Goal: Task Accomplishment & Management: Manage account settings

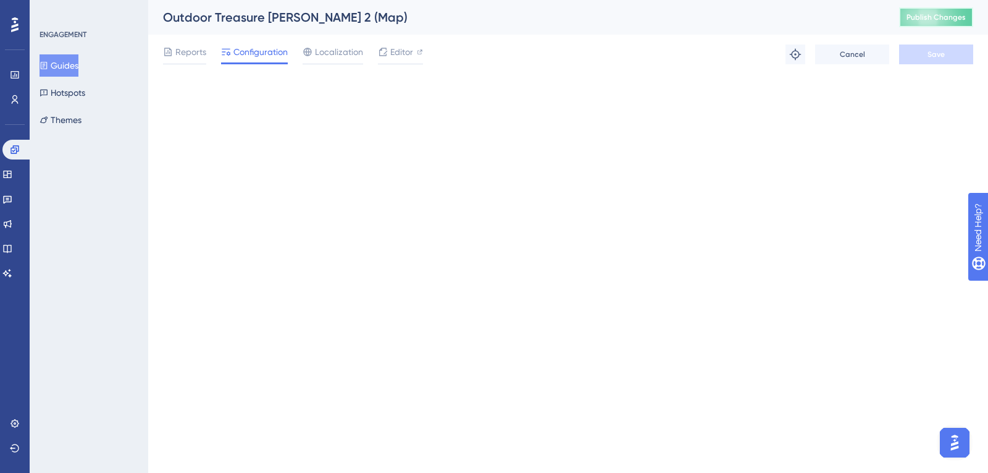
click at [908, 17] on span "Publish Changes" at bounding box center [936, 17] width 59 height 10
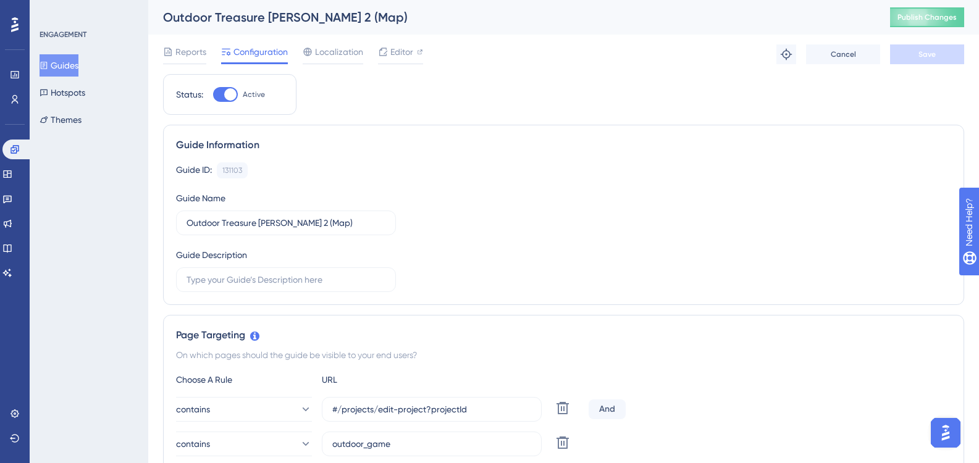
click at [77, 59] on button "Guides" at bounding box center [59, 65] width 39 height 22
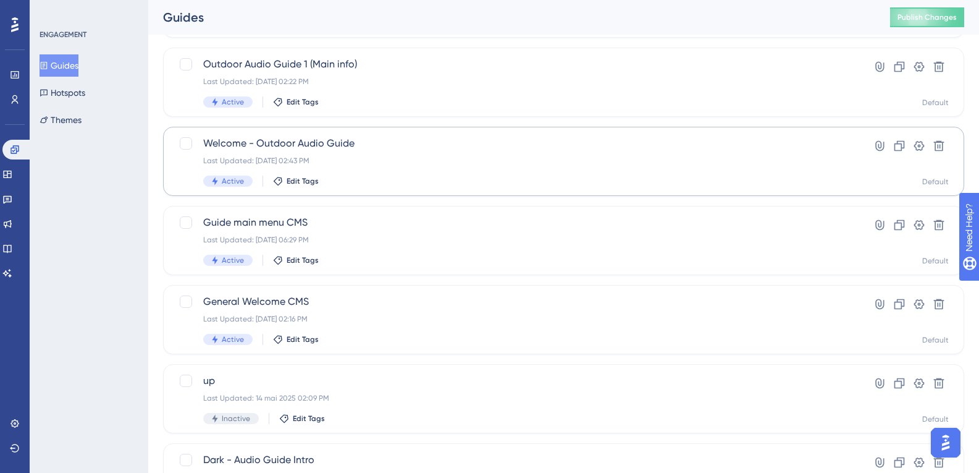
scroll to position [239, 0]
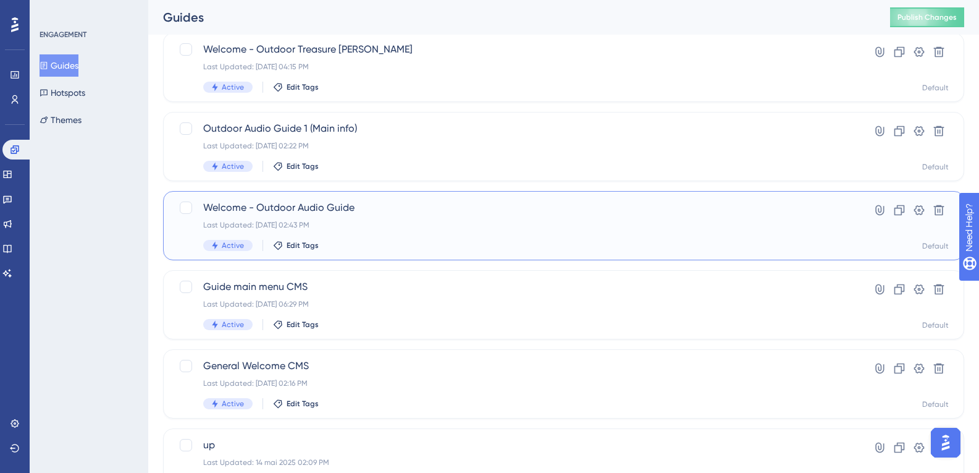
click at [315, 209] on span "Welcome - Outdoor Audio Guide" at bounding box center [514, 207] width 622 height 15
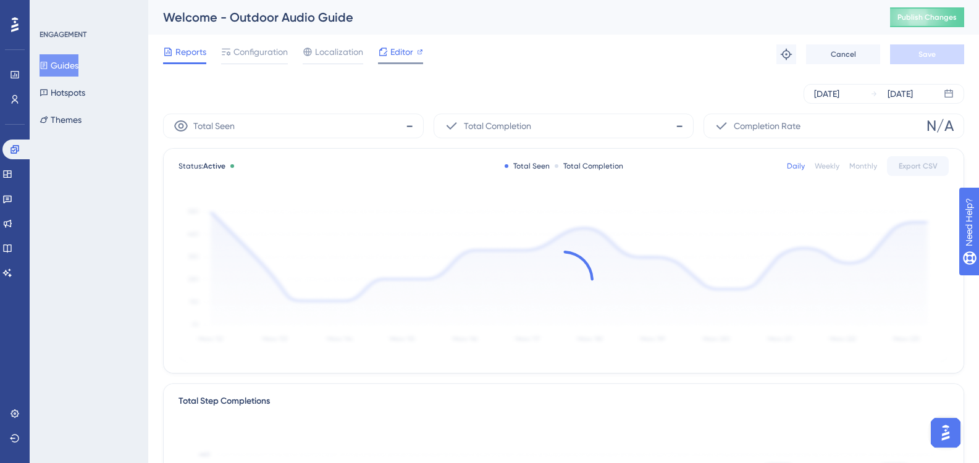
click at [408, 46] on span "Editor" at bounding box center [401, 51] width 23 height 15
click at [932, 22] on span "Publish Changes" at bounding box center [927, 17] width 59 height 10
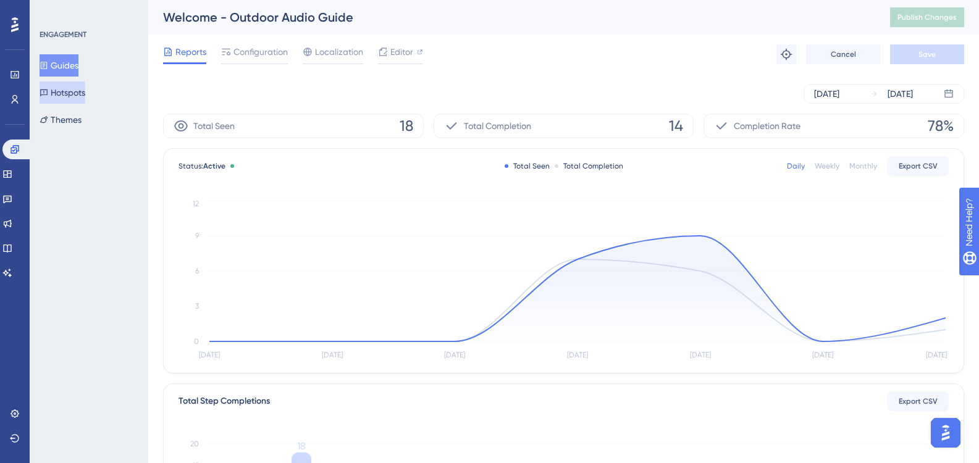
click at [51, 97] on button "Hotspots" at bounding box center [63, 93] width 46 height 22
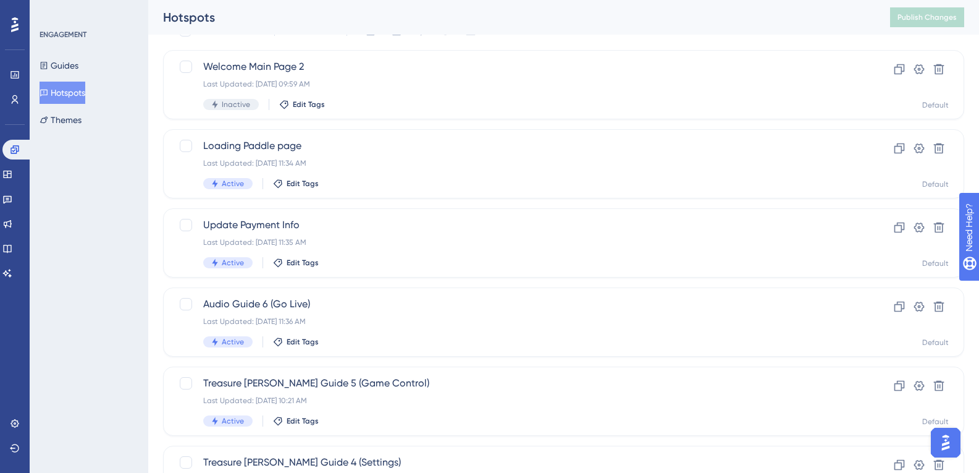
scroll to position [124, 0]
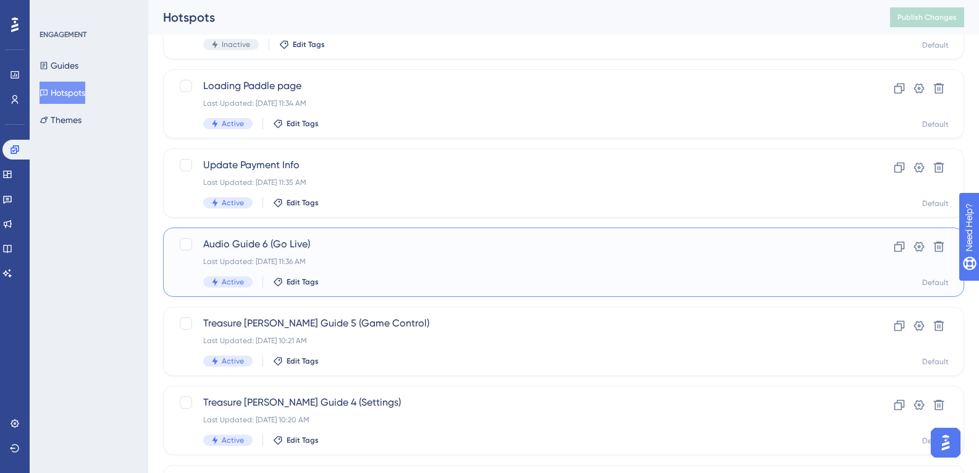
click at [276, 259] on div "Last Updated: [DATE] 11:36 AM" at bounding box center [514, 261] width 622 height 10
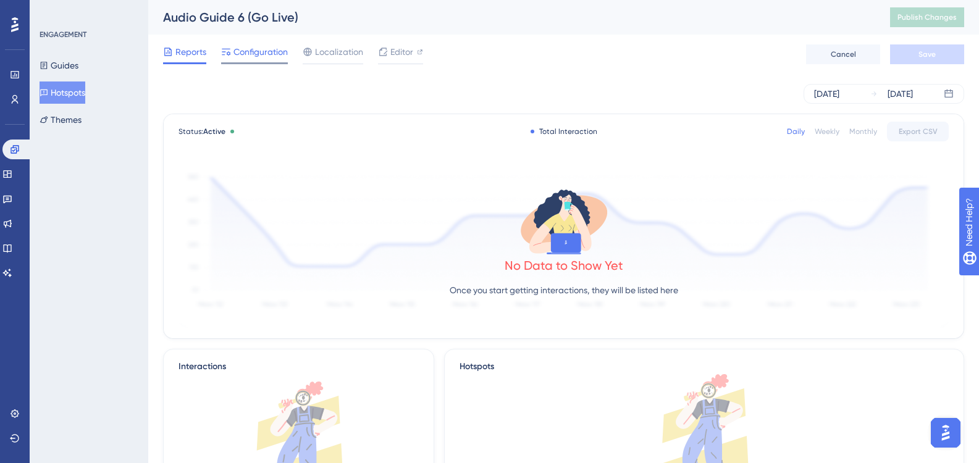
click at [276, 62] on div at bounding box center [254, 63] width 67 height 2
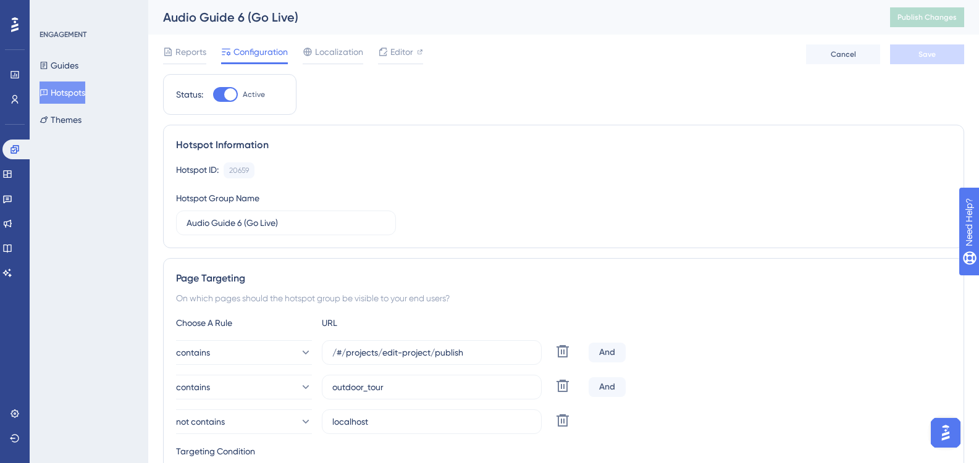
click at [225, 95] on div at bounding box center [230, 94] width 12 height 12
click at [213, 95] on input "Active" at bounding box center [213, 95] width 1 height 1
checkbox input "false"
click at [930, 61] on button "Save" at bounding box center [927, 54] width 74 height 20
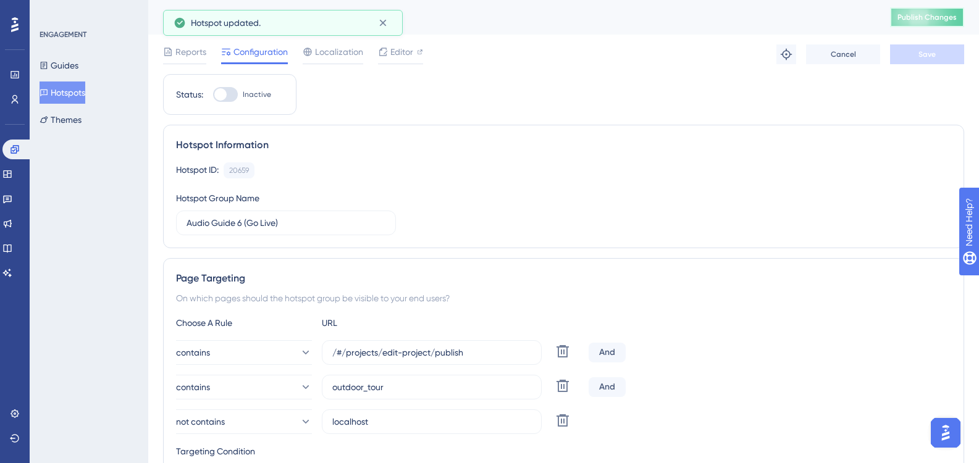
click at [938, 23] on button "Publish Changes" at bounding box center [927, 17] width 74 height 20
click at [132, 54] on div "Guides Hotspots Themes" at bounding box center [90, 92] width 100 height 77
click at [85, 90] on button "Hotspots" at bounding box center [63, 93] width 46 height 22
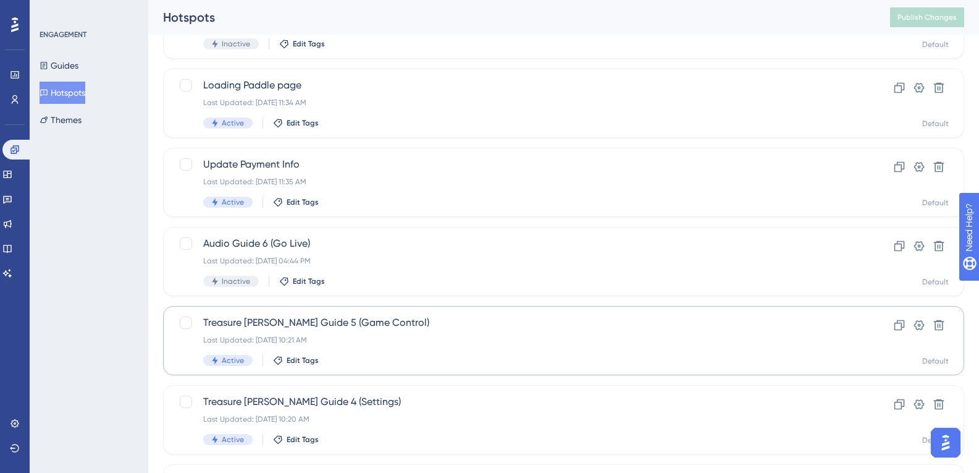
scroll to position [185, 0]
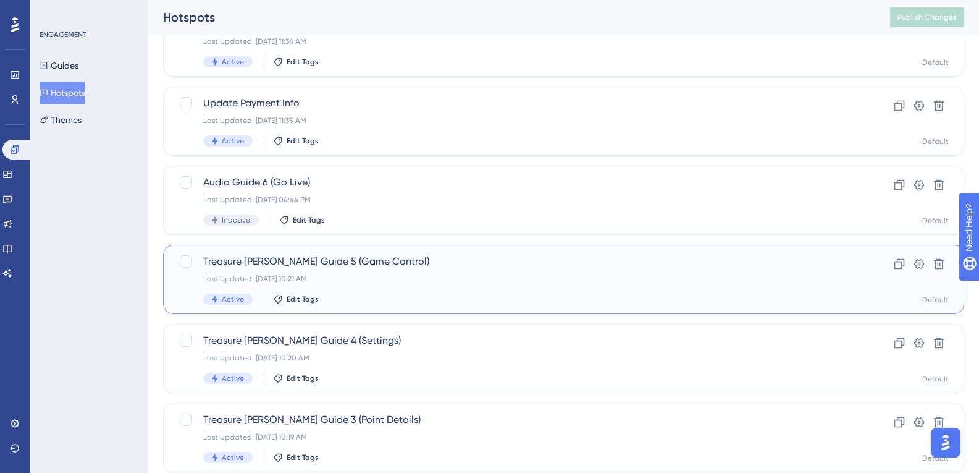
click at [343, 260] on span "Treasure [PERSON_NAME] Guide 5 (Game Control)" at bounding box center [514, 261] width 622 height 15
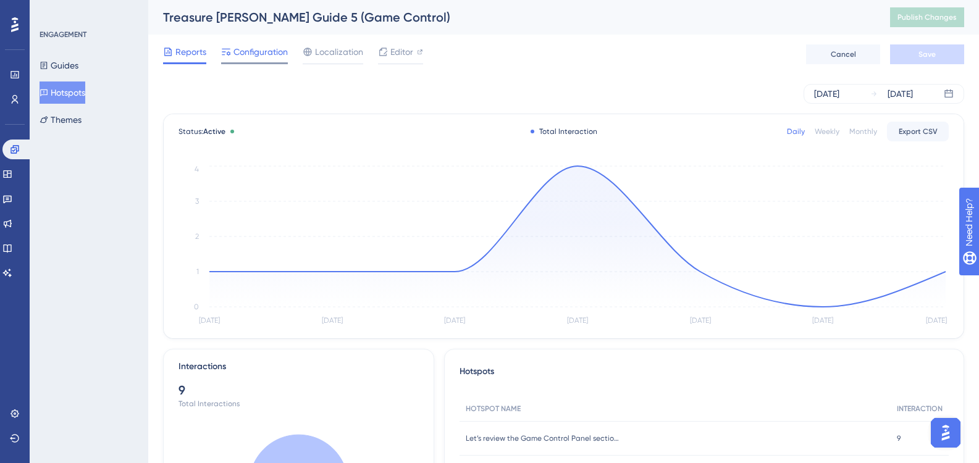
click at [255, 49] on span "Configuration" at bounding box center [261, 51] width 54 height 15
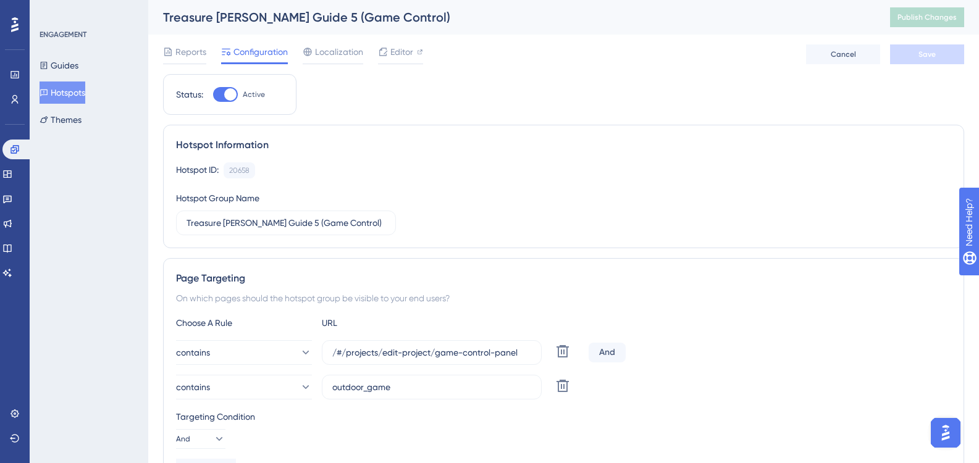
click at [224, 96] on div at bounding box center [225, 94] width 25 height 15
click at [213, 95] on input "Active" at bounding box center [213, 95] width 1 height 1
checkbox input "false"
click at [907, 58] on button "Save" at bounding box center [927, 54] width 74 height 20
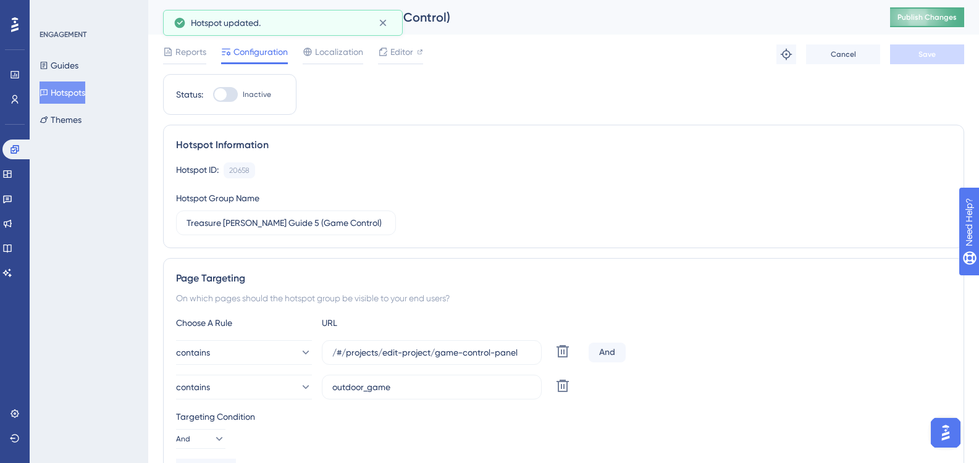
click at [923, 17] on span "Publish Changes" at bounding box center [927, 17] width 59 height 10
click at [67, 100] on button "Hotspots" at bounding box center [63, 93] width 46 height 22
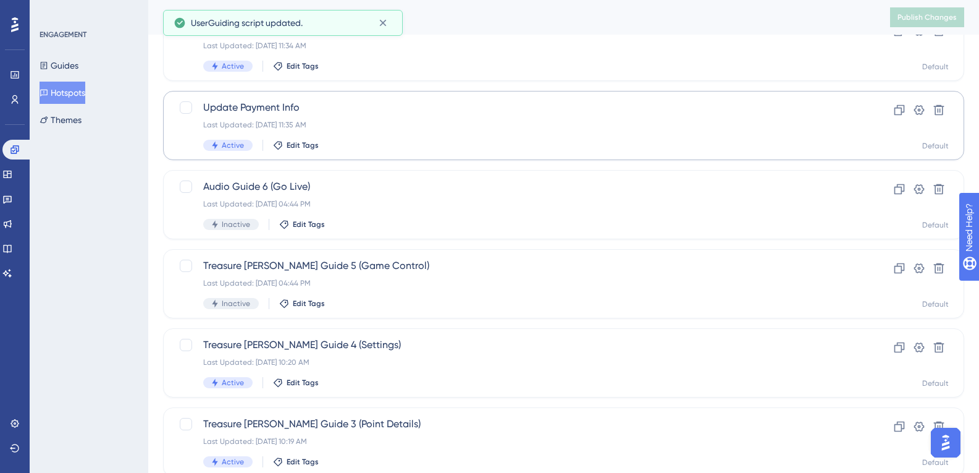
scroll to position [185, 0]
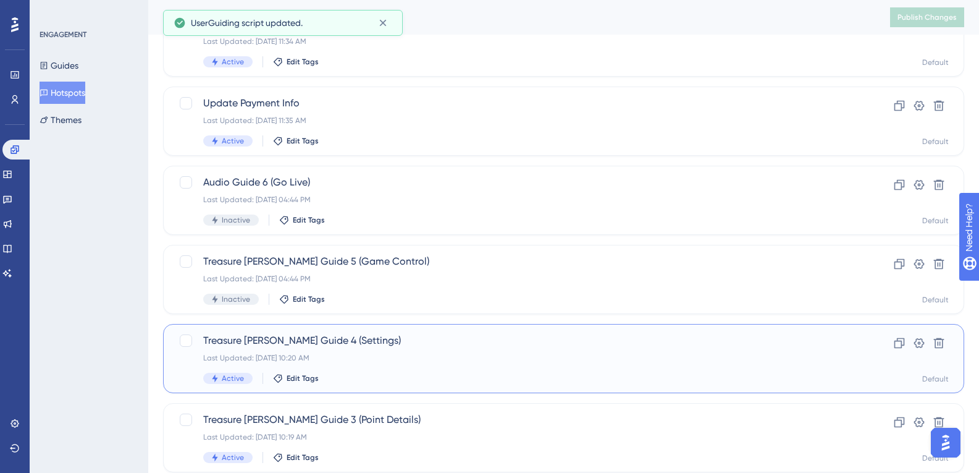
click at [317, 352] on div "Treasure [PERSON_NAME] Guide 4 (Settings) Last Updated: [DATE] 10:20 AM Active …" at bounding box center [514, 358] width 622 height 51
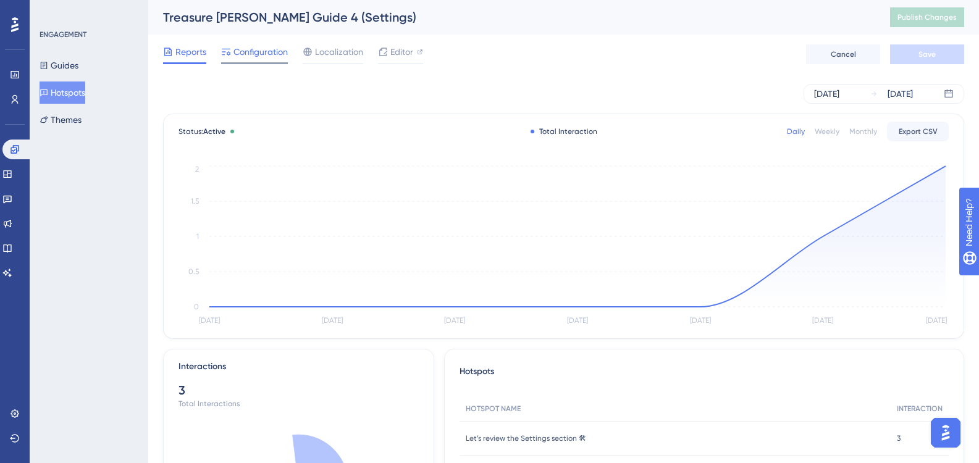
click at [248, 54] on span "Configuration" at bounding box center [261, 51] width 54 height 15
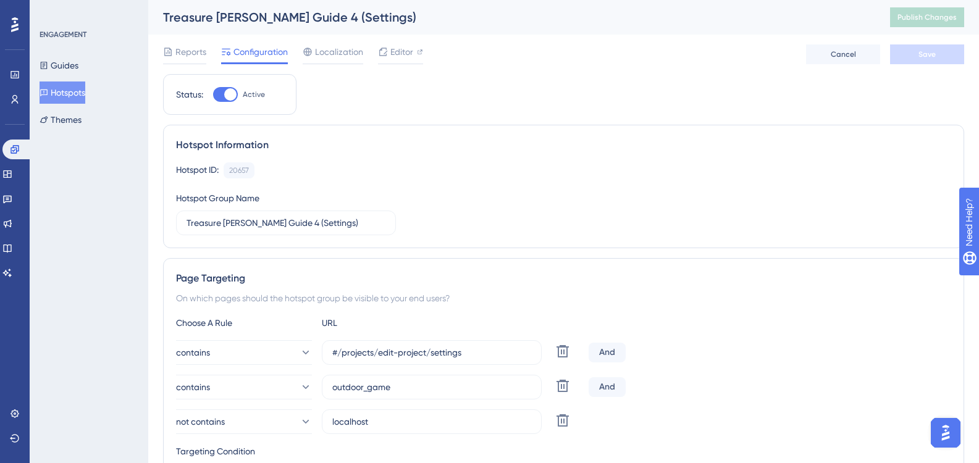
drag, startPoint x: 231, startPoint y: 95, endPoint x: 429, endPoint y: 89, distance: 197.8
click at [234, 94] on div at bounding box center [230, 94] width 12 height 12
click at [213, 95] on input "Active" at bounding box center [213, 95] width 1 height 1
checkbox input "false"
click at [896, 57] on button "Save" at bounding box center [927, 54] width 74 height 20
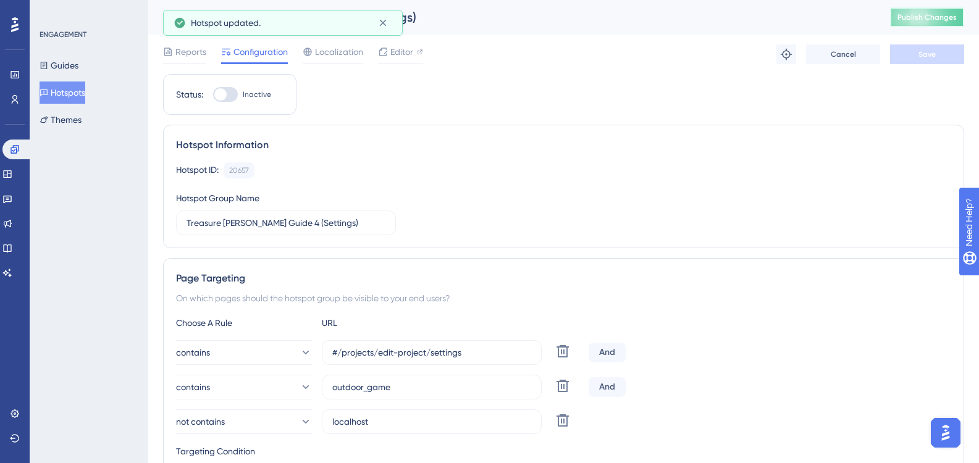
click at [920, 20] on span "Publish Changes" at bounding box center [927, 17] width 59 height 10
click at [85, 95] on button "Hotspots" at bounding box center [63, 93] width 46 height 22
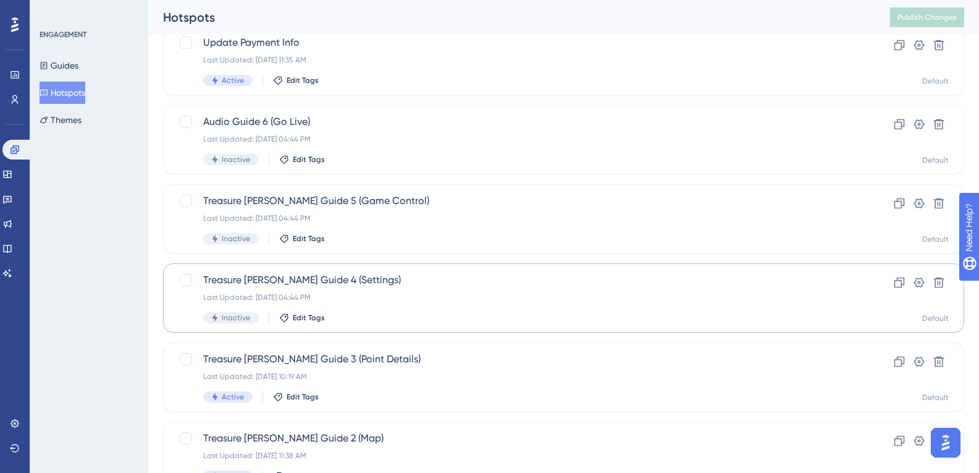
scroll to position [309, 0]
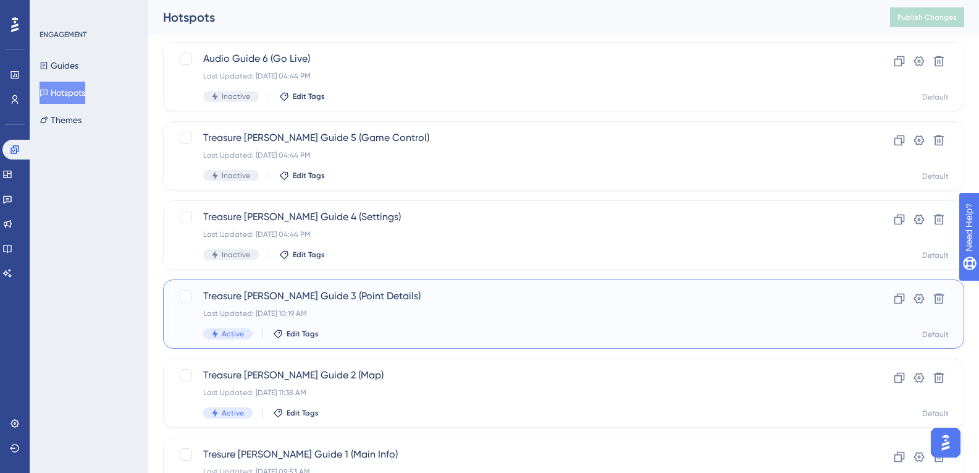
click at [333, 317] on div "Last Updated: [DATE] 10:19 AM" at bounding box center [514, 313] width 622 height 10
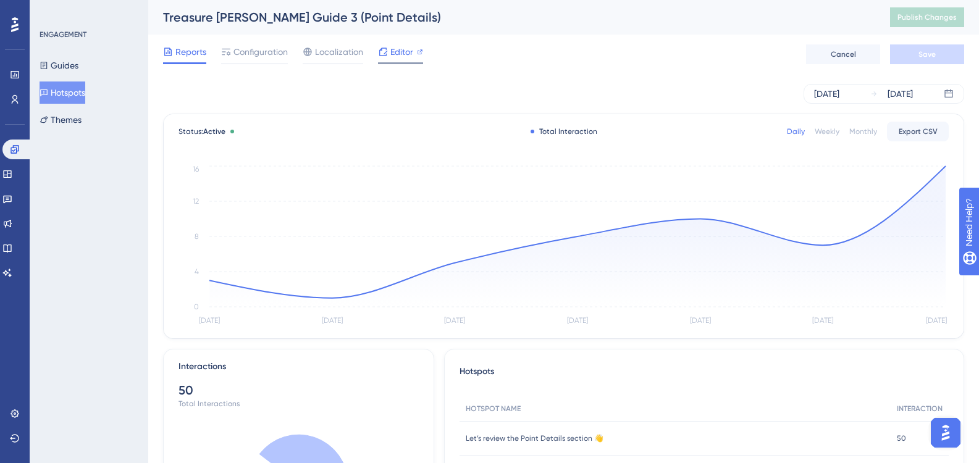
click at [411, 58] on span "Editor" at bounding box center [401, 51] width 23 height 15
click at [268, 44] on span "Configuration" at bounding box center [261, 51] width 54 height 15
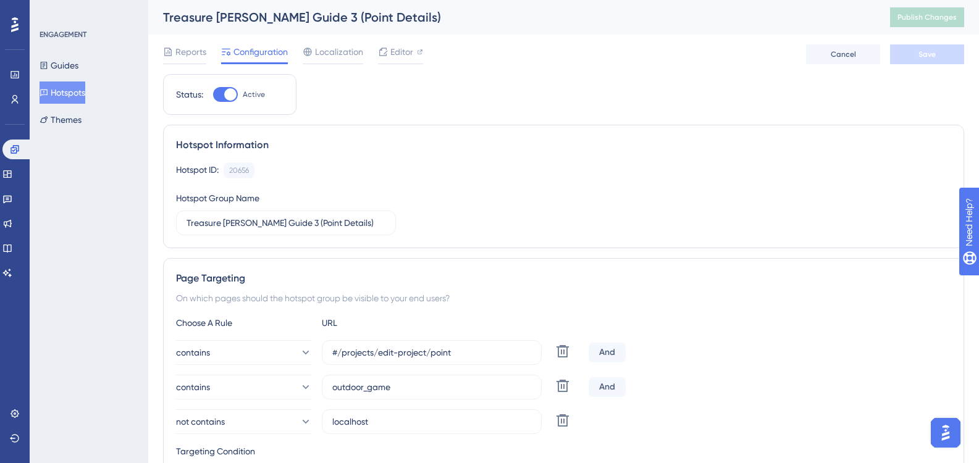
click at [268, 57] on span "Configuration" at bounding box center [261, 51] width 54 height 15
click at [224, 93] on div at bounding box center [225, 94] width 25 height 15
click at [213, 95] on input "Active" at bounding box center [213, 95] width 1 height 1
checkbox input "false"
click at [906, 61] on button "Save" at bounding box center [927, 54] width 74 height 20
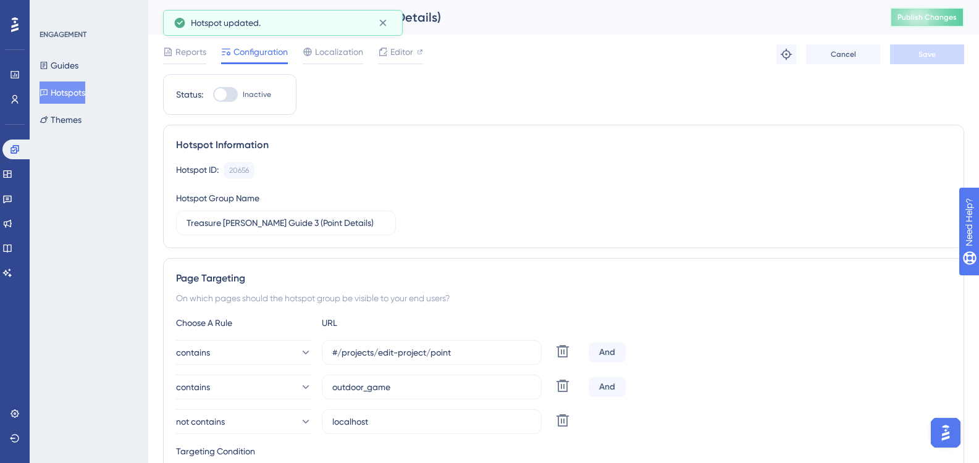
click at [916, 15] on span "Publish Changes" at bounding box center [927, 17] width 59 height 10
click at [82, 91] on button "Hotspots" at bounding box center [63, 93] width 46 height 22
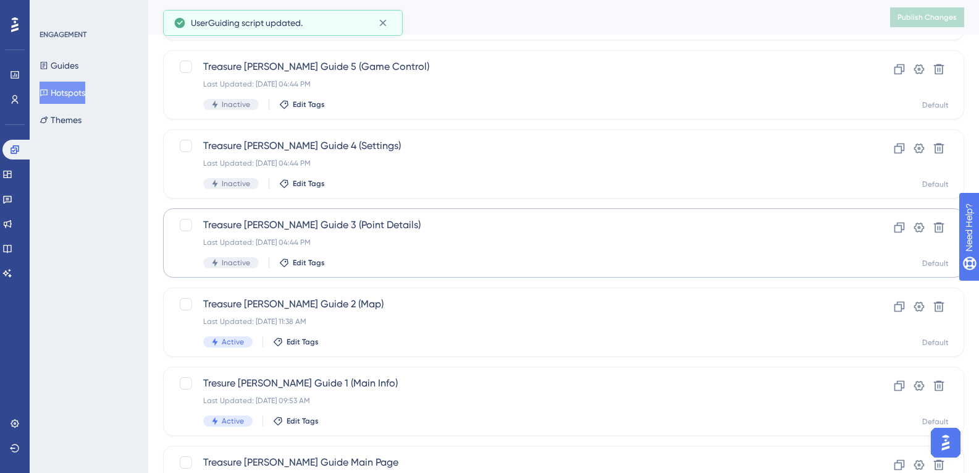
scroll to position [486, 0]
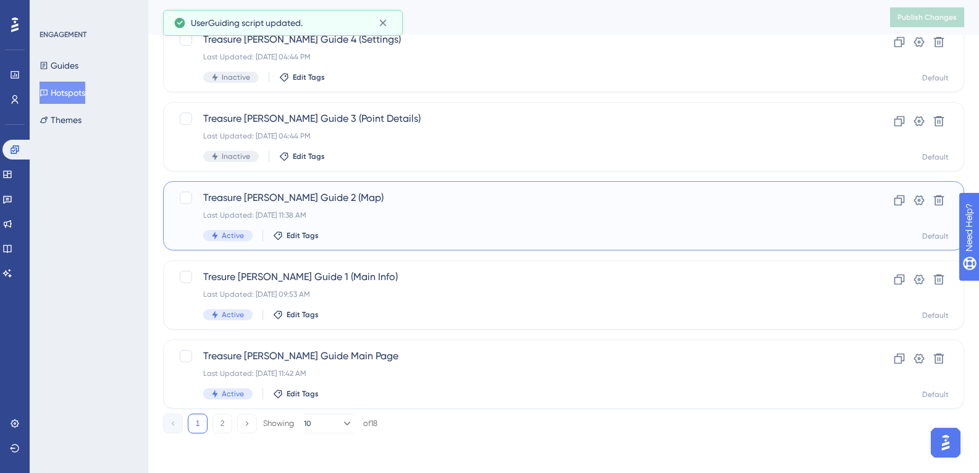
click at [316, 223] on div "Treasure [PERSON_NAME] Guide 2 (Map) Last Updated: [DATE] 11:38 AM Active Edit …" at bounding box center [514, 215] width 622 height 51
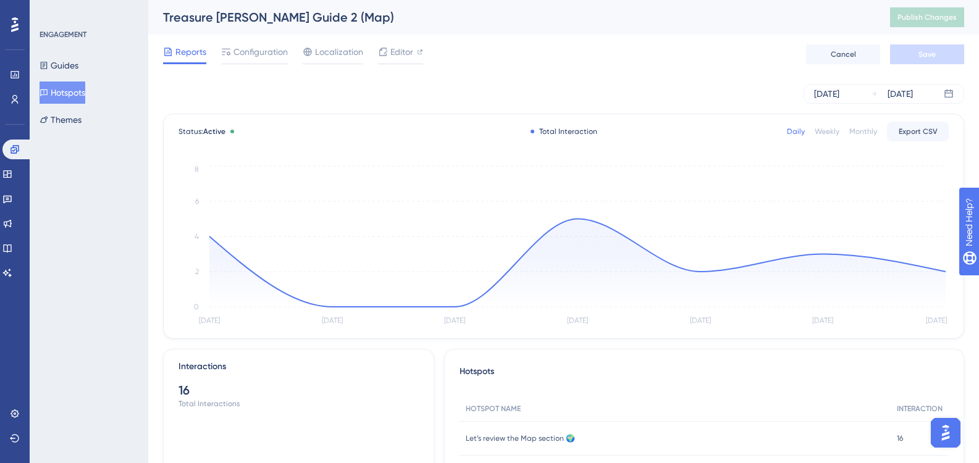
click at [260, 42] on div "Reports Configuration Localization Editor Cancel Save" at bounding box center [563, 55] width 801 height 40
click at [260, 49] on span "Configuration" at bounding box center [261, 51] width 54 height 15
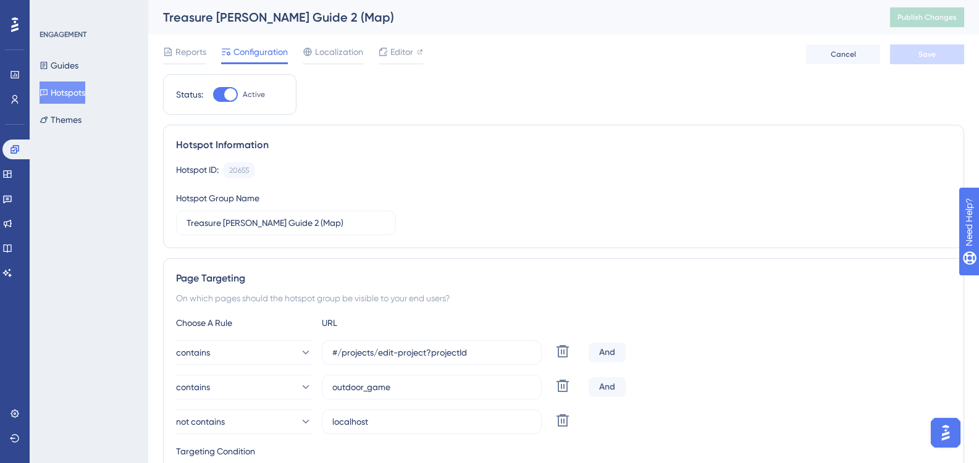
click at [217, 101] on div at bounding box center [225, 94] width 25 height 15
click at [213, 95] on input "Active" at bounding box center [213, 95] width 1 height 1
checkbox input "false"
click at [915, 62] on button "Save" at bounding box center [927, 54] width 74 height 20
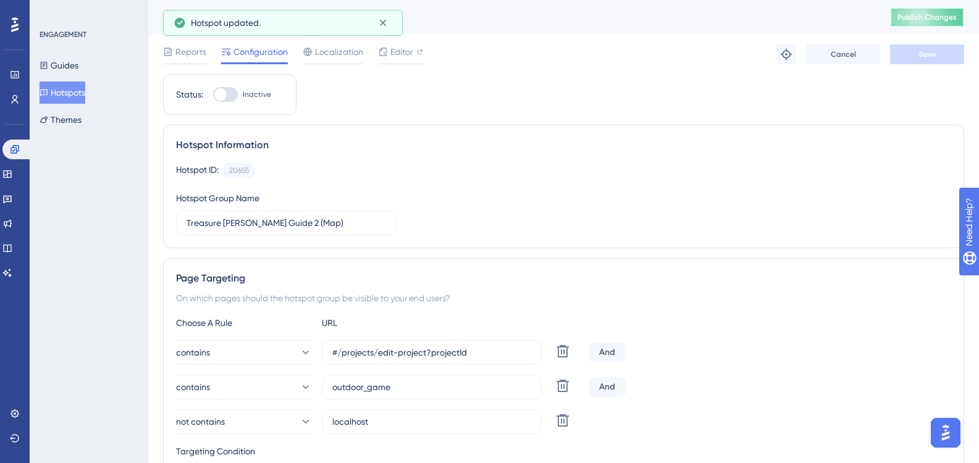
click at [937, 23] on button "Publish Changes" at bounding box center [927, 17] width 74 height 20
click at [74, 95] on button "Hotspots" at bounding box center [63, 93] width 46 height 22
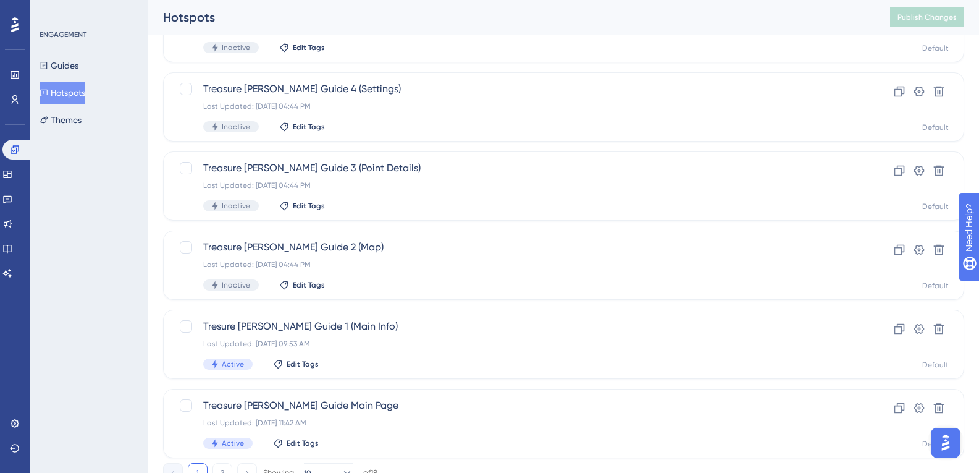
scroll to position [486, 0]
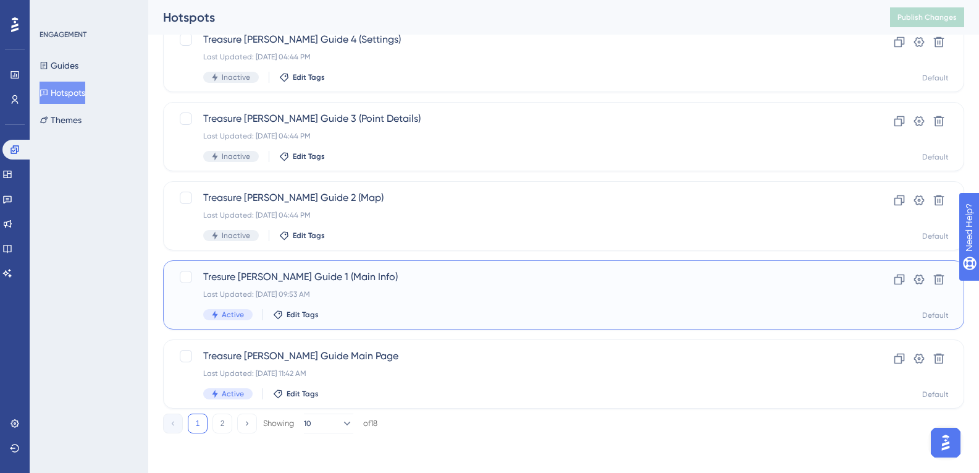
click at [354, 291] on div "Last Updated: [DATE] 09:53 AM" at bounding box center [514, 294] width 622 height 10
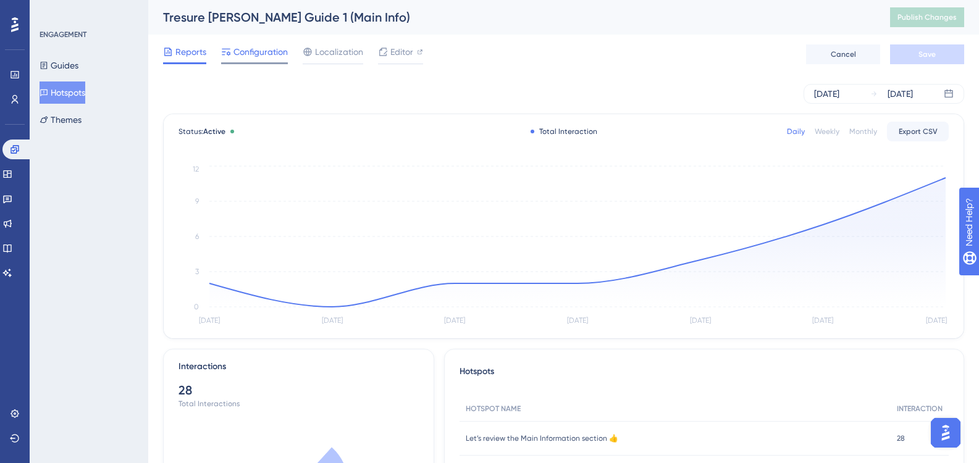
click at [256, 56] on span "Configuration" at bounding box center [261, 51] width 54 height 15
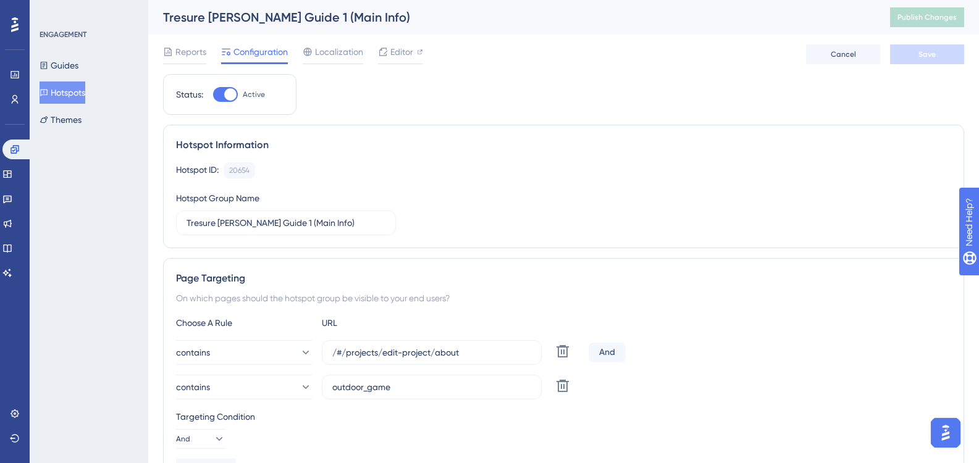
click at [224, 103] on div "Status: Active" at bounding box center [229, 94] width 133 height 41
drag, startPoint x: 232, startPoint y: 96, endPoint x: 288, endPoint y: 103, distance: 56.6
click at [232, 96] on div at bounding box center [230, 94] width 12 height 12
click at [213, 95] on input "Active" at bounding box center [213, 95] width 1 height 1
checkbox input "false"
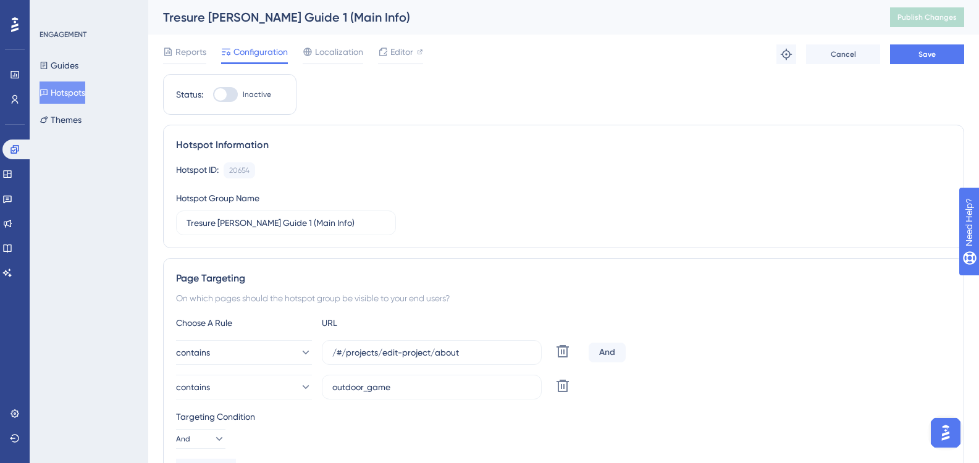
click at [935, 43] on div "Reports Configuration Localization Editor Troubleshoot Cancel Save" at bounding box center [563, 55] width 801 height 40
click at [941, 56] on button "Save" at bounding box center [927, 54] width 74 height 20
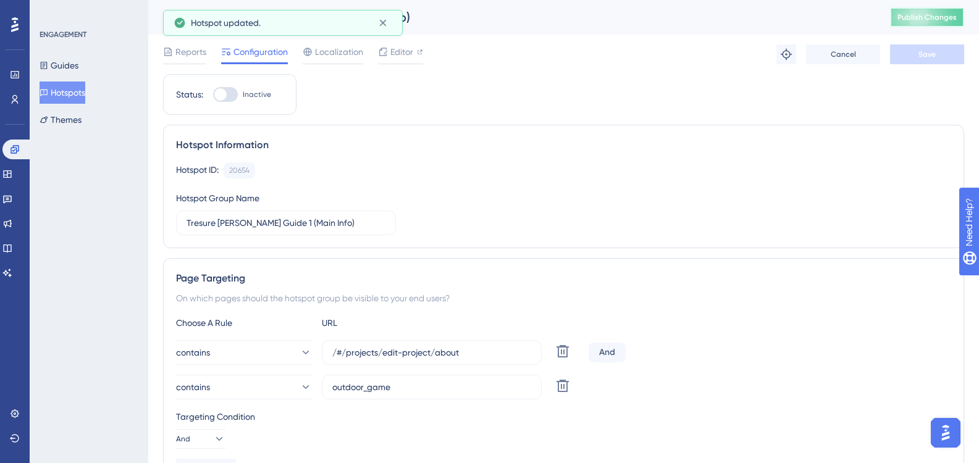
click at [951, 18] on span "Publish Changes" at bounding box center [927, 17] width 59 height 10
click at [85, 94] on button "Hotspots" at bounding box center [63, 93] width 46 height 22
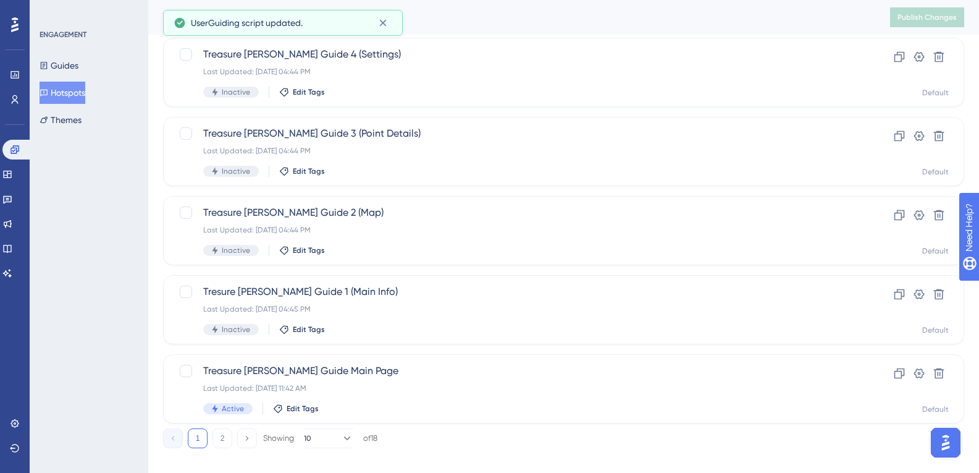
scroll to position [486, 0]
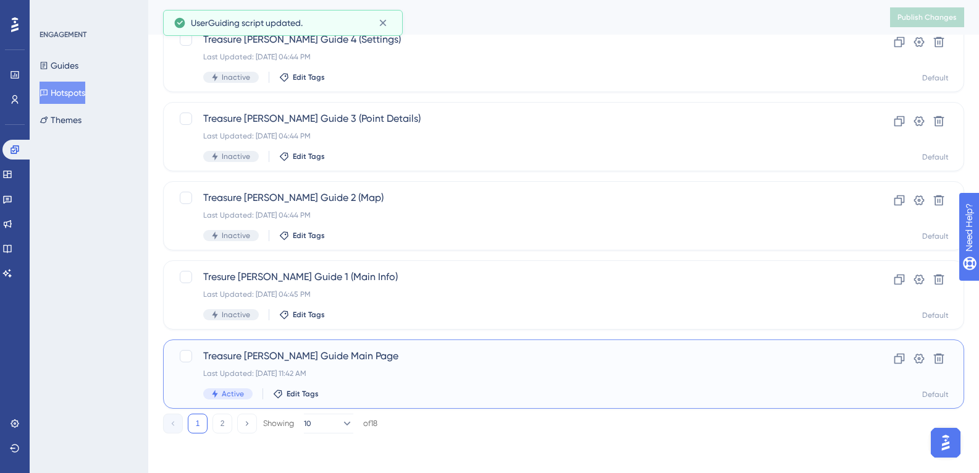
click at [358, 368] on div "Last Updated: [DATE] 11:42 AM" at bounding box center [514, 373] width 622 height 10
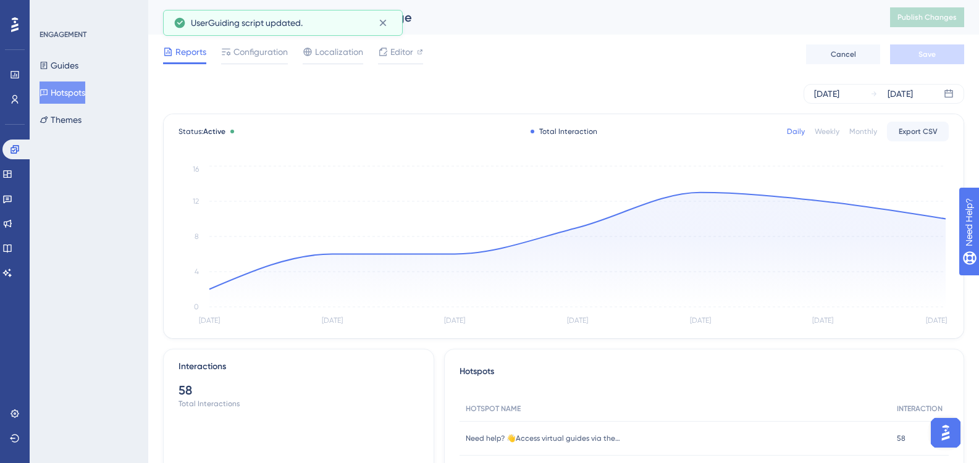
click at [250, 65] on div "Reports Configuration Localization Editor Cancel Save" at bounding box center [563, 55] width 801 height 40
click at [252, 61] on div "Configuration" at bounding box center [254, 54] width 67 height 20
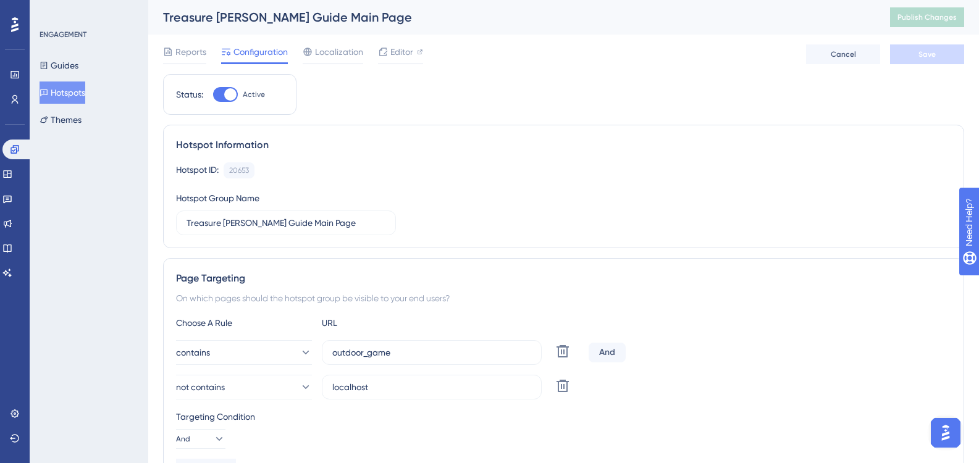
click at [213, 96] on div "Status: Active" at bounding box center [229, 94] width 107 height 15
click at [236, 95] on div at bounding box center [230, 94] width 12 height 12
click at [213, 95] on input "Active" at bounding box center [213, 95] width 1 height 1
checkbox input "false"
click at [934, 56] on span "Save" at bounding box center [927, 54] width 17 height 10
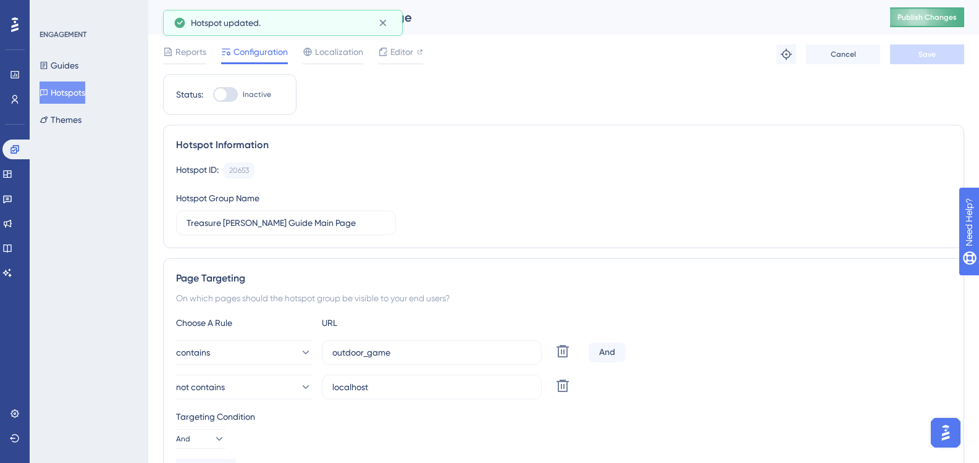
click at [940, 22] on button "Publish Changes" at bounding box center [927, 17] width 74 height 20
click at [79, 98] on button "Hotspots" at bounding box center [63, 93] width 46 height 22
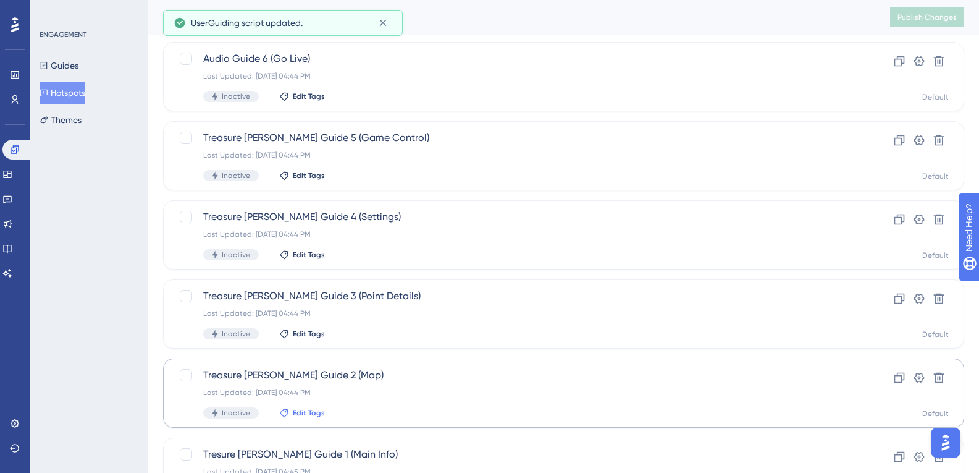
scroll to position [486, 0]
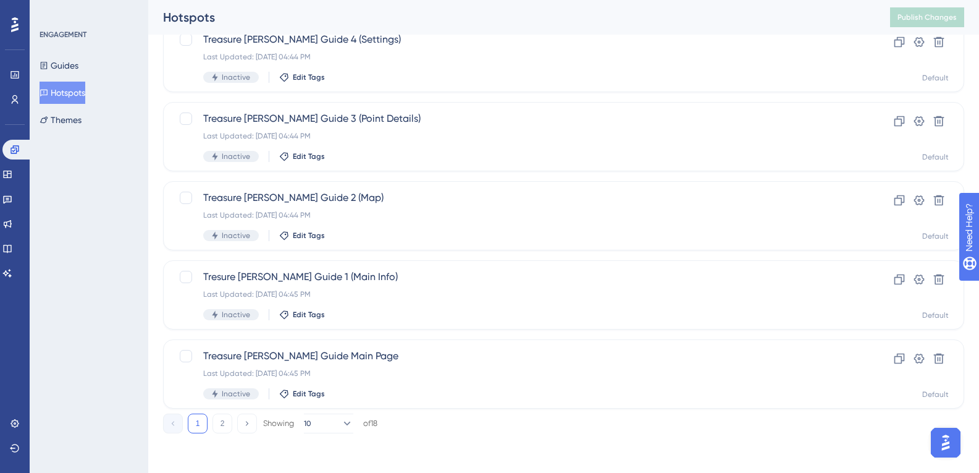
click at [210, 427] on div "1 2 Showing 10 of 18" at bounding box center [270, 423] width 214 height 20
click at [217, 426] on button "2" at bounding box center [223, 423] width 20 height 20
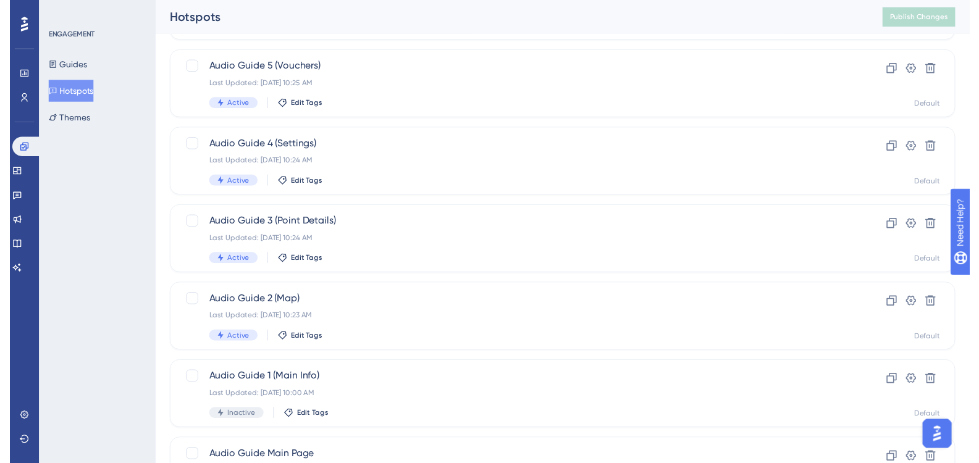
scroll to position [19, 0]
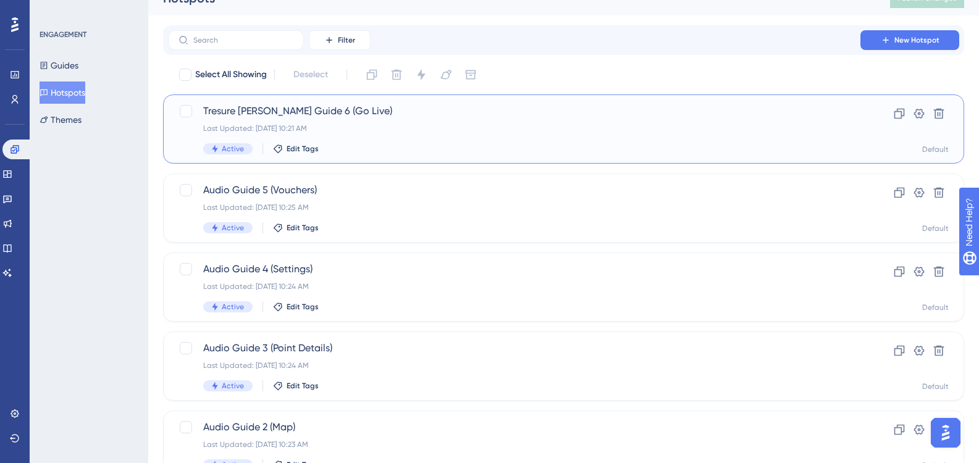
click at [287, 120] on div "Tresure [PERSON_NAME] Guide 6 (Go Live) Last Updated: [DATE] 10:21 AM Active Ed…" at bounding box center [514, 129] width 622 height 51
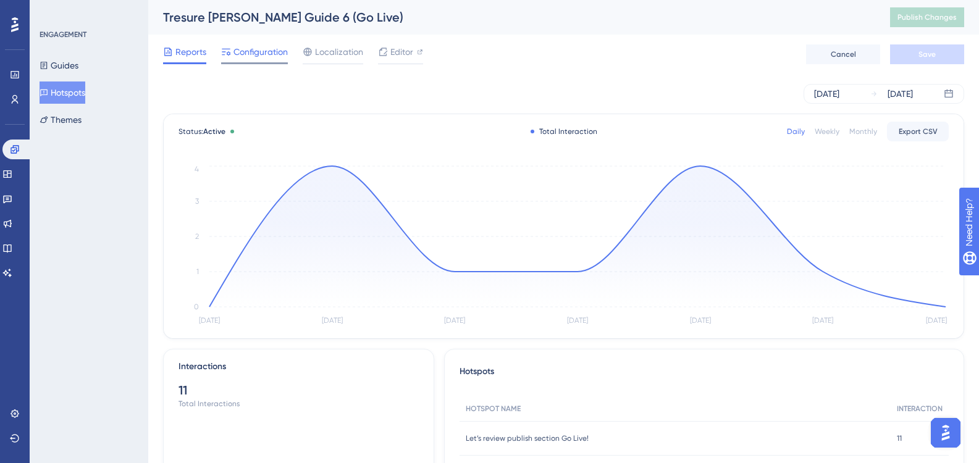
click at [227, 57] on div at bounding box center [226, 51] width 10 height 15
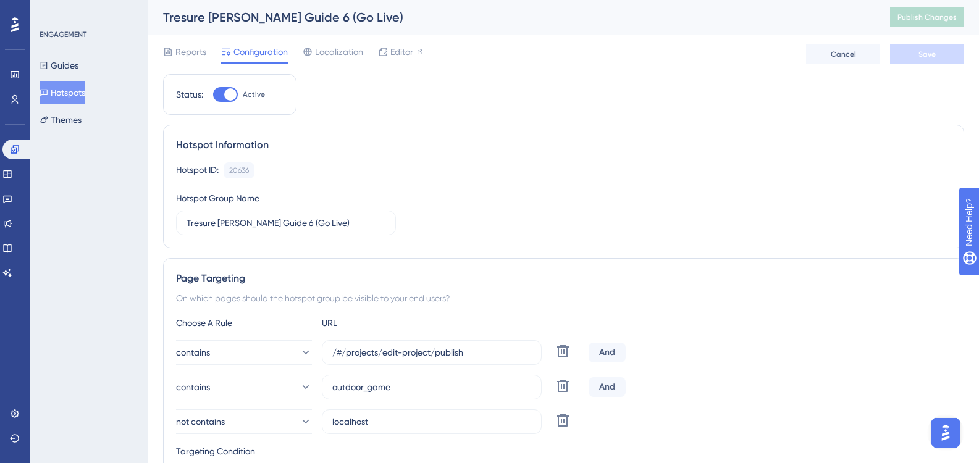
drag, startPoint x: 231, startPoint y: 95, endPoint x: 337, endPoint y: 85, distance: 106.0
click at [233, 95] on div at bounding box center [230, 94] width 12 height 12
click at [213, 95] on input "Active" at bounding box center [213, 95] width 1 height 1
checkbox input "false"
click at [946, 62] on button "Save" at bounding box center [927, 54] width 74 height 20
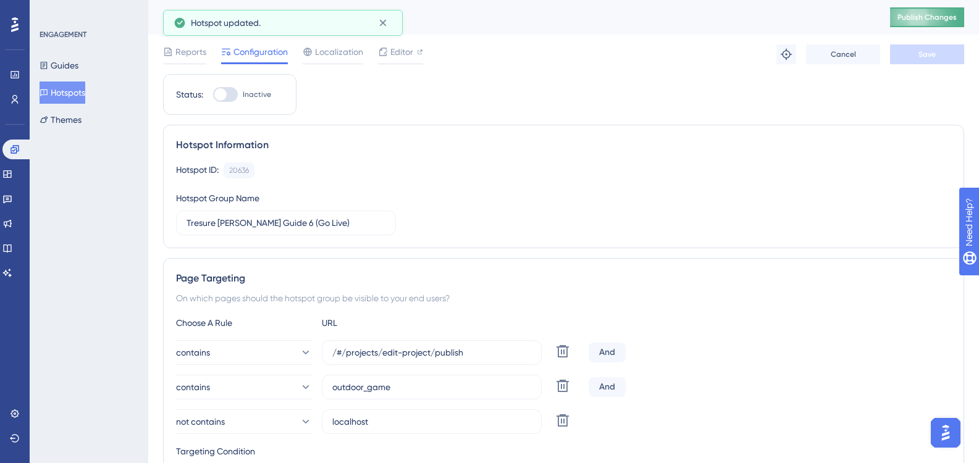
click at [930, 22] on button "Publish Changes" at bounding box center [927, 17] width 74 height 20
click at [83, 90] on button "Hotspots" at bounding box center [63, 93] width 46 height 22
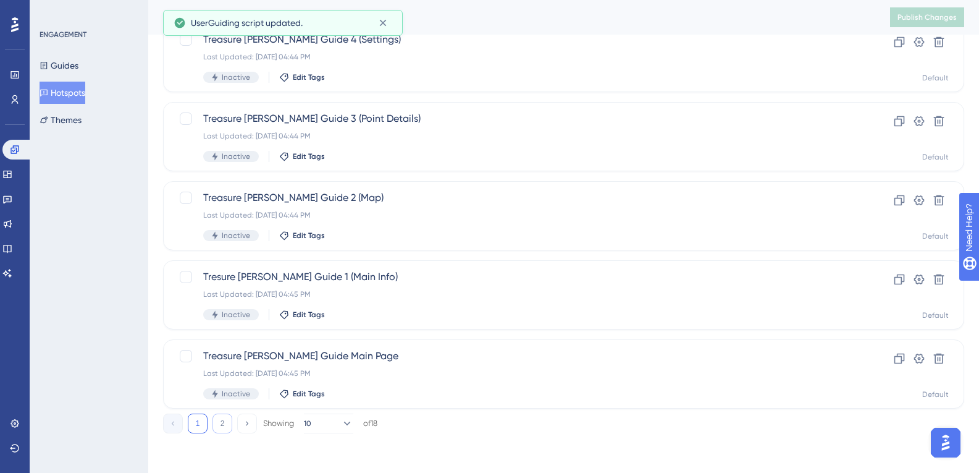
click at [227, 415] on button "2" at bounding box center [223, 423] width 20 height 20
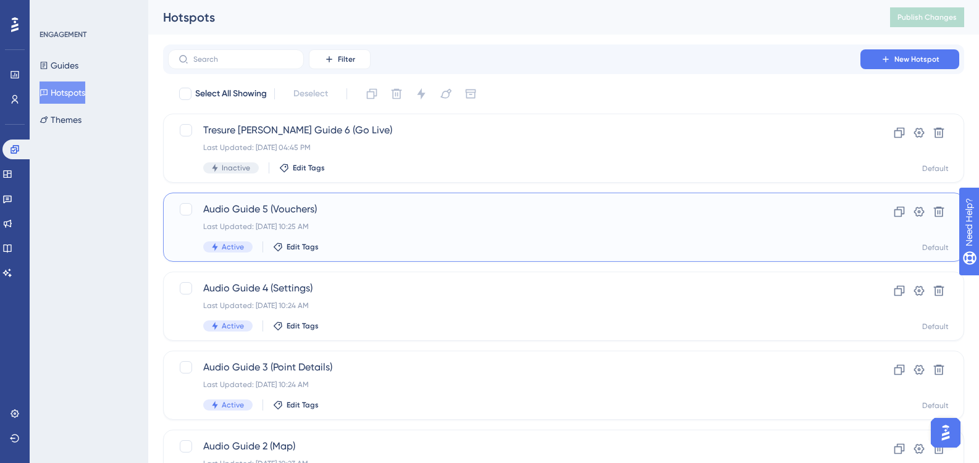
click at [287, 200] on div "Audio Guide 5 (Vouchers) Last Updated: [DATE] 10:25 AM Active Edit Tags Clone S…" at bounding box center [563, 227] width 801 height 69
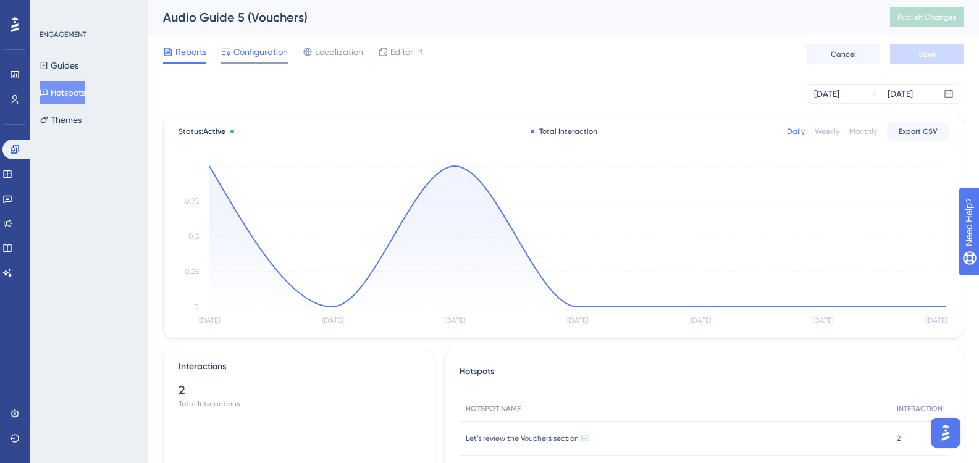
click at [277, 55] on span "Configuration" at bounding box center [261, 51] width 54 height 15
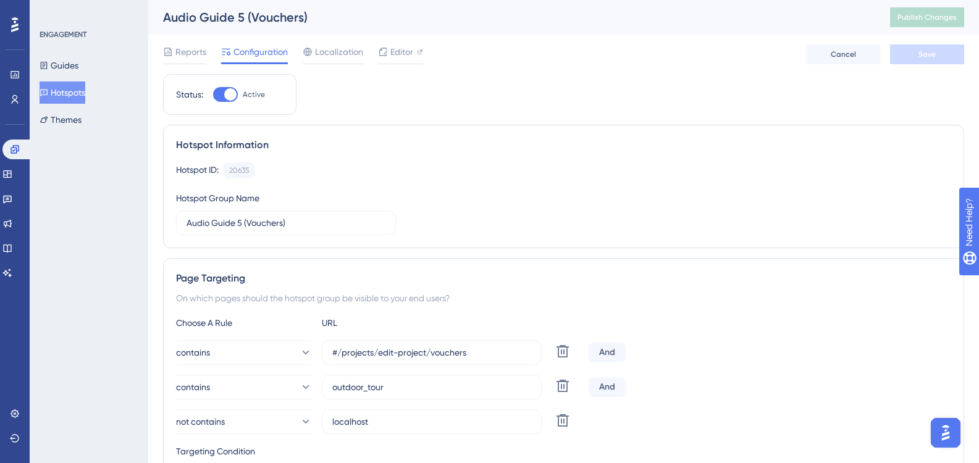
click at [233, 97] on div at bounding box center [230, 94] width 12 height 12
click at [213, 95] on input "Active" at bounding box center [213, 95] width 1 height 1
checkbox input "false"
click at [928, 57] on span "Save" at bounding box center [927, 54] width 17 height 10
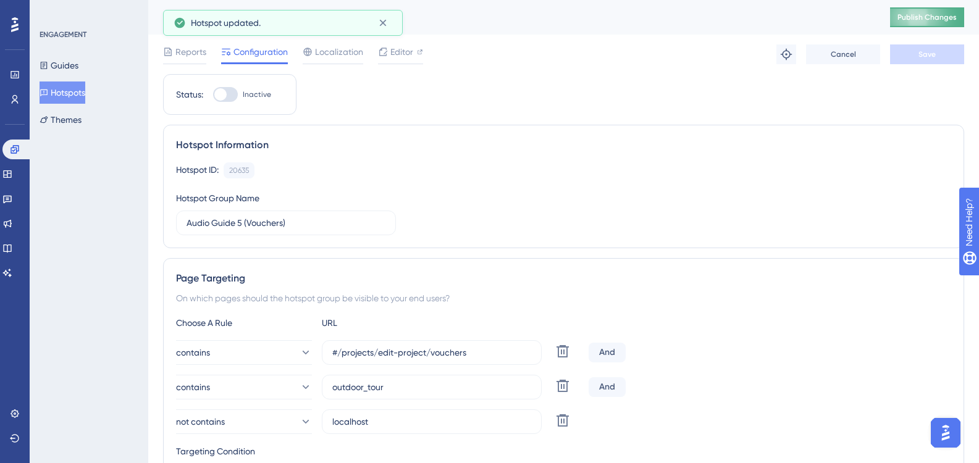
click at [938, 17] on span "Publish Changes" at bounding box center [927, 17] width 59 height 10
click at [60, 93] on button "Hotspots" at bounding box center [63, 93] width 46 height 22
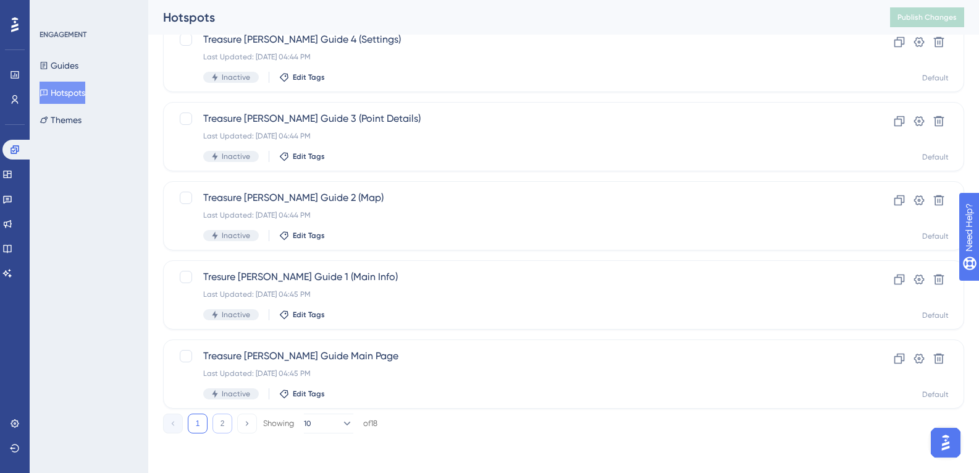
click at [229, 424] on button "2" at bounding box center [223, 423] width 20 height 20
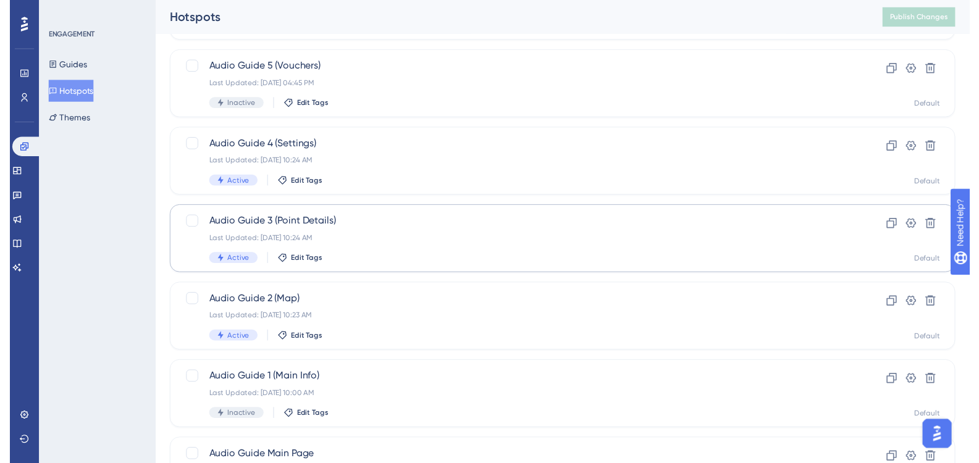
scroll to position [19, 0]
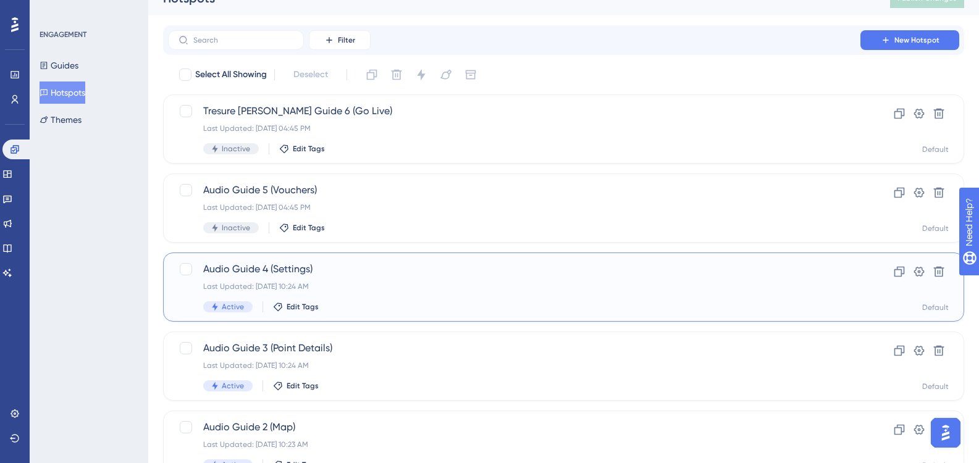
click at [282, 284] on div "Last Updated: [DATE] 10:24 AM" at bounding box center [514, 287] width 622 height 10
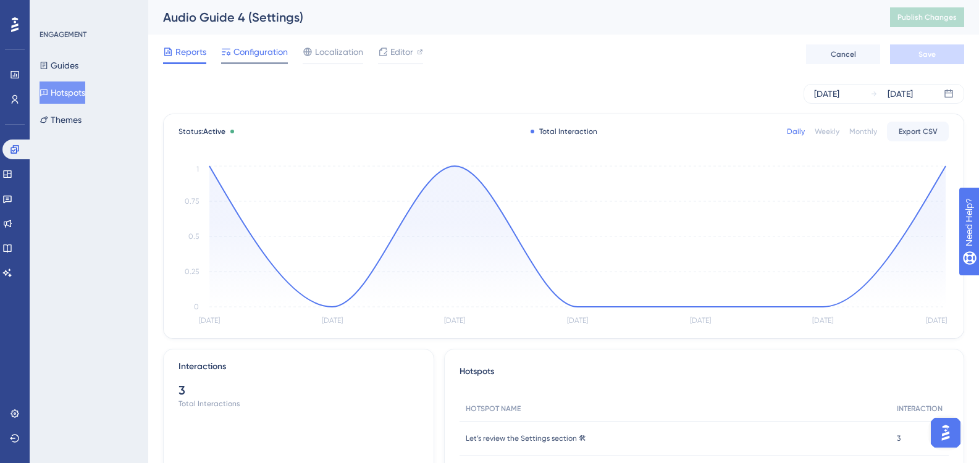
click at [259, 53] on span "Configuration" at bounding box center [261, 51] width 54 height 15
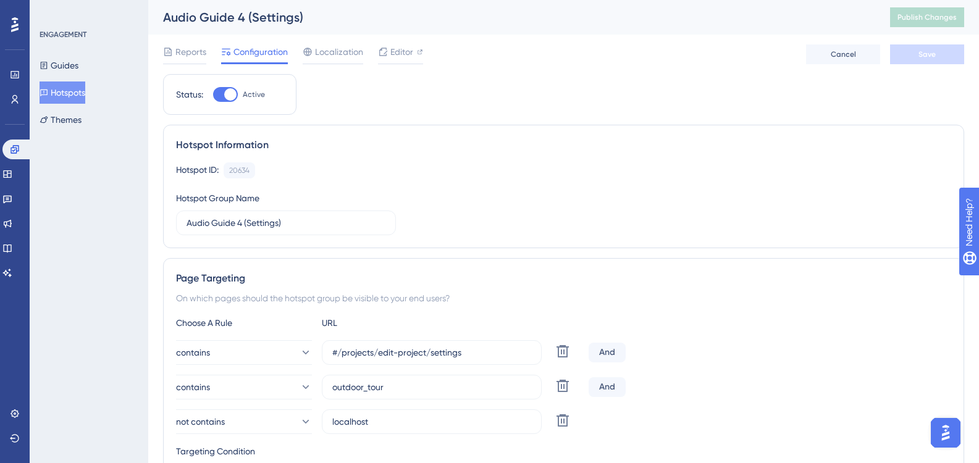
click at [227, 102] on div "Status: Active" at bounding box center [229, 94] width 133 height 41
click at [212, 91] on div "Status: Active" at bounding box center [229, 94] width 107 height 15
click at [222, 91] on div at bounding box center [225, 94] width 25 height 15
click at [213, 95] on input "Active" at bounding box center [213, 95] width 1 height 1
checkbox input "false"
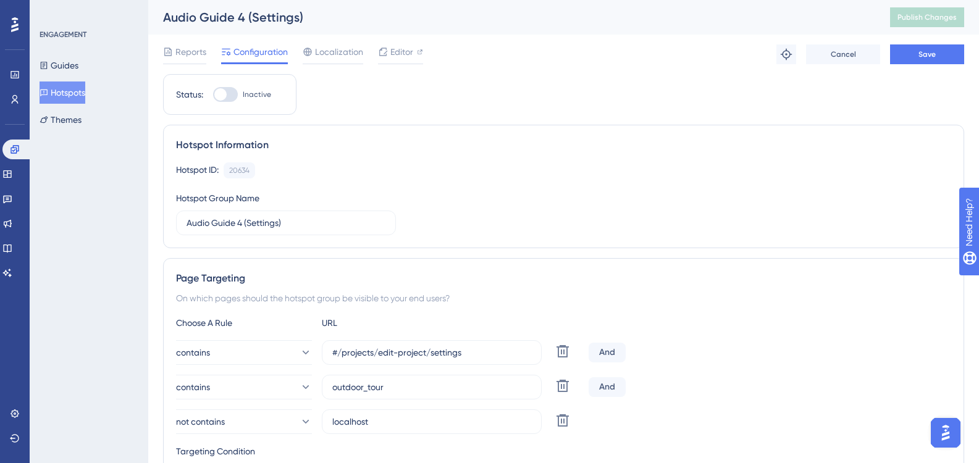
click at [888, 51] on div "Troubleshoot Cancel Save" at bounding box center [871, 54] width 188 height 20
click at [899, 51] on button "Save" at bounding box center [927, 54] width 74 height 20
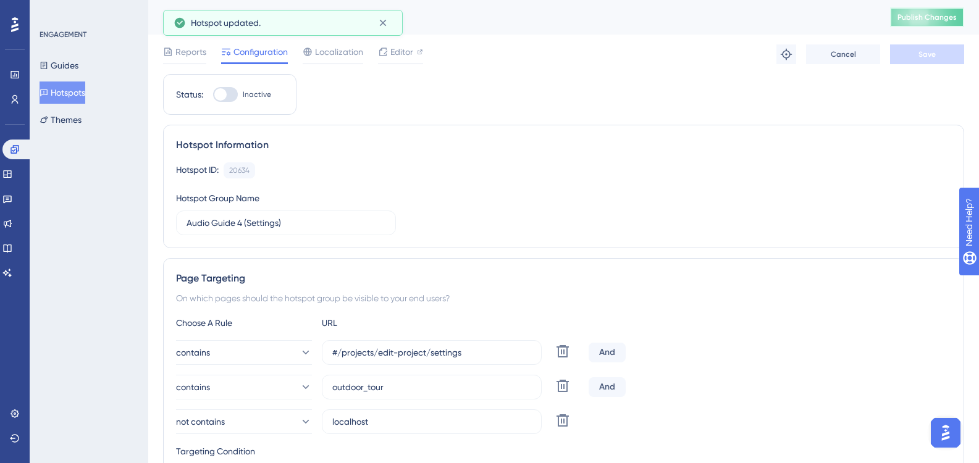
click at [942, 13] on span "Publish Changes" at bounding box center [927, 17] width 59 height 10
click at [65, 92] on button "Hotspots" at bounding box center [63, 93] width 46 height 22
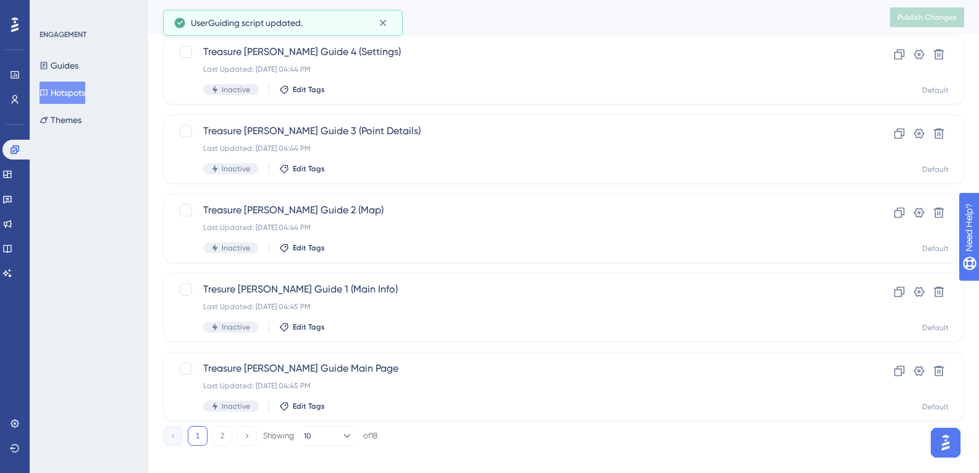
scroll to position [486, 0]
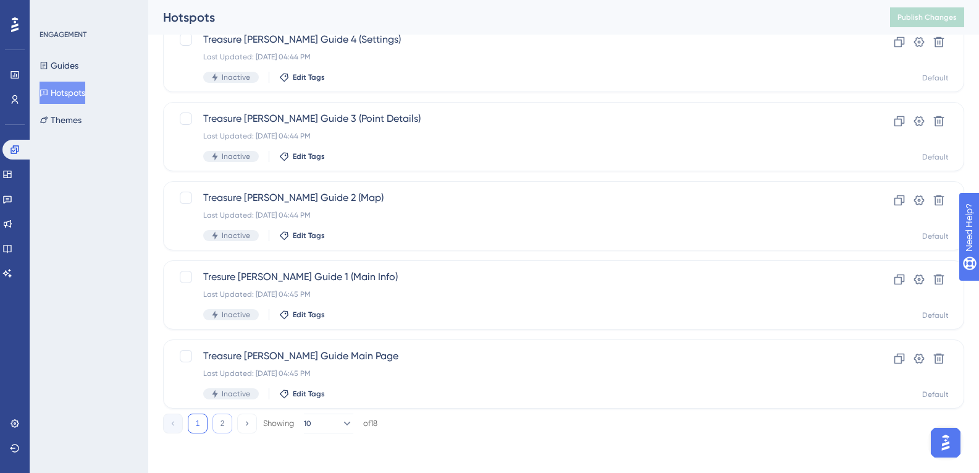
click at [231, 424] on button "2" at bounding box center [223, 423] width 20 height 20
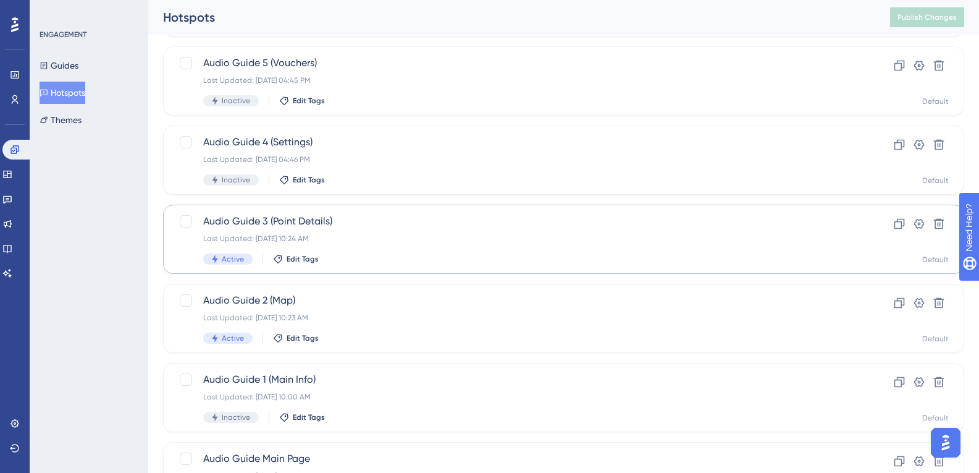
scroll to position [143, 0]
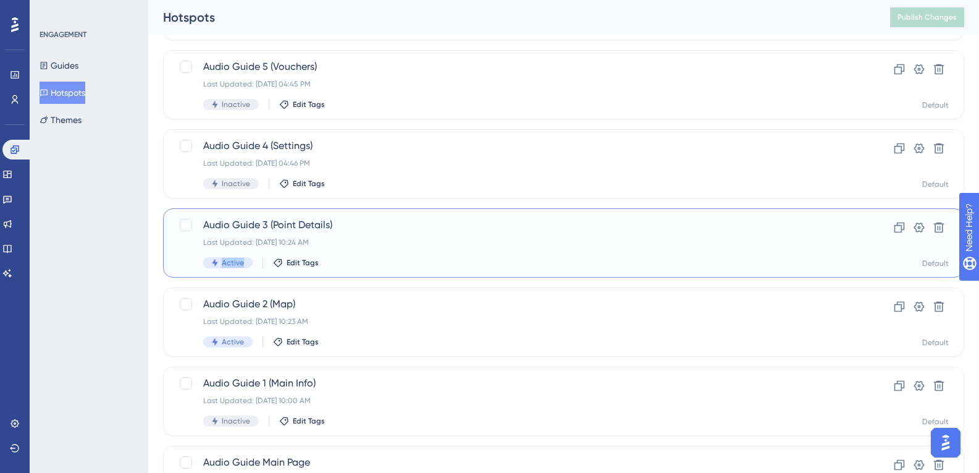
click at [316, 251] on div "Audio Guide 3 (Point Details) Last Updated: [DATE] 10:24 AM Active Edit Tags" at bounding box center [514, 242] width 622 height 51
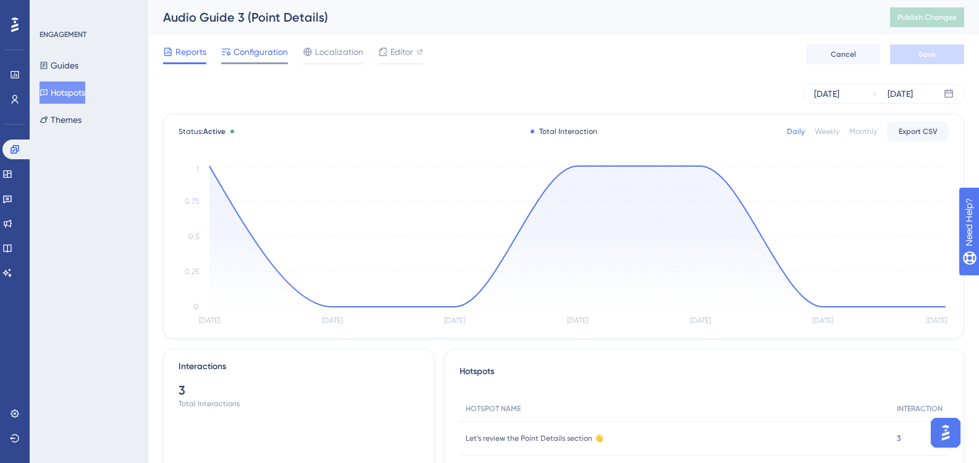
click at [259, 55] on span "Configuration" at bounding box center [261, 51] width 54 height 15
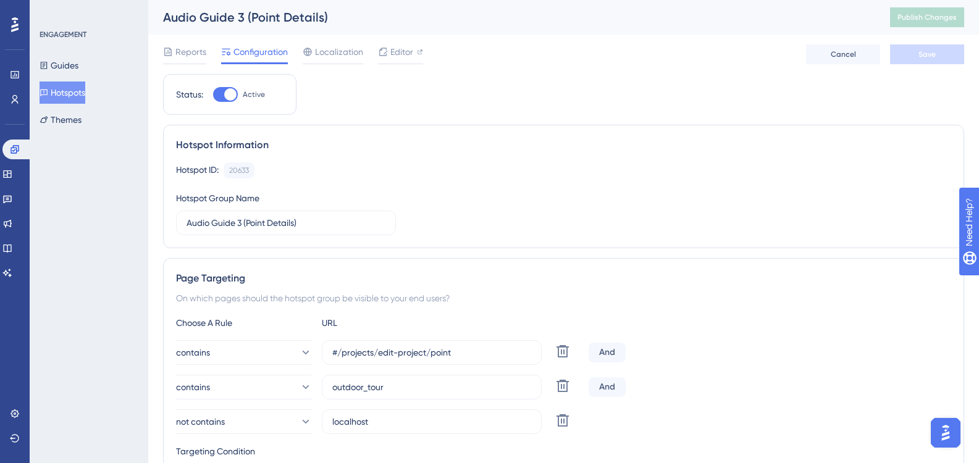
click at [224, 97] on div at bounding box center [225, 94] width 25 height 15
click at [232, 91] on div at bounding box center [230, 94] width 12 height 12
click at [213, 95] on input "Active" at bounding box center [213, 95] width 1 height 1
checkbox input "false"
click at [927, 50] on span "Save" at bounding box center [927, 54] width 17 height 10
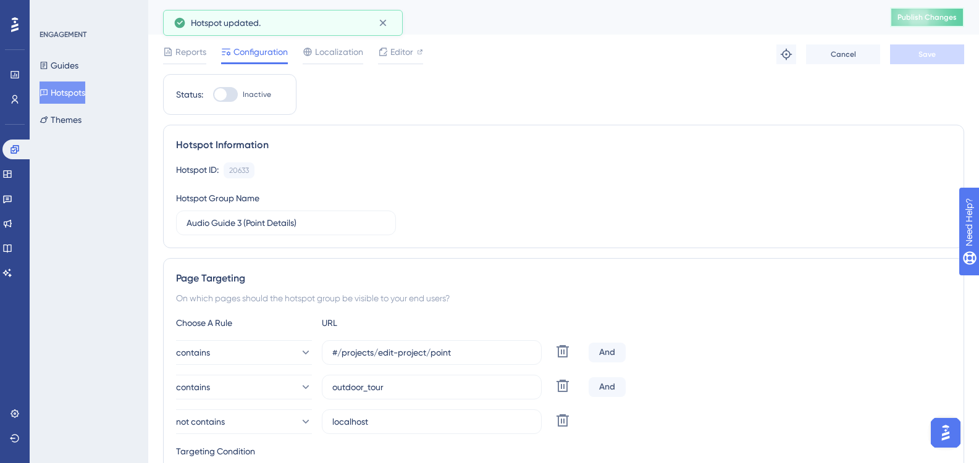
click at [932, 18] on span "Publish Changes" at bounding box center [927, 17] width 59 height 10
click at [70, 91] on button "Hotspots" at bounding box center [63, 93] width 46 height 22
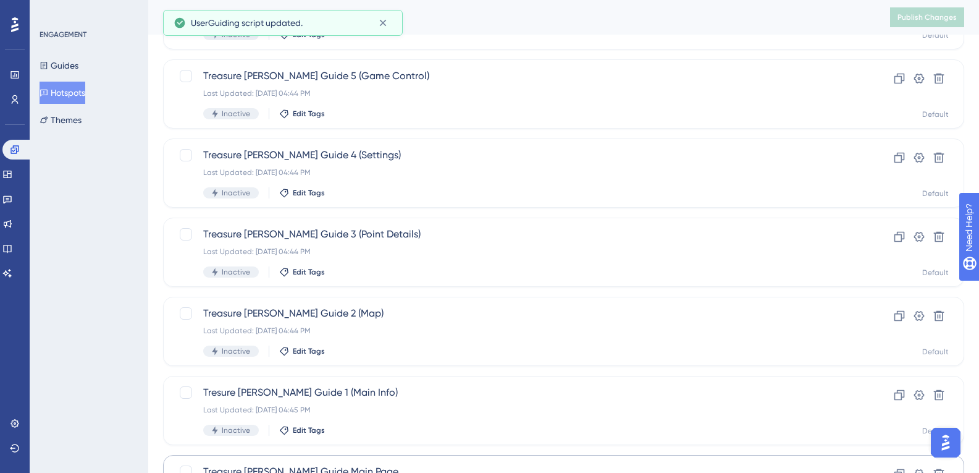
scroll to position [486, 0]
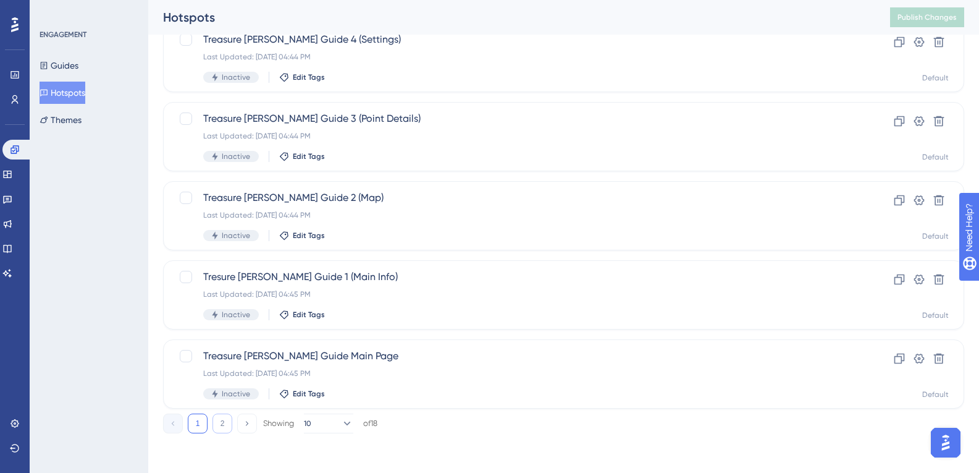
click at [229, 424] on button "2" at bounding box center [223, 423] width 20 height 20
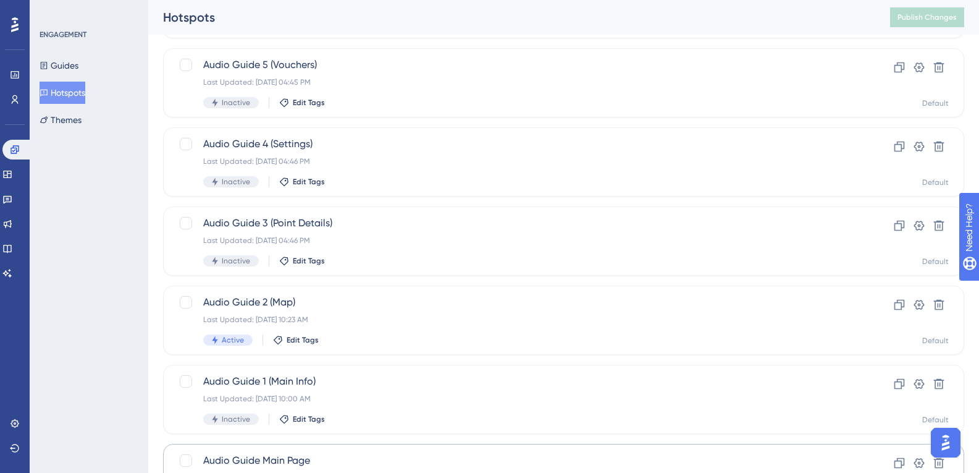
scroll to position [143, 0]
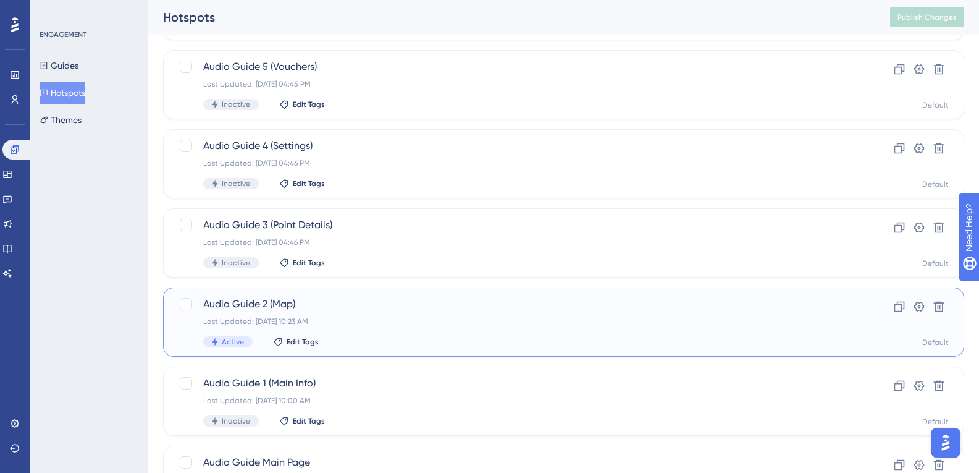
click at [289, 303] on span "Audio Guide 2 (Map)" at bounding box center [514, 304] width 622 height 15
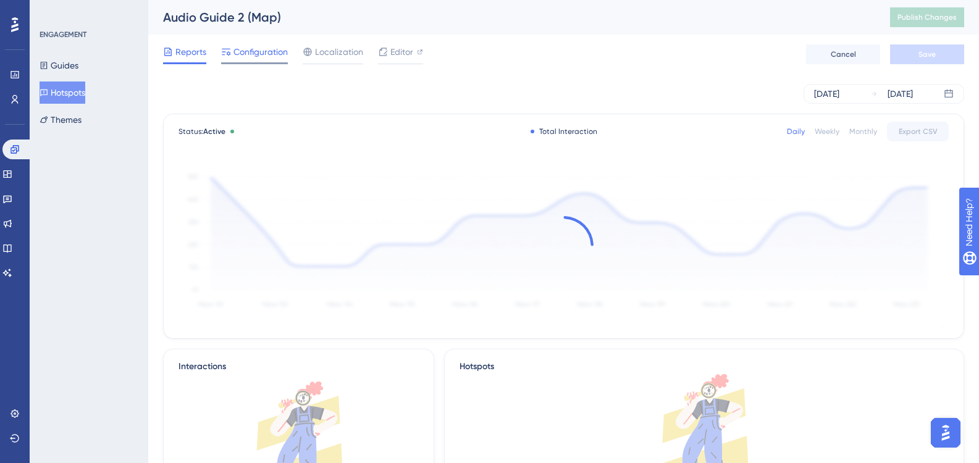
click at [277, 46] on span "Configuration" at bounding box center [261, 51] width 54 height 15
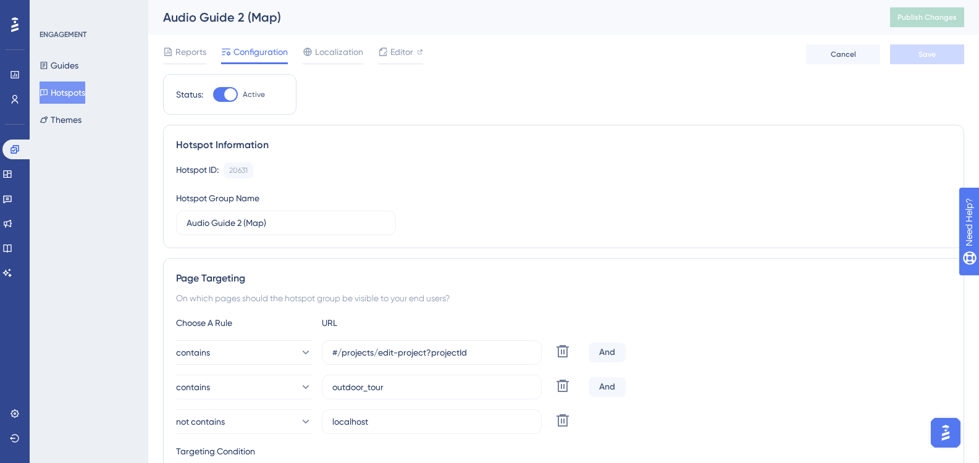
click at [215, 96] on div at bounding box center [225, 94] width 25 height 15
click at [213, 95] on input "Active" at bounding box center [213, 95] width 1 height 1
checkbox input "false"
click at [925, 57] on span "Save" at bounding box center [927, 54] width 17 height 10
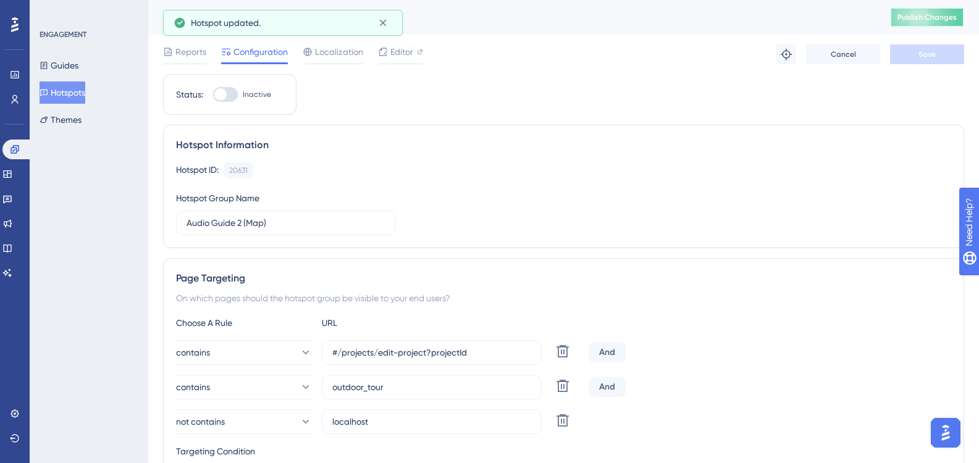
click at [942, 17] on span "Publish Changes" at bounding box center [927, 17] width 59 height 10
click at [85, 93] on button "Hotspots" at bounding box center [63, 93] width 46 height 22
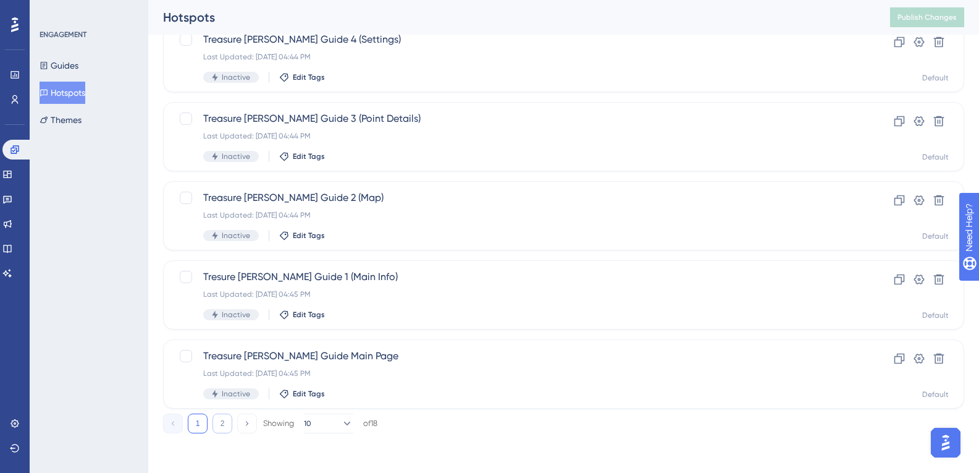
click at [229, 416] on button "2" at bounding box center [223, 423] width 20 height 20
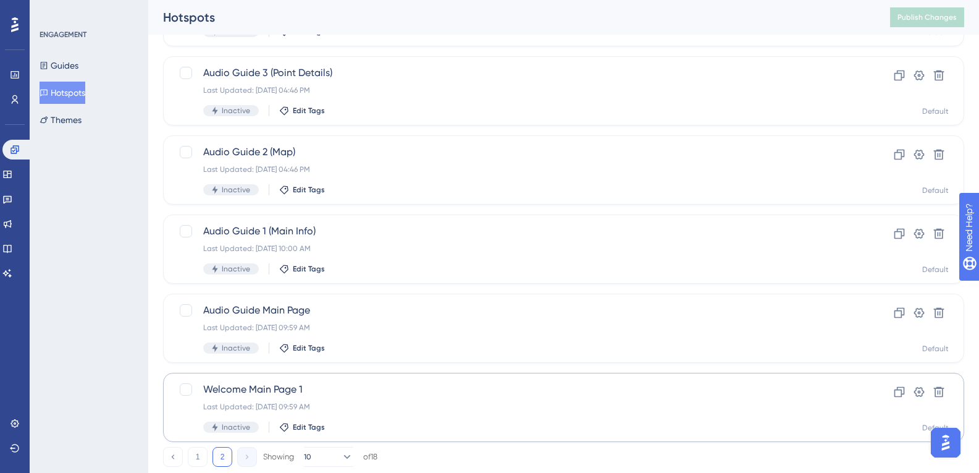
scroll to position [328, 0]
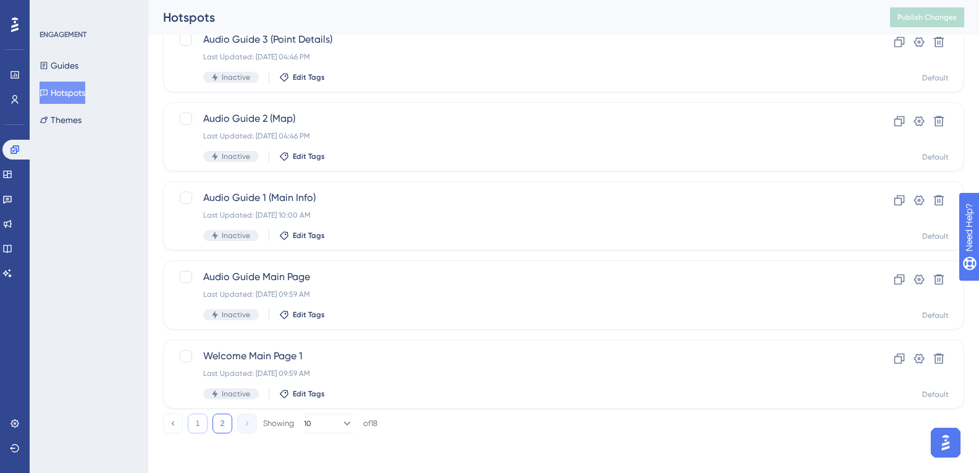
click at [200, 426] on button "1" at bounding box center [198, 423] width 20 height 20
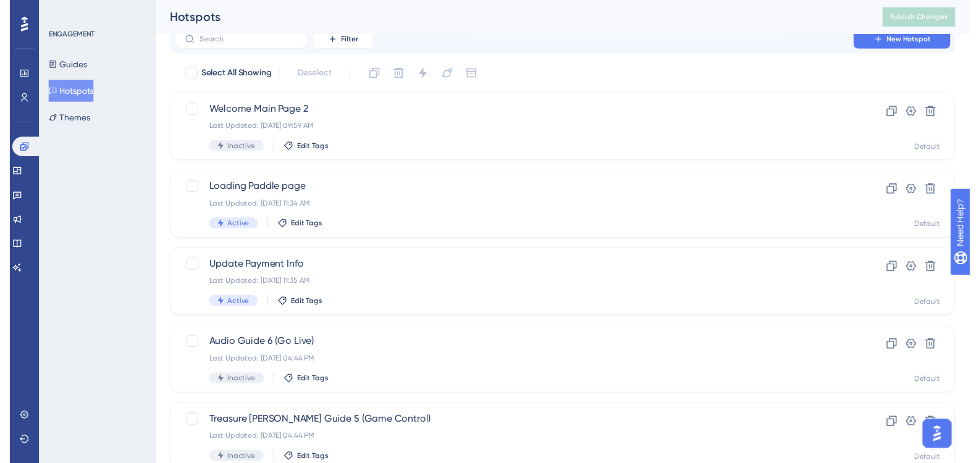
scroll to position [0, 0]
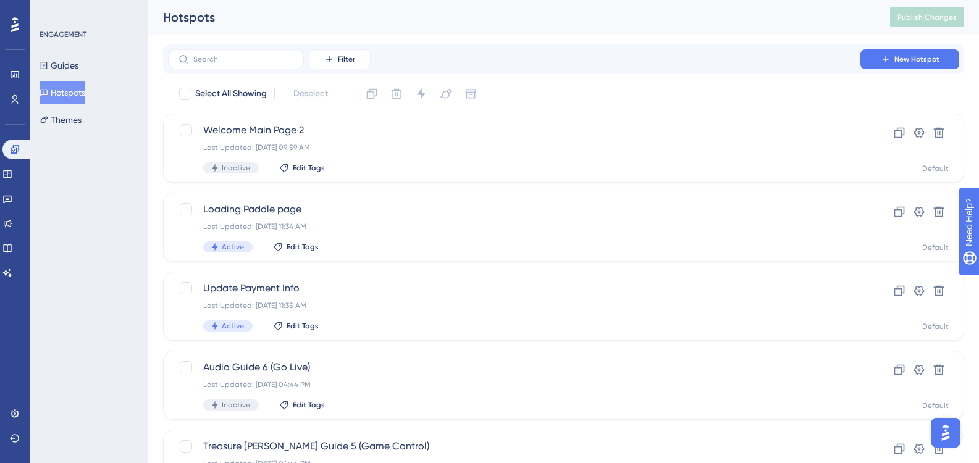
click at [64, 93] on button "Hotspots" at bounding box center [63, 93] width 46 height 22
click at [78, 62] on button "Guides" at bounding box center [59, 65] width 39 height 22
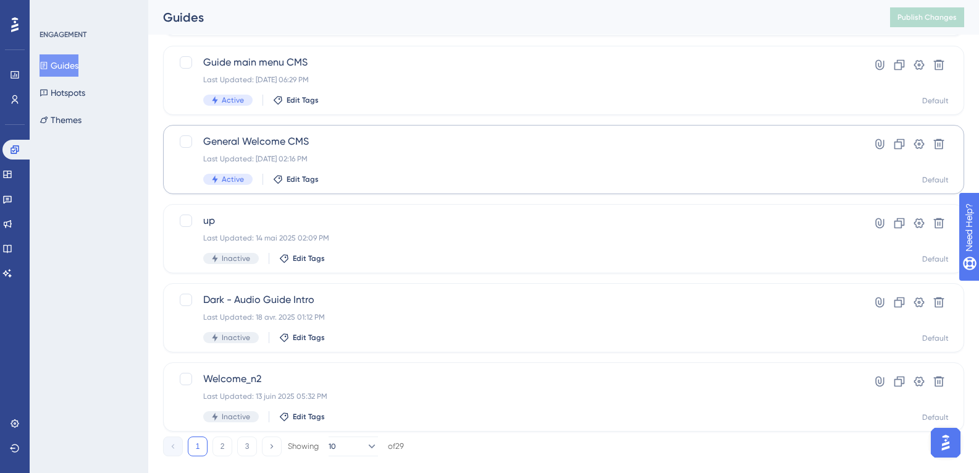
scroll to position [486, 0]
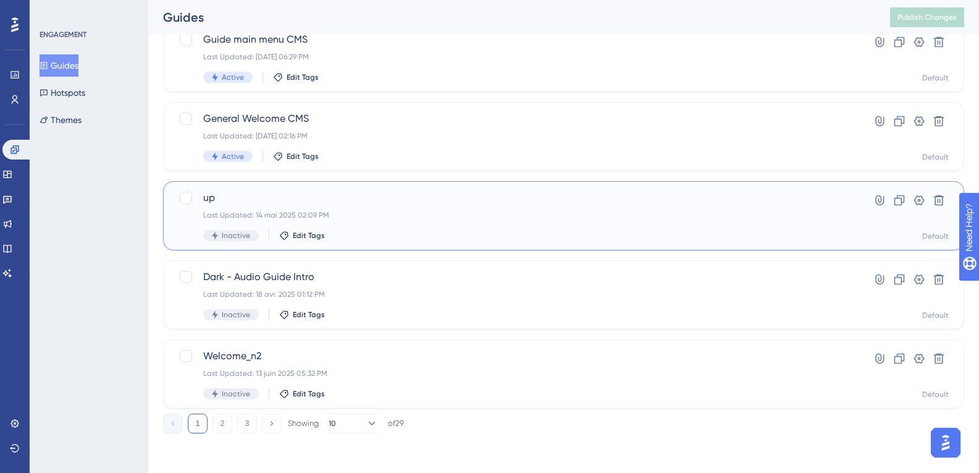
click at [312, 201] on span "up" at bounding box center [514, 197] width 622 height 15
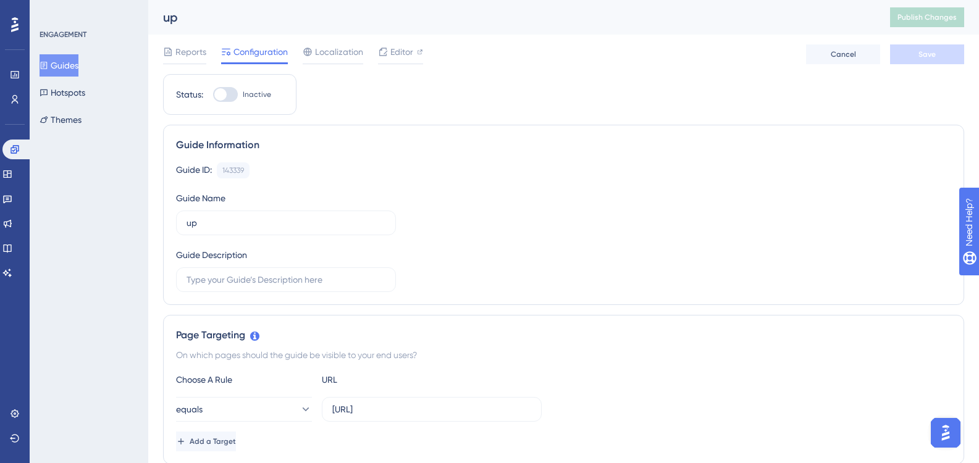
click at [78, 65] on button "Guides" at bounding box center [59, 65] width 39 height 22
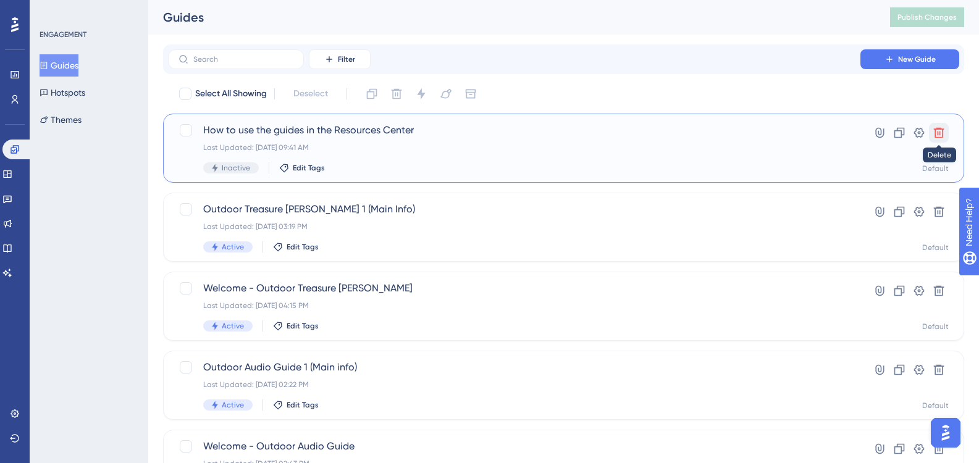
click at [943, 137] on icon at bounding box center [939, 133] width 11 height 11
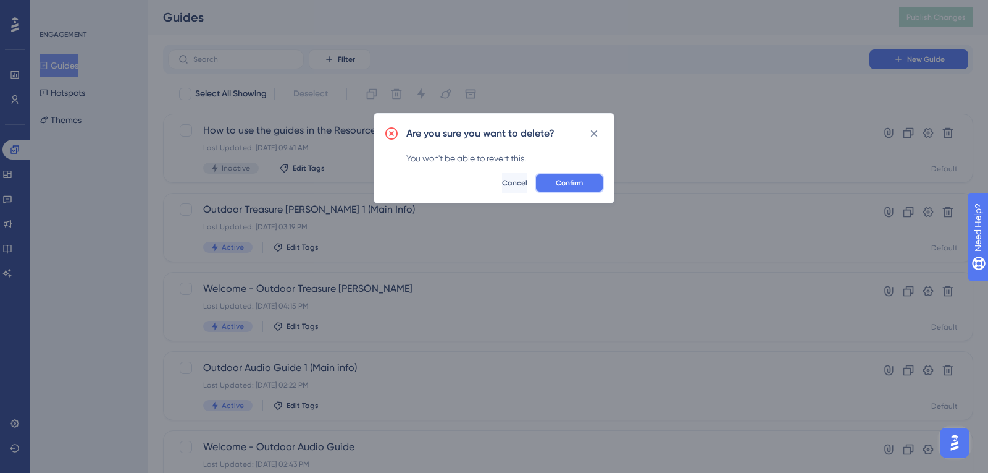
click at [581, 175] on button "Confirm" at bounding box center [569, 183] width 69 height 20
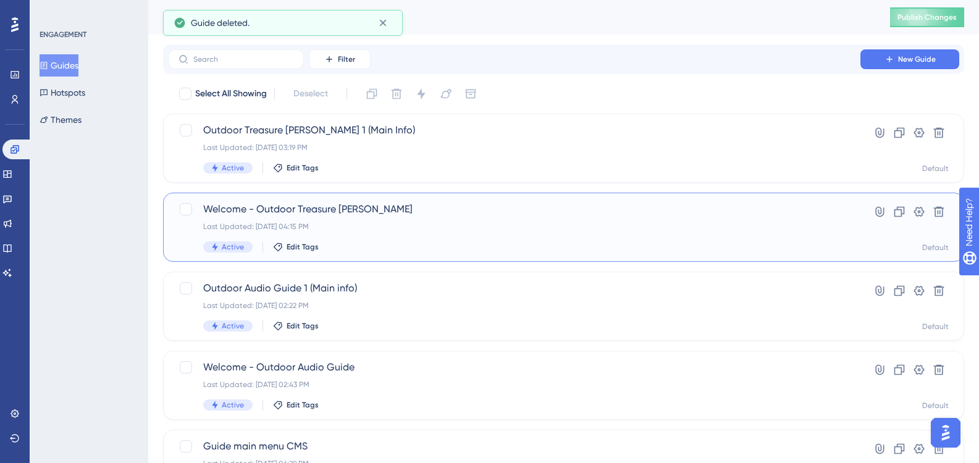
drag, startPoint x: 191, startPoint y: 231, endPoint x: 195, endPoint y: 201, distance: 29.9
click at [195, 201] on div "Welcome - Outdoor Treasure [PERSON_NAME] Last Updated: [DATE] 04:15 PM Active E…" at bounding box center [563, 227] width 801 height 69
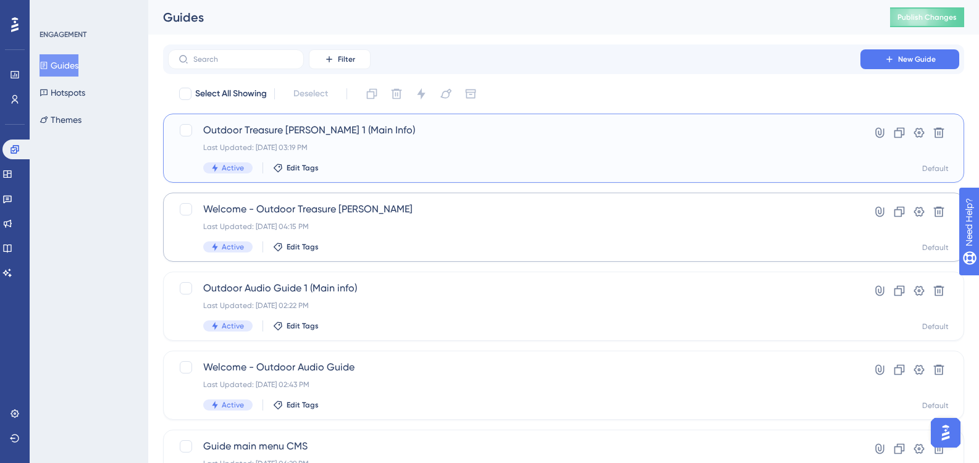
drag, startPoint x: 393, startPoint y: 148, endPoint x: 385, endPoint y: 237, distance: 89.9
click at [305, 161] on div "Outdoor Treasure [PERSON_NAME] 1 (Main Info) Last Updated: [DATE] 03:19 PM Acti…" at bounding box center [514, 148] width 622 height 51
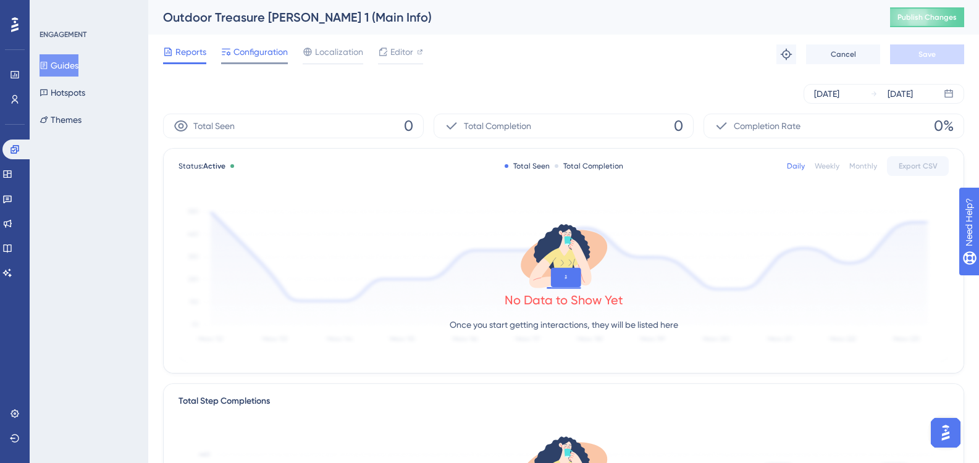
click at [254, 59] on div "Configuration" at bounding box center [254, 54] width 67 height 20
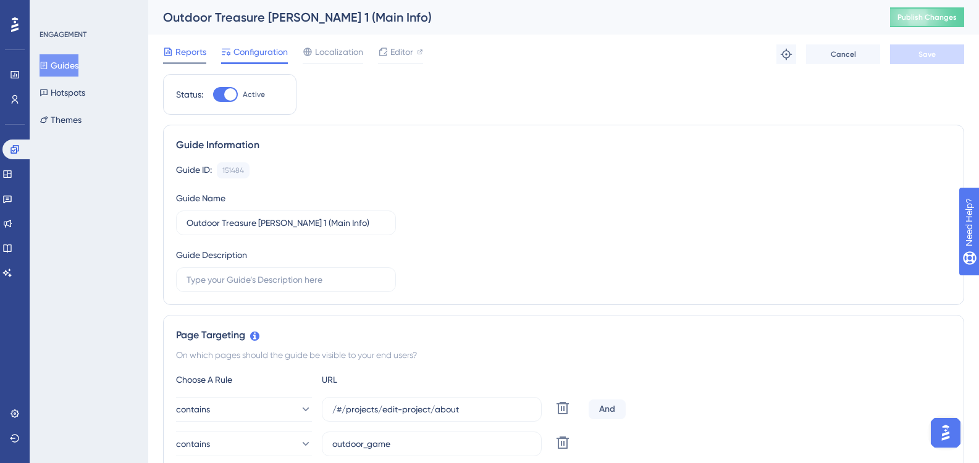
click at [188, 46] on span "Reports" at bounding box center [190, 51] width 31 height 15
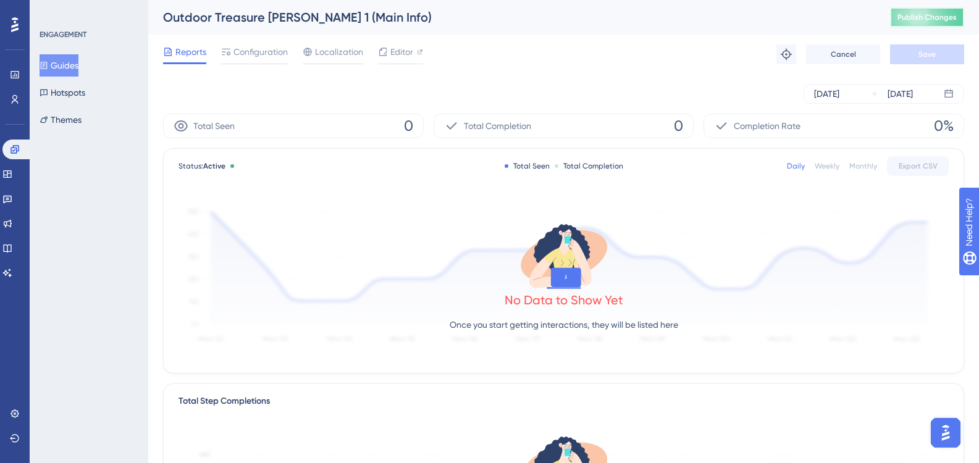
click at [927, 14] on span "Publish Changes" at bounding box center [927, 17] width 59 height 10
click at [78, 65] on button "Guides" at bounding box center [59, 65] width 39 height 22
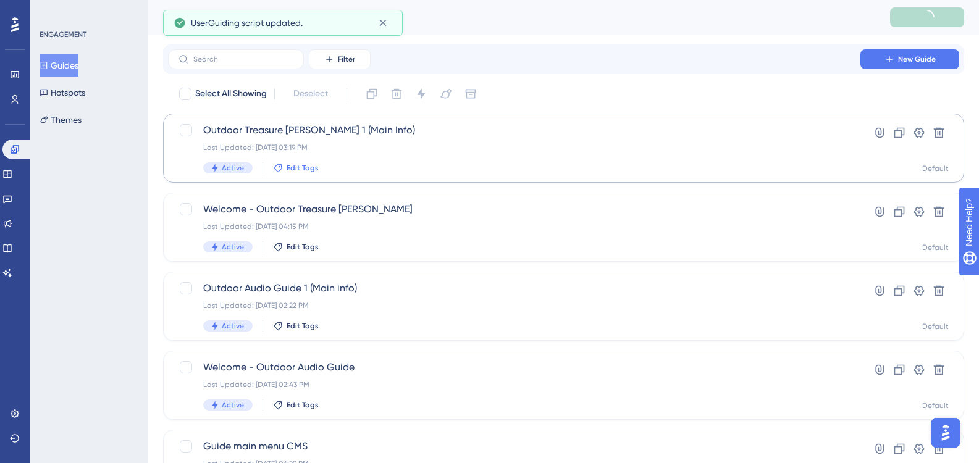
click at [294, 171] on span "Edit Tags" at bounding box center [303, 168] width 32 height 10
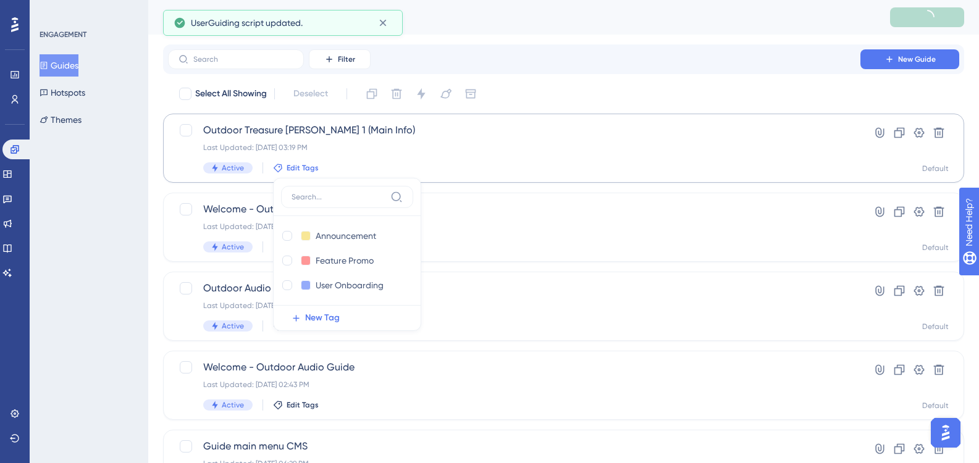
scroll to position [23, 0]
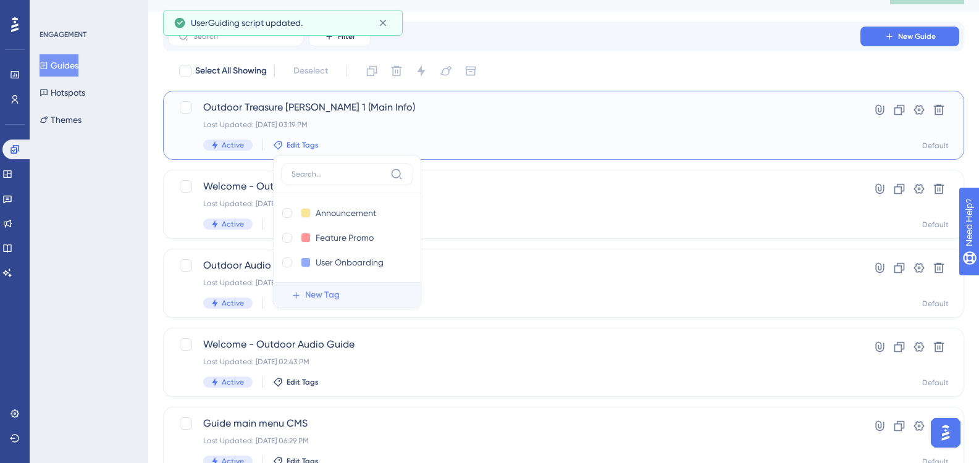
click at [318, 299] on span "New Tag" at bounding box center [322, 295] width 35 height 15
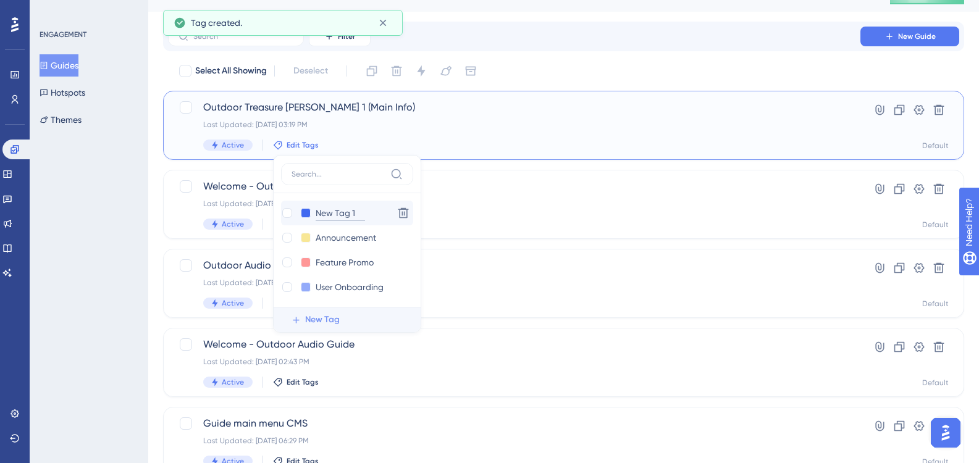
click at [323, 208] on input "New Tag 1" at bounding box center [340, 213] width 49 height 15
drag, startPoint x: 355, startPoint y: 211, endPoint x: 316, endPoint y: 210, distance: 39.6
click at [316, 210] on input "New Tag 1" at bounding box center [340, 213] width 49 height 15
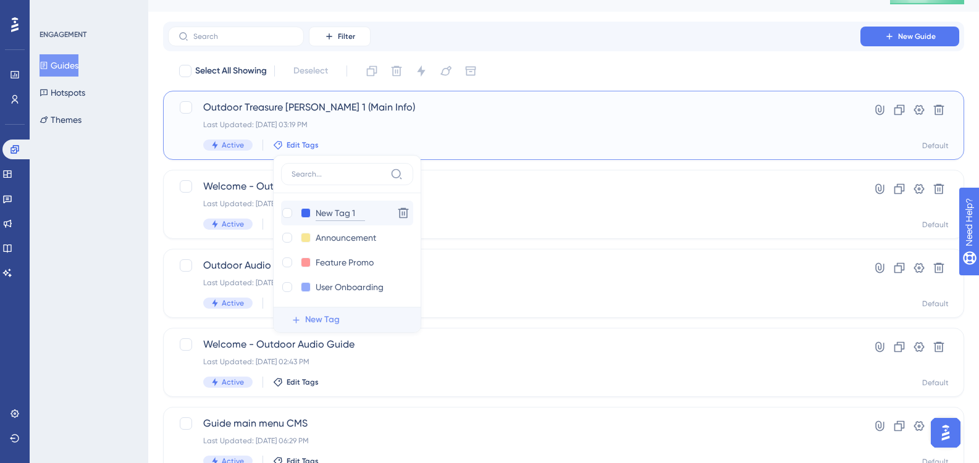
click at [360, 211] on input "New Tag 1" at bounding box center [340, 213] width 49 height 15
type input "N"
type input "T"
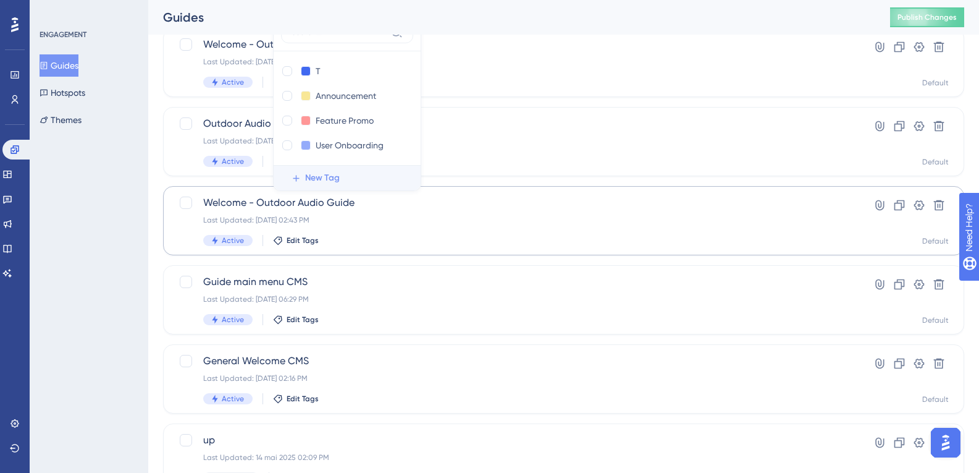
scroll to position [119, 0]
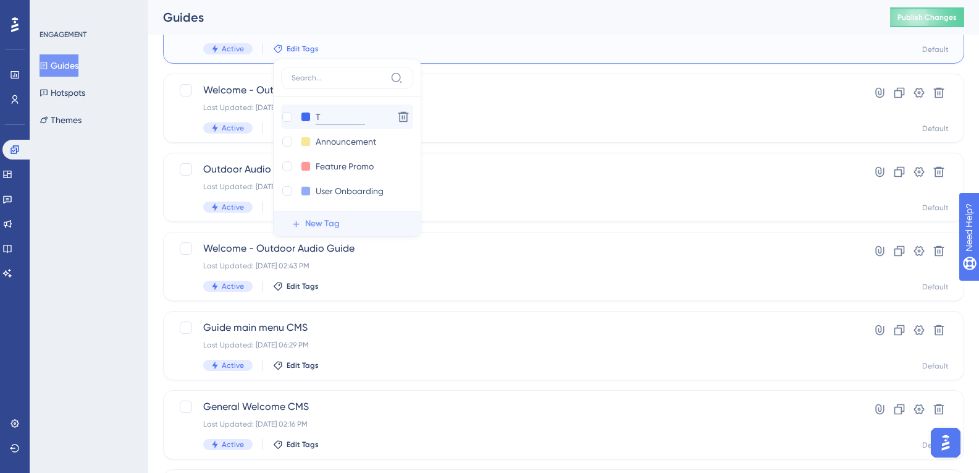
click at [335, 120] on input "T" at bounding box center [340, 116] width 49 height 15
type input "Treasure [PERSON_NAME]"
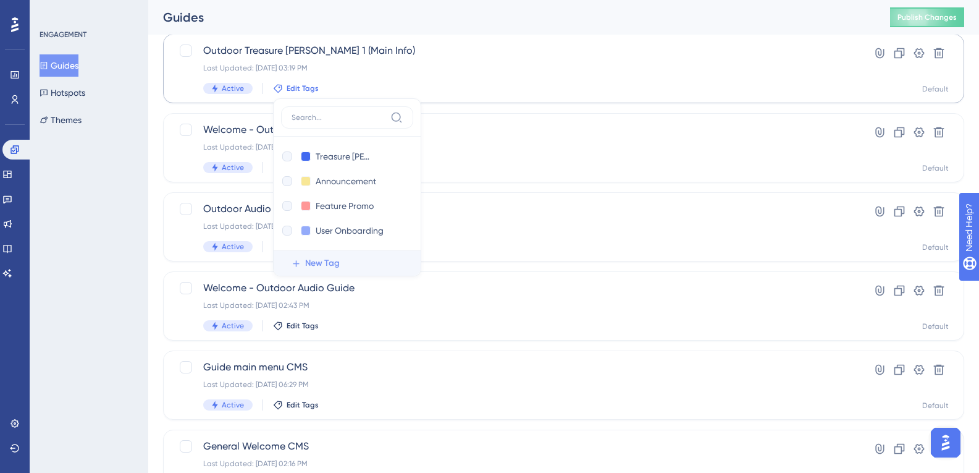
scroll to position [57, 0]
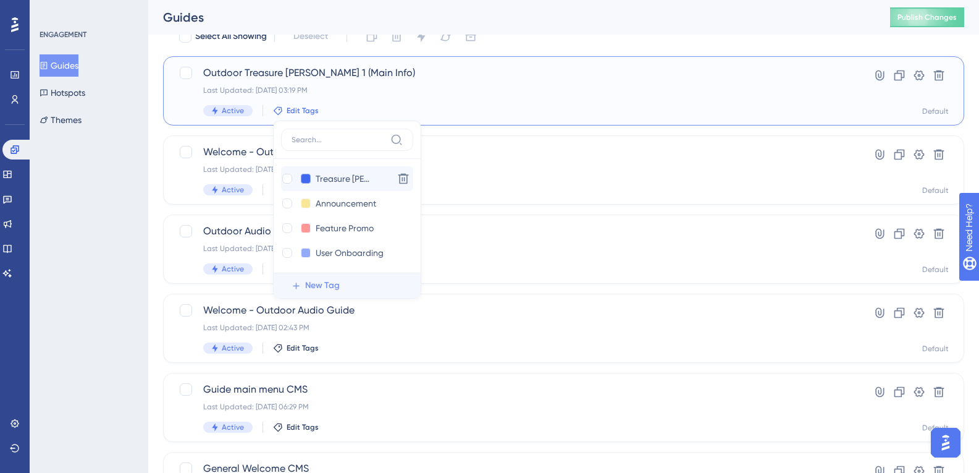
click at [306, 178] on button at bounding box center [306, 179] width 10 height 10
click at [341, 213] on div at bounding box center [340, 218] width 10 height 10
click at [287, 176] on div at bounding box center [287, 179] width 10 height 10
checkbox input "true"
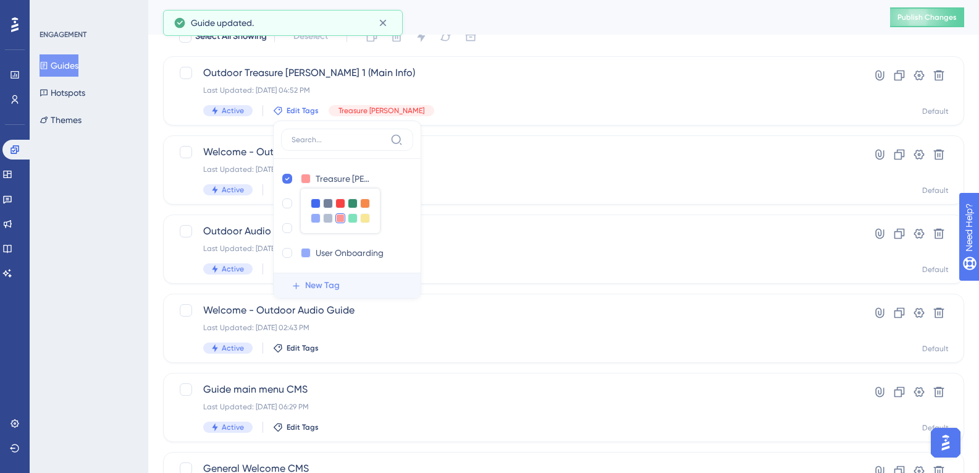
click at [250, 213] on div "Select All Showing Deselect Outdoor Treasure [PERSON_NAME] 1 (Main Info) Last U…" at bounding box center [563, 432] width 801 height 811
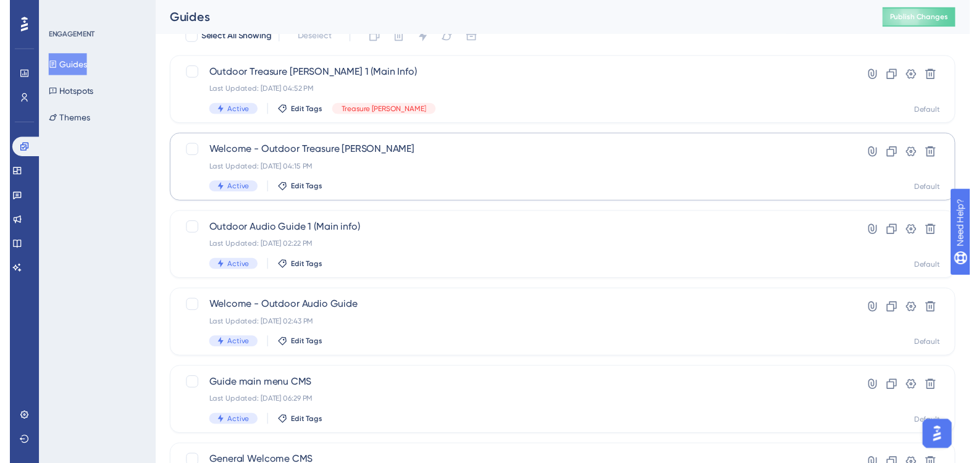
scroll to position [0, 0]
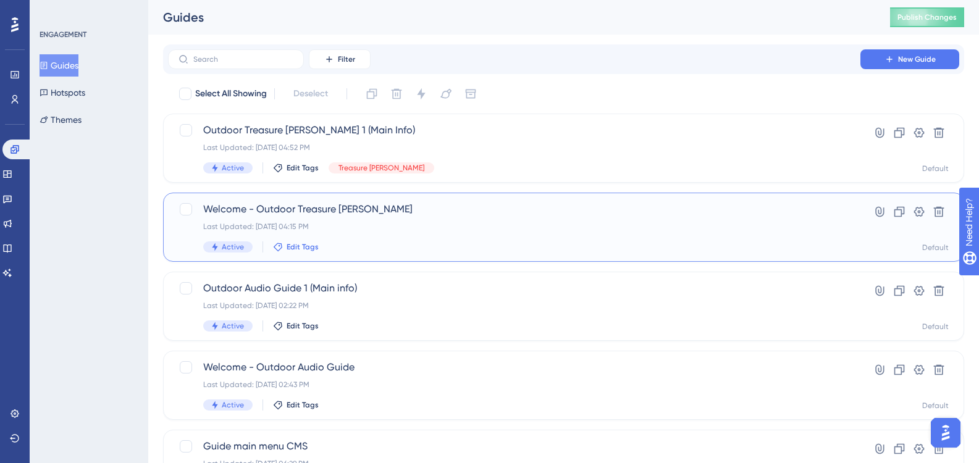
click at [303, 250] on span "Edit Tags" at bounding box center [303, 247] width 32 height 10
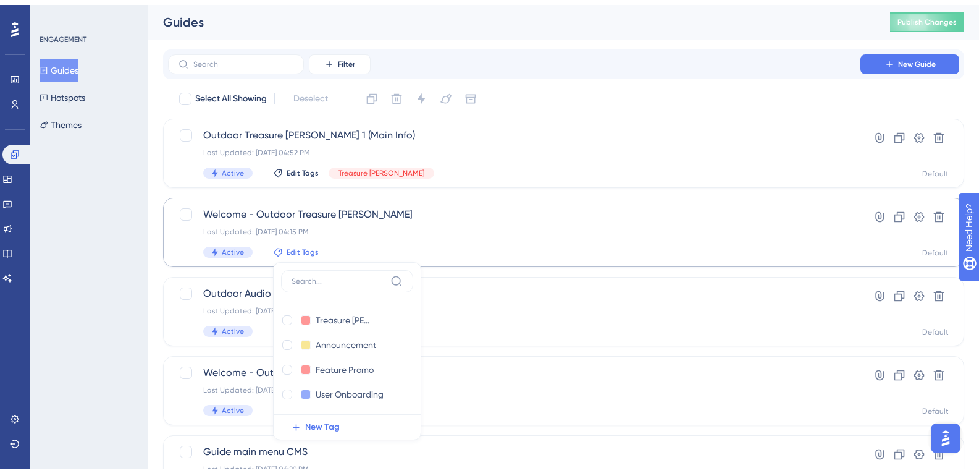
scroll to position [114, 0]
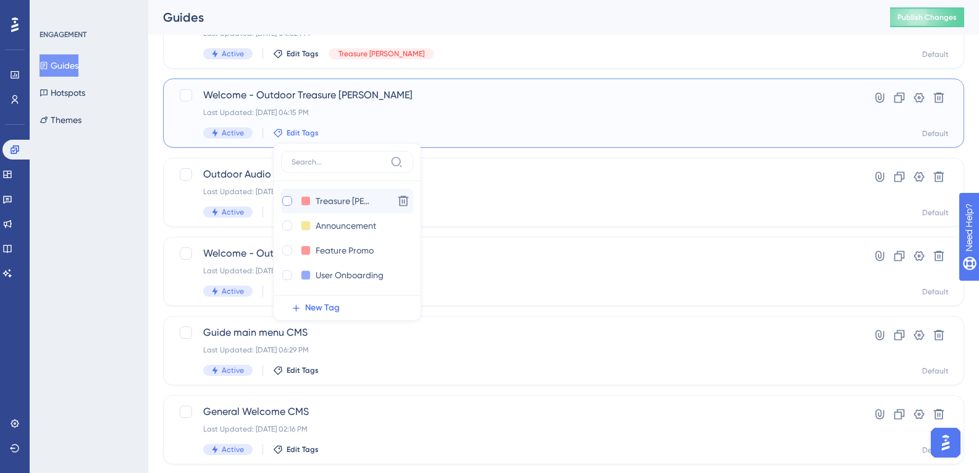
click at [285, 201] on div at bounding box center [287, 201] width 10 height 10
checkbox input "true"
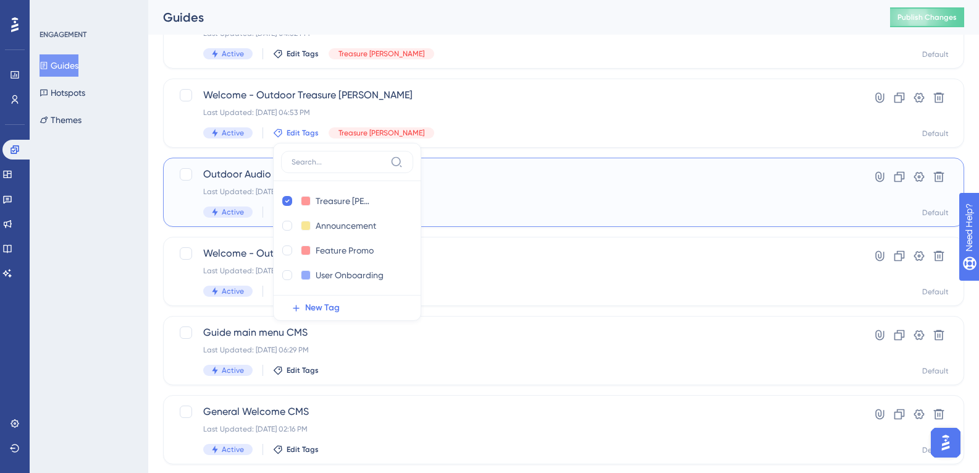
click at [206, 184] on div "Outdoor Audio Guide 1 (Main info) Last Updated: [DATE] 02:22 PM Active Edit Tags" at bounding box center [514, 192] width 622 height 51
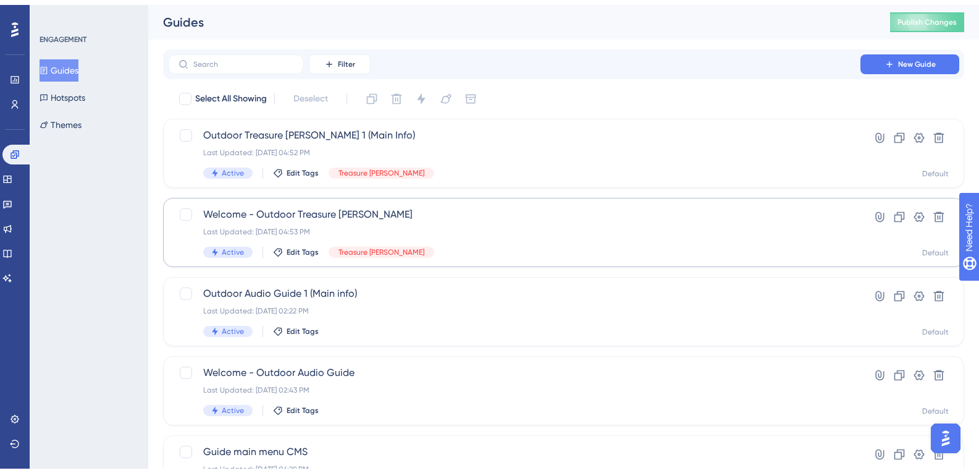
scroll to position [114, 0]
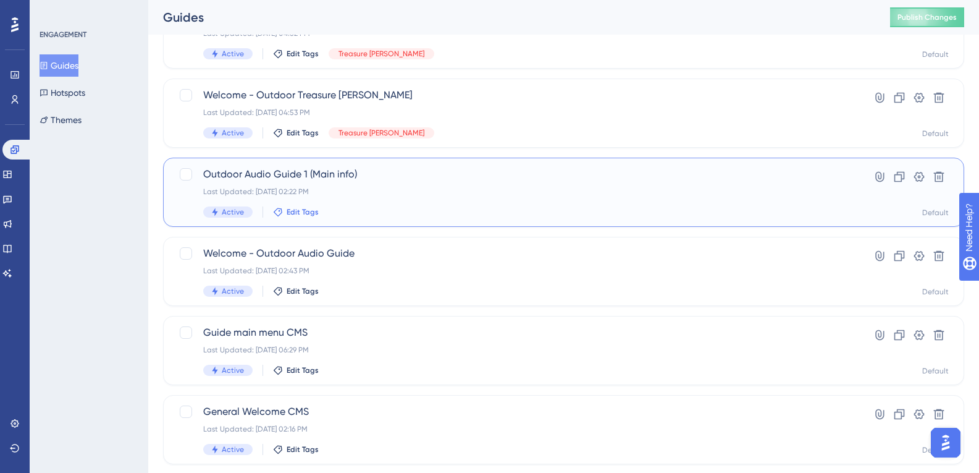
click at [307, 212] on span "Edit Tags" at bounding box center [303, 212] width 32 height 10
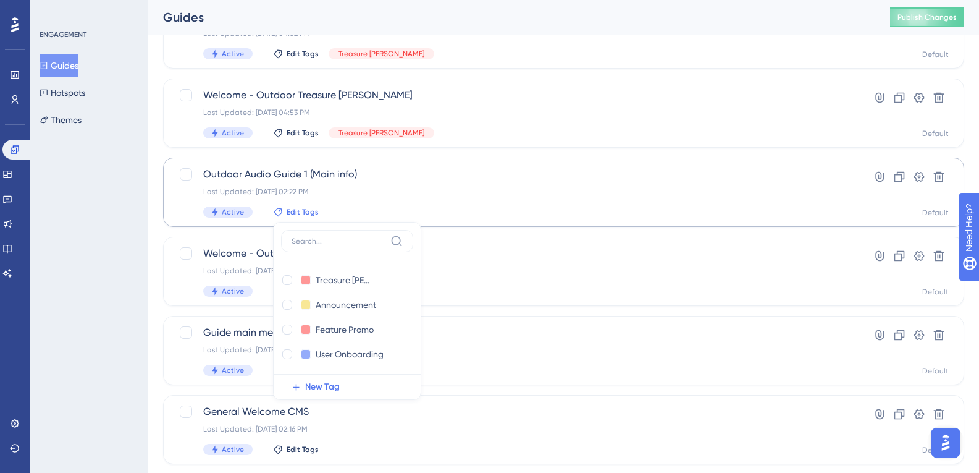
scroll to position [189, 0]
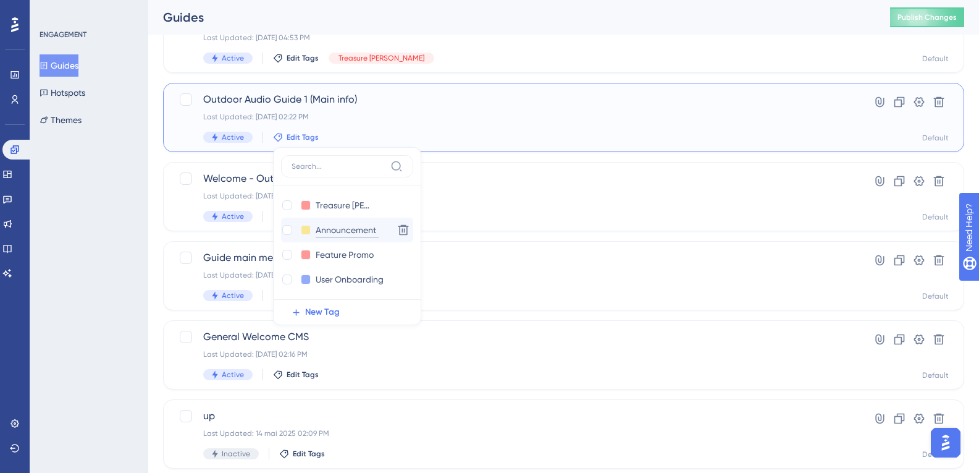
click at [346, 234] on input "Announcement" at bounding box center [347, 229] width 63 height 15
drag, startPoint x: 375, startPoint y: 232, endPoint x: 326, endPoint y: 228, distance: 49.0
click at [326, 228] on input "Announcement" at bounding box center [347, 229] width 63 height 15
click at [402, 231] on icon at bounding box center [403, 230] width 11 height 11
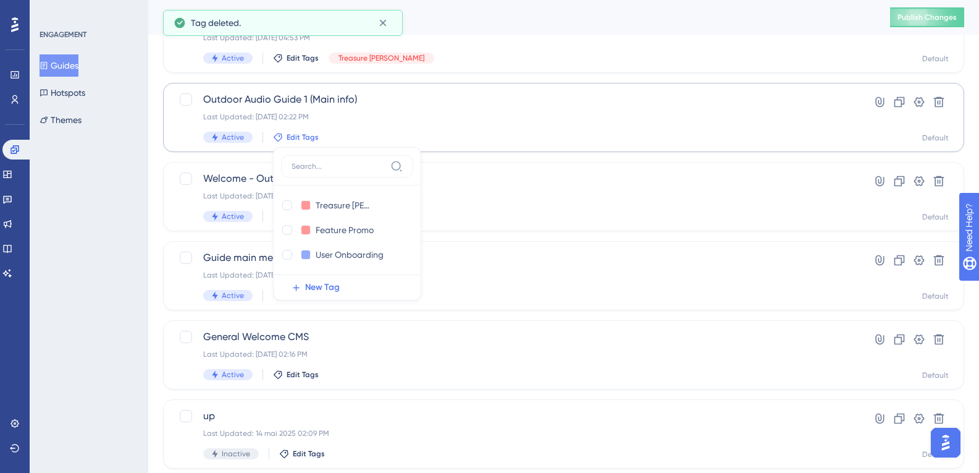
click at [402, 231] on icon at bounding box center [403, 230] width 11 height 11
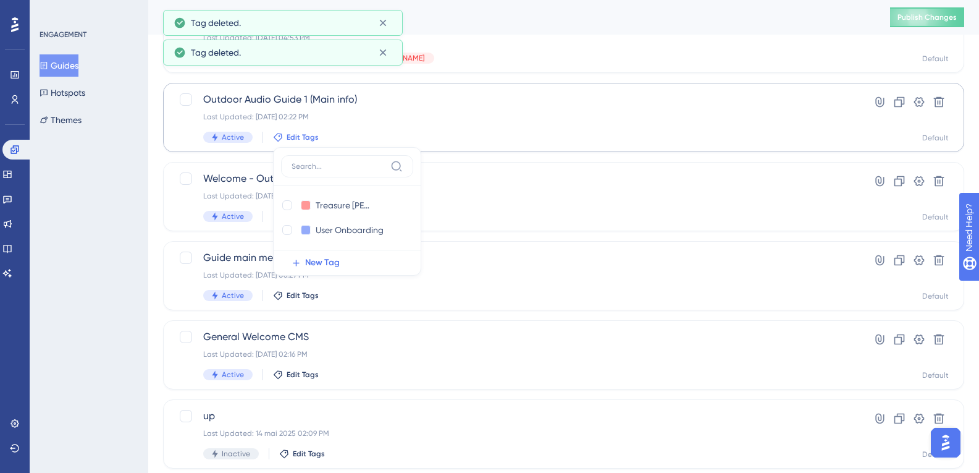
click at [402, 231] on icon at bounding box center [403, 230] width 11 height 11
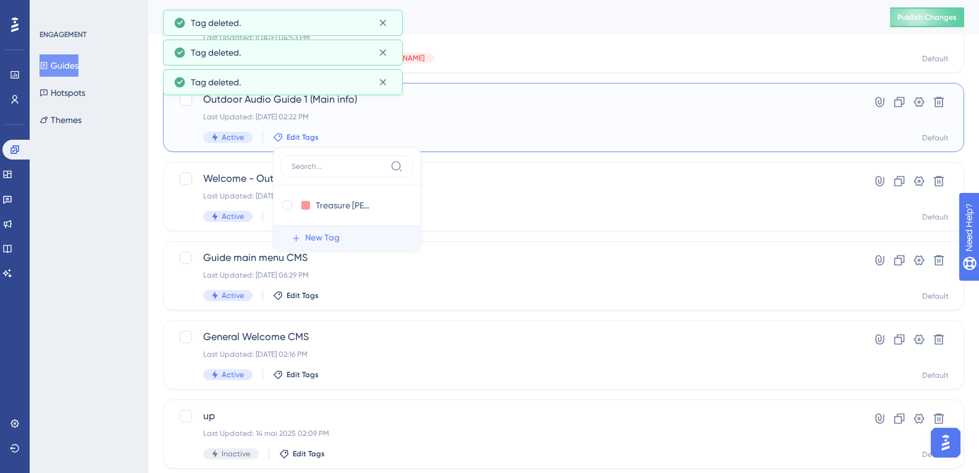
click at [322, 242] on span "New Tag" at bounding box center [322, 237] width 35 height 15
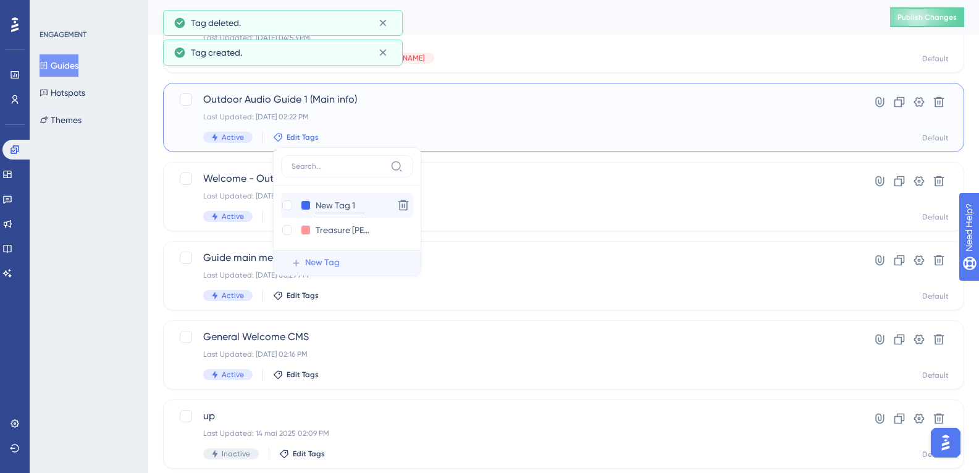
click at [338, 212] on input "New Tag 1" at bounding box center [340, 205] width 49 height 15
click at [353, 209] on input "New Tag 1" at bounding box center [340, 205] width 49 height 15
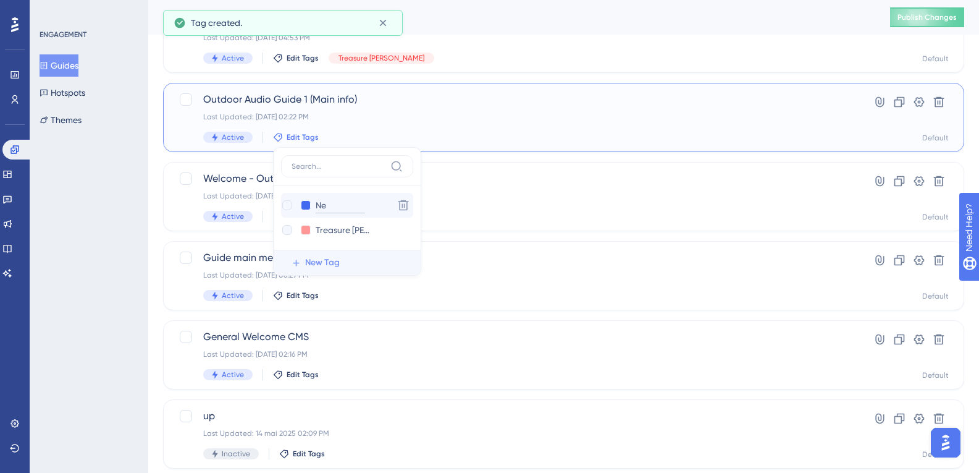
type input "N"
type input "Aus"
click at [343, 206] on input "Aus" at bounding box center [340, 205] width 49 height 15
type input "Audio Guide"
click at [364, 206] on input "Audio Guide" at bounding box center [342, 205] width 52 height 15
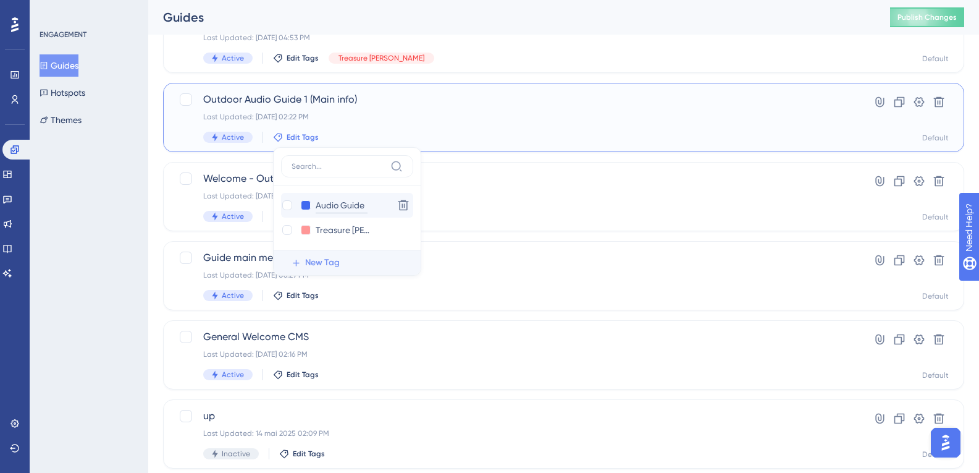
drag, startPoint x: 364, startPoint y: 206, endPoint x: 318, endPoint y: 209, distance: 46.4
click at [318, 209] on input "Audio Guide" at bounding box center [342, 205] width 52 height 15
type input "AUDIO G"
click at [358, 208] on input "AUDIO G" at bounding box center [340, 205] width 49 height 15
type input "AUDIO GUIDE"
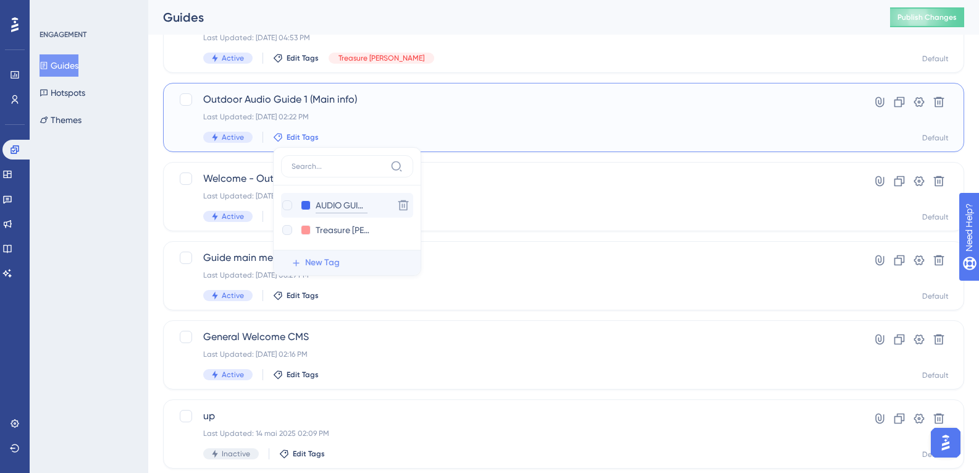
scroll to position [0, 0]
click at [305, 206] on button at bounding box center [306, 205] width 10 height 10
click at [350, 242] on div at bounding box center [340, 237] width 79 height 44
click at [305, 211] on div "AUDIO GUIDE AUDIO GUIDE" at bounding box center [334, 205] width 107 height 15
click at [306, 203] on button at bounding box center [306, 205] width 10 height 10
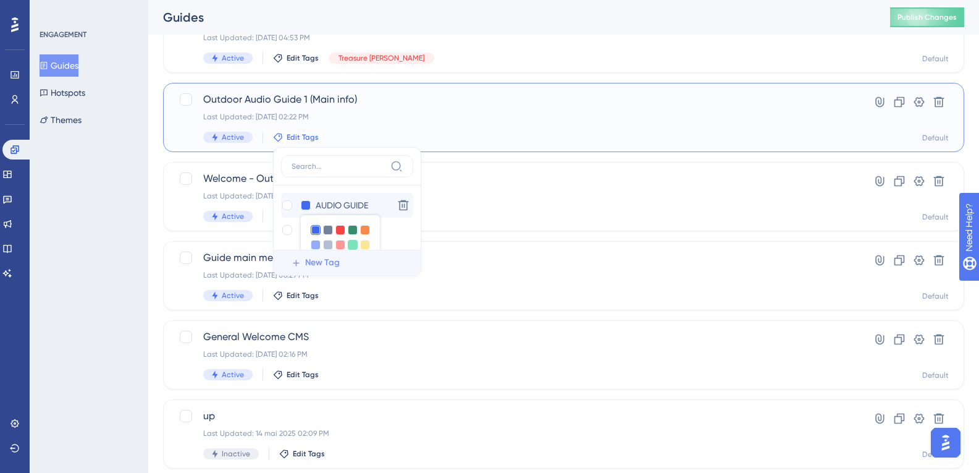
click at [355, 247] on div at bounding box center [353, 245] width 10 height 10
click at [284, 206] on div at bounding box center [287, 205] width 10 height 10
checkbox input "true"
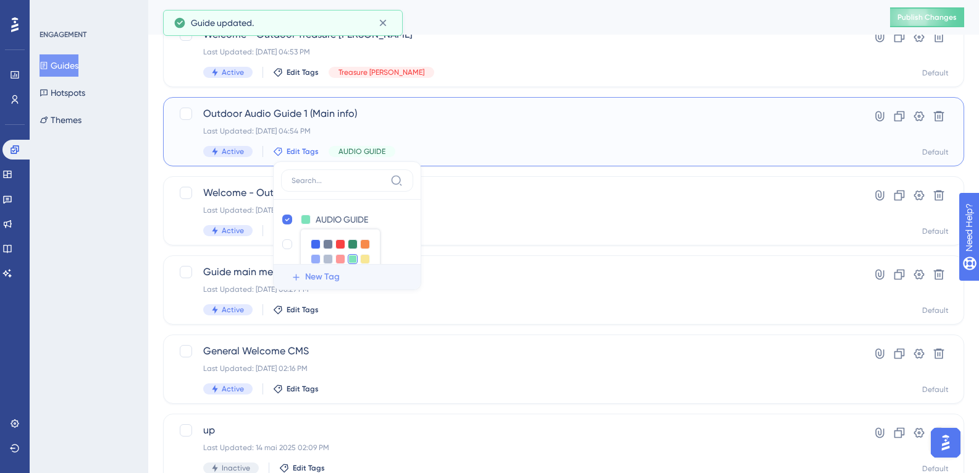
scroll to position [65, 0]
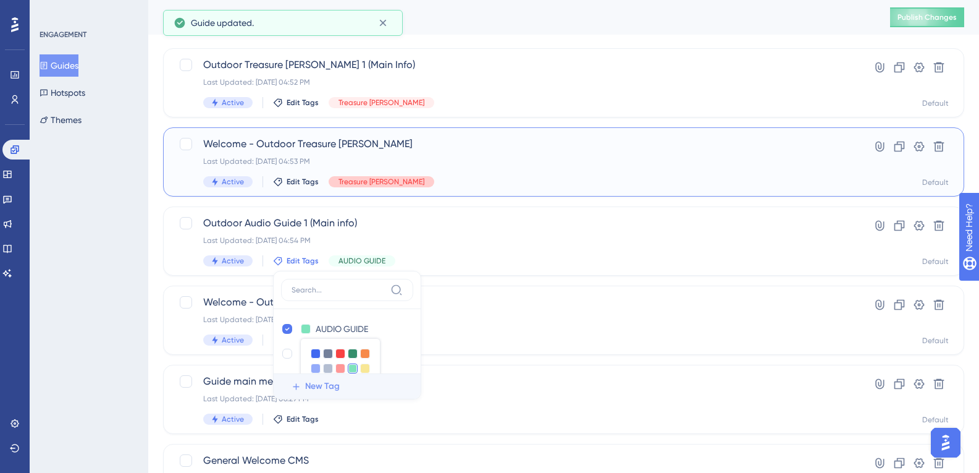
click at [360, 180] on span "Treasure [PERSON_NAME]" at bounding box center [382, 182] width 86 height 10
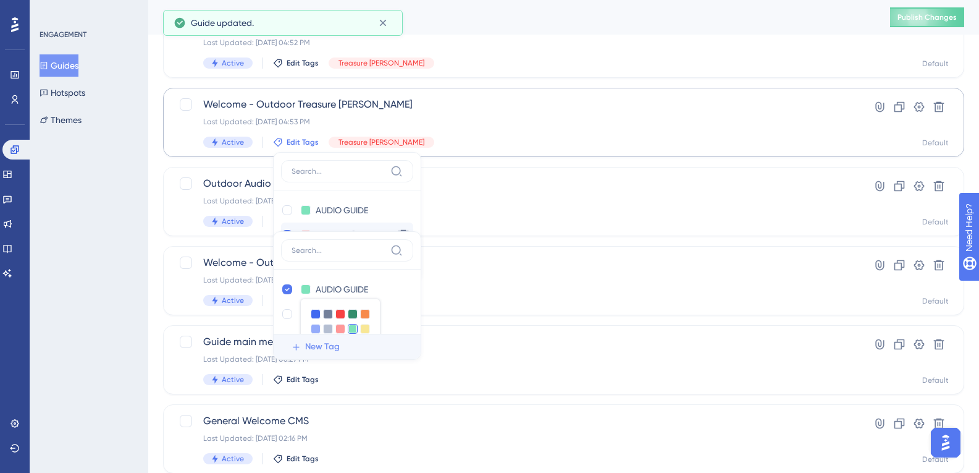
scroll to position [127, 0]
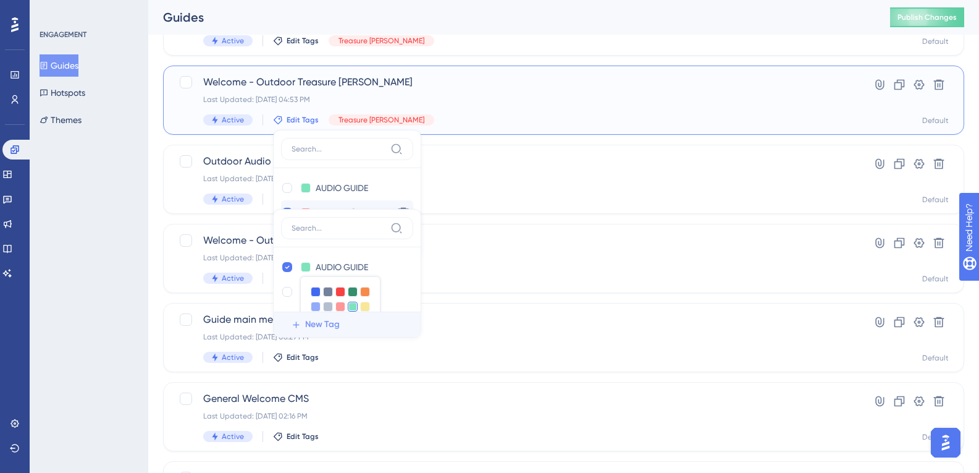
click at [350, 202] on div "Treasure [PERSON_NAME] Treasure [PERSON_NAME] Delete" at bounding box center [347, 212] width 132 height 25
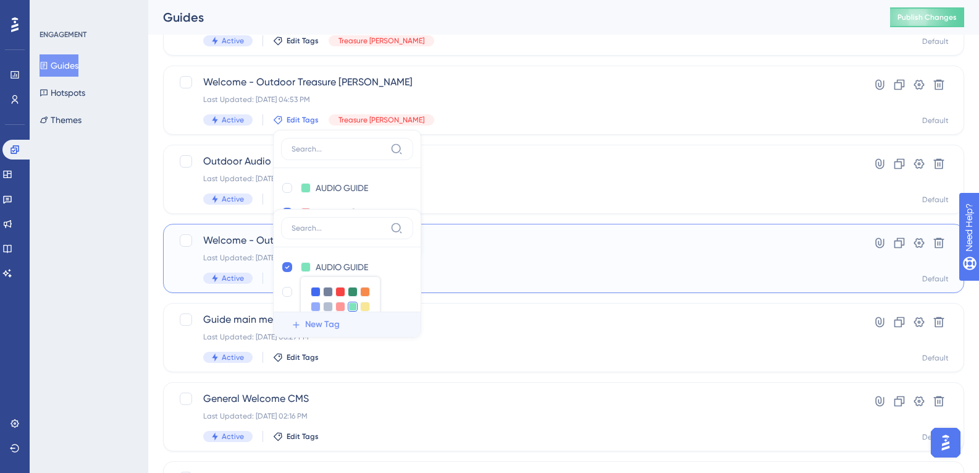
click at [457, 254] on div "Last Updated: [DATE] 02:43 PM" at bounding box center [514, 258] width 622 height 10
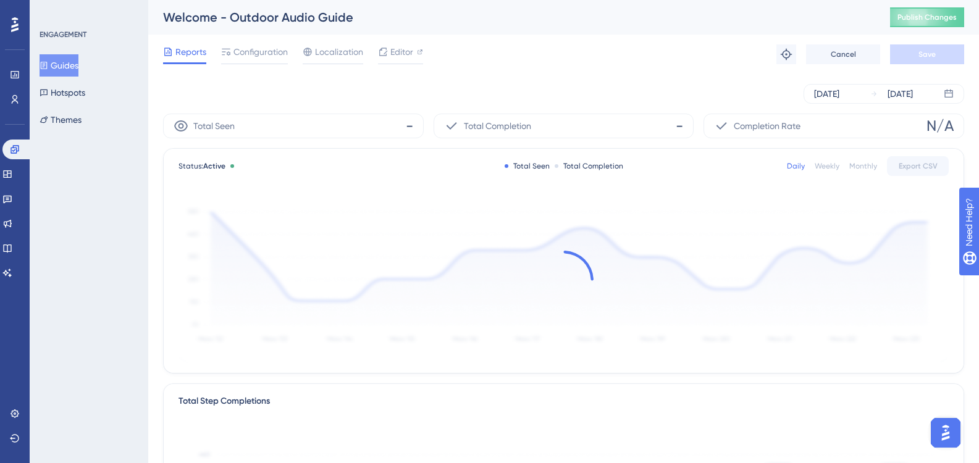
click at [78, 63] on button "Guides" at bounding box center [59, 65] width 39 height 22
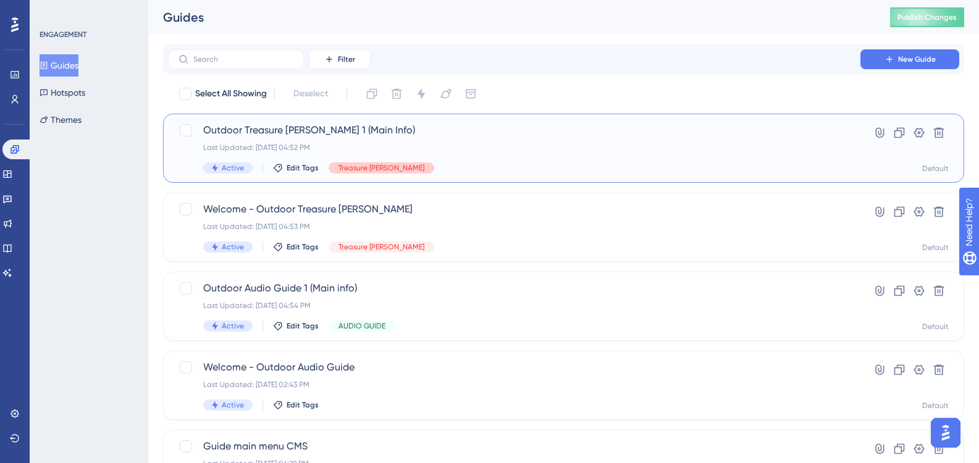
click at [356, 169] on span "Treasure [PERSON_NAME]" at bounding box center [382, 168] width 86 height 10
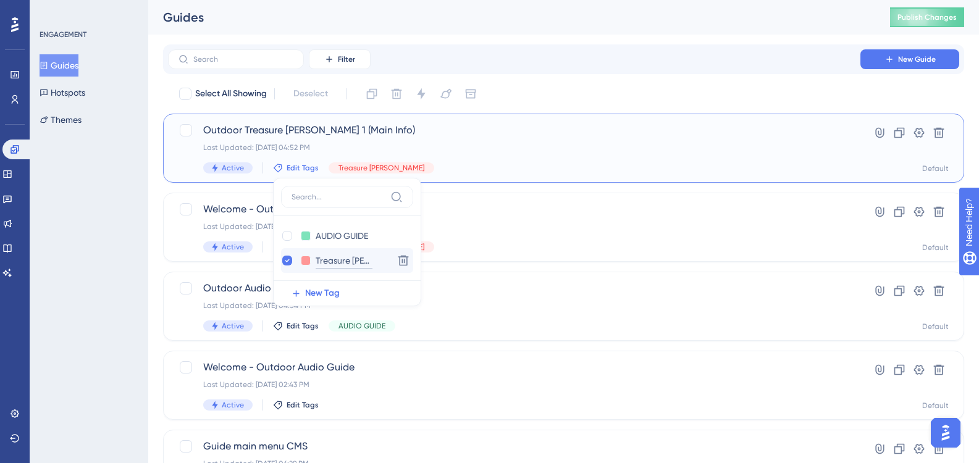
click at [335, 261] on input "Treasure [PERSON_NAME]" at bounding box center [344, 260] width 57 height 15
drag, startPoint x: 370, startPoint y: 259, endPoint x: 320, endPoint y: 255, distance: 50.3
click at [320, 255] on input "Treasure [PERSON_NAME]" at bounding box center [344, 260] width 57 height 15
type input "T"
click at [355, 250] on div "T T Delete" at bounding box center [347, 260] width 132 height 25
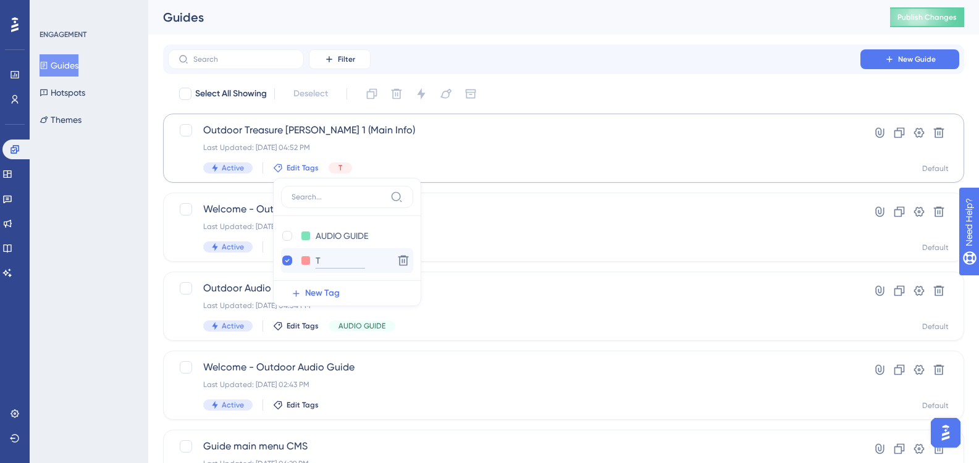
click at [352, 255] on input "T" at bounding box center [340, 260] width 49 height 15
type input "TRE"
click at [352, 256] on input "TRE" at bounding box center [340, 260] width 49 height 15
type input "TREAS"
click at [348, 261] on input "TREAS" at bounding box center [340, 260] width 49 height 15
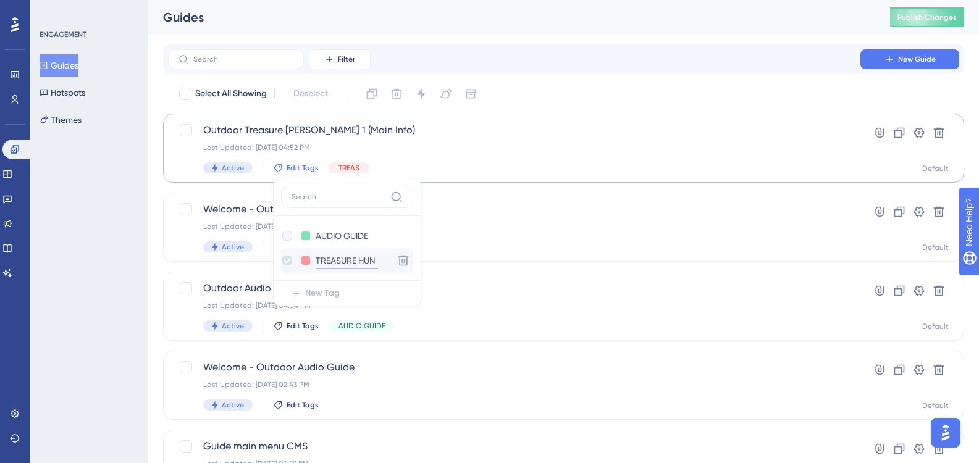
type input "TREASURE [PERSON_NAME]"
click at [292, 261] on div at bounding box center [287, 261] width 12 height 12
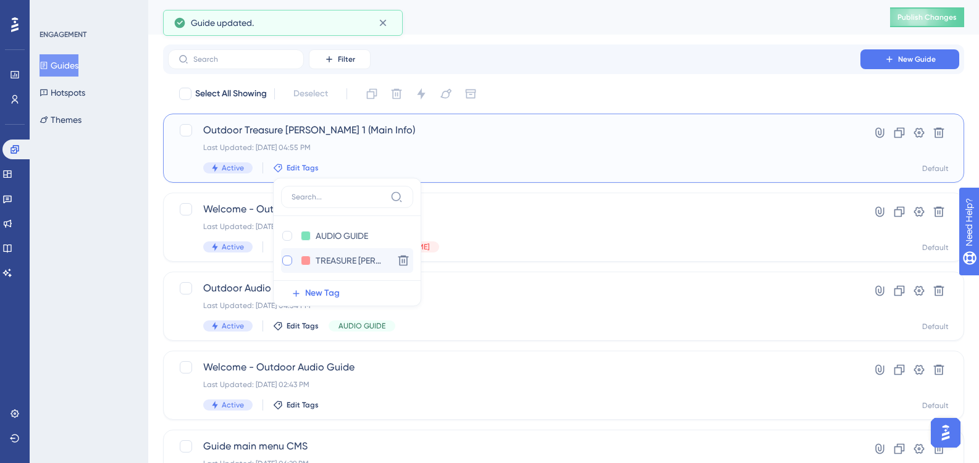
click at [283, 261] on div at bounding box center [287, 261] width 10 height 10
checkbox input "true"
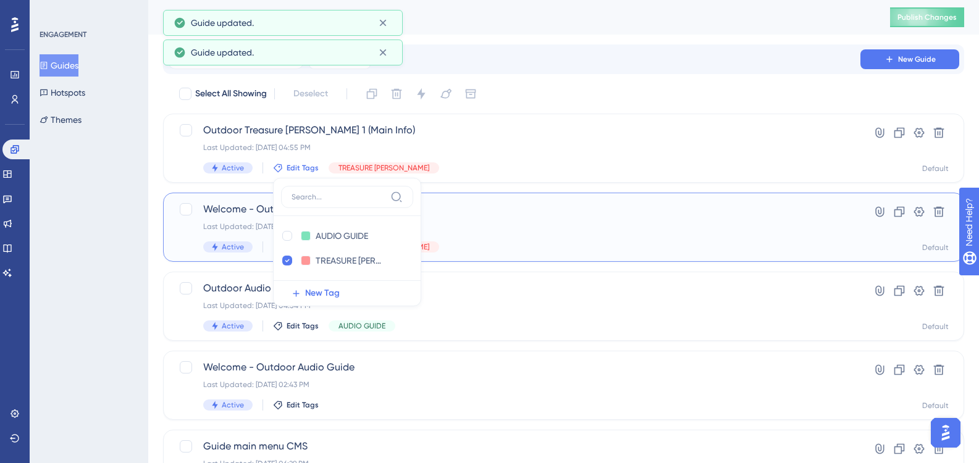
click at [481, 250] on div "Active Edit Tags TREASURE [PERSON_NAME]" at bounding box center [514, 247] width 622 height 11
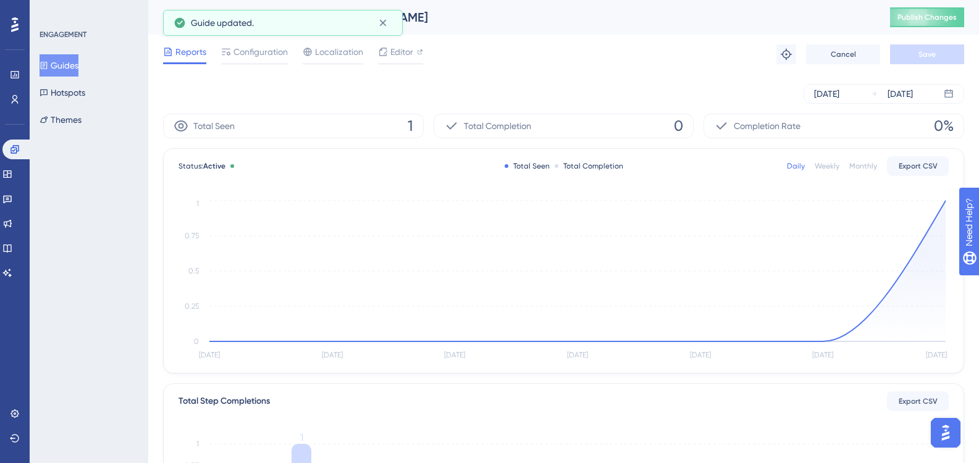
click at [75, 70] on button "Guides" at bounding box center [59, 65] width 39 height 22
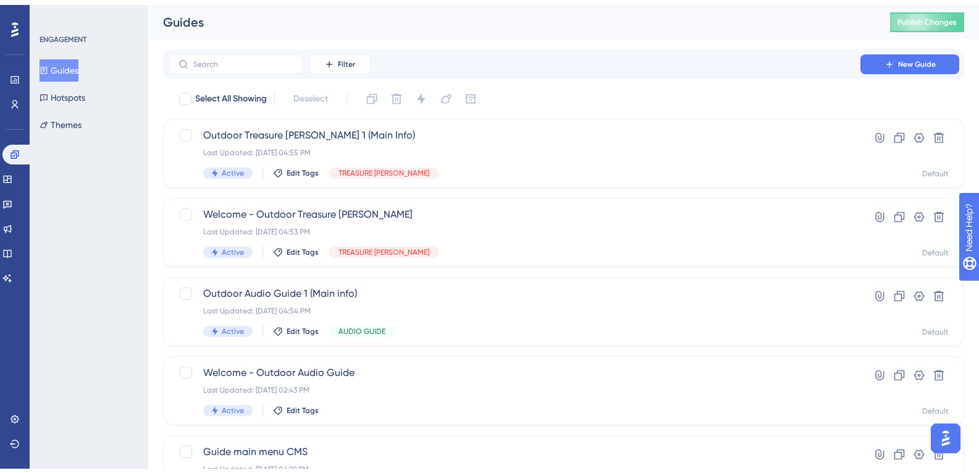
scroll to position [124, 0]
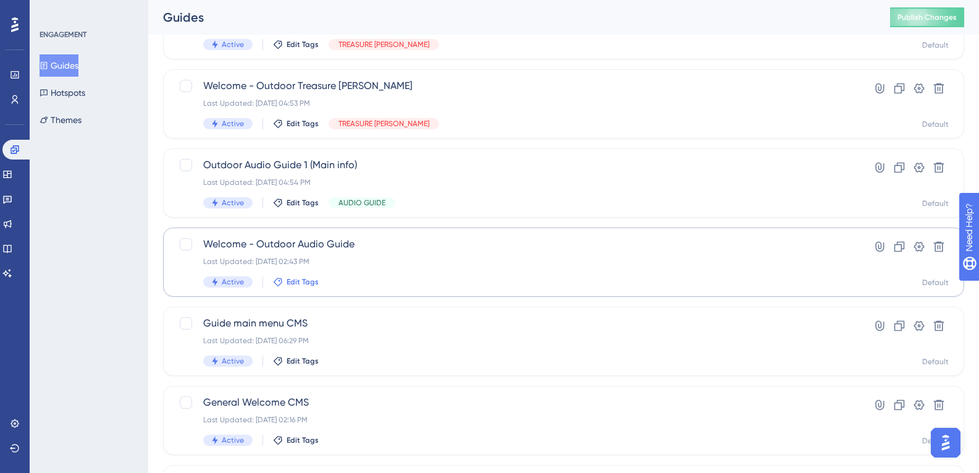
click at [306, 282] on span "Edit Tags" at bounding box center [303, 282] width 32 height 10
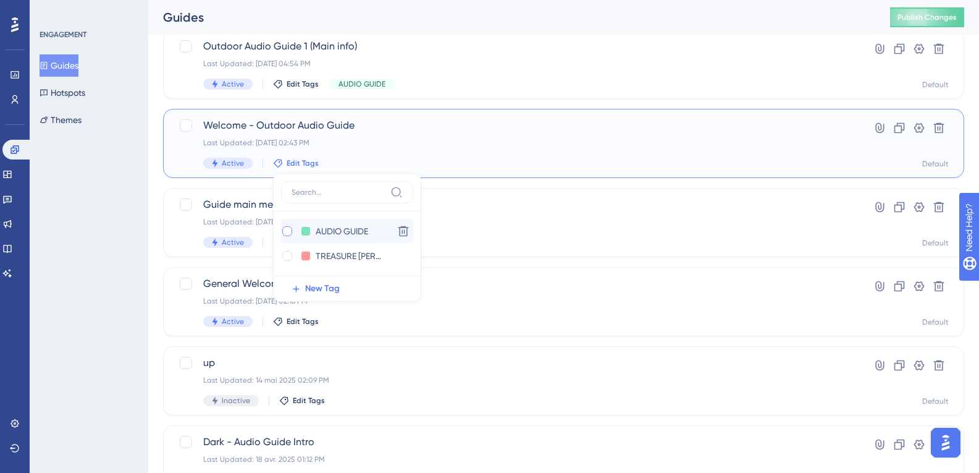
click at [284, 227] on div at bounding box center [287, 231] width 10 height 10
checkbox input "true"
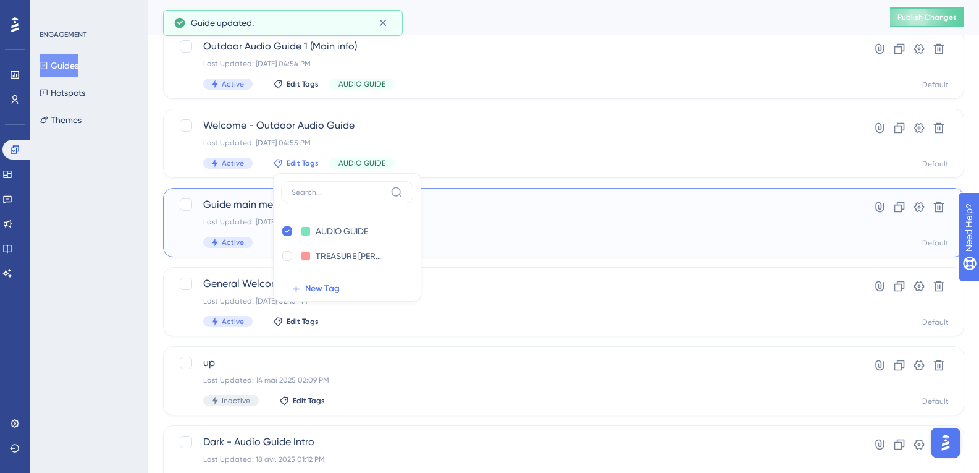
click at [456, 249] on div "Guide main menu CMS Last Updated: [DATE] 06:29 PM Active Edit Tags Hyperlink Cl…" at bounding box center [563, 222] width 801 height 69
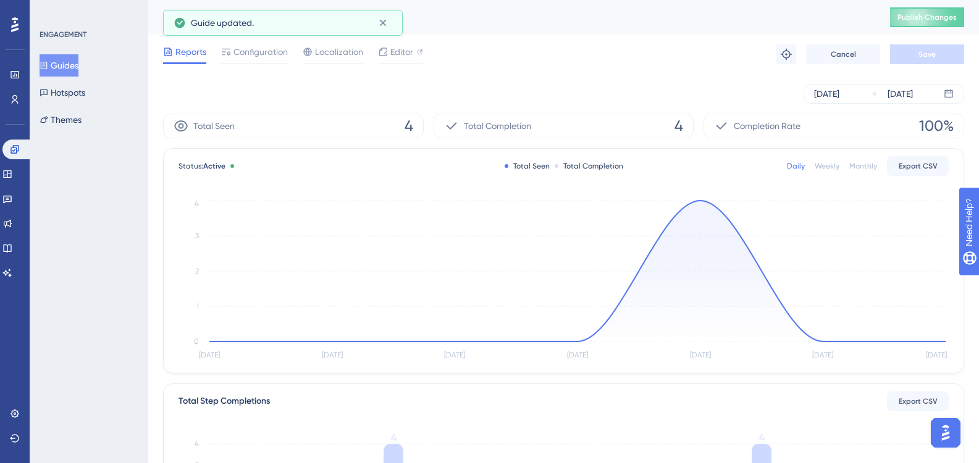
click at [189, 57] on span "Reports" at bounding box center [190, 51] width 31 height 15
click at [78, 64] on button "Guides" at bounding box center [59, 65] width 39 height 22
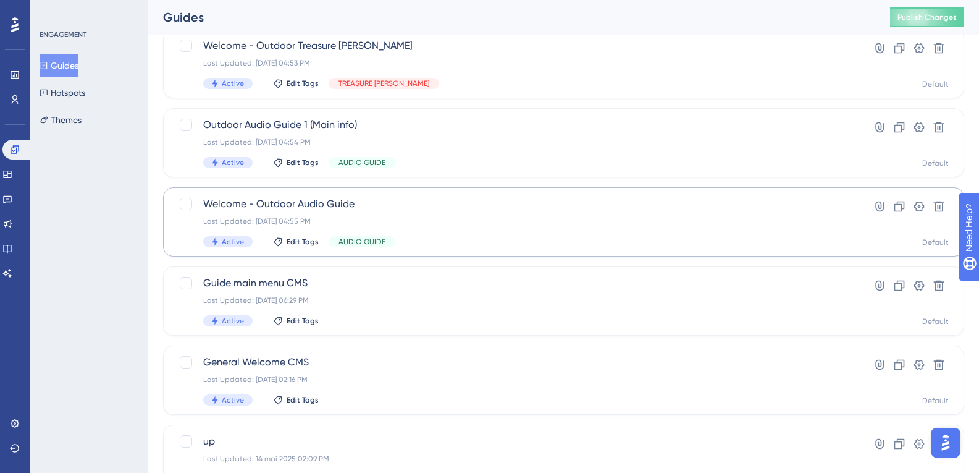
scroll to position [185, 0]
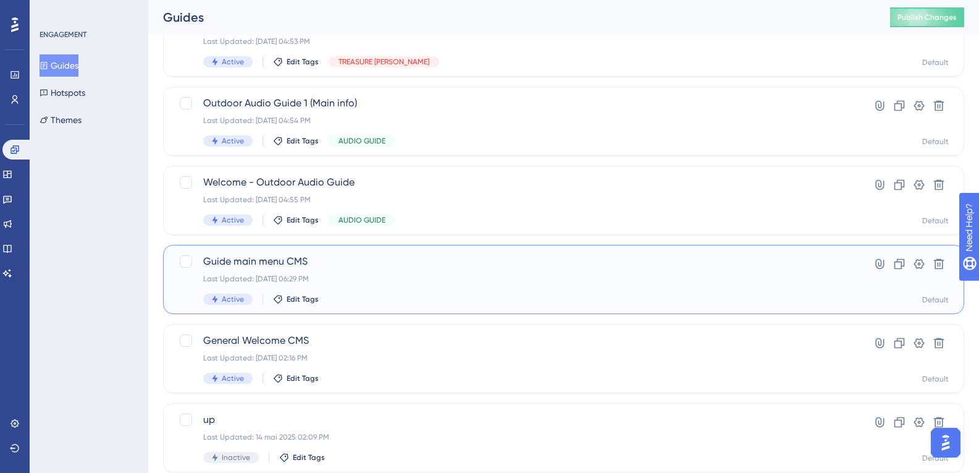
click at [306, 304] on div "Active Edit Tags" at bounding box center [514, 298] width 622 height 11
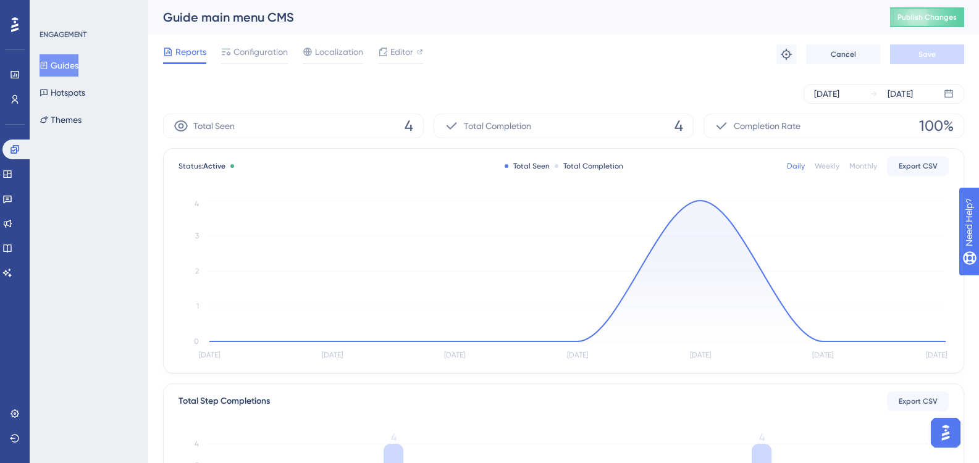
click at [177, 55] on span "Reports" at bounding box center [190, 51] width 31 height 15
click at [77, 67] on button "Guides" at bounding box center [59, 65] width 39 height 22
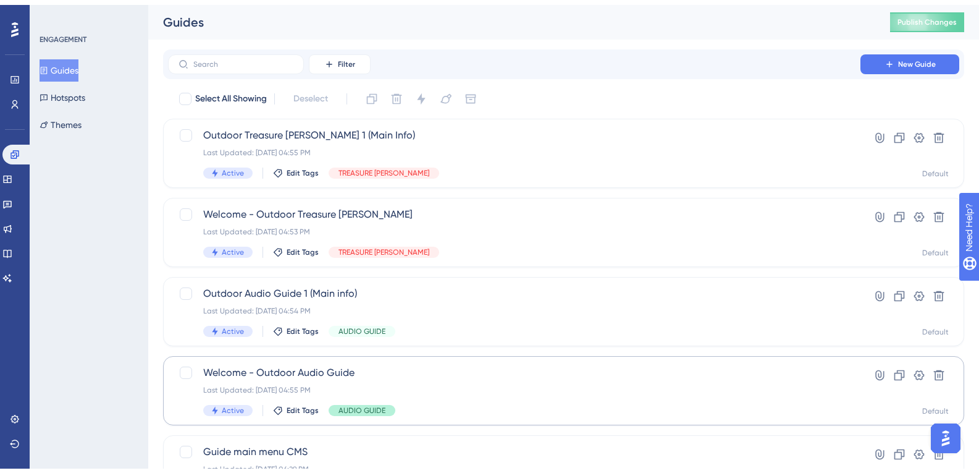
scroll to position [124, 0]
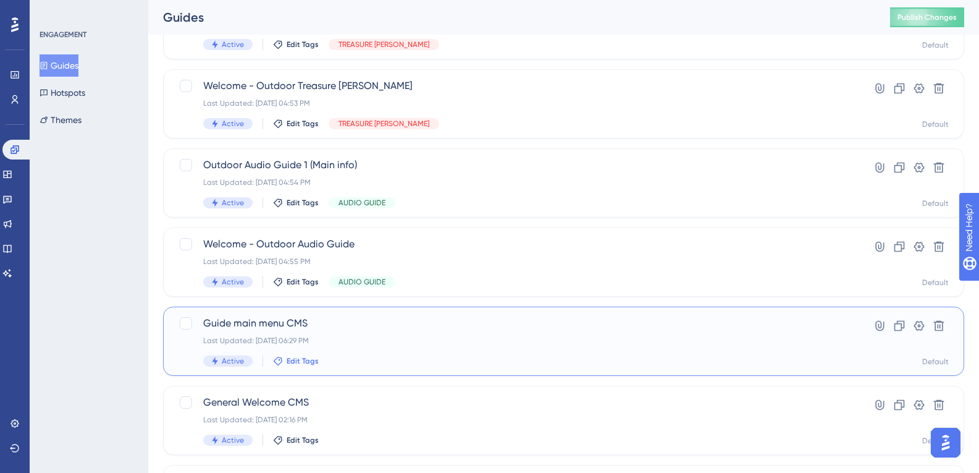
click at [304, 356] on span "Edit Tags" at bounding box center [303, 361] width 32 height 10
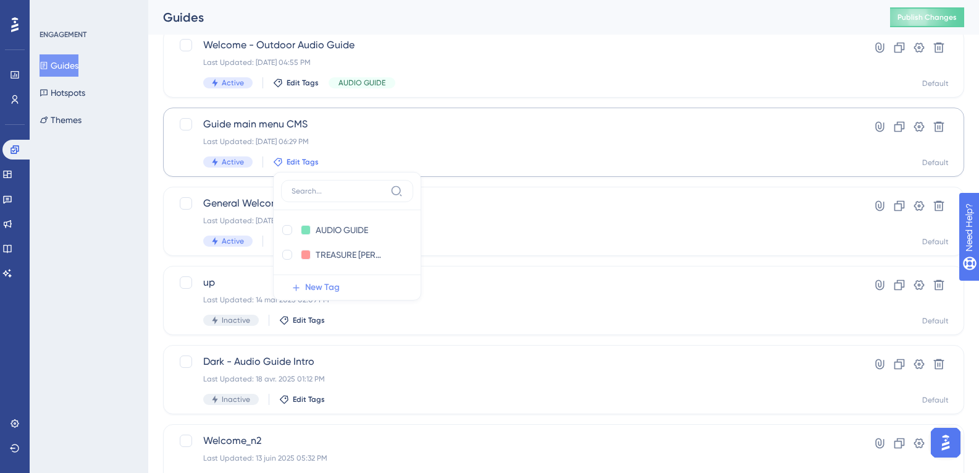
click at [310, 283] on span "New Tag" at bounding box center [322, 287] width 35 height 15
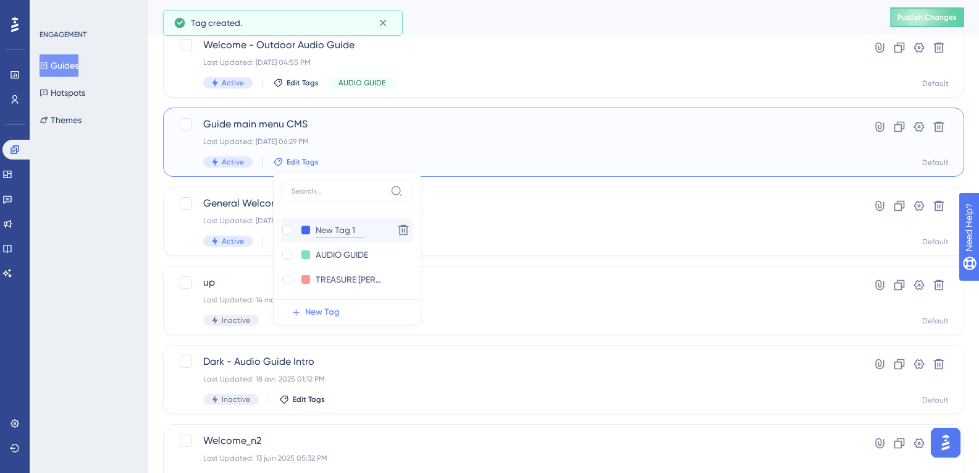
click at [339, 233] on input "New Tag 1" at bounding box center [340, 229] width 49 height 15
click at [356, 230] on input "New Tag 1" at bounding box center [340, 229] width 49 height 15
type input "N"
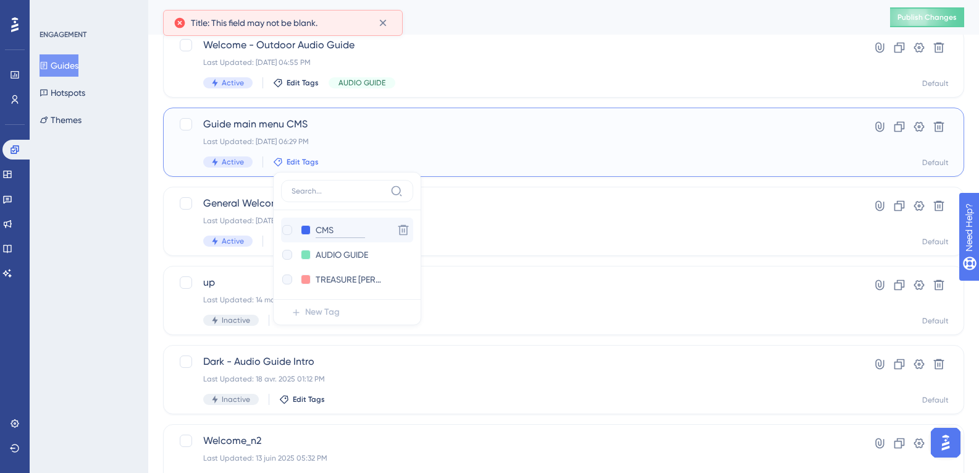
type input "CMS M"
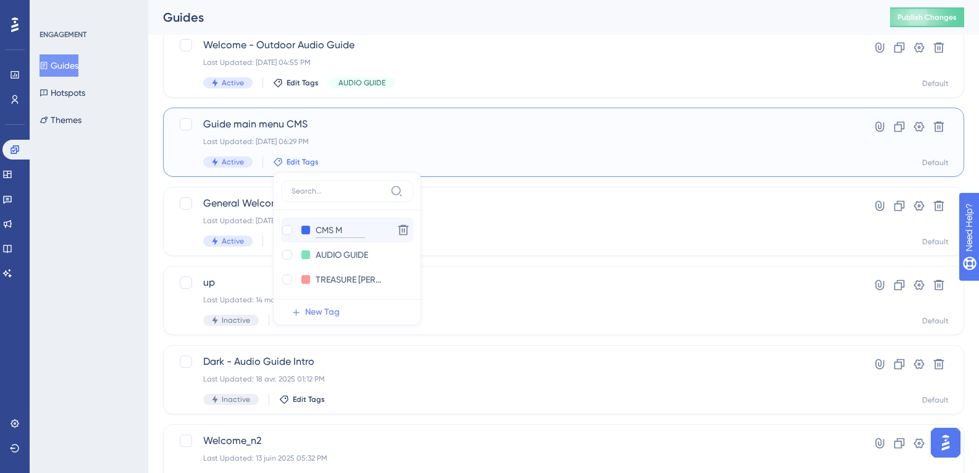
click at [356, 230] on input "CMS M" at bounding box center [340, 229] width 49 height 15
type input "CMS MENU"
click at [309, 229] on button at bounding box center [306, 230] width 10 height 10
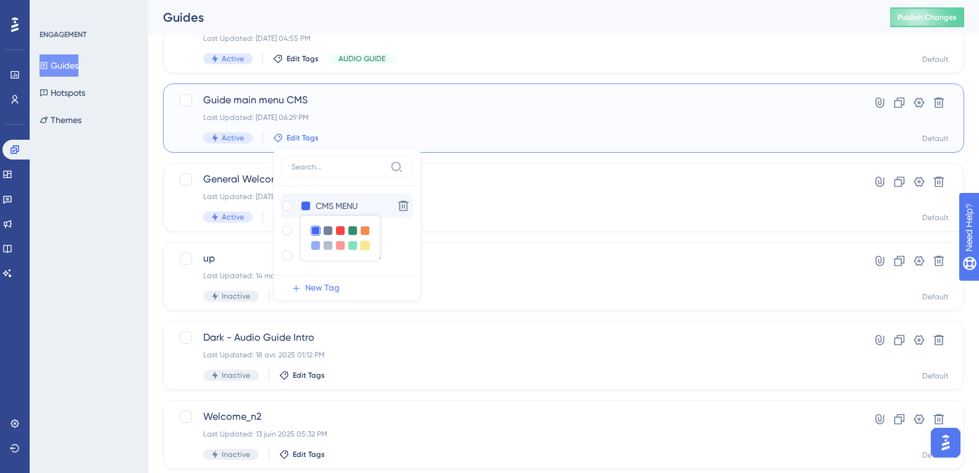
click at [368, 248] on div at bounding box center [365, 245] width 10 height 10
click at [284, 207] on div at bounding box center [287, 206] width 10 height 10
checkbox input "true"
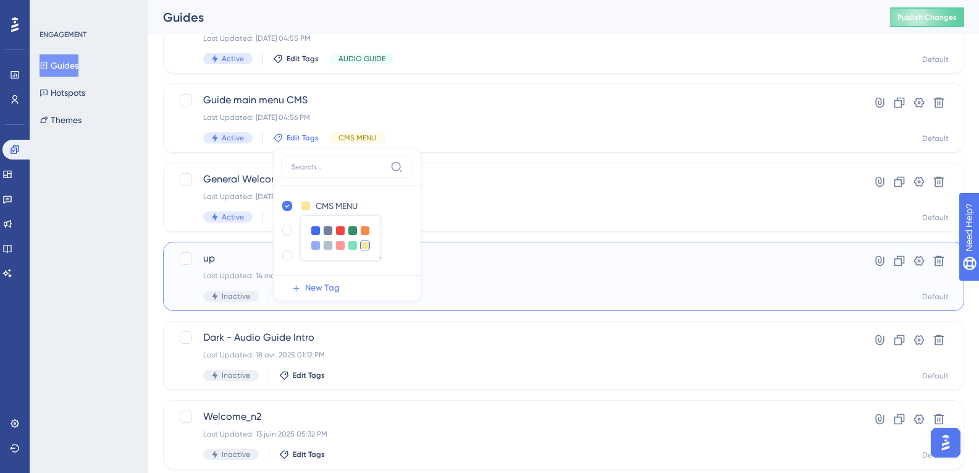
click at [442, 264] on span "up" at bounding box center [514, 258] width 622 height 15
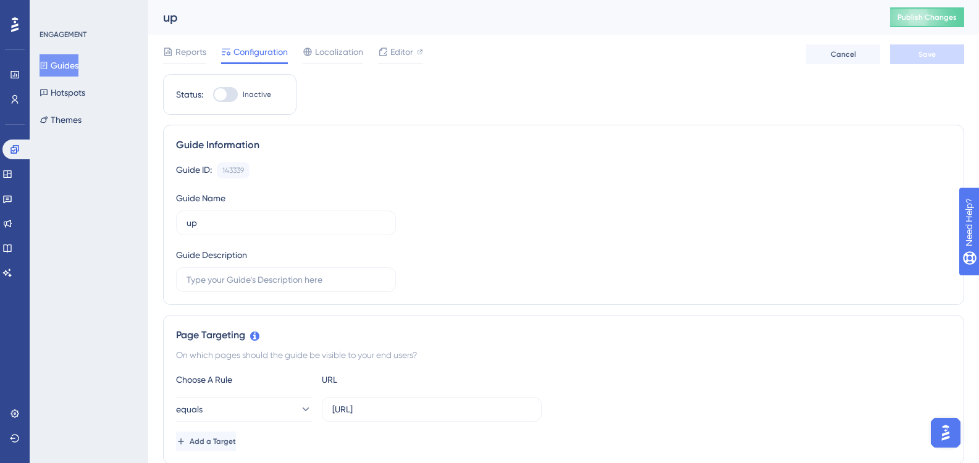
click at [78, 64] on button "Guides" at bounding box center [59, 65] width 39 height 22
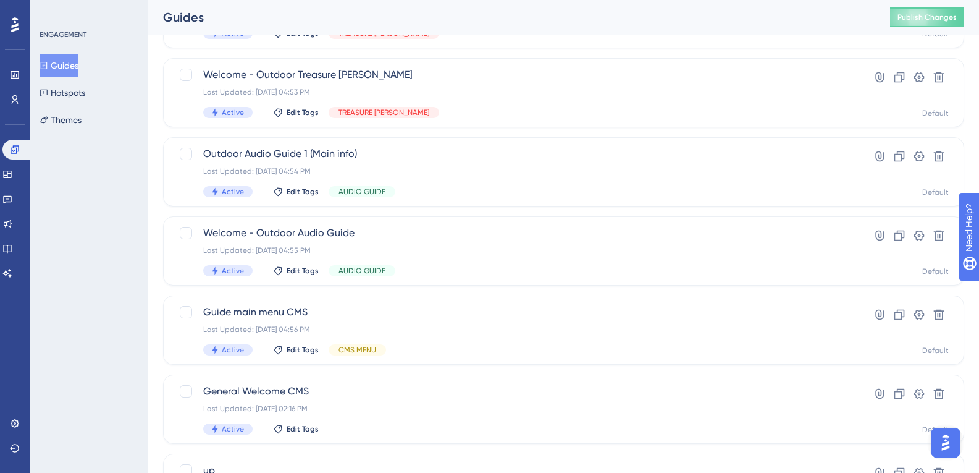
scroll to position [185, 0]
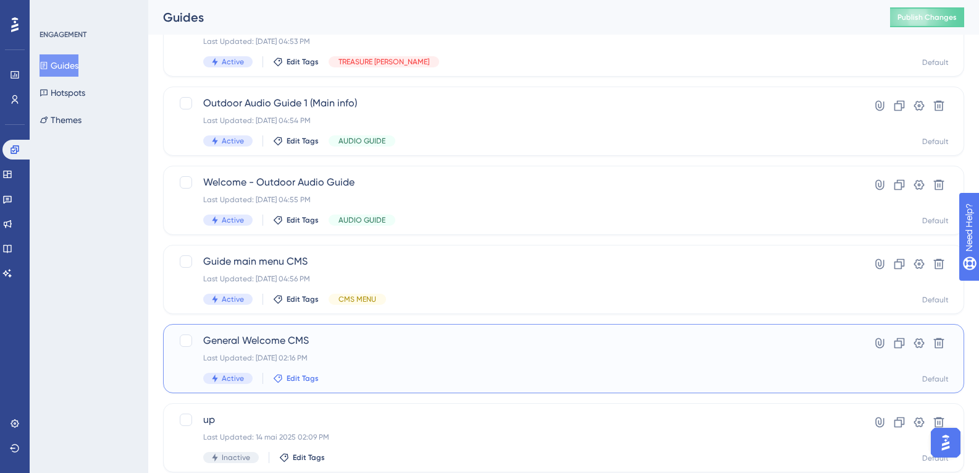
click at [300, 381] on span "Edit Tags" at bounding box center [303, 378] width 32 height 10
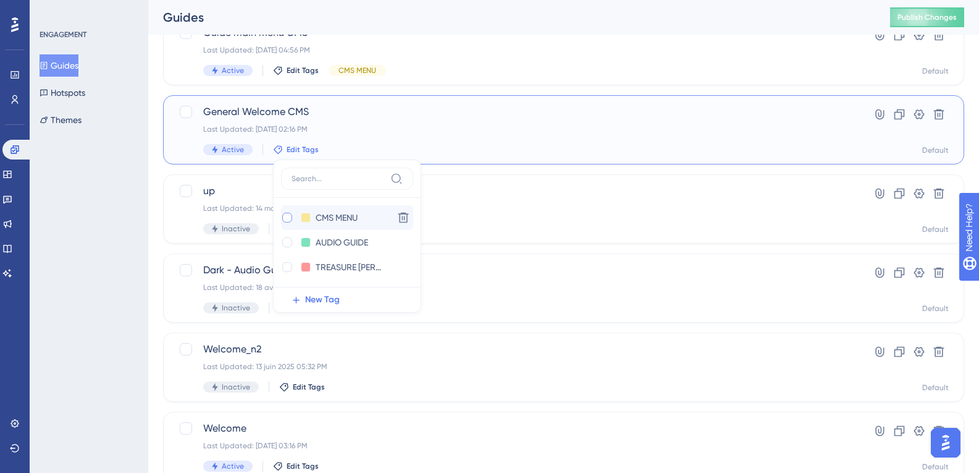
click at [287, 214] on div at bounding box center [287, 218] width 10 height 10
checkbox input "true"
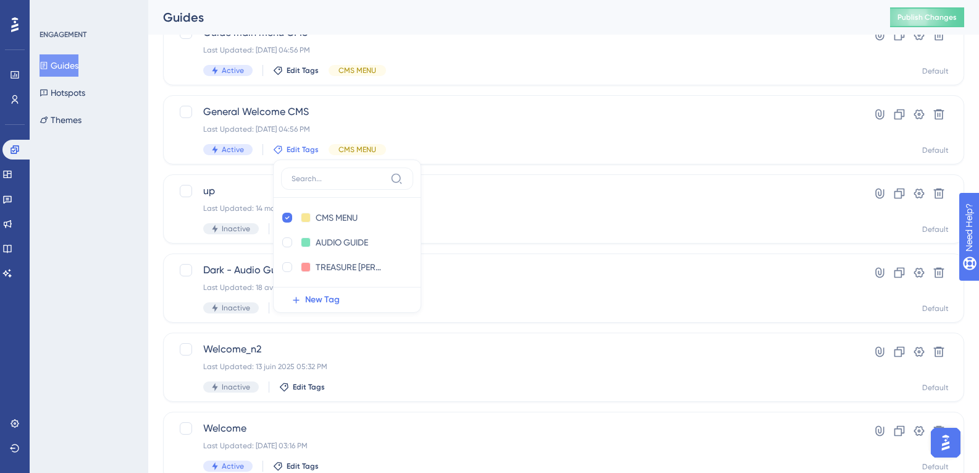
click at [159, 168] on div "Performance Users Engagement Widgets Feedback Product Updates Knowledge Base AI…" at bounding box center [563, 78] width 831 height 895
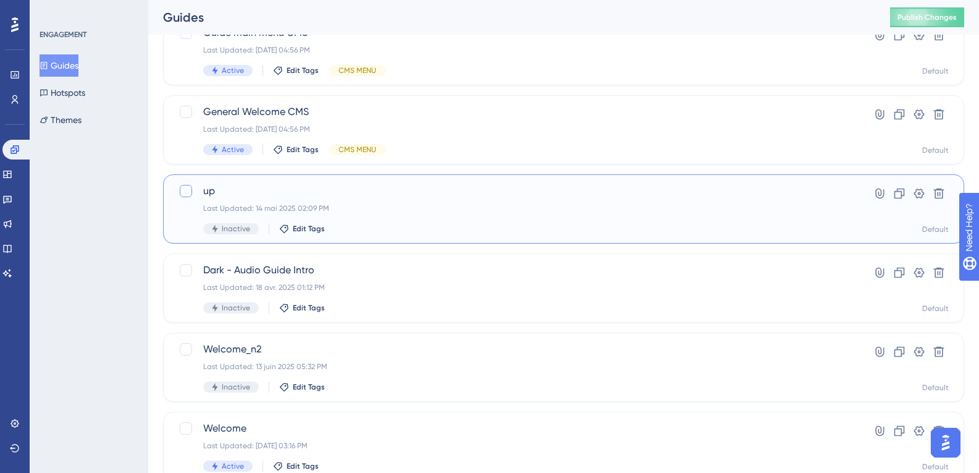
click at [190, 189] on div at bounding box center [186, 191] width 12 height 12
checkbox input "true"
click at [943, 199] on icon at bounding box center [939, 193] width 12 height 12
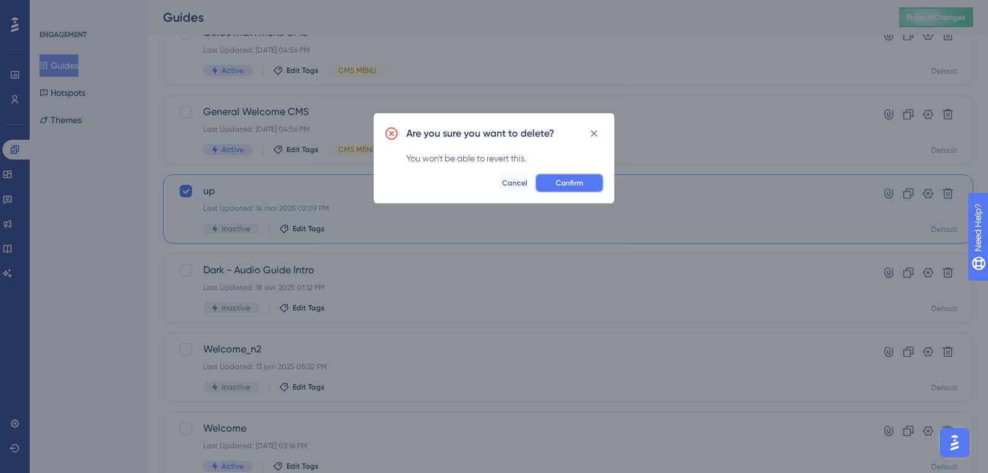
click at [587, 183] on button "Confirm" at bounding box center [569, 183] width 69 height 20
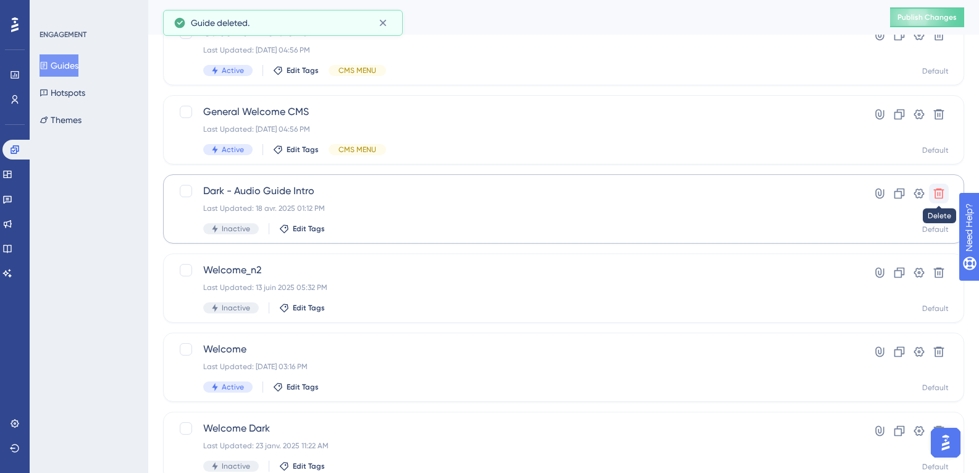
click at [941, 196] on icon at bounding box center [939, 193] width 12 height 12
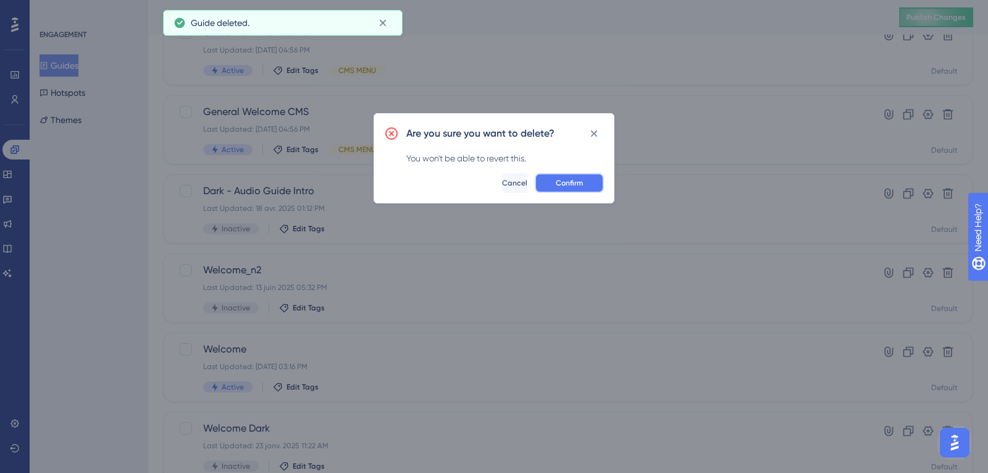
click at [570, 190] on button "Confirm" at bounding box center [569, 183] width 69 height 20
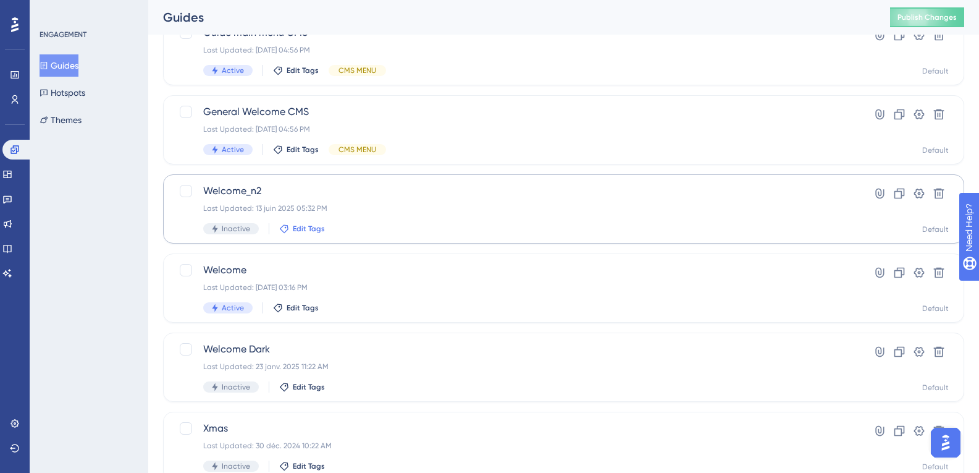
click at [320, 228] on span "Edit Tags" at bounding box center [309, 229] width 32 height 10
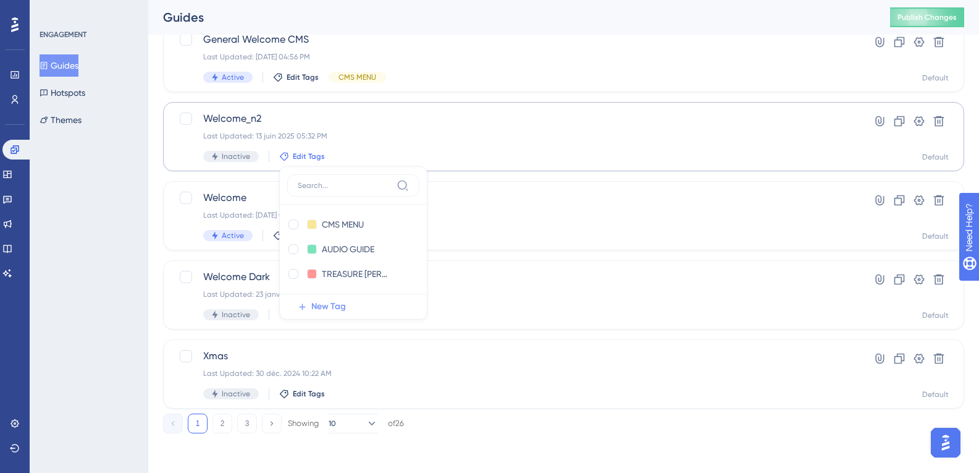
click at [329, 301] on span "New Tag" at bounding box center [328, 306] width 35 height 15
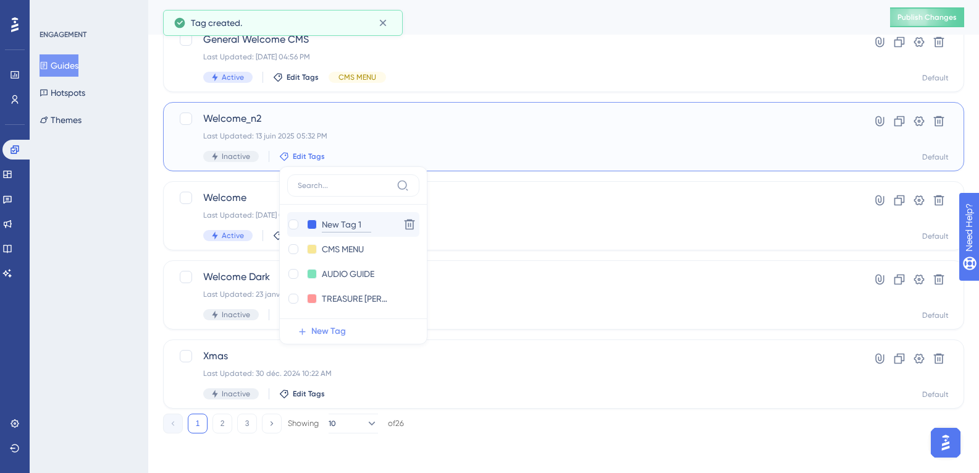
click at [353, 224] on input "New Tag 1" at bounding box center [346, 224] width 49 height 15
click at [363, 225] on input "New Tag 1" at bounding box center [346, 224] width 49 height 15
type input "N"
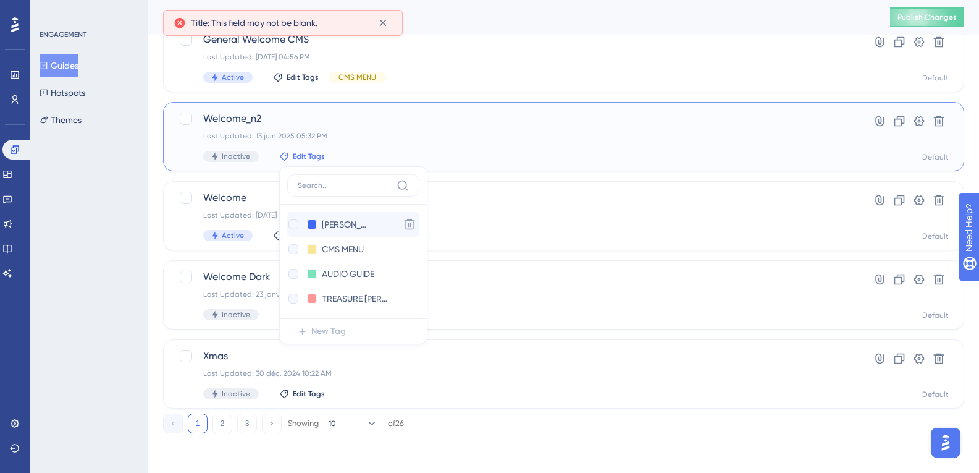
type input "SURVEY"
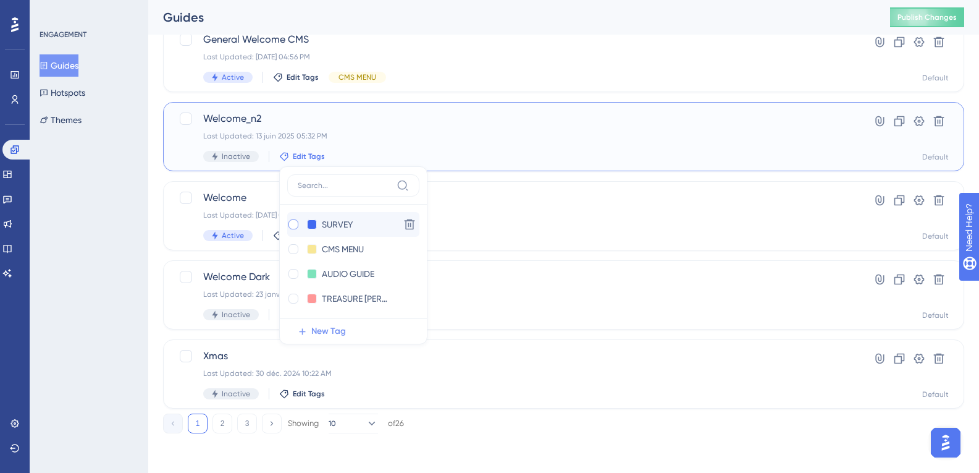
click at [288, 225] on div at bounding box center [293, 224] width 10 height 10
checkbox input "true"
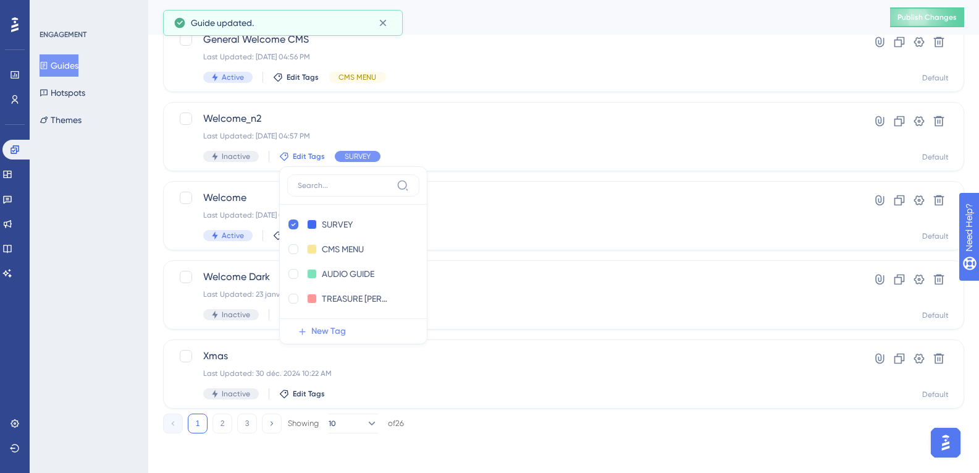
click at [143, 203] on div "ENGAGEMENT Guides Hotspots Themes" at bounding box center [89, 236] width 119 height 473
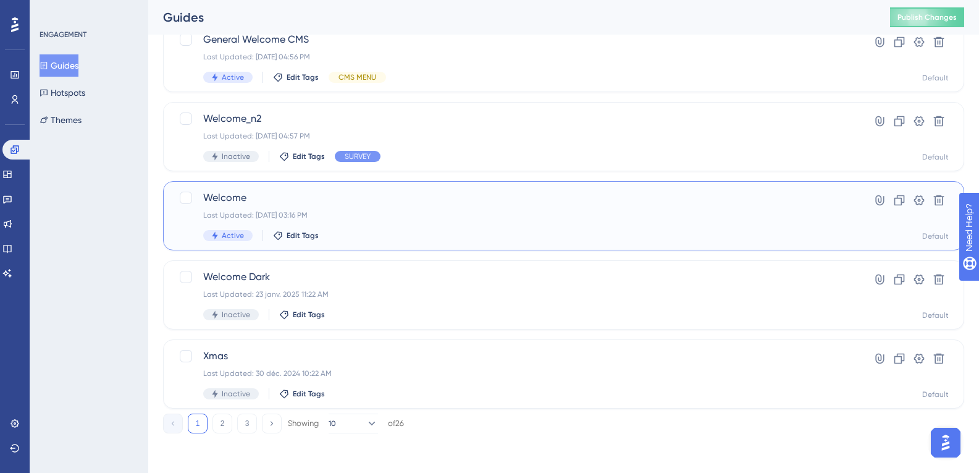
click at [232, 198] on span "Welcome" at bounding box center [514, 197] width 622 height 15
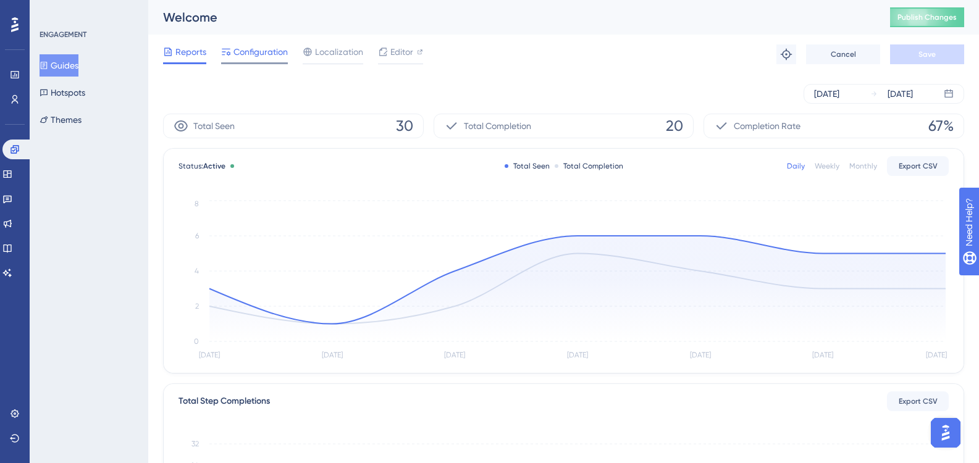
click at [284, 62] on div "Configuration" at bounding box center [254, 54] width 67 height 20
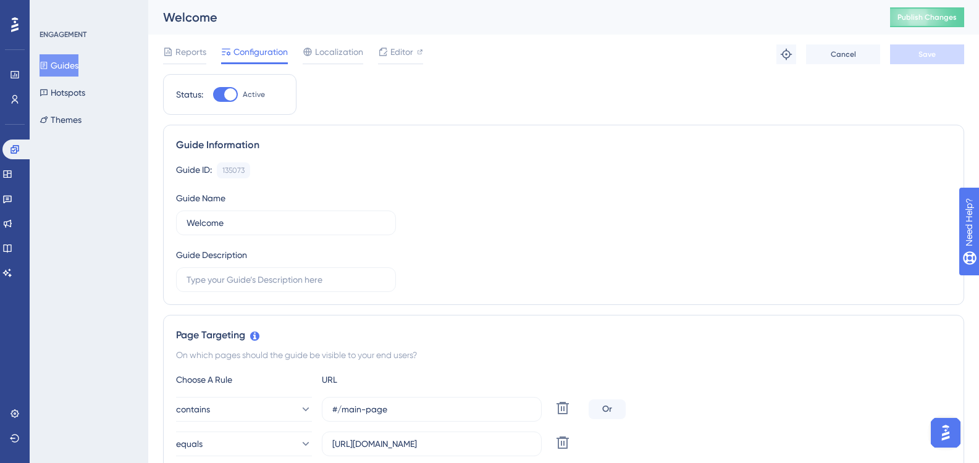
click at [224, 95] on div at bounding box center [225, 94] width 25 height 15
click at [213, 95] on input "Active" at bounding box center [213, 95] width 1 height 1
checkbox input "false"
click at [942, 58] on button "Save" at bounding box center [927, 54] width 74 height 20
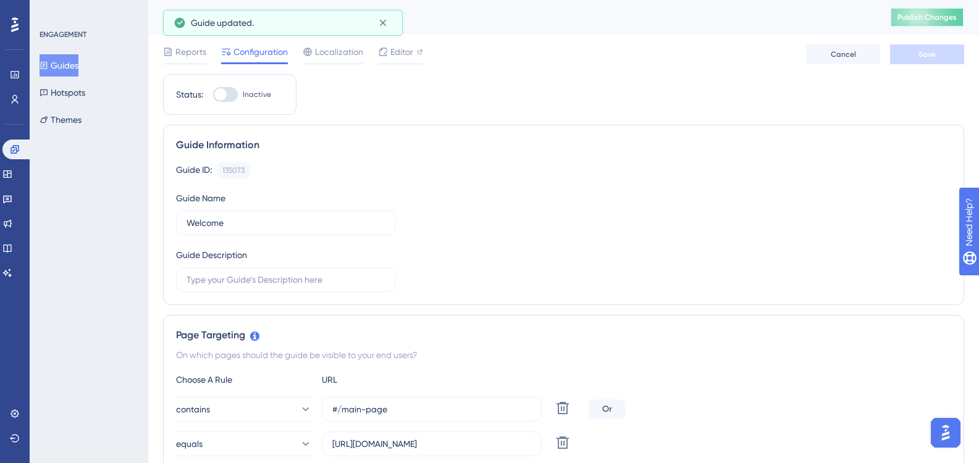
click at [950, 19] on button "Publish Changes" at bounding box center [927, 17] width 74 height 20
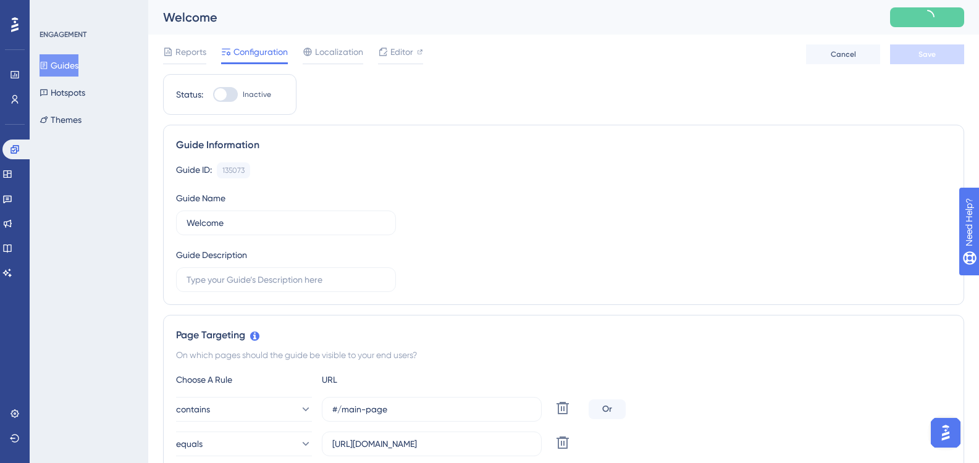
click at [78, 60] on button "Guides" at bounding box center [59, 65] width 39 height 22
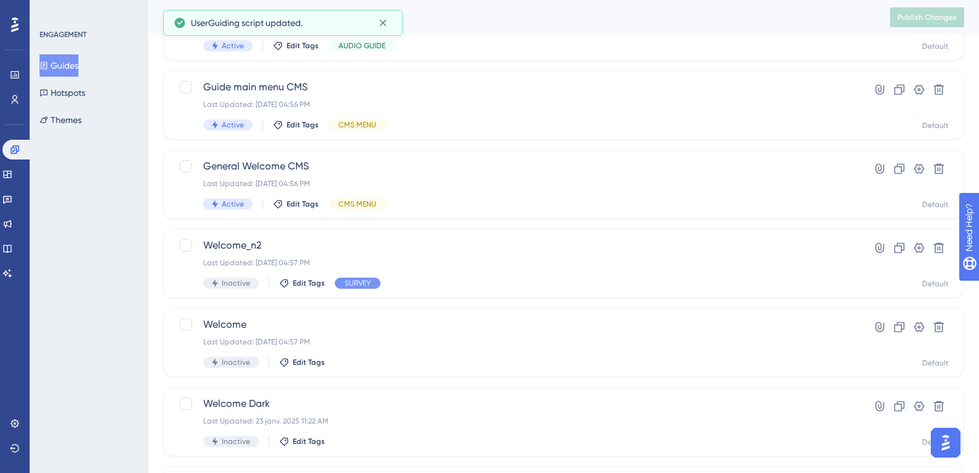
scroll to position [371, 0]
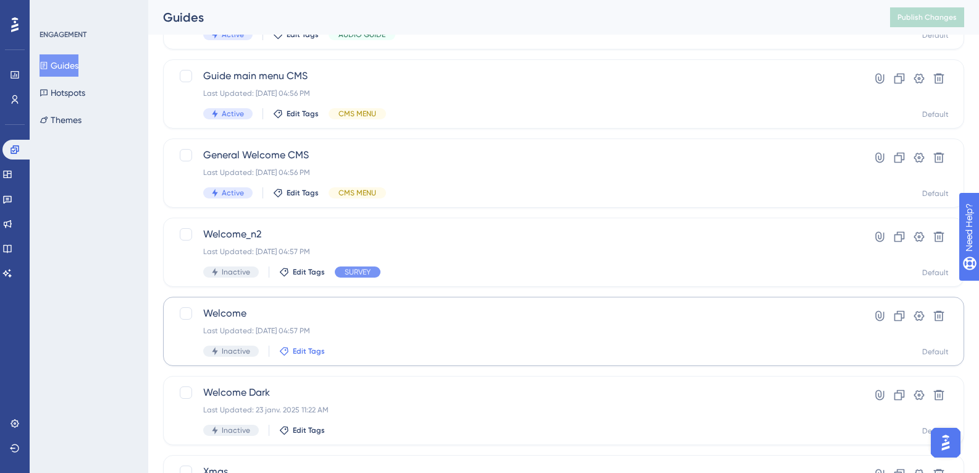
click at [294, 354] on span "Edit Tags" at bounding box center [309, 351] width 32 height 10
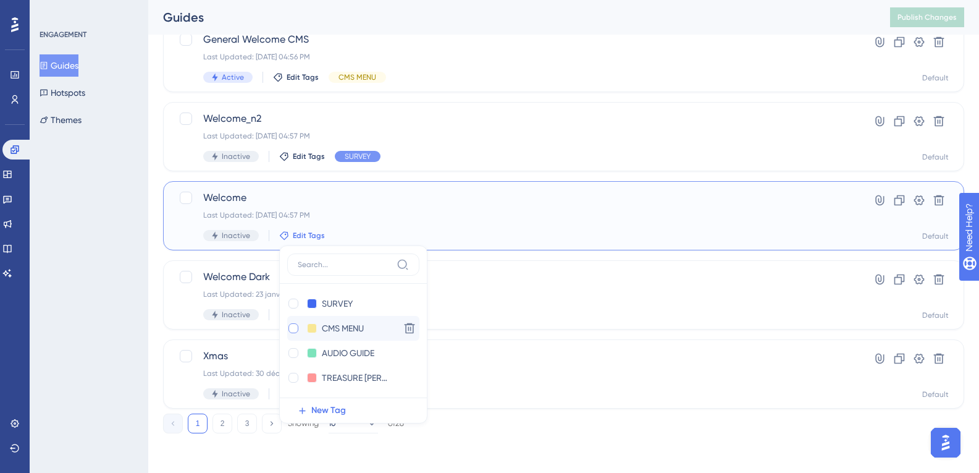
click at [293, 326] on div at bounding box center [293, 328] width 10 height 10
checkbox input "true"
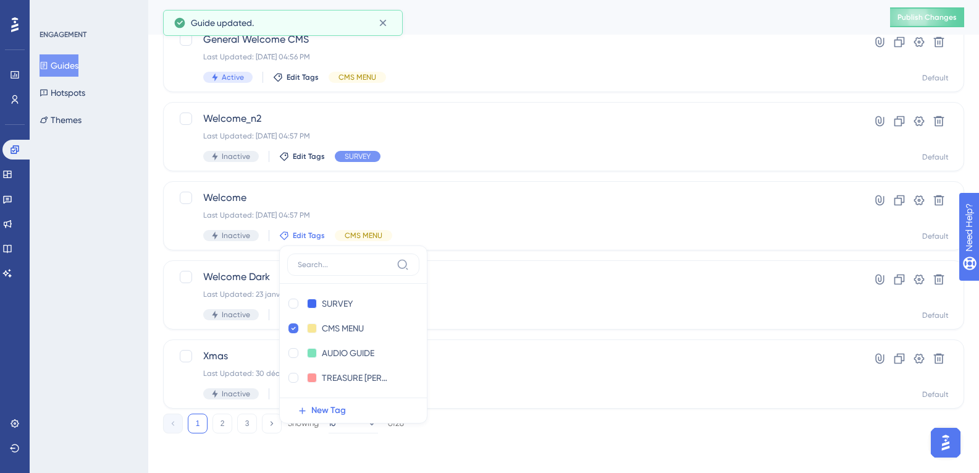
click at [146, 268] on div "ENGAGEMENT Guides Hotspots Themes" at bounding box center [89, 236] width 119 height 473
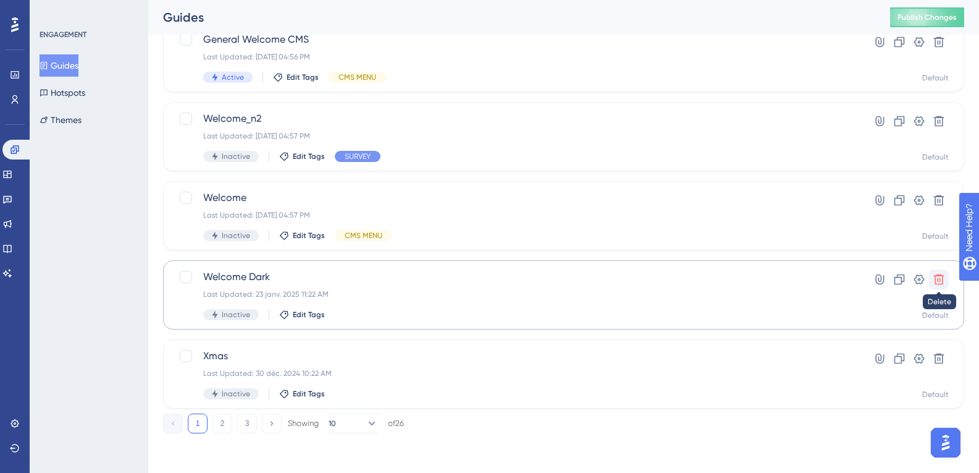
click at [944, 276] on icon at bounding box center [939, 279] width 11 height 11
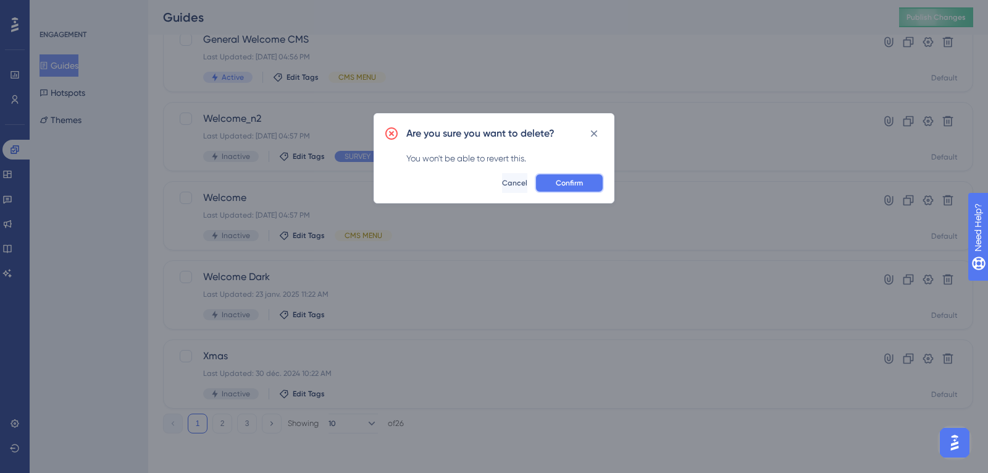
click at [585, 188] on button "Confirm" at bounding box center [569, 183] width 69 height 20
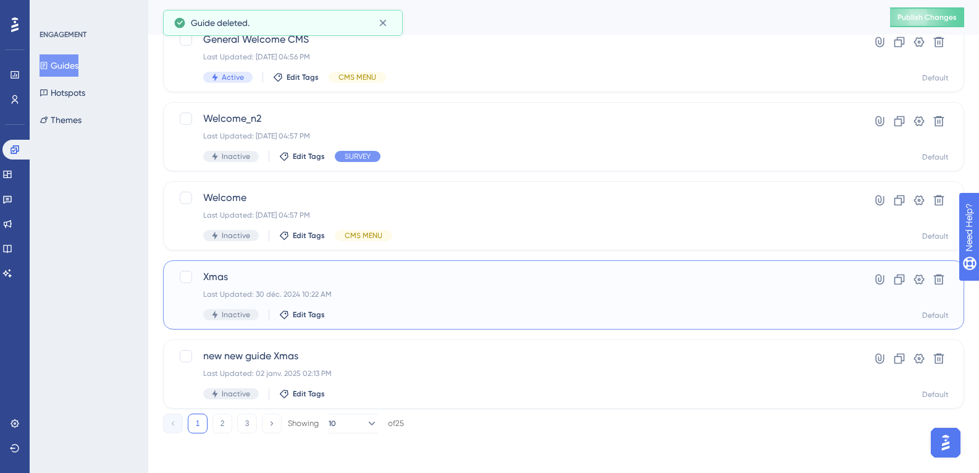
click at [394, 293] on div "Last Updated: 30 déc. 2024 10:22 AM" at bounding box center [514, 294] width 622 height 10
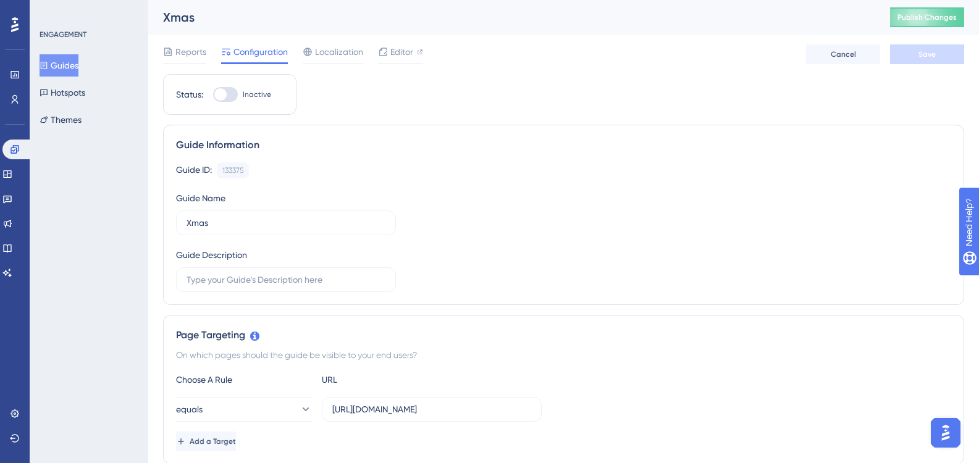
click at [66, 60] on button "Guides" at bounding box center [59, 65] width 39 height 22
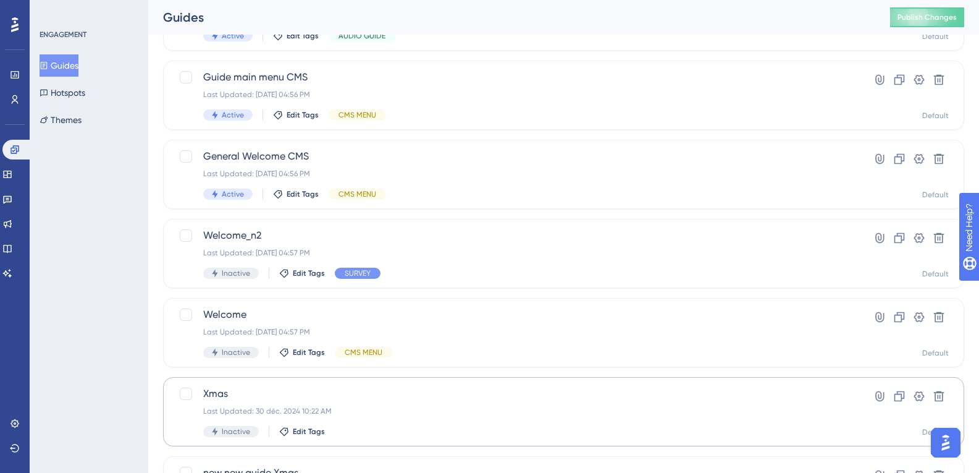
scroll to position [486, 0]
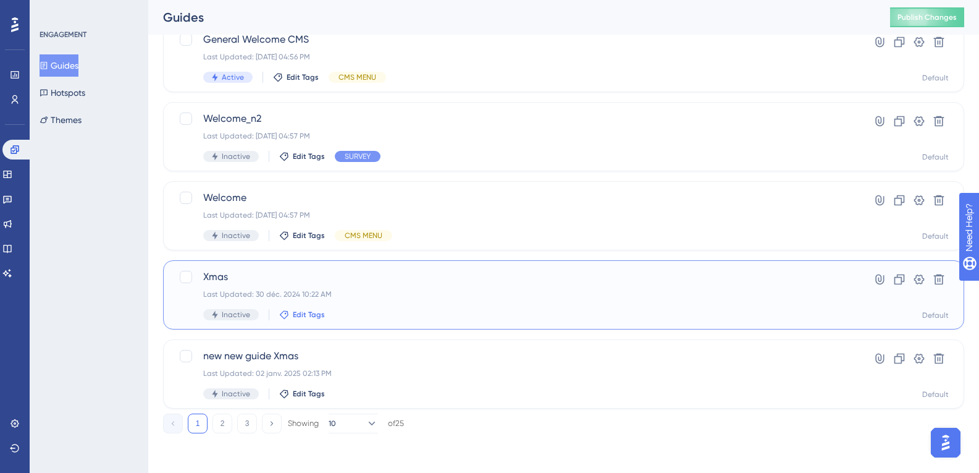
click at [284, 318] on icon at bounding box center [284, 314] width 9 height 9
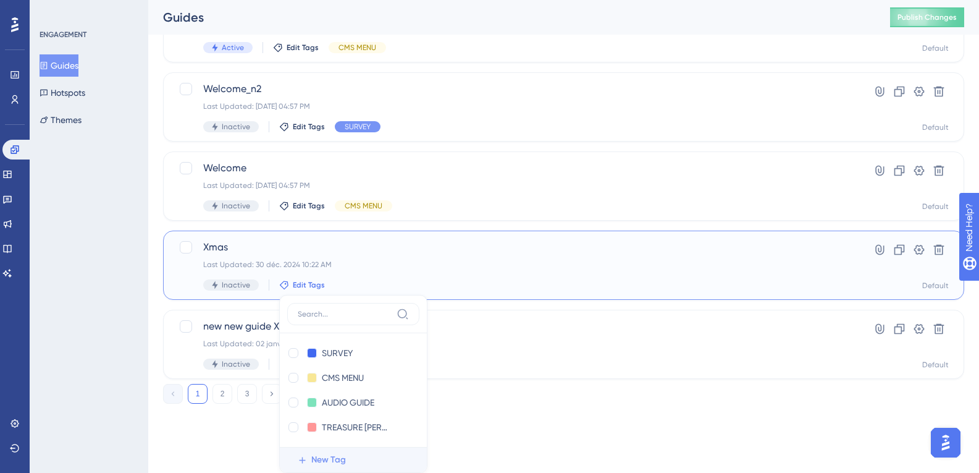
click at [341, 453] on span "New Tag" at bounding box center [328, 459] width 35 height 15
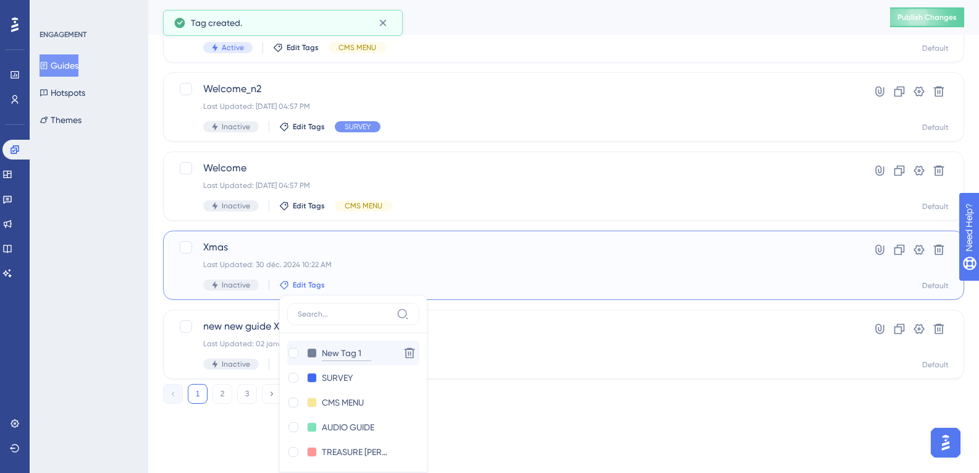
click at [344, 348] on input "New Tag 1" at bounding box center [346, 352] width 49 height 15
click at [356, 352] on input "New Tag 1" at bounding box center [346, 352] width 49 height 15
click at [361, 352] on input "New Tag 1" at bounding box center [346, 352] width 49 height 15
type input "N"
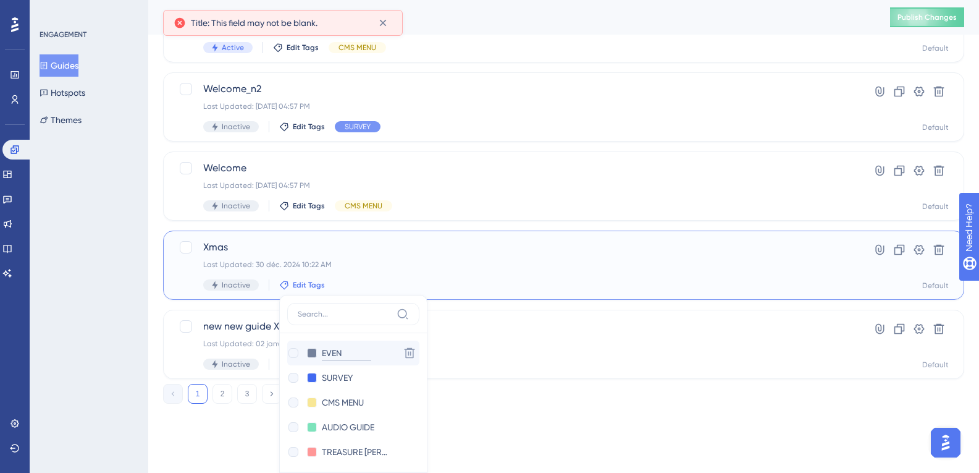
type input "EVENT"
click at [295, 356] on div at bounding box center [293, 353] width 10 height 10
checkbox input "true"
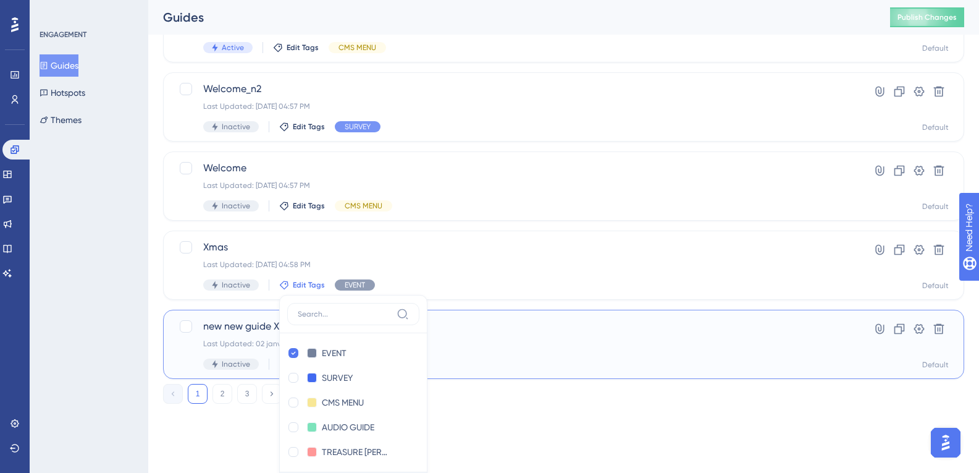
click at [183, 337] on div "new new guide Xmas Last Updated: 02 janv. 2025 02:13 PM Inactive Edit Tags" at bounding box center [502, 344] width 647 height 51
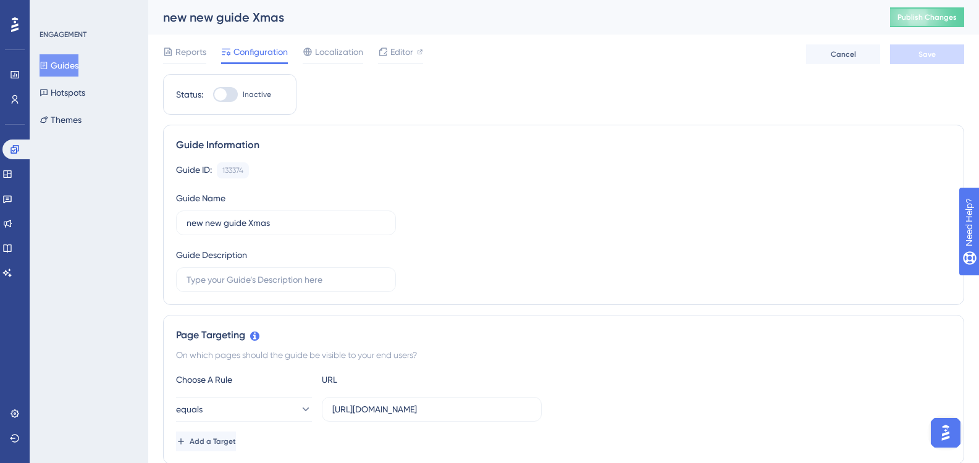
click at [75, 64] on button "Guides" at bounding box center [59, 65] width 39 height 22
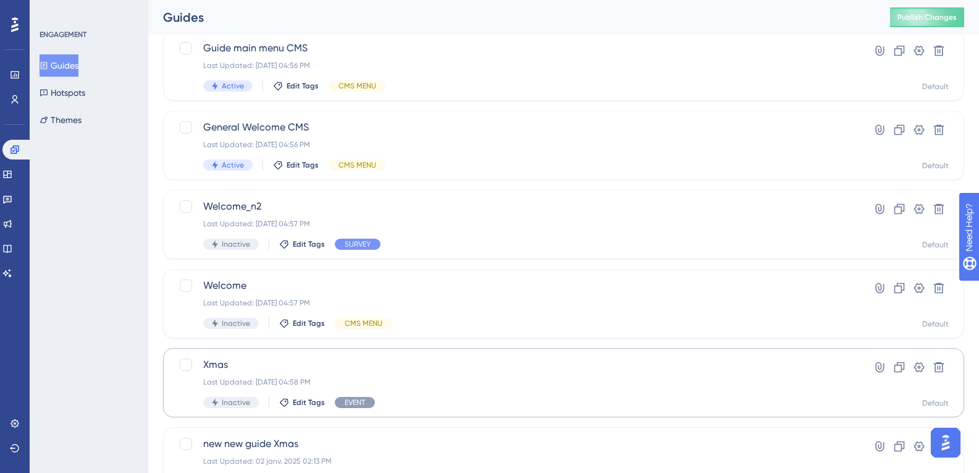
scroll to position [486, 0]
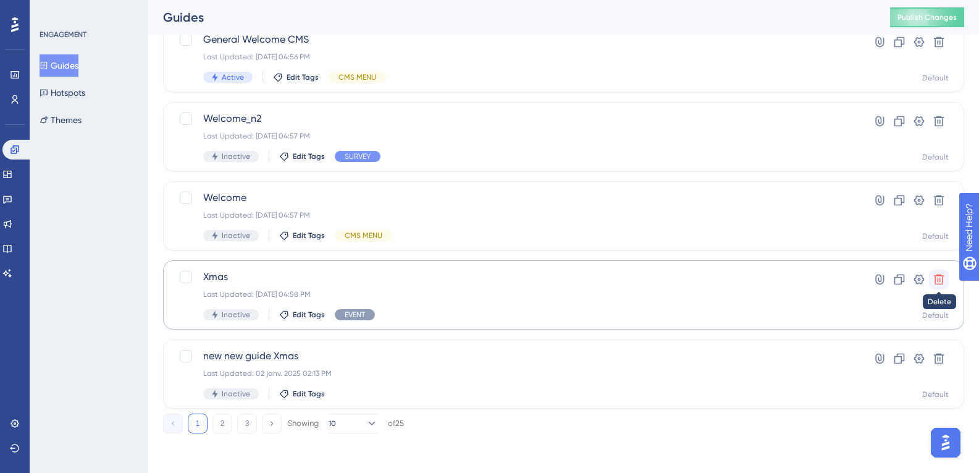
click at [945, 282] on button at bounding box center [939, 279] width 20 height 20
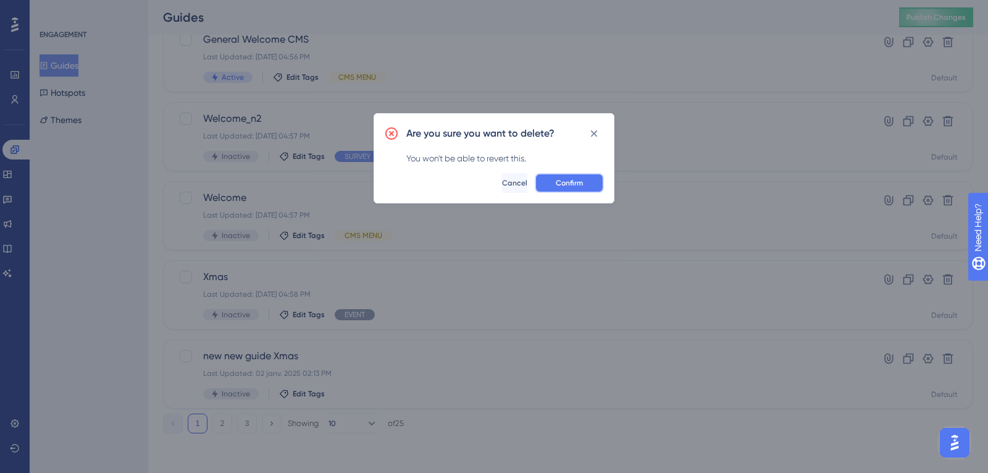
click at [573, 180] on span "Confirm" at bounding box center [569, 183] width 27 height 10
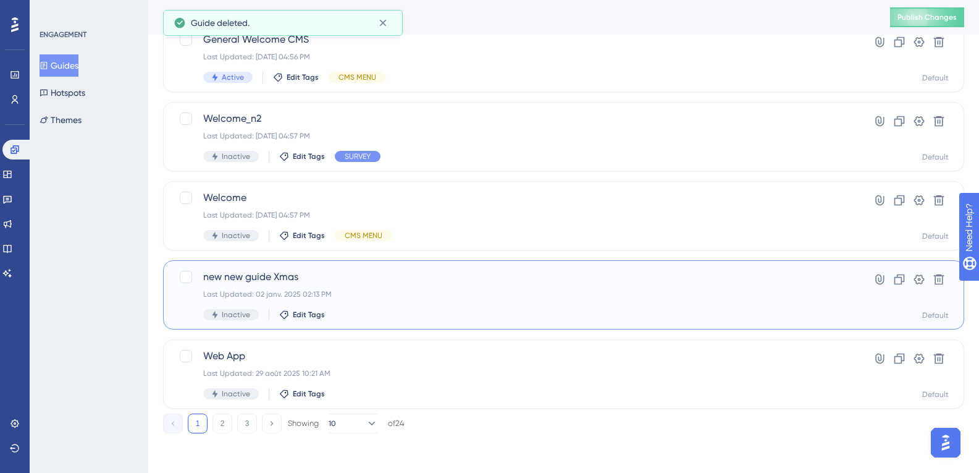
click at [253, 271] on span "new new guide Xmas" at bounding box center [514, 276] width 622 height 15
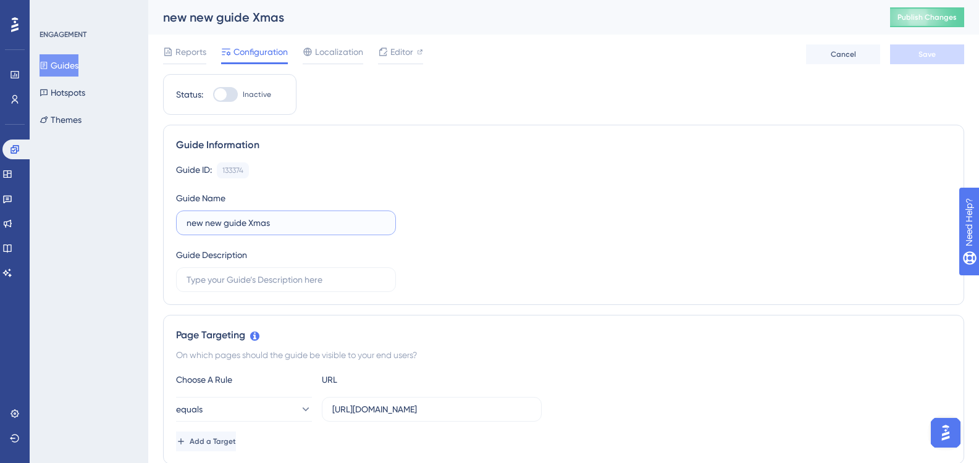
drag, startPoint x: 248, startPoint y: 221, endPoint x: 175, endPoint y: 221, distance: 72.9
click at [175, 221] on div "Guide Information Guide ID: 133374 Copy Guide Name new new guide Xmas Guide Des…" at bounding box center [563, 215] width 801 height 180
type input "Xmas"
click at [945, 56] on button "Save" at bounding box center [927, 54] width 74 height 20
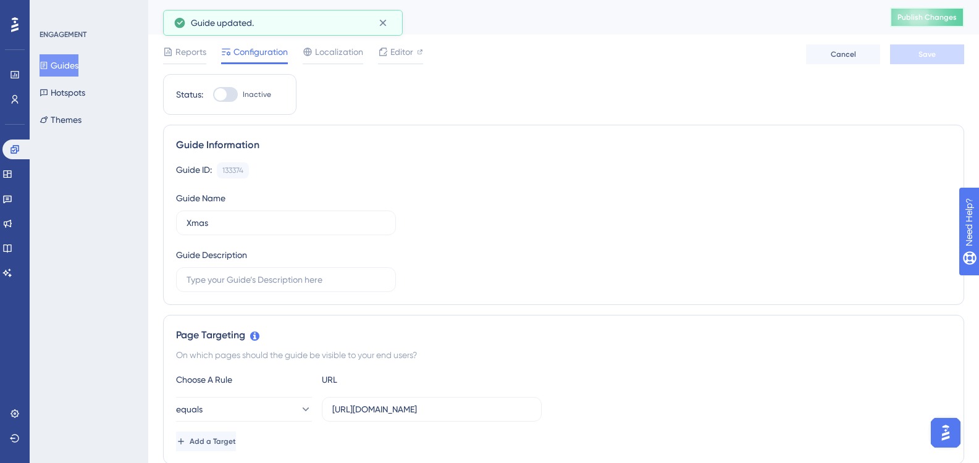
click at [924, 20] on span "Publish Changes" at bounding box center [927, 17] width 59 height 10
click at [73, 69] on button "Guides" at bounding box center [59, 65] width 39 height 22
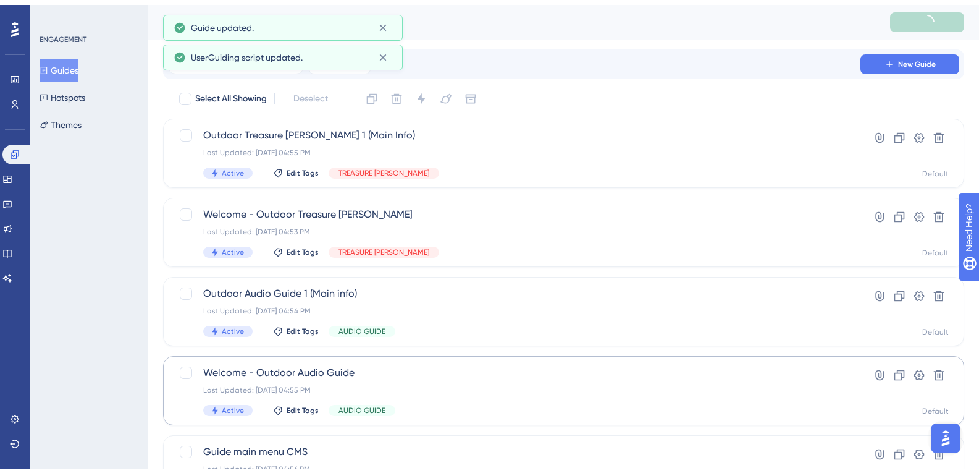
scroll to position [309, 0]
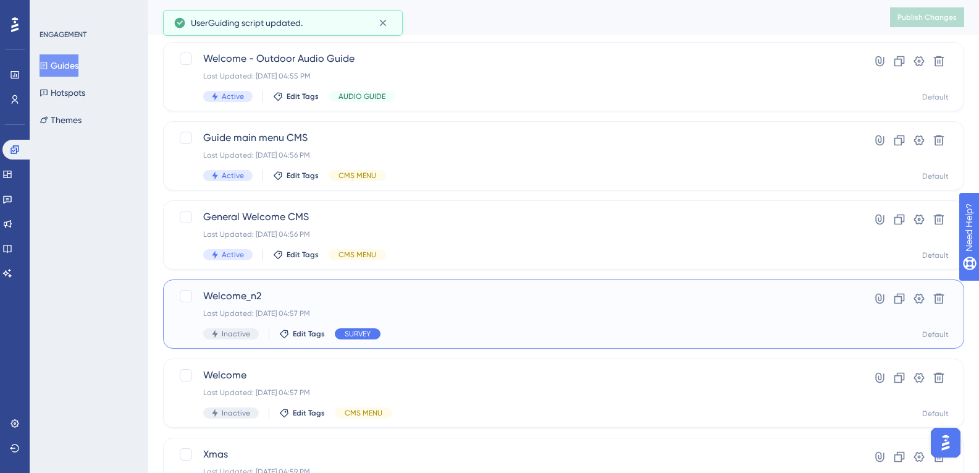
click at [347, 331] on span "SURVEY" at bounding box center [358, 334] width 26 height 10
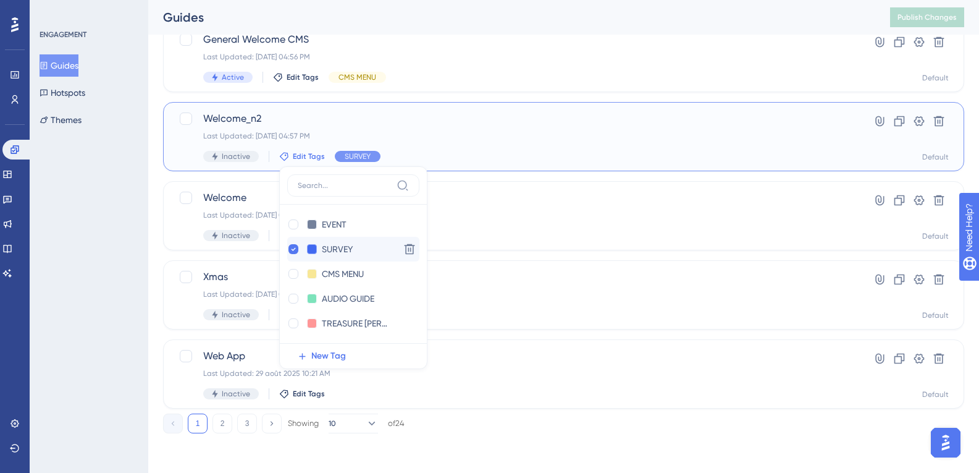
click at [311, 250] on button at bounding box center [312, 249] width 10 height 10
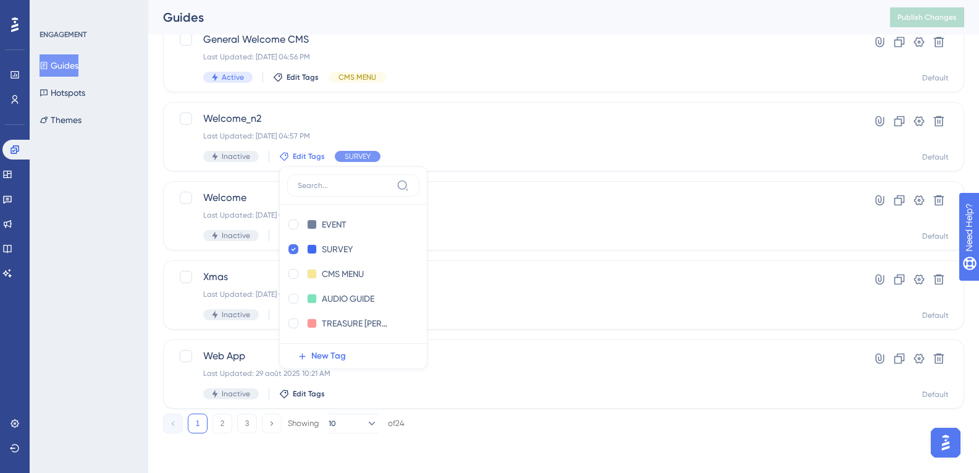
click at [138, 343] on div "ENGAGEMENT Guides Hotspots Themes" at bounding box center [89, 236] width 119 height 473
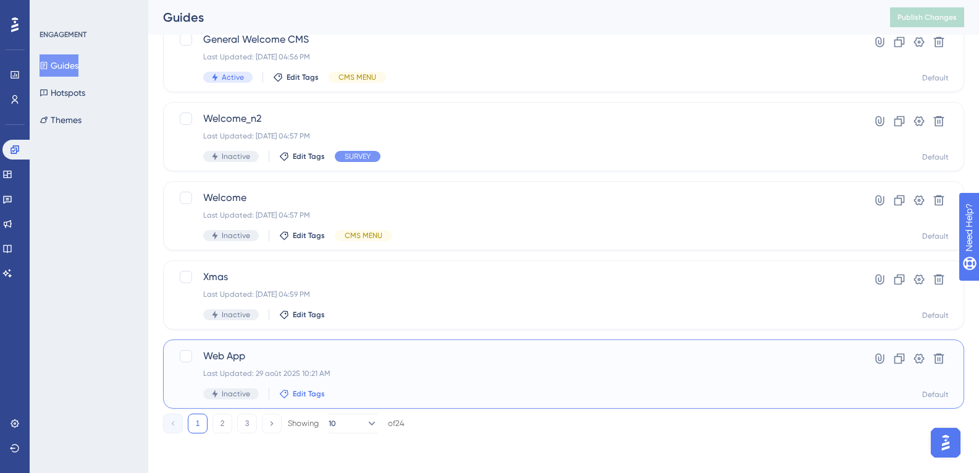
click at [315, 390] on span "Edit Tags" at bounding box center [309, 394] width 32 height 10
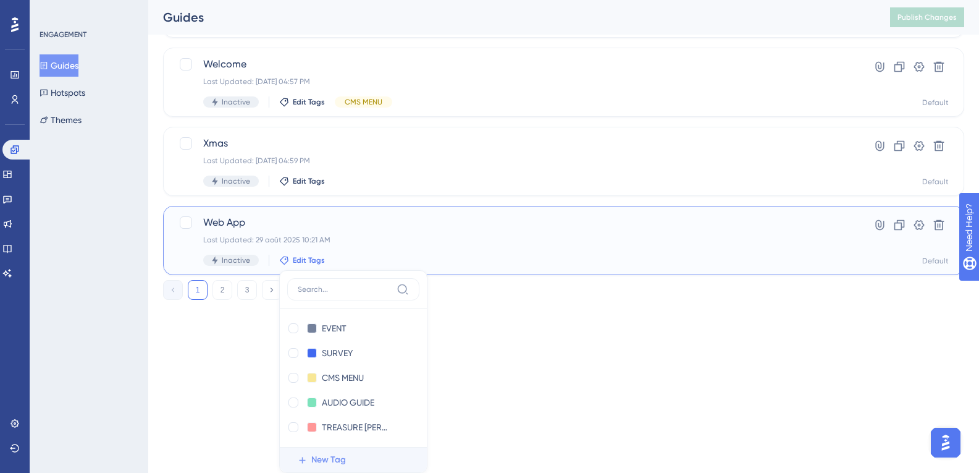
click at [319, 461] on span "New Tag" at bounding box center [328, 459] width 35 height 15
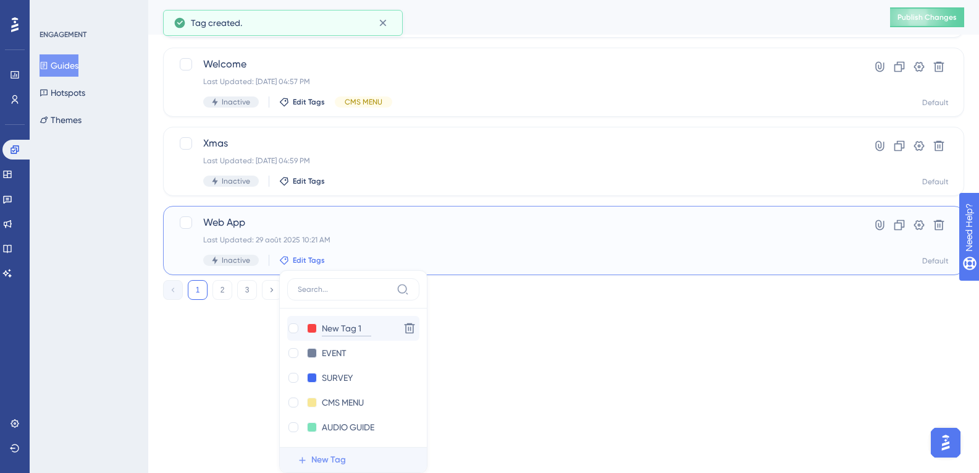
click at [347, 329] on input "New Tag 1" at bounding box center [346, 328] width 49 height 15
drag, startPoint x: 366, startPoint y: 329, endPoint x: 318, endPoint y: 330, distance: 47.6
click at [318, 330] on div "New Tag 1 New Tag 1" at bounding box center [340, 328] width 107 height 15
type input "WEB APP"
click at [307, 327] on button at bounding box center [312, 328] width 10 height 10
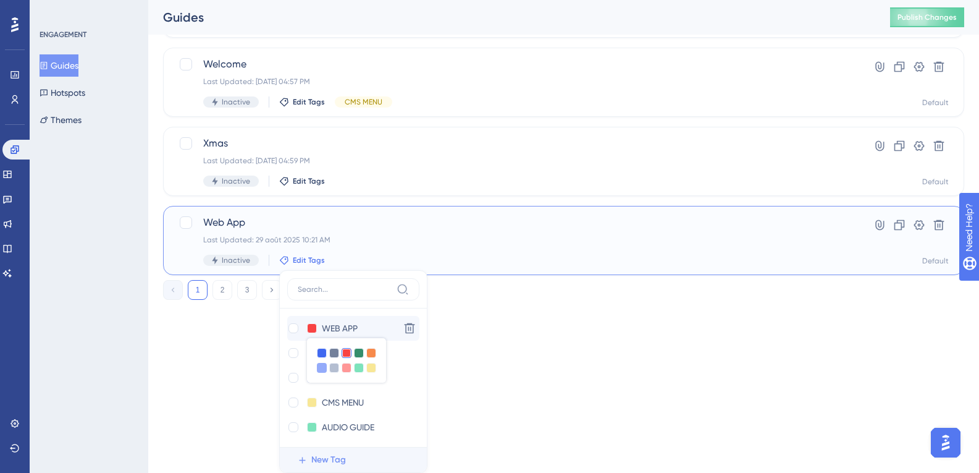
click at [322, 368] on div at bounding box center [322, 368] width 10 height 10
click at [288, 328] on div at bounding box center [293, 328] width 10 height 10
checkbox input "true"
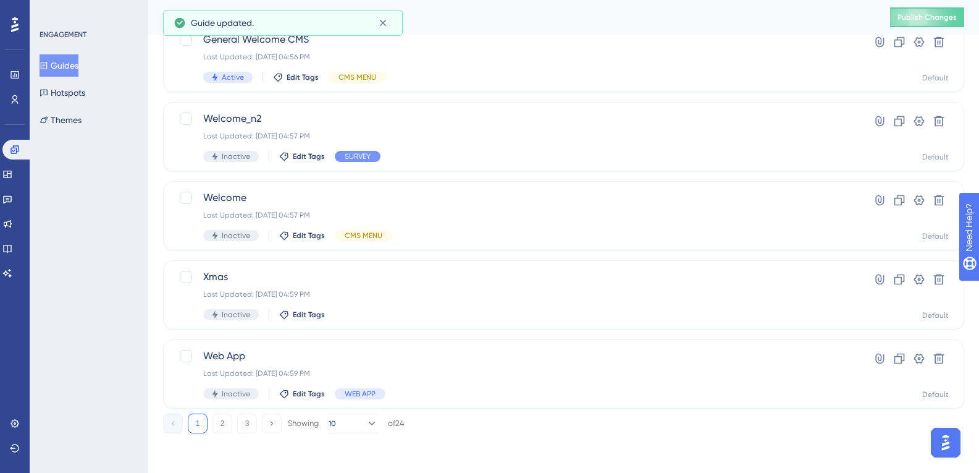
scroll to position [486, 0]
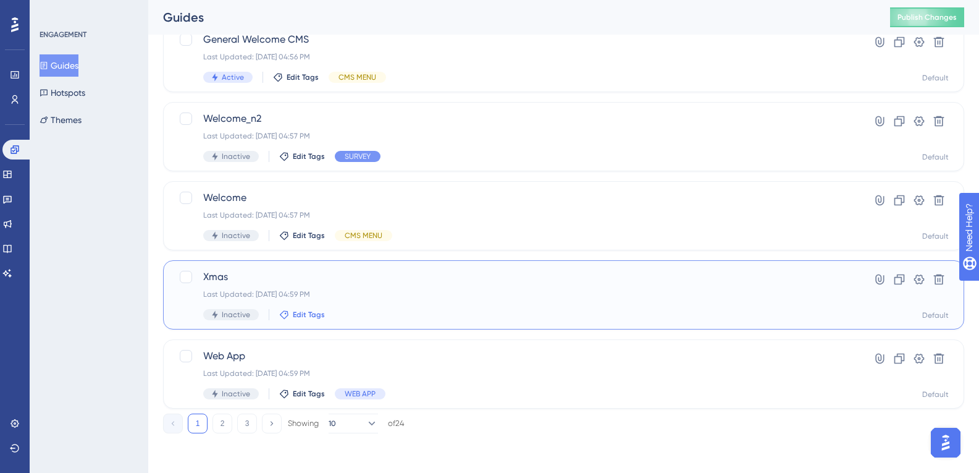
click at [290, 314] on button "Edit Tags" at bounding box center [302, 315] width 46 height 10
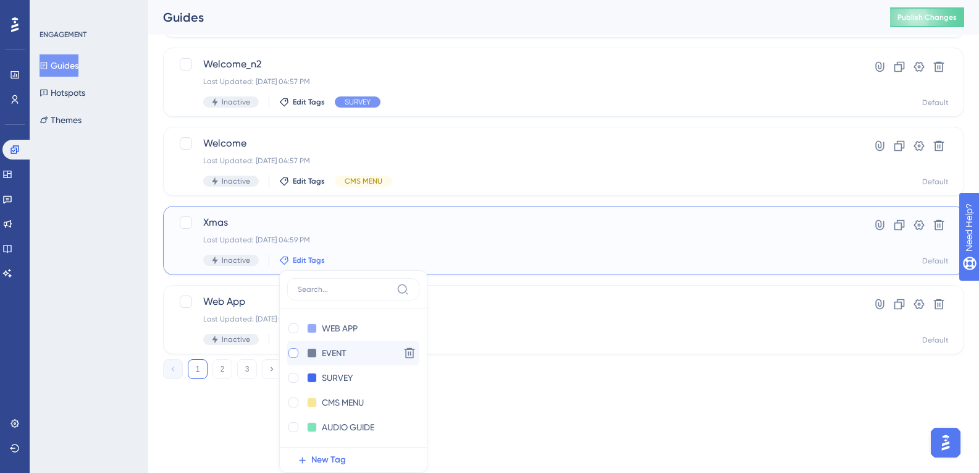
click at [295, 352] on div at bounding box center [293, 353] width 10 height 10
checkbox input "true"
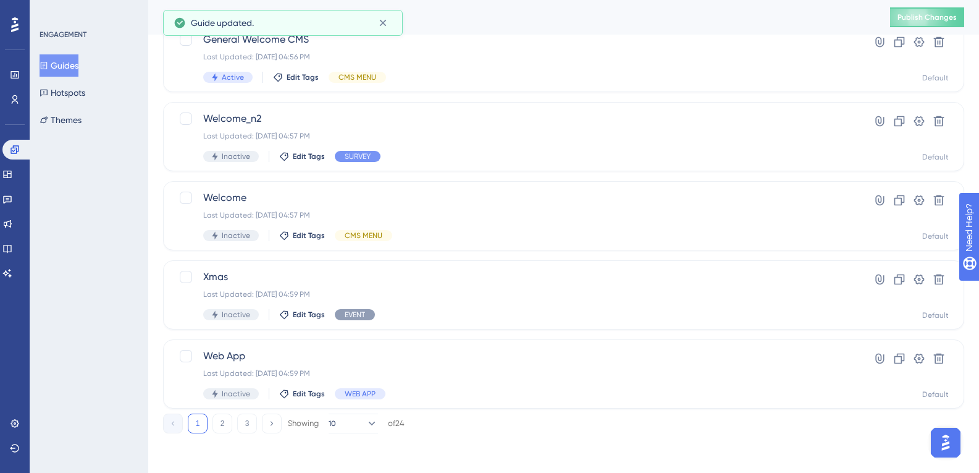
scroll to position [486, 0]
click at [912, 13] on span "Publish Changes" at bounding box center [927, 17] width 59 height 10
click at [224, 424] on button "2" at bounding box center [223, 423] width 20 height 20
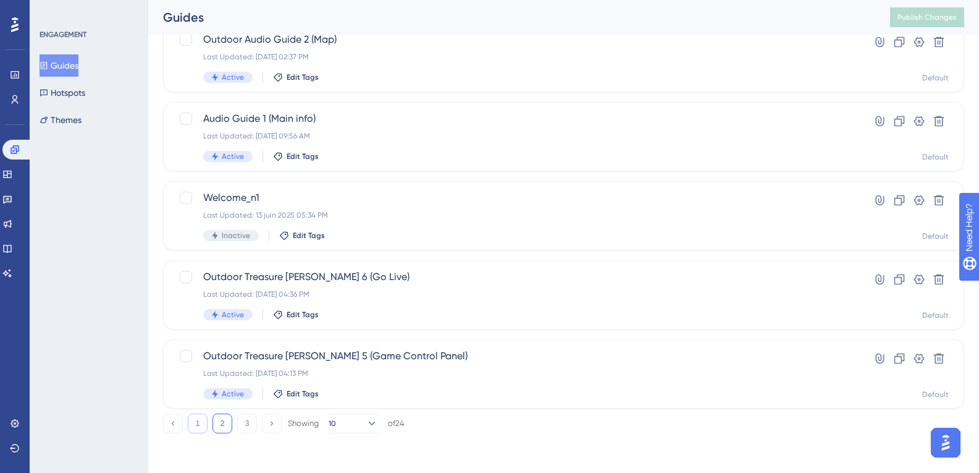
click at [207, 423] on button "1" at bounding box center [198, 423] width 20 height 20
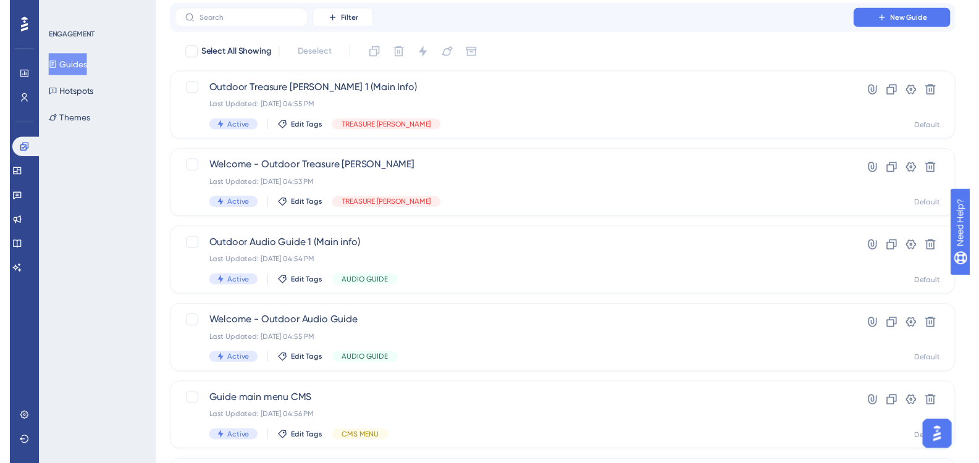
scroll to position [0, 0]
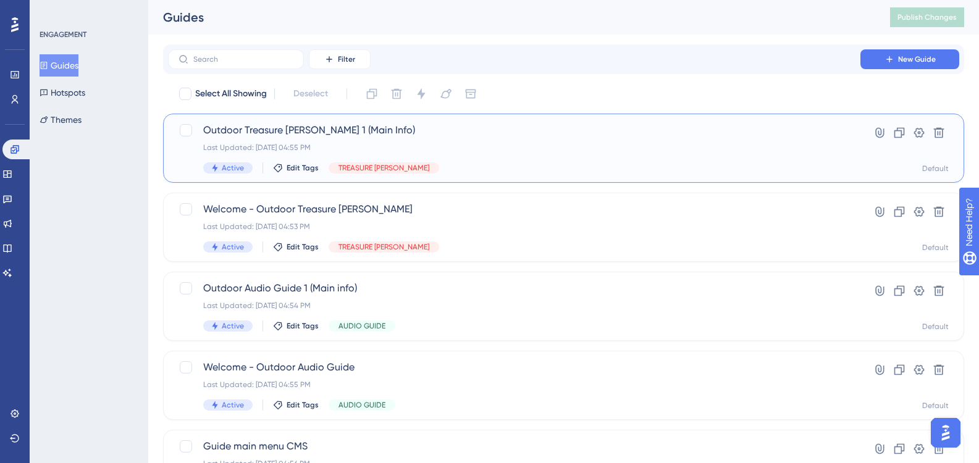
click at [287, 148] on div "Last Updated: [DATE] 04:55 PM" at bounding box center [514, 148] width 622 height 10
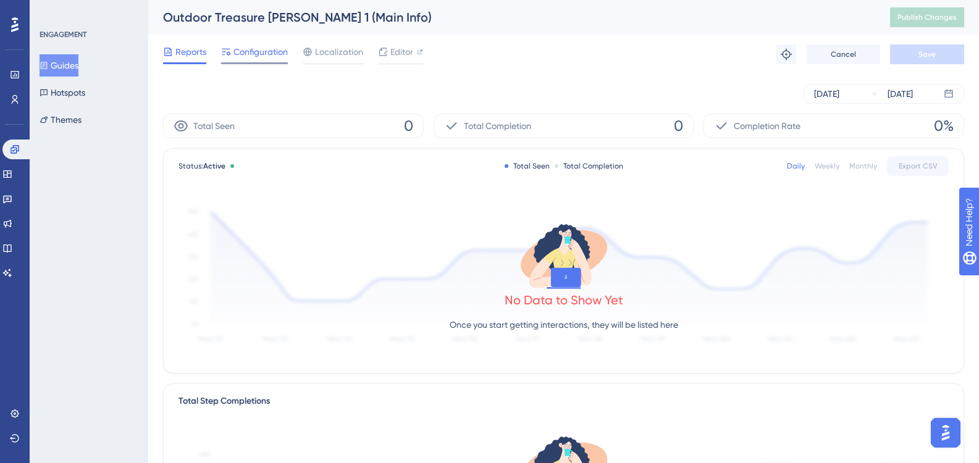
click at [261, 61] on div "Configuration" at bounding box center [254, 54] width 67 height 20
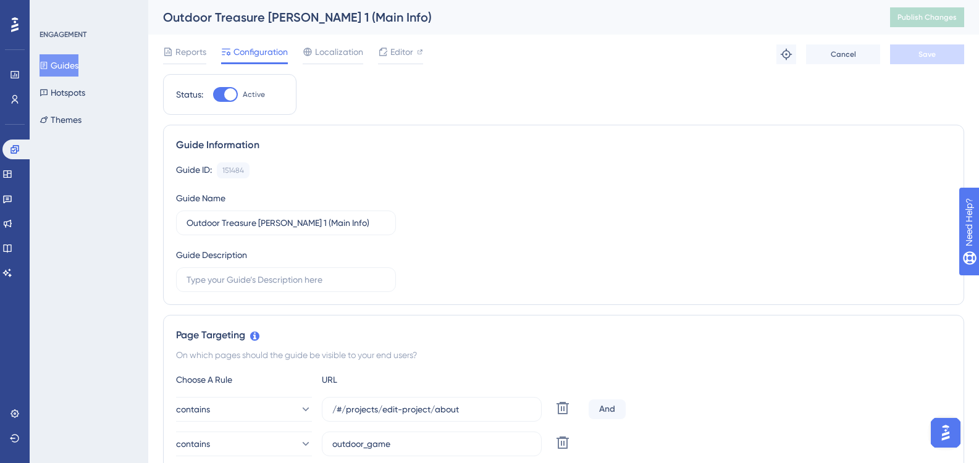
click at [235, 95] on div at bounding box center [230, 94] width 12 height 12
click at [213, 95] on input "Active" at bounding box center [213, 95] width 1 height 1
checkbox input "false"
click at [936, 55] on button "Save" at bounding box center [927, 54] width 74 height 20
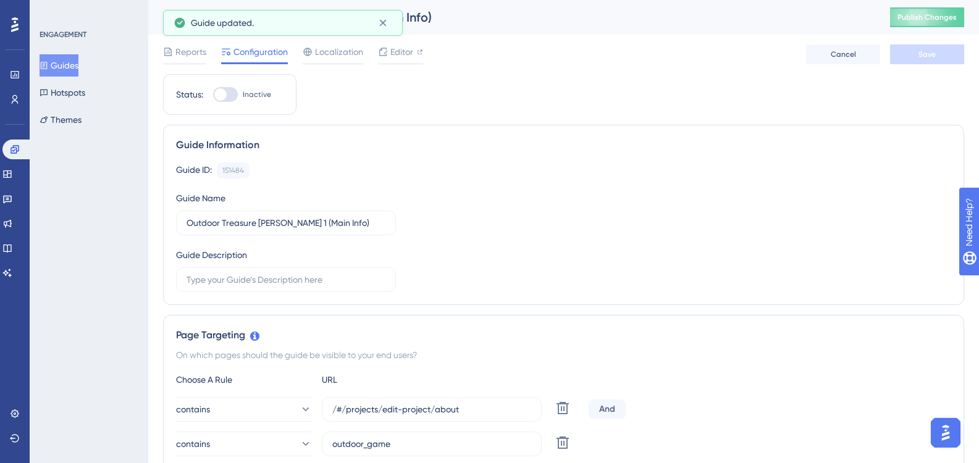
click at [78, 65] on button "Guides" at bounding box center [59, 65] width 39 height 22
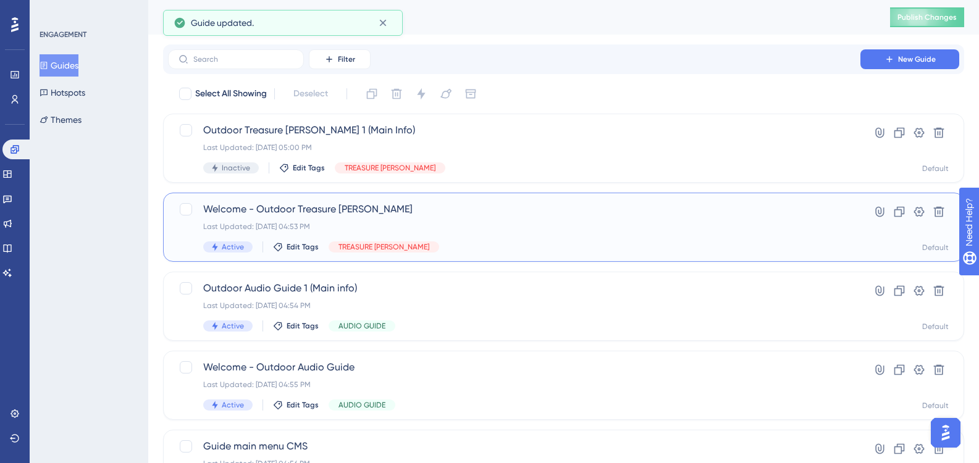
click at [263, 204] on span "Welcome - Outdoor Treasure [PERSON_NAME]" at bounding box center [514, 209] width 622 height 15
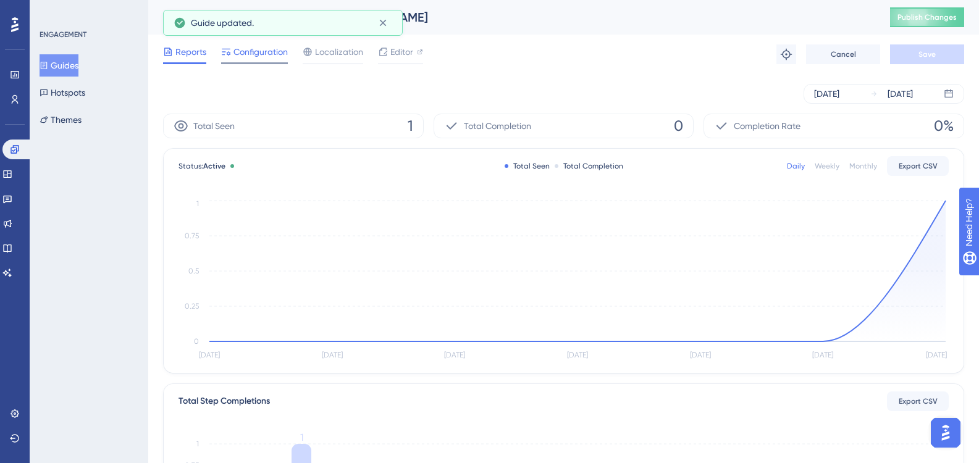
click at [253, 57] on span "Configuration" at bounding box center [261, 51] width 54 height 15
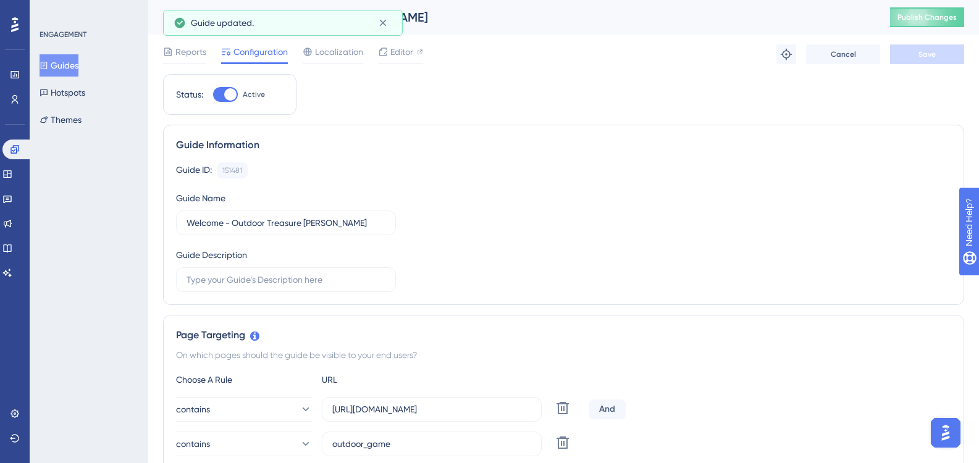
click at [226, 99] on div at bounding box center [230, 94] width 12 height 12
click at [213, 95] on input "Active" at bounding box center [213, 95] width 1 height 1
checkbox input "false"
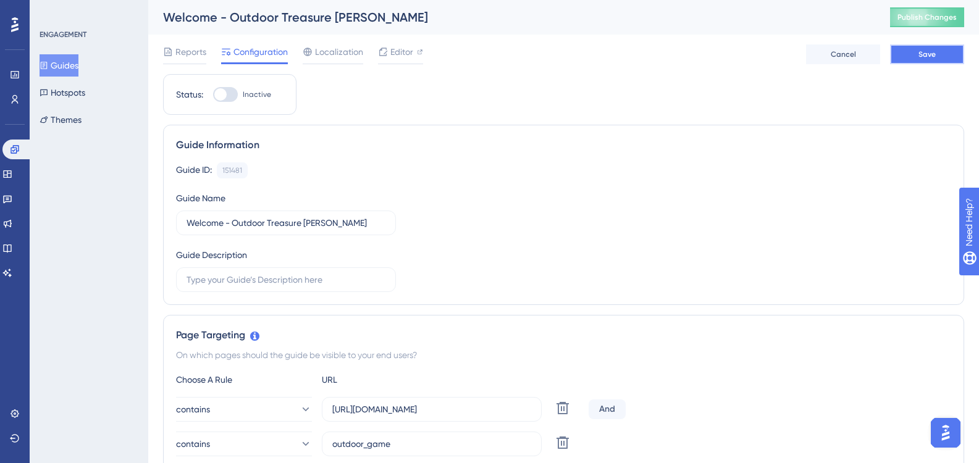
click at [933, 55] on span "Save" at bounding box center [927, 54] width 17 height 10
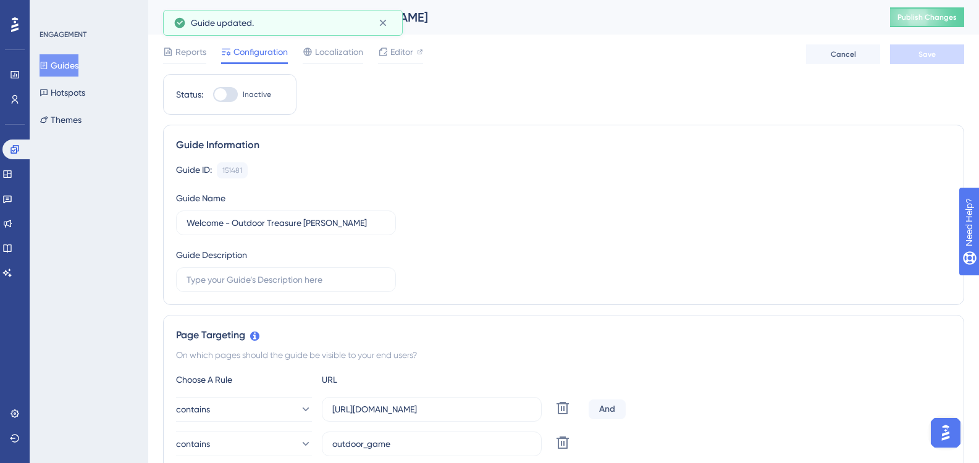
click at [75, 66] on button "Guides" at bounding box center [59, 65] width 39 height 22
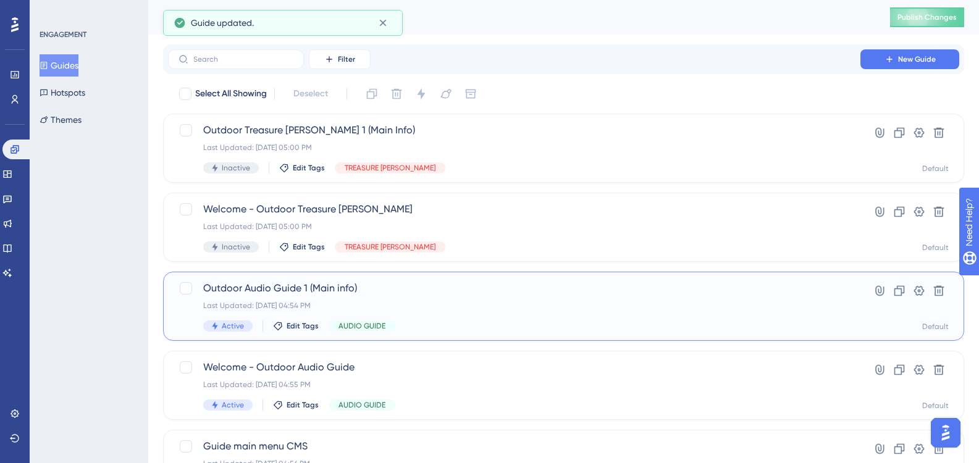
click at [287, 295] on span "Outdoor Audio Guide 1 (Main info)" at bounding box center [514, 288] width 622 height 15
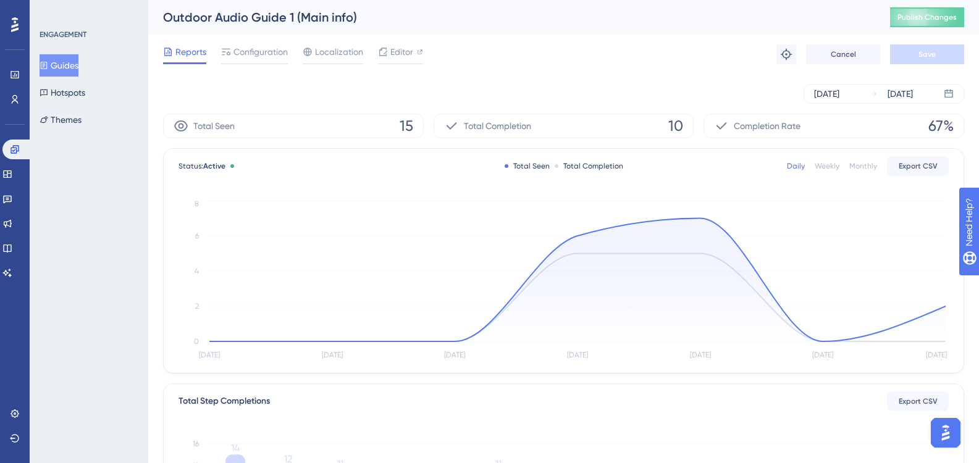
click at [219, 57] on div "Reports Configuration Localization Editor" at bounding box center [293, 54] width 260 height 20
click at [229, 57] on div at bounding box center [226, 51] width 10 height 15
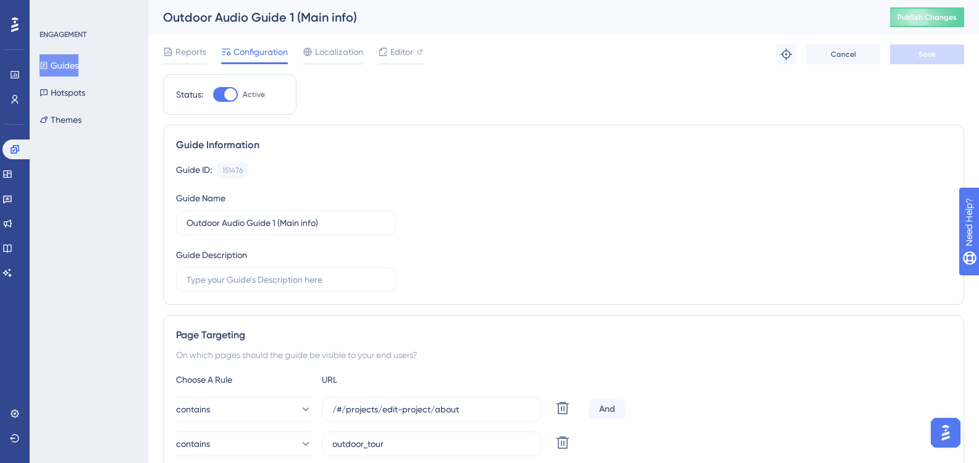
click at [227, 93] on div at bounding box center [230, 94] width 12 height 12
click at [213, 95] on input "Active" at bounding box center [213, 95] width 1 height 1
checkbox input "false"
click at [938, 59] on button "Save" at bounding box center [927, 54] width 74 height 20
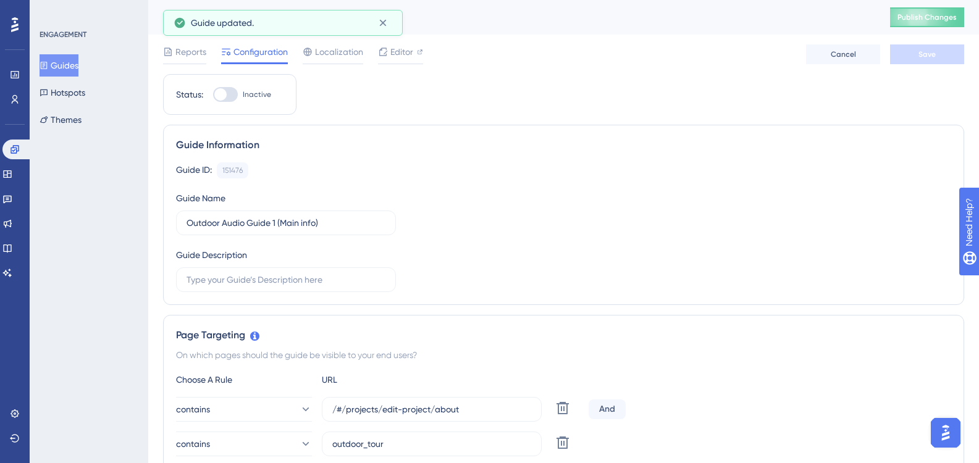
click at [65, 73] on button "Guides" at bounding box center [59, 65] width 39 height 22
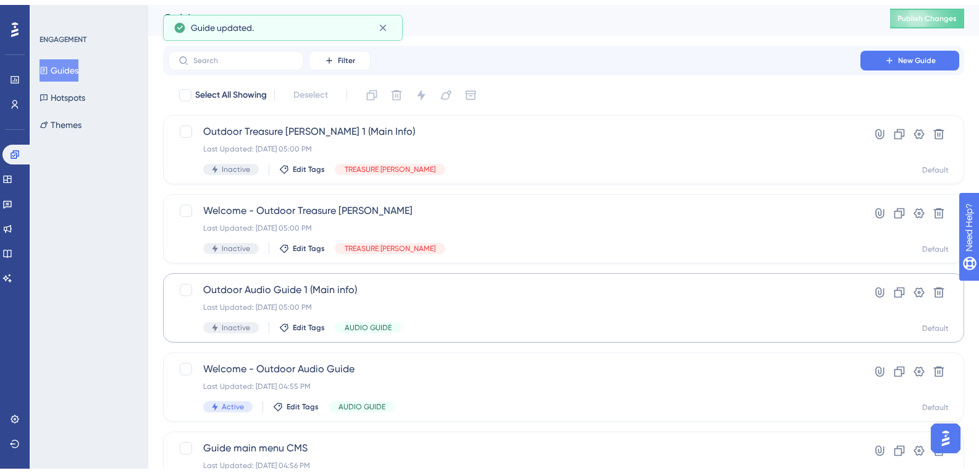
scroll to position [185, 0]
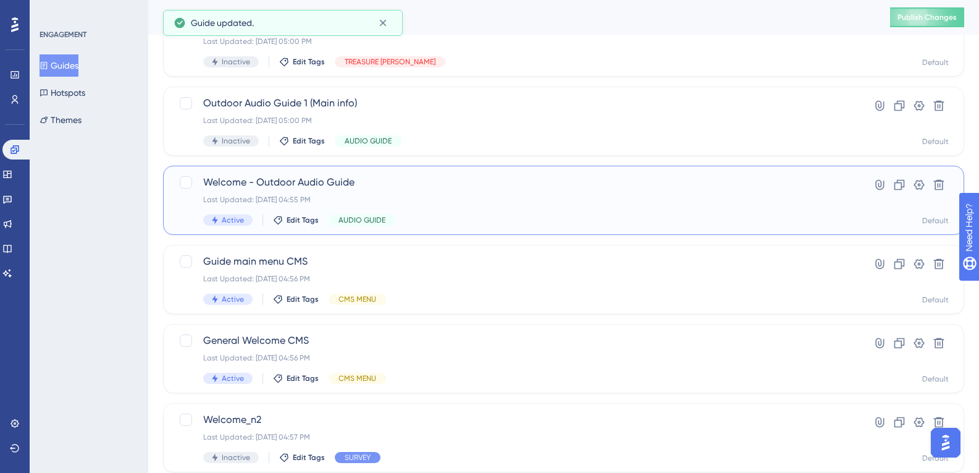
click at [272, 193] on div "Welcome - Outdoor Audio Guide Last Updated: [DATE] 04:55 PM Active Edit Tags AU…" at bounding box center [514, 200] width 622 height 51
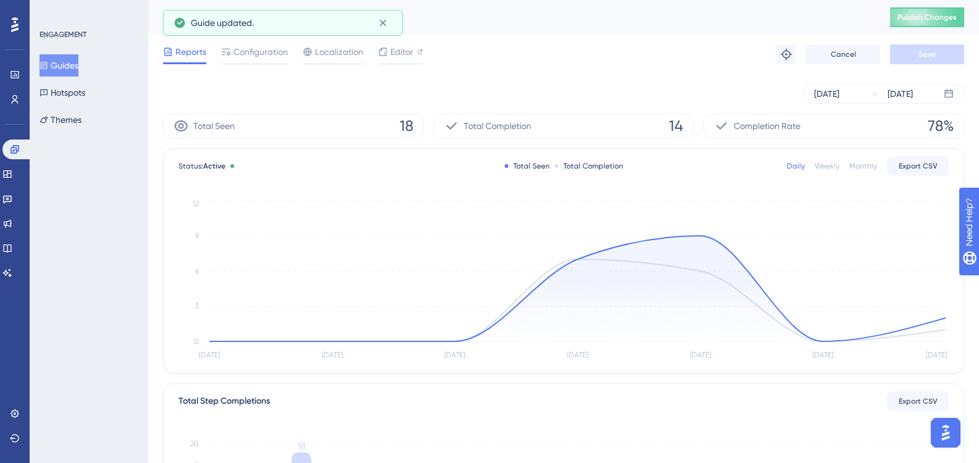
click at [267, 65] on div "Reports Configuration Localization Editor Troubleshoot Cancel Save" at bounding box center [563, 55] width 801 height 40
click at [266, 60] on div "Configuration" at bounding box center [254, 54] width 67 height 20
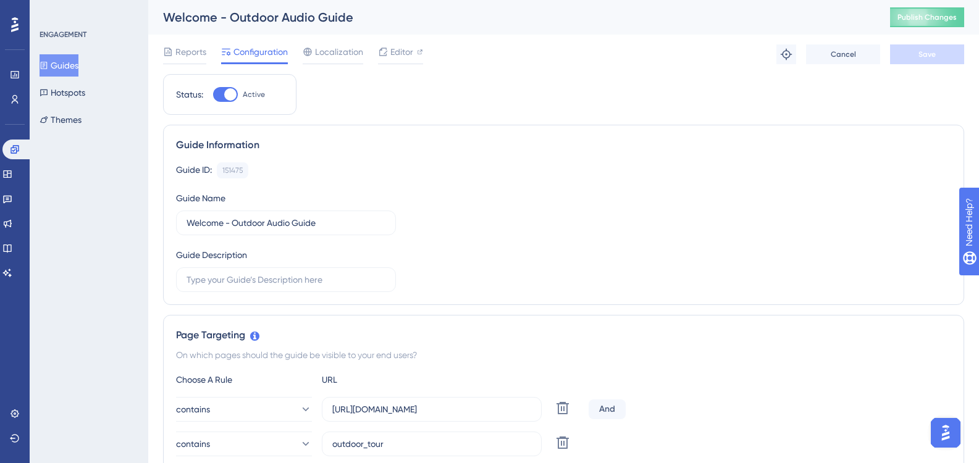
click at [229, 95] on div at bounding box center [230, 94] width 12 height 12
click at [213, 95] on input "Active" at bounding box center [213, 95] width 1 height 1
checkbox input "false"
click at [923, 45] on button "Save" at bounding box center [927, 54] width 74 height 20
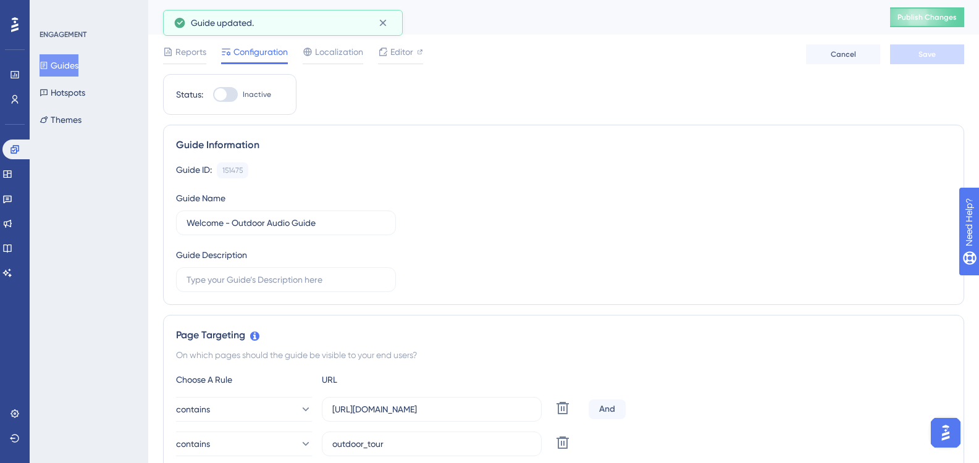
click at [78, 66] on button "Guides" at bounding box center [59, 65] width 39 height 22
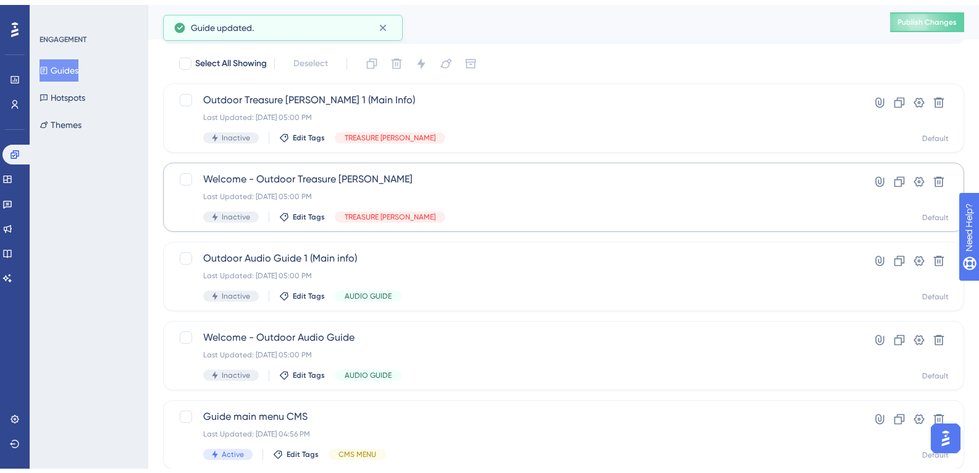
scroll to position [247, 0]
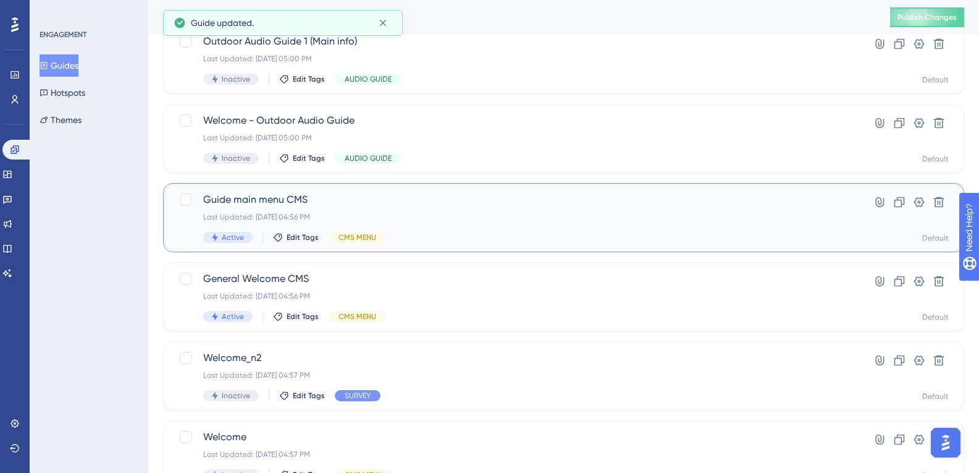
click at [292, 196] on span "Guide main menu CMS" at bounding box center [514, 199] width 622 height 15
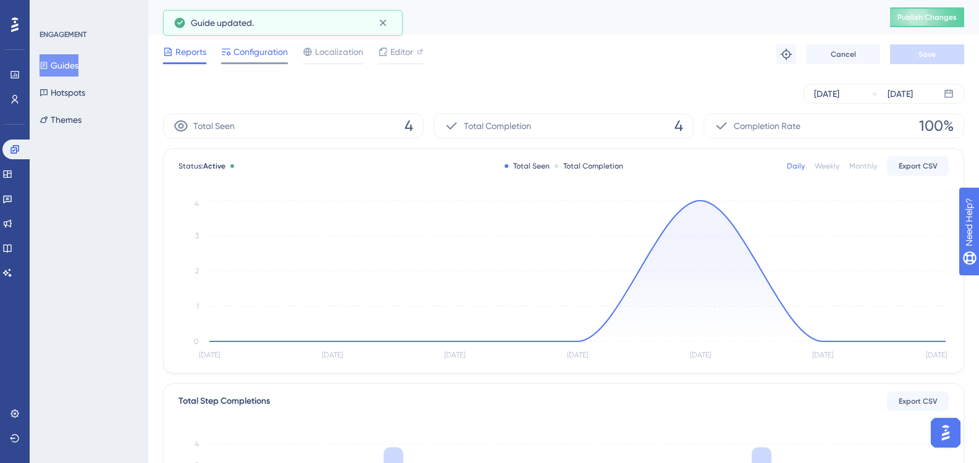
click at [267, 57] on span "Configuration" at bounding box center [261, 51] width 54 height 15
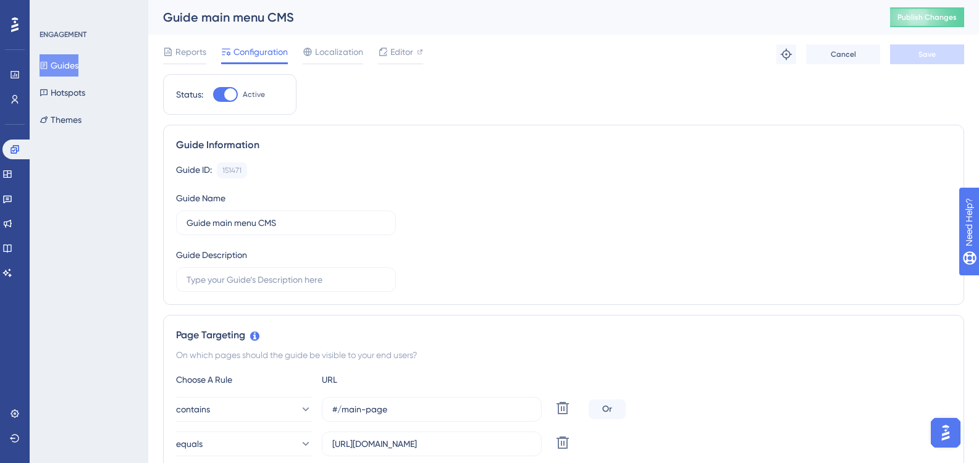
click at [229, 93] on div at bounding box center [230, 94] width 12 height 12
click at [213, 95] on input "Active" at bounding box center [213, 95] width 1 height 1
checkbox input "false"
click at [901, 55] on button "Save" at bounding box center [927, 54] width 74 height 20
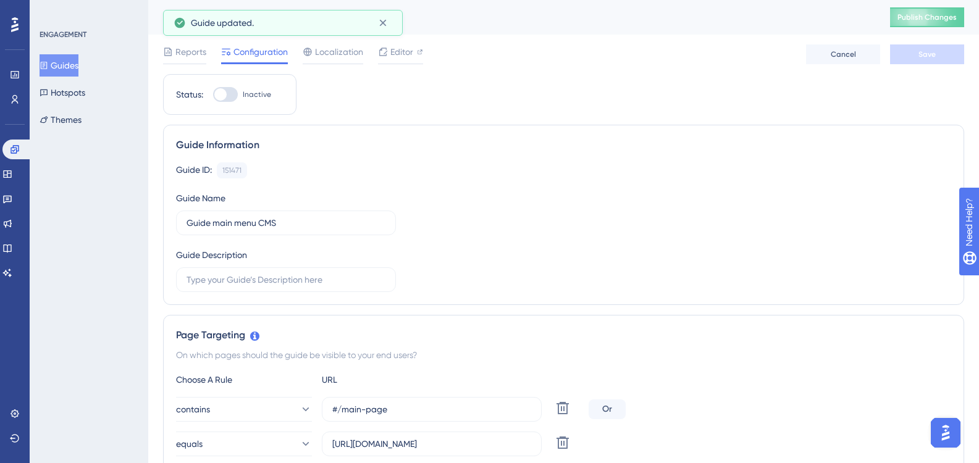
click at [75, 67] on button "Guides" at bounding box center [59, 65] width 39 height 22
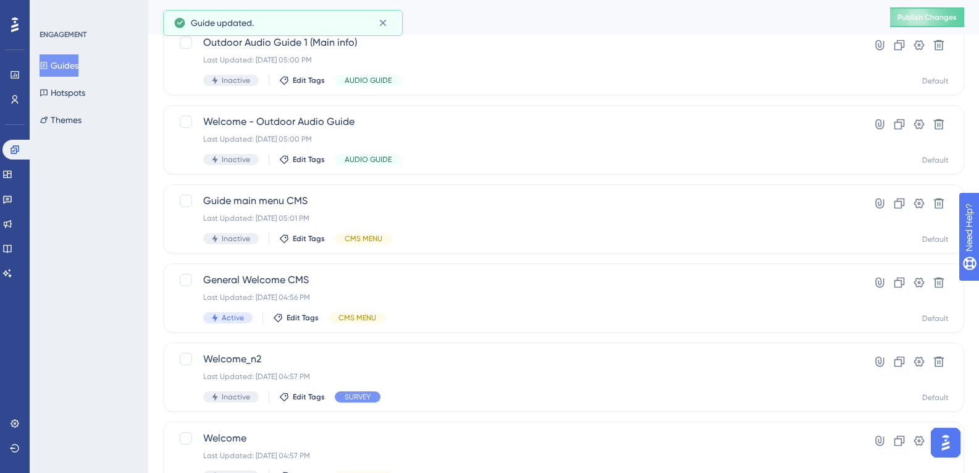
scroll to position [247, 0]
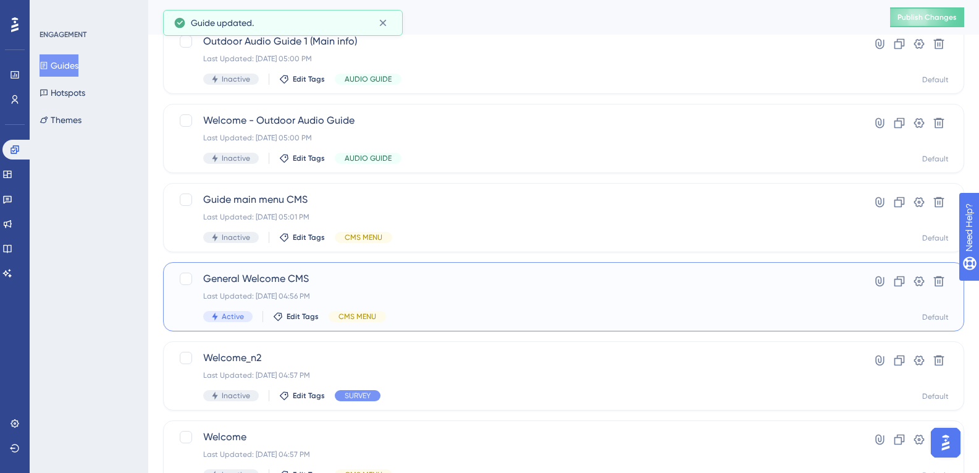
click at [263, 280] on span "General Welcome CMS" at bounding box center [514, 278] width 622 height 15
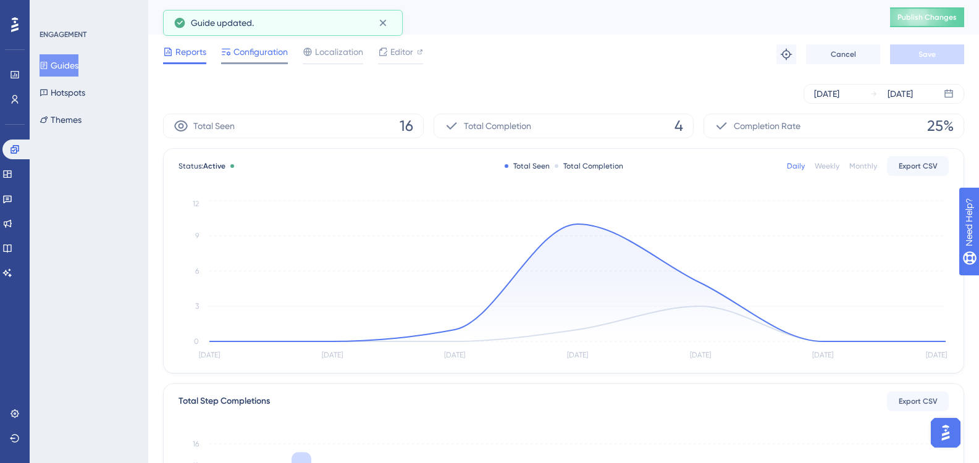
click at [272, 59] on span "Configuration" at bounding box center [261, 51] width 54 height 15
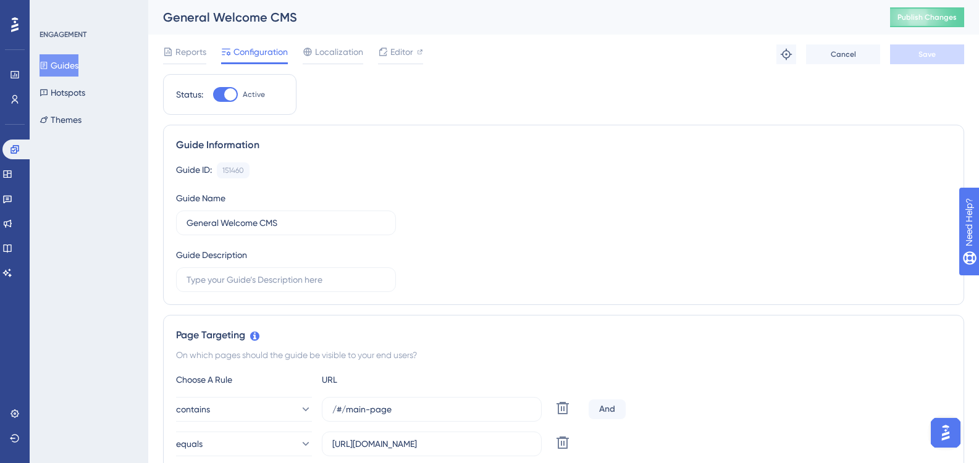
click at [215, 98] on div at bounding box center [225, 94] width 25 height 15
click at [213, 95] on input "Active" at bounding box center [213, 95] width 1 height 1
checkbox input "false"
click at [946, 38] on div "Reports Configuration Localization Editor Cancel Save" at bounding box center [563, 55] width 801 height 40
click at [938, 43] on div "Reports Configuration Localization Editor Cancel Save" at bounding box center [563, 55] width 801 height 40
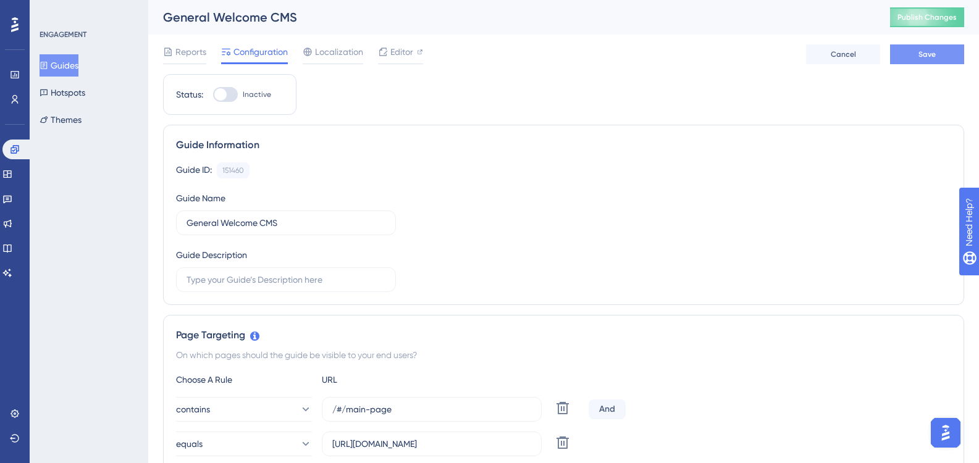
click at [935, 49] on button "Save" at bounding box center [927, 54] width 74 height 20
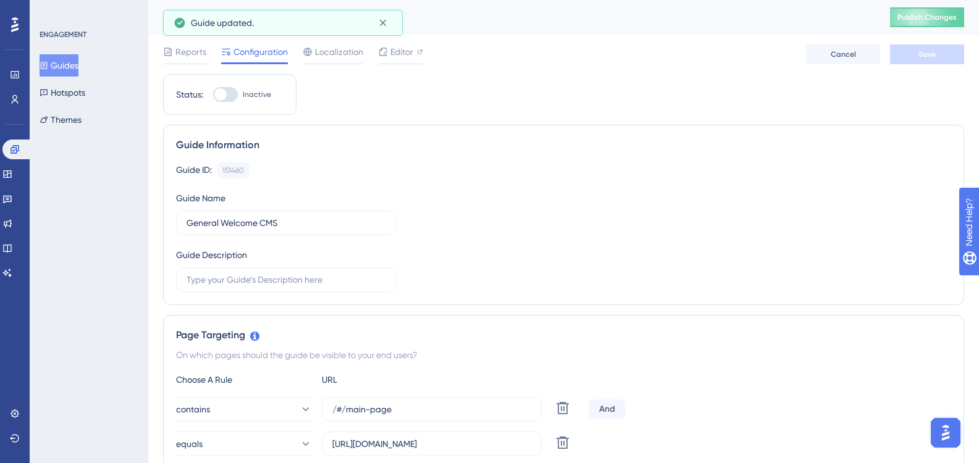
click at [70, 72] on button "Guides" at bounding box center [59, 65] width 39 height 22
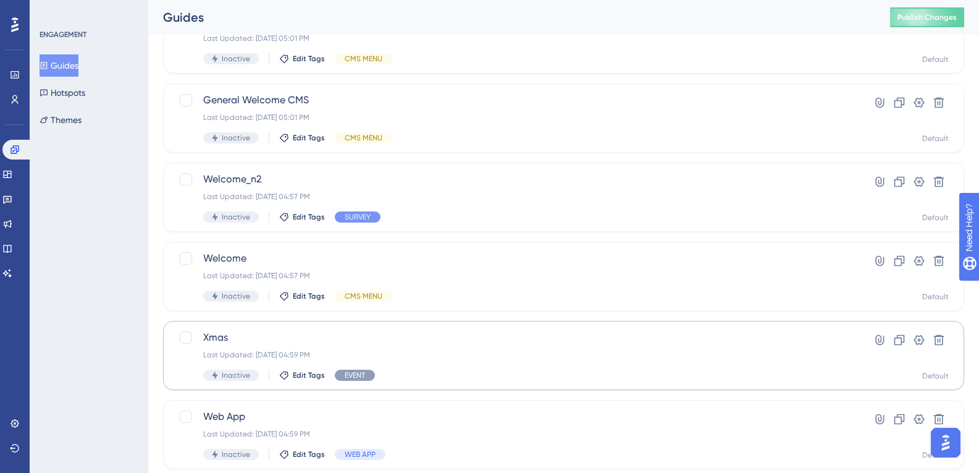
scroll to position [486, 0]
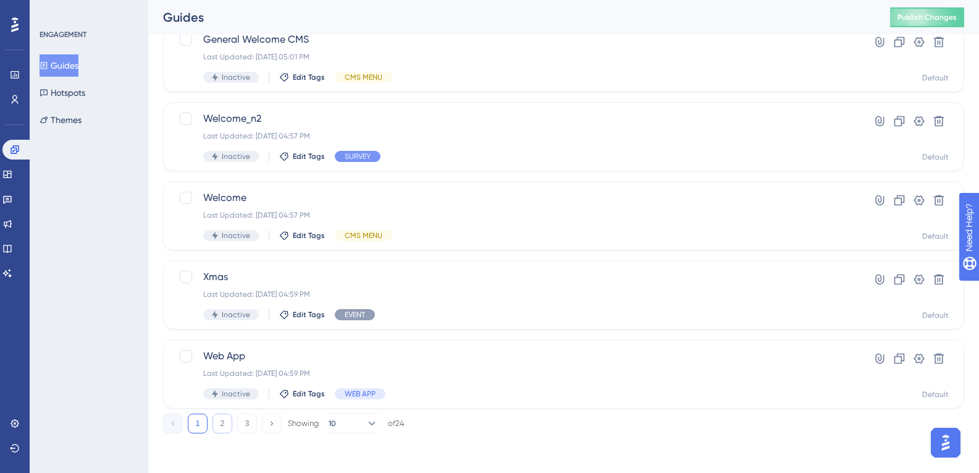
click at [230, 423] on button "2" at bounding box center [223, 423] width 20 height 20
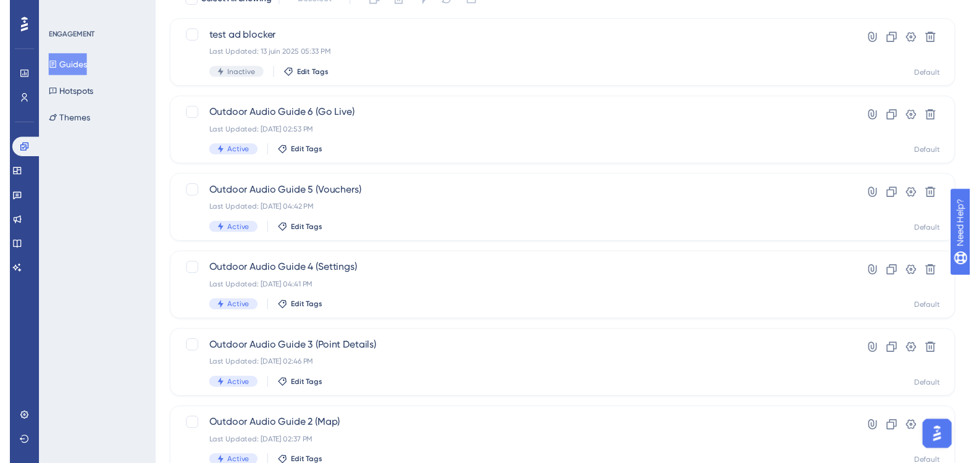
scroll to position [0, 0]
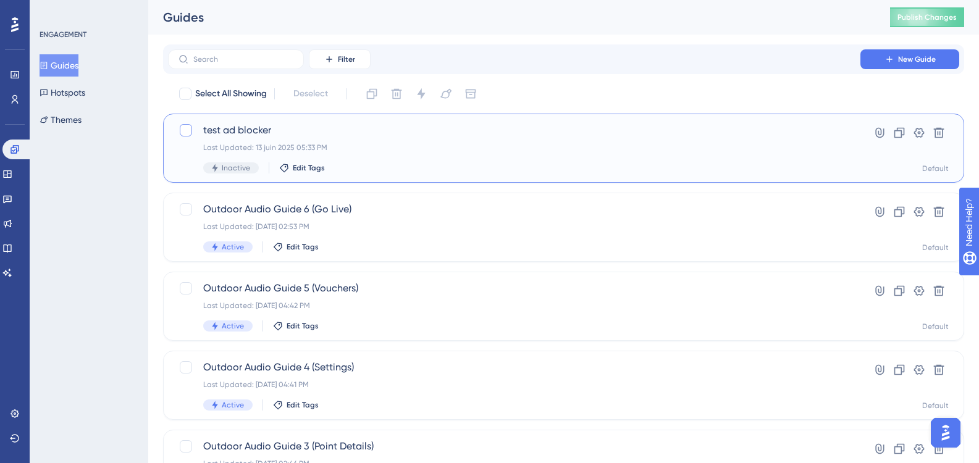
click at [190, 128] on div at bounding box center [186, 130] width 12 height 12
checkbox input "true"
click at [934, 130] on icon at bounding box center [939, 133] width 12 height 12
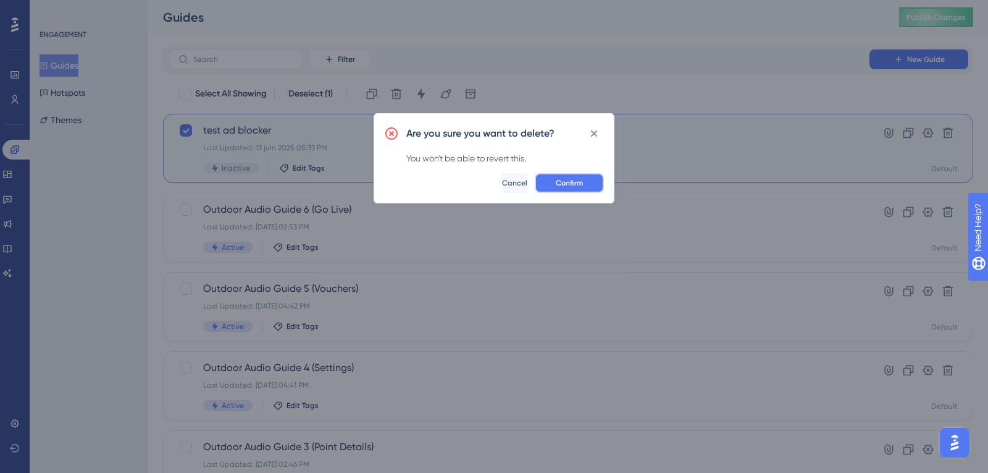
click at [570, 182] on span "Confirm" at bounding box center [569, 183] width 27 height 10
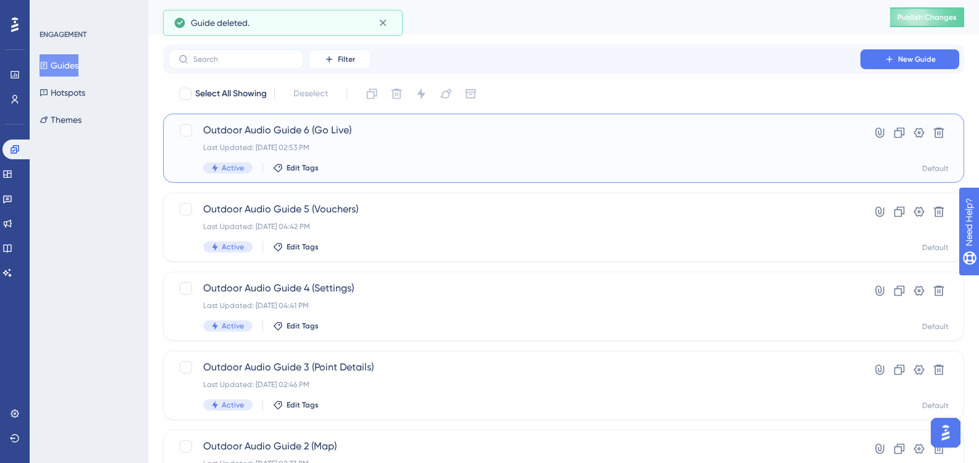
click at [233, 141] on div "Outdoor Audio Guide 6 (Go Live) Last Updated: [DATE] 02:53 PM Active Edit Tags" at bounding box center [514, 148] width 622 height 51
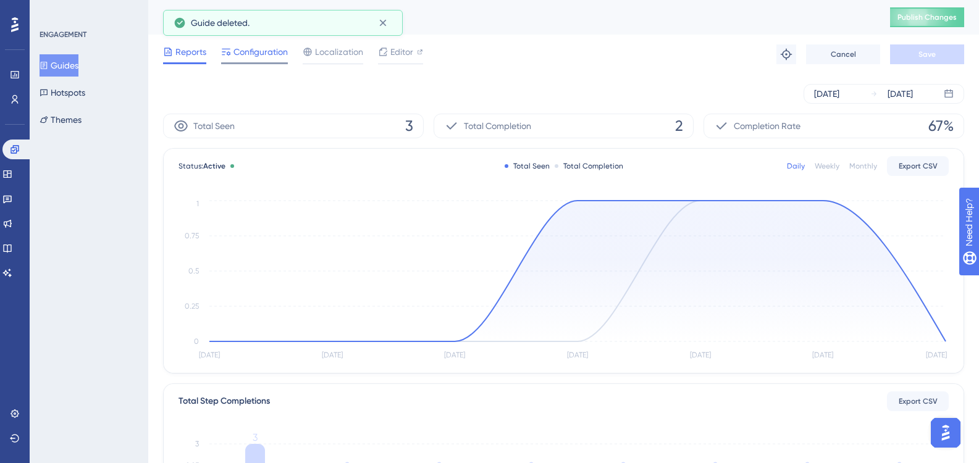
click at [243, 54] on span "Configuration" at bounding box center [261, 51] width 54 height 15
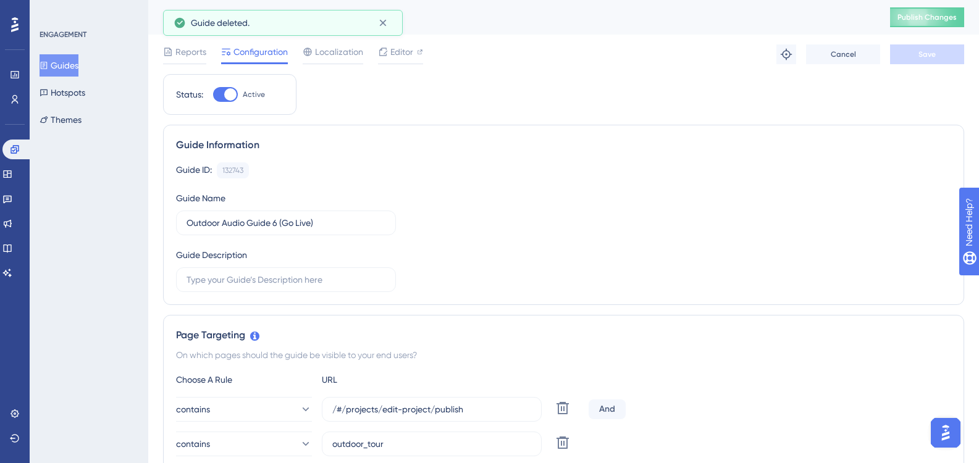
click at [224, 99] on div at bounding box center [225, 94] width 25 height 15
click at [213, 95] on input "Active" at bounding box center [213, 95] width 1 height 1
checkbox input "false"
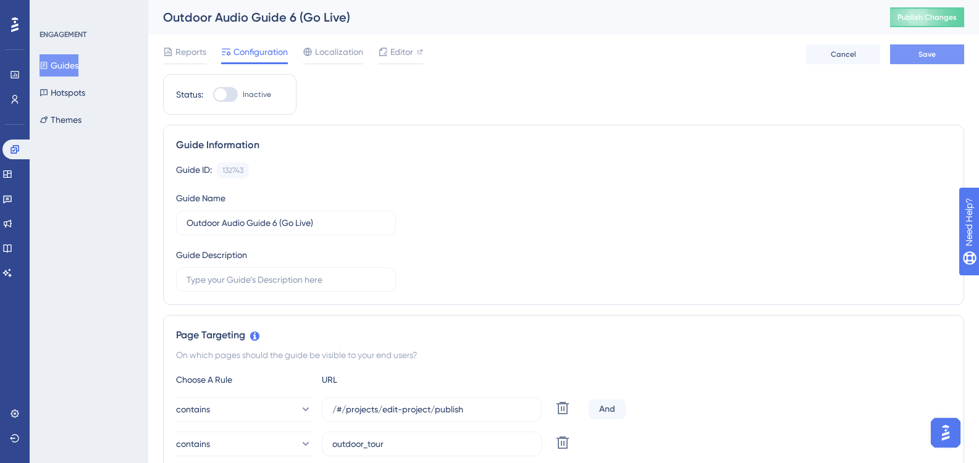
click at [949, 49] on button "Save" at bounding box center [927, 54] width 74 height 20
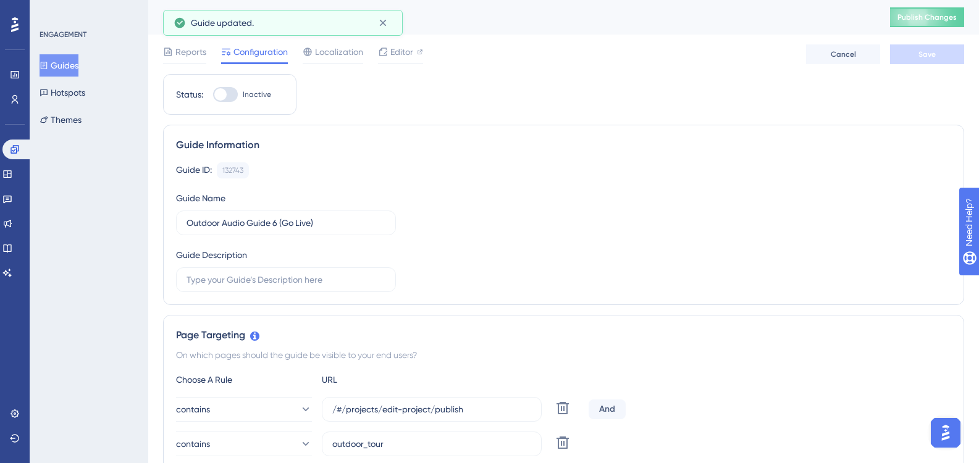
click at [78, 62] on button "Guides" at bounding box center [59, 65] width 39 height 22
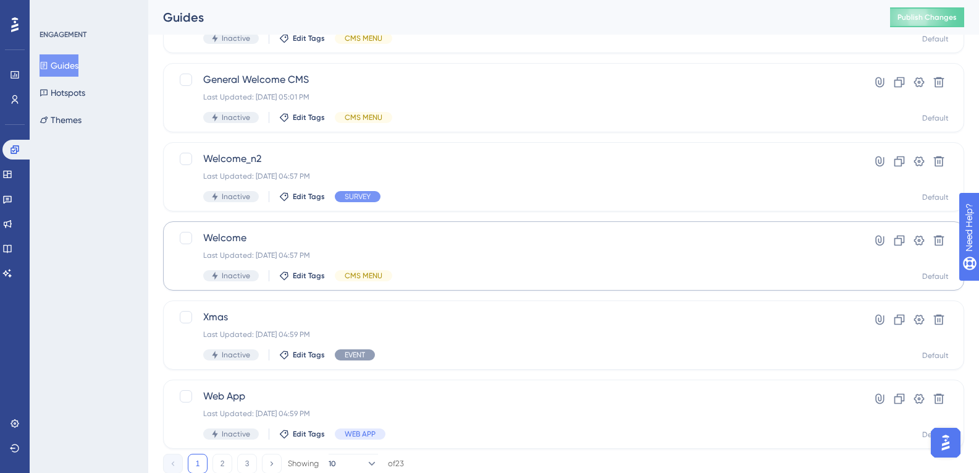
scroll to position [486, 0]
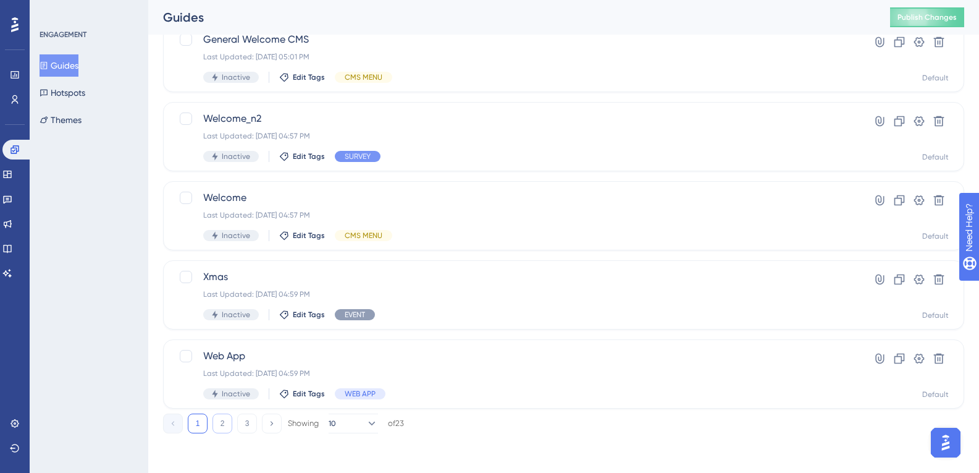
click at [229, 418] on button "2" at bounding box center [223, 423] width 20 height 20
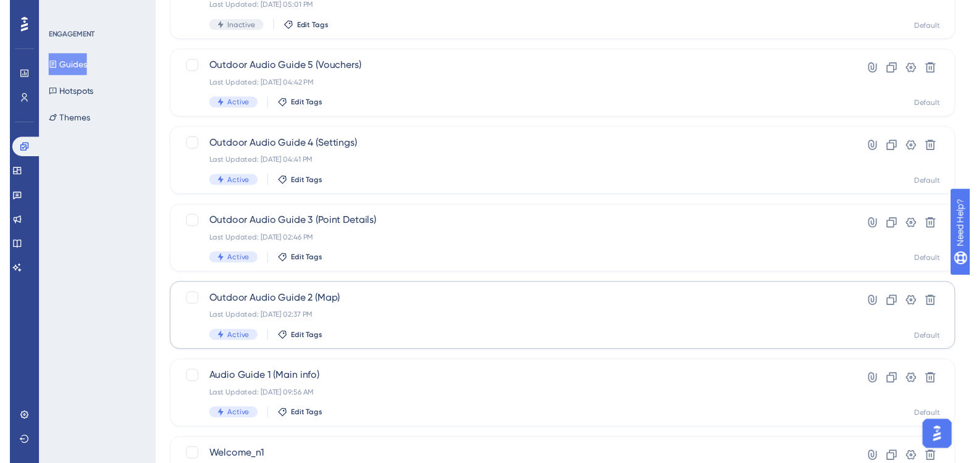
scroll to position [0, 0]
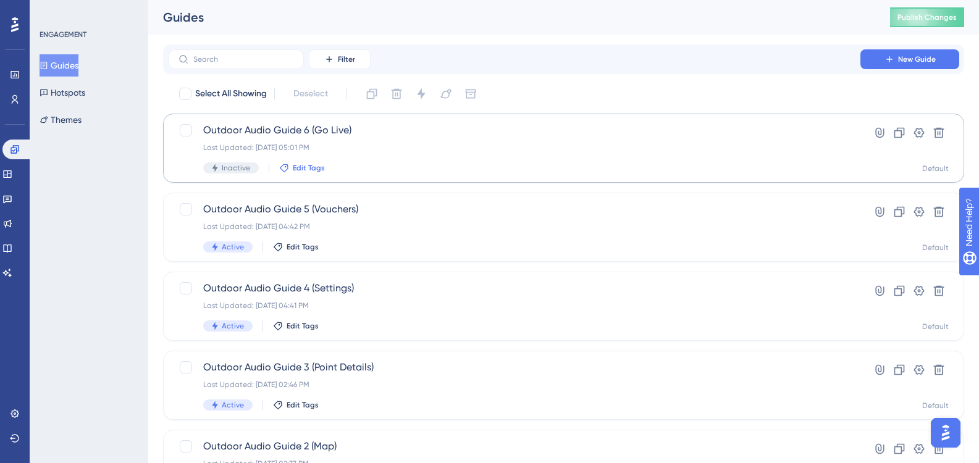
click at [293, 167] on span "Edit Tags" at bounding box center [309, 168] width 32 height 10
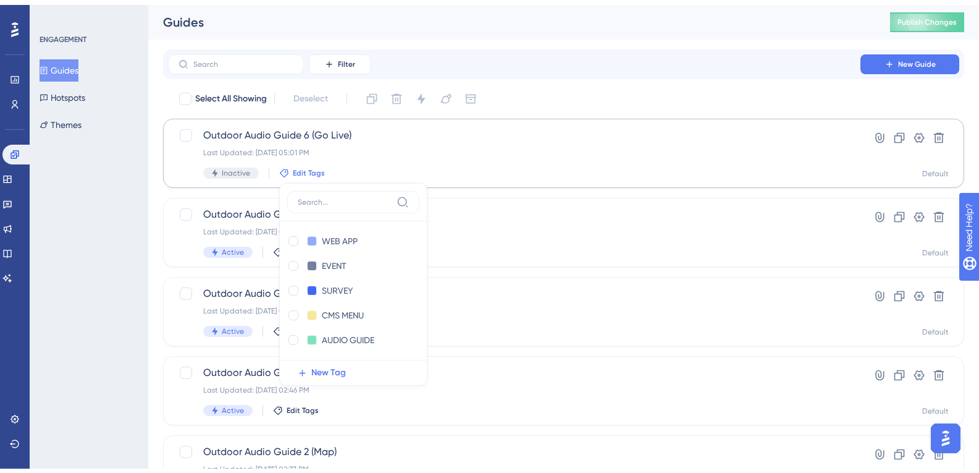
scroll to position [48, 0]
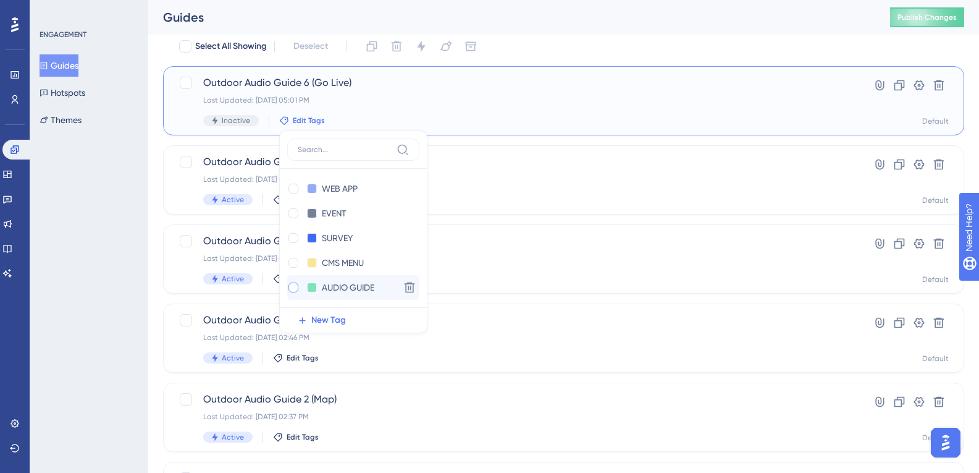
click at [292, 286] on div at bounding box center [293, 287] width 10 height 10
checkbox input "true"
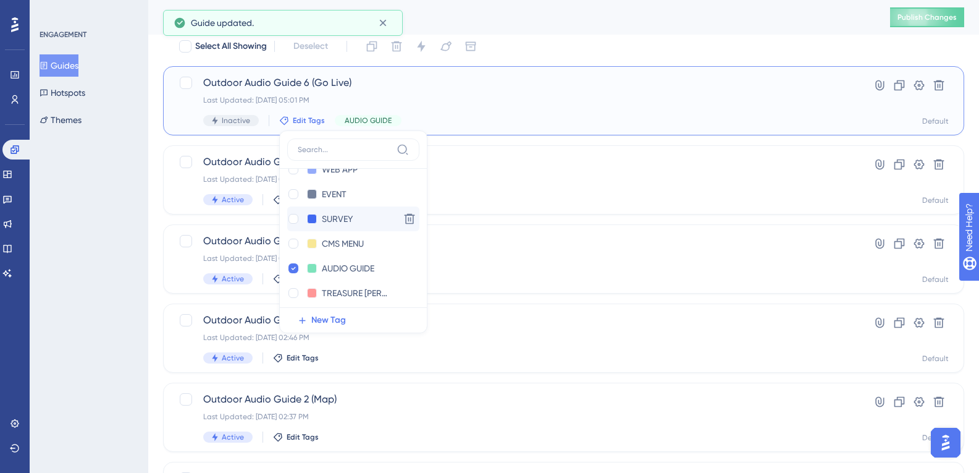
scroll to position [25, 0]
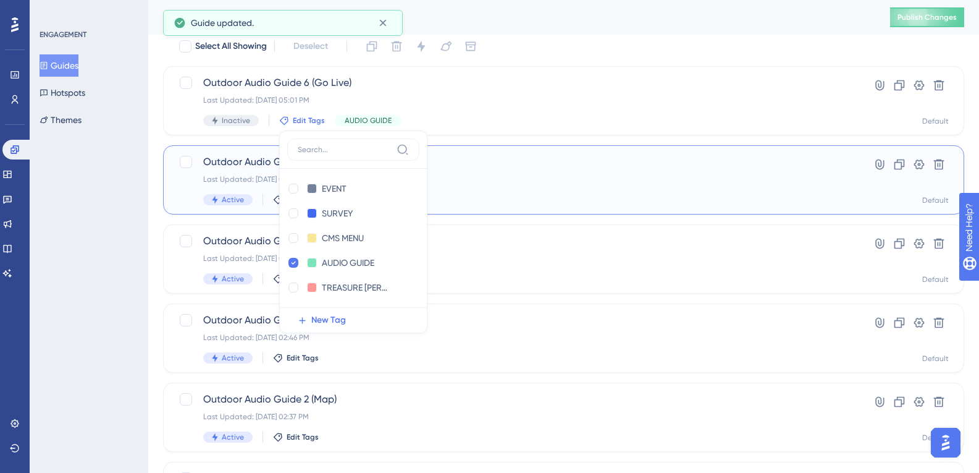
click at [189, 192] on div "Outdoor Audio Guide 5 (Vouchers) Last Updated: [DATE] 04:42 PM Active Edit Tags" at bounding box center [502, 179] width 647 height 51
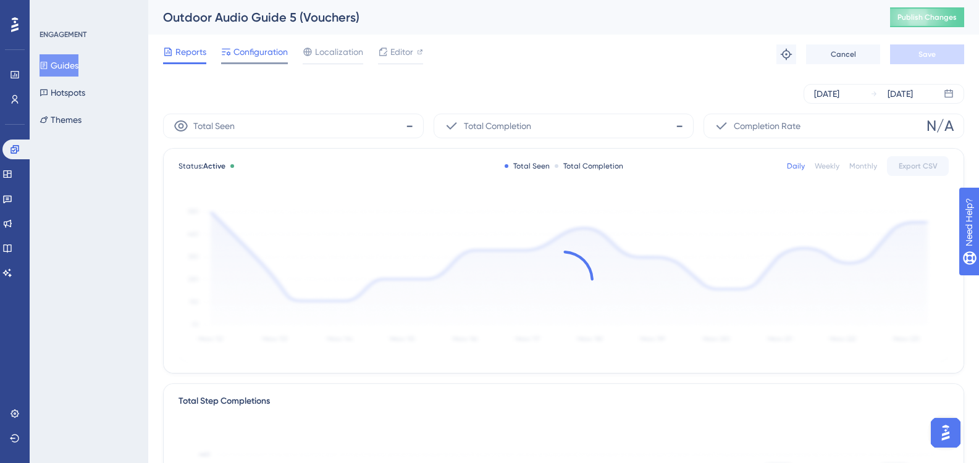
click at [253, 56] on span "Configuration" at bounding box center [261, 51] width 54 height 15
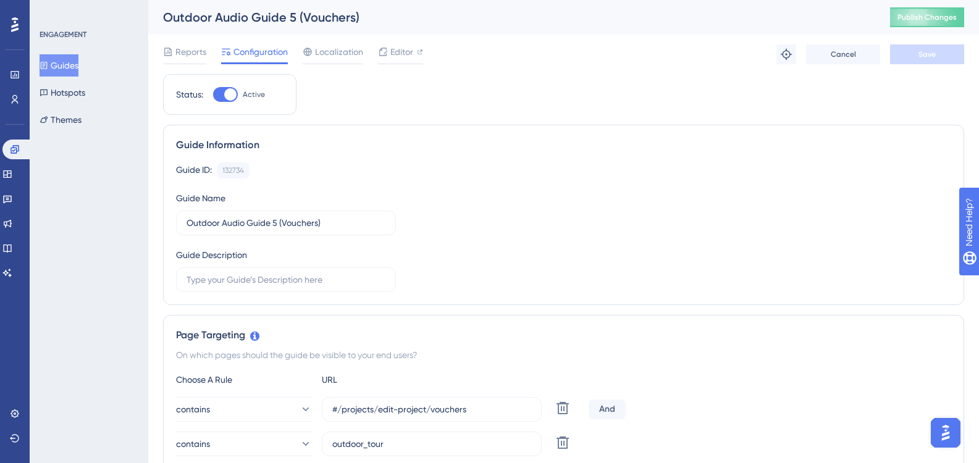
click at [231, 93] on div at bounding box center [230, 94] width 12 height 12
click at [213, 95] on input "Active" at bounding box center [213, 95] width 1 height 1
checkbox input "false"
click at [924, 53] on span "Save" at bounding box center [927, 54] width 17 height 10
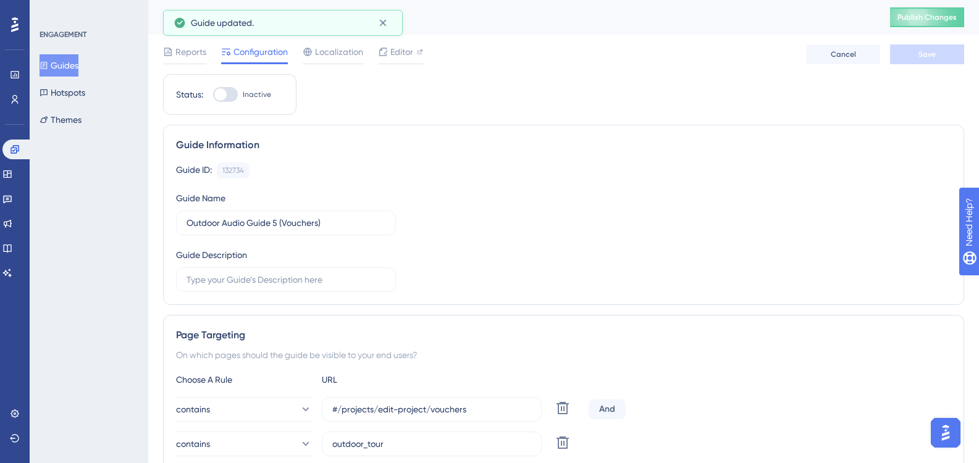
click at [61, 67] on button "Guides" at bounding box center [59, 65] width 39 height 22
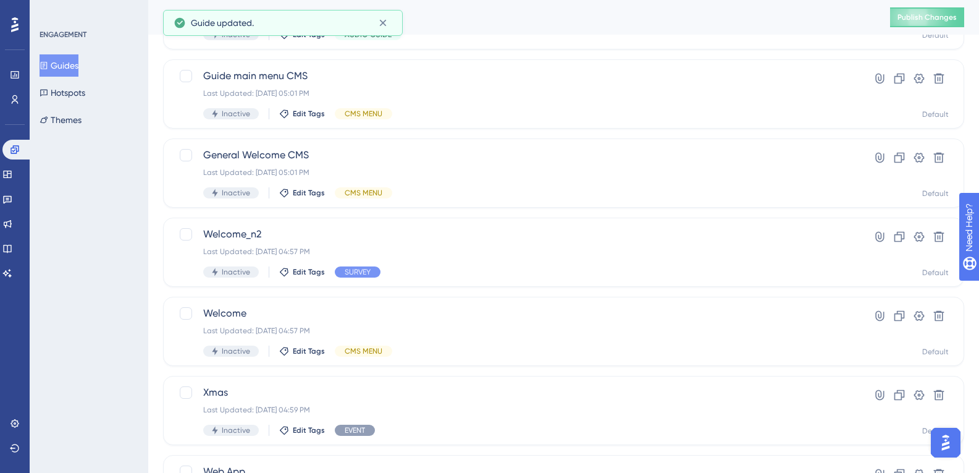
scroll to position [486, 0]
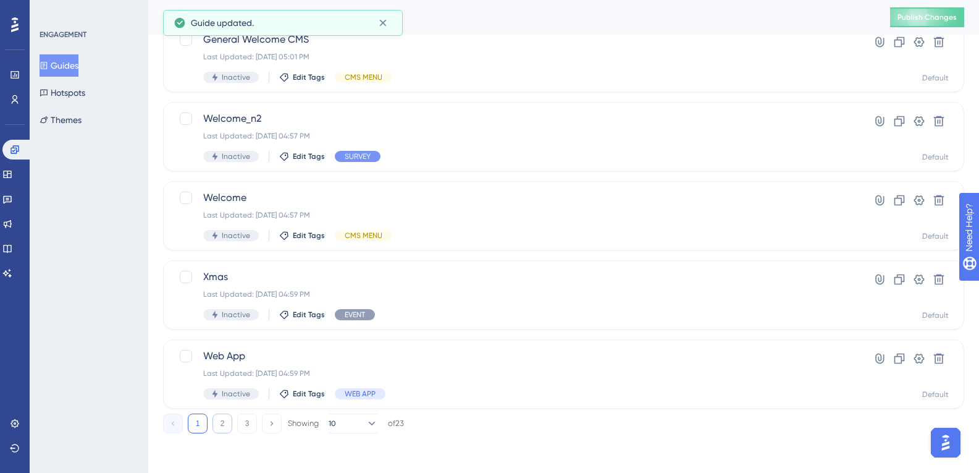
click at [216, 421] on button "2" at bounding box center [223, 423] width 20 height 20
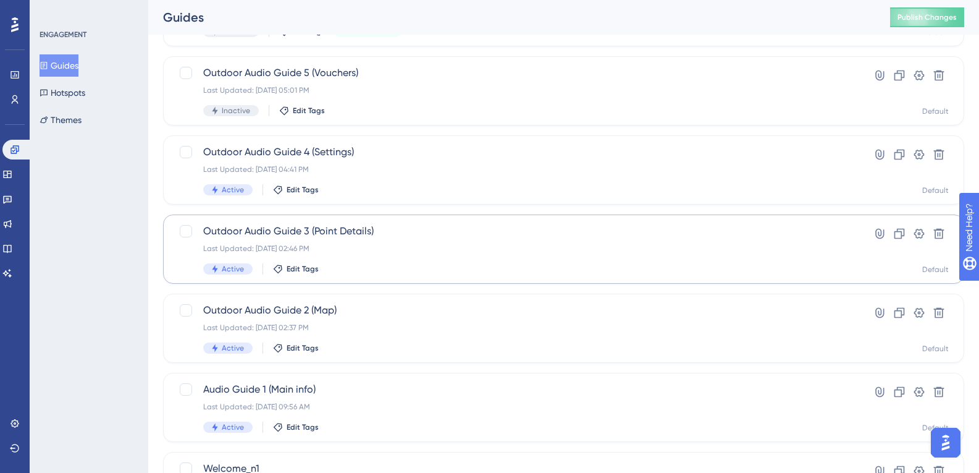
scroll to position [54, 0]
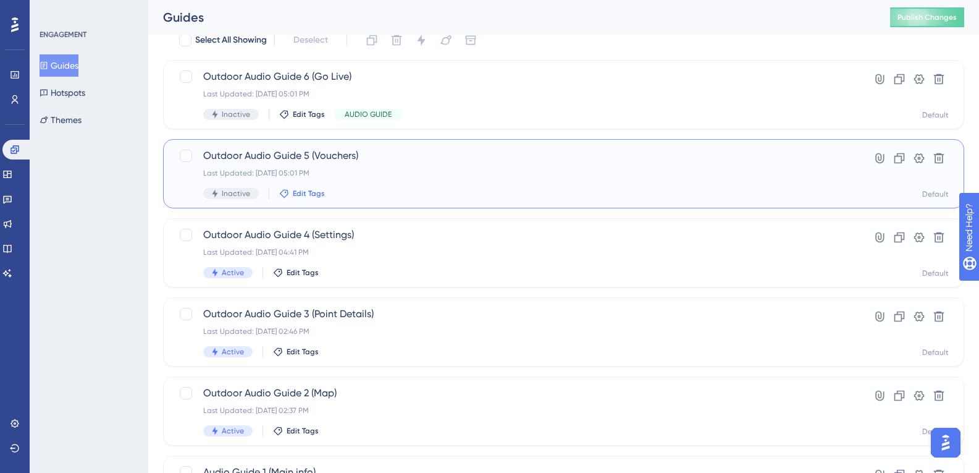
click at [297, 191] on span "Edit Tags" at bounding box center [309, 193] width 32 height 10
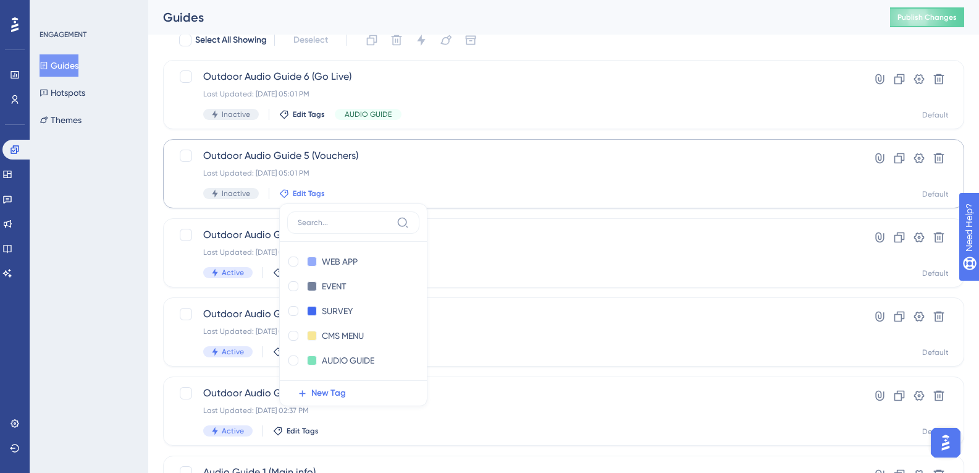
scroll to position [122, 0]
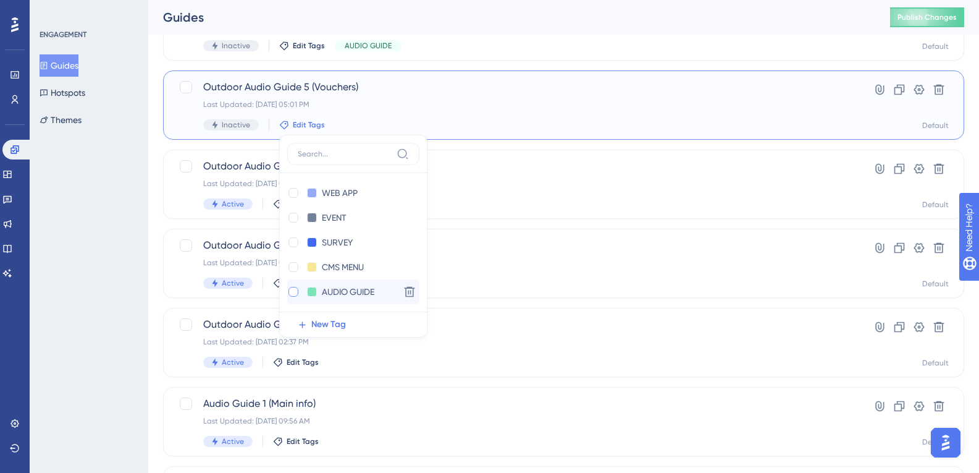
click at [295, 287] on div at bounding box center [293, 292] width 10 height 10
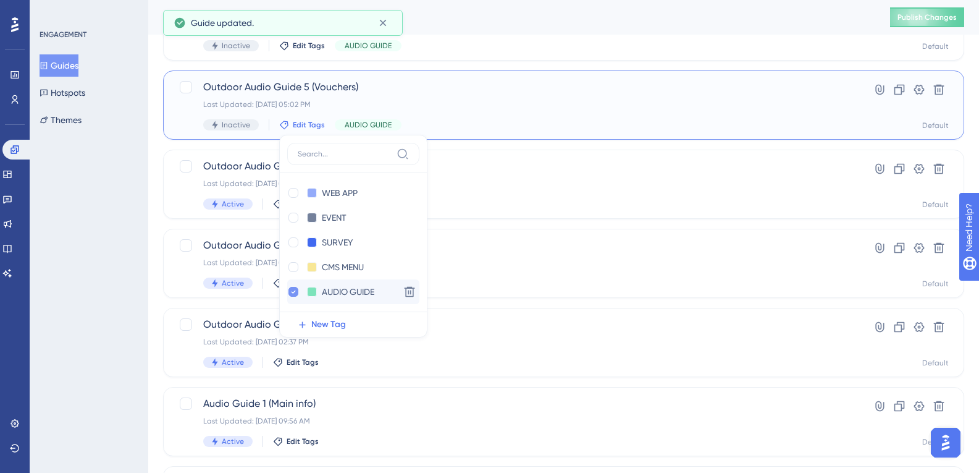
click at [293, 295] on icon at bounding box center [293, 291] width 5 height 9
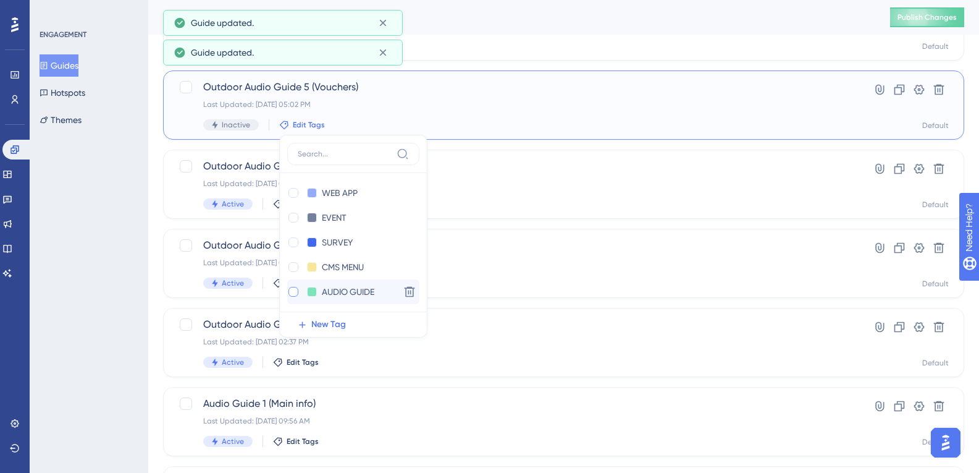
click at [293, 295] on div at bounding box center [293, 292] width 10 height 10
checkbox input "true"
click at [133, 176] on div "ENGAGEMENT Guides Hotspots Themes" at bounding box center [89, 236] width 119 height 473
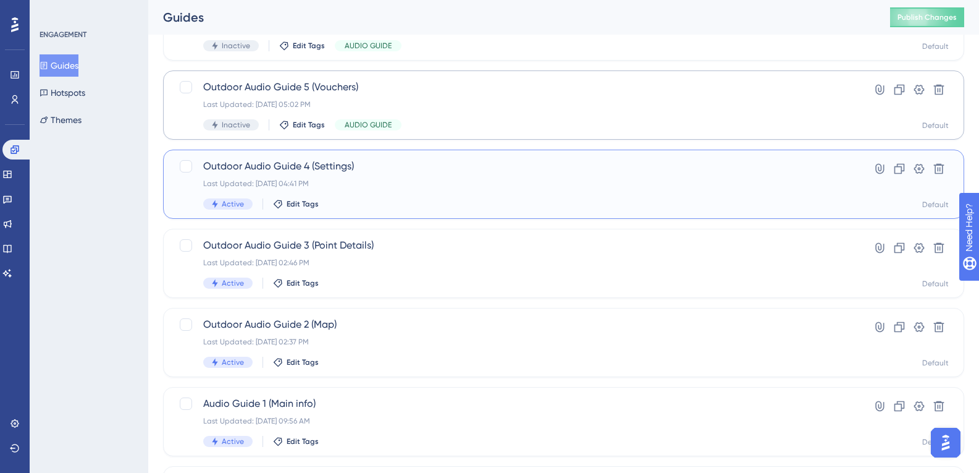
click at [297, 173] on span "Outdoor Audio Guide 4 (Settings)" at bounding box center [514, 166] width 622 height 15
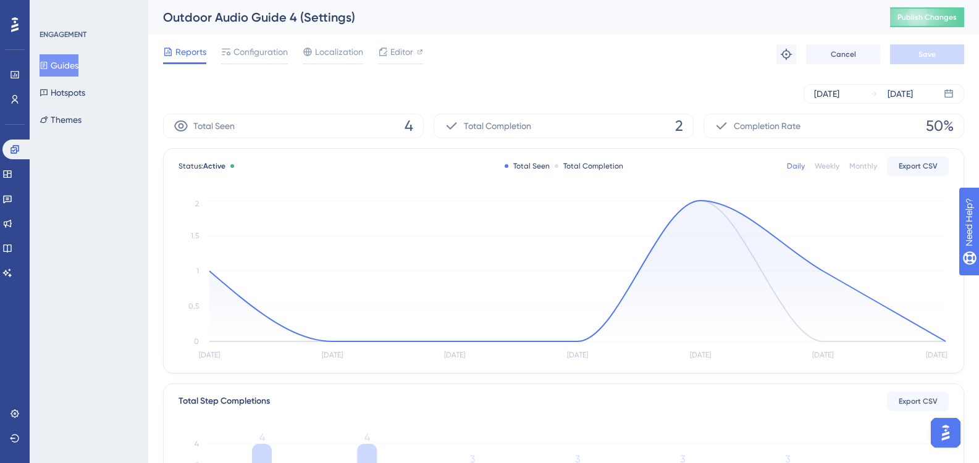
click at [78, 65] on button "Guides" at bounding box center [59, 65] width 39 height 22
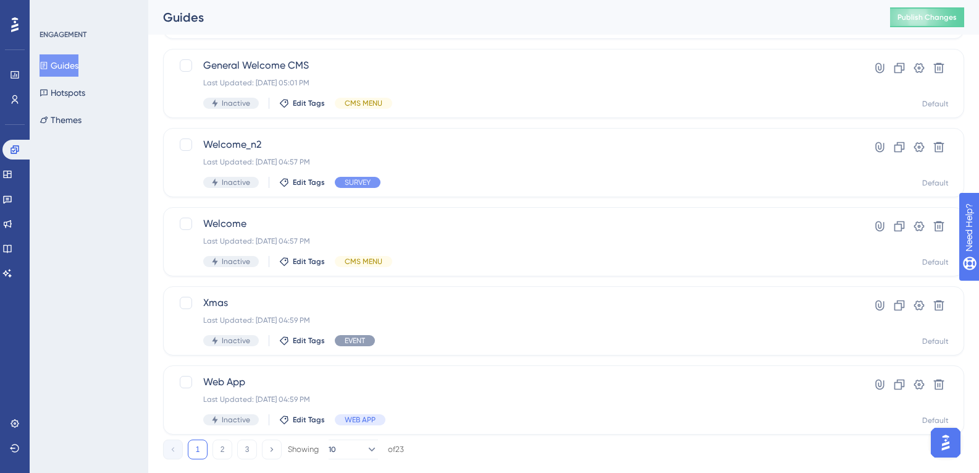
scroll to position [486, 0]
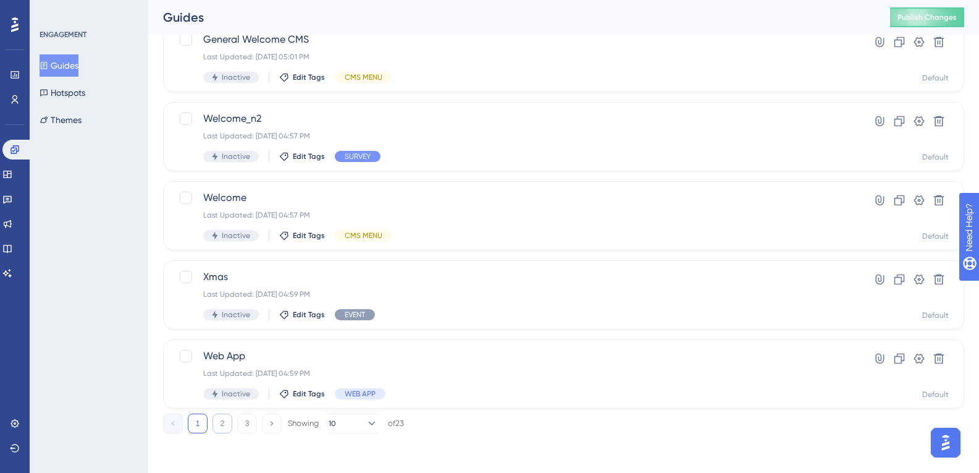
click at [217, 415] on button "2" at bounding box center [223, 423] width 20 height 20
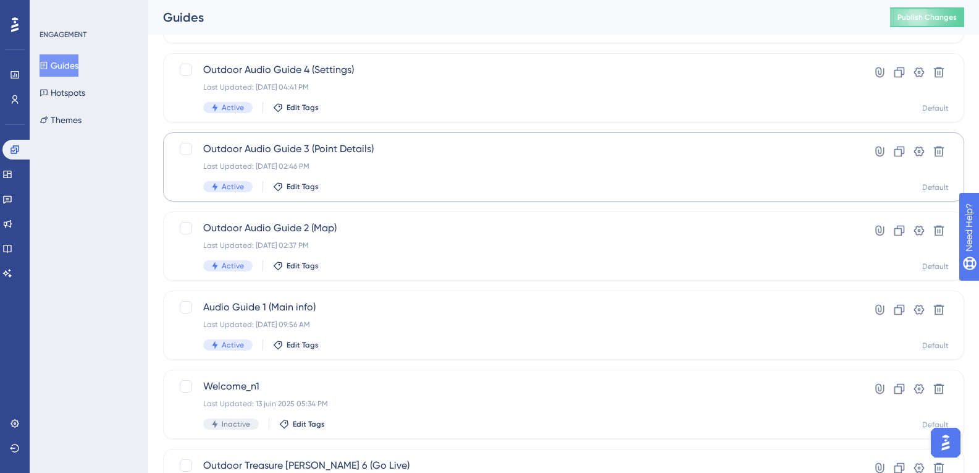
scroll to position [54, 0]
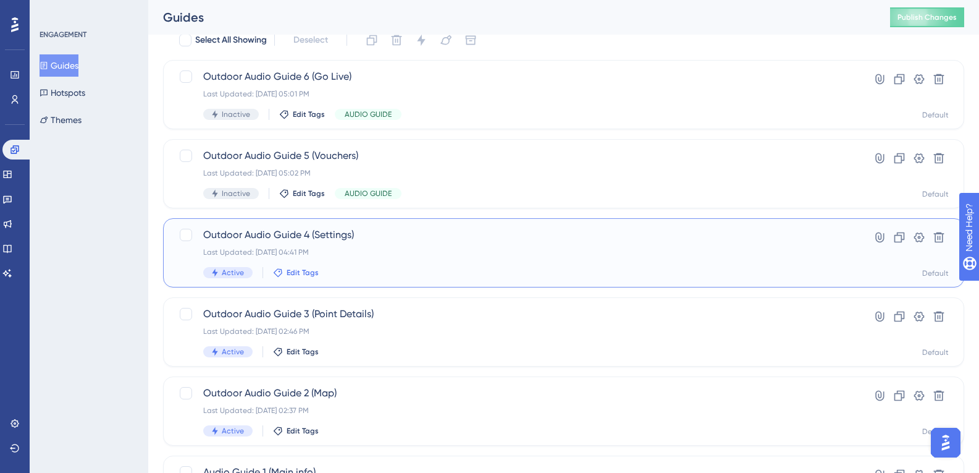
click at [293, 270] on span "Edit Tags" at bounding box center [303, 272] width 32 height 10
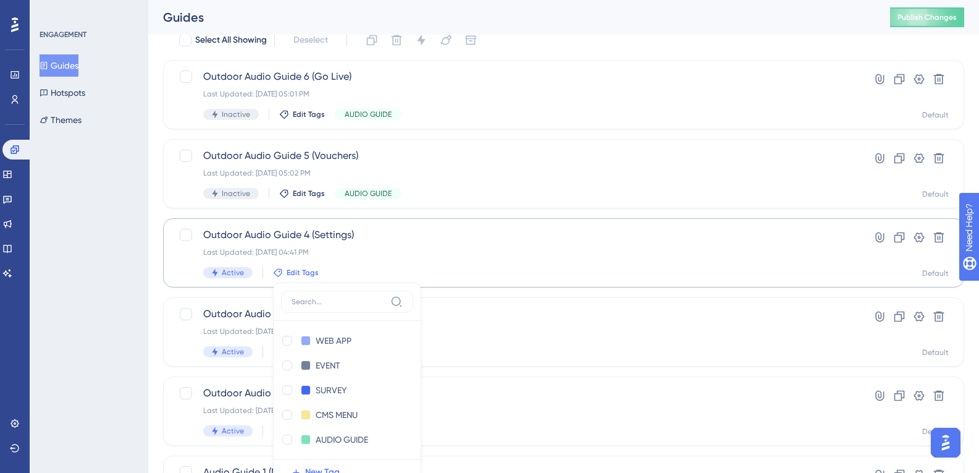
scroll to position [201, 0]
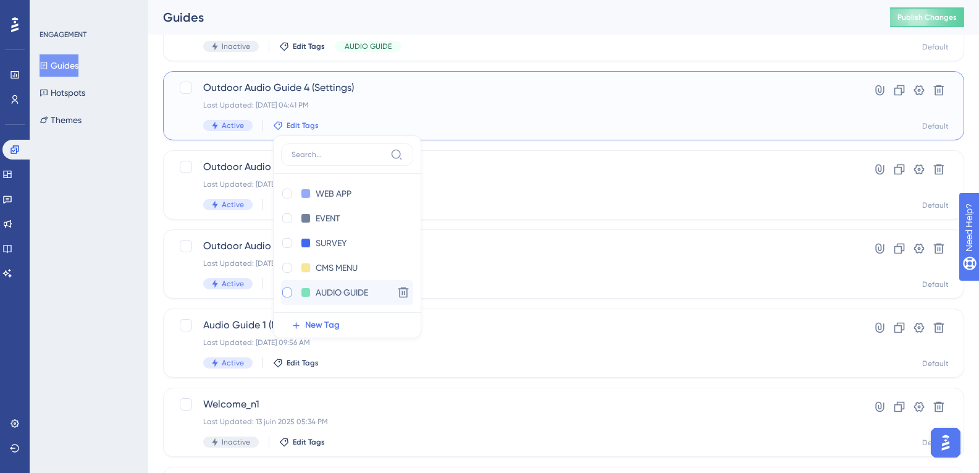
click at [291, 287] on div at bounding box center [287, 292] width 12 height 12
checkbox input "true"
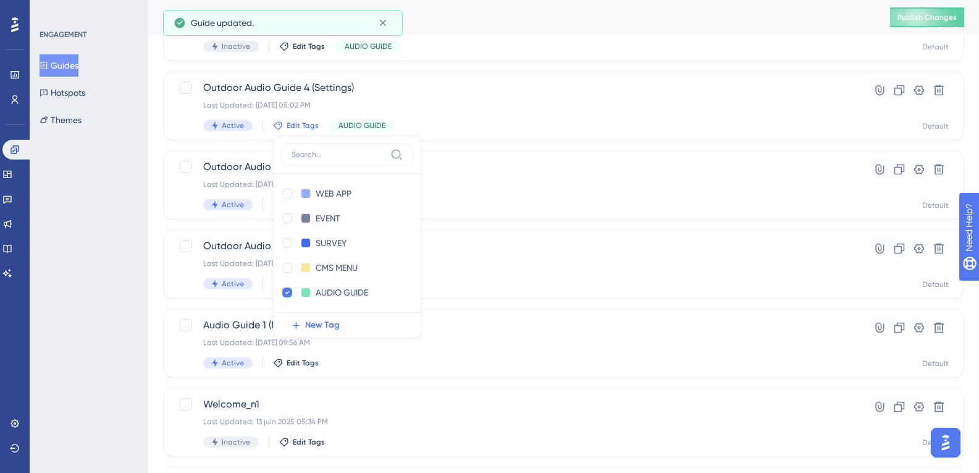
click at [126, 133] on div "ENGAGEMENT Guides Hotspots Themes" at bounding box center [89, 236] width 119 height 473
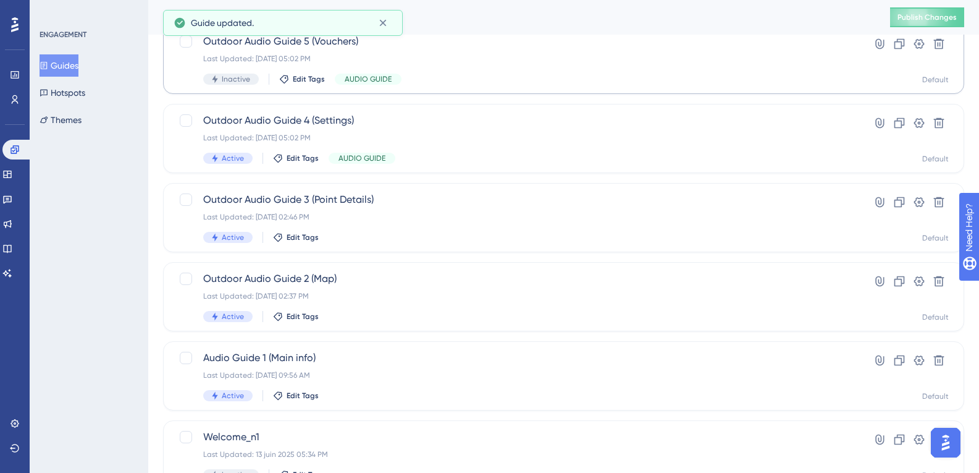
scroll to position [77, 0]
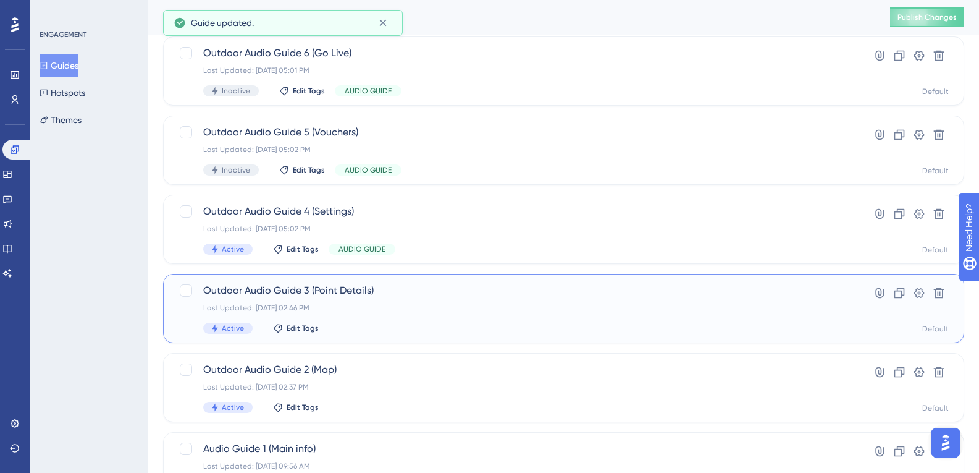
click at [296, 310] on div "Last Updated: [DATE] 02:46 PM" at bounding box center [514, 308] width 622 height 10
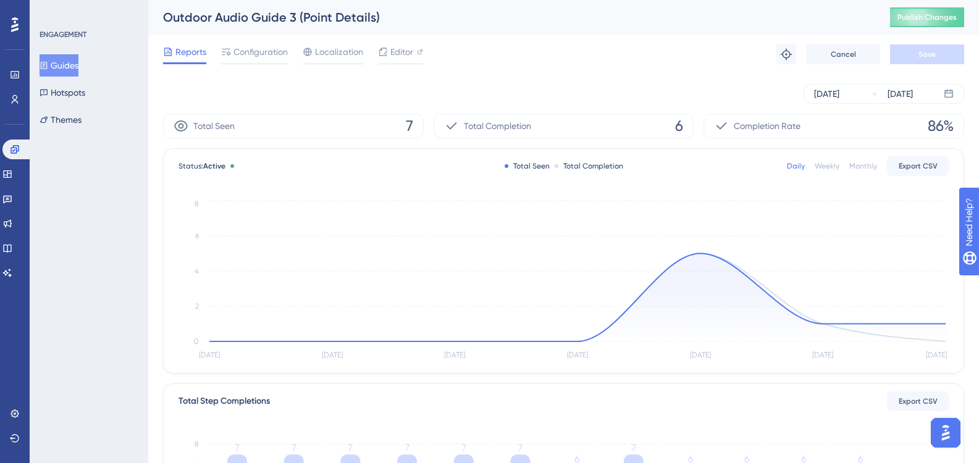
click at [76, 65] on button "Guides" at bounding box center [59, 65] width 39 height 22
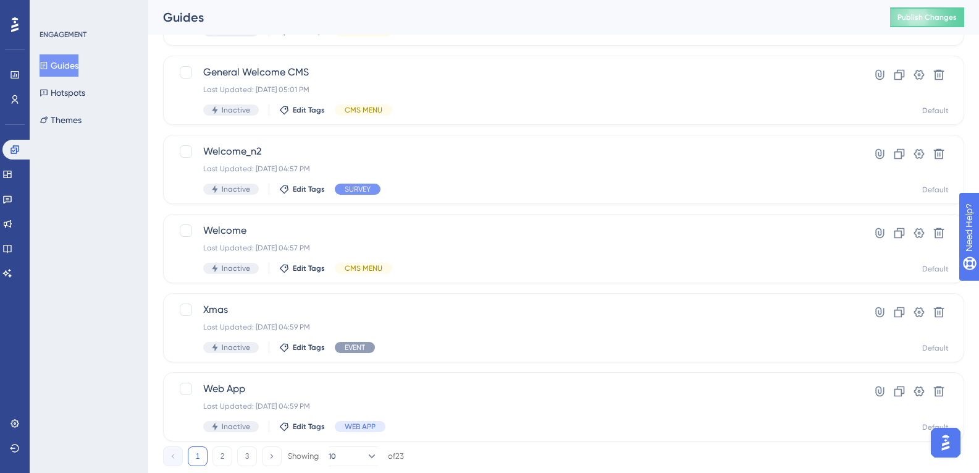
scroll to position [486, 0]
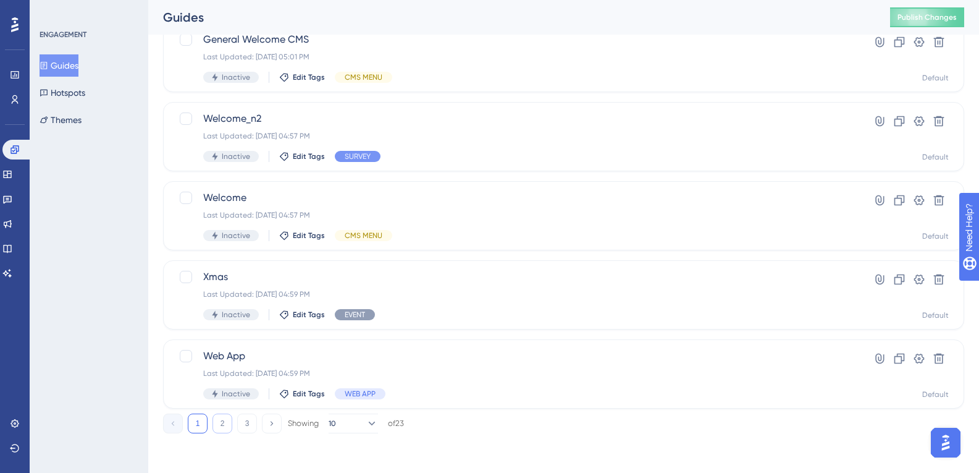
click at [230, 419] on button "2" at bounding box center [223, 423] width 20 height 20
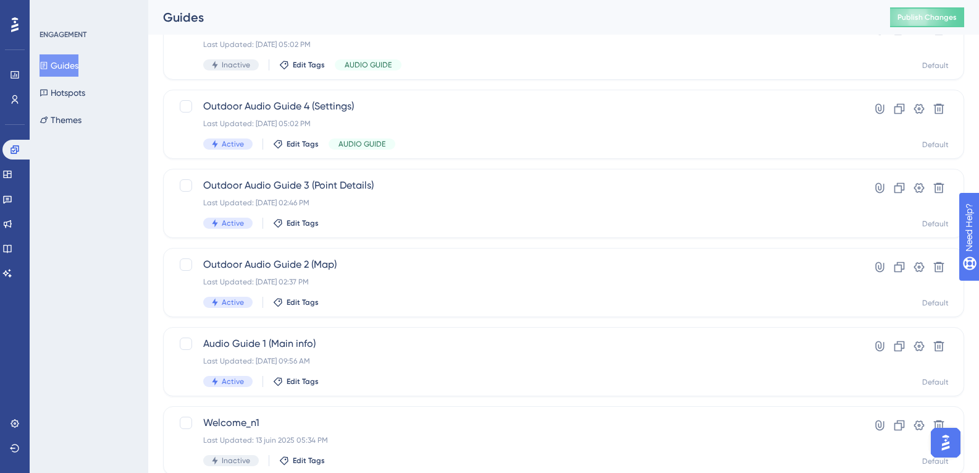
scroll to position [185, 0]
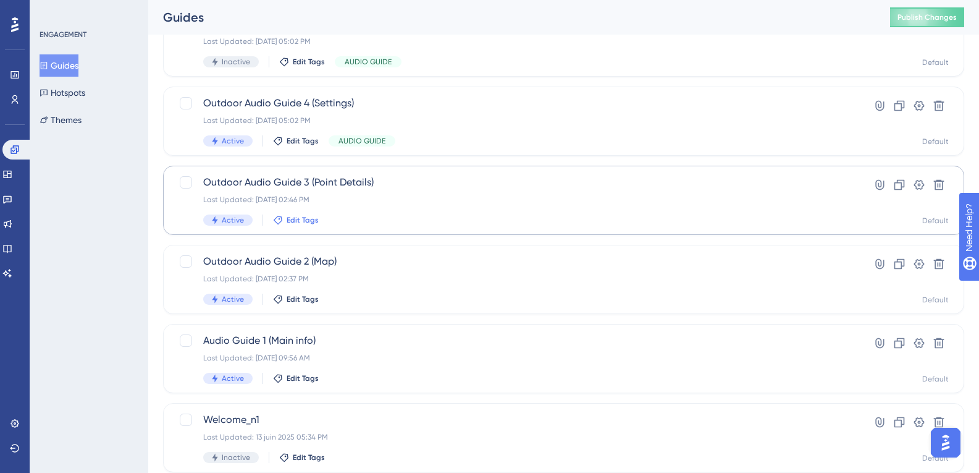
click at [310, 221] on span "Edit Tags" at bounding box center [303, 220] width 32 height 10
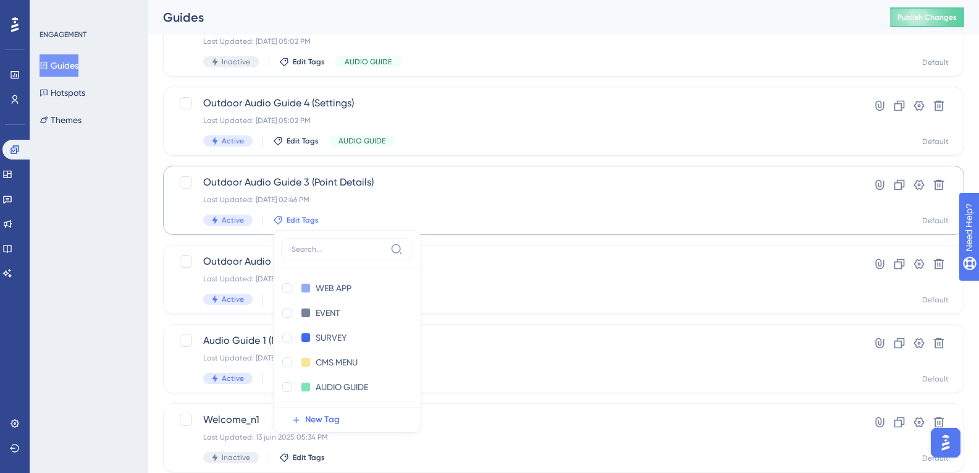
scroll to position [280, 0]
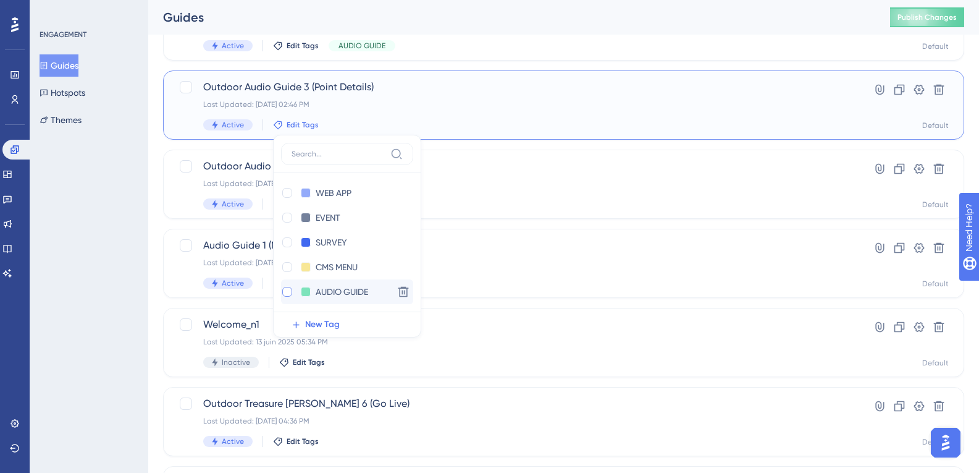
click at [285, 287] on div at bounding box center [287, 292] width 10 height 10
checkbox input "true"
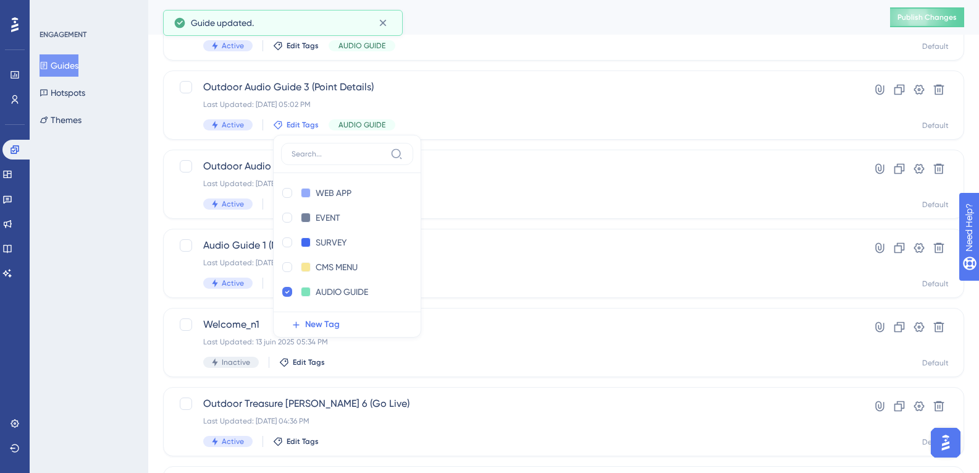
click at [161, 148] on div "Performance Users Engagement Widgets Feedback Product Updates Knowledge Base AI…" at bounding box center [563, 211] width 831 height 895
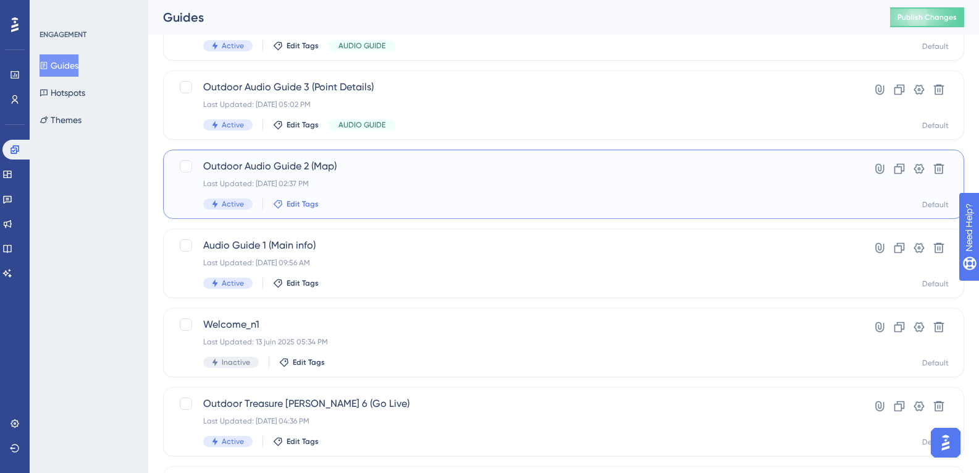
click at [295, 201] on span "Edit Tags" at bounding box center [303, 204] width 32 height 10
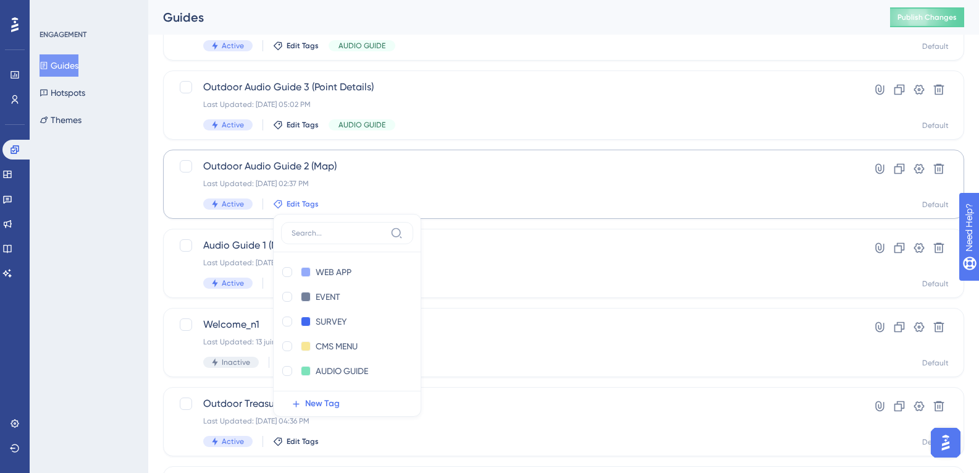
scroll to position [360, 0]
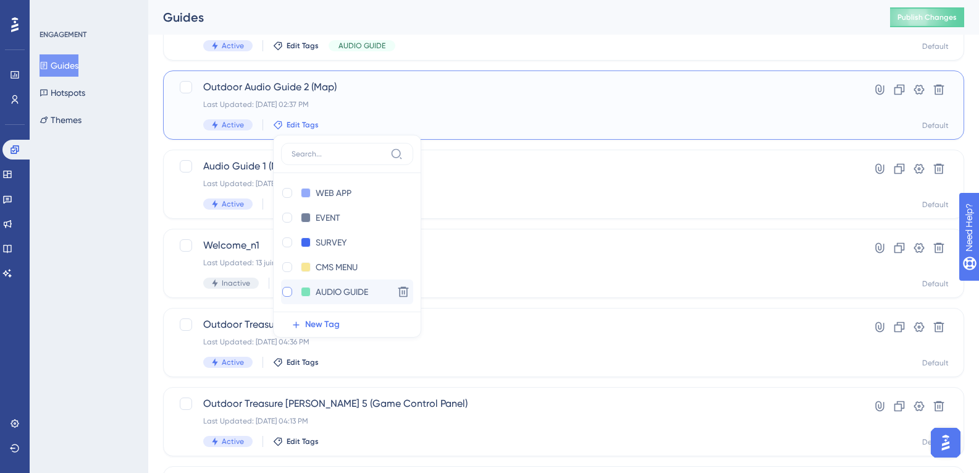
click at [290, 290] on div at bounding box center [287, 292] width 10 height 10
checkbox input "true"
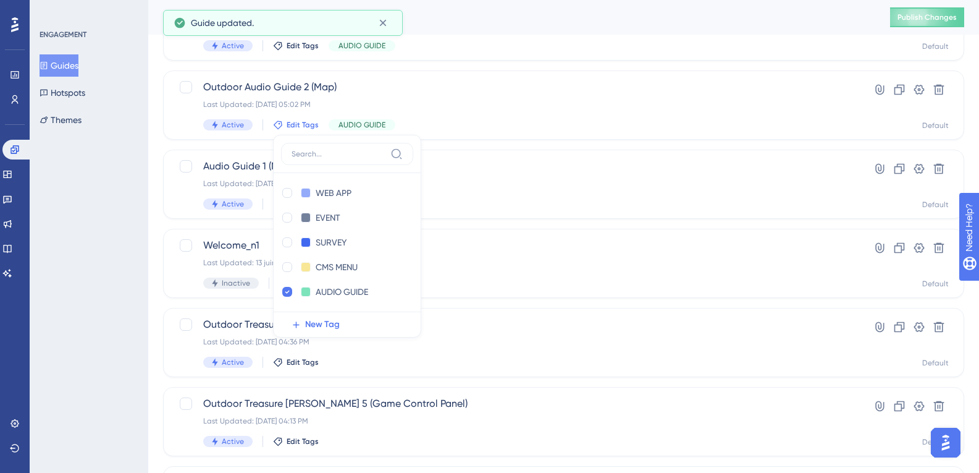
click at [150, 174] on div "Performance Users Engagement Widgets Feedback Product Updates Knowledge Base AI…" at bounding box center [563, 132] width 831 height 895
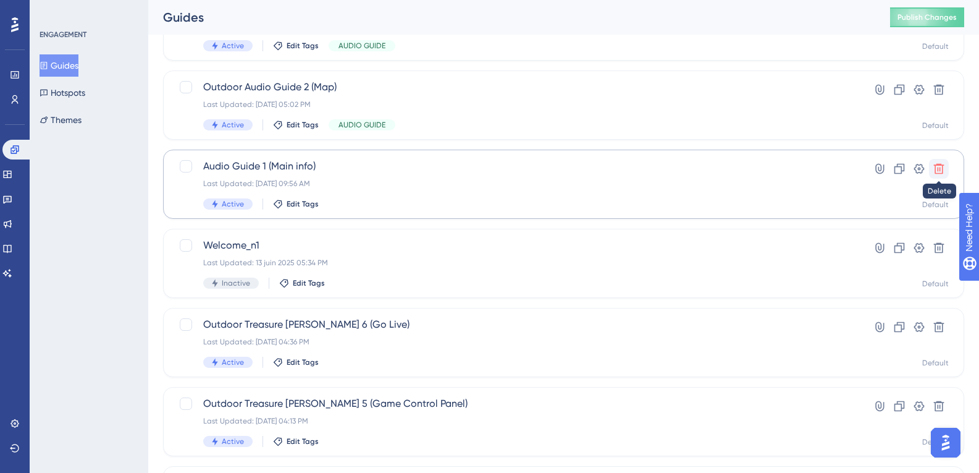
click at [942, 164] on icon at bounding box center [939, 168] width 12 height 12
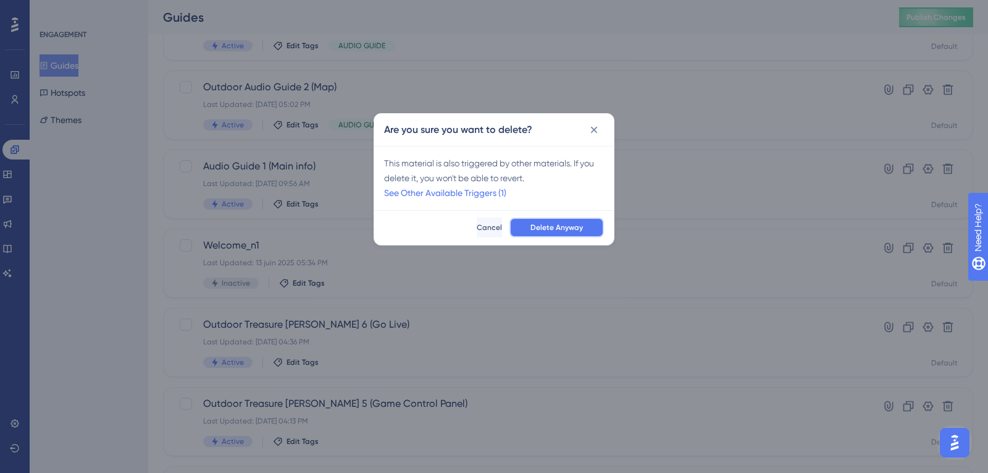
click at [537, 227] on span "Delete Anyway" at bounding box center [557, 227] width 53 height 10
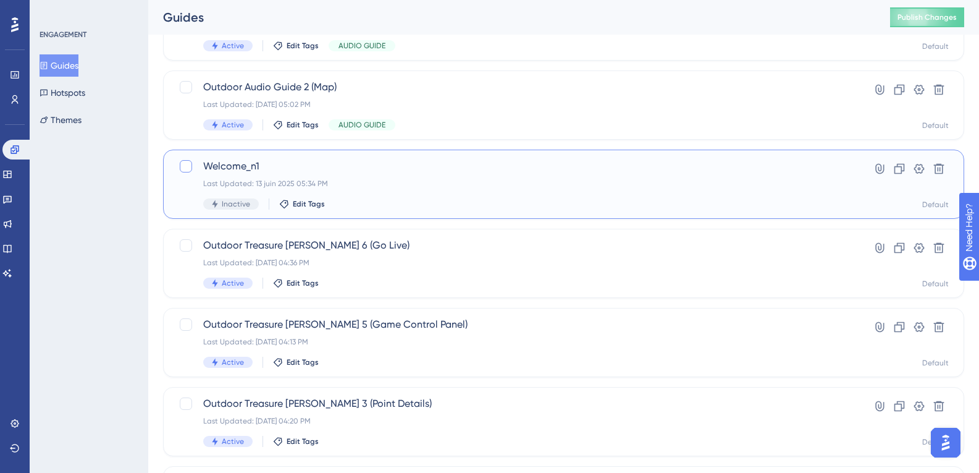
click at [195, 164] on label at bounding box center [187, 166] width 17 height 15
checkbox input "true"
click at [938, 169] on icon at bounding box center [939, 169] width 11 height 11
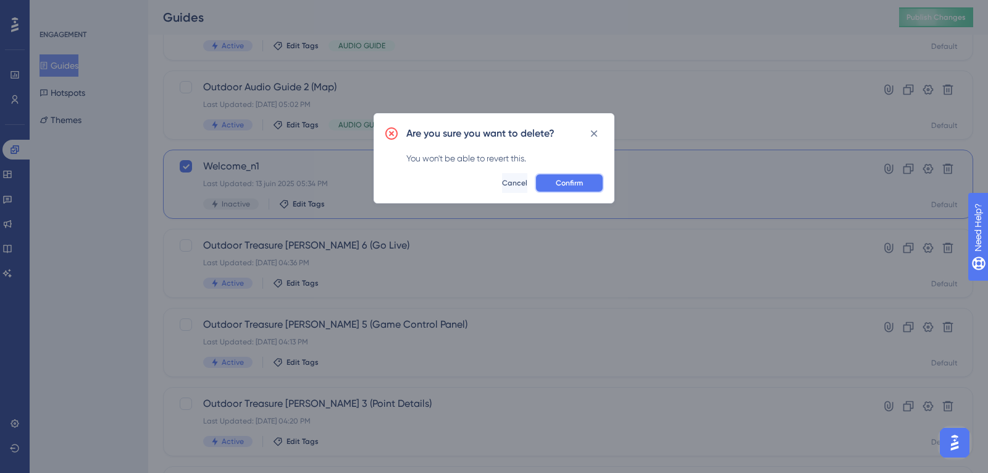
click at [577, 180] on span "Confirm" at bounding box center [569, 183] width 27 height 10
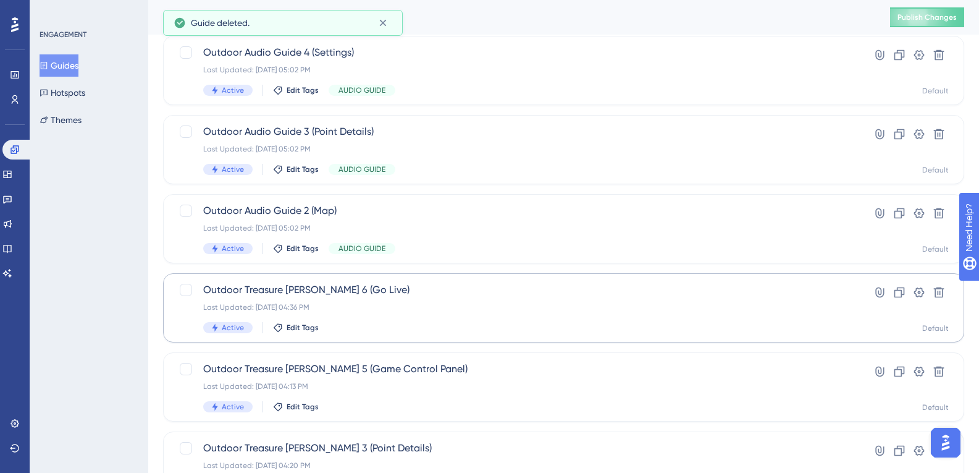
scroll to position [298, 0]
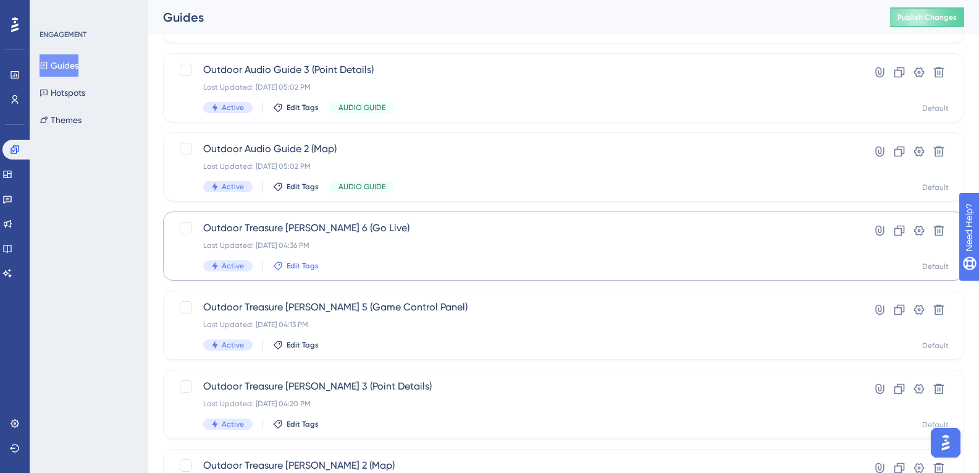
click at [288, 262] on span "Edit Tags" at bounding box center [303, 266] width 32 height 10
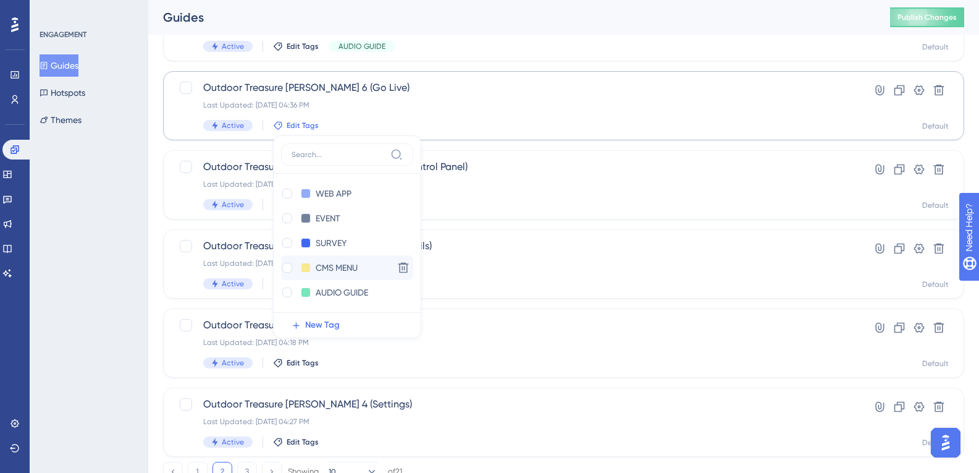
scroll to position [25, 0]
click at [288, 293] on div at bounding box center [287, 292] width 10 height 10
checkbox input "true"
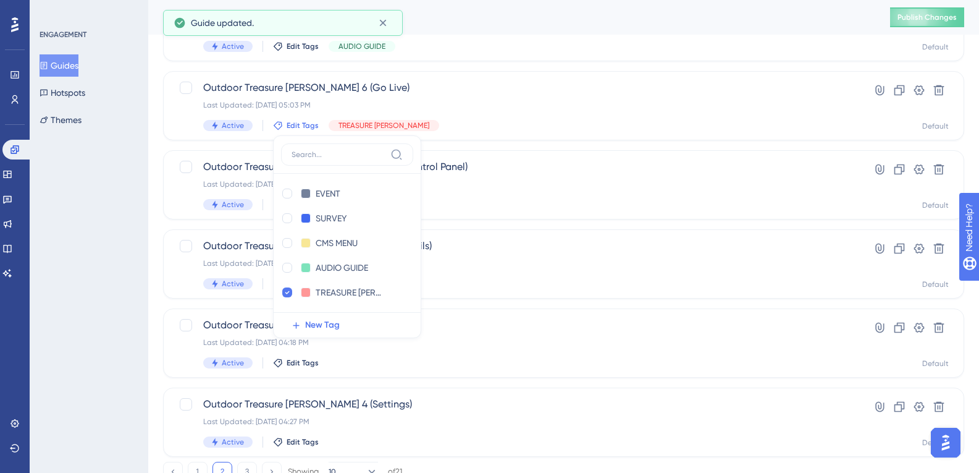
click at [143, 208] on div "ENGAGEMENT Guides Hotspots Themes" at bounding box center [89, 236] width 119 height 473
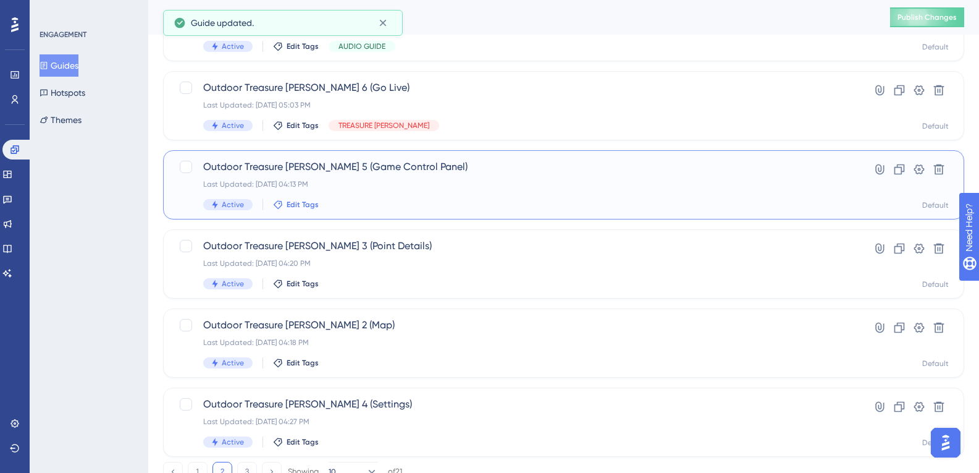
click at [310, 207] on span "Edit Tags" at bounding box center [303, 205] width 32 height 10
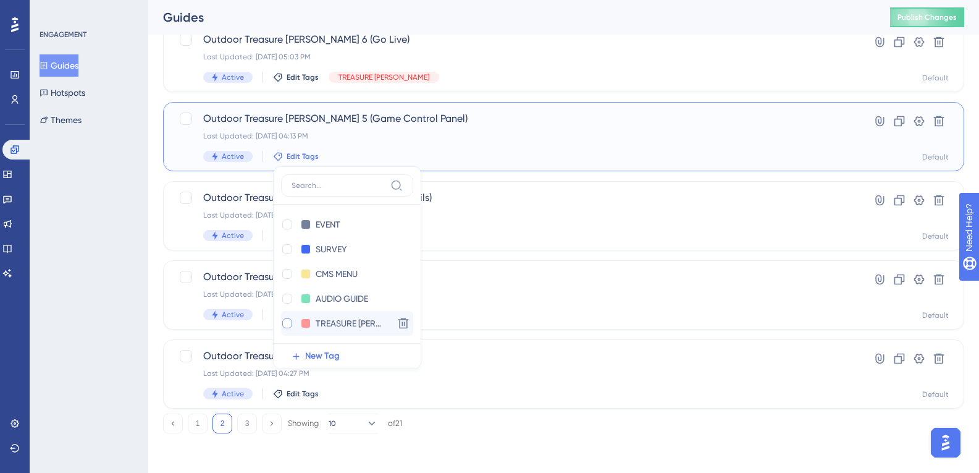
click at [286, 322] on div at bounding box center [287, 323] width 10 height 10
checkbox input "true"
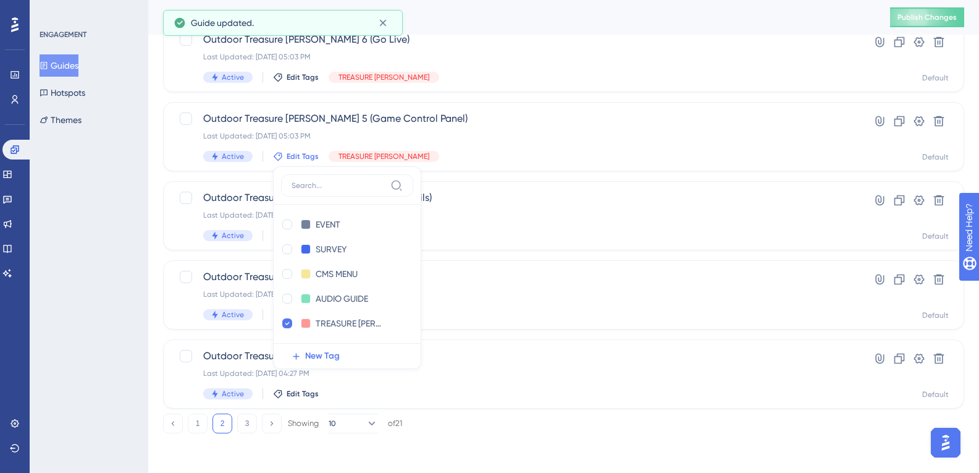
click at [137, 187] on div "ENGAGEMENT Guides Hotspots Themes" at bounding box center [89, 236] width 119 height 473
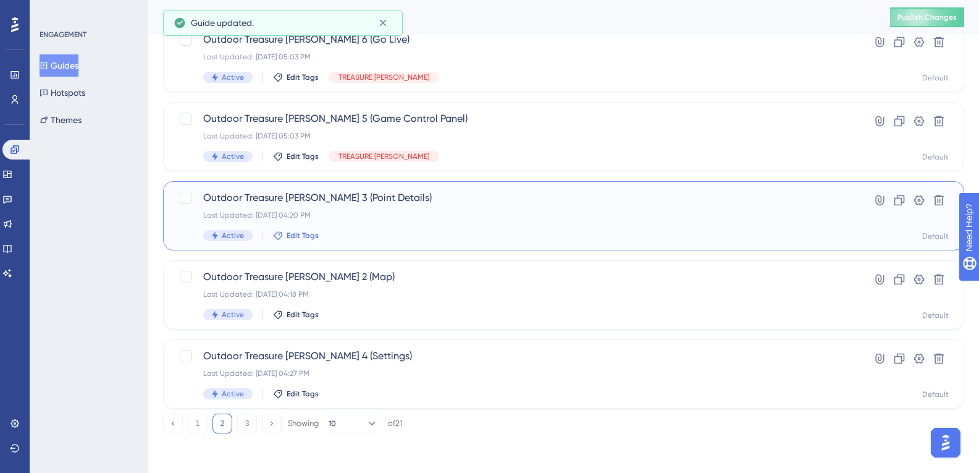
click at [302, 238] on span "Edit Tags" at bounding box center [303, 235] width 32 height 10
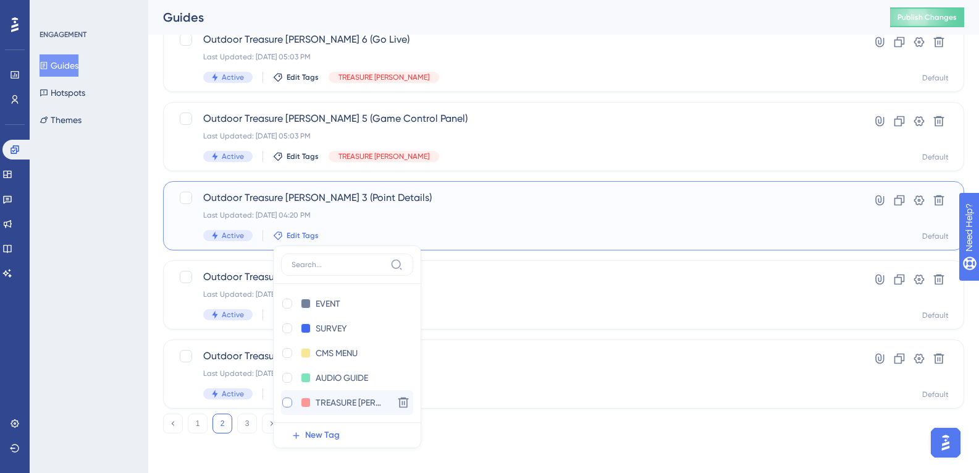
click at [288, 401] on div at bounding box center [287, 402] width 10 height 10
checkbox input "true"
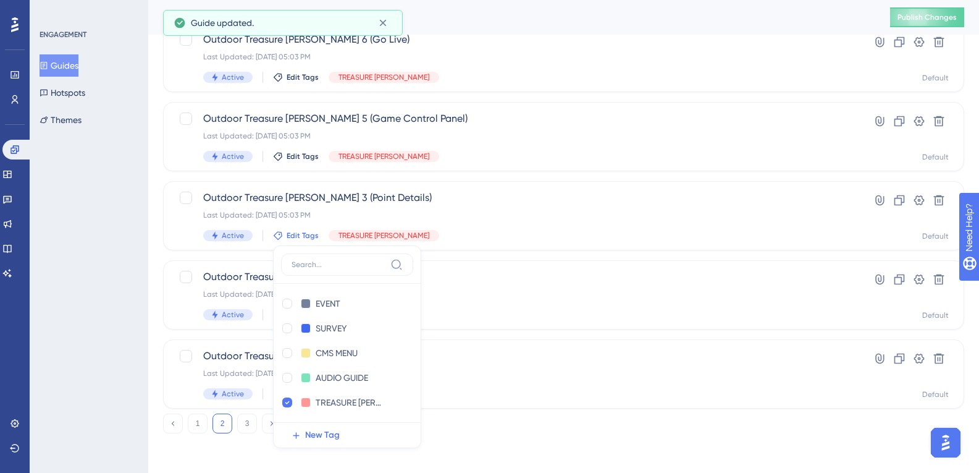
click at [138, 272] on div "ENGAGEMENT Guides Hotspots Themes" at bounding box center [89, 236] width 119 height 473
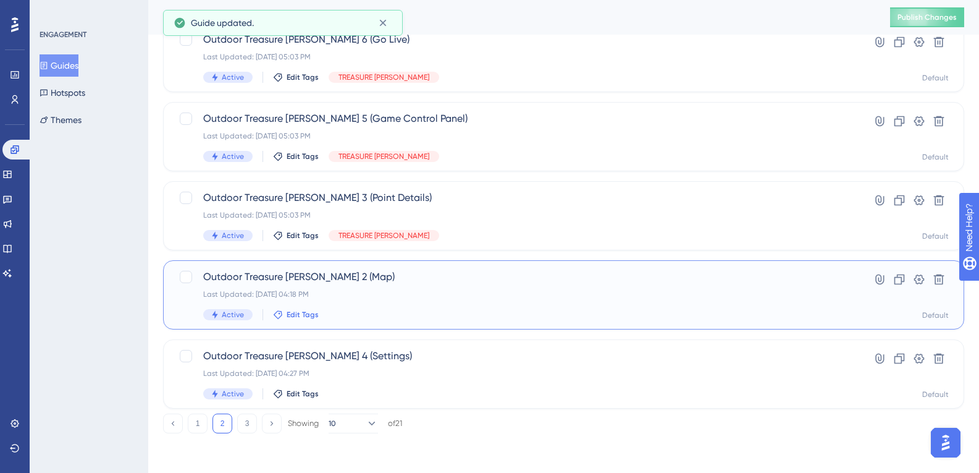
click at [301, 315] on span "Edit Tags" at bounding box center [303, 315] width 32 height 10
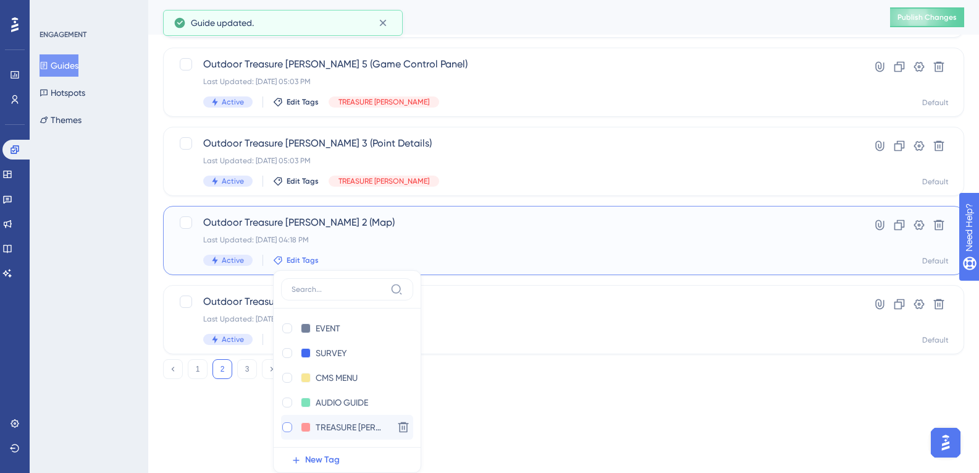
click at [286, 426] on div at bounding box center [287, 427] width 10 height 10
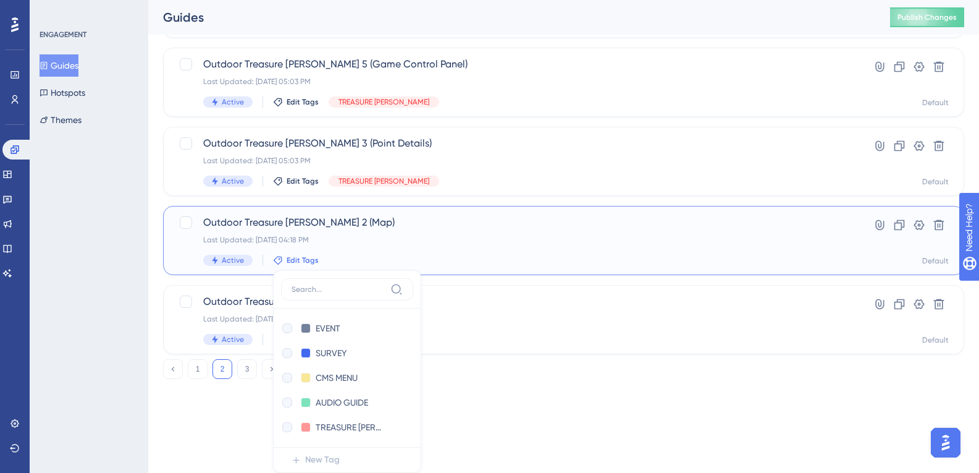
checkbox input "true"
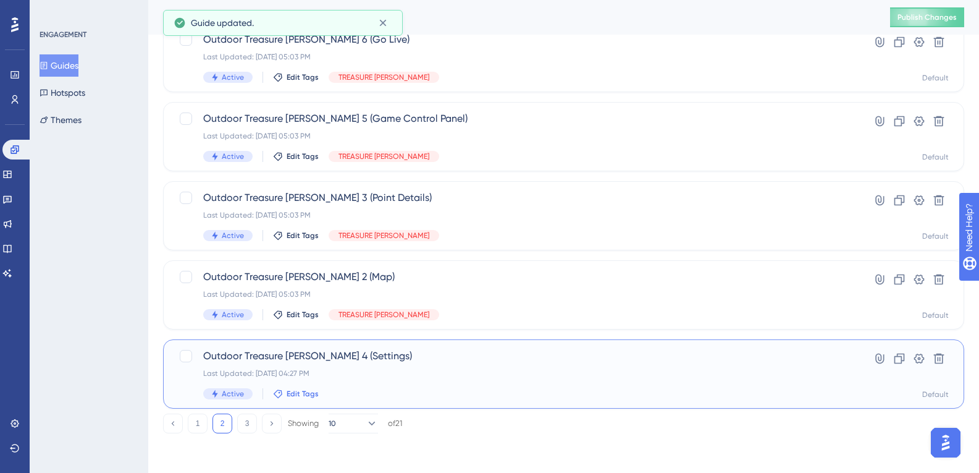
click at [290, 396] on span "Edit Tags" at bounding box center [303, 394] width 32 height 10
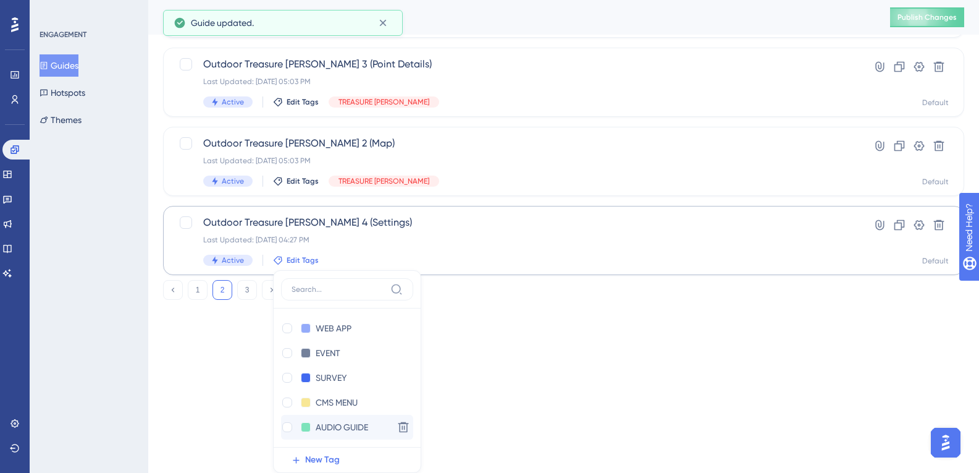
scroll to position [25, 0]
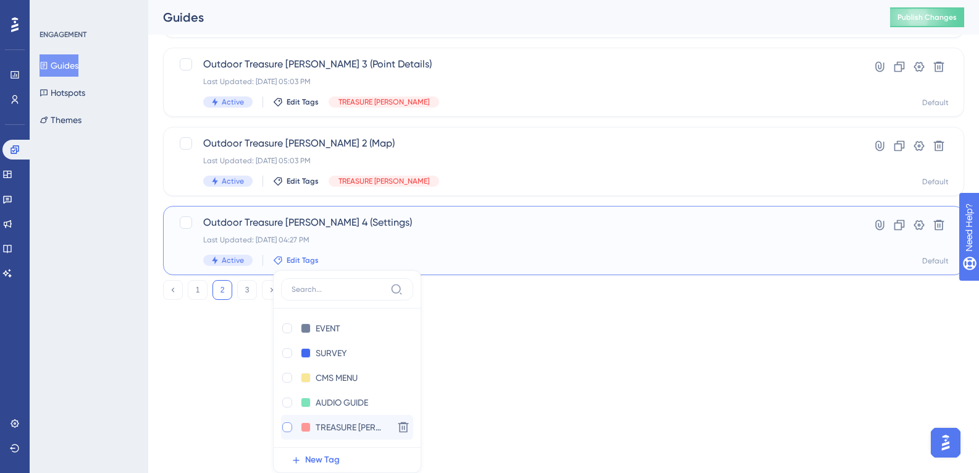
click at [290, 426] on div at bounding box center [287, 427] width 10 height 10
checkbox input "true"
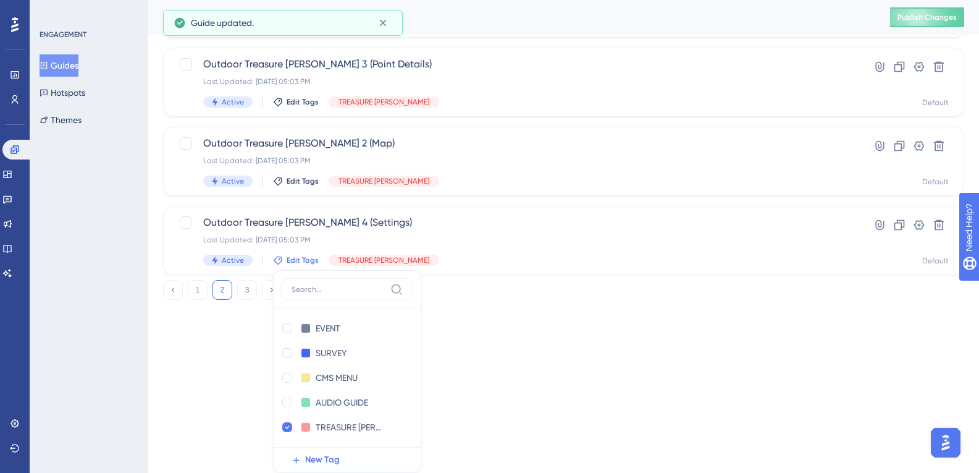
click at [137, 268] on div "ENGAGEMENT Guides Hotspots Themes" at bounding box center [89, 236] width 119 height 473
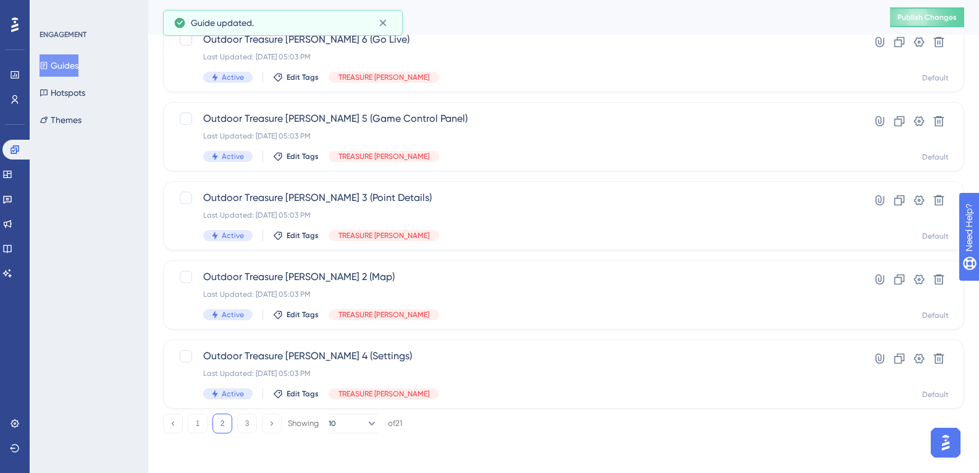
scroll to position [486, 0]
click at [250, 424] on button "3" at bounding box center [247, 423] width 20 height 20
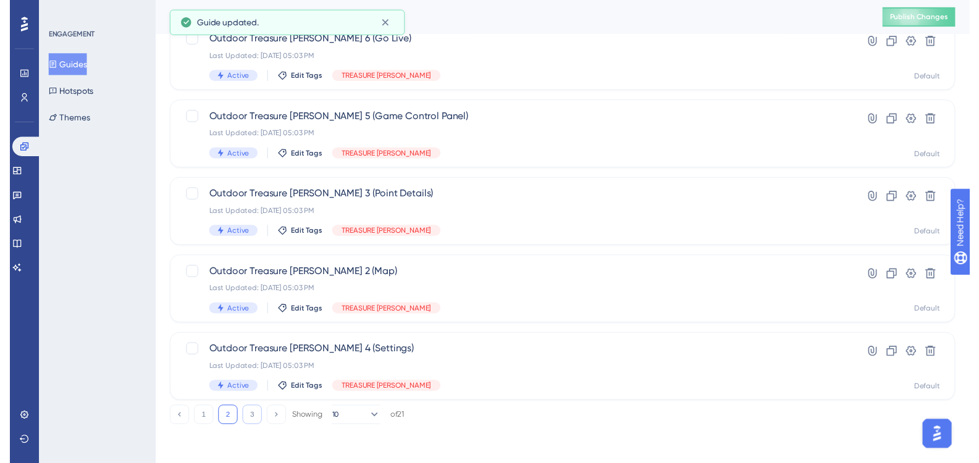
scroll to position [0, 0]
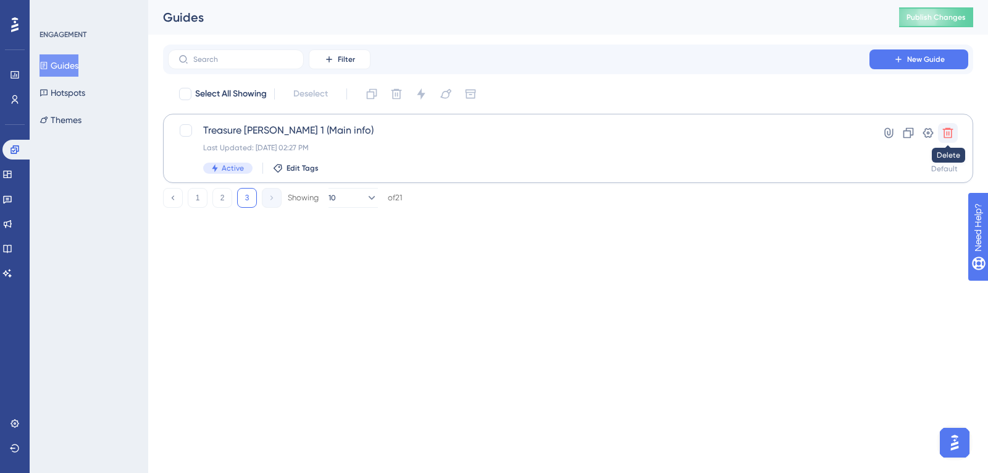
click at [943, 132] on icon at bounding box center [948, 133] width 12 height 12
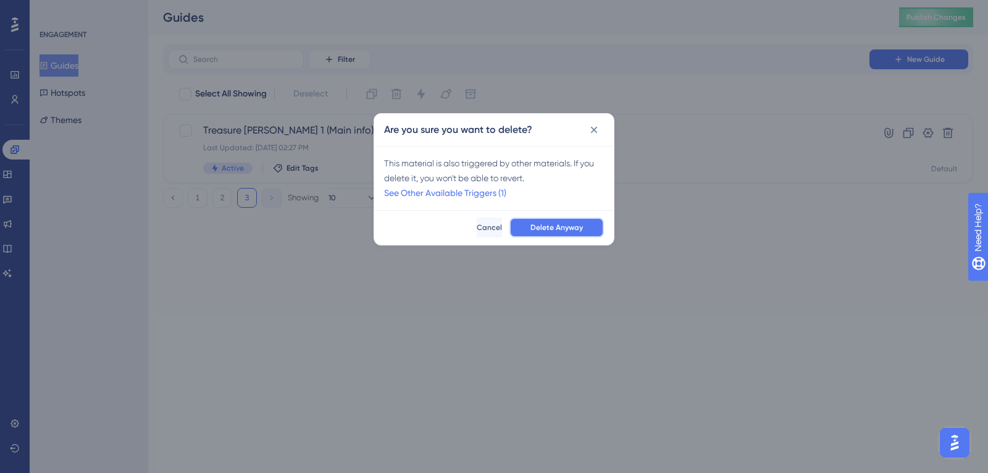
click at [561, 224] on span "Delete Anyway" at bounding box center [557, 227] width 53 height 10
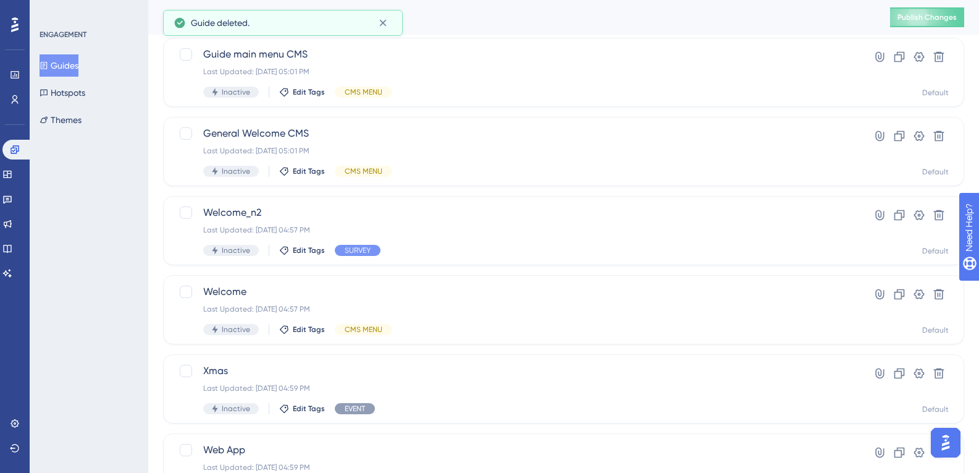
scroll to position [486, 0]
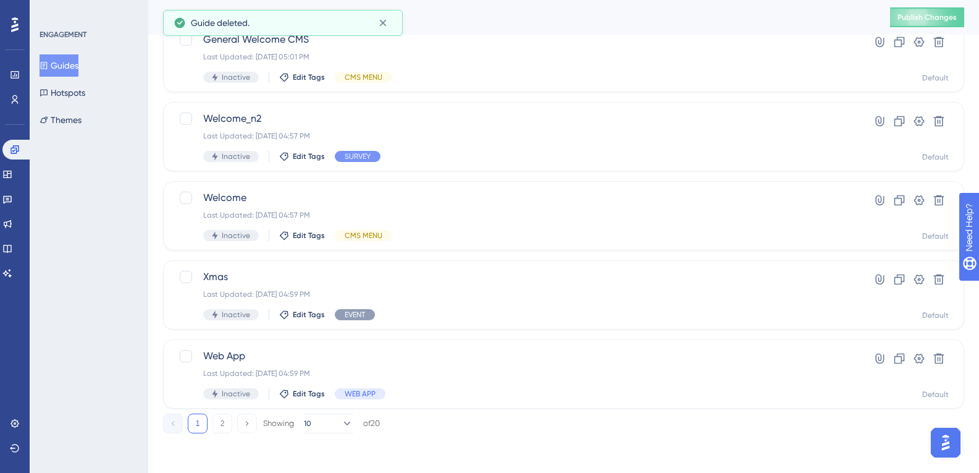
click at [224, 410] on div "1 2 Showing 10 of 20" at bounding box center [563, 420] width 801 height 25
click at [226, 417] on button "2" at bounding box center [223, 423] width 20 height 20
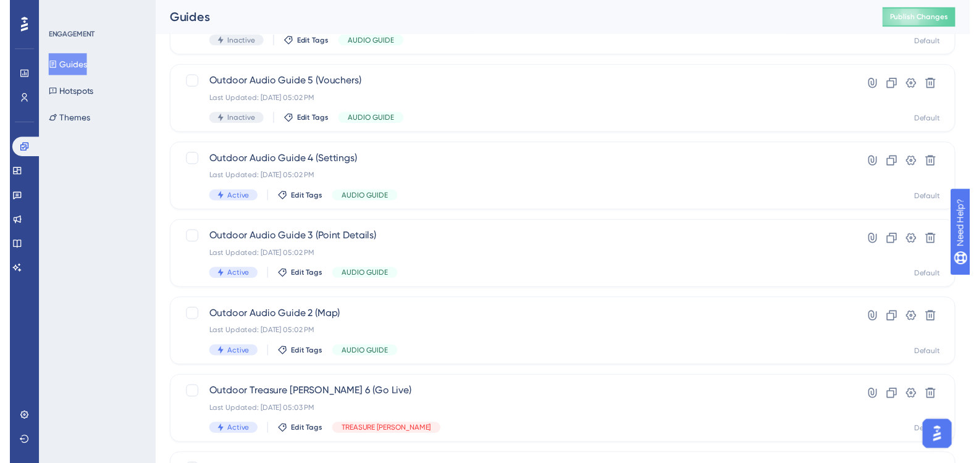
scroll to position [0, 0]
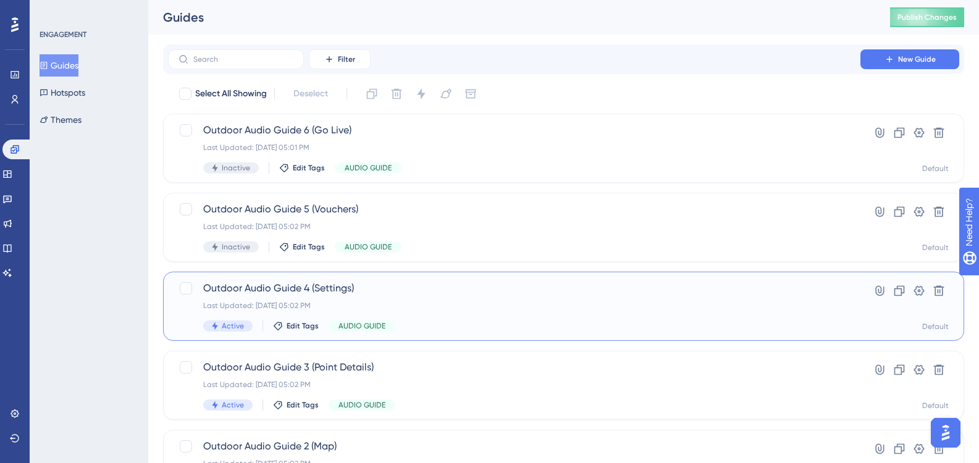
click at [293, 303] on div "Last Updated: [DATE] 05:02 PM" at bounding box center [514, 306] width 622 height 10
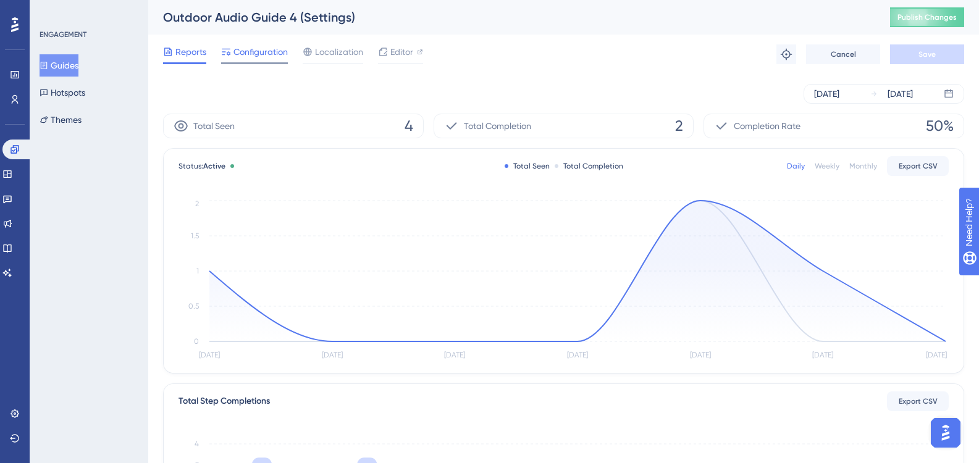
click at [270, 58] on span "Configuration" at bounding box center [261, 51] width 54 height 15
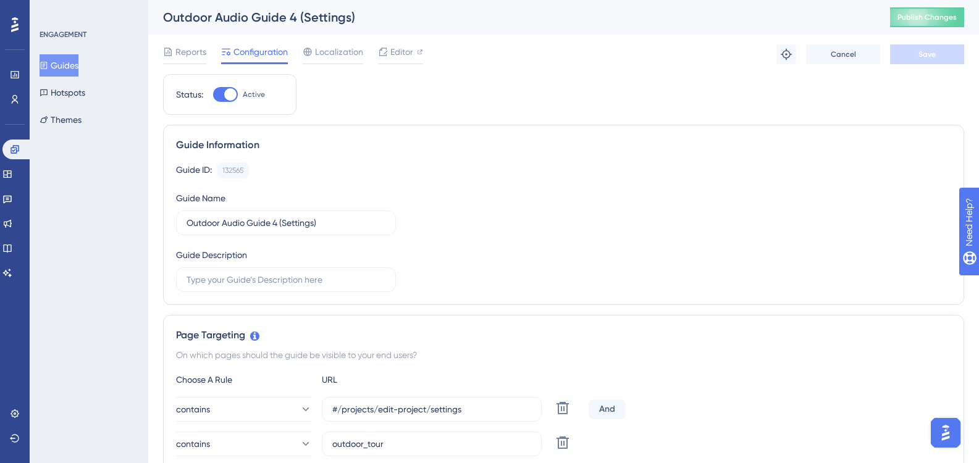
click at [226, 90] on div at bounding box center [230, 94] width 12 height 12
click at [213, 95] on input "Active" at bounding box center [213, 95] width 1 height 1
checkbox input "false"
click at [928, 57] on span "Save" at bounding box center [927, 54] width 17 height 10
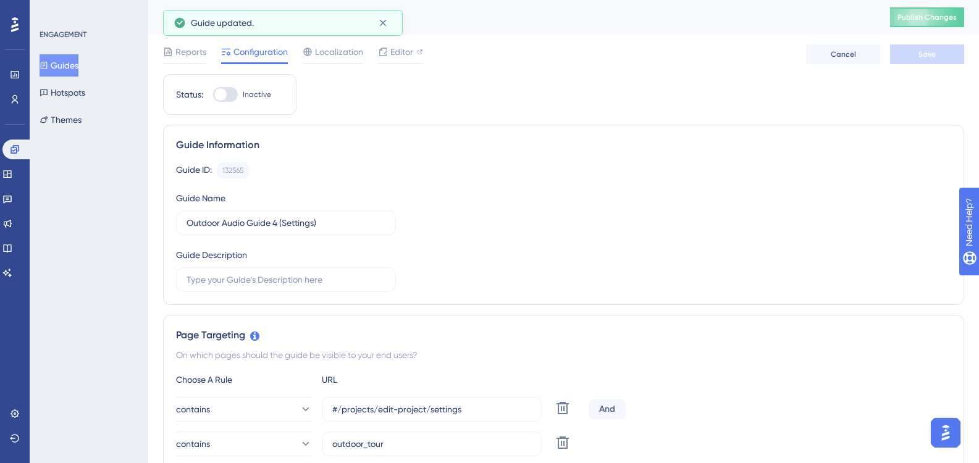
click at [83, 78] on div "Guides Hotspots Themes" at bounding box center [90, 92] width 100 height 77
click at [78, 72] on button "Guides" at bounding box center [59, 65] width 39 height 22
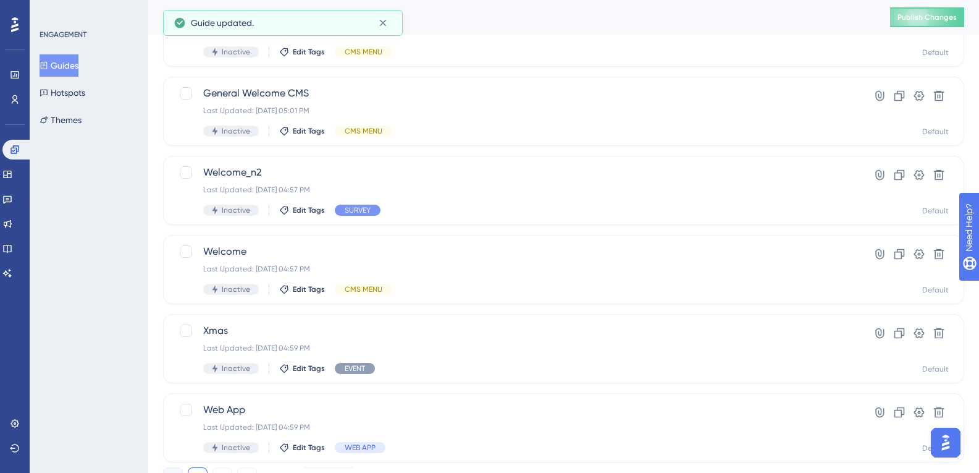
scroll to position [486, 0]
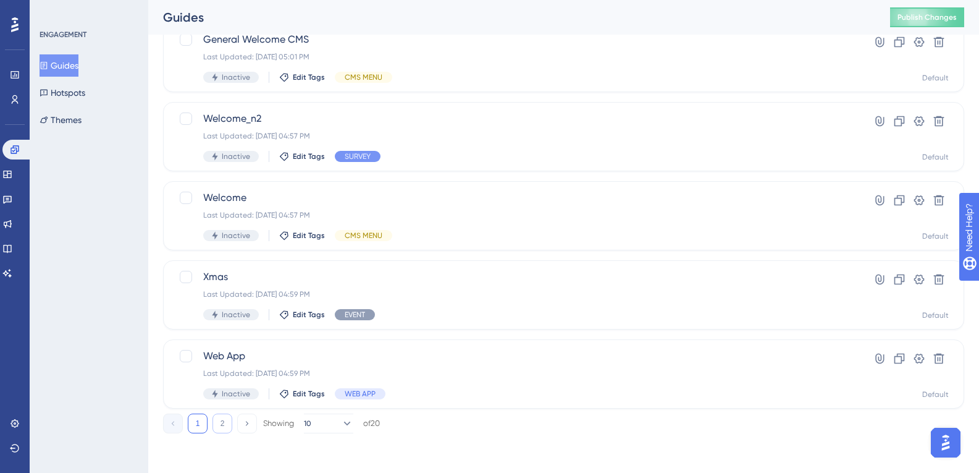
click at [230, 422] on button "2" at bounding box center [223, 423] width 20 height 20
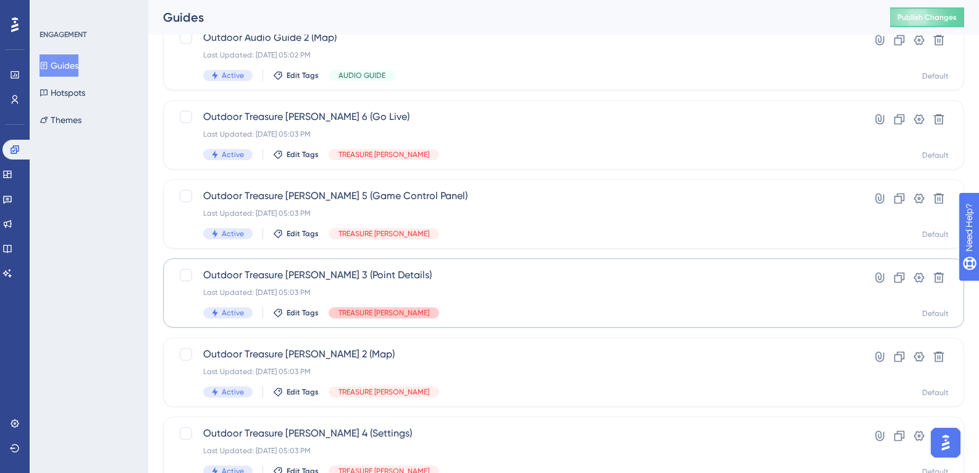
scroll to position [116, 0]
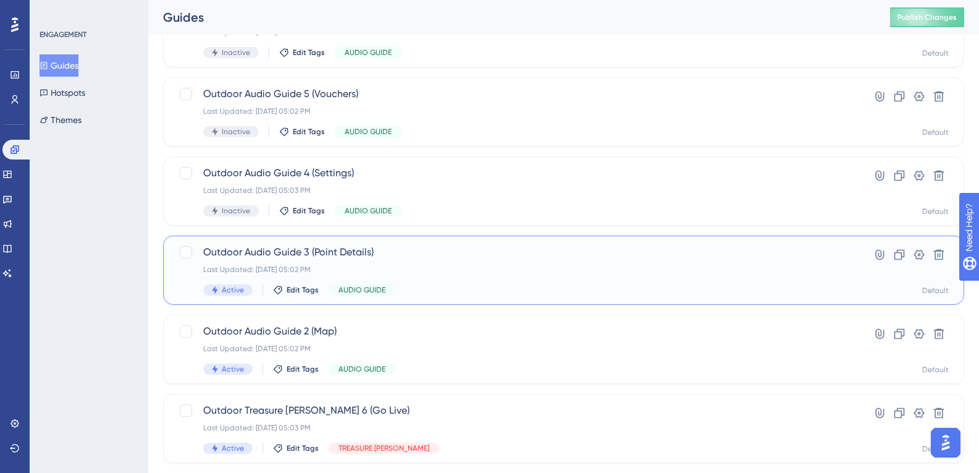
click at [262, 272] on div "Last Updated: [DATE] 05:02 PM" at bounding box center [514, 269] width 622 height 10
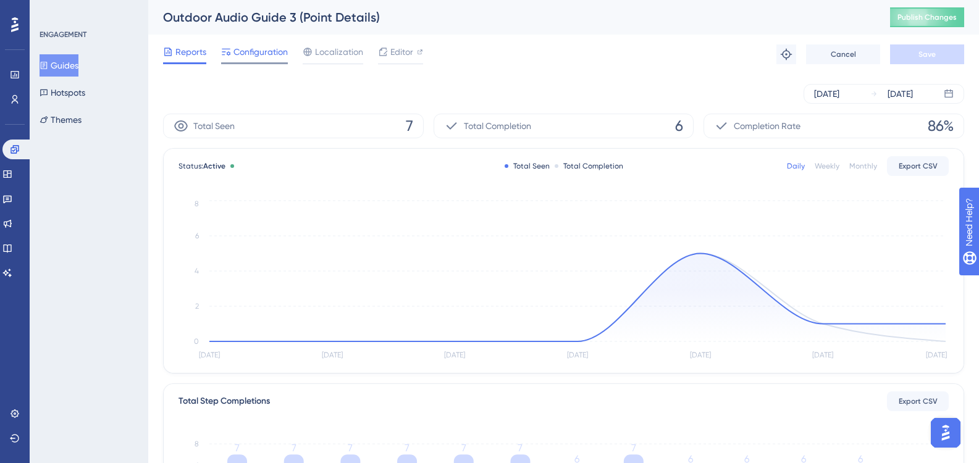
click at [257, 51] on span "Configuration" at bounding box center [261, 51] width 54 height 15
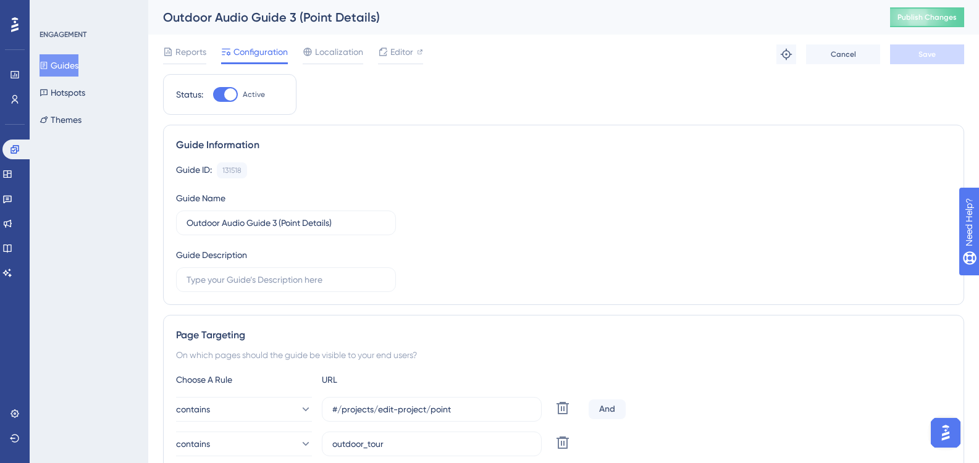
drag, startPoint x: 219, startPoint y: 99, endPoint x: 459, endPoint y: 124, distance: 241.0
click at [219, 98] on div at bounding box center [225, 94] width 25 height 15
click at [213, 95] on input "Active" at bounding box center [213, 95] width 1 height 1
checkbox input "false"
click at [933, 49] on button "Save" at bounding box center [927, 54] width 74 height 20
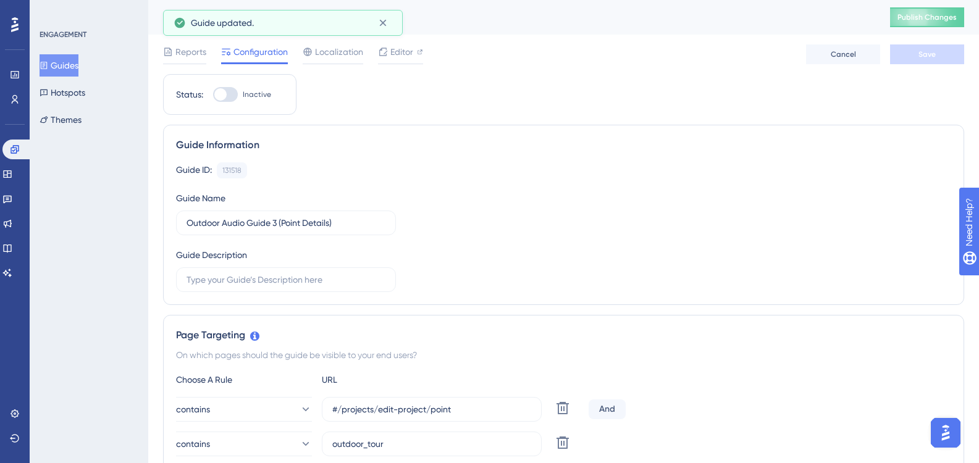
click at [78, 67] on button "Guides" at bounding box center [59, 65] width 39 height 22
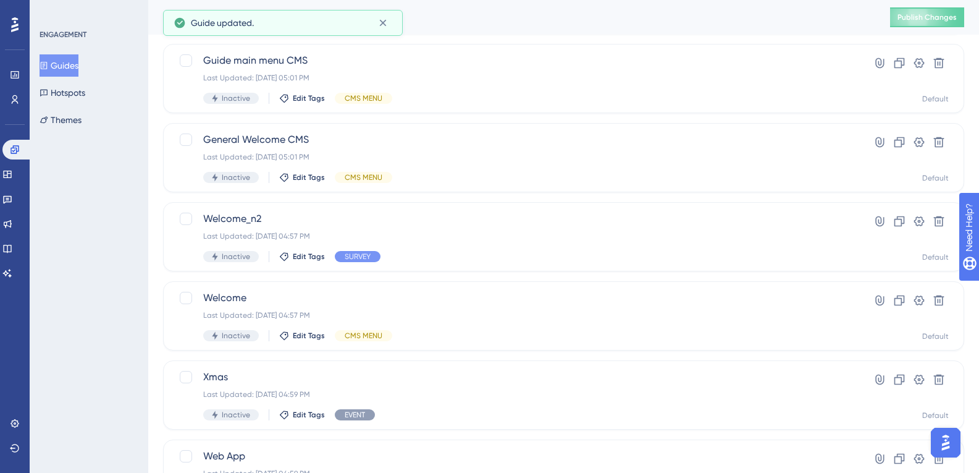
scroll to position [486, 0]
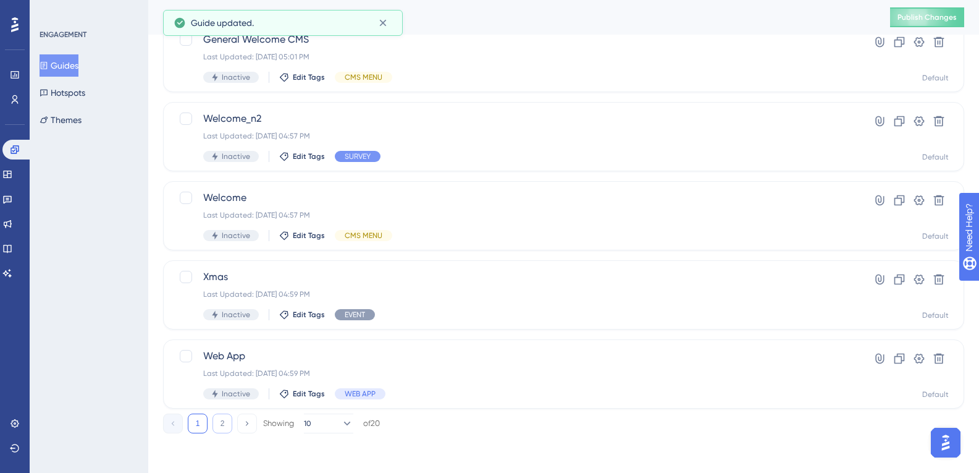
click at [229, 421] on button "2" at bounding box center [223, 423] width 20 height 20
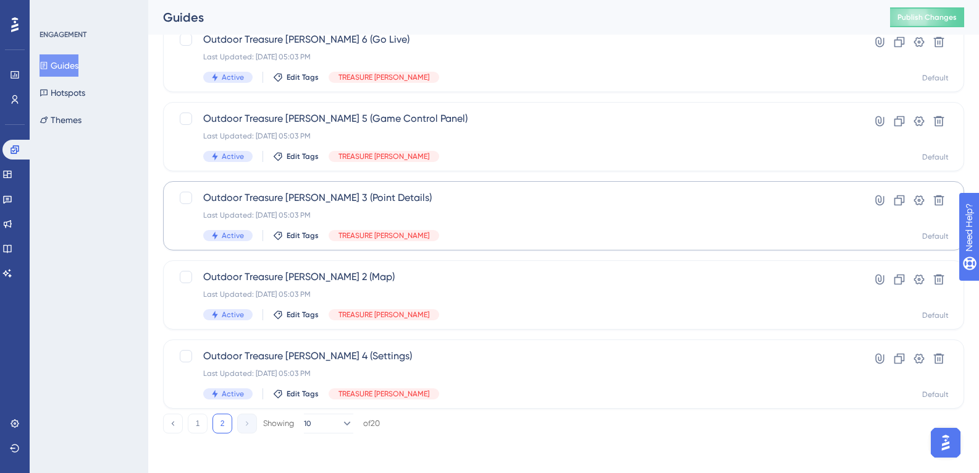
scroll to position [301, 0]
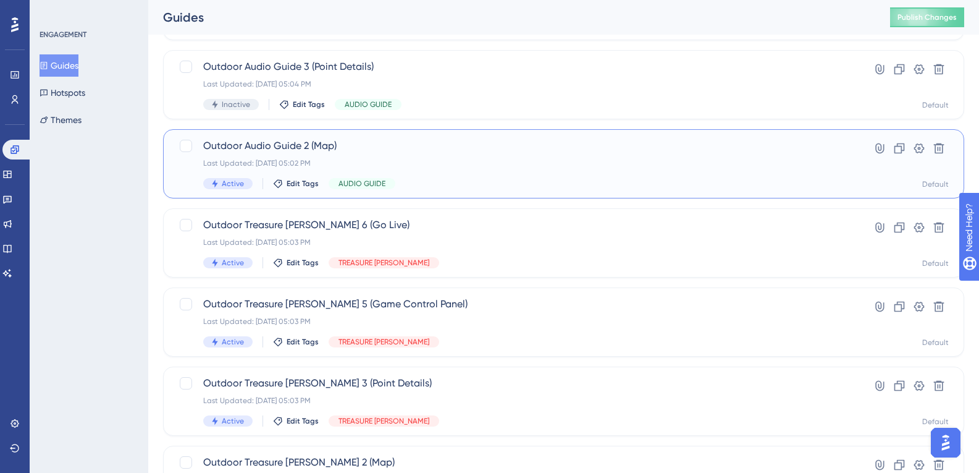
click at [266, 153] on div "Outdoor Audio Guide 2 (Map) Last Updated: [DATE] 05:02 PM Active Edit Tags AUDI…" at bounding box center [514, 163] width 622 height 51
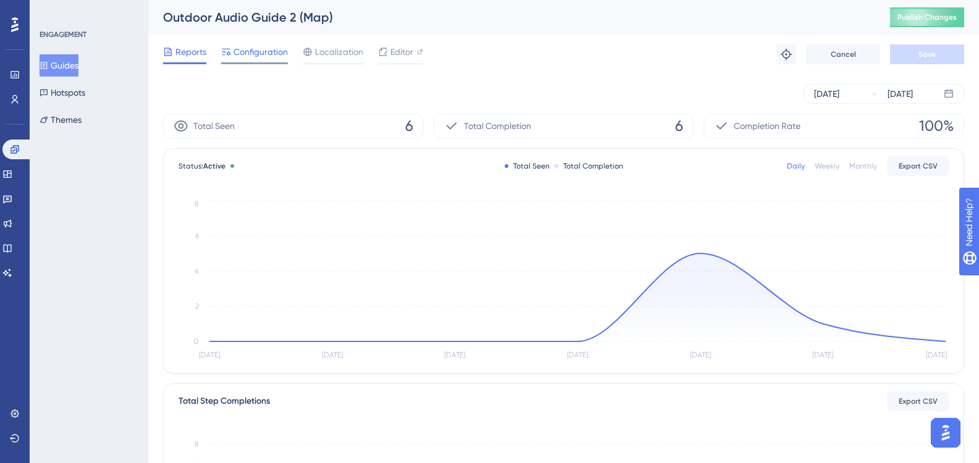
click at [274, 54] on span "Configuration" at bounding box center [261, 51] width 54 height 15
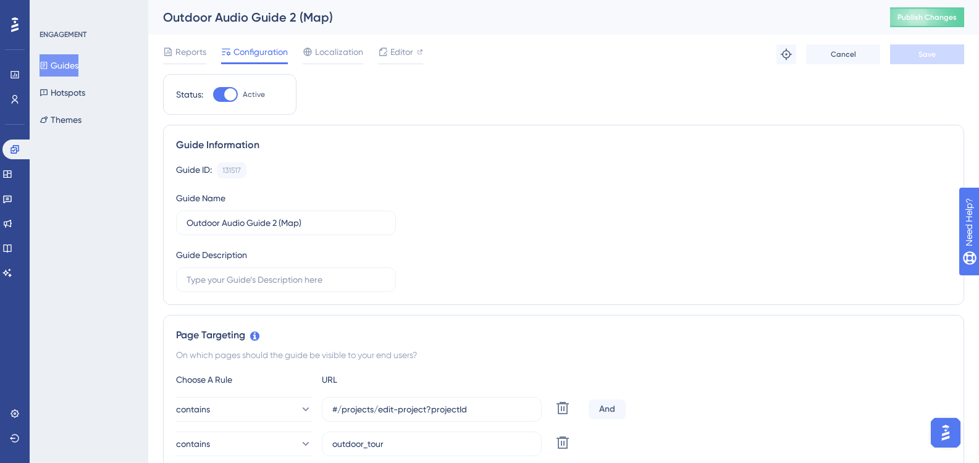
click at [229, 97] on div at bounding box center [230, 94] width 12 height 12
click at [213, 95] on input "Active" at bounding box center [213, 95] width 1 height 1
checkbox input "false"
click at [937, 49] on button "Save" at bounding box center [927, 54] width 74 height 20
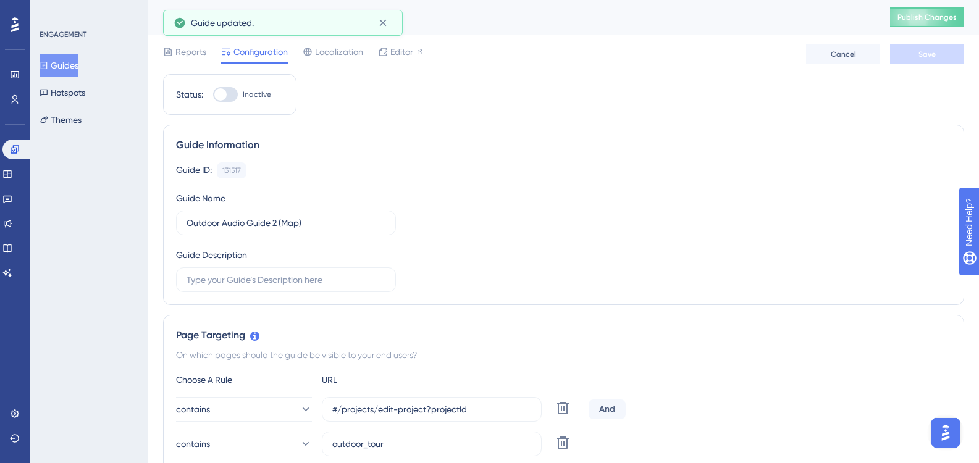
click at [78, 62] on button "Guides" at bounding box center [59, 65] width 39 height 22
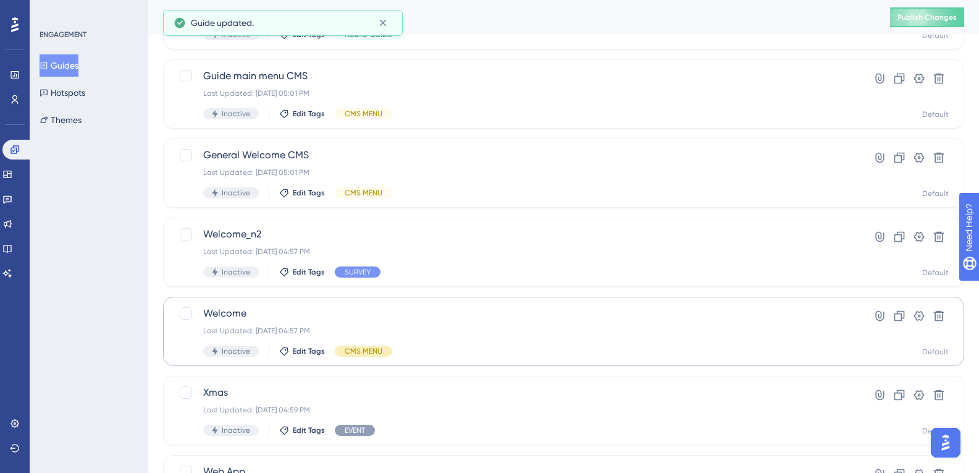
scroll to position [486, 0]
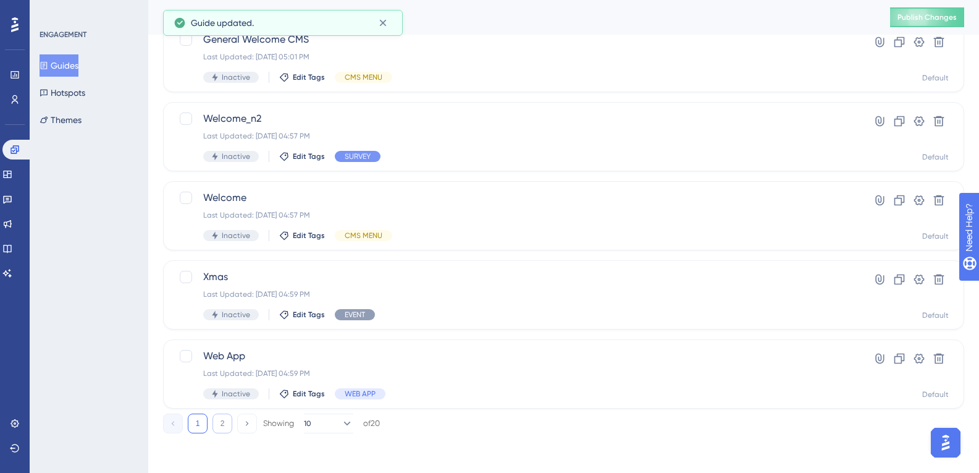
click at [225, 419] on button "2" at bounding box center [223, 423] width 20 height 20
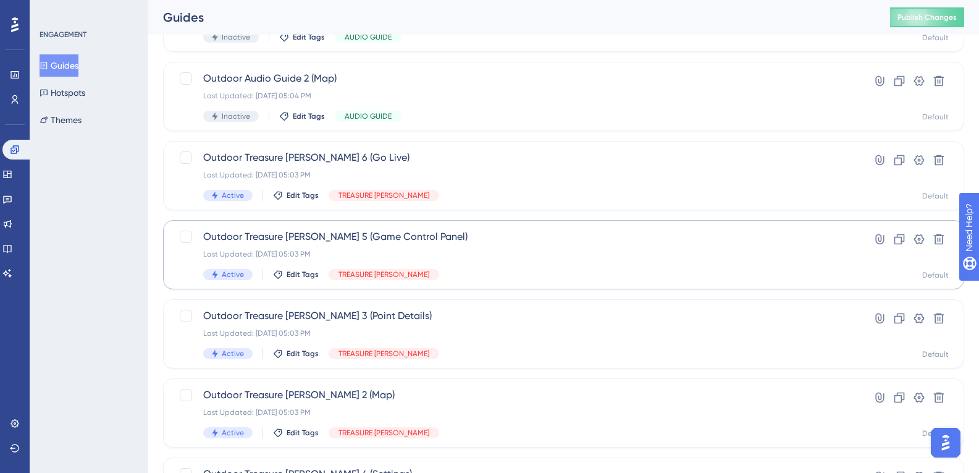
scroll to position [363, 0]
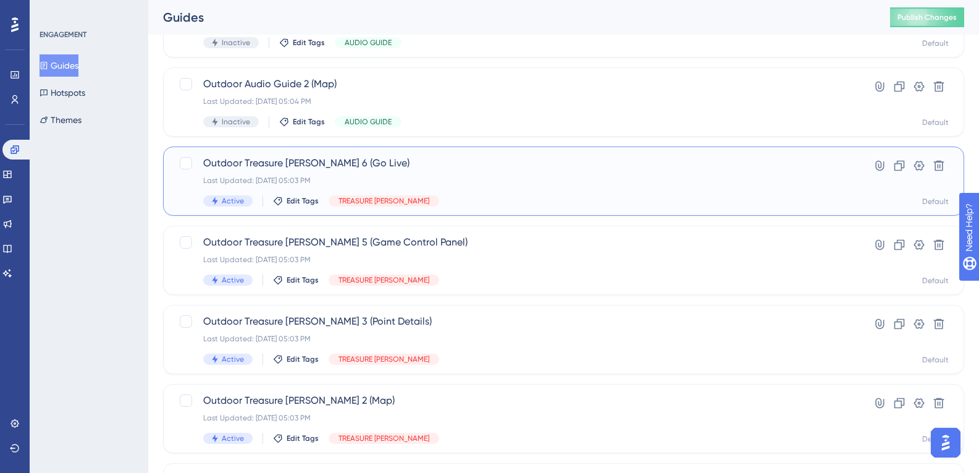
click at [283, 183] on div "Last Updated: [DATE] 05:03 PM" at bounding box center [514, 180] width 622 height 10
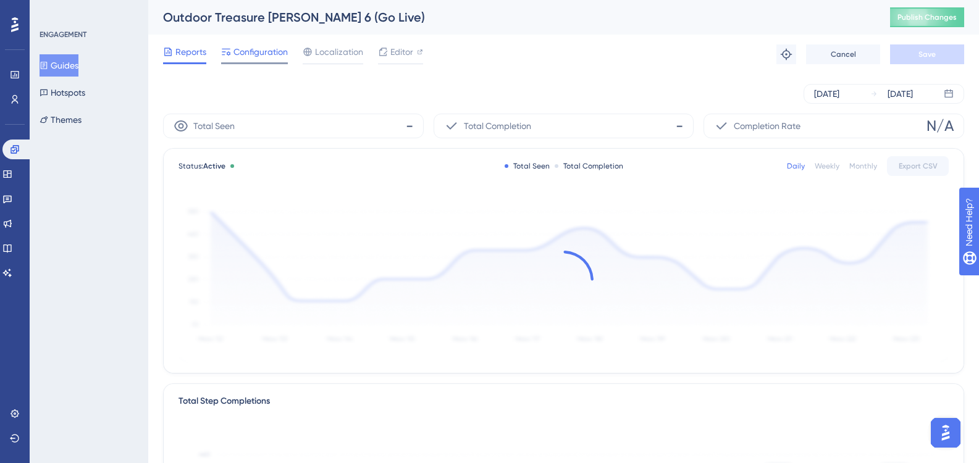
click at [266, 61] on div "Configuration" at bounding box center [254, 54] width 67 height 20
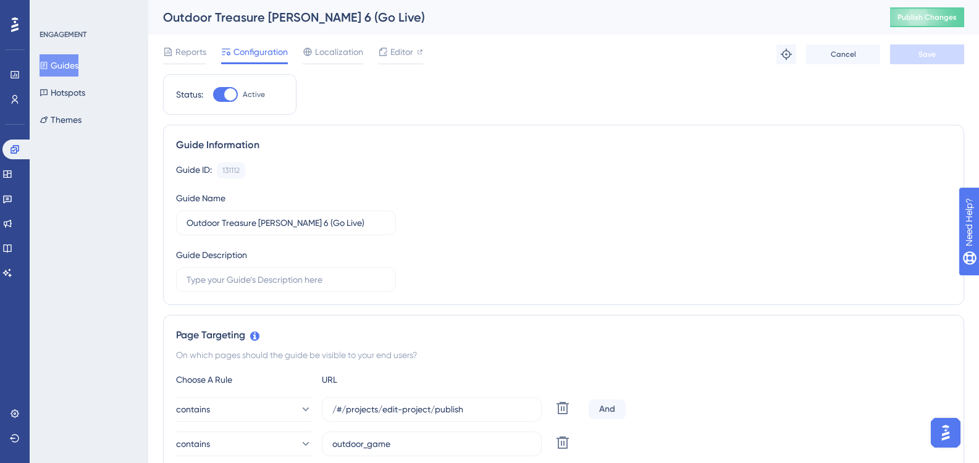
click at [220, 96] on div at bounding box center [225, 94] width 25 height 15
click at [213, 95] on input "Active" at bounding box center [213, 95] width 1 height 1
checkbox input "false"
click at [909, 53] on button "Save" at bounding box center [927, 54] width 74 height 20
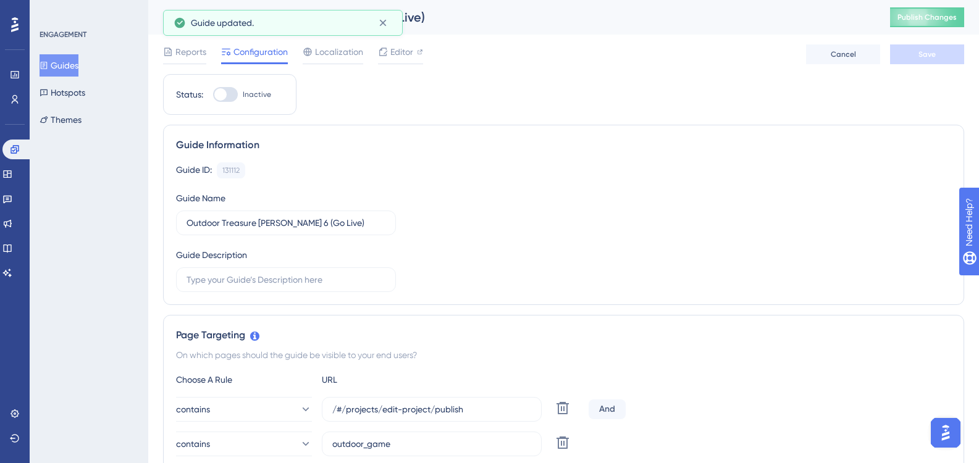
click at [78, 67] on button "Guides" at bounding box center [59, 65] width 39 height 22
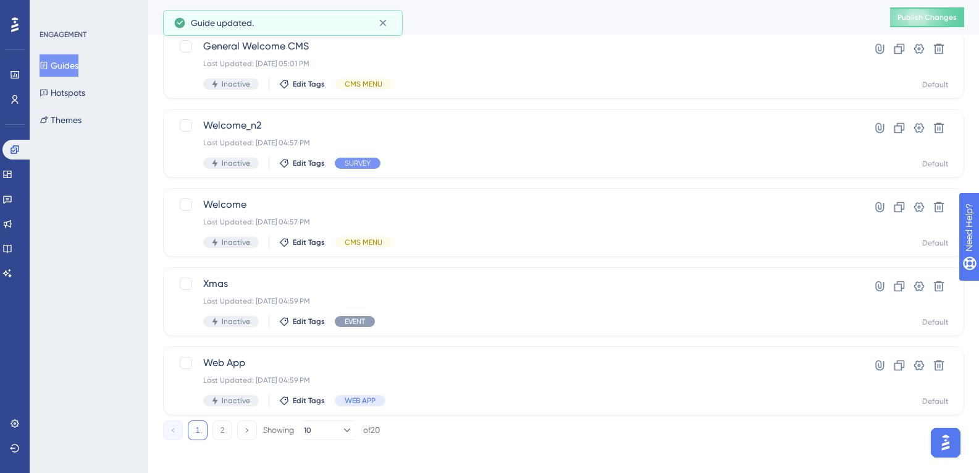
scroll to position [486, 0]
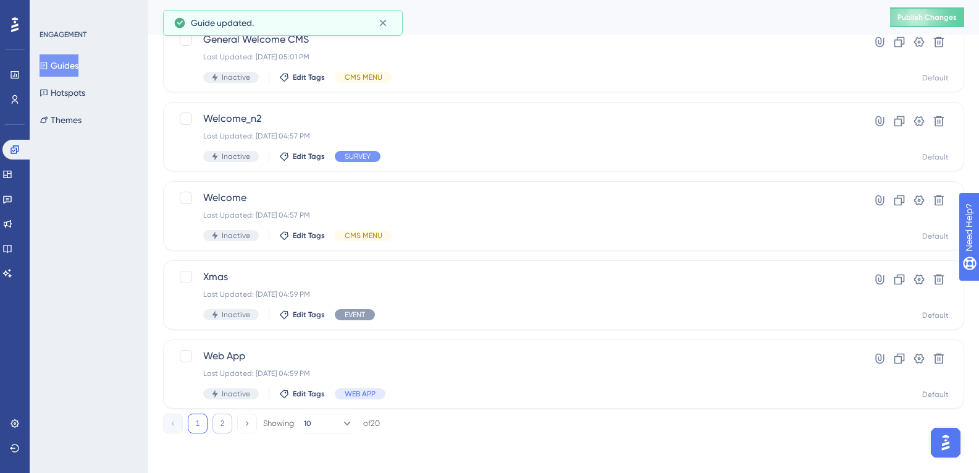
click at [228, 421] on button "2" at bounding box center [223, 423] width 20 height 20
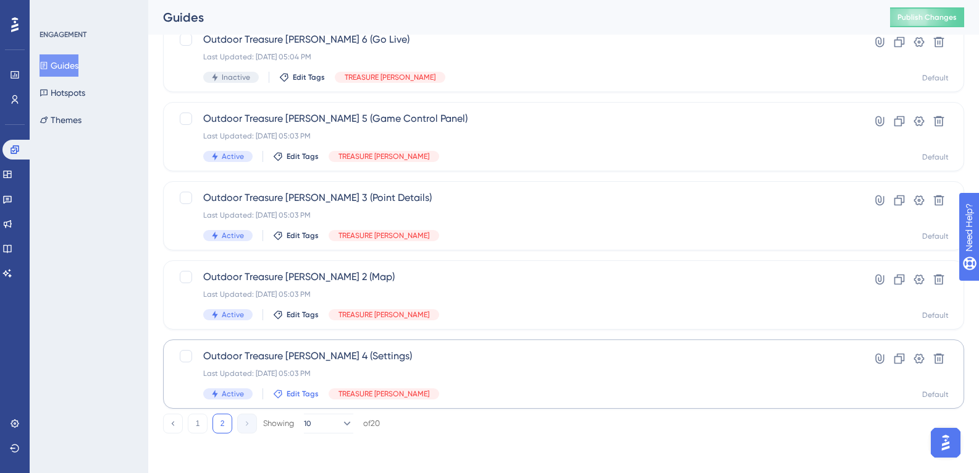
scroll to position [239, 0]
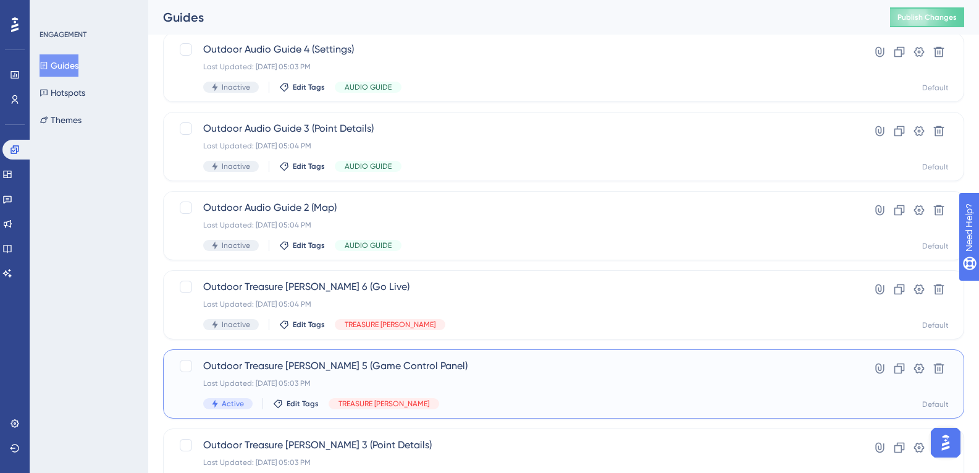
click at [310, 379] on div "Last Updated: [DATE] 05:03 PM" at bounding box center [514, 383] width 622 height 10
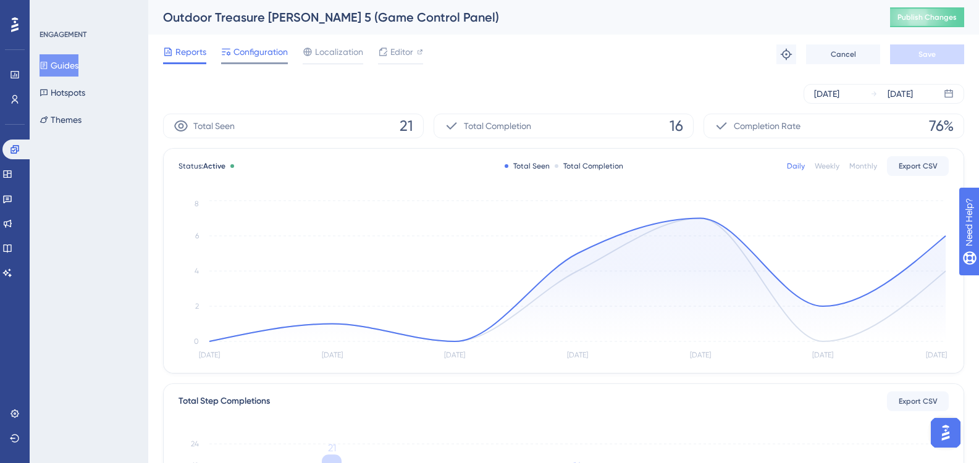
click at [267, 61] on div "Configuration" at bounding box center [254, 54] width 67 height 20
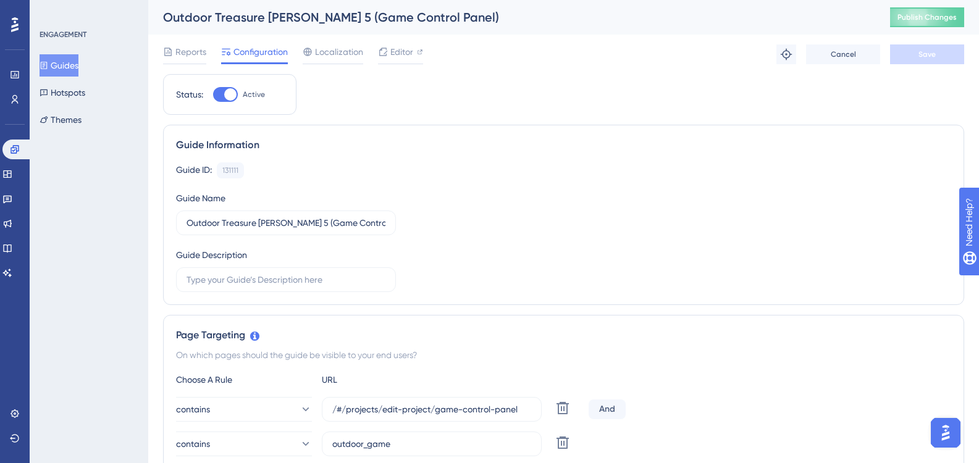
click at [232, 91] on div at bounding box center [230, 94] width 12 height 12
click at [213, 95] on input "Active" at bounding box center [213, 95] width 1 height 1
checkbox input "false"
click at [934, 63] on button "Save" at bounding box center [927, 54] width 74 height 20
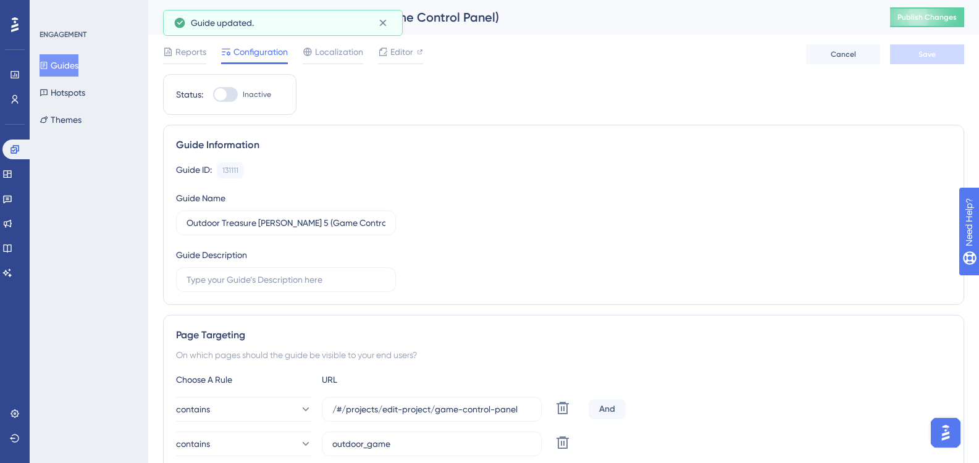
click at [64, 69] on button "Guides" at bounding box center [59, 65] width 39 height 22
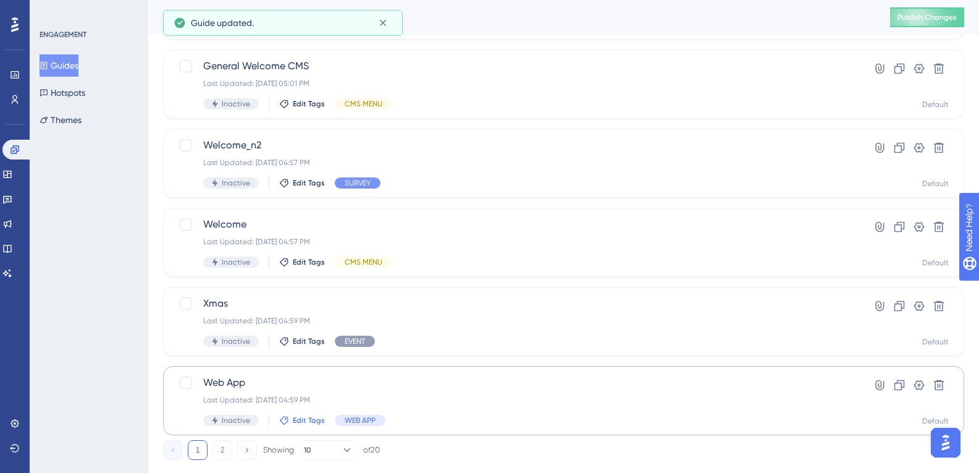
scroll to position [486, 0]
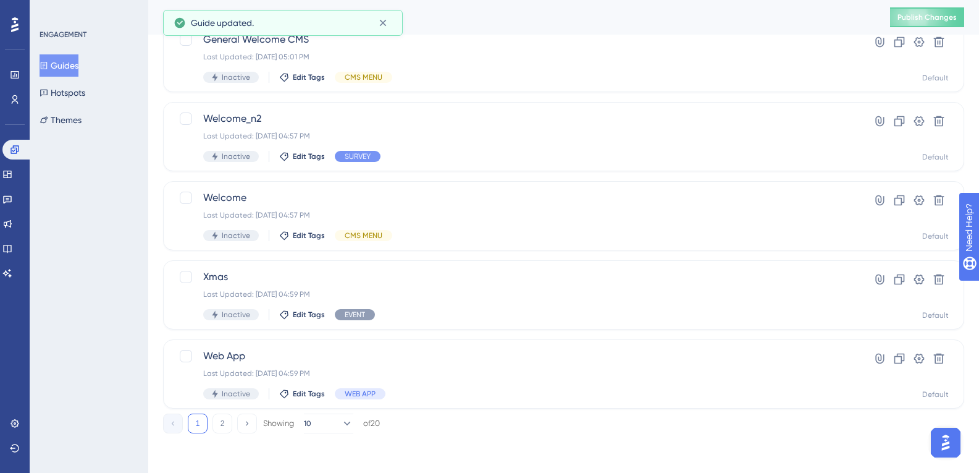
click at [232, 423] on div "1 2 Showing 10 of 20" at bounding box center [271, 423] width 217 height 20
click at [229, 423] on button "2" at bounding box center [223, 423] width 20 height 20
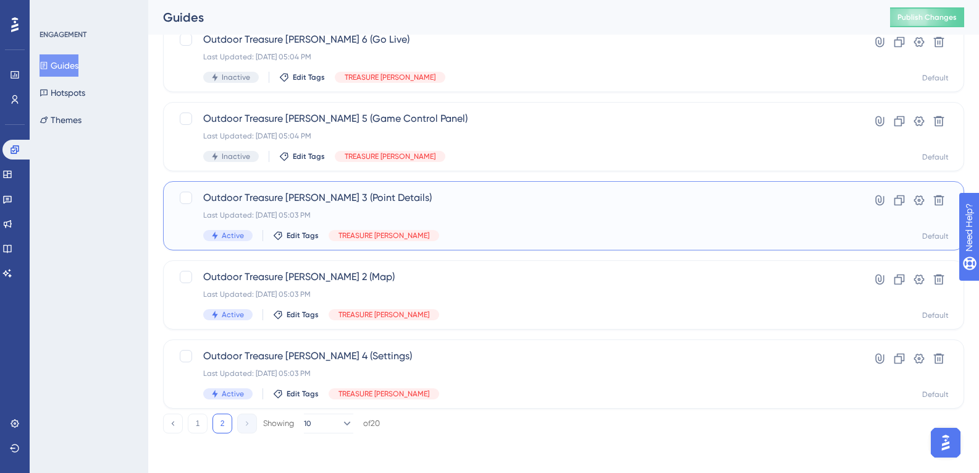
click at [282, 212] on div "Last Updated: [DATE] 05:03 PM" at bounding box center [514, 215] width 622 height 10
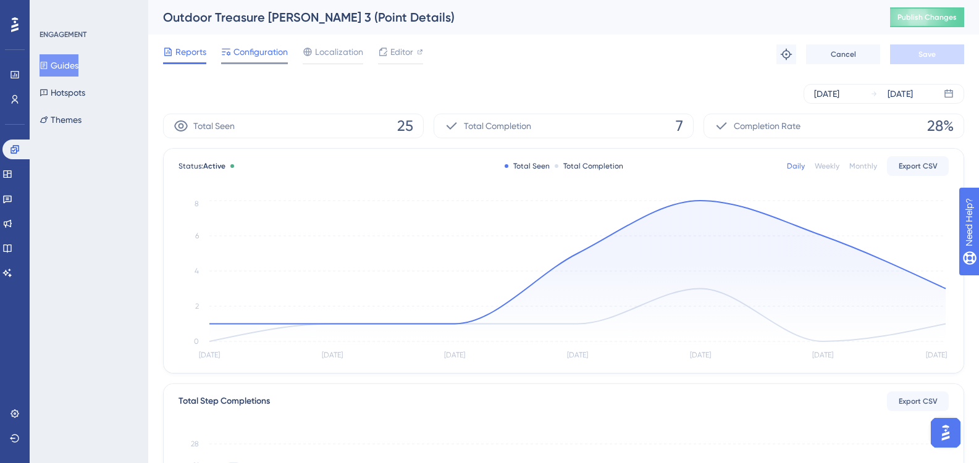
click at [269, 57] on span "Configuration" at bounding box center [261, 51] width 54 height 15
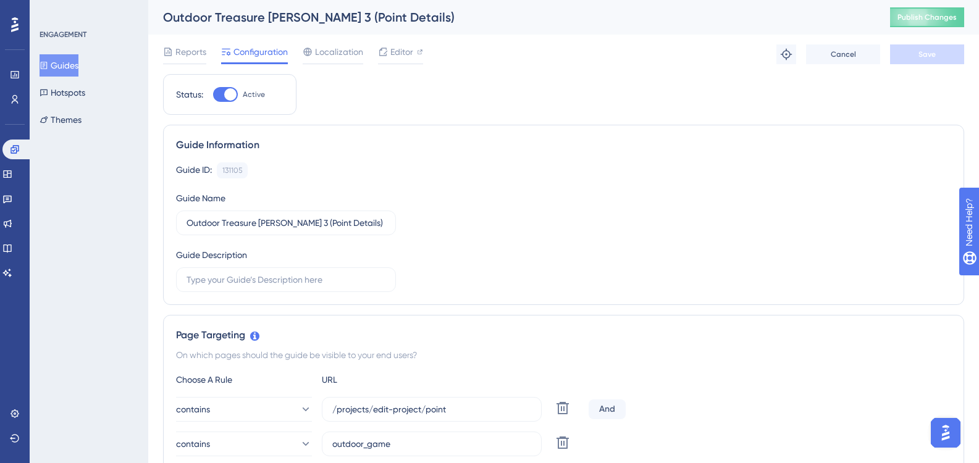
drag, startPoint x: 214, startPoint y: 95, endPoint x: 382, endPoint y: 114, distance: 168.6
click at [214, 95] on div at bounding box center [225, 94] width 25 height 15
click at [213, 95] on input "Active" at bounding box center [213, 95] width 1 height 1
checkbox input "false"
click at [927, 48] on button "Save" at bounding box center [927, 54] width 74 height 20
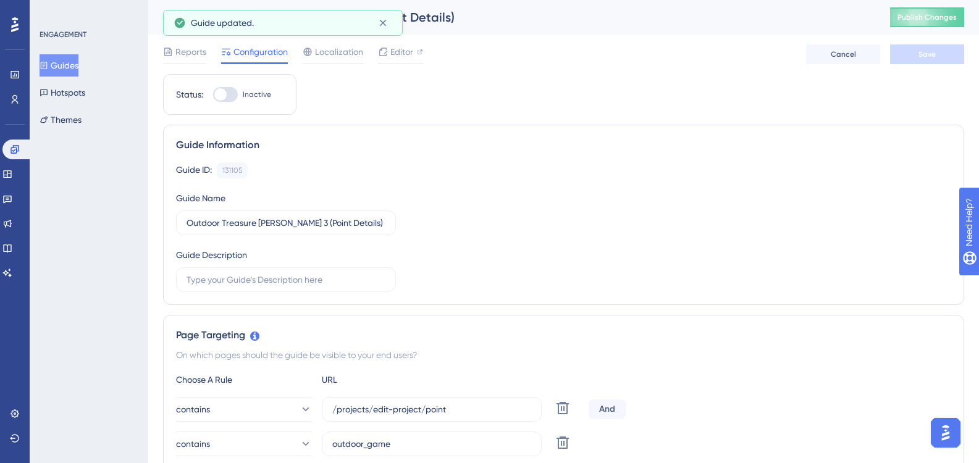
click at [46, 67] on button "Guides" at bounding box center [59, 65] width 39 height 22
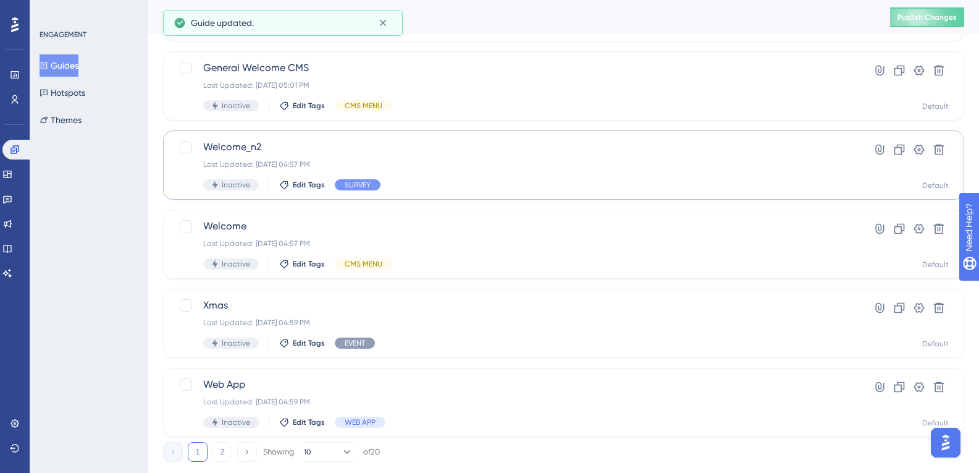
scroll to position [486, 0]
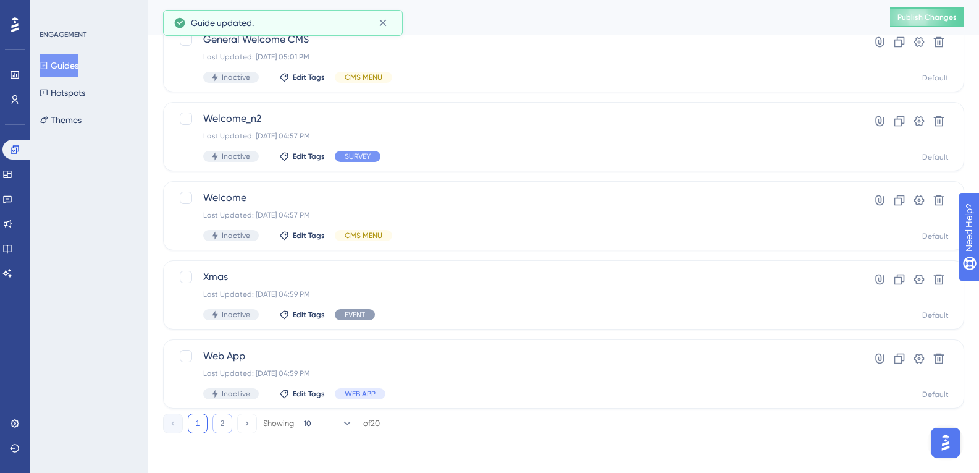
click at [221, 415] on button "2" at bounding box center [223, 423] width 20 height 20
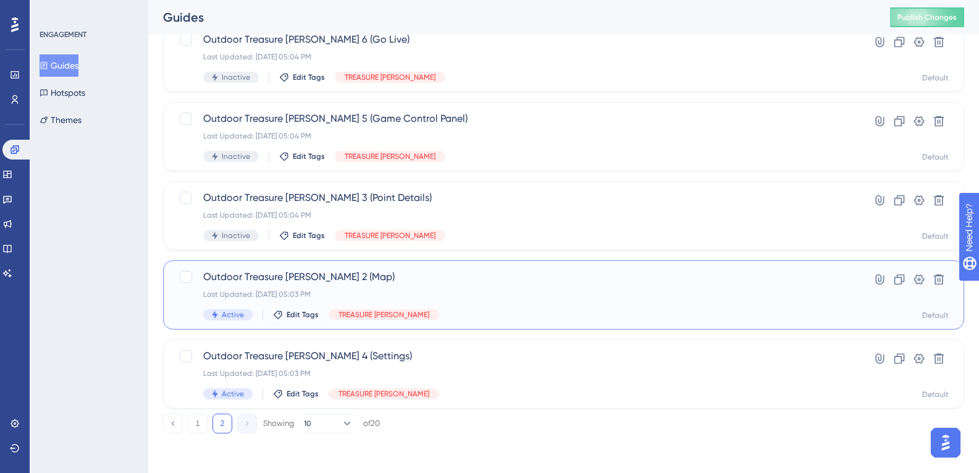
click at [253, 280] on span "Outdoor Treasure [PERSON_NAME] 2 (Map)" at bounding box center [514, 276] width 622 height 15
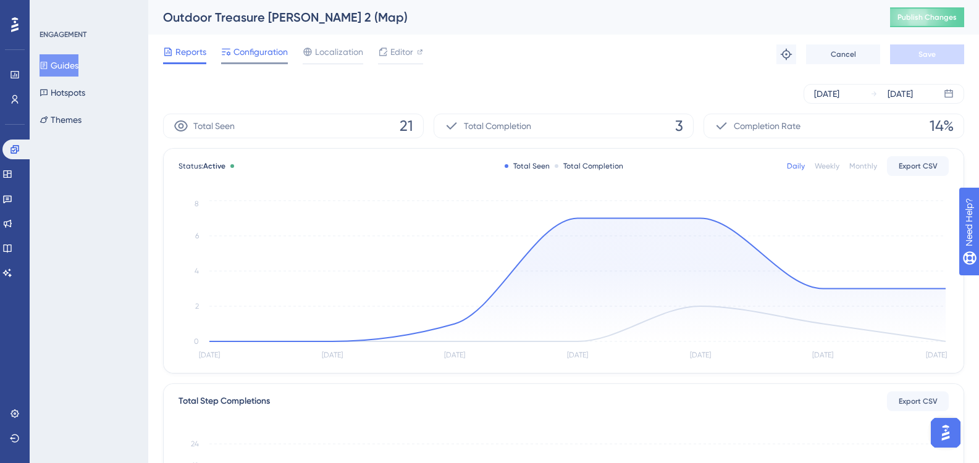
click at [271, 51] on span "Configuration" at bounding box center [261, 51] width 54 height 15
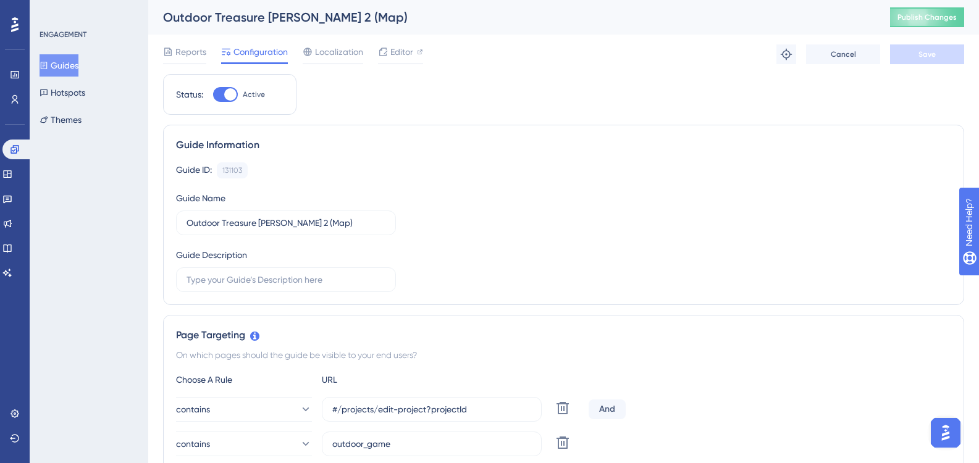
click at [221, 98] on div at bounding box center [225, 94] width 25 height 15
click at [213, 95] on input "Active" at bounding box center [213, 95] width 1 height 1
checkbox input "false"
click at [927, 51] on span "Save" at bounding box center [927, 54] width 17 height 10
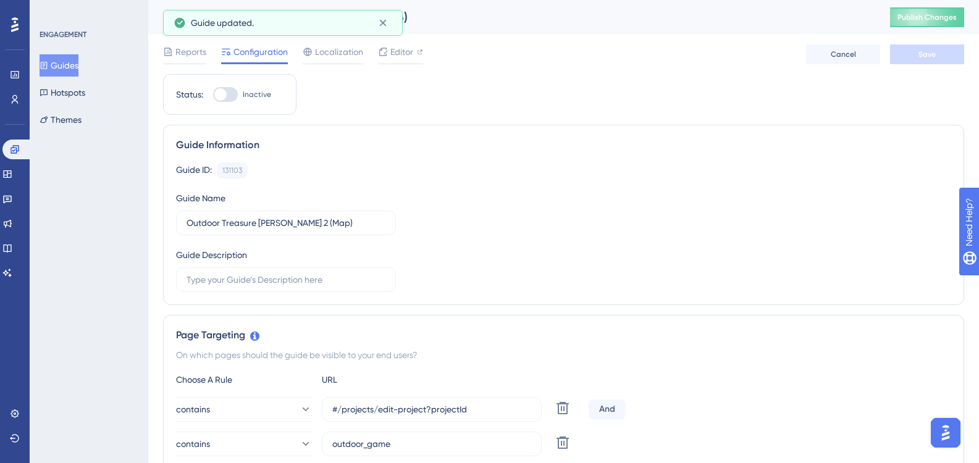
click at [71, 66] on button "Guides" at bounding box center [59, 65] width 39 height 22
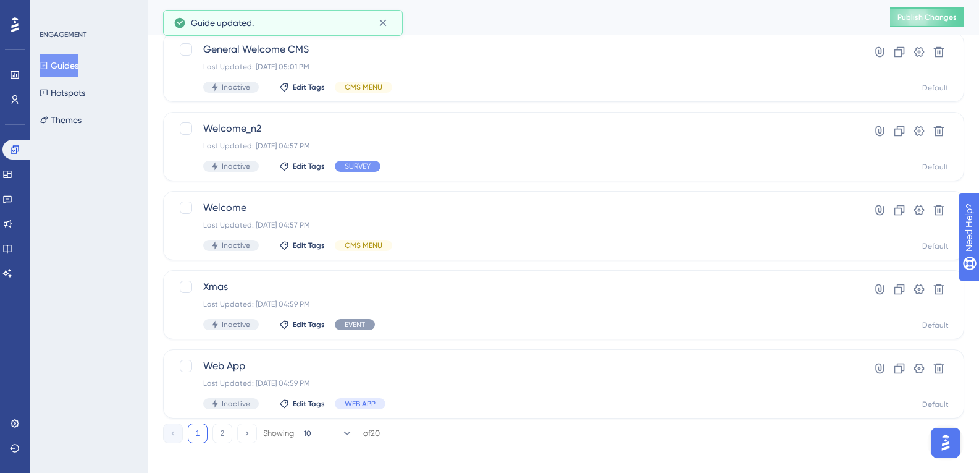
scroll to position [486, 0]
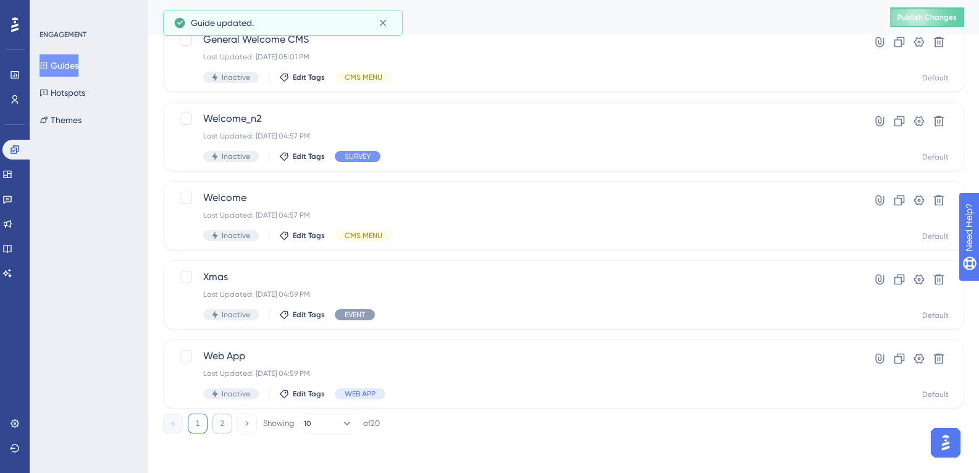
click at [217, 432] on button "2" at bounding box center [223, 423] width 20 height 20
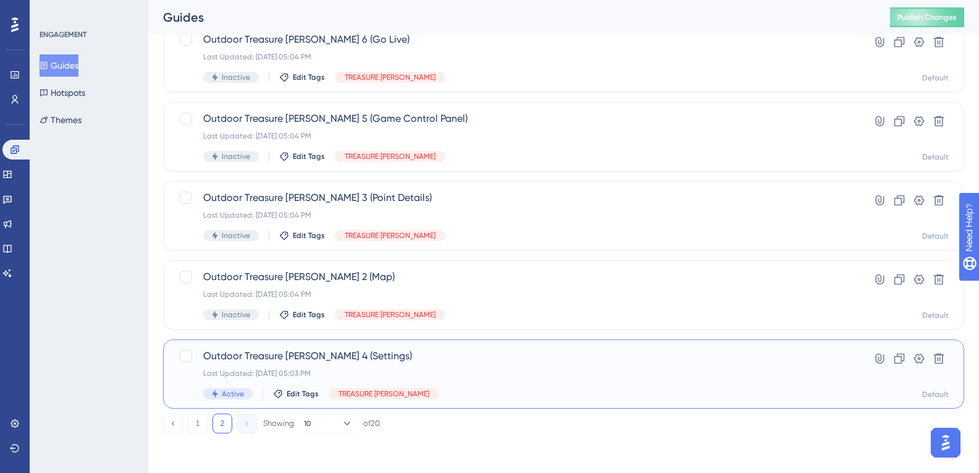
click at [241, 370] on div "Last Updated: [DATE] 05:03 PM" at bounding box center [514, 373] width 622 height 10
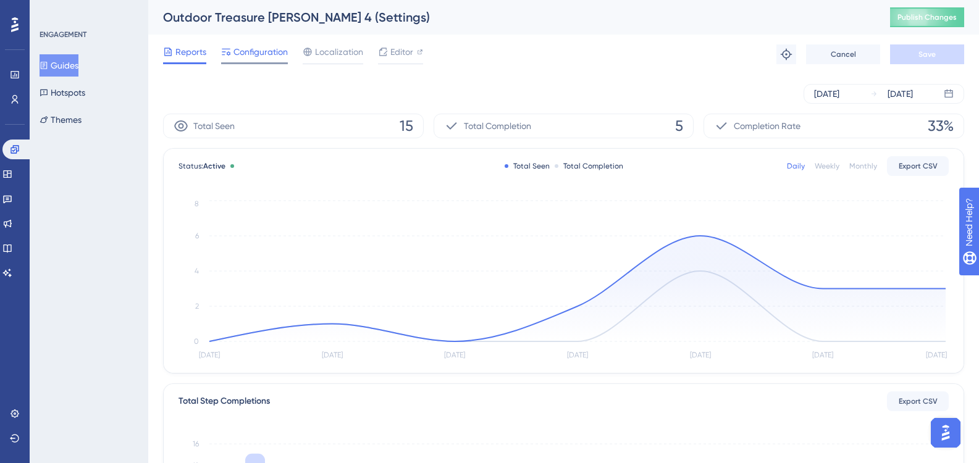
click at [266, 57] on span "Configuration" at bounding box center [261, 51] width 54 height 15
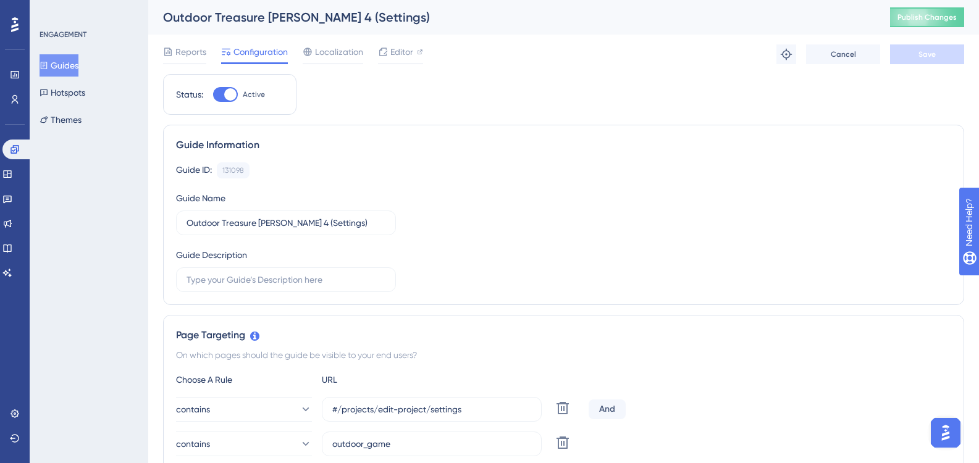
click at [225, 96] on div at bounding box center [230, 94] width 12 height 12
click at [213, 95] on input "Active" at bounding box center [213, 95] width 1 height 1
checkbox input "false"
click at [891, 59] on button "Save" at bounding box center [927, 54] width 74 height 20
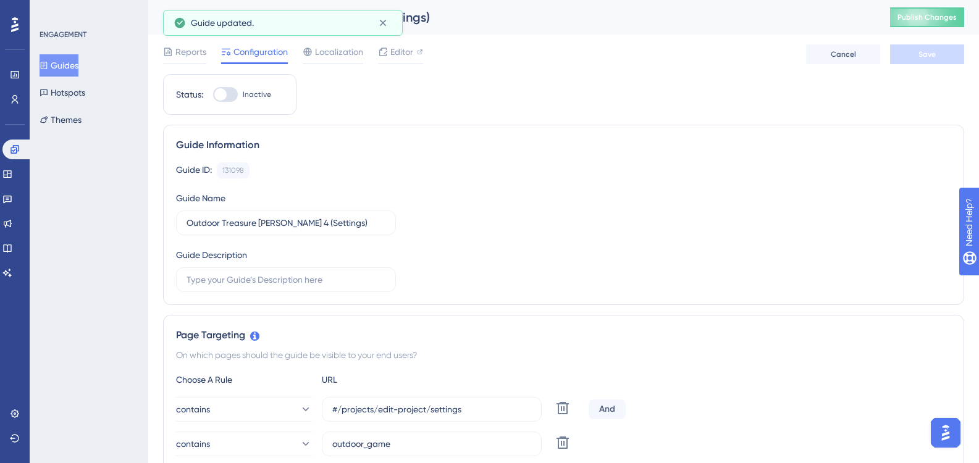
click at [258, 51] on span "Configuration" at bounding box center [261, 51] width 54 height 15
click at [70, 75] on button "Guides" at bounding box center [59, 65] width 39 height 22
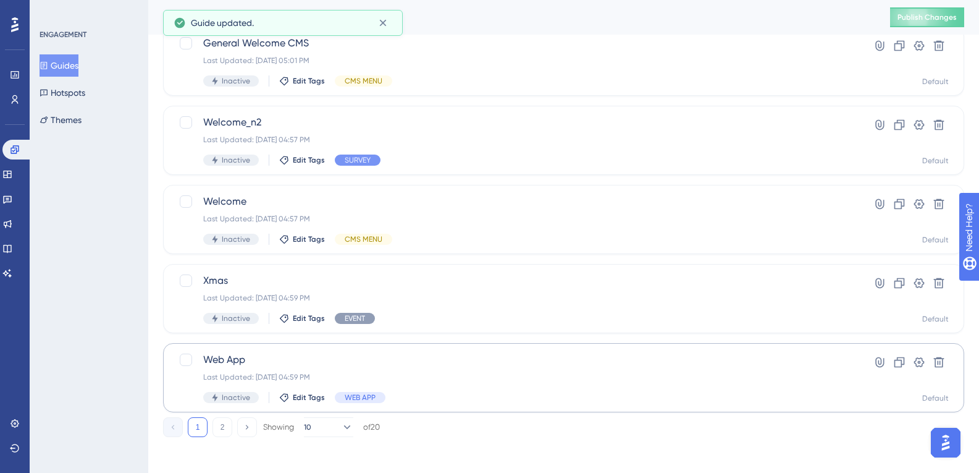
scroll to position [486, 0]
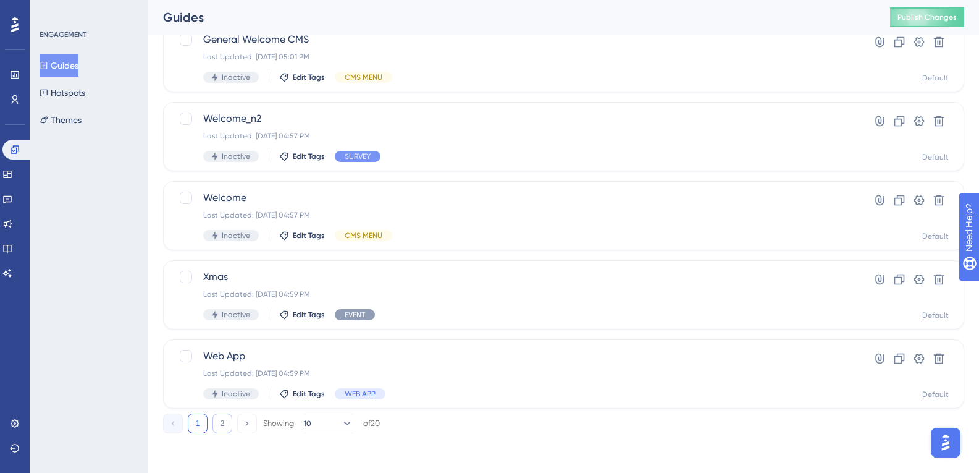
click at [224, 426] on button "2" at bounding box center [223, 423] width 20 height 20
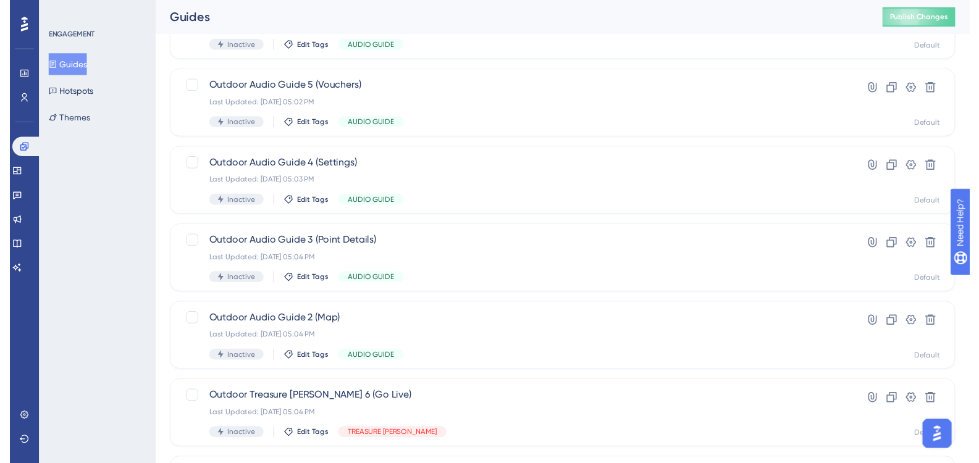
scroll to position [0, 0]
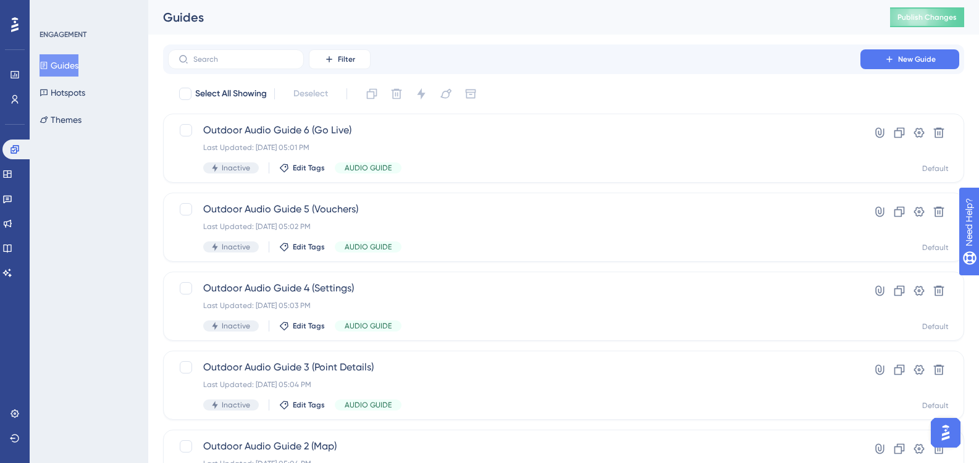
click at [78, 69] on button "Guides" at bounding box center [59, 65] width 39 height 22
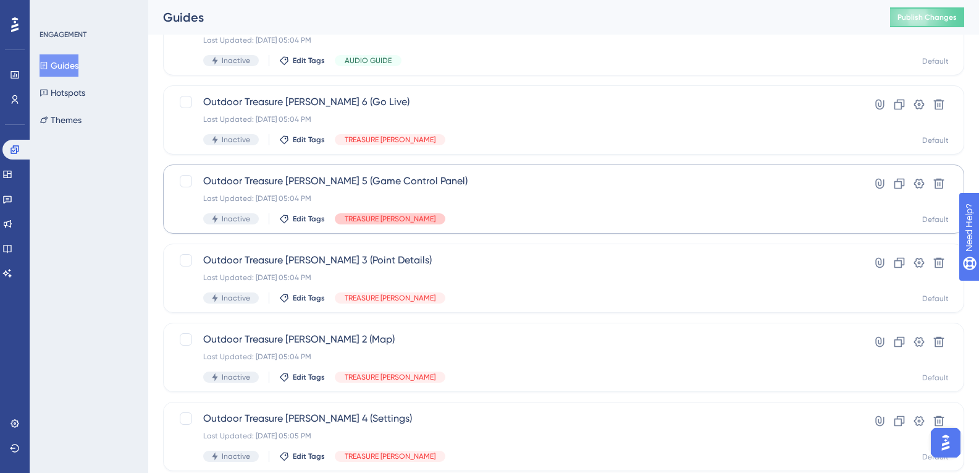
scroll to position [486, 0]
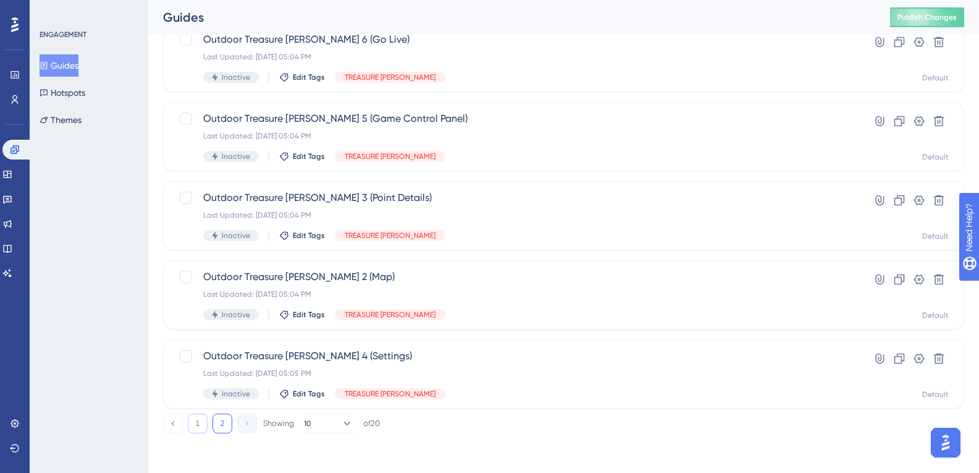
click at [204, 424] on button "1" at bounding box center [198, 423] width 20 height 20
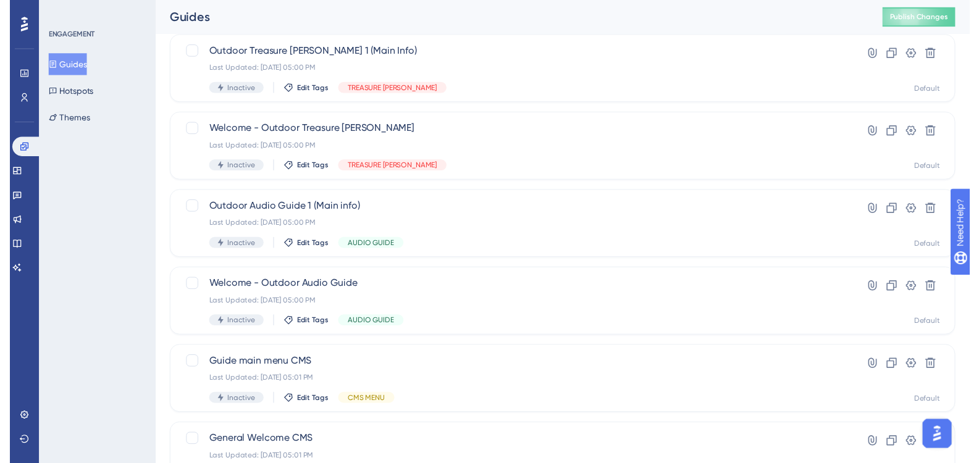
scroll to position [0, 0]
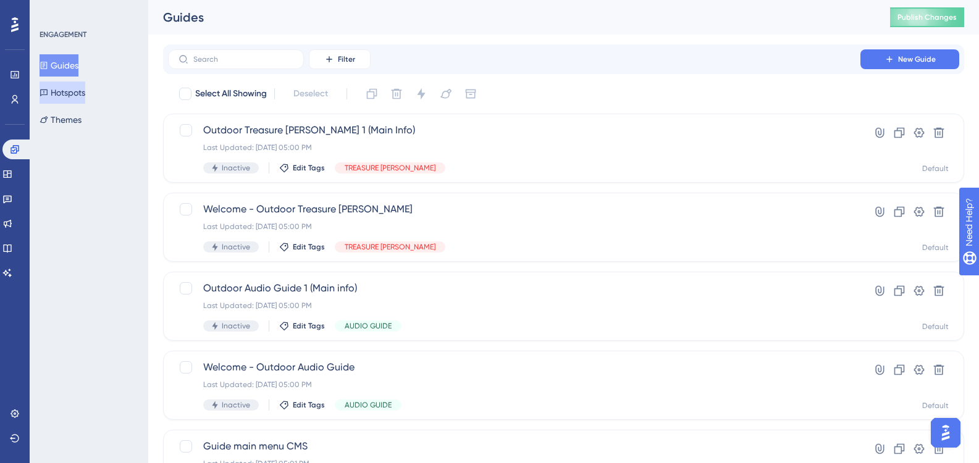
click at [85, 103] on button "Hotspots" at bounding box center [63, 93] width 46 height 22
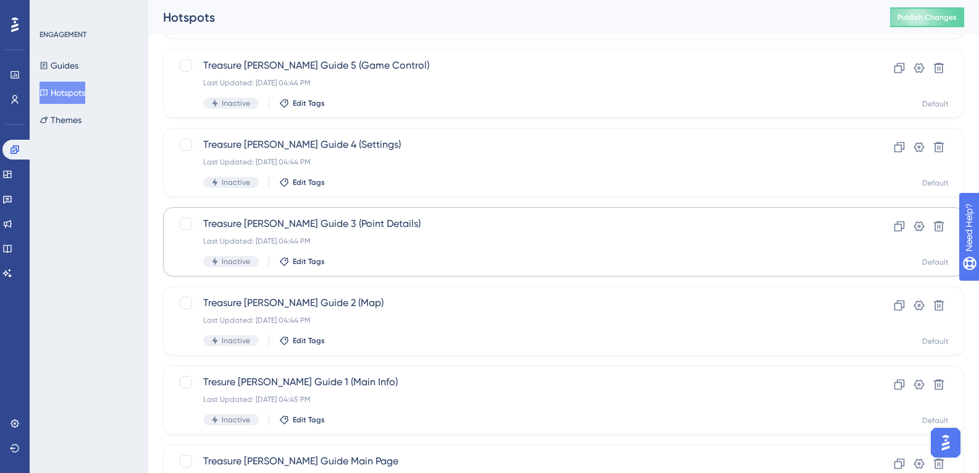
scroll to position [486, 0]
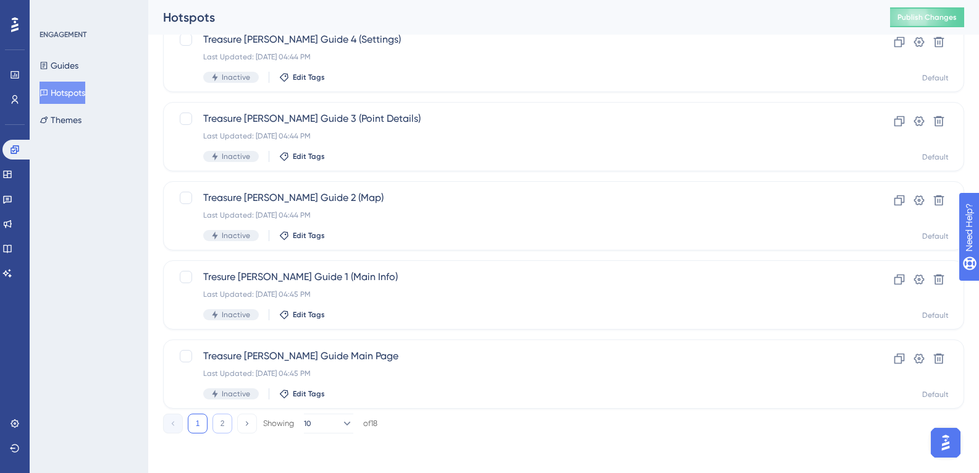
click at [213, 424] on button "2" at bounding box center [223, 423] width 20 height 20
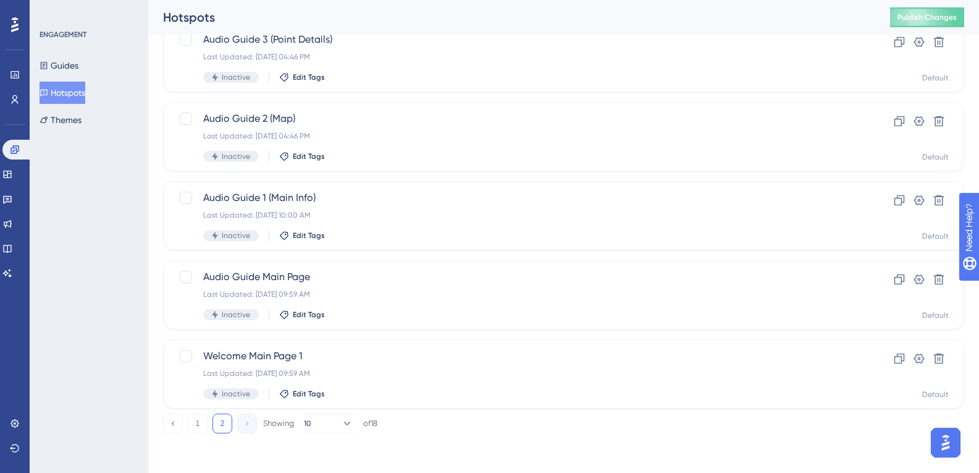
scroll to position [328, 0]
click at [200, 420] on button "1" at bounding box center [198, 423] width 20 height 20
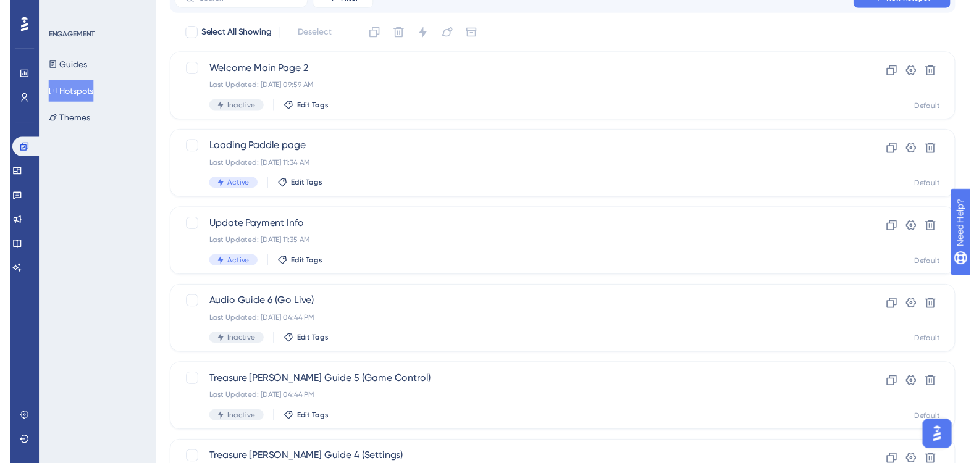
scroll to position [0, 0]
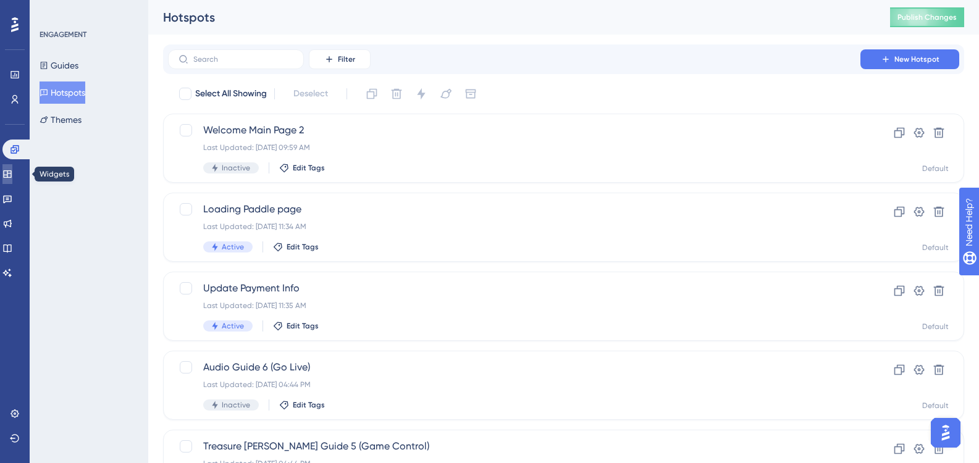
click at [11, 175] on icon at bounding box center [7, 174] width 8 height 7
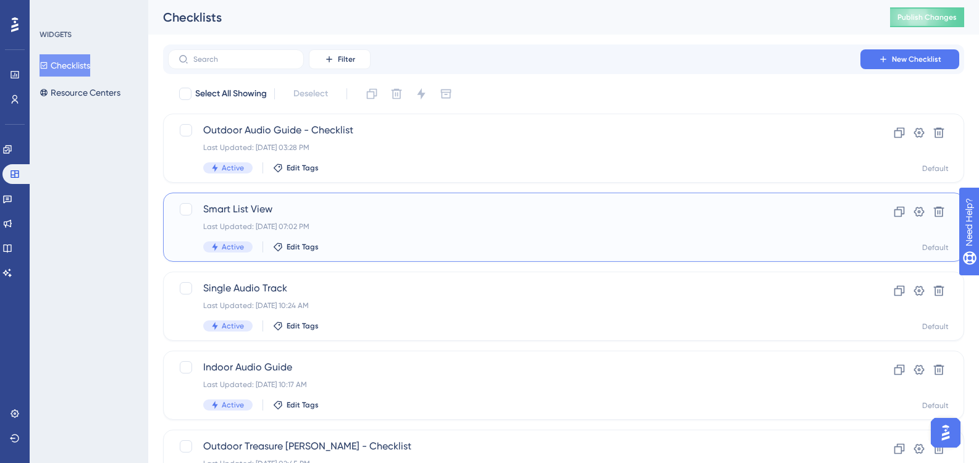
click at [311, 208] on span "Smart List View" at bounding box center [514, 209] width 622 height 15
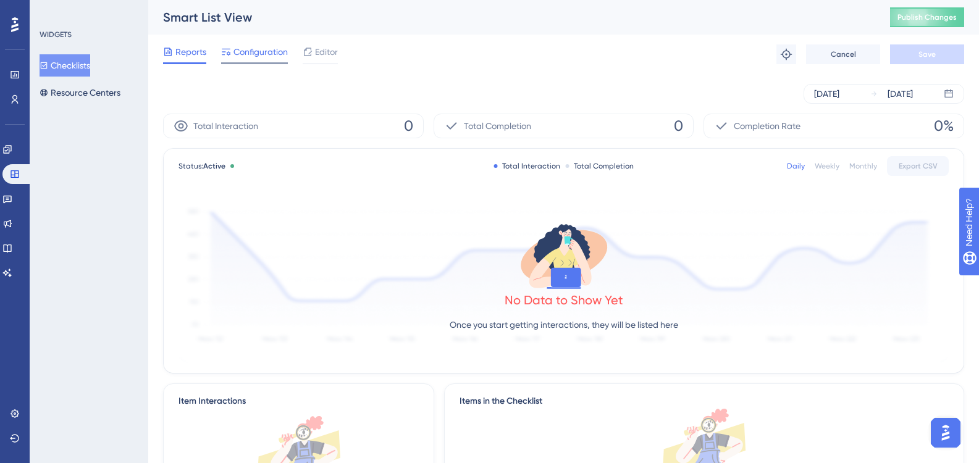
click at [268, 49] on span "Configuration" at bounding box center [261, 51] width 54 height 15
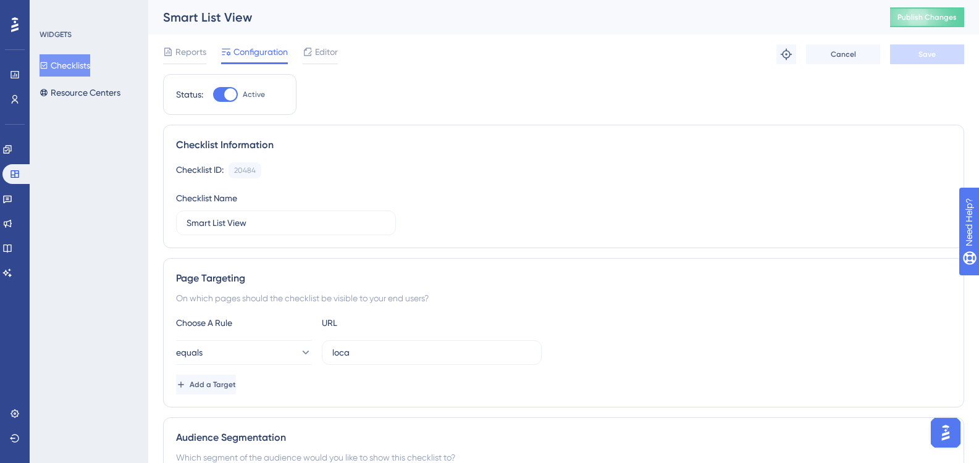
click at [232, 90] on div at bounding box center [230, 94] width 12 height 12
click at [213, 95] on input "Active" at bounding box center [213, 95] width 1 height 1
checkbox input "false"
click at [934, 54] on span "Save" at bounding box center [927, 54] width 17 height 10
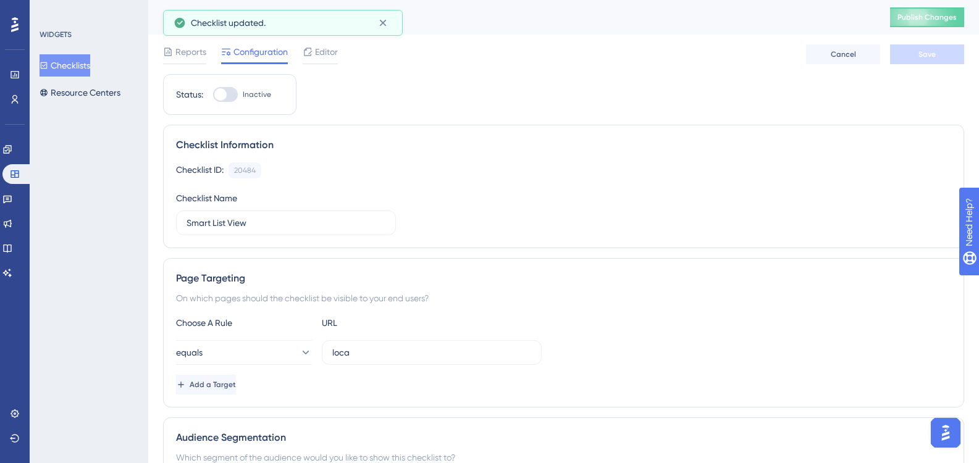
click at [90, 72] on button "Checklists" at bounding box center [65, 65] width 51 height 22
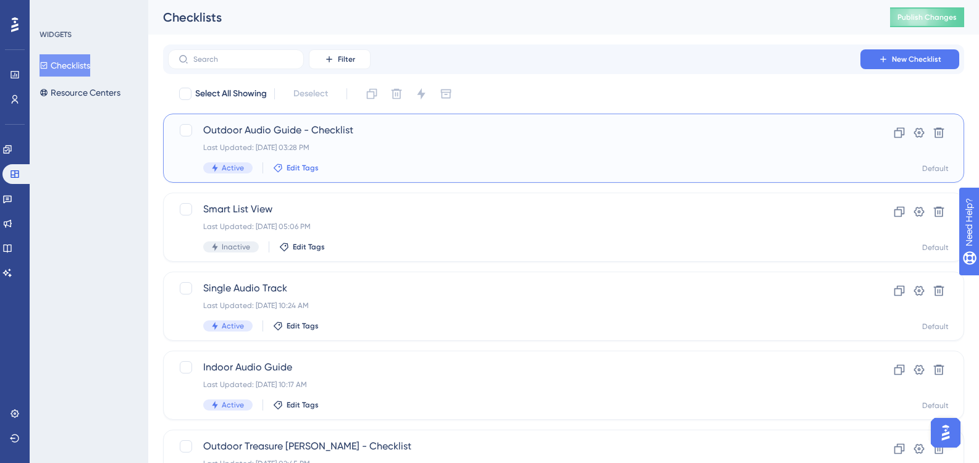
click at [301, 171] on span "Edit Tags" at bounding box center [303, 168] width 32 height 10
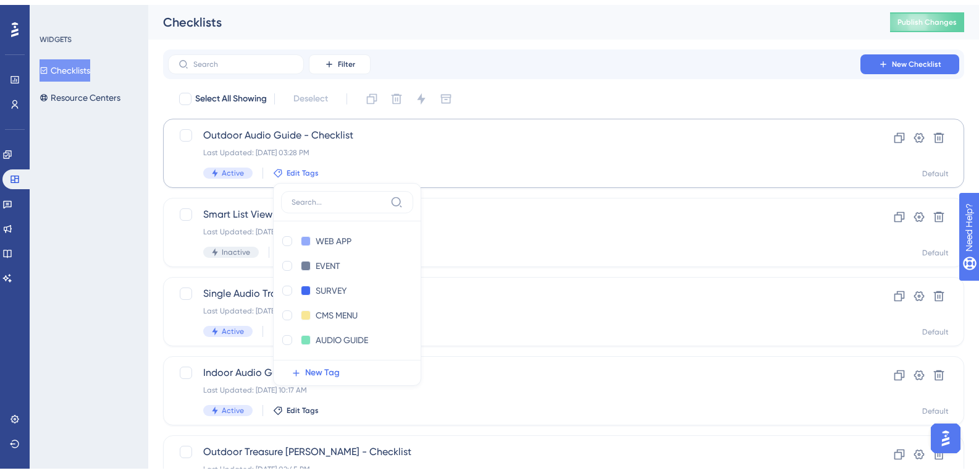
scroll to position [46, 0]
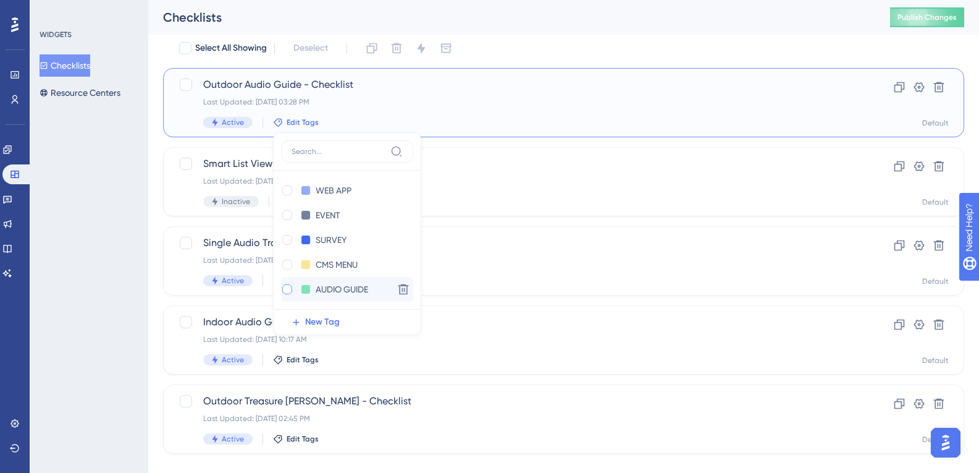
click at [292, 288] on div at bounding box center [287, 289] width 12 height 12
checkbox input "true"
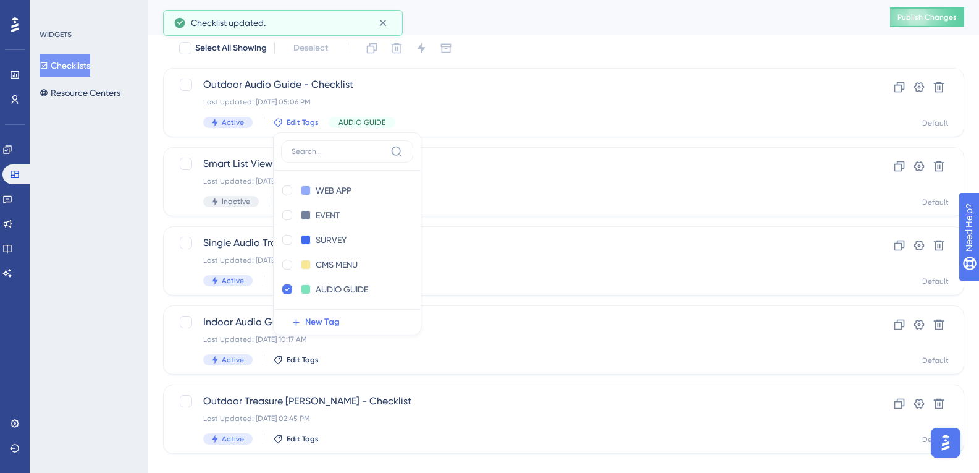
click at [138, 183] on div "WIDGETS Checklists Resource Centers" at bounding box center [89, 236] width 119 height 473
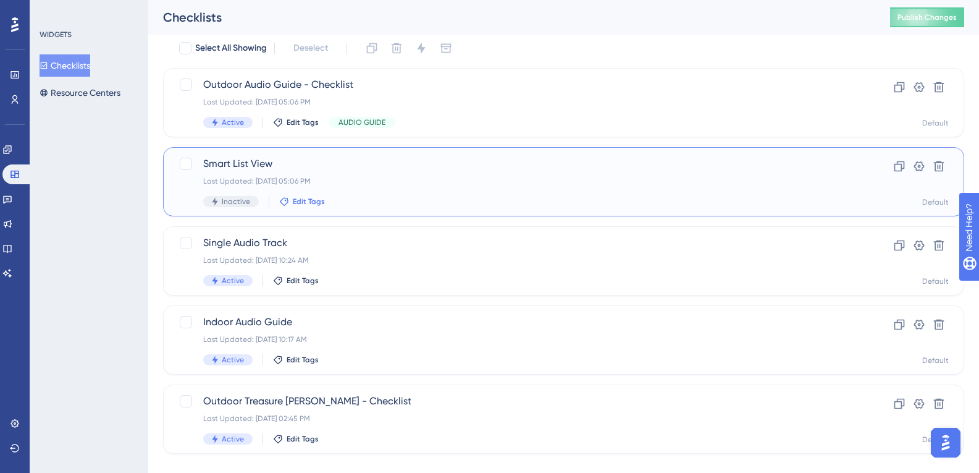
click at [322, 202] on span "Edit Tags" at bounding box center [309, 201] width 32 height 10
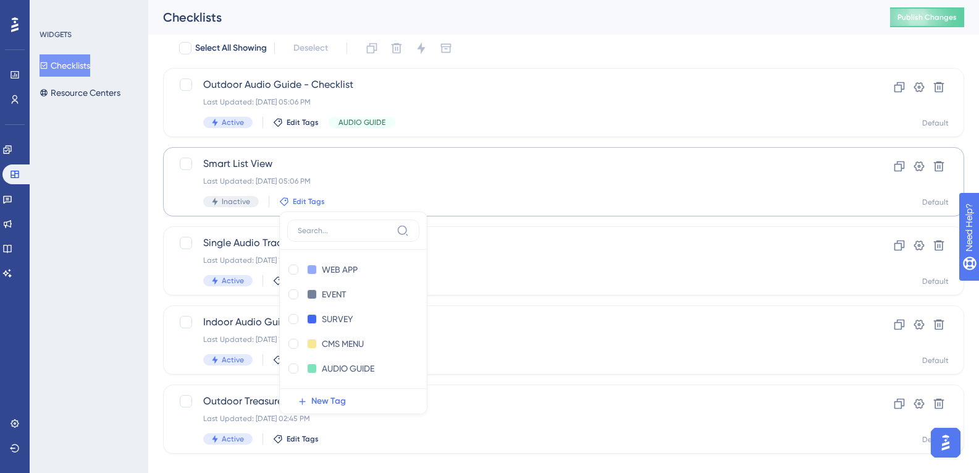
scroll to position [66, 0]
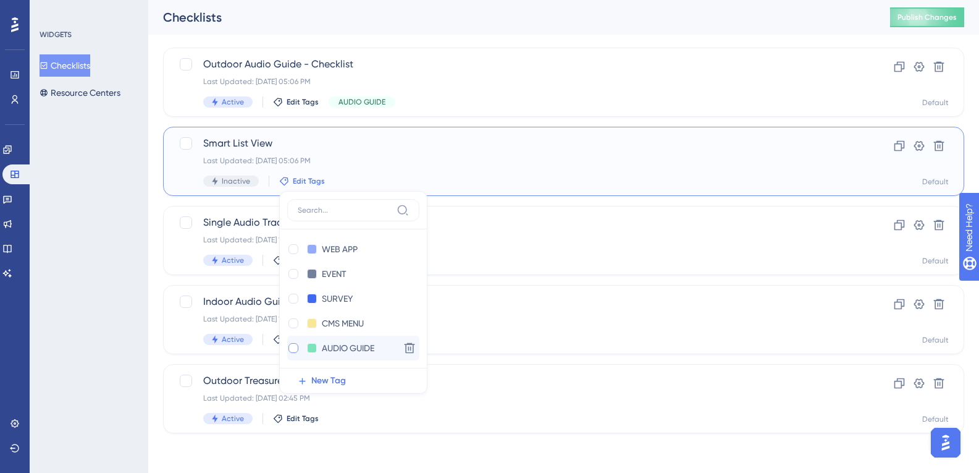
click at [295, 343] on div at bounding box center [293, 348] width 10 height 10
checkbox input "true"
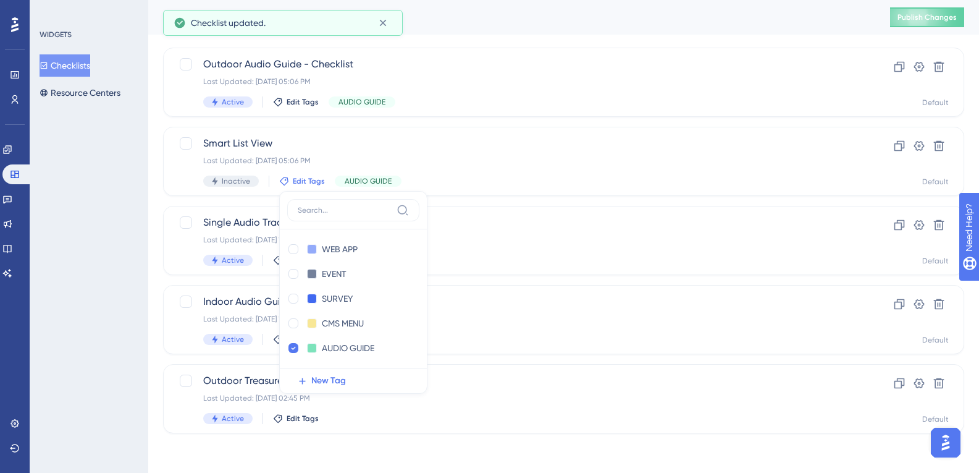
click at [162, 250] on div "Performance Users Engagement Widgets Feedback Product Updates Knowledge Base AI…" at bounding box center [563, 215] width 831 height 474
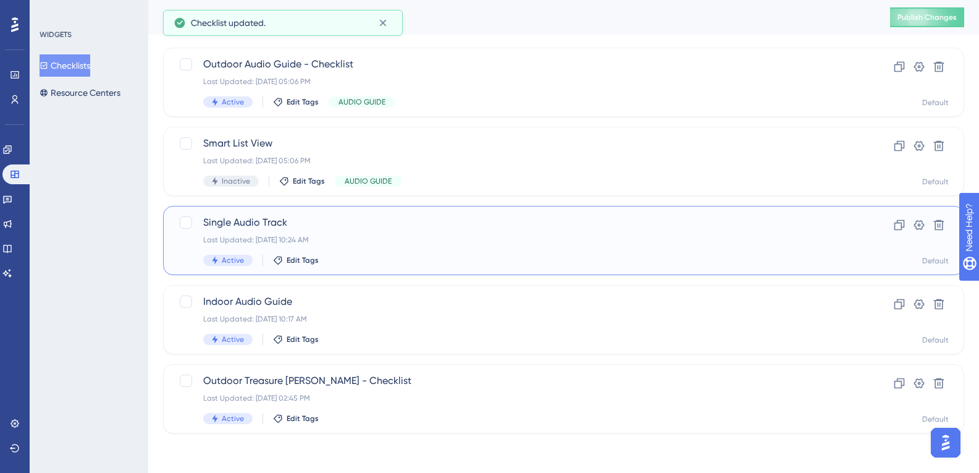
click at [300, 254] on div "Single Audio Track Last Updated: [DATE] 10:24 AM Active Edit Tags" at bounding box center [514, 240] width 622 height 51
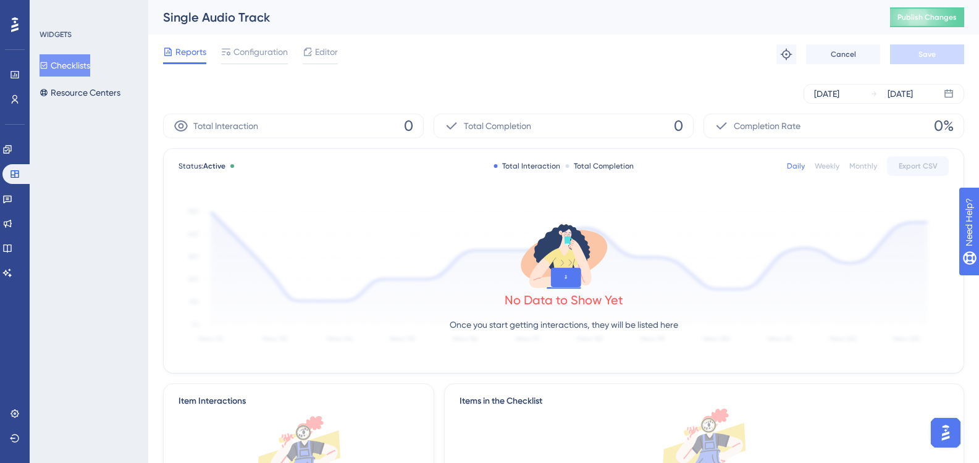
click at [88, 61] on button "Checklists" at bounding box center [65, 65] width 51 height 22
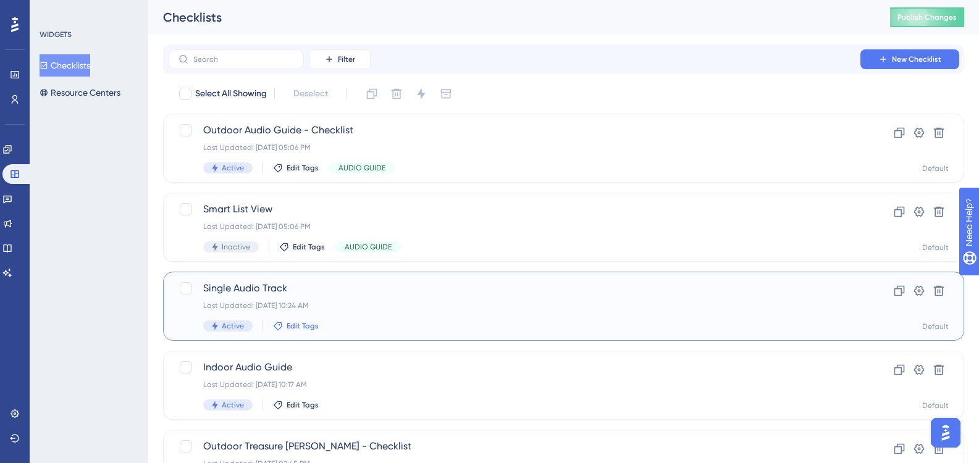
click at [305, 324] on span "Edit Tags" at bounding box center [303, 326] width 32 height 10
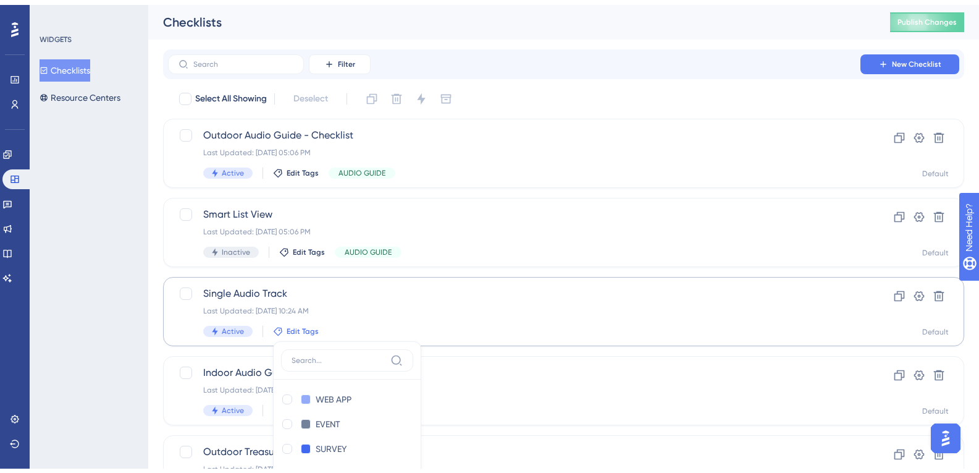
scroll to position [66, 0]
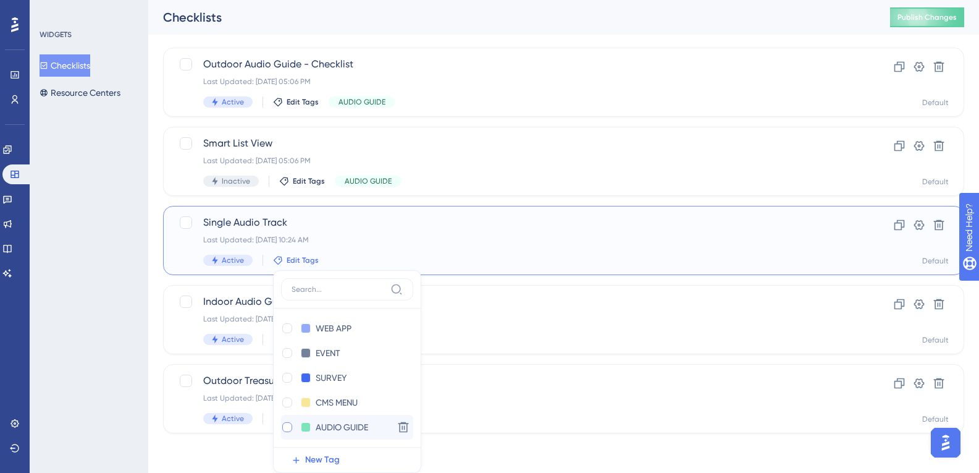
click at [290, 427] on div at bounding box center [287, 427] width 10 height 10
checkbox input "true"
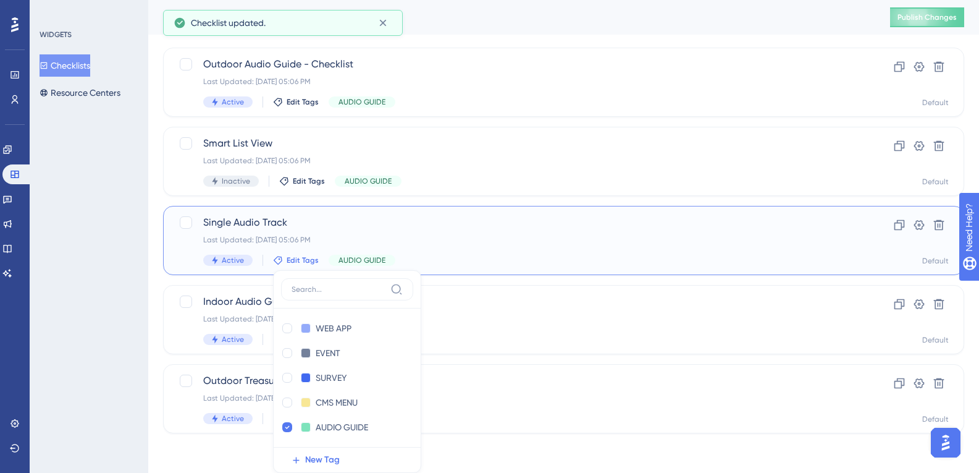
click at [235, 261] on span "Active" at bounding box center [233, 260] width 22 height 10
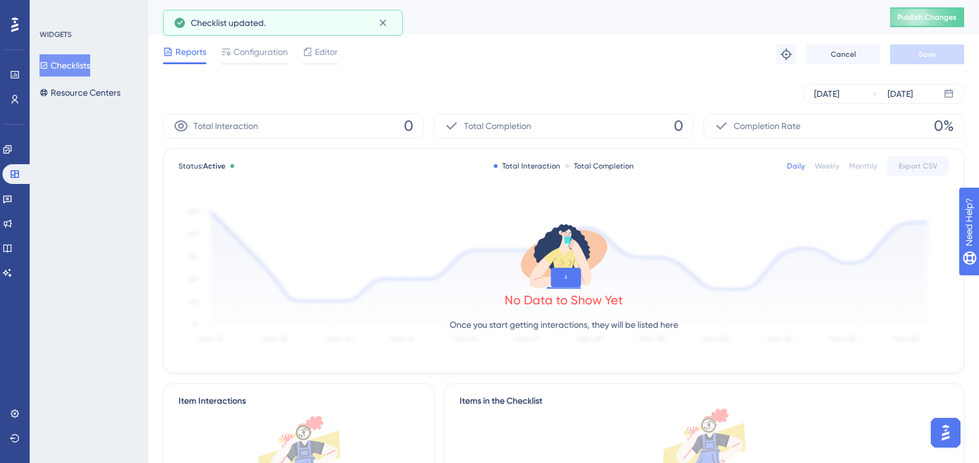
click at [81, 70] on button "Checklists" at bounding box center [65, 65] width 51 height 22
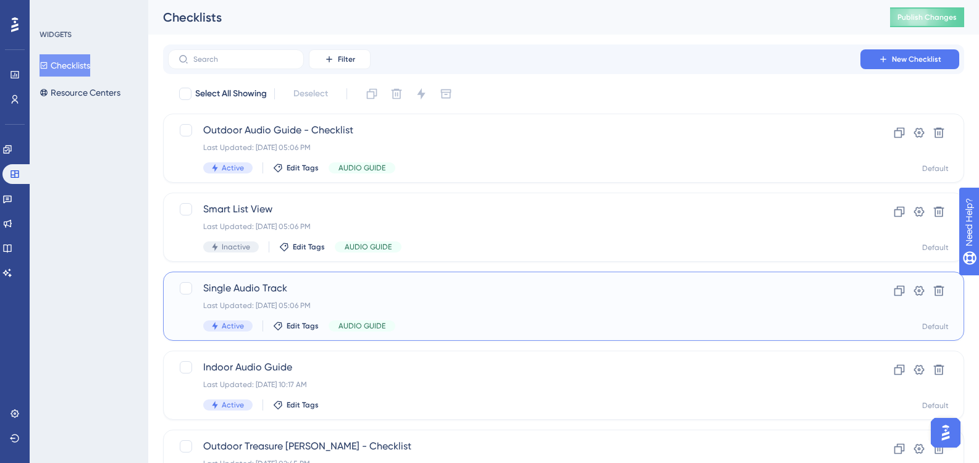
click at [229, 323] on span "Active" at bounding box center [233, 326] width 22 height 10
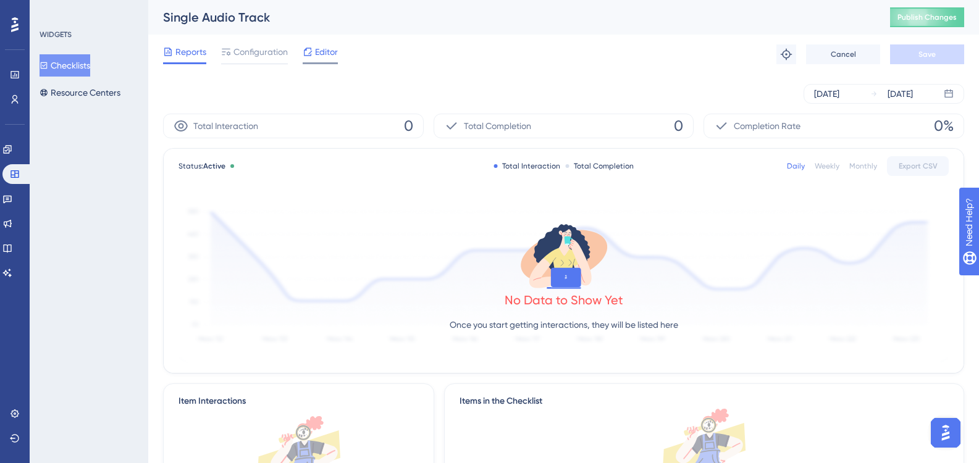
click at [318, 57] on span "Editor" at bounding box center [326, 51] width 23 height 15
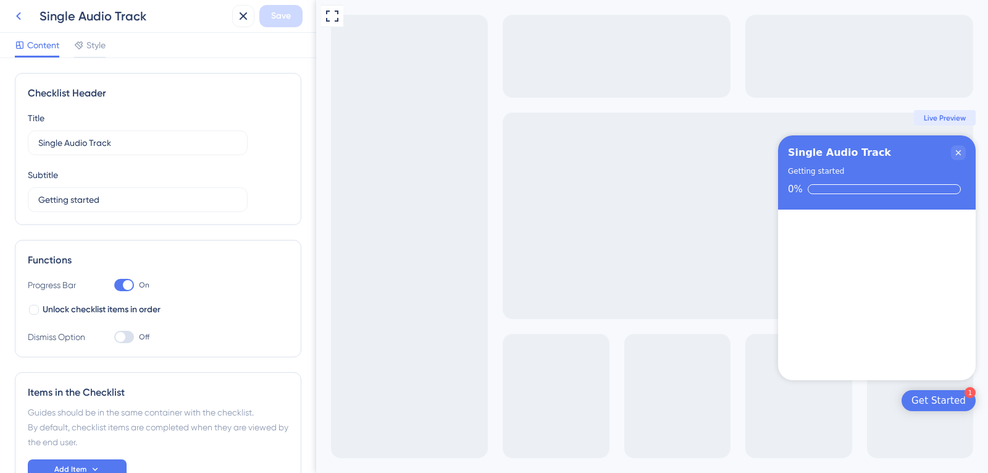
click at [27, 19] on button at bounding box center [18, 16] width 22 height 22
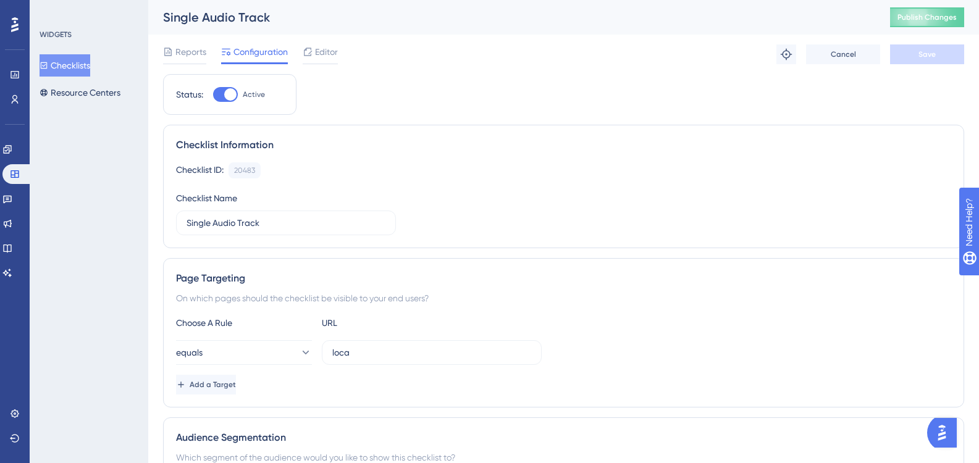
click at [230, 95] on div at bounding box center [230, 94] width 12 height 12
click at [213, 95] on input "Active" at bounding box center [213, 95] width 1 height 1
checkbox input "false"
click at [937, 53] on button "Save" at bounding box center [927, 54] width 74 height 20
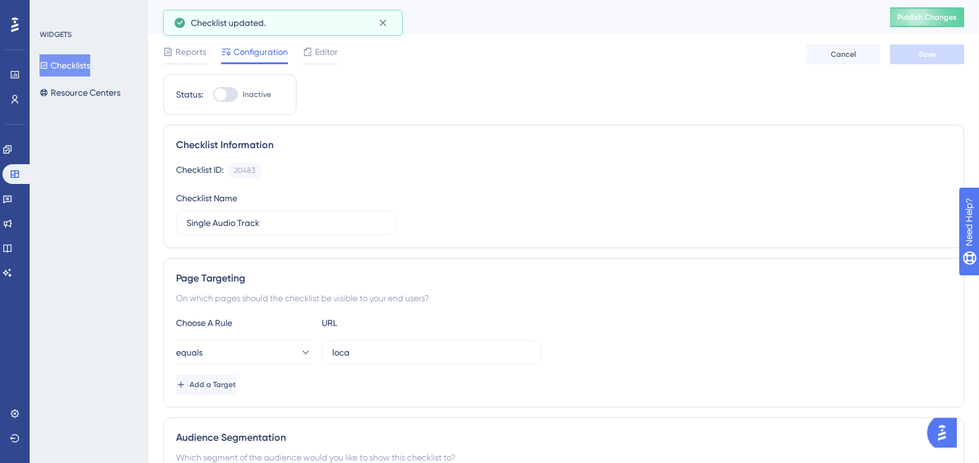
click at [87, 72] on button "Checklists" at bounding box center [65, 65] width 51 height 22
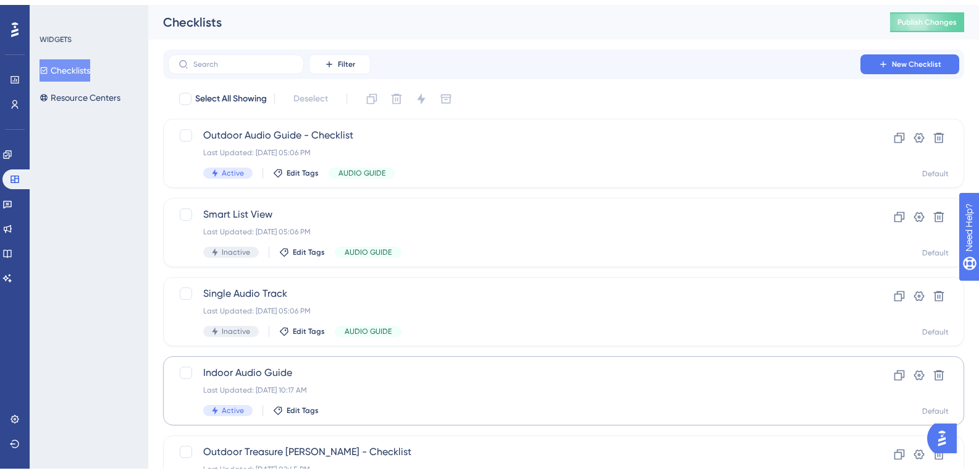
scroll to position [62, 0]
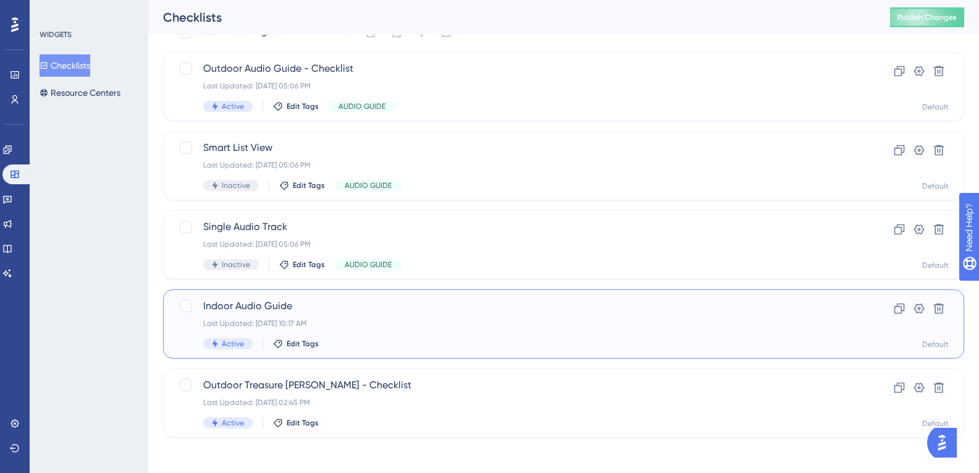
click at [214, 313] on span "Indoor Audio Guide" at bounding box center [514, 305] width 622 height 15
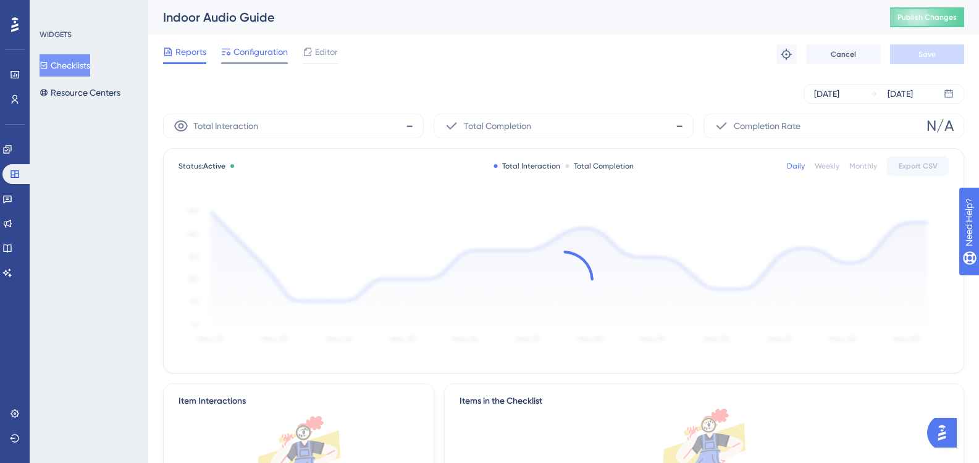
click at [283, 52] on span "Configuration" at bounding box center [261, 51] width 54 height 15
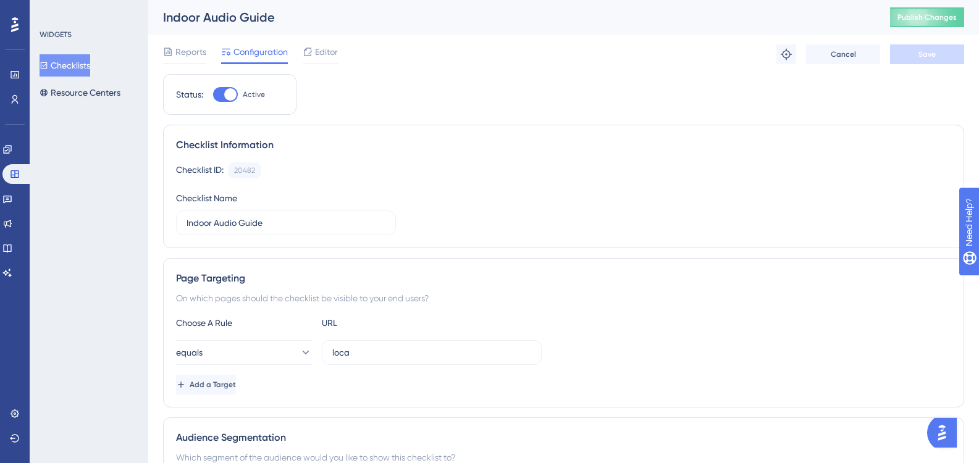
click at [228, 96] on div at bounding box center [230, 94] width 12 height 12
click at [213, 95] on input "Active" at bounding box center [213, 95] width 1 height 1
checkbox input "false"
click at [925, 56] on span "Save" at bounding box center [927, 54] width 17 height 10
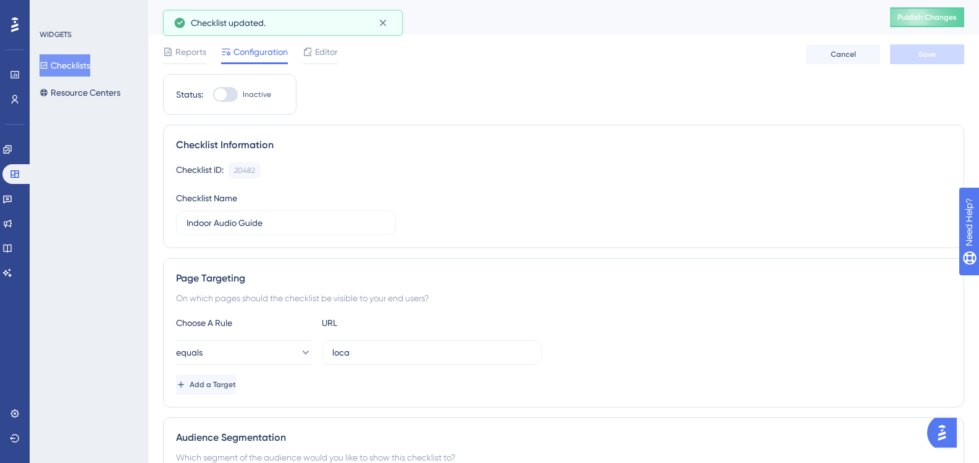
click at [90, 69] on button "Checklists" at bounding box center [65, 65] width 51 height 22
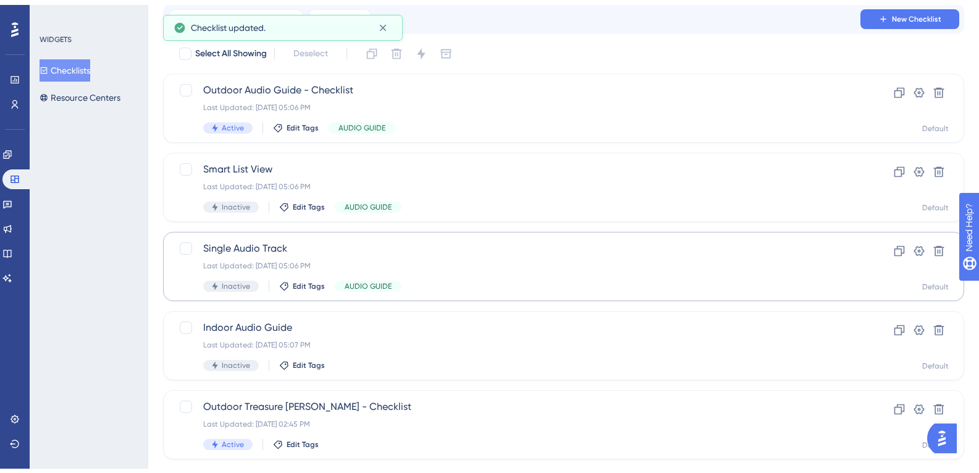
scroll to position [66, 0]
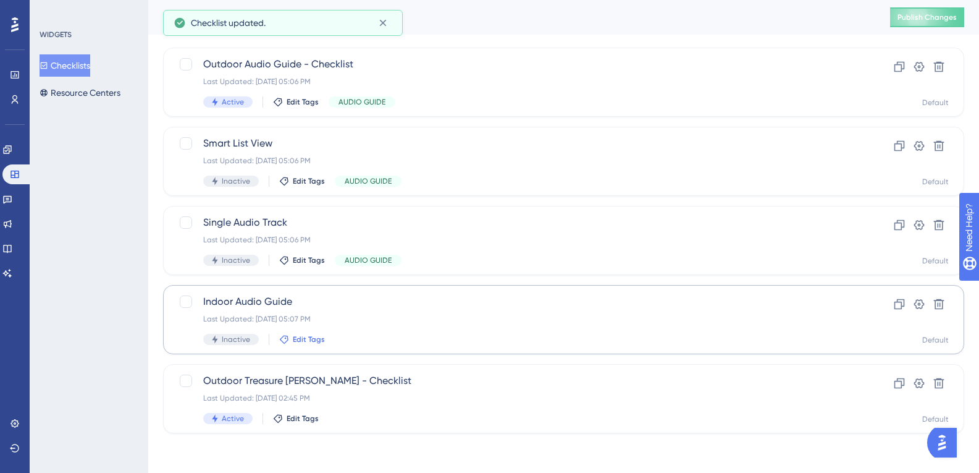
click at [299, 337] on span "Edit Tags" at bounding box center [309, 339] width 32 height 10
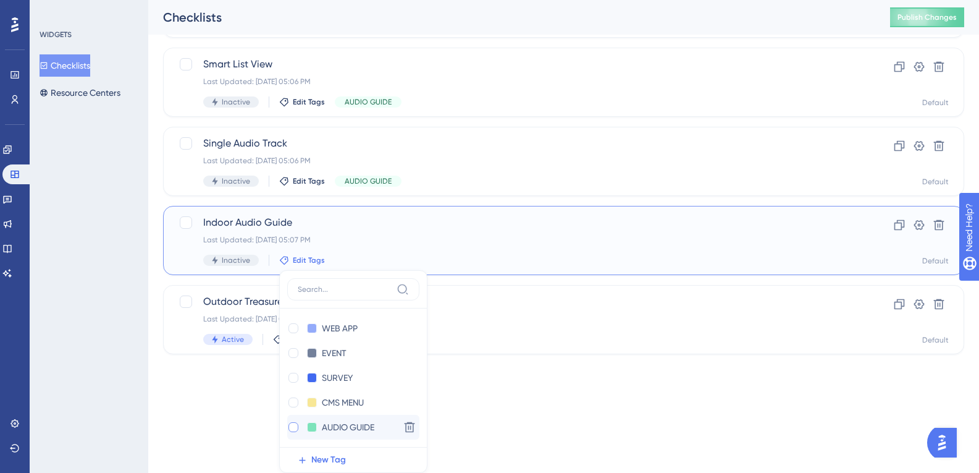
click at [293, 424] on div at bounding box center [293, 427] width 10 height 10
checkbox input "true"
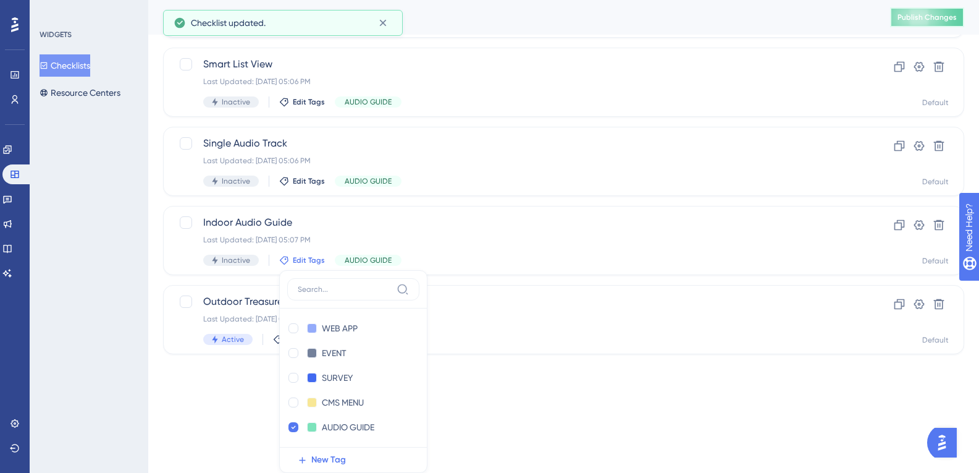
click at [899, 22] on button "Publish Changes" at bounding box center [927, 17] width 74 height 20
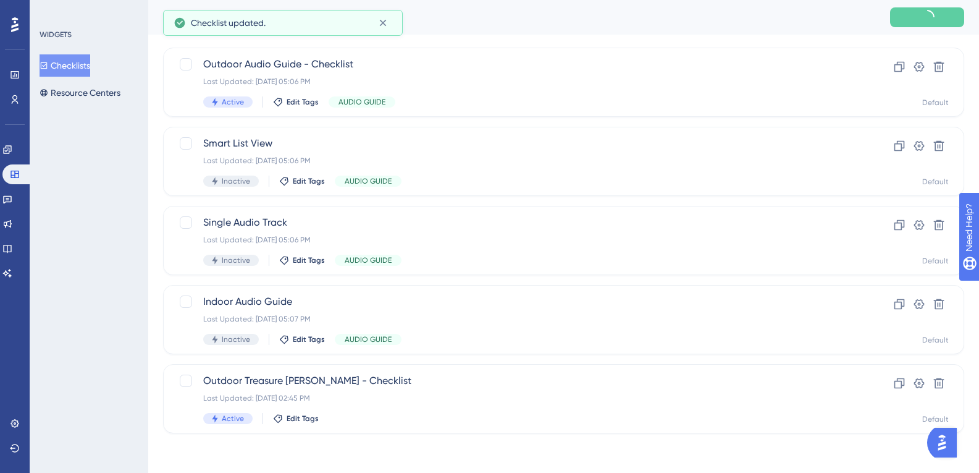
scroll to position [66, 0]
click at [264, 384] on span "Outdoor Treasure [PERSON_NAME] - Checklist" at bounding box center [514, 380] width 622 height 15
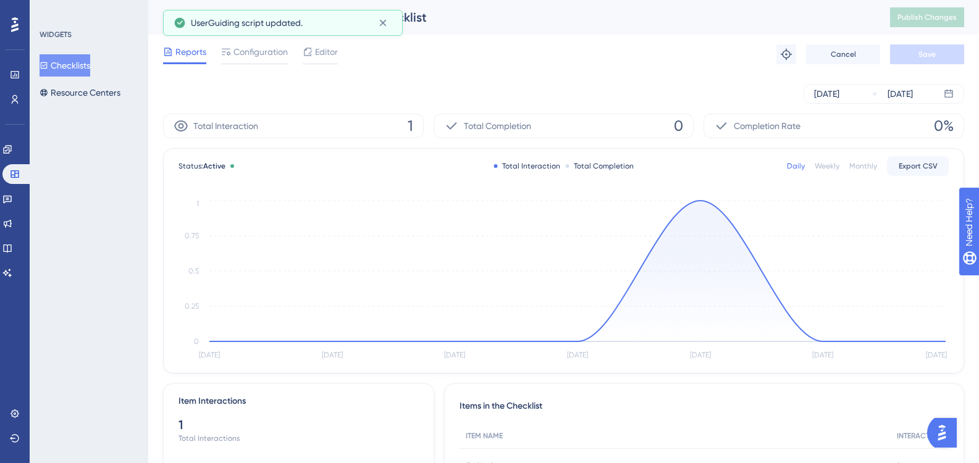
click at [78, 66] on button "Checklists" at bounding box center [65, 65] width 51 height 22
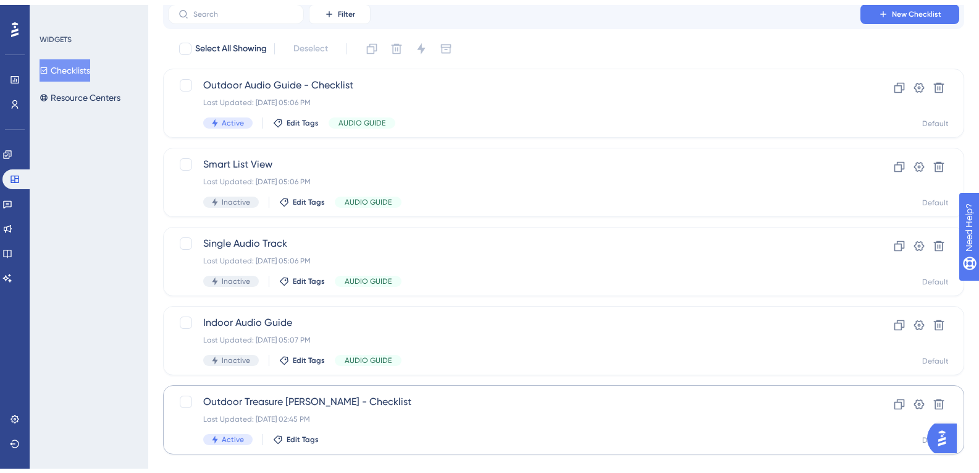
scroll to position [66, 0]
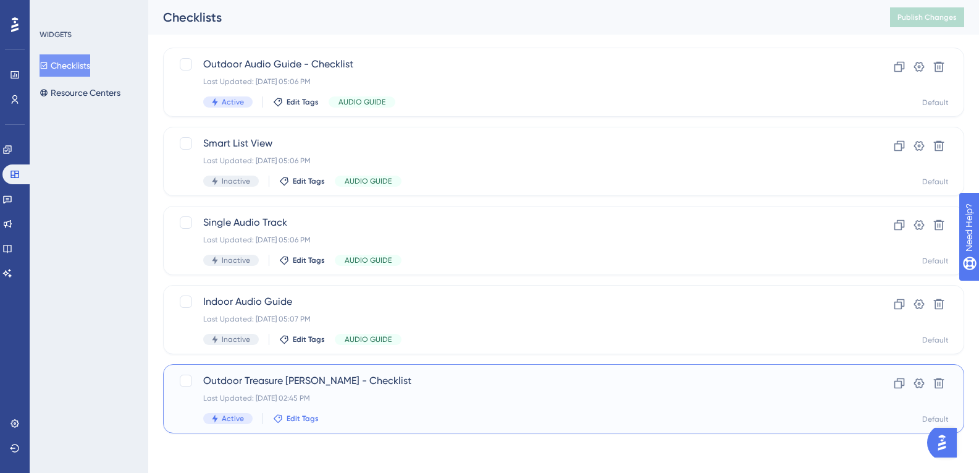
click at [278, 421] on icon at bounding box center [278, 418] width 10 height 10
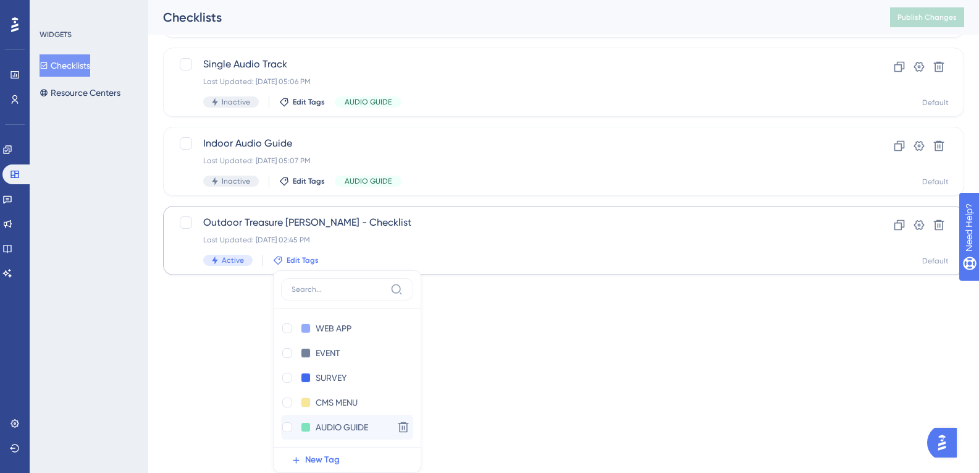
scroll to position [25, 0]
click at [287, 427] on div at bounding box center [287, 427] width 10 height 10
checkbox input "true"
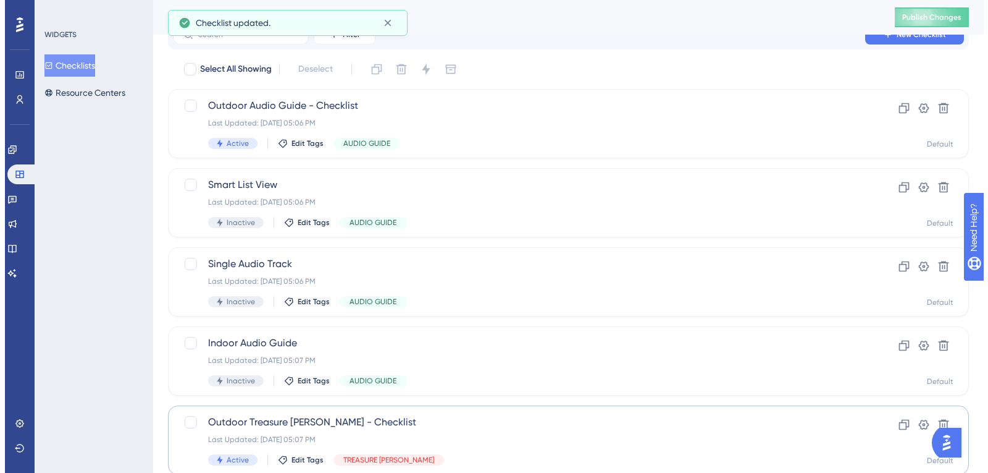
scroll to position [0, 0]
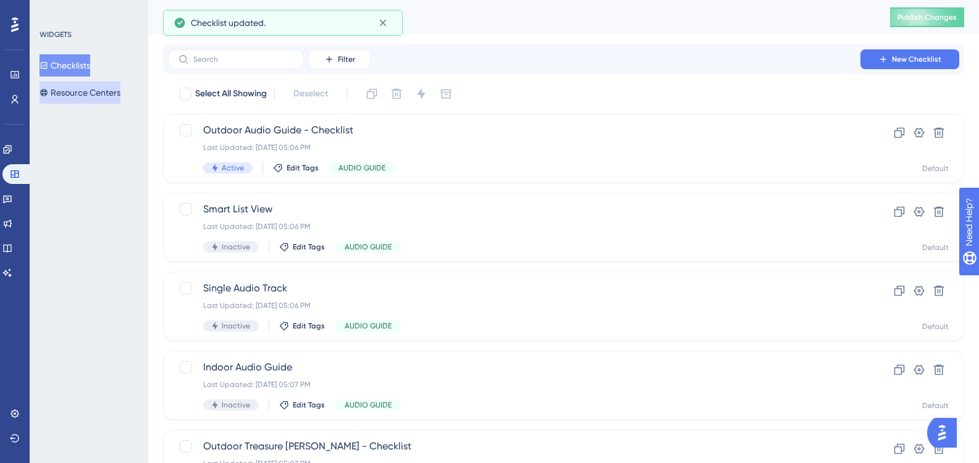
click at [83, 94] on button "Resource Centers" at bounding box center [80, 93] width 81 height 22
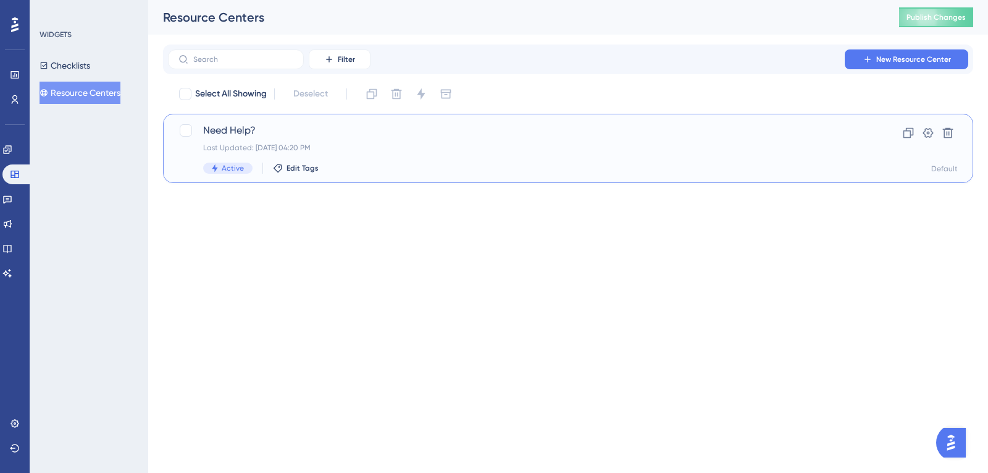
click at [292, 144] on div "Last Updated: [DATE] 04:20 PM" at bounding box center [518, 148] width 631 height 10
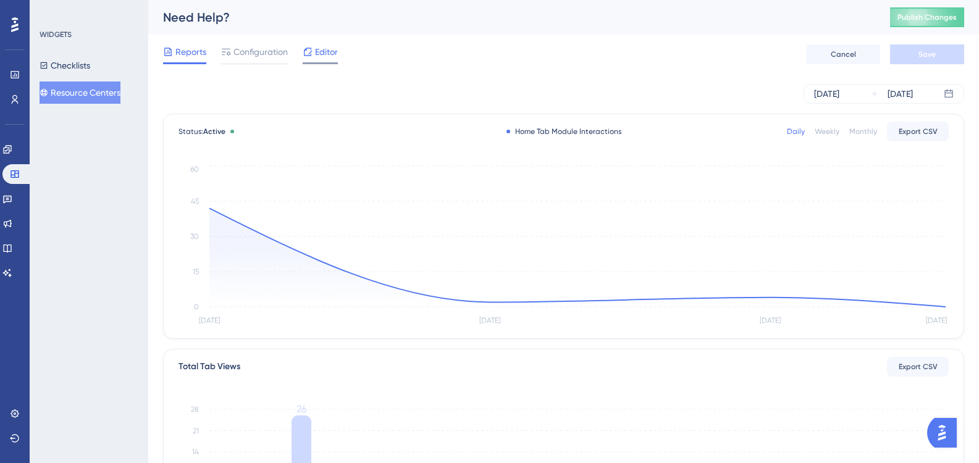
click at [331, 56] on span "Editor" at bounding box center [326, 51] width 23 height 15
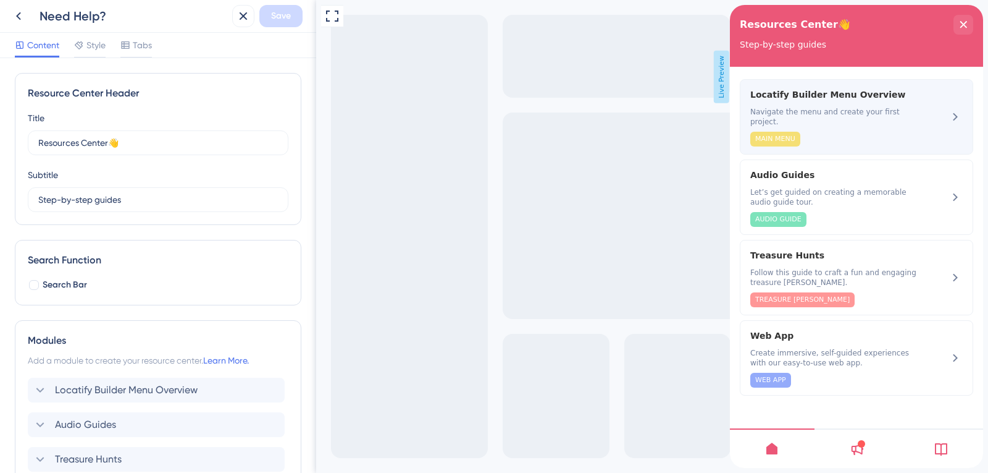
click at [910, 120] on div "Locatify Builder Menu Overview Navigate the menu and create your first project.…" at bounding box center [836, 116] width 170 height 59
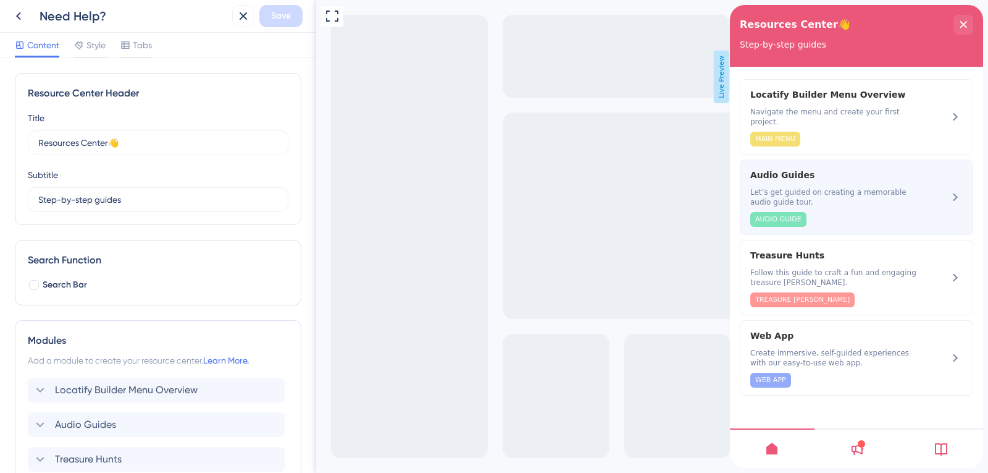
click at [911, 187] on span "Let’s get guided on creating a memorable audio guide tour." at bounding box center [836, 197] width 170 height 20
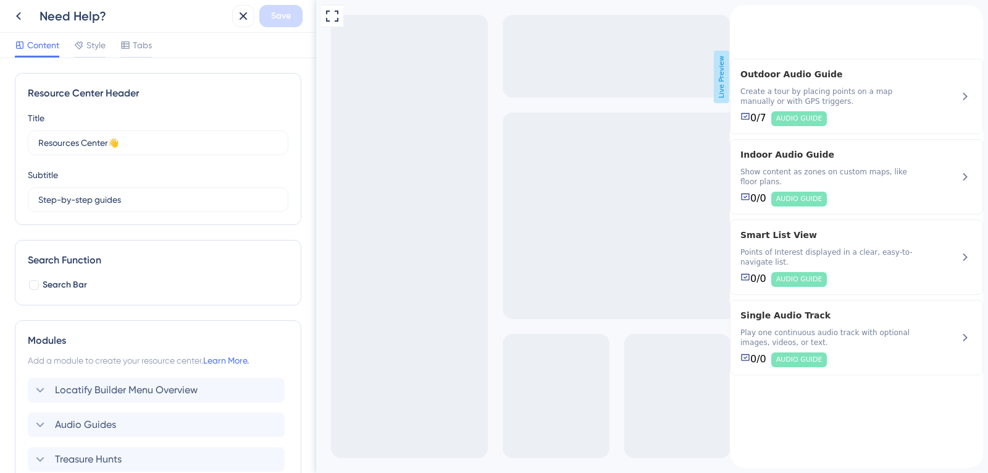
click at [740, 15] on icon "back to header" at bounding box center [735, 10] width 10 height 10
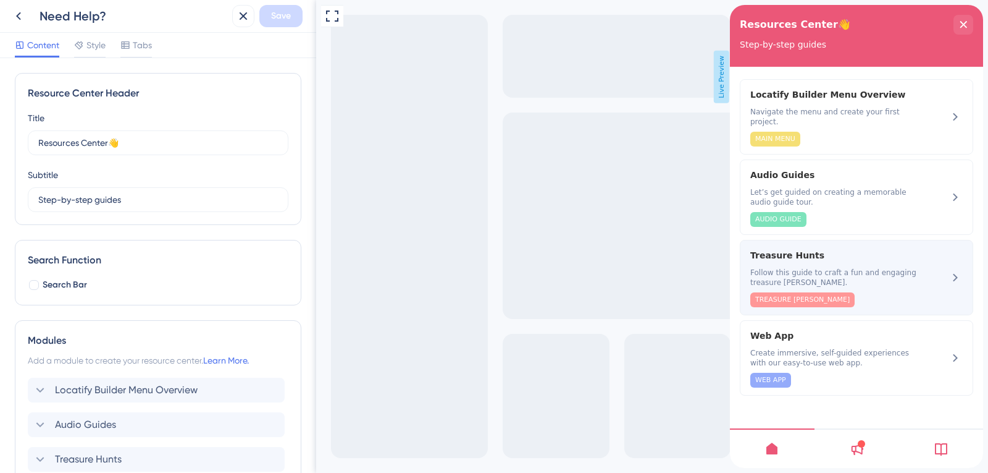
click at [843, 249] on span "Treasure Hunts" at bounding box center [826, 255] width 150 height 15
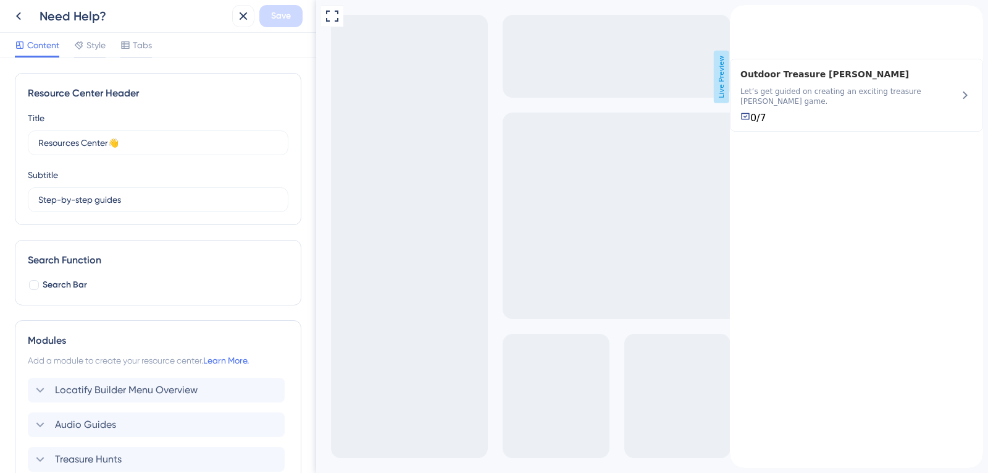
click at [740, 15] on icon "back to header" at bounding box center [735, 10] width 10 height 10
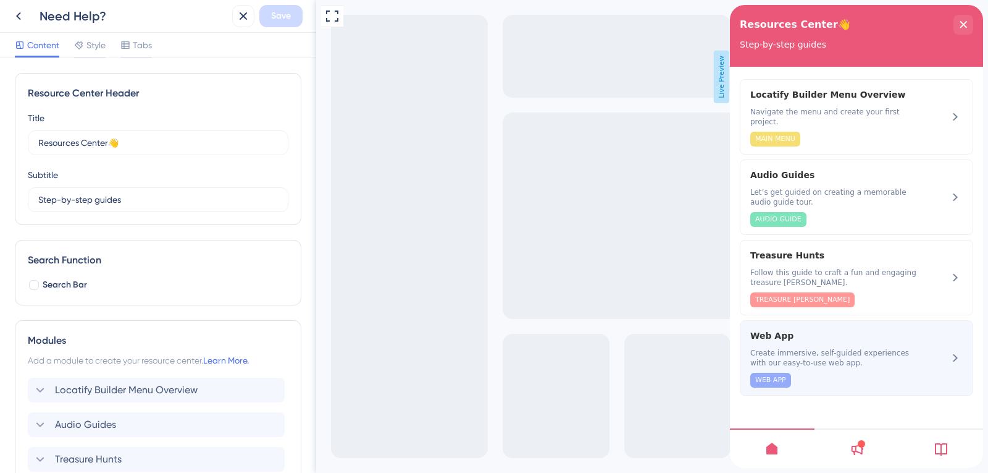
click at [812, 348] on span "Create immersive, self-guided experiences with our easy-to-use web app." at bounding box center [836, 358] width 170 height 20
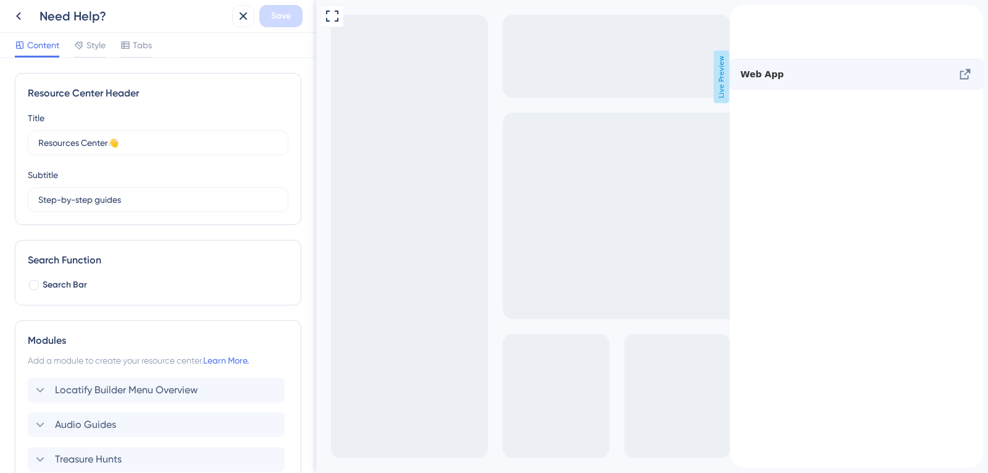
click at [961, 80] on icon at bounding box center [966, 74] width 11 height 11
click at [814, 82] on span "Web App" at bounding box center [824, 74] width 166 height 15
click at [750, 16] on div "back to header" at bounding box center [740, 11] width 20 height 12
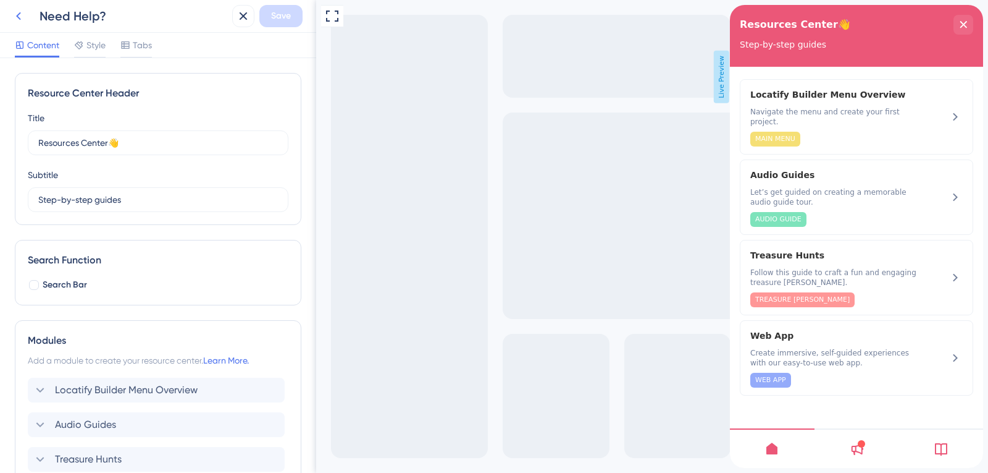
click at [26, 20] on button at bounding box center [18, 16] width 22 height 22
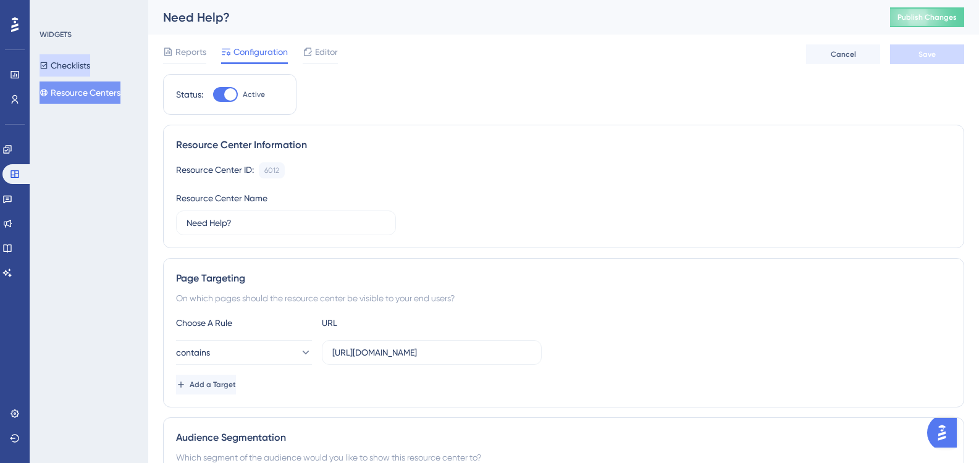
click at [75, 66] on button "Checklists" at bounding box center [65, 65] width 51 height 22
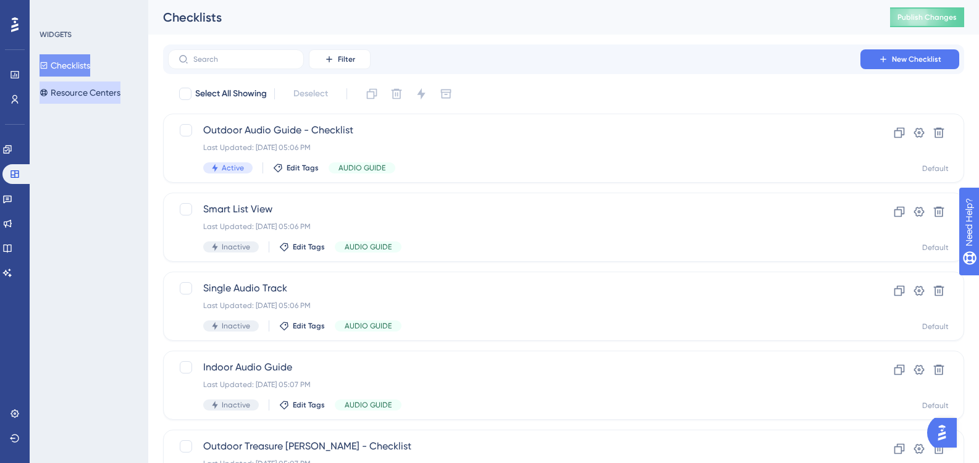
click at [84, 95] on button "Resource Centers" at bounding box center [80, 93] width 81 height 22
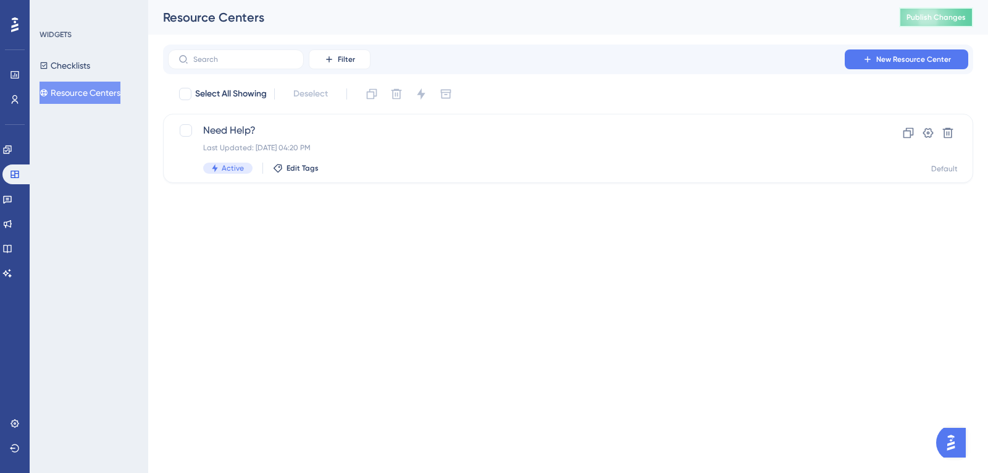
click at [903, 22] on button "Publish Changes" at bounding box center [936, 17] width 74 height 20
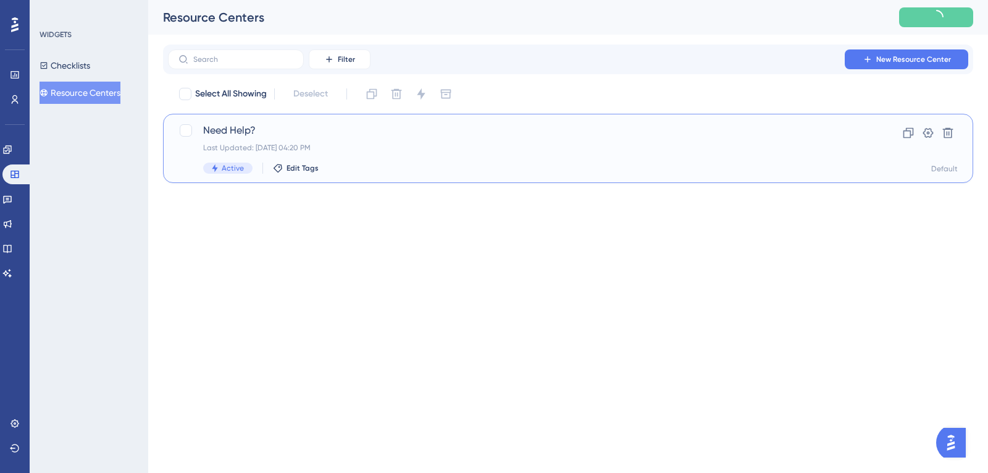
click at [467, 138] on div "Need Help? Last Updated: [DATE] 04:20 PM Active Edit Tags" at bounding box center [518, 148] width 631 height 51
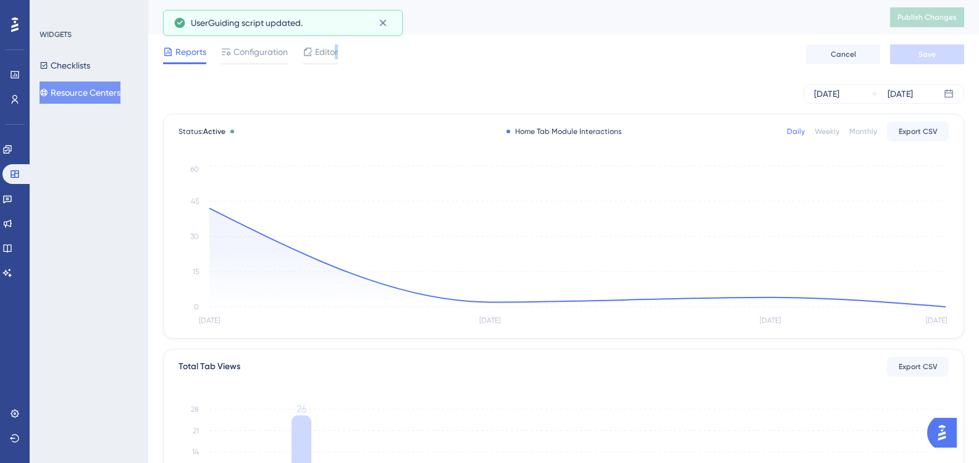
click at [337, 57] on span "Editor" at bounding box center [326, 51] width 23 height 15
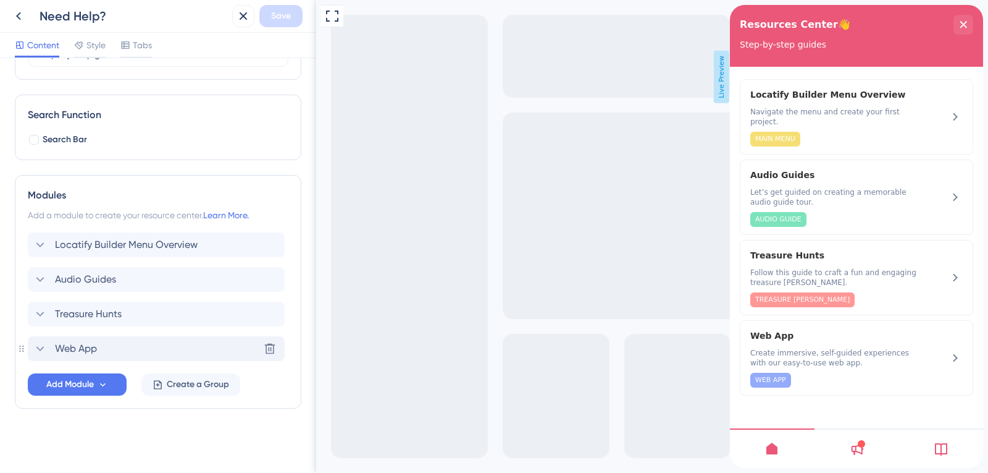
click at [50, 350] on div "Web App" at bounding box center [65, 348] width 64 height 15
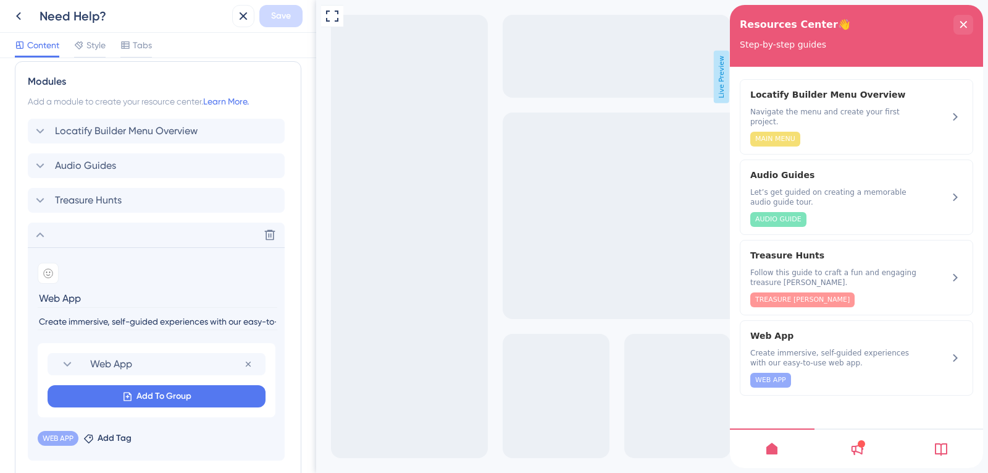
scroll to position [358, 0]
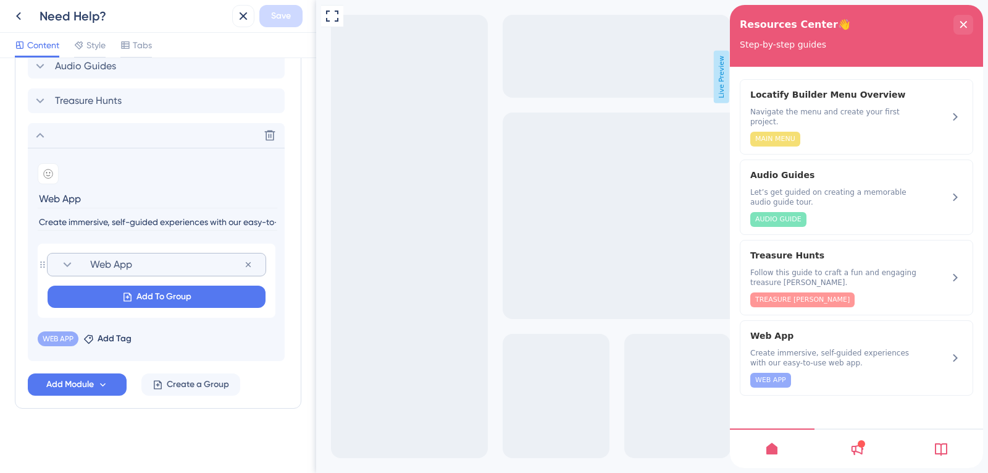
click at [137, 264] on span "Web App" at bounding box center [167, 264] width 154 height 15
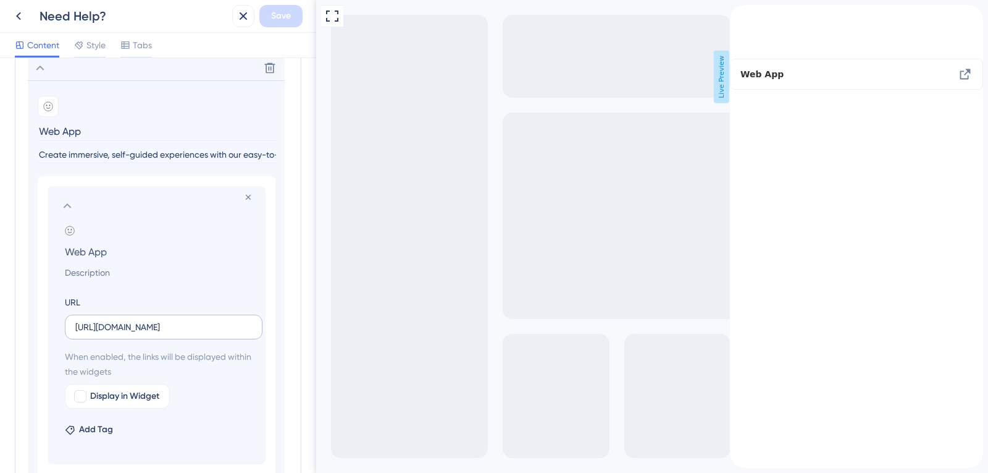
scroll to position [482, 0]
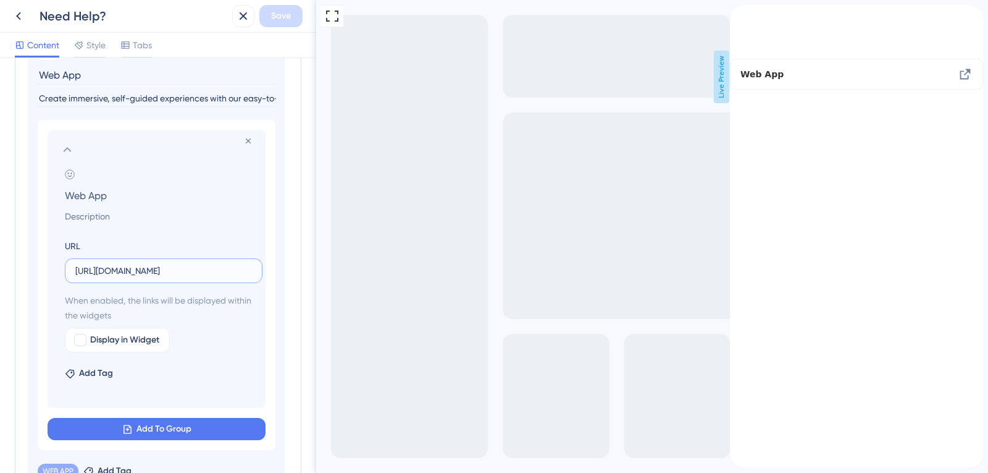
drag, startPoint x: 76, startPoint y: 271, endPoint x: 218, endPoint y: 279, distance: 142.3
click at [217, 279] on label "[URL][DOMAIN_NAME]" at bounding box center [164, 270] width 198 height 25
click at [61, 277] on div "Add emoji Web App URL [URL][DOMAIN_NAME] When enabled, the links will be displa…" at bounding box center [156, 288] width 193 height 238
click at [243, 141] on button at bounding box center [248, 140] width 15 height 15
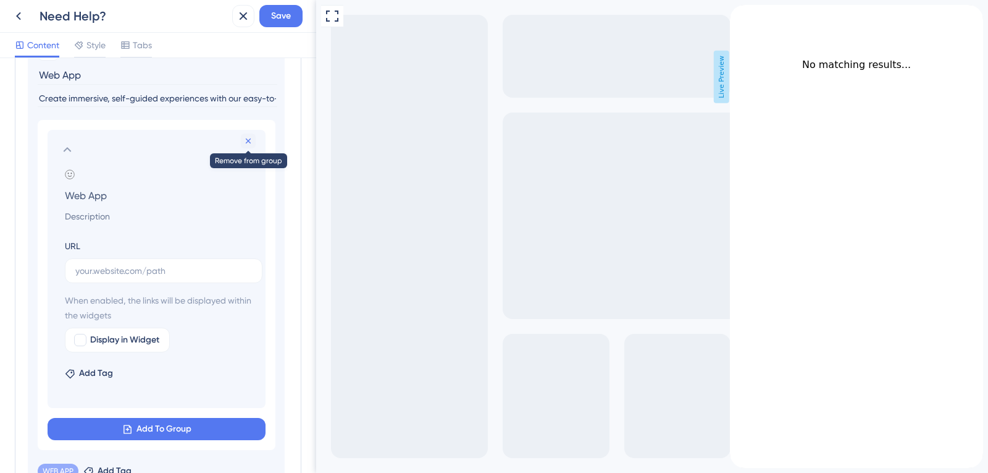
scroll to position [326, 0]
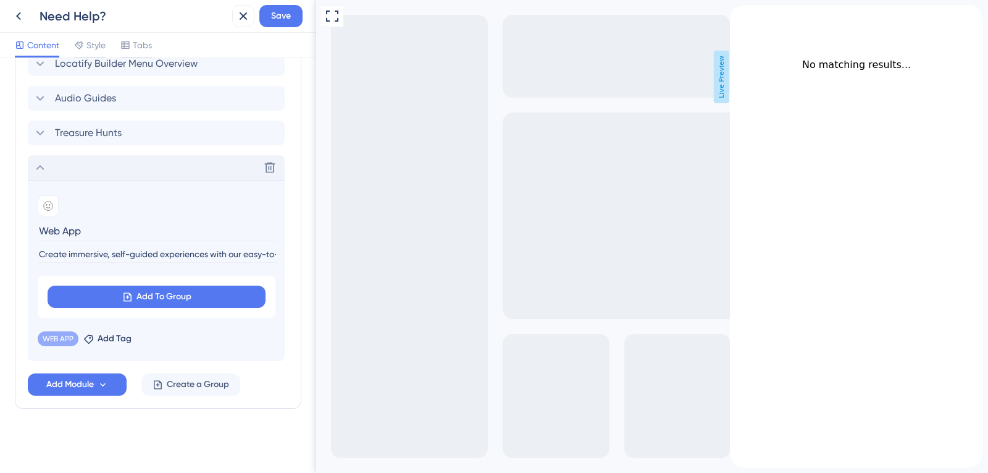
click at [47, 163] on icon at bounding box center [40, 167] width 15 height 15
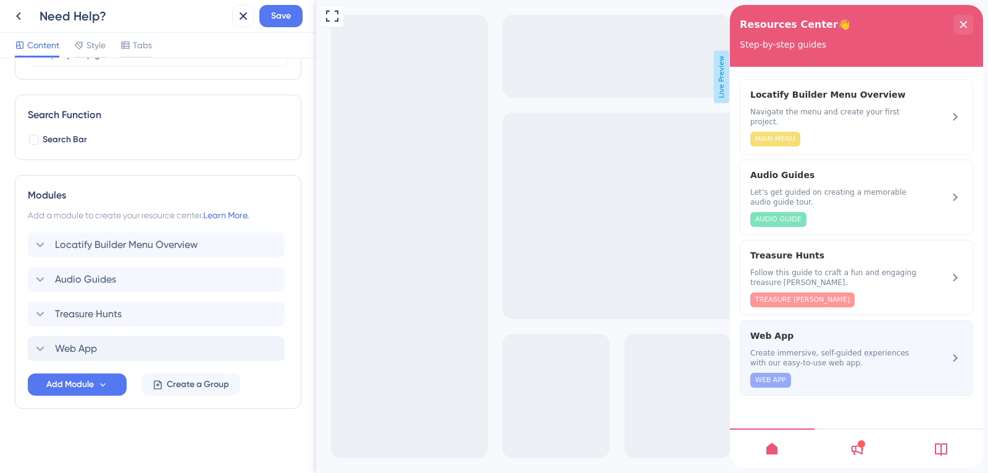
click at [830, 348] on span "Create immersive, self-guided experiences with our easy-to-use web app." at bounding box center [836, 358] width 170 height 20
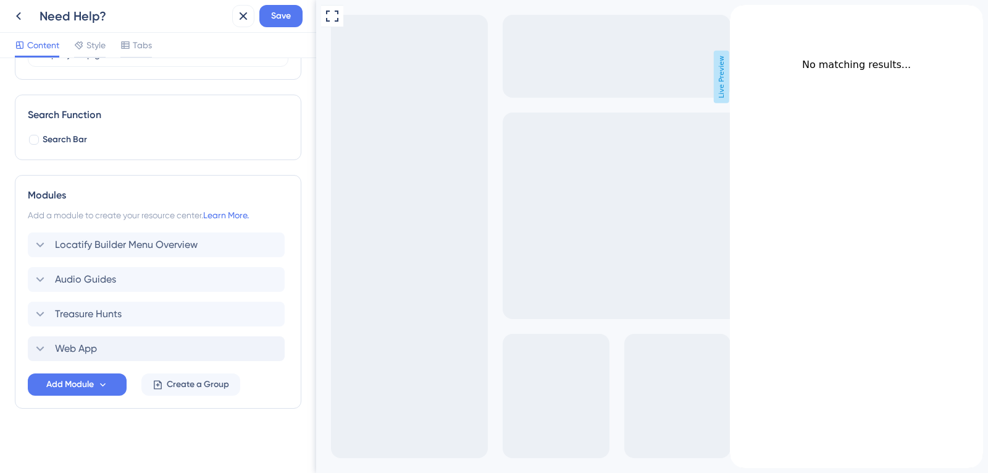
click at [746, 17] on div "back to header" at bounding box center [740, 11] width 20 height 12
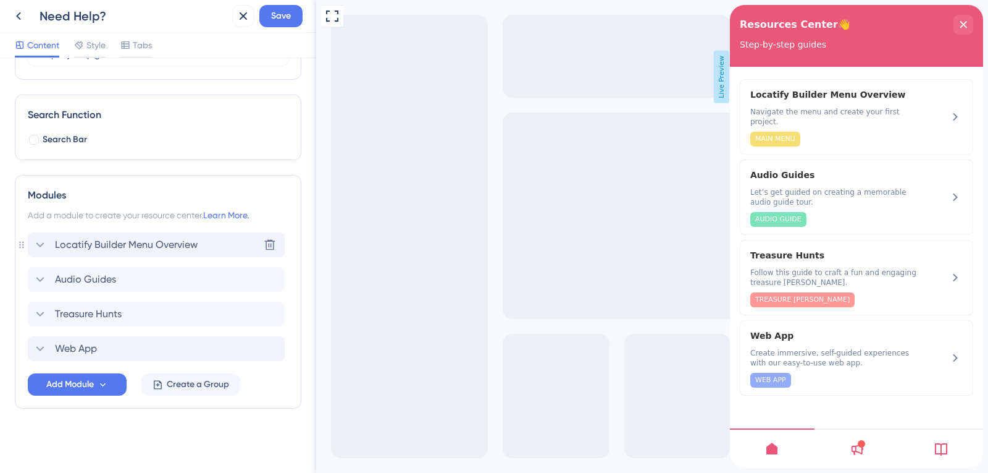
click at [113, 234] on div "Locatify Builder Menu Overview Delete" at bounding box center [156, 244] width 257 height 25
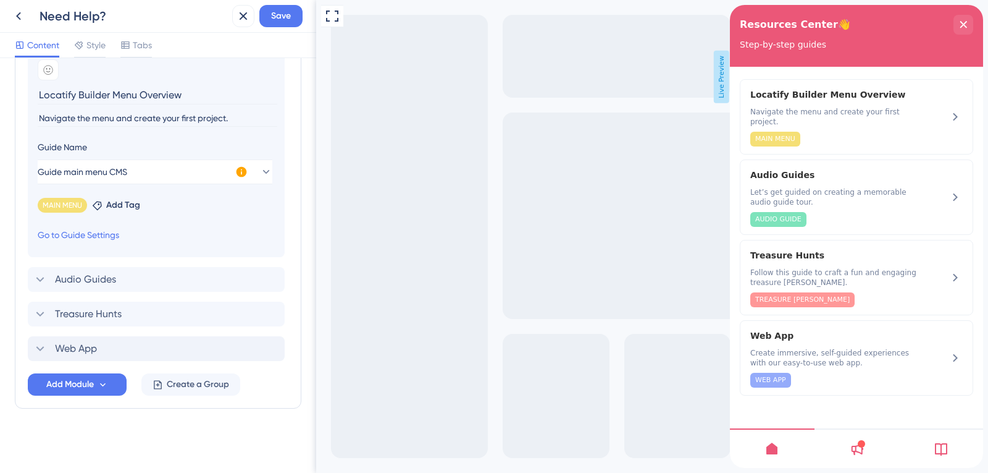
click at [114, 96] on input "Locatify Builder Menu Overview" at bounding box center [158, 94] width 240 height 19
click at [98, 114] on input "Navigate the menu and create your first project." at bounding box center [158, 118] width 240 height 17
click at [92, 120] on input "Navigate the menu and create your first project." at bounding box center [158, 118] width 240 height 17
click at [94, 120] on input "Navigate the menu and create your first project." at bounding box center [158, 118] width 240 height 17
type input "Navigate the main menu and create your first project."
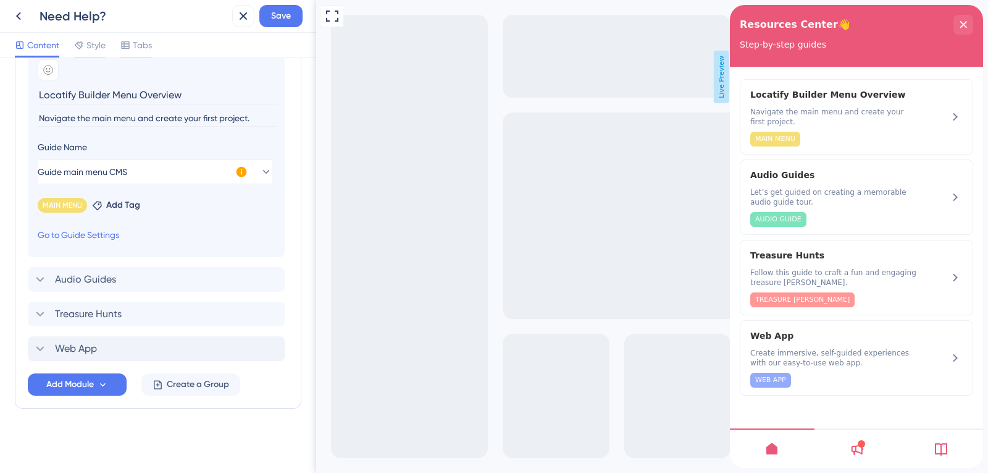
click at [112, 95] on input "Locatify Builder Menu Overview" at bounding box center [158, 94] width 240 height 19
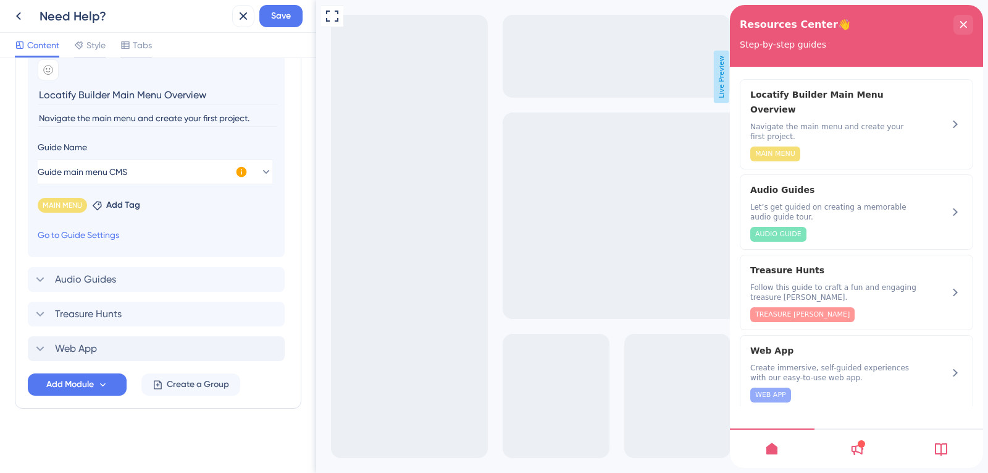
type input "Locatify Builder Main Menu Overview"
click at [99, 120] on input "Navigate the main menu and create your first project." at bounding box center [158, 118] width 240 height 17
click at [96, 119] on input "Navigate the main menu and create your first project." at bounding box center [158, 118] width 240 height 17
type input "Navigate the CMS main menu and create your first project."
click at [75, 201] on span "MAIN MENU" at bounding box center [63, 205] width 40 height 10
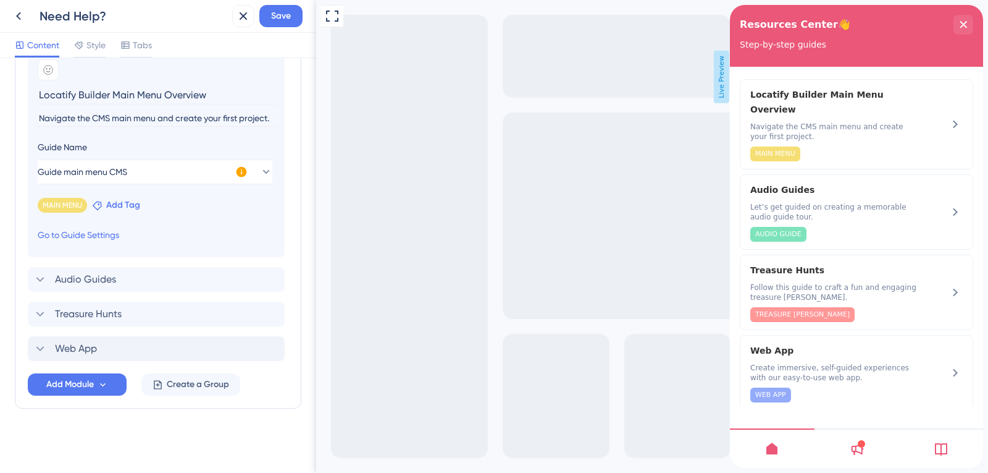
click at [101, 204] on icon at bounding box center [97, 205] width 9 height 9
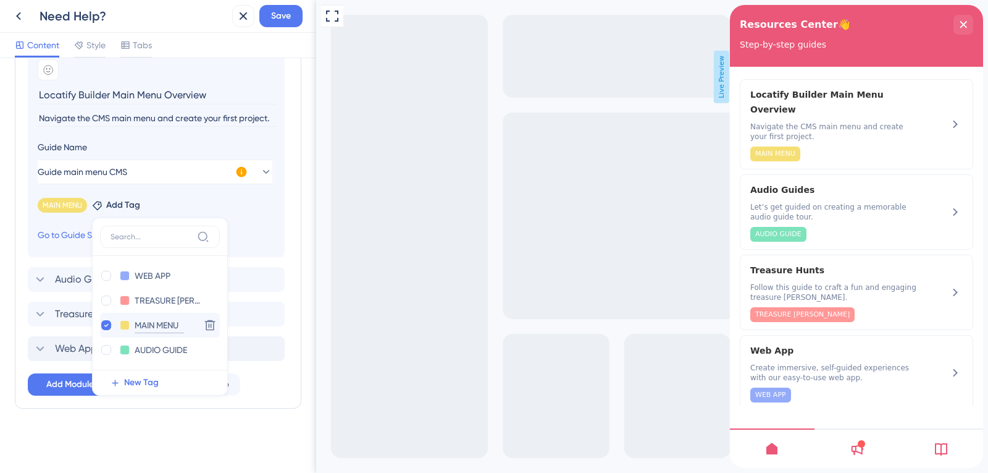
click at [146, 327] on input "MAIN MENU" at bounding box center [159, 325] width 49 height 15
drag, startPoint x: 154, startPoint y: 322, endPoint x: 135, endPoint y: 325, distance: 19.3
click at [135, 325] on input "MAIN MENU" at bounding box center [159, 325] width 49 height 15
type input "CMS MAIN MENU"
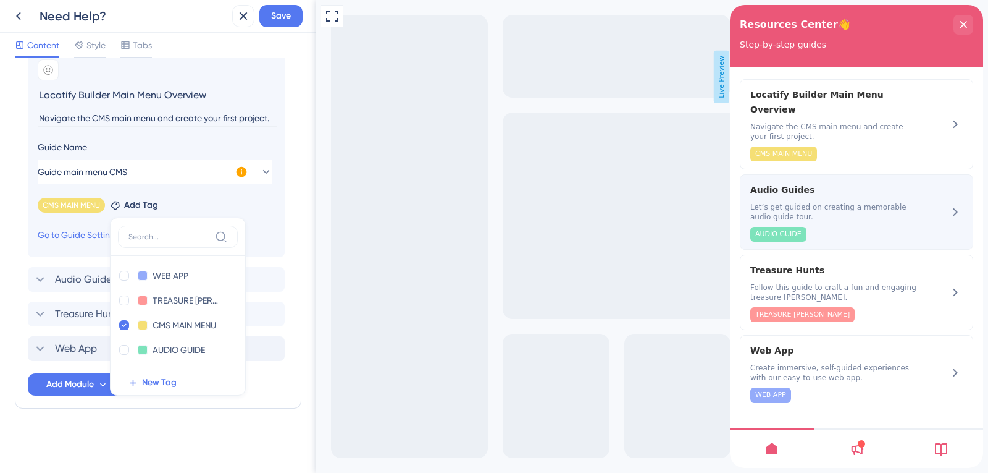
click at [907, 202] on span "Let’s get guided on creating a memorable audio guide tour." at bounding box center [836, 212] width 170 height 20
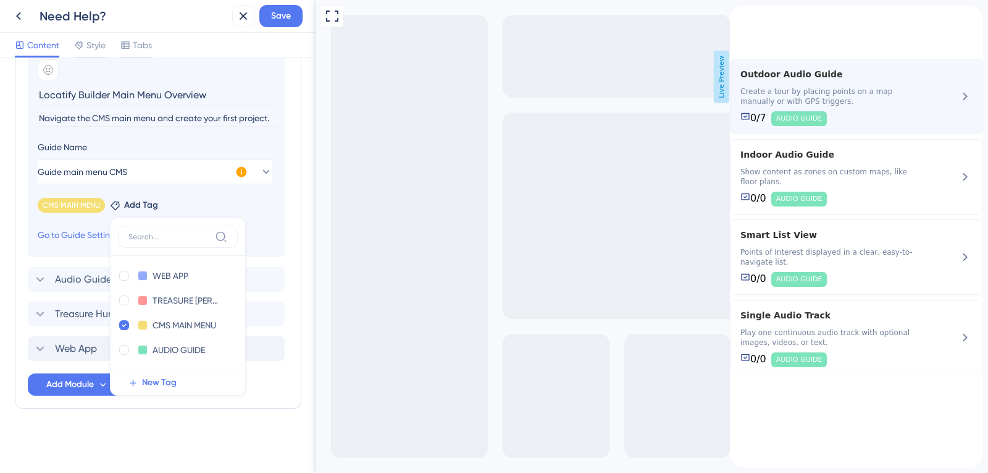
click at [868, 126] on div "0/7 AUDIO GUIDE" at bounding box center [834, 118] width 186 height 15
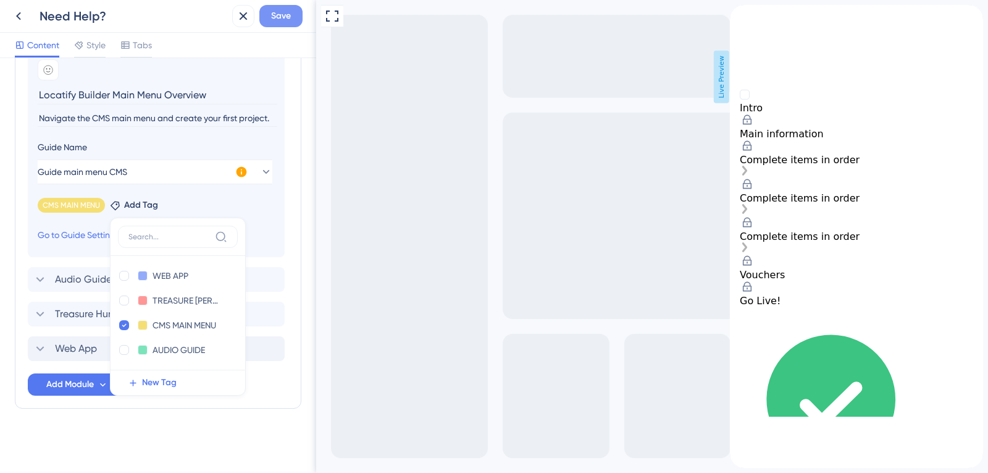
click at [280, 21] on span "Save" at bounding box center [281, 16] width 20 height 15
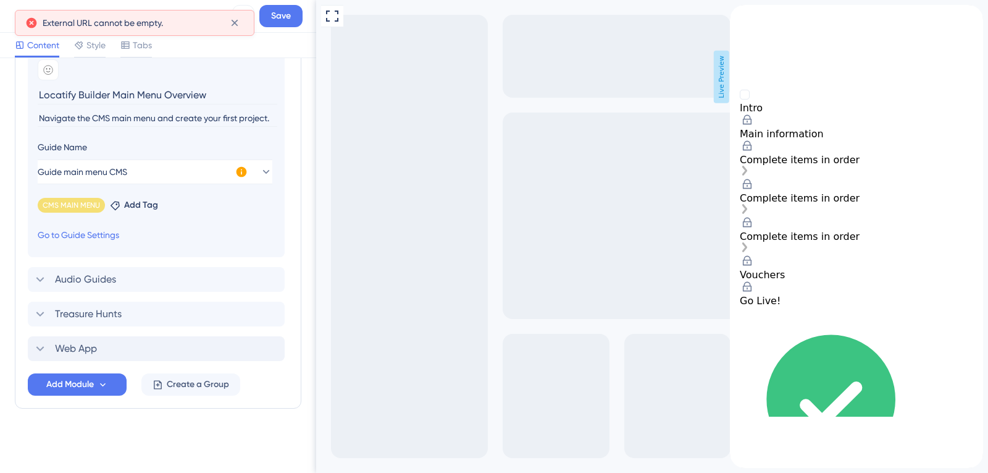
click at [12, 210] on div "Resource Center Header Title Resources Center👋 10 Resources Center👋 Subtitle St…" at bounding box center [158, 265] width 316 height 415
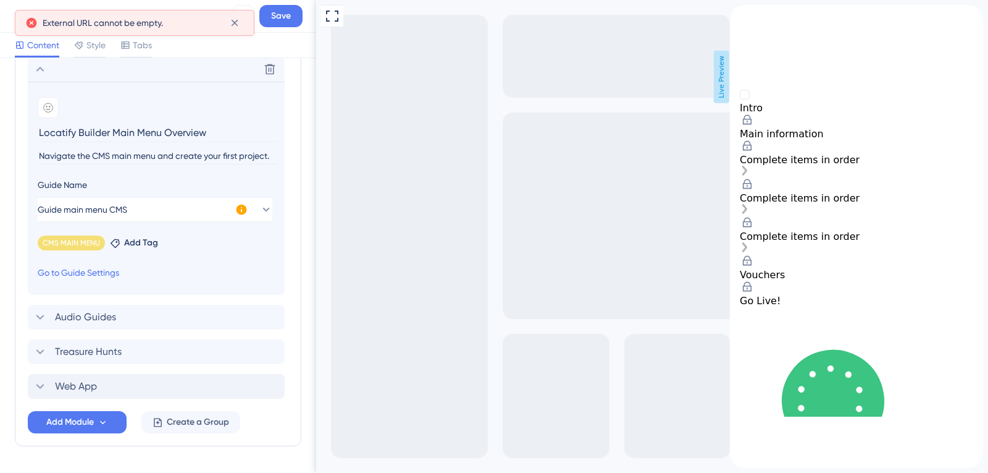
scroll to position [297, 0]
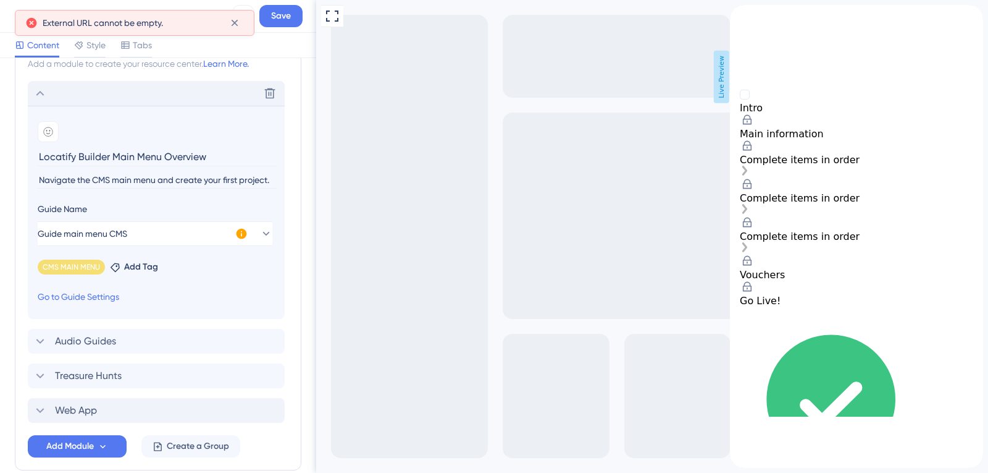
click at [46, 92] on icon at bounding box center [40, 93] width 15 height 15
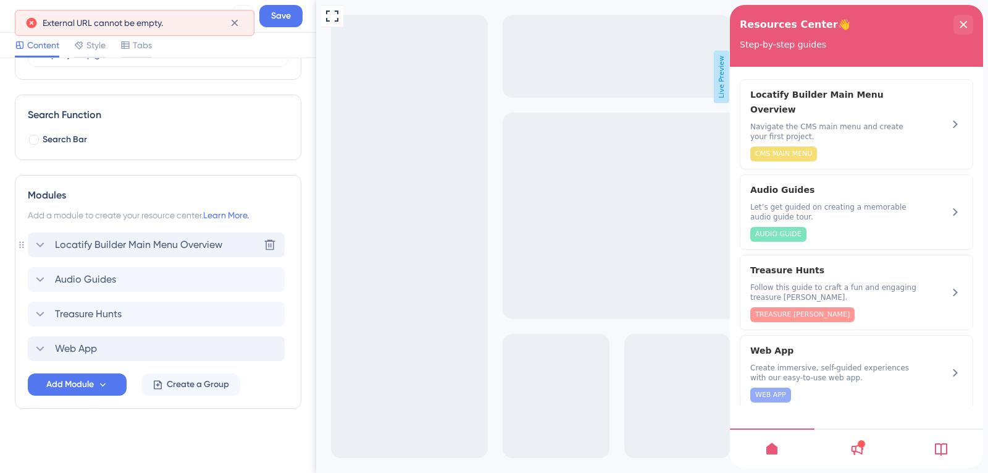
scroll to position [145, 0]
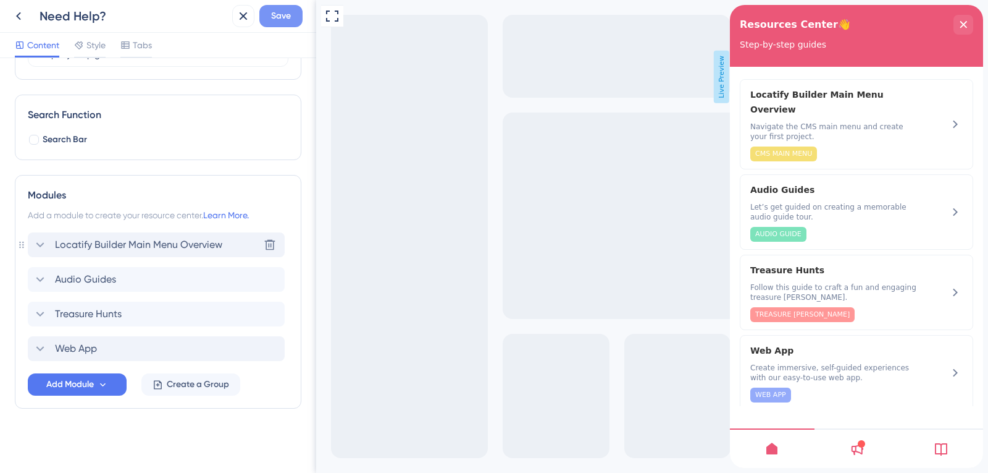
click at [275, 12] on span "Save" at bounding box center [281, 16] width 20 height 15
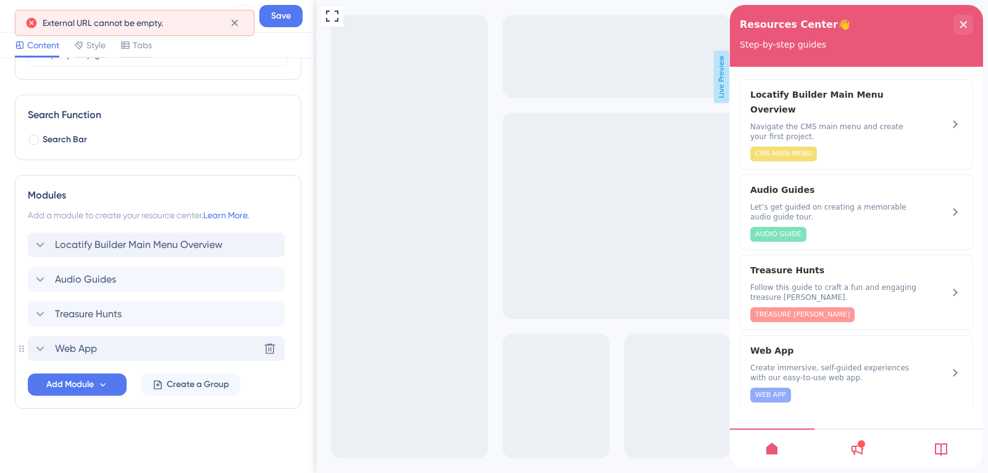
click at [112, 345] on div "Web App Delete" at bounding box center [156, 348] width 257 height 25
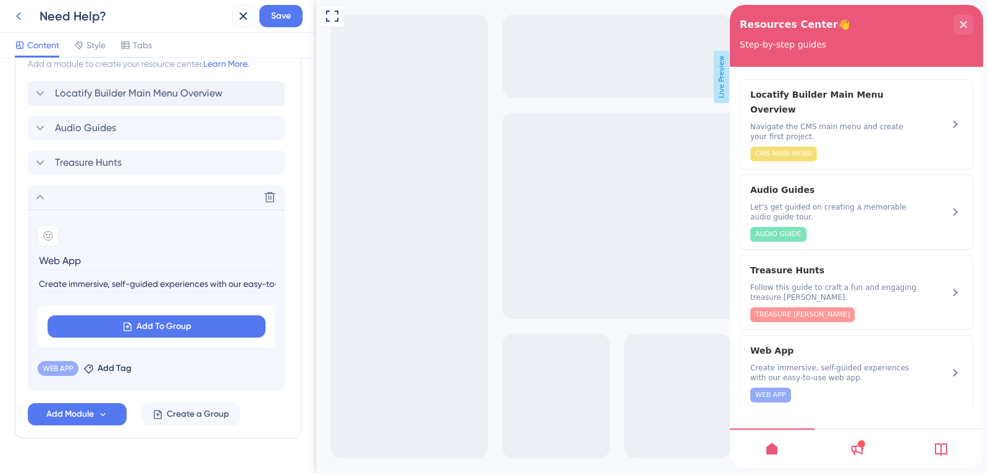
click at [14, 19] on icon at bounding box center [18, 16] width 15 height 15
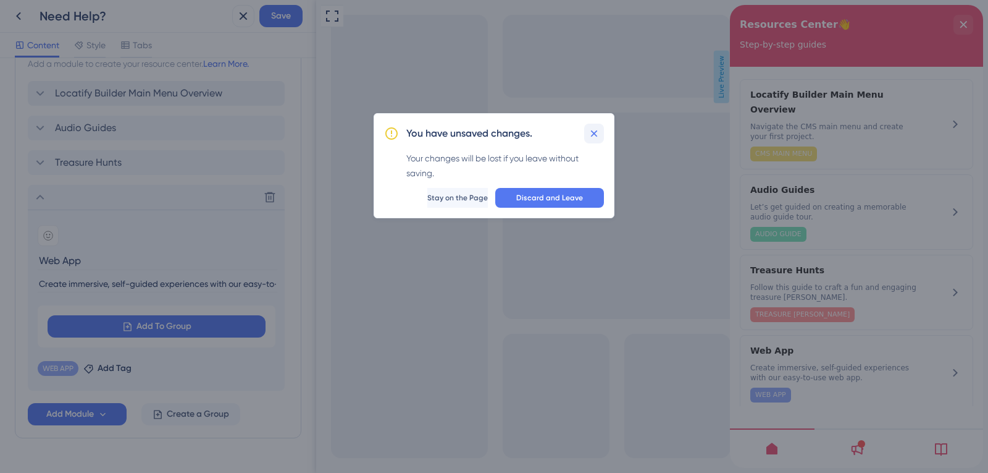
click at [589, 128] on icon at bounding box center [594, 133] width 12 height 12
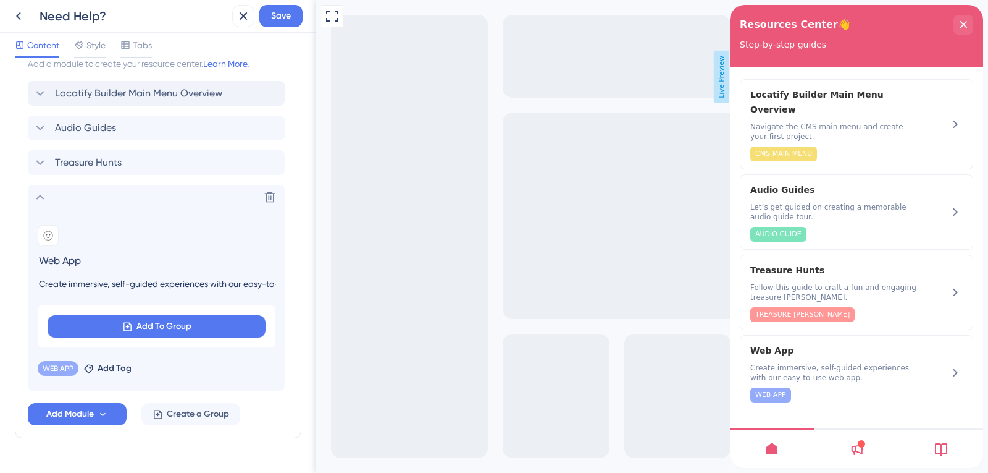
scroll to position [0, 57]
drag, startPoint x: 41, startPoint y: 285, endPoint x: 286, endPoint y: 288, distance: 245.3
click at [286, 288] on div "Modules Add a module to create your resource center. Learn More. Locatify Build…" at bounding box center [158, 230] width 287 height 415
click at [268, 187] on button at bounding box center [270, 197] width 20 height 20
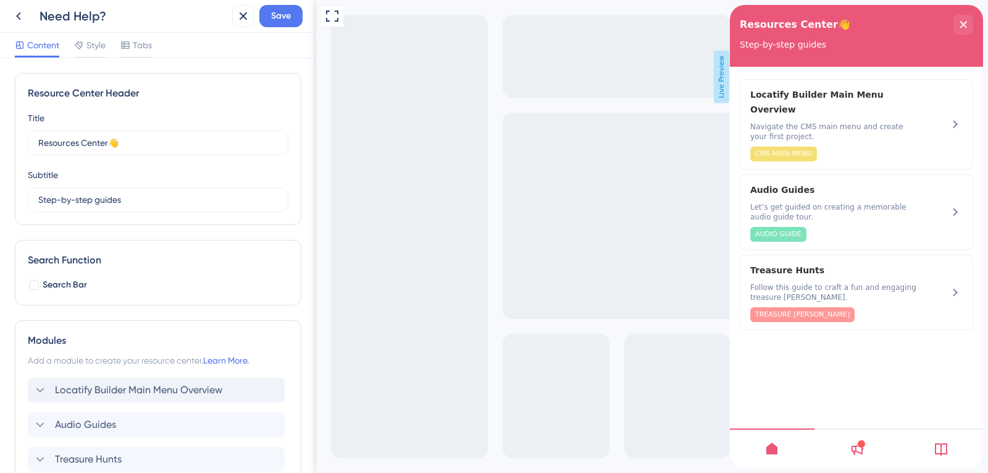
click at [863, 447] on icon at bounding box center [856, 448] width 15 height 15
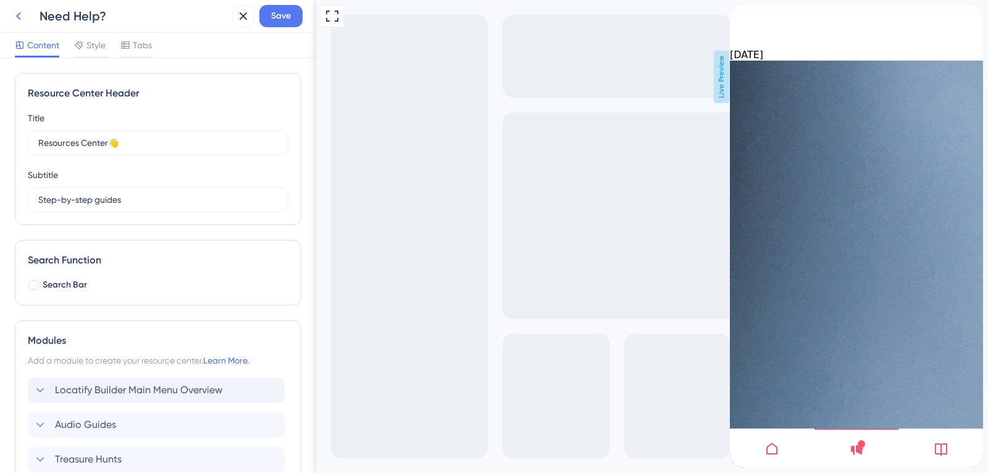
click at [15, 15] on icon at bounding box center [18, 16] width 15 height 15
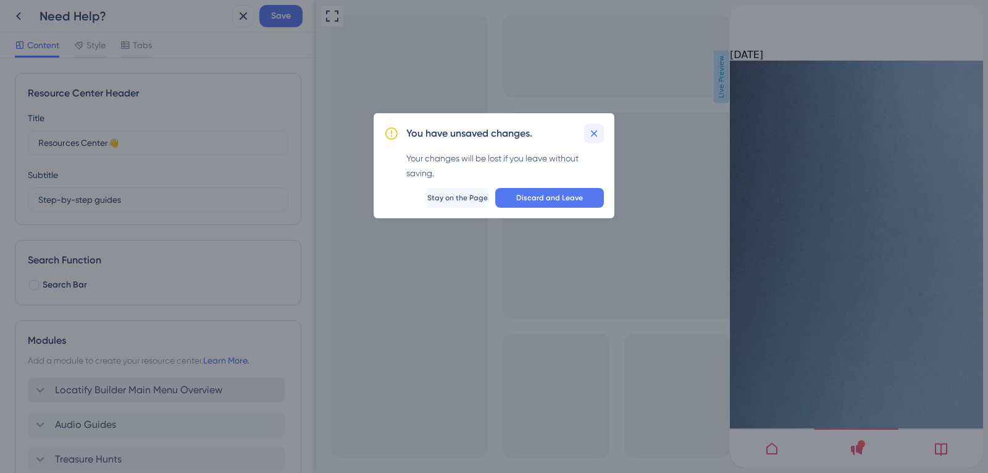
click at [591, 135] on icon at bounding box center [594, 133] width 12 height 12
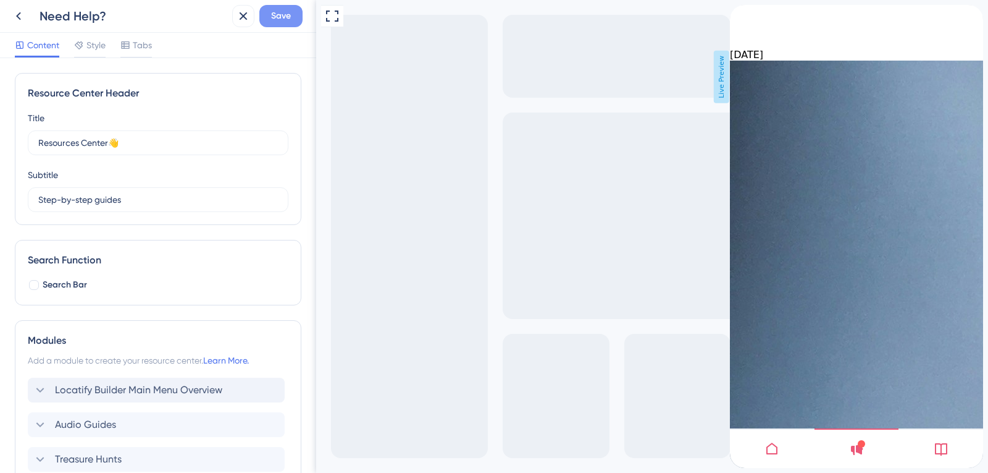
click at [281, 19] on span "Save" at bounding box center [281, 16] width 20 height 15
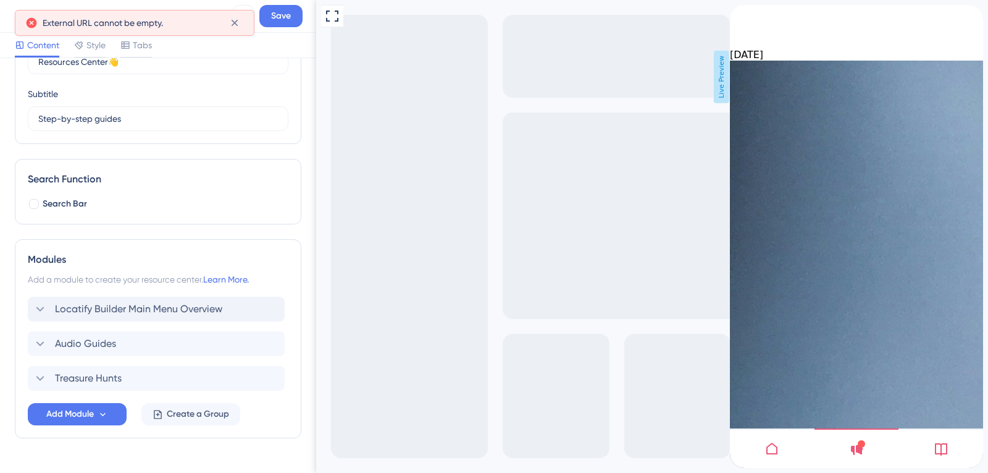
scroll to position [111, 0]
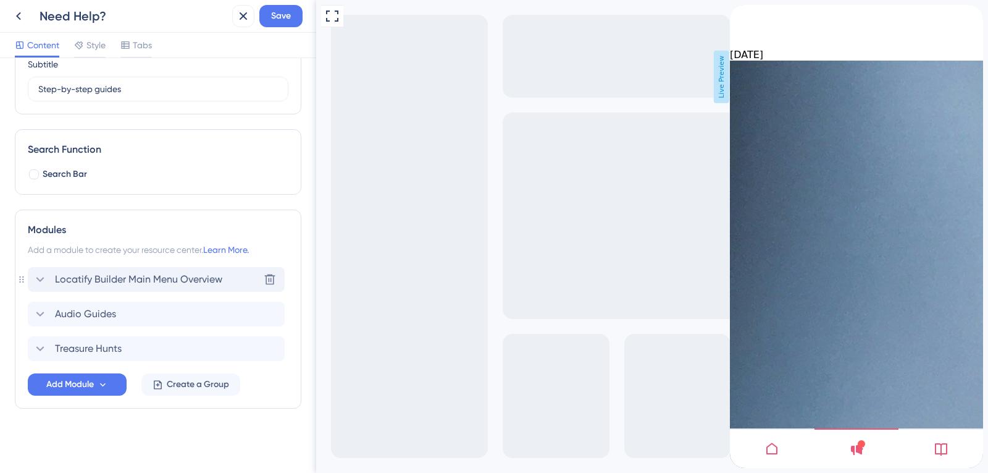
click at [79, 271] on div "Locatify Builder Main Menu Overview Delete" at bounding box center [156, 279] width 257 height 25
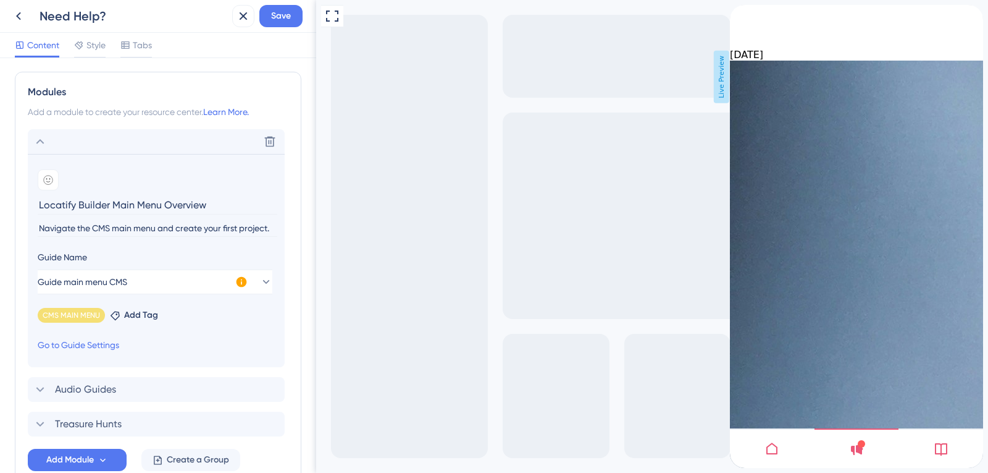
scroll to position [296, 0]
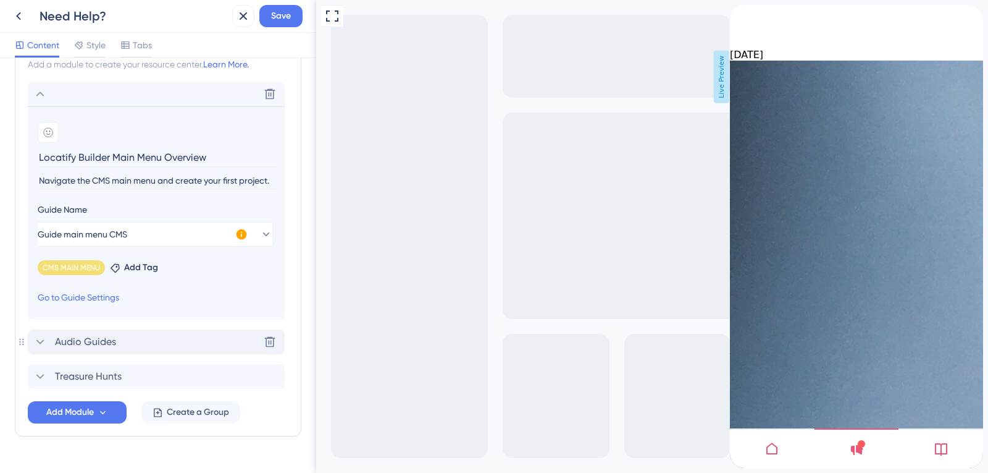
click at [133, 341] on div "Audio Guides Delete" at bounding box center [156, 341] width 257 height 25
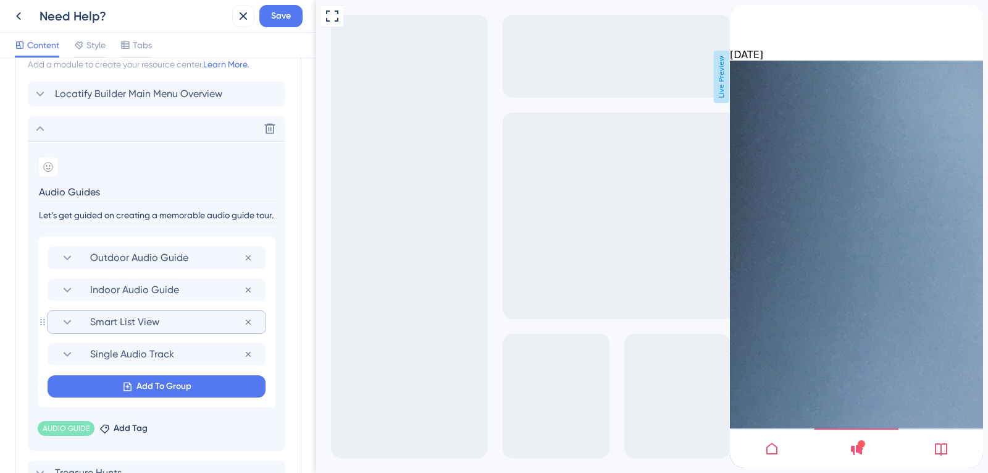
click at [177, 326] on span "Smart List View" at bounding box center [167, 321] width 154 height 15
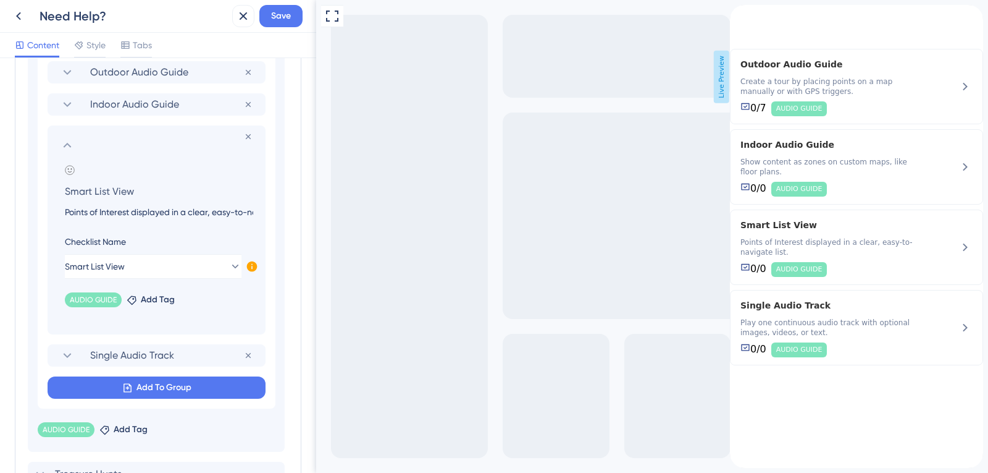
scroll to position [0, 47]
drag, startPoint x: 65, startPoint y: 208, endPoint x: 264, endPoint y: 218, distance: 199.8
click at [264, 218] on section "Remove from group Add emoji Smart List View Points of Interest displayed in a c…" at bounding box center [157, 229] width 218 height 209
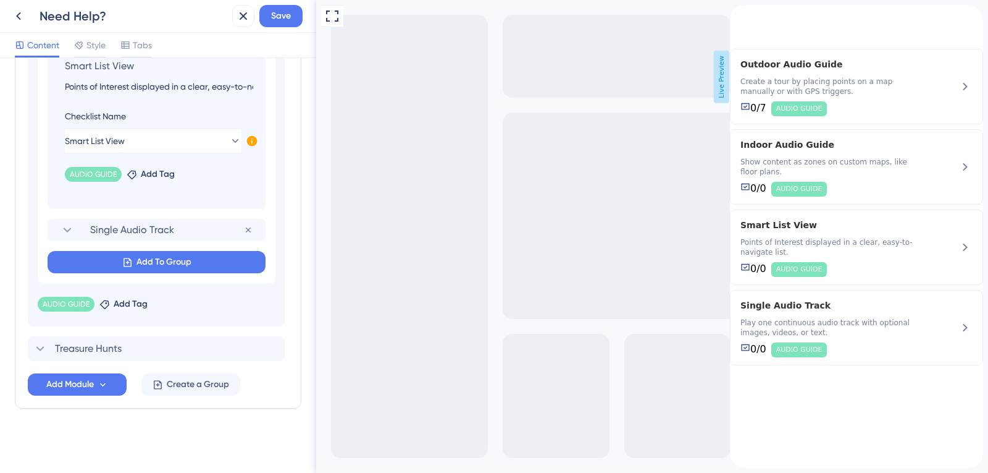
scroll to position [545, 0]
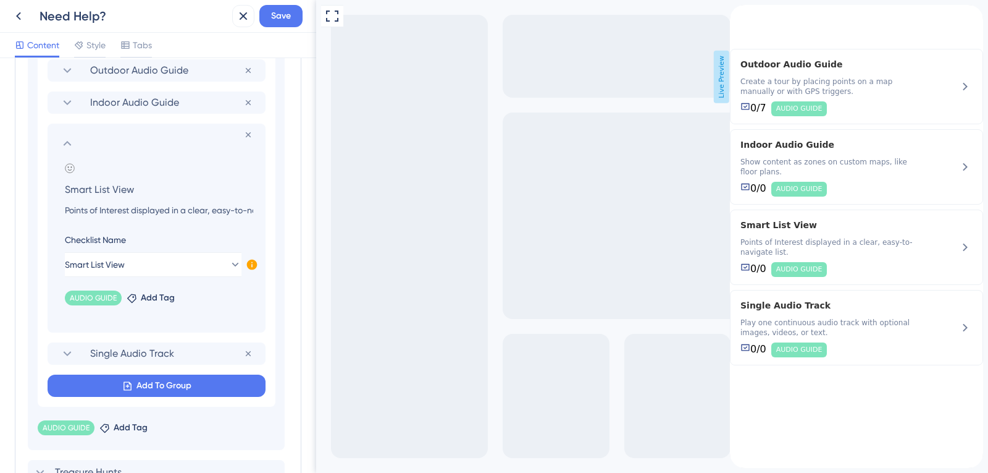
click at [68, 143] on icon at bounding box center [67, 143] width 15 height 15
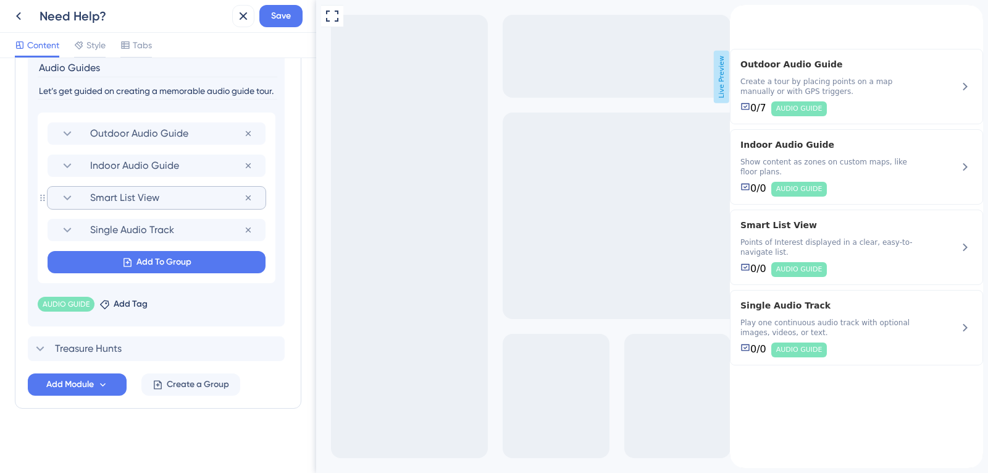
scroll to position [420, 0]
click at [246, 169] on icon at bounding box center [248, 166] width 10 height 10
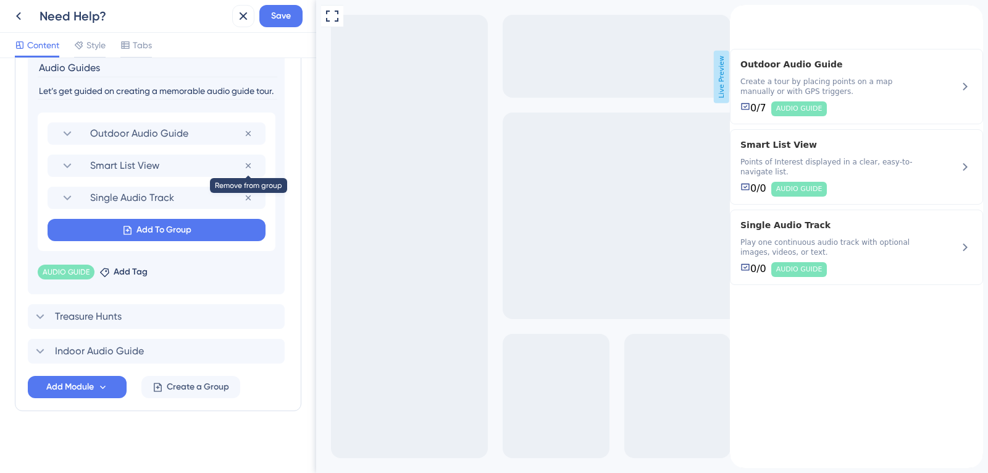
scroll to position [423, 0]
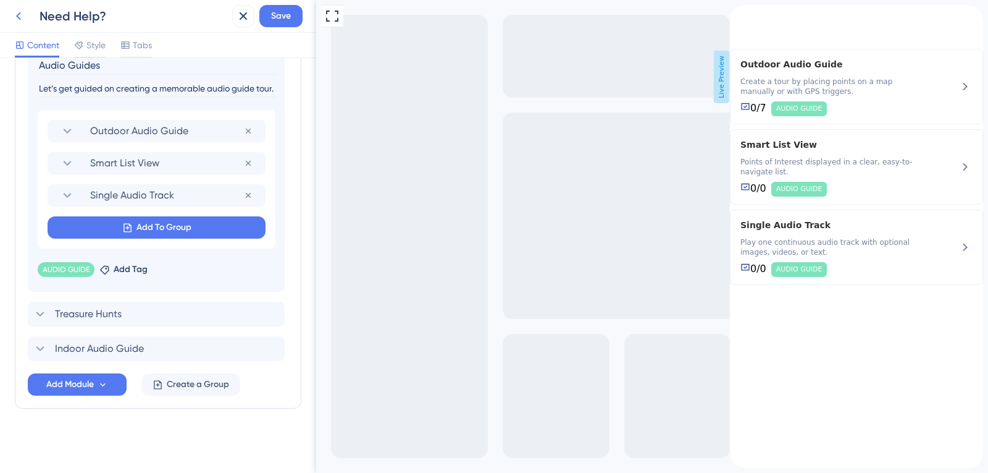
click at [17, 19] on icon at bounding box center [18, 16] width 15 height 15
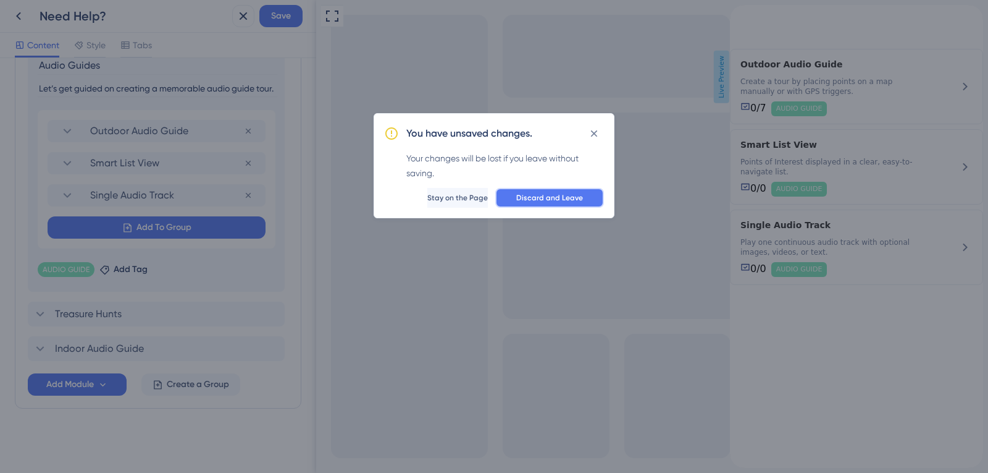
click at [573, 201] on span "Discard and Leave" at bounding box center [549, 198] width 67 height 10
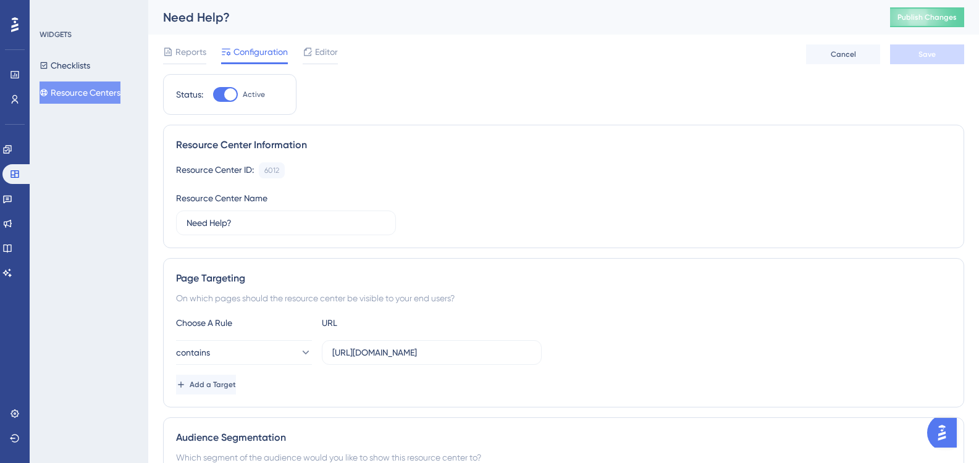
click at [311, 56] on icon at bounding box center [308, 52] width 10 height 10
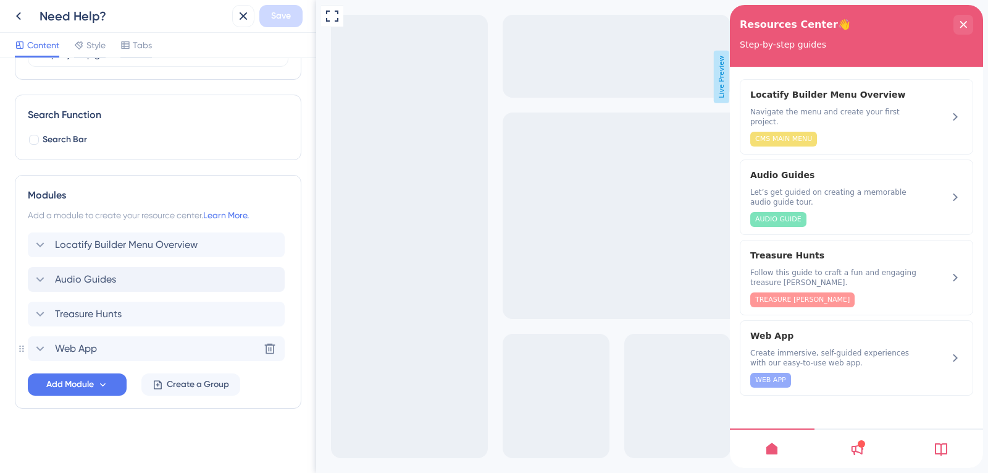
click at [128, 280] on div "Audio Guides" at bounding box center [156, 279] width 257 height 25
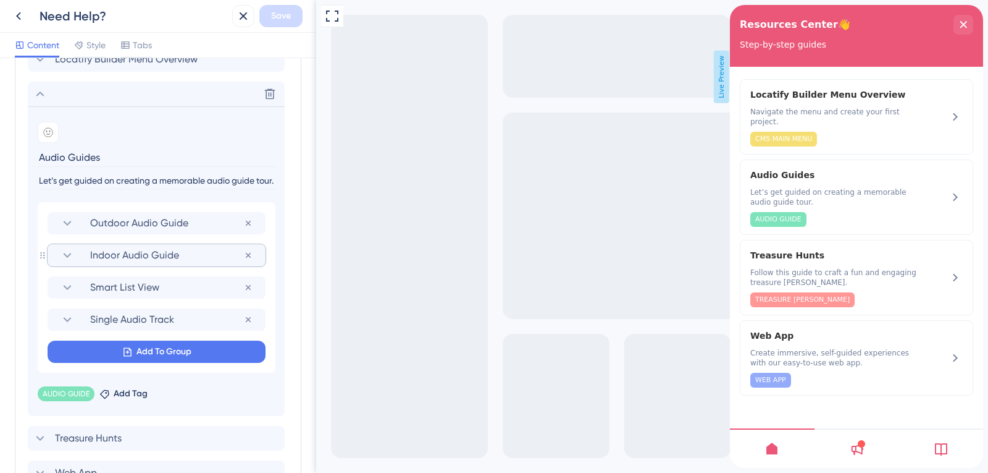
click at [158, 259] on span "Indoor Audio Guide" at bounding box center [167, 255] width 154 height 15
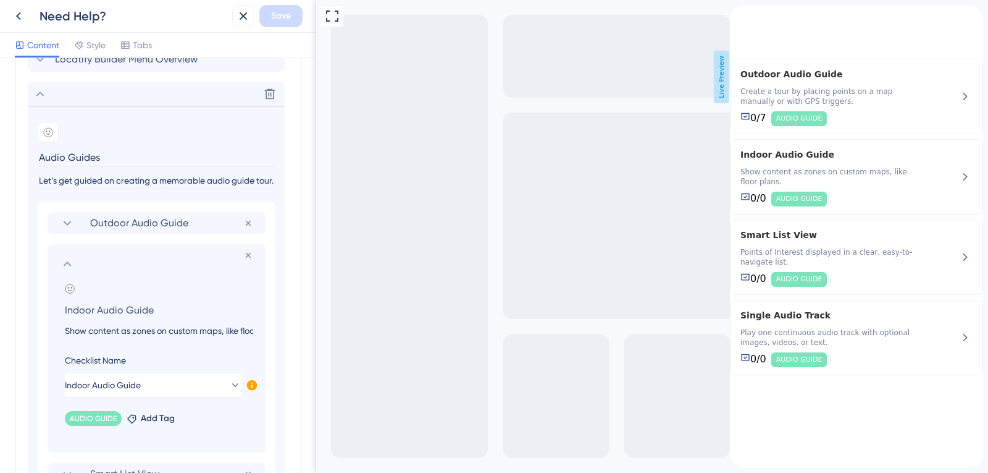
drag, startPoint x: 68, startPoint y: 330, endPoint x: 87, endPoint y: 332, distance: 19.3
click at [204, 326] on input "Show content as zones on custom maps, like floor plans." at bounding box center [159, 330] width 208 height 15
click at [63, 331] on input "Show content as zones on custom maps, like floor plans." at bounding box center [159, 330] width 208 height 15
drag, startPoint x: 63, startPoint y: 331, endPoint x: 270, endPoint y: 326, distance: 207.0
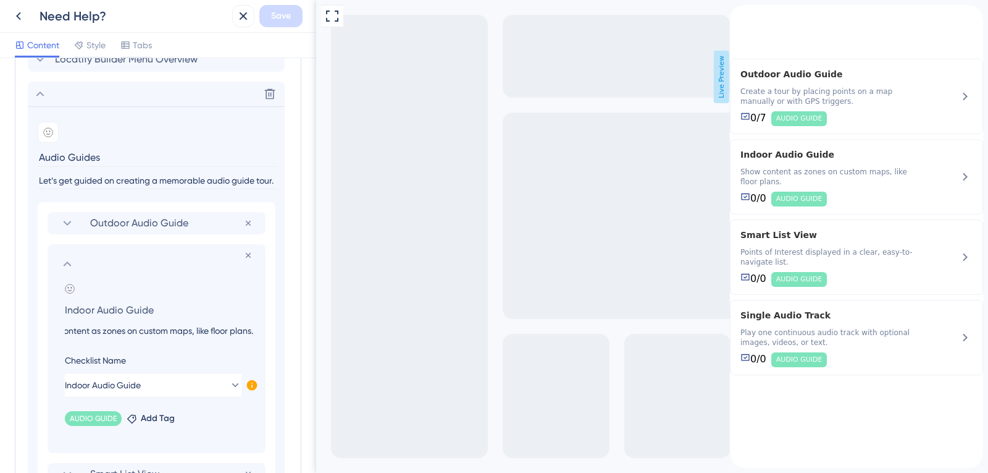
click at [270, 326] on div "Outdoor Audio Guide Remove from group Remove from group Add emoji Indoor Audio …" at bounding box center [157, 380] width 238 height 357
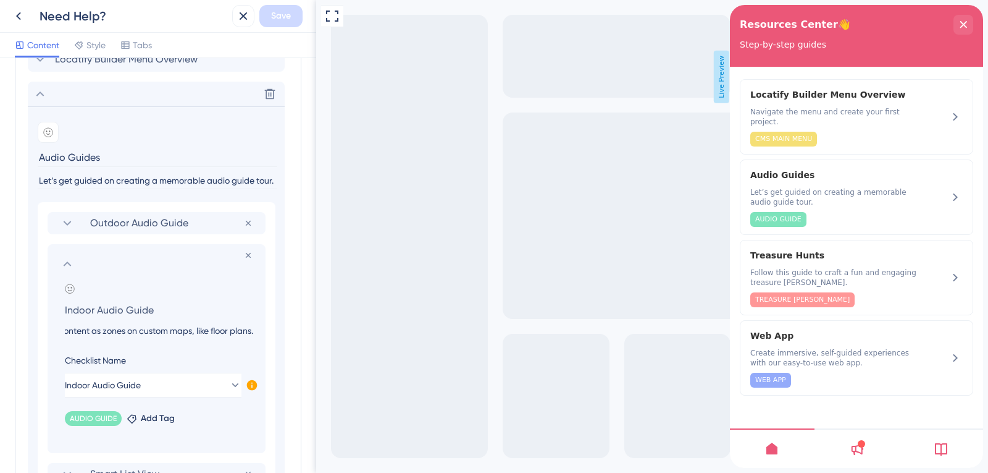
scroll to position [0, 0]
click at [65, 262] on icon at bounding box center [67, 263] width 15 height 15
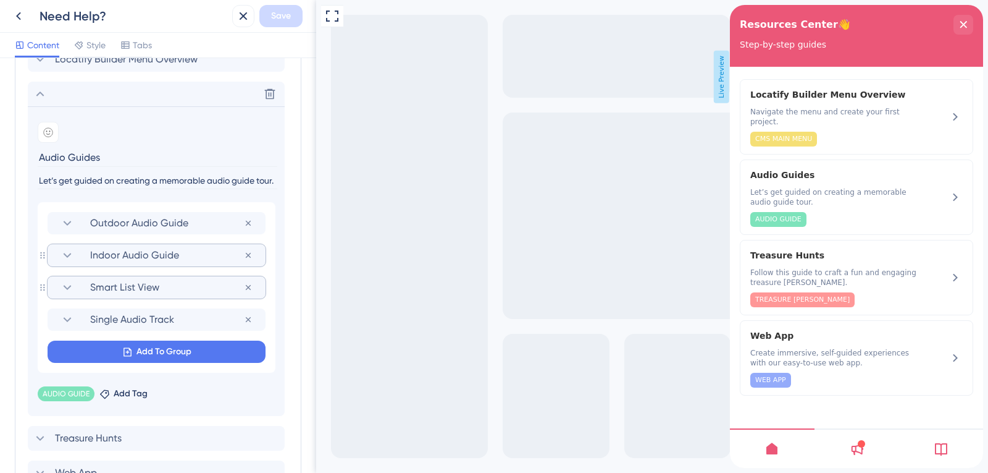
click at [104, 288] on span "Smart List View" at bounding box center [167, 287] width 154 height 15
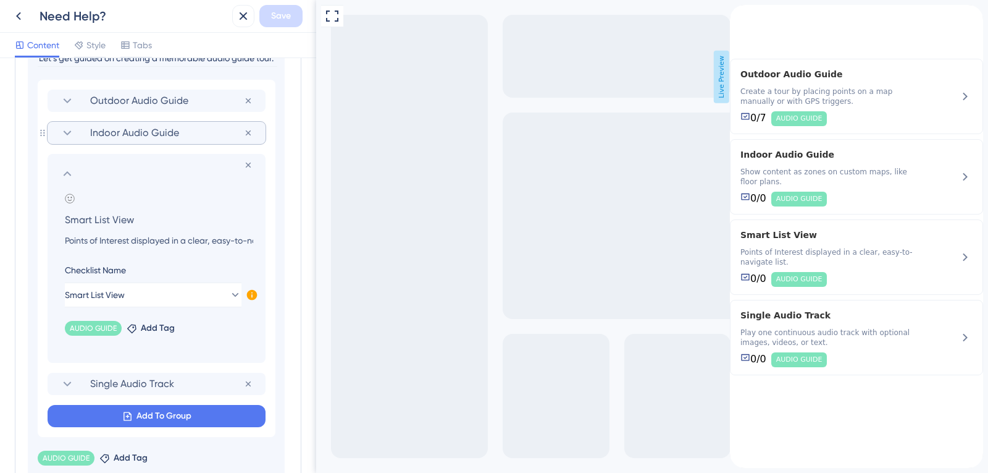
scroll to position [454, 0]
click at [80, 172] on section at bounding box center [156, 172] width 193 height 15
click at [64, 174] on icon at bounding box center [67, 172] width 15 height 15
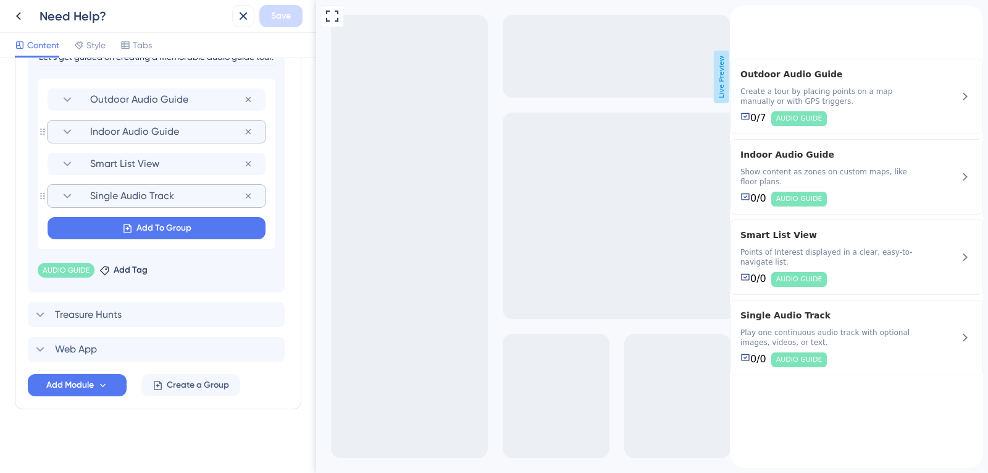
click at [126, 192] on span "Single Audio Track" at bounding box center [167, 195] width 154 height 15
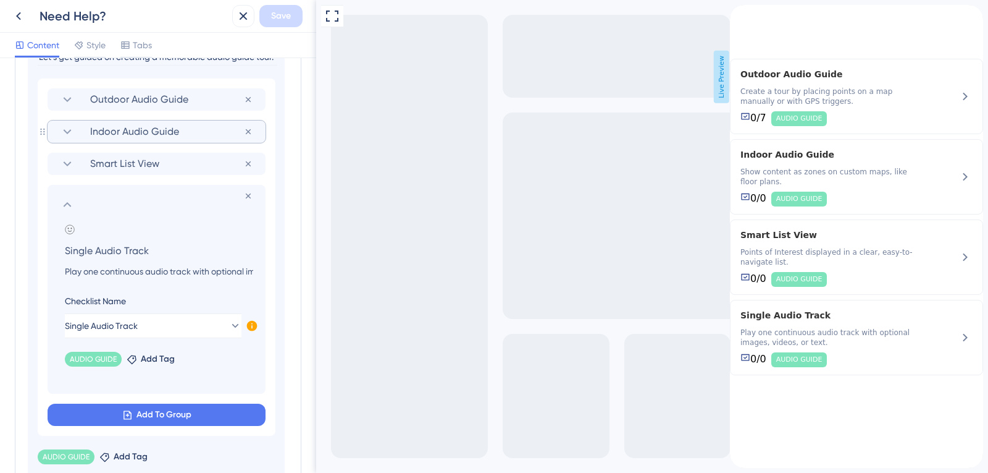
drag, startPoint x: 65, startPoint y: 250, endPoint x: 151, endPoint y: 250, distance: 85.3
click at [151, 250] on input "Single Audio Track" at bounding box center [159, 250] width 208 height 17
drag, startPoint x: 67, startPoint y: 272, endPoint x: 299, endPoint y: 183, distance: 248.4
click at [256, 268] on input "Play one continuous audio track with optional images, videos, or text." at bounding box center [159, 271] width 208 height 15
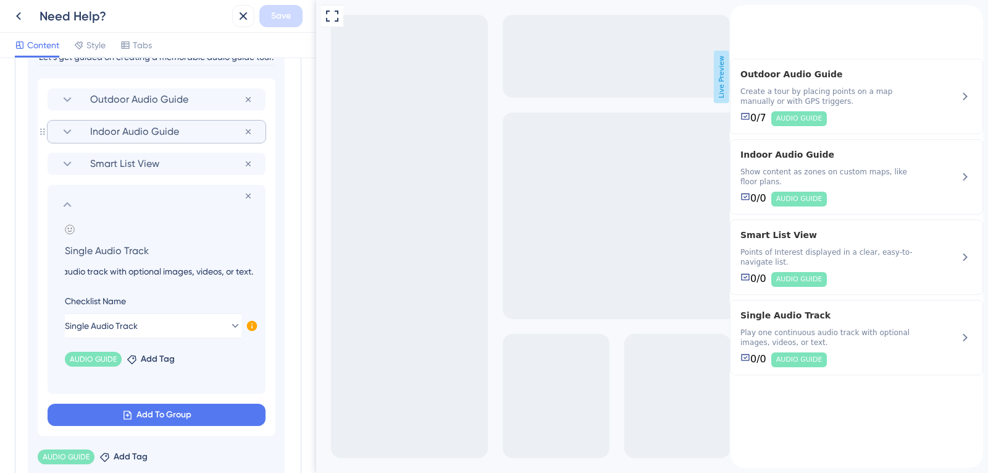
scroll to position [0, 0]
click at [245, 195] on icon at bounding box center [248, 196] width 10 height 10
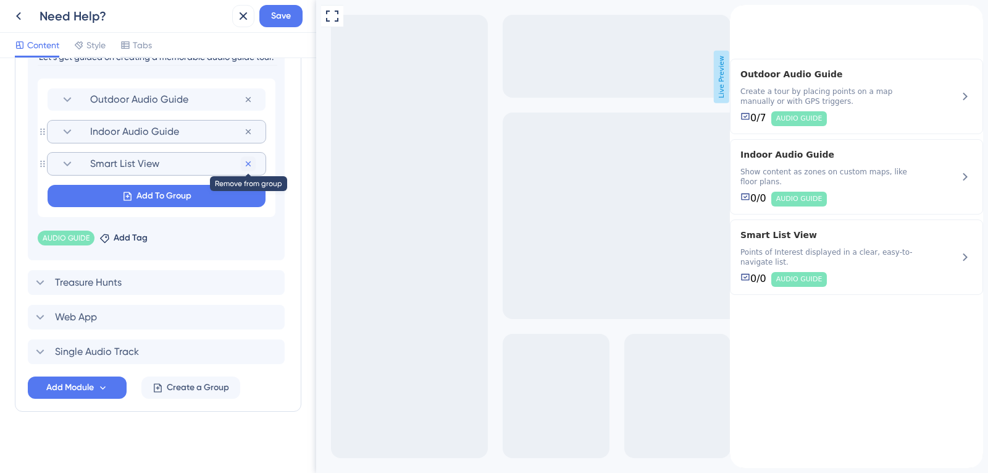
click at [253, 164] on button at bounding box center [248, 163] width 15 height 15
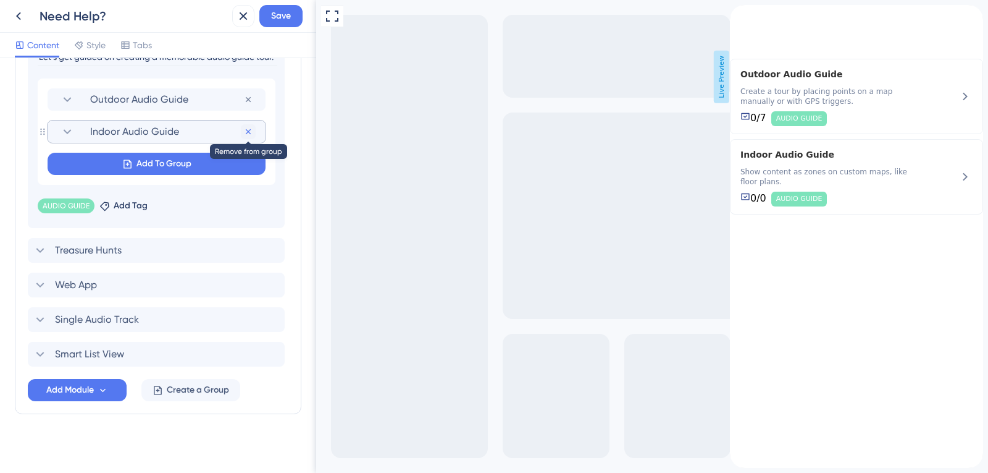
click at [254, 131] on button at bounding box center [248, 131] width 15 height 15
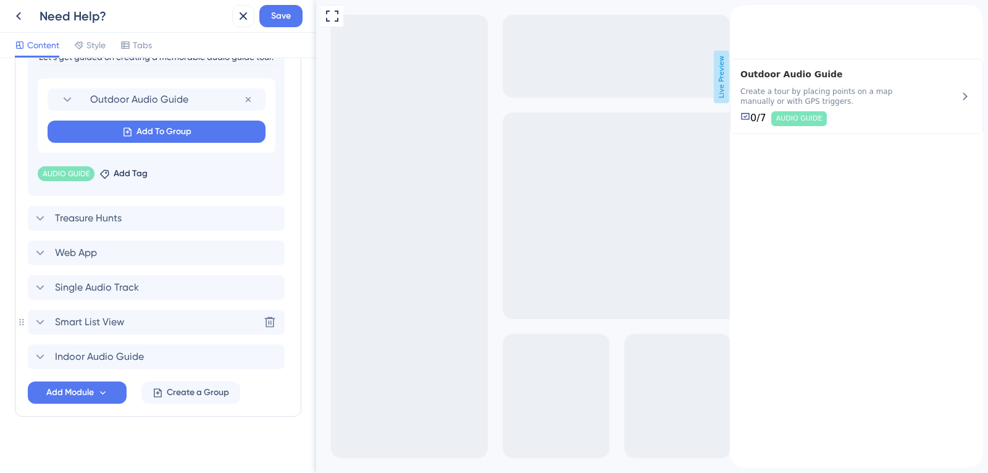
scroll to position [462, 0]
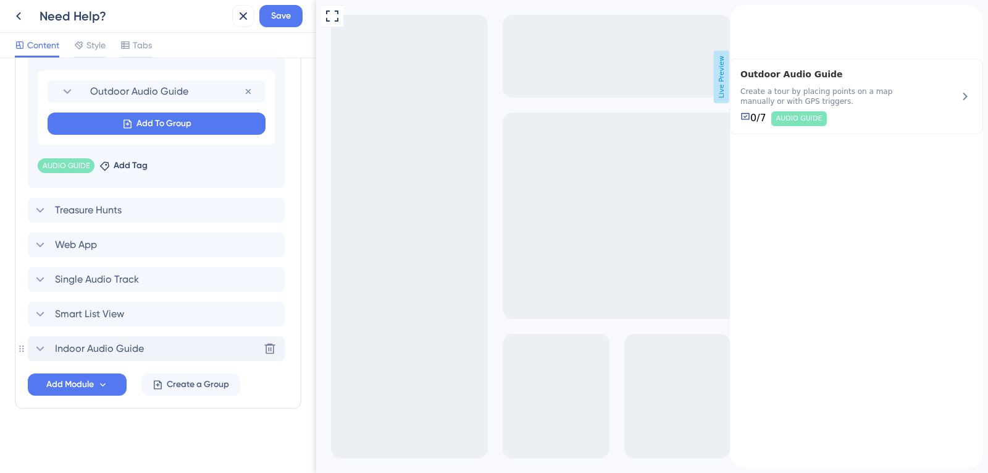
click at [193, 350] on div "Indoor Audio Guide Delete" at bounding box center [156, 348] width 257 height 25
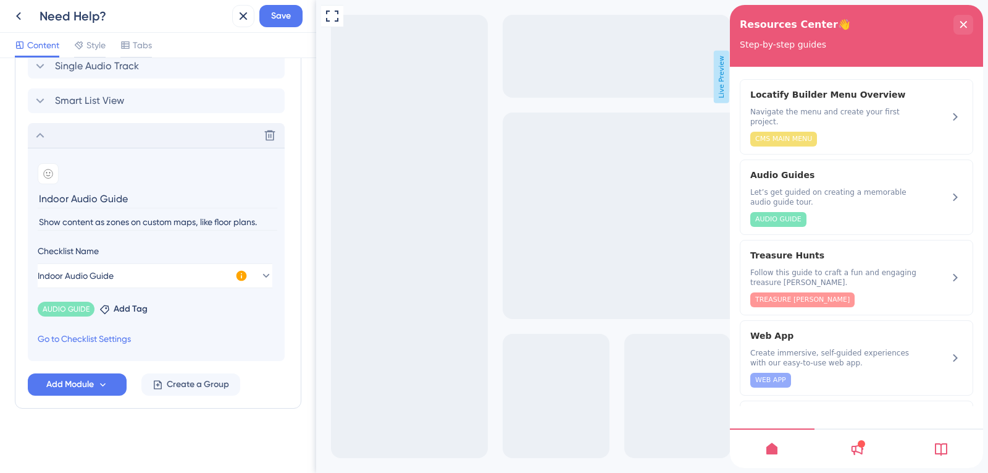
click at [65, 136] on div "Delete" at bounding box center [156, 135] width 257 height 25
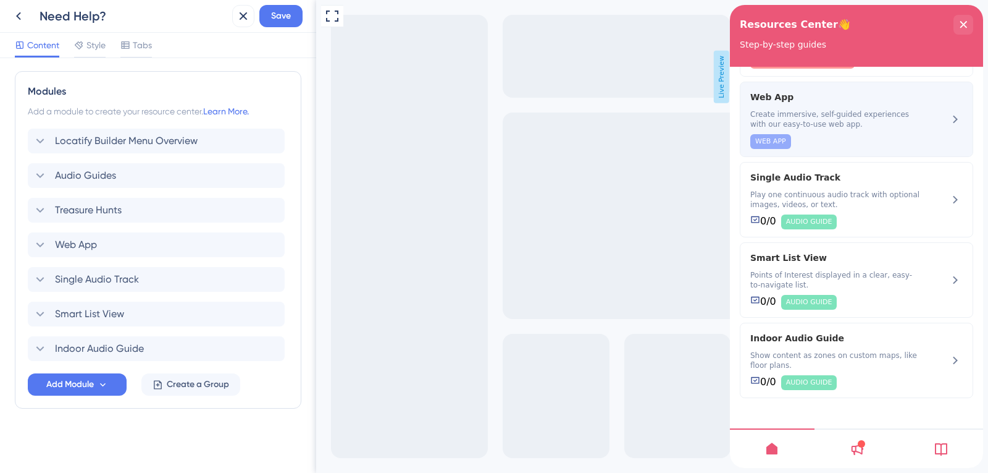
scroll to position [240, 0]
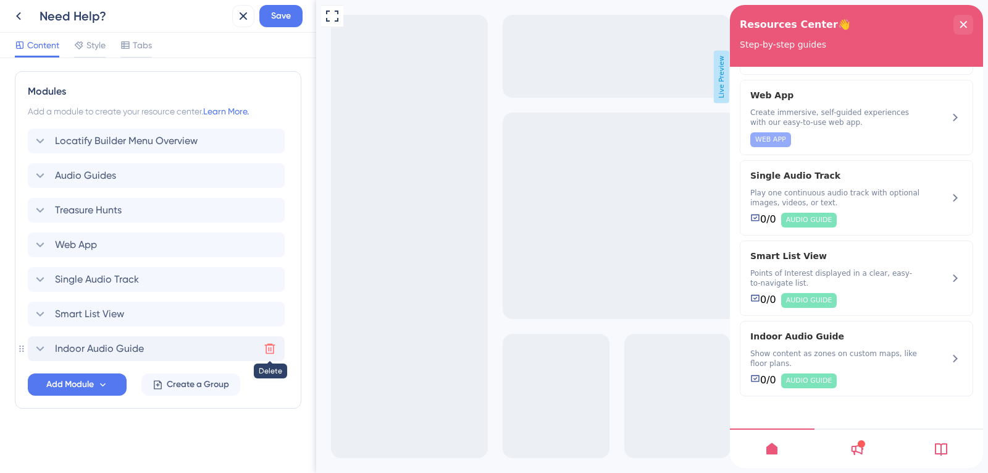
click at [268, 347] on icon at bounding box center [270, 348] width 12 height 12
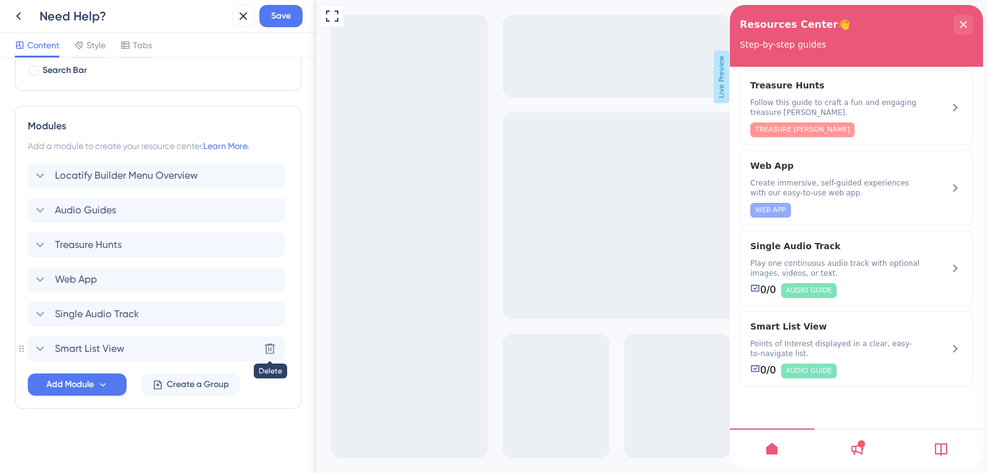
scroll to position [160, 0]
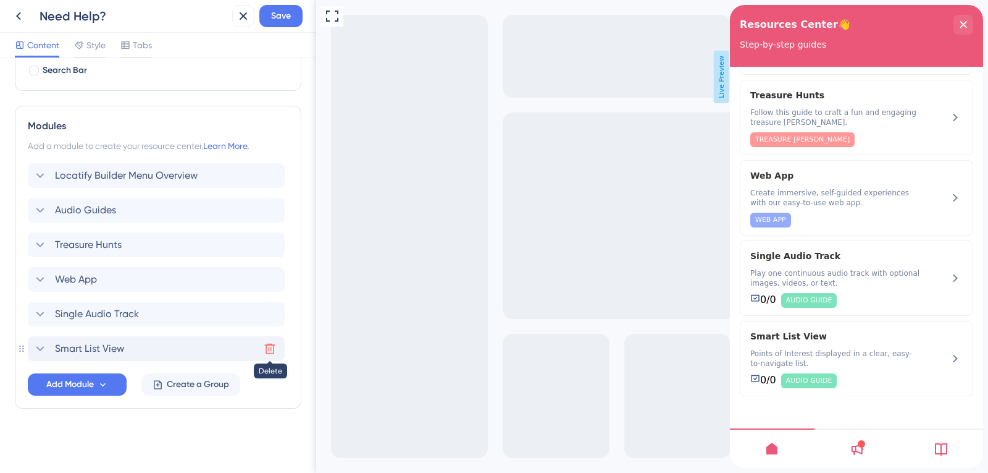
click at [269, 347] on icon at bounding box center [270, 348] width 12 height 12
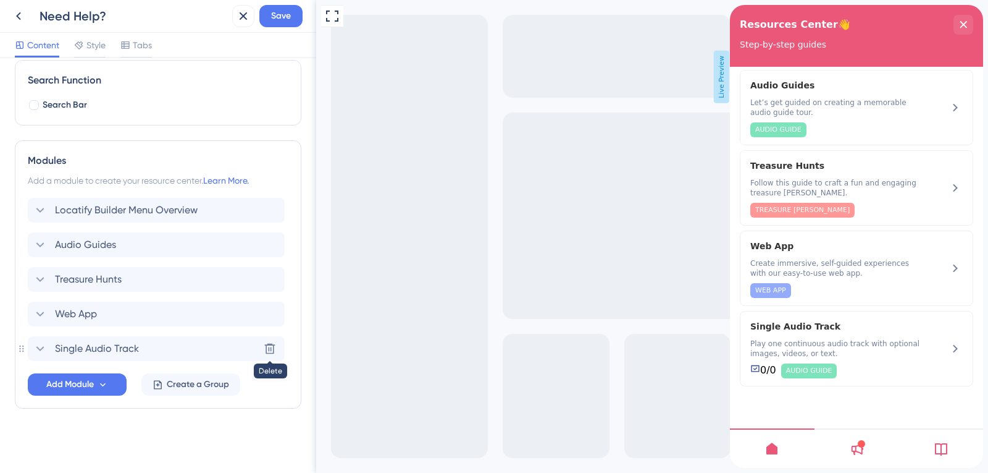
scroll to position [80, 0]
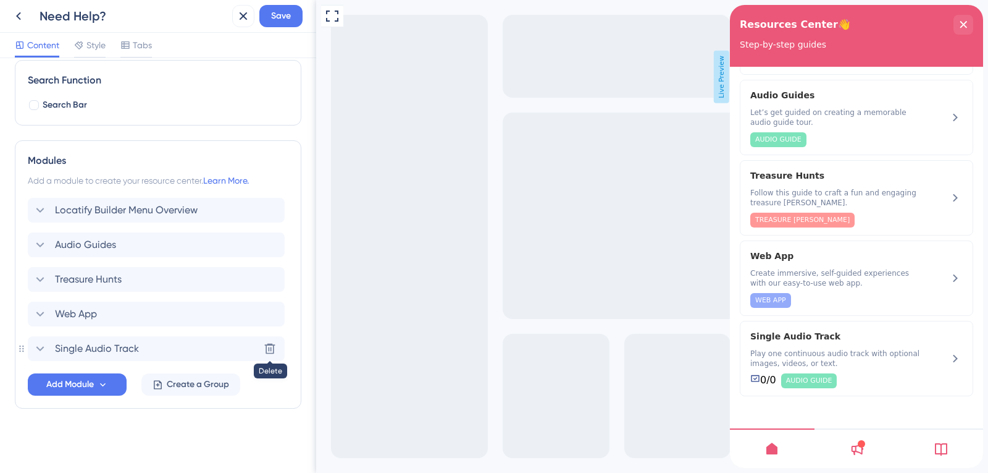
click at [269, 347] on icon at bounding box center [270, 348] width 12 height 12
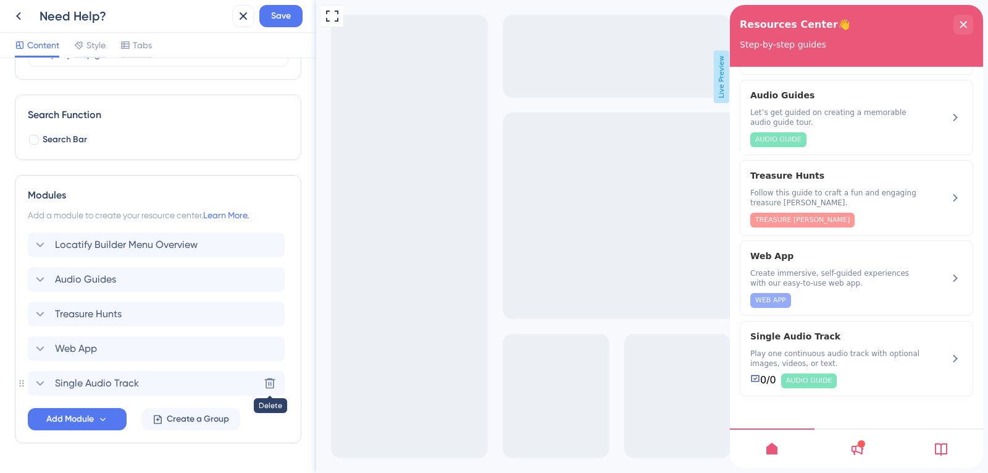
scroll to position [0, 0]
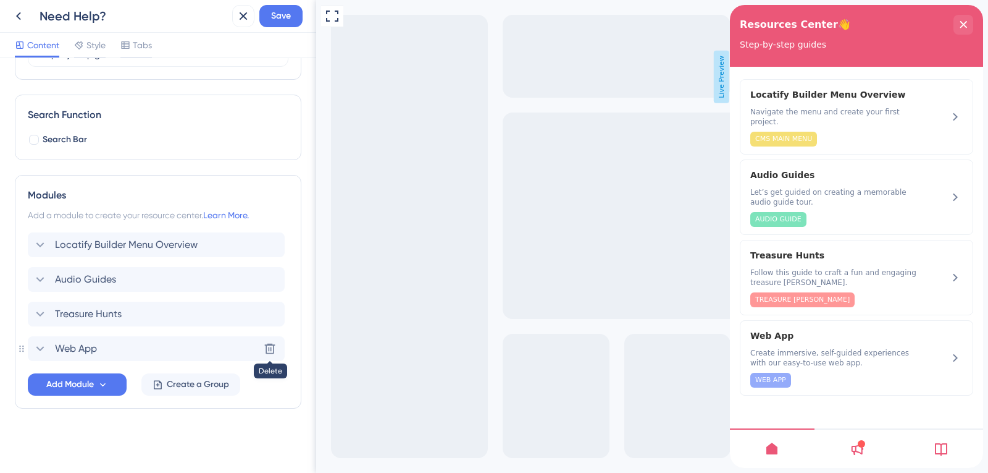
click at [269, 347] on icon at bounding box center [270, 348] width 12 height 12
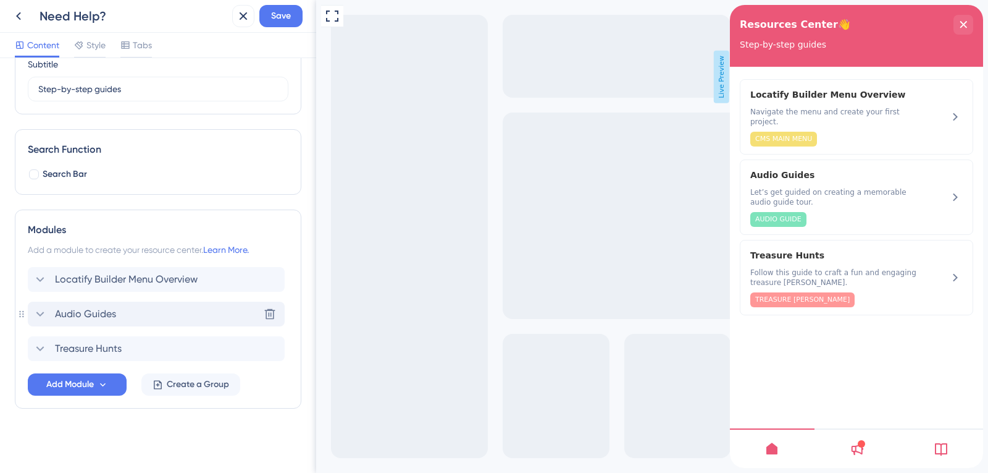
click at [128, 319] on div "Audio Guides Delete" at bounding box center [156, 313] width 257 height 25
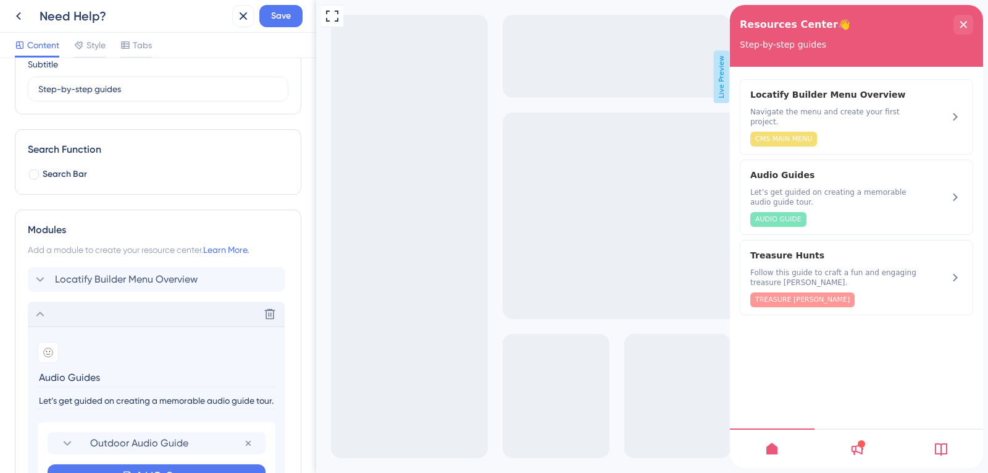
scroll to position [324, 0]
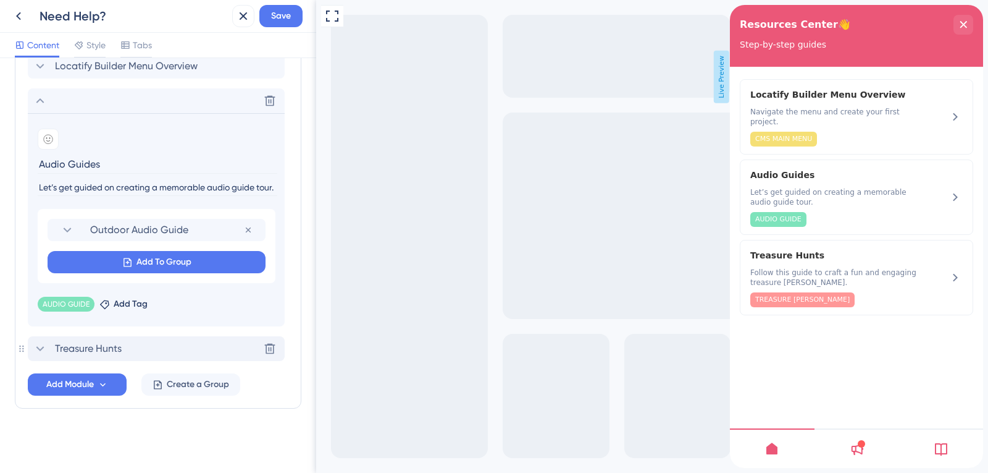
click at [126, 343] on div "Treasure Hunts Delete" at bounding box center [156, 348] width 257 height 25
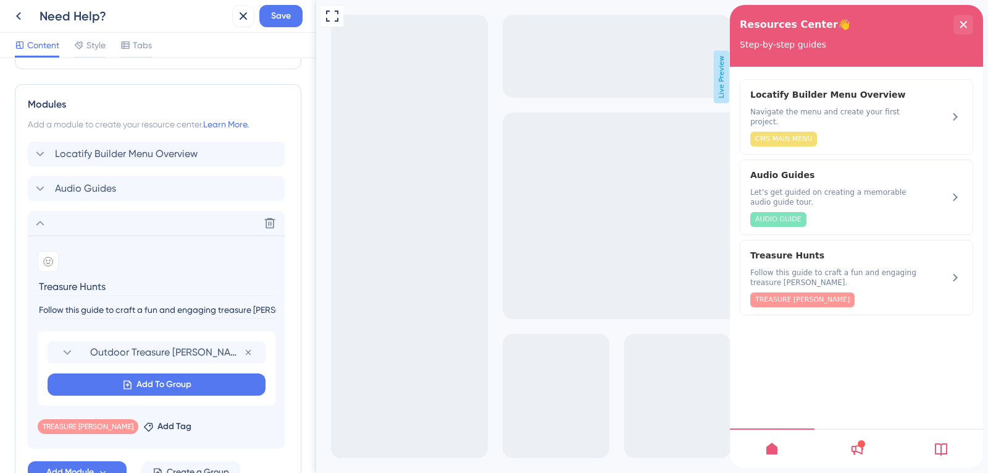
scroll to position [77, 0]
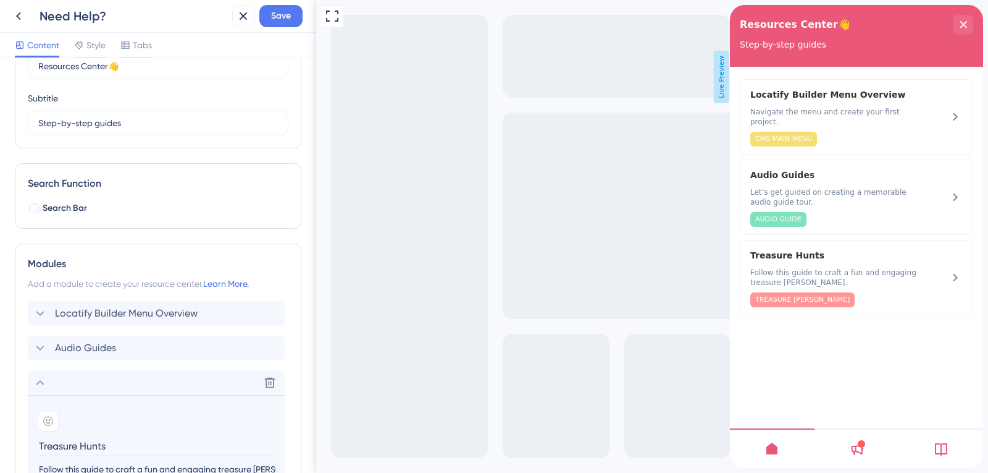
click at [43, 410] on div at bounding box center [48, 420] width 21 height 21
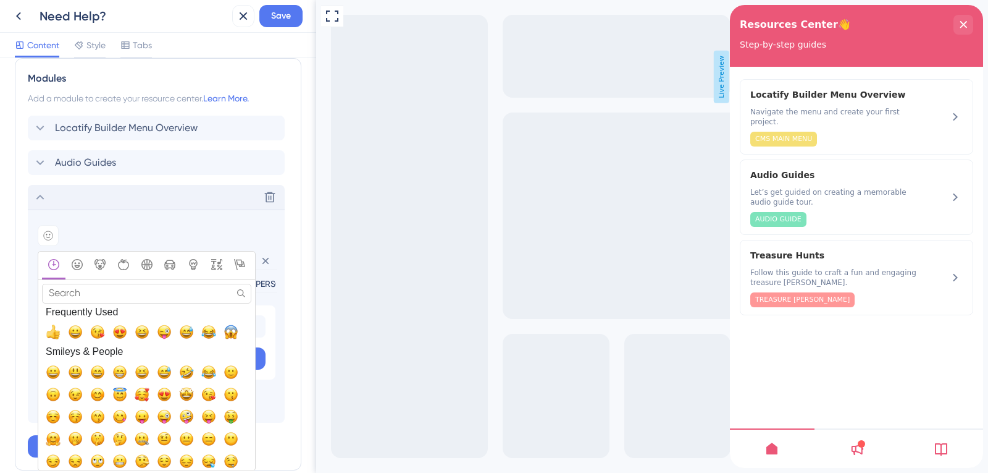
click at [48, 198] on div "Delete" at bounding box center [156, 197] width 257 height 25
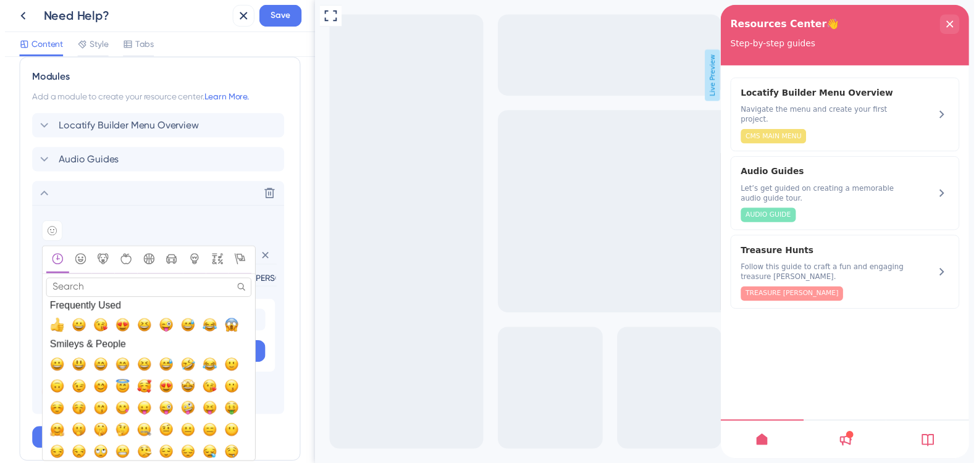
scroll to position [111, 0]
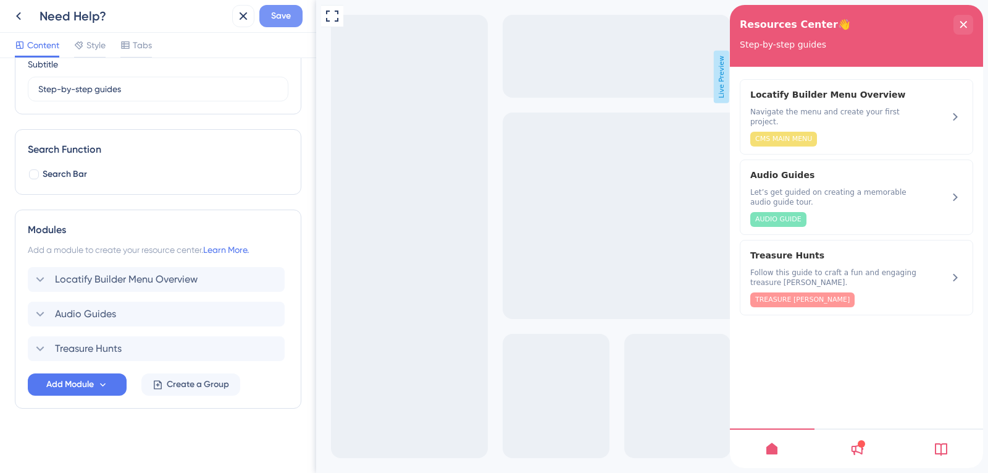
click at [266, 32] on div "Need Help? Save Content Style Tabs" at bounding box center [158, 29] width 316 height 58
click at [281, 19] on span "Save" at bounding box center [281, 16] width 20 height 15
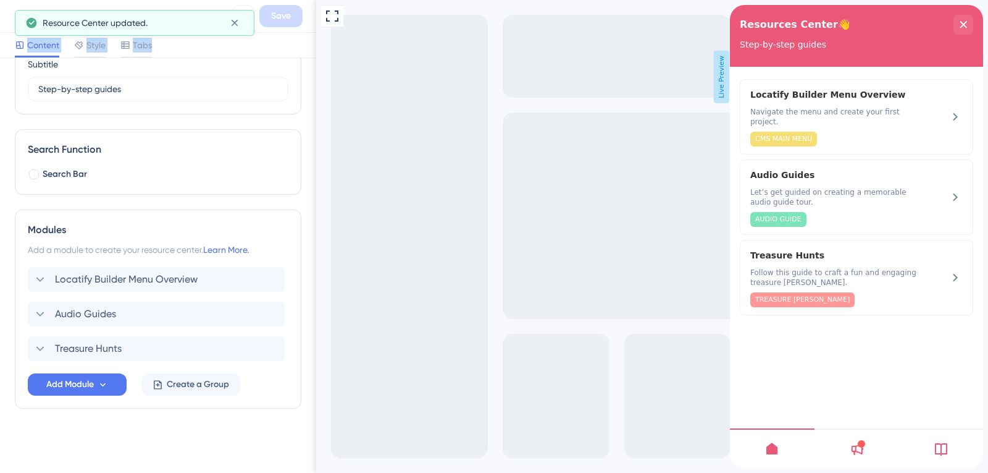
click at [19, 11] on div "Resource Center updated." at bounding box center [135, 23] width 240 height 26
click at [44, 19] on span "Resource Center updated." at bounding box center [95, 22] width 105 height 15
click at [94, 13] on div "Resource Center updated." at bounding box center [134, 23] width 219 height 20
click at [271, 52] on div "Content Style Tabs" at bounding box center [158, 45] width 316 height 25
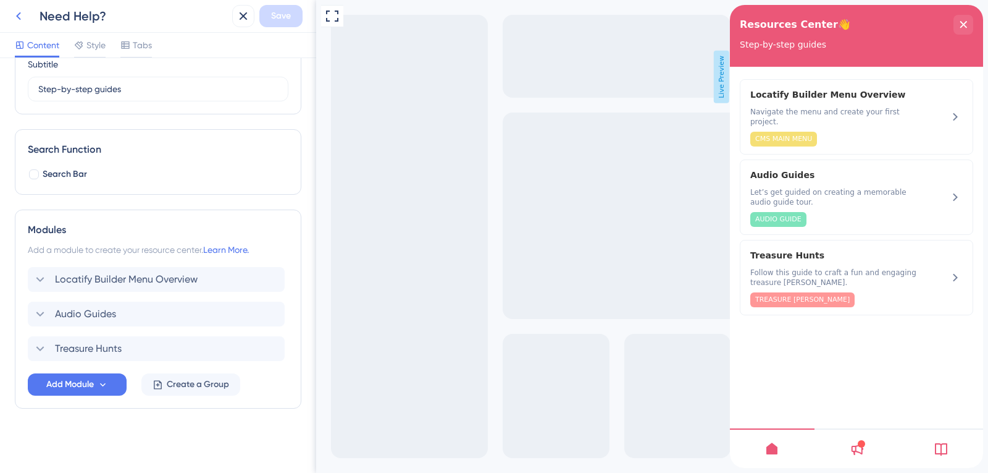
click at [23, 16] on icon at bounding box center [18, 16] width 15 height 15
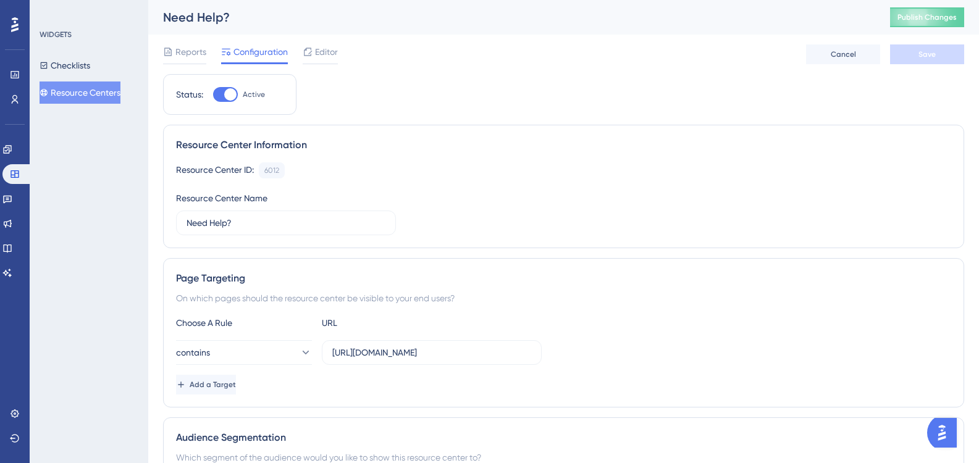
click at [218, 96] on div at bounding box center [225, 94] width 25 height 15
click at [213, 95] on input "Active" at bounding box center [213, 95] width 1 height 1
checkbox input "false"
click at [909, 53] on button "Save" at bounding box center [927, 54] width 74 height 20
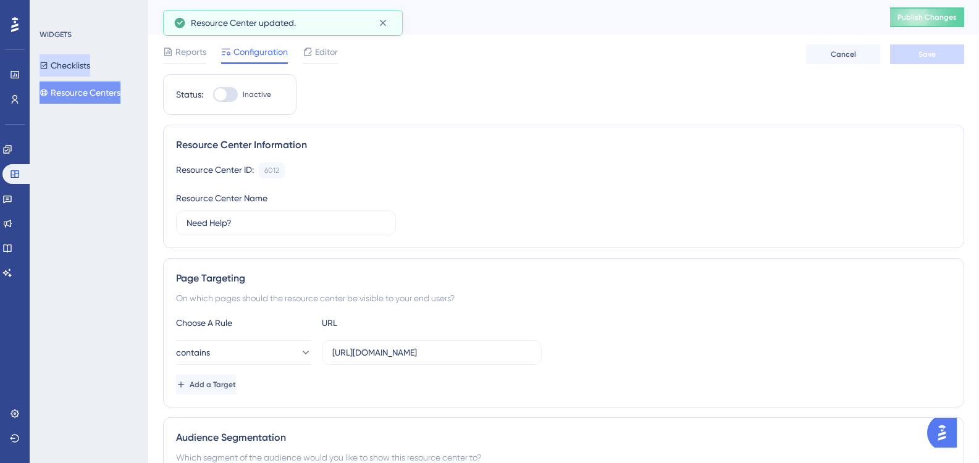
click at [80, 96] on button "Resource Centers" at bounding box center [80, 93] width 81 height 22
click at [80, 65] on button "Checklists" at bounding box center [65, 65] width 51 height 22
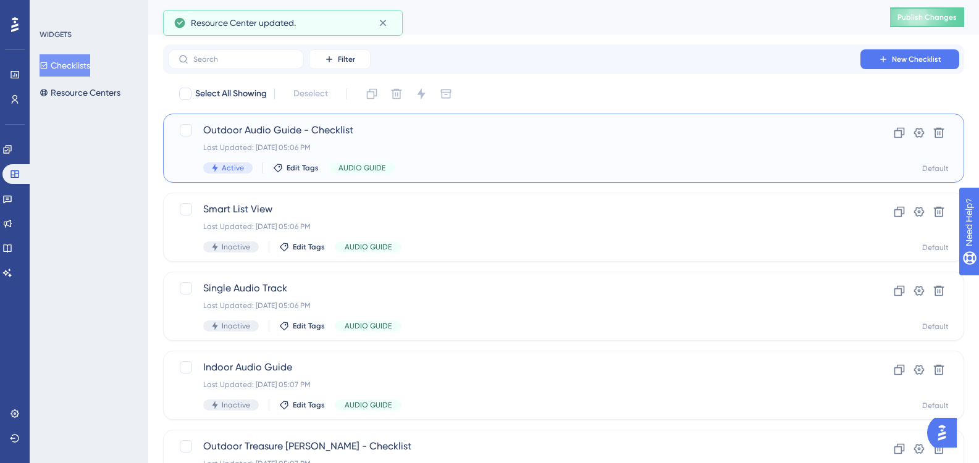
click at [263, 138] on div "Outdoor Audio Guide - Checklist Last Updated: [DATE] 05:06 PM Active Edit Tags …" at bounding box center [514, 148] width 622 height 51
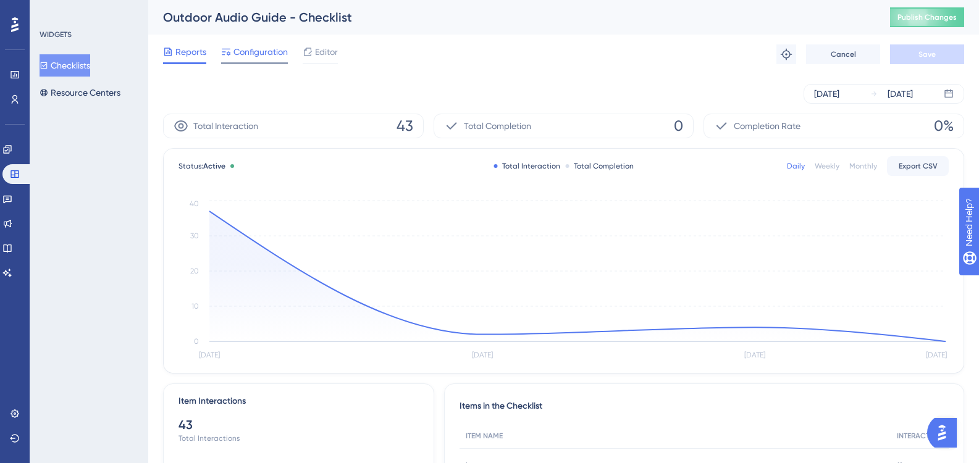
click at [247, 59] on div "Configuration" at bounding box center [254, 54] width 67 height 20
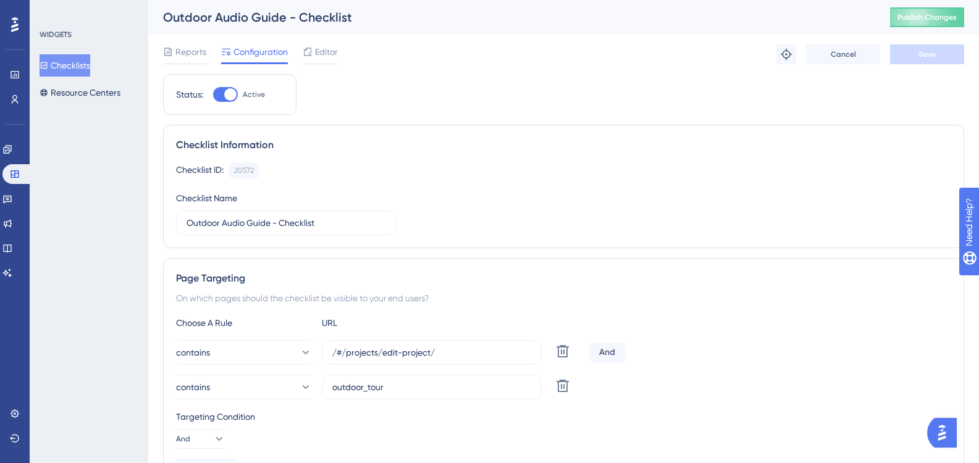
click at [224, 107] on div "Status: Active" at bounding box center [229, 94] width 133 height 41
click at [224, 92] on div at bounding box center [230, 94] width 12 height 12
click at [213, 95] on input "Active" at bounding box center [213, 95] width 1 height 1
checkbox input "false"
click at [911, 49] on button "Save" at bounding box center [927, 54] width 74 height 20
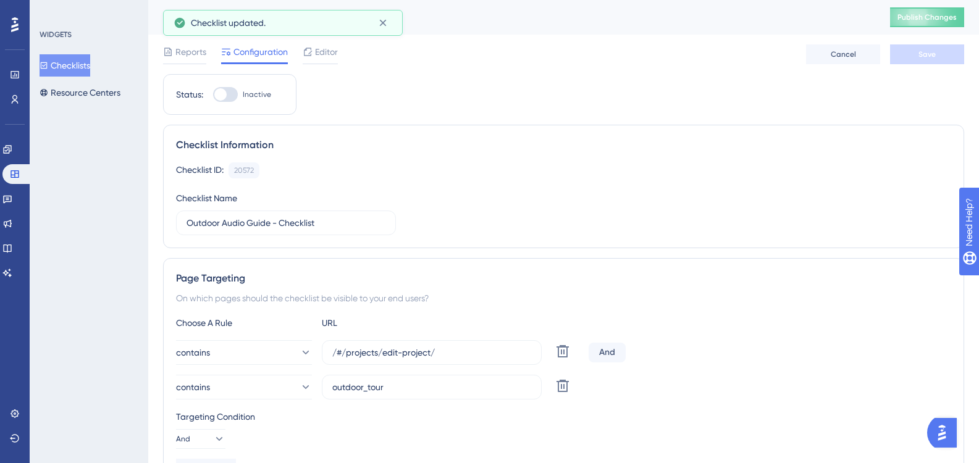
click at [71, 64] on button "Checklists" at bounding box center [65, 65] width 51 height 22
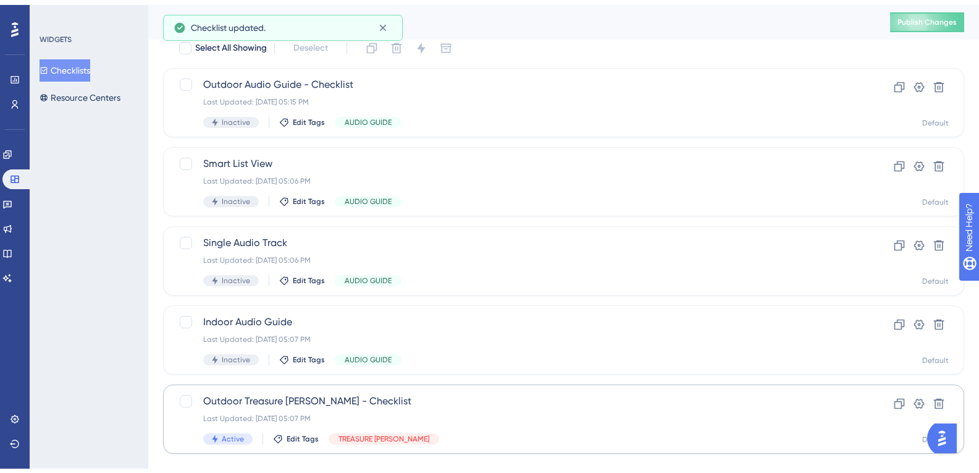
scroll to position [66, 0]
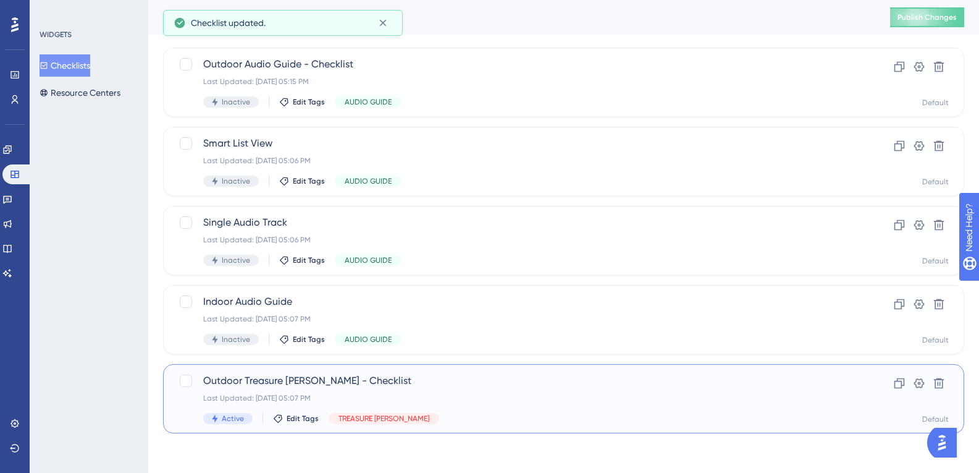
click at [282, 383] on span "Outdoor Treasure [PERSON_NAME] - Checklist" at bounding box center [514, 380] width 622 height 15
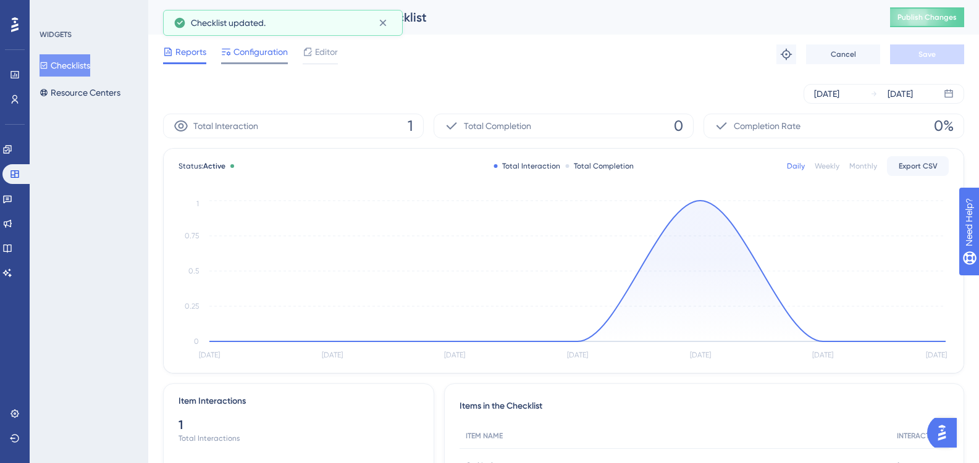
click at [236, 46] on span "Configuration" at bounding box center [261, 51] width 54 height 15
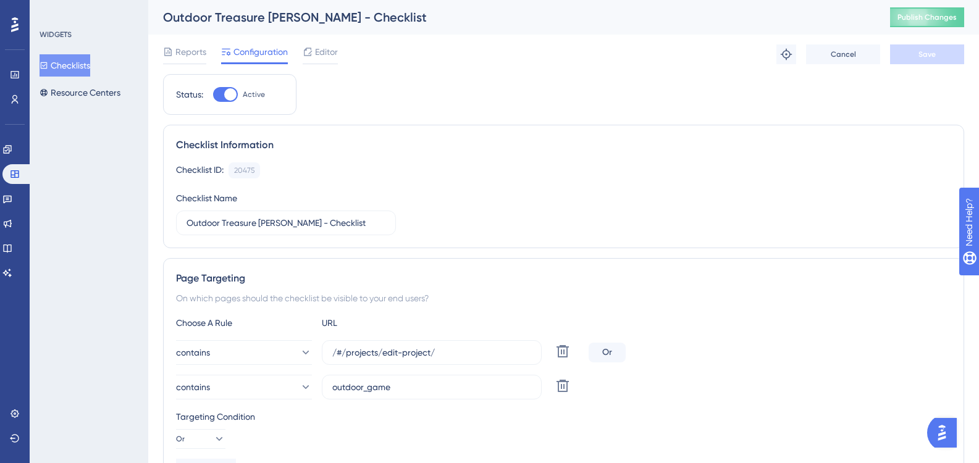
click at [224, 93] on div at bounding box center [230, 94] width 12 height 12
click at [213, 95] on input "Active" at bounding box center [213, 95] width 1 height 1
checkbox input "false"
click at [924, 55] on span "Save" at bounding box center [927, 54] width 17 height 10
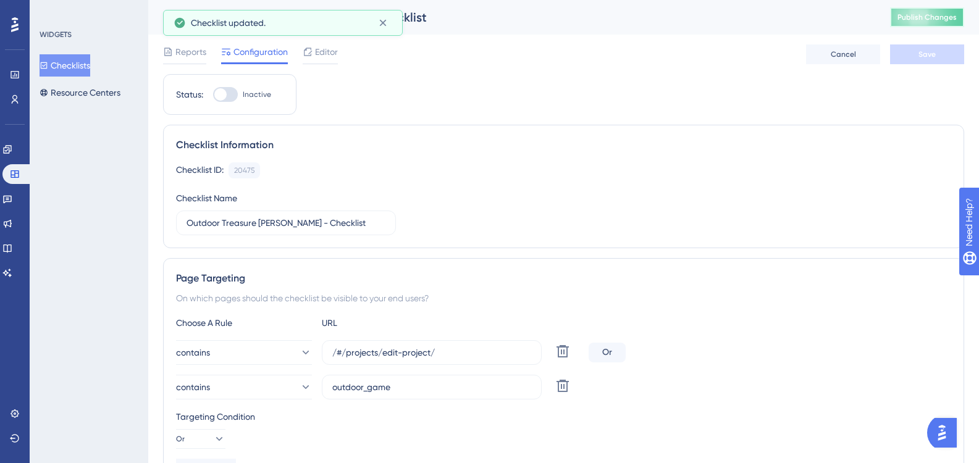
click at [916, 25] on button "Publish Changes" at bounding box center [927, 17] width 74 height 20
click at [82, 59] on button "Checklists" at bounding box center [65, 65] width 51 height 22
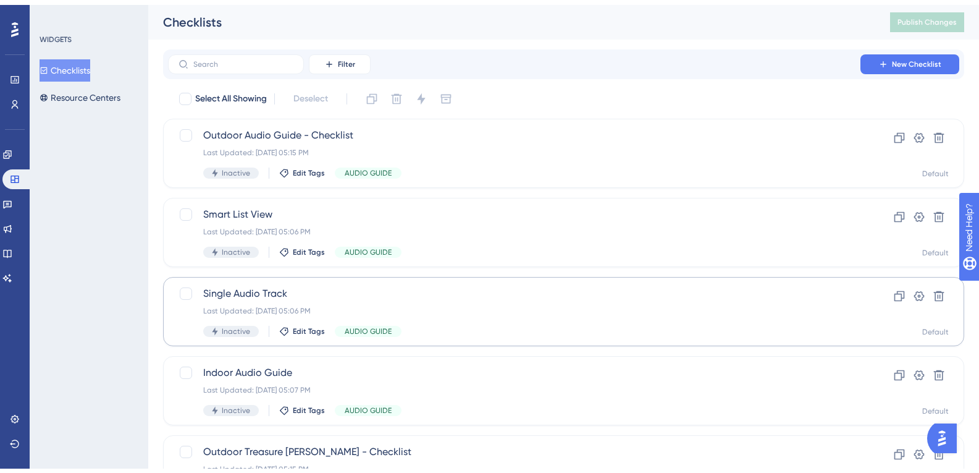
scroll to position [66, 0]
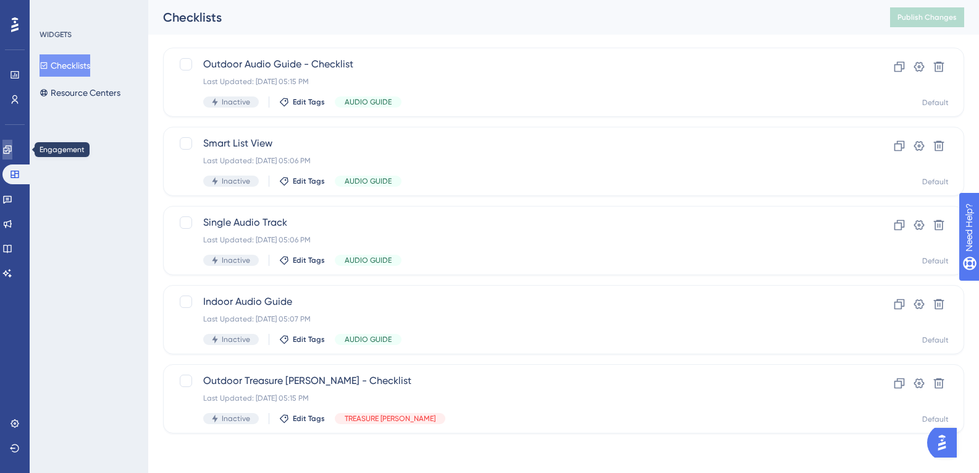
click at [11, 148] on icon at bounding box center [7, 149] width 8 height 8
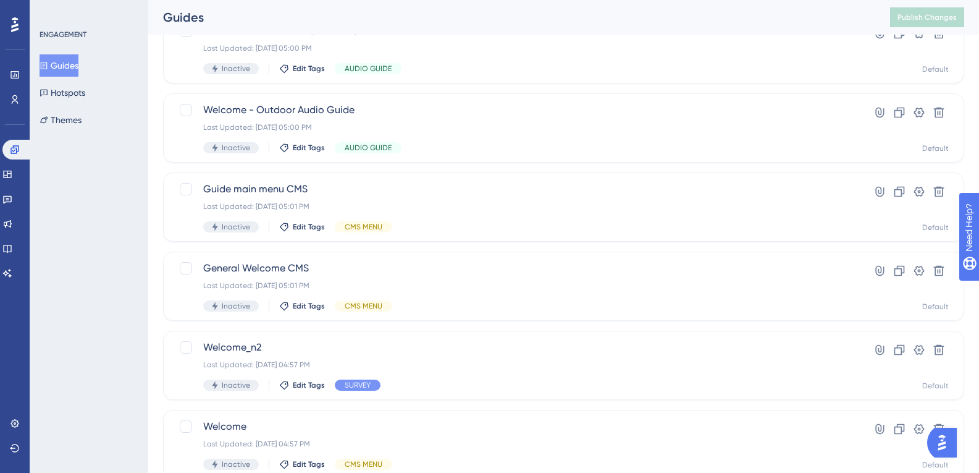
scroll to position [486, 0]
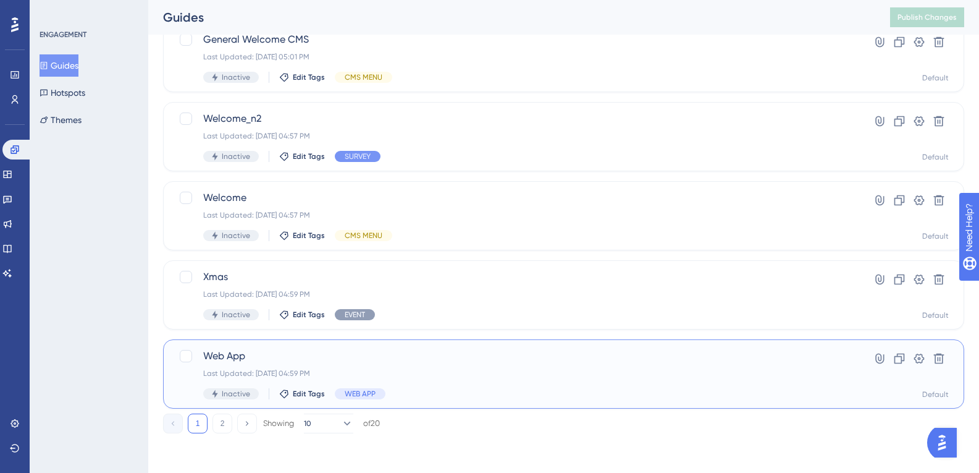
click at [329, 371] on div "Last Updated: [DATE] 04:59 PM" at bounding box center [514, 373] width 622 height 10
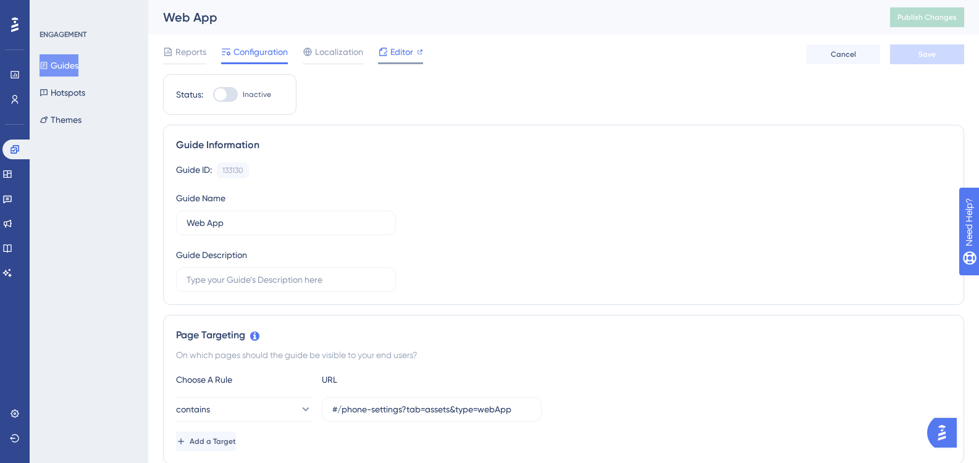
click at [398, 53] on span "Editor" at bounding box center [401, 51] width 23 height 15
click at [410, 55] on span "Editor" at bounding box center [401, 51] width 23 height 15
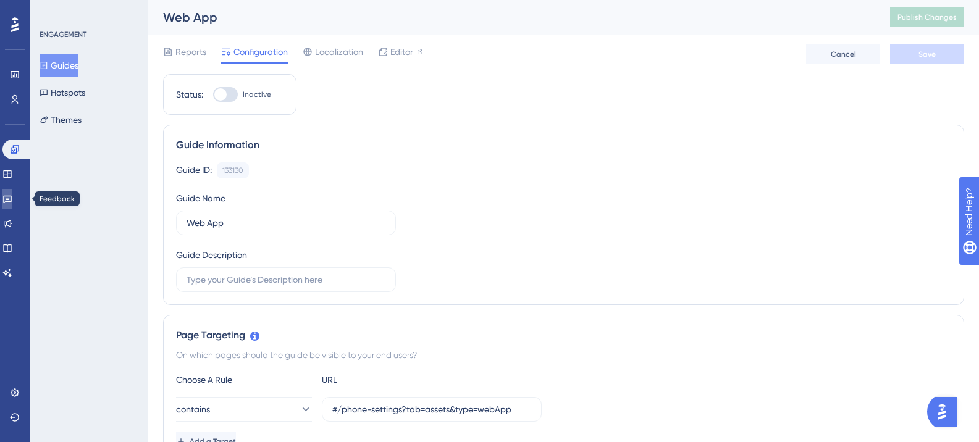
drag, startPoint x: 19, startPoint y: 201, endPoint x: 56, endPoint y: 273, distance: 81.5
click at [12, 201] on icon at bounding box center [7, 200] width 9 height 8
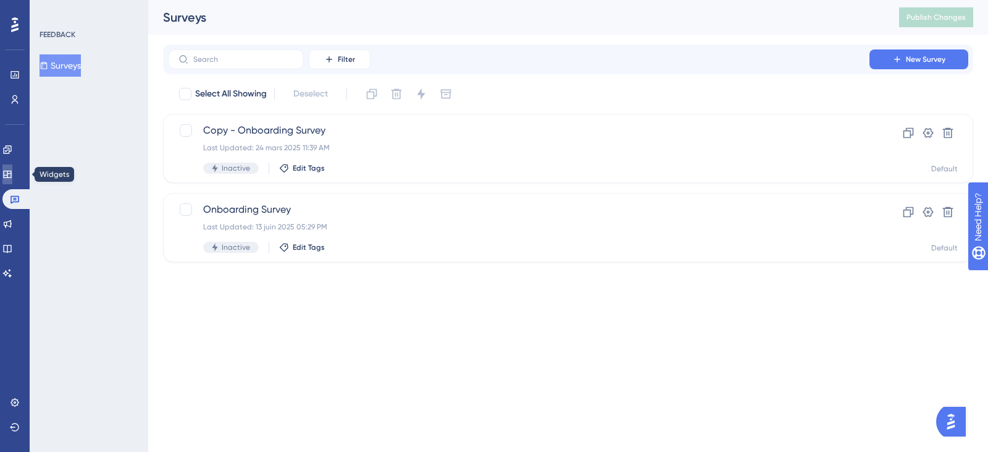
click at [7, 180] on link at bounding box center [7, 174] width 10 height 20
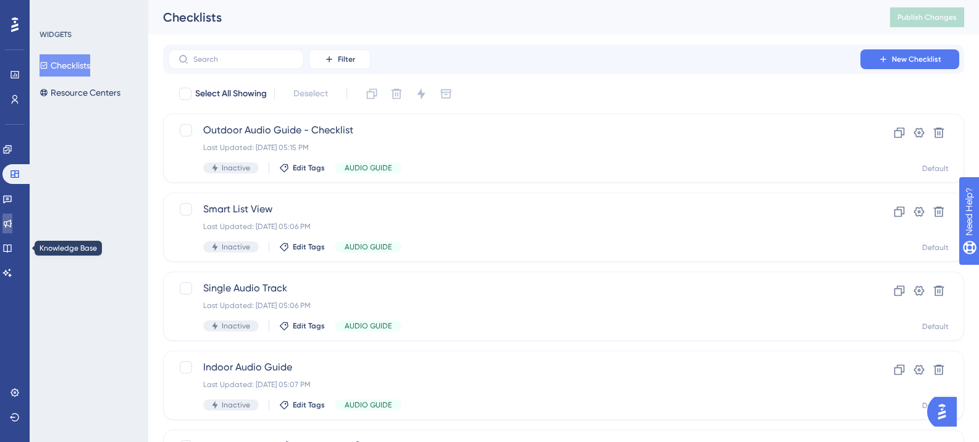
click at [12, 222] on icon at bounding box center [8, 224] width 8 height 8
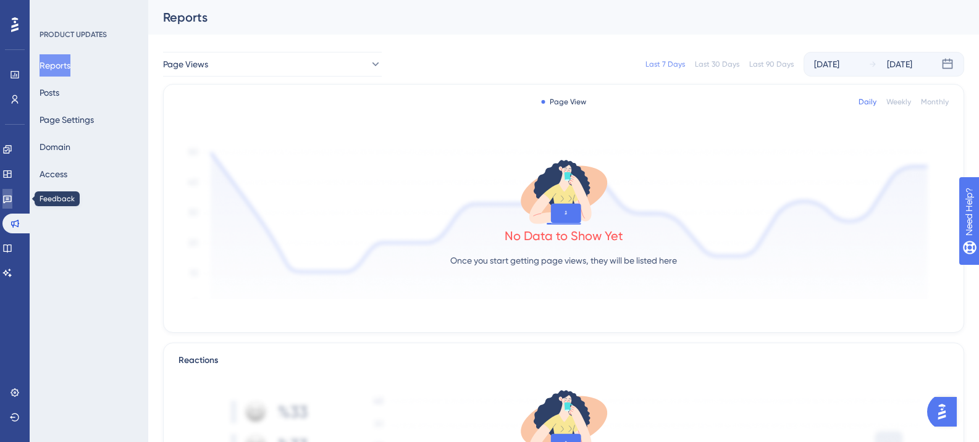
click at [12, 193] on link at bounding box center [7, 199] width 10 height 20
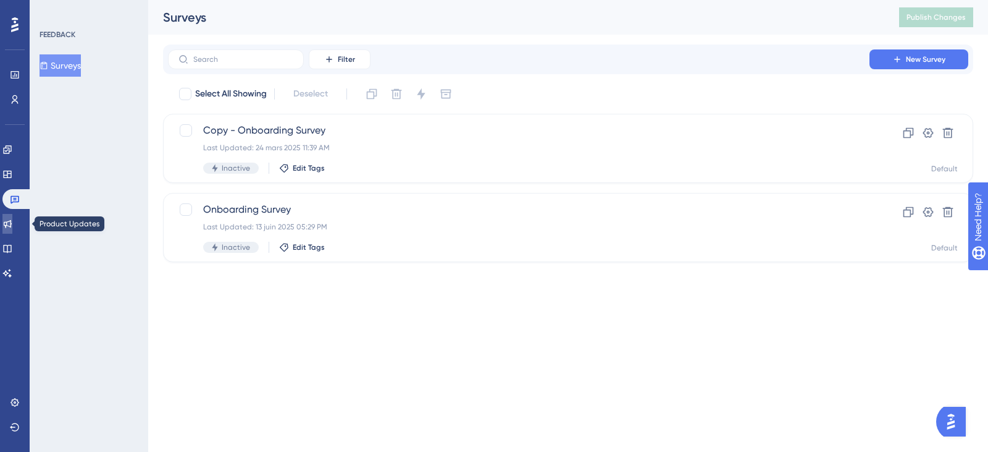
click at [12, 223] on icon at bounding box center [7, 224] width 10 height 10
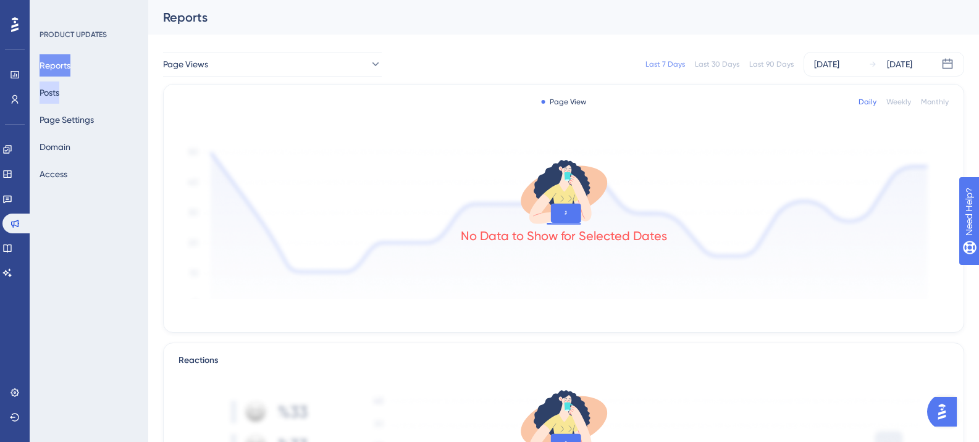
click at [59, 97] on button "Posts" at bounding box center [50, 93] width 20 height 22
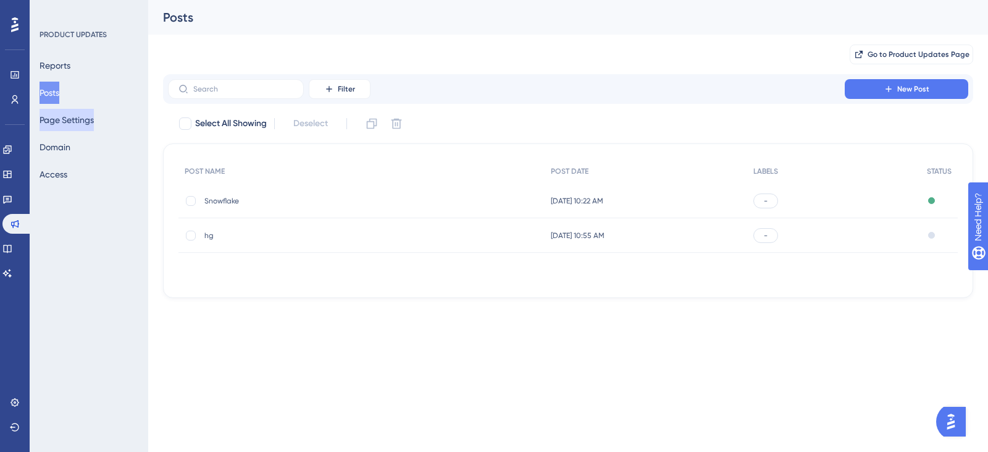
click at [62, 122] on button "Page Settings" at bounding box center [67, 120] width 54 height 22
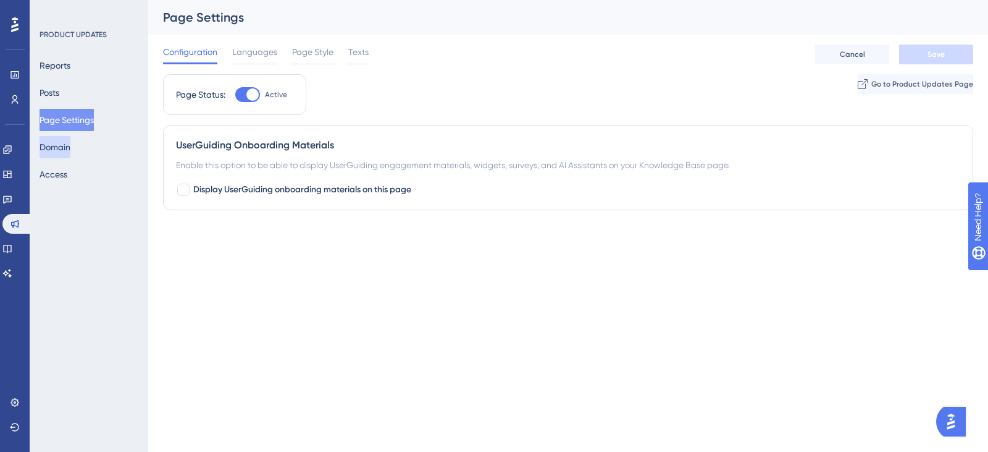
click at [70, 146] on button "Domain" at bounding box center [55, 147] width 31 height 22
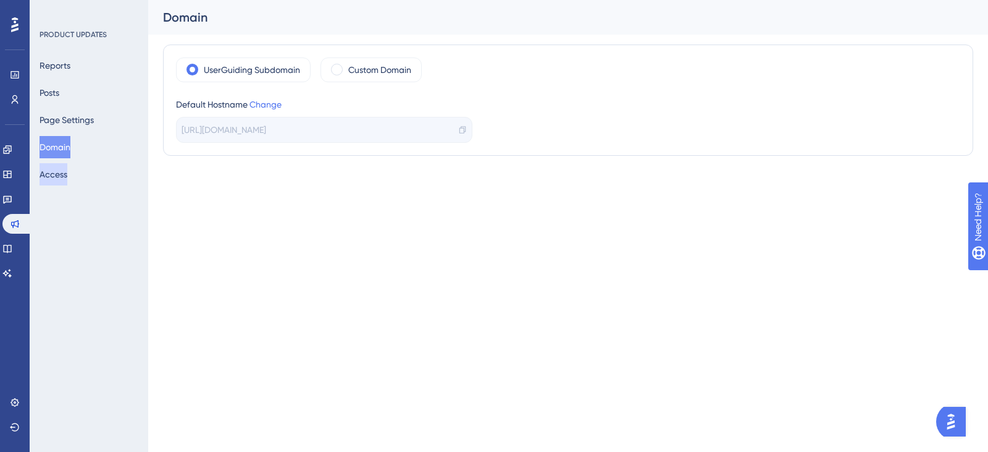
click at [67, 169] on button "Access" at bounding box center [54, 174] width 28 height 22
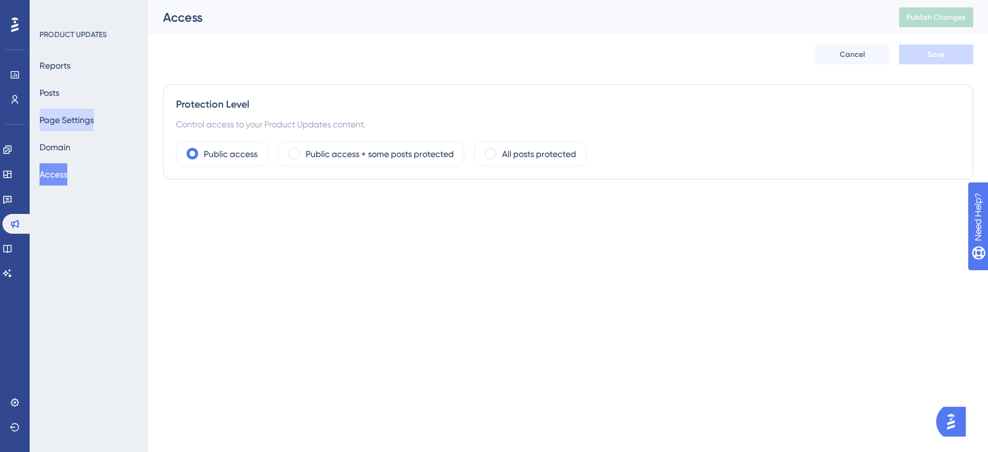
click at [75, 128] on button "Page Settings" at bounding box center [67, 120] width 54 height 22
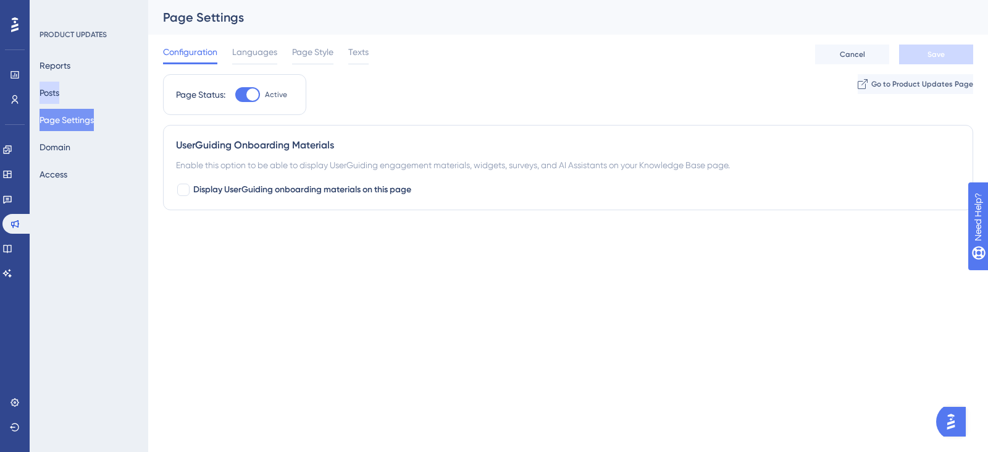
click at [73, 99] on div "Reports Posts Page Settings Domain Access" at bounding box center [90, 119] width 100 height 131
click at [59, 96] on button "Posts" at bounding box center [50, 93] width 20 height 22
click at [59, 91] on button "Posts" at bounding box center [50, 93] width 20 height 22
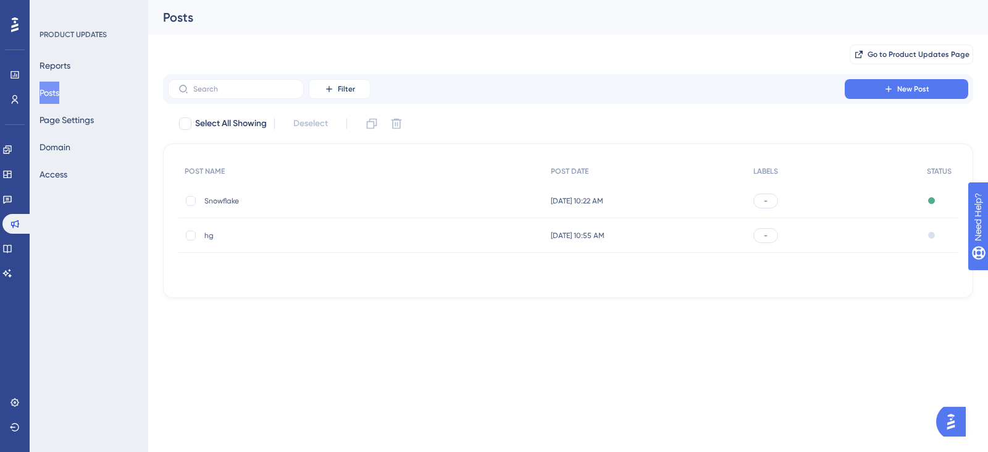
click at [213, 199] on span "Snowflake" at bounding box center [303, 201] width 198 height 10
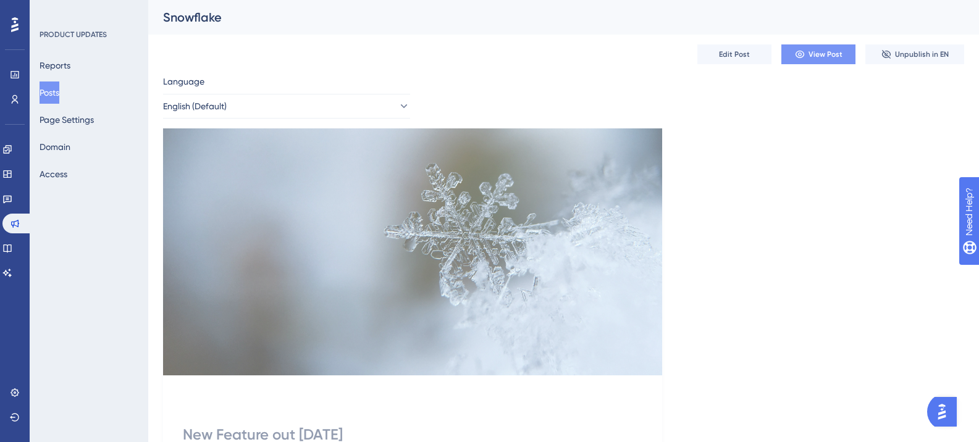
click at [807, 46] on button "View Post" at bounding box center [818, 54] width 74 height 20
click at [87, 114] on button "Page Settings" at bounding box center [67, 120] width 54 height 22
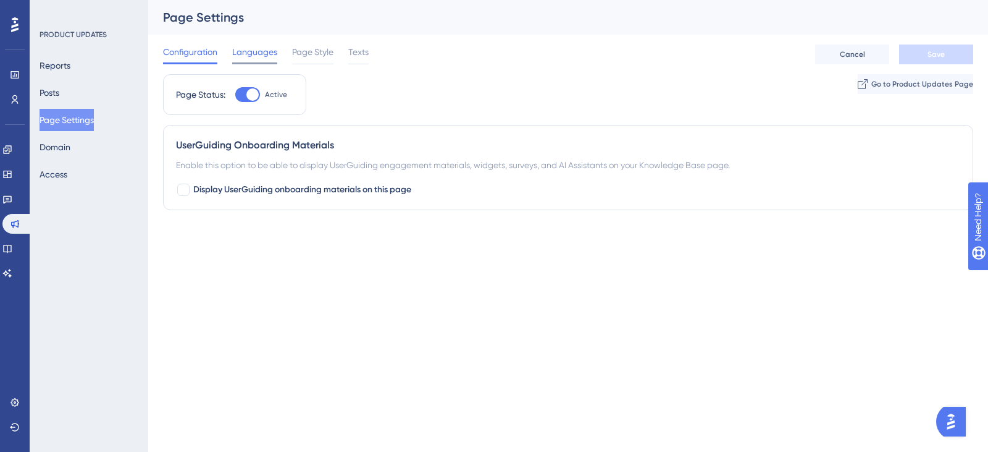
click at [256, 48] on span "Languages" at bounding box center [254, 51] width 45 height 15
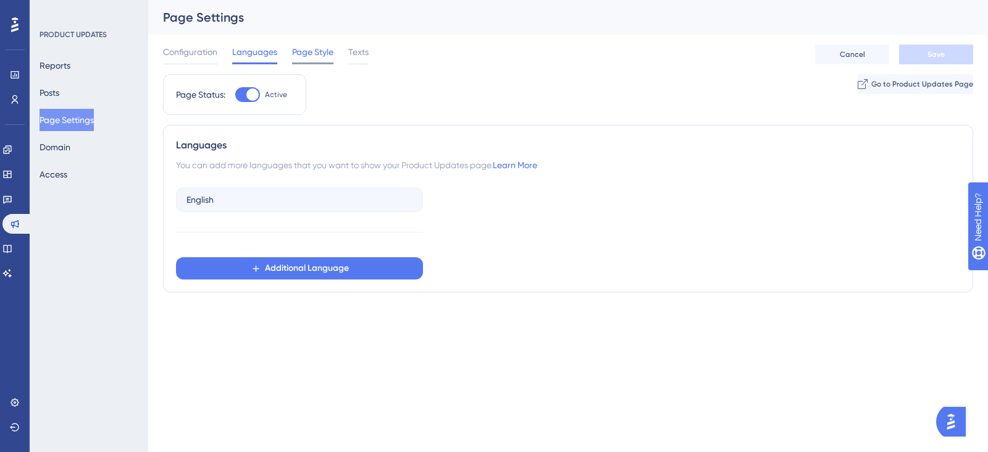
click at [312, 56] on span "Page Style" at bounding box center [312, 51] width 41 height 15
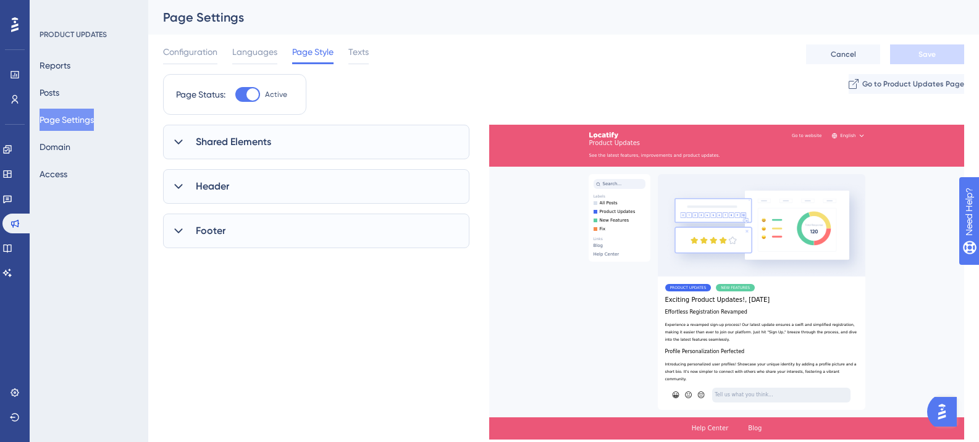
click at [293, 140] on div "Shared Elements" at bounding box center [316, 142] width 306 height 35
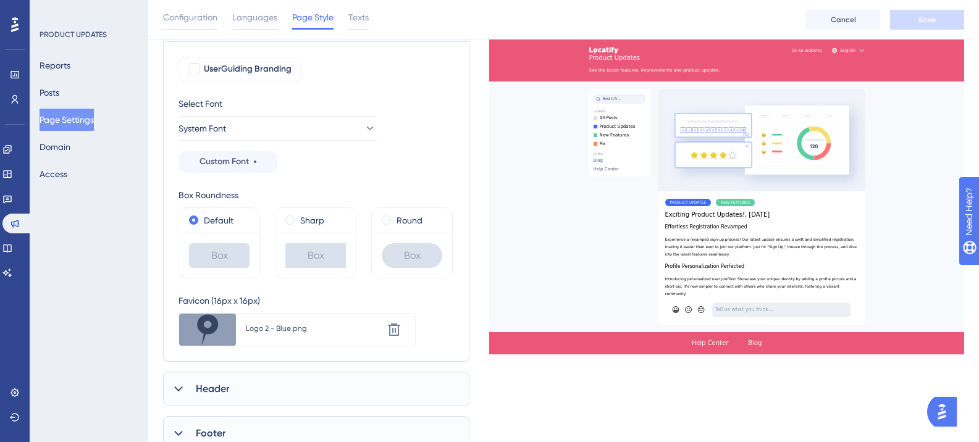
scroll to position [124, 0]
click at [232, 378] on div "Header" at bounding box center [316, 388] width 306 height 35
click at [254, 390] on div "Header" at bounding box center [316, 388] width 306 height 35
click at [264, 375] on div "Header" at bounding box center [316, 388] width 306 height 35
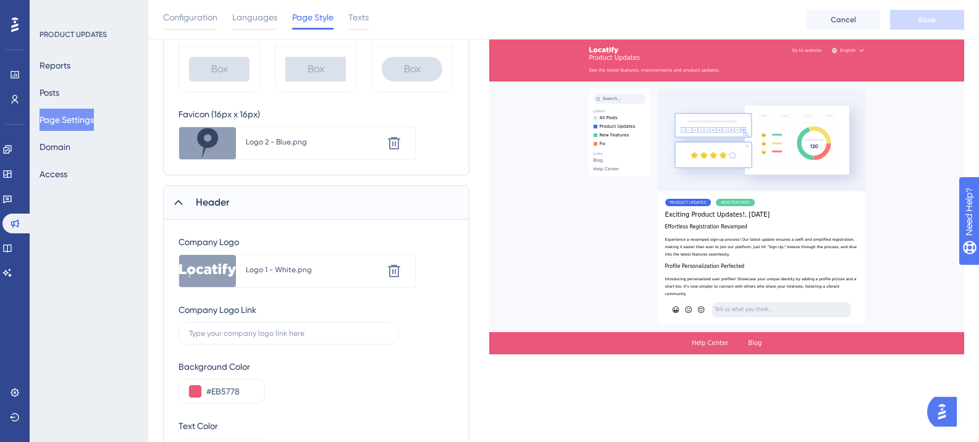
scroll to position [429, 0]
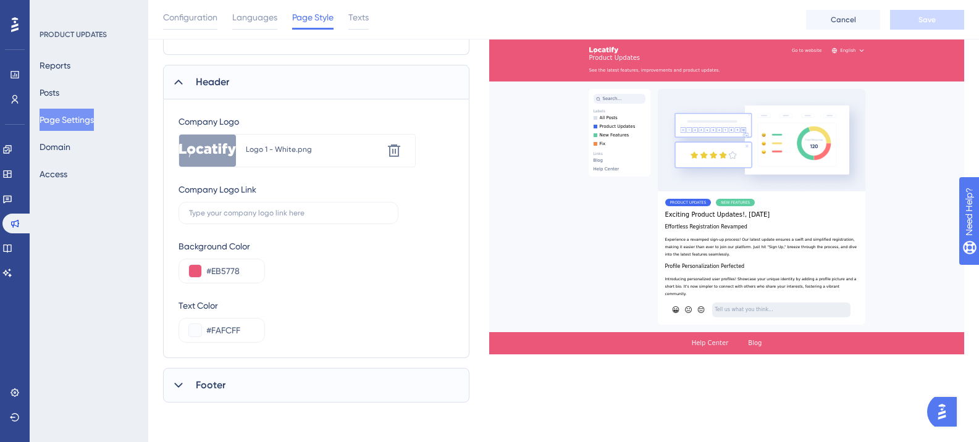
click at [279, 383] on div "Footer" at bounding box center [316, 385] width 306 height 35
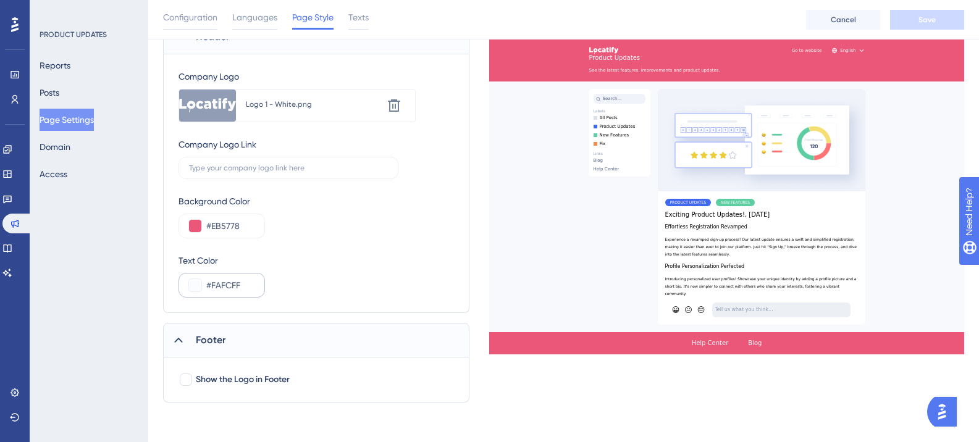
scroll to position [42, 0]
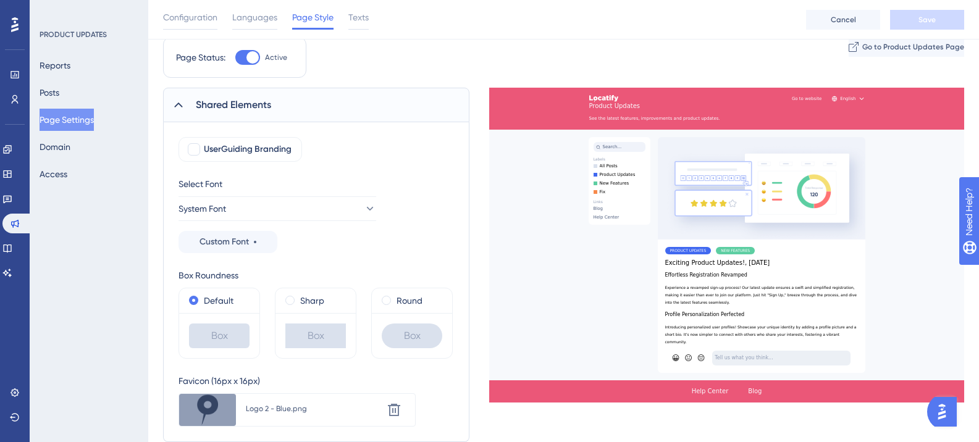
click at [202, 109] on span "Shared Elements" at bounding box center [233, 105] width 75 height 15
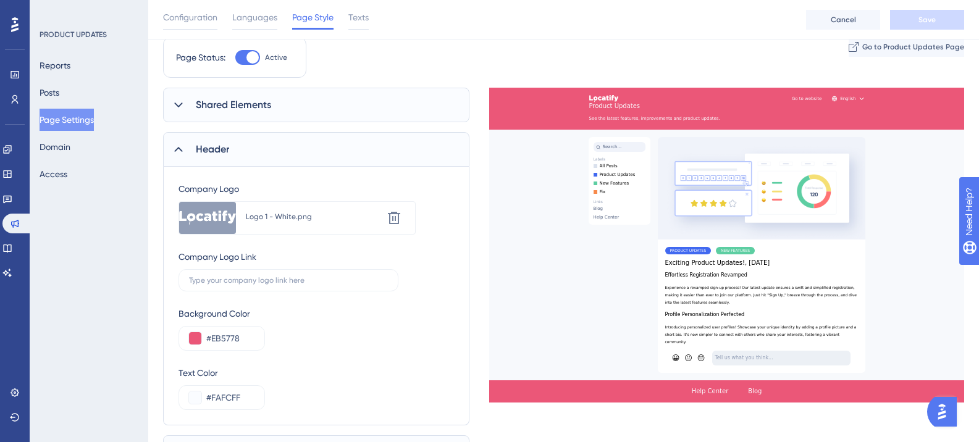
click at [230, 162] on div "Header" at bounding box center [316, 149] width 306 height 35
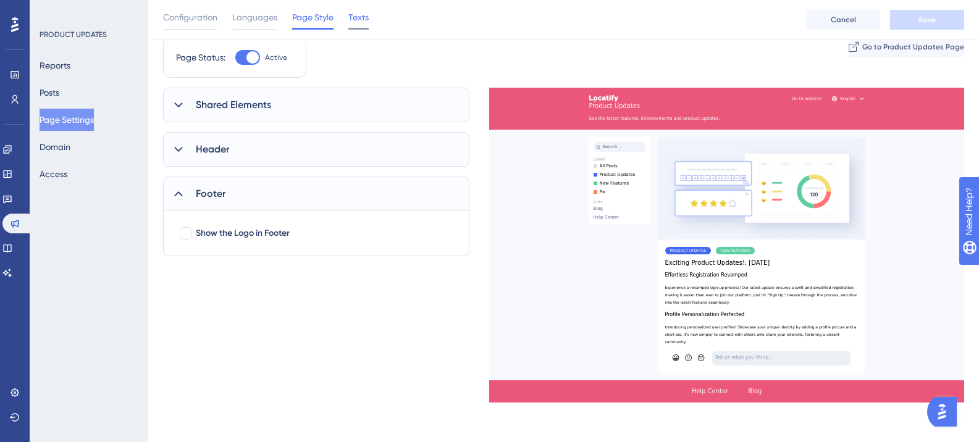
click at [351, 24] on span "Texts" at bounding box center [358, 17] width 20 height 15
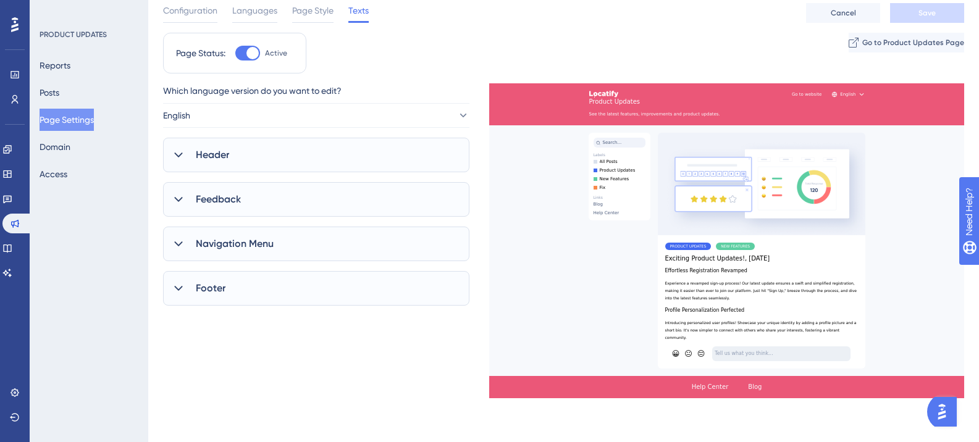
click at [274, 148] on div "Header" at bounding box center [316, 155] width 306 height 35
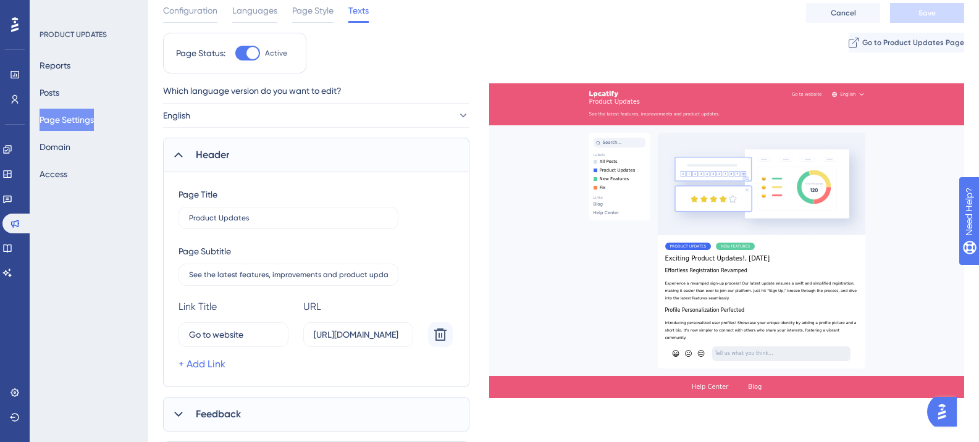
scroll to position [227, 0]
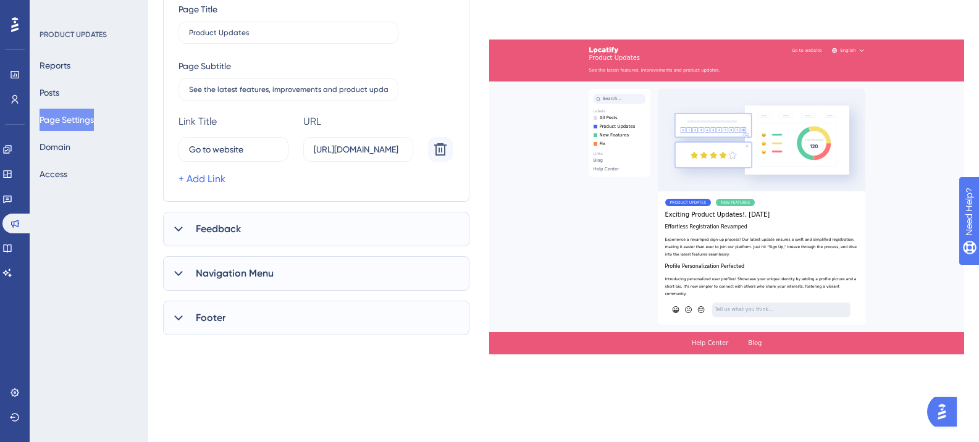
click at [246, 231] on div "Feedback" at bounding box center [316, 229] width 306 height 35
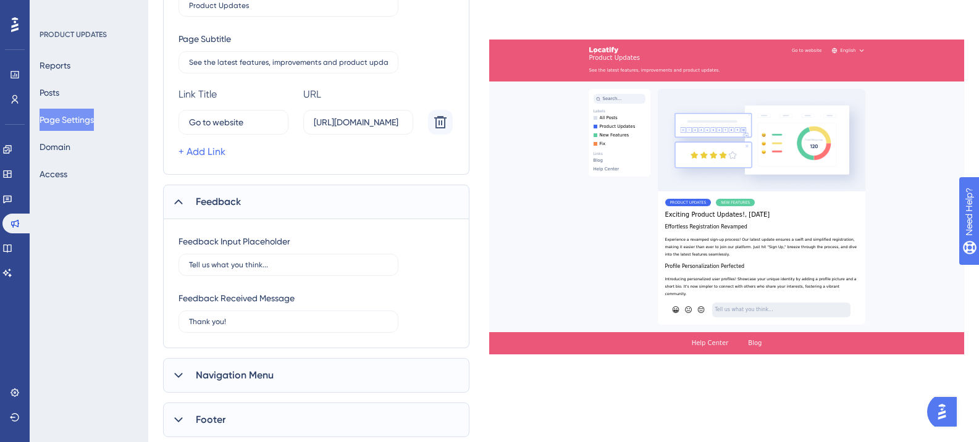
scroll to position [293, 0]
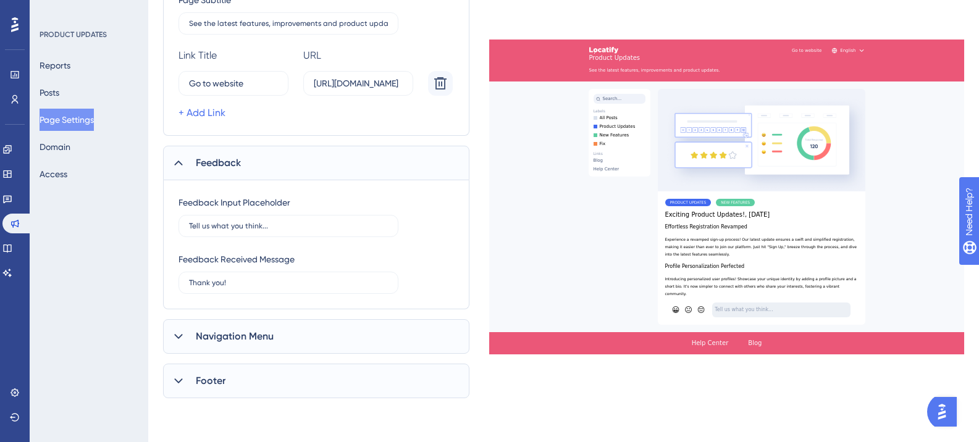
click at [234, 337] on span "Navigation Menu" at bounding box center [235, 336] width 78 height 15
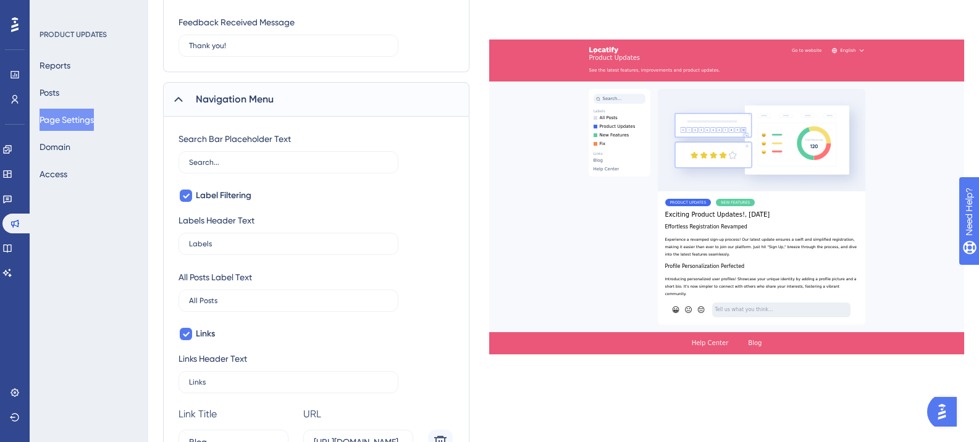
scroll to position [516, 0]
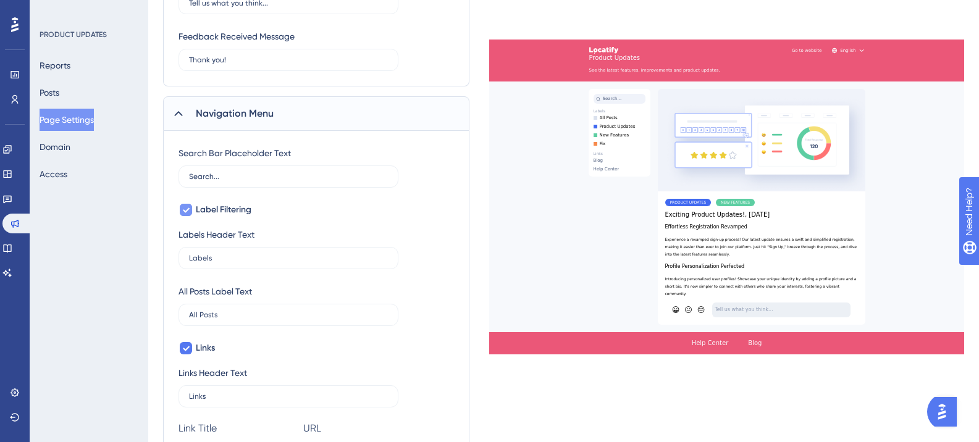
click at [184, 213] on icon at bounding box center [185, 210] width 7 height 10
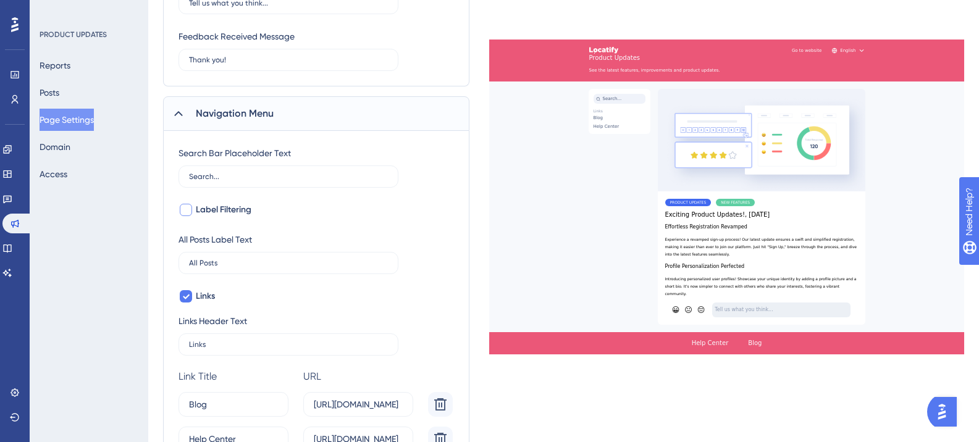
click at [184, 213] on div at bounding box center [186, 210] width 12 height 12
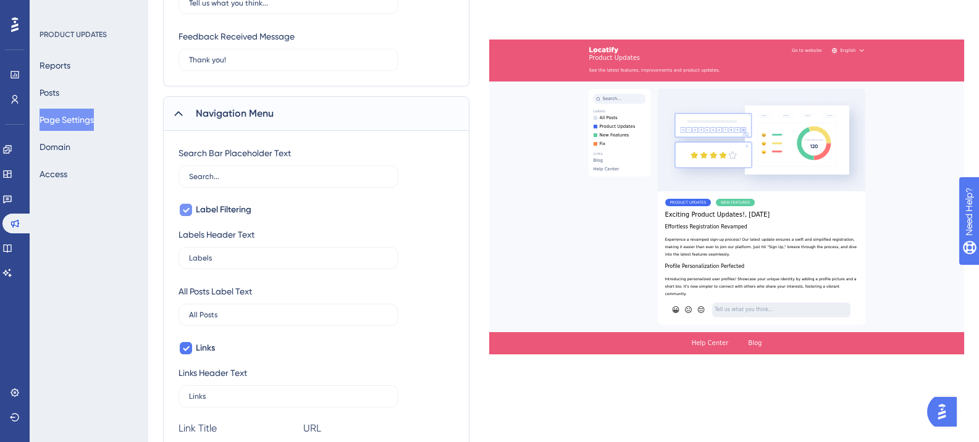
click at [184, 213] on icon at bounding box center [185, 210] width 7 height 10
checkbox input "false"
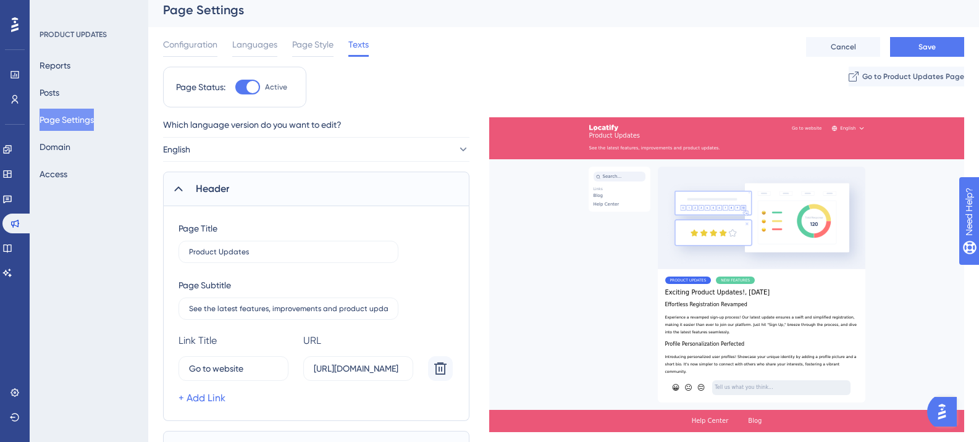
scroll to position [0, 0]
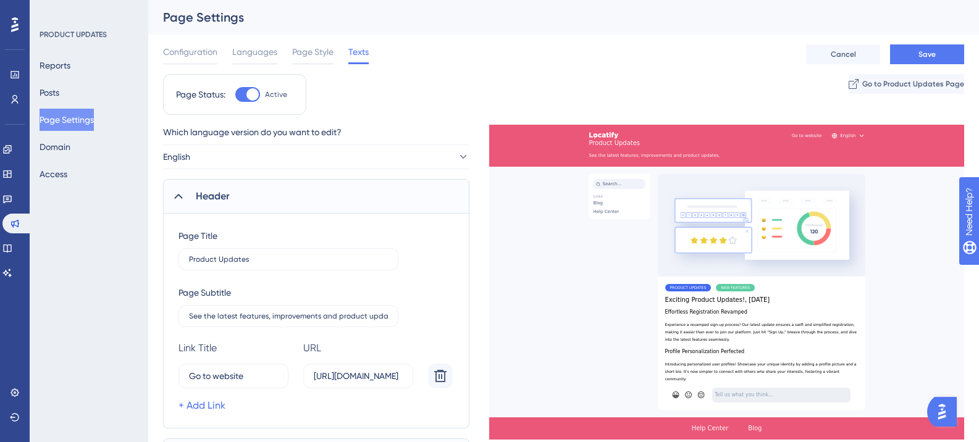
click at [181, 199] on icon at bounding box center [178, 196] width 12 height 12
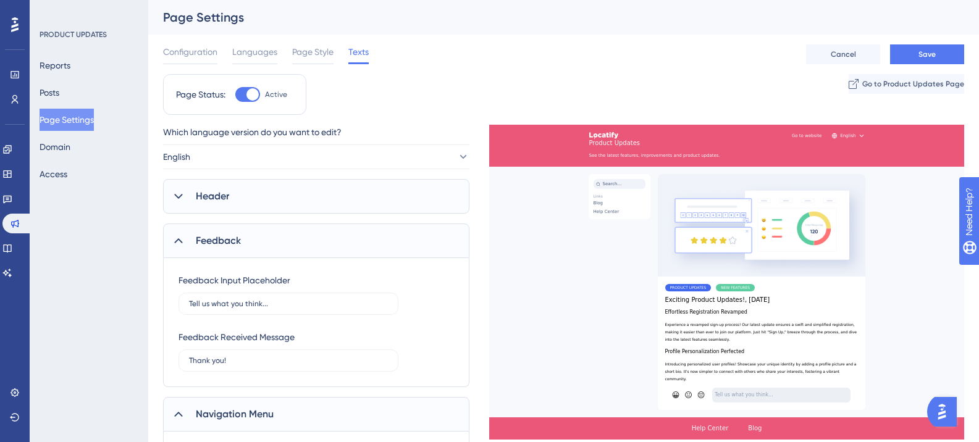
click at [192, 208] on div "Header" at bounding box center [316, 196] width 306 height 35
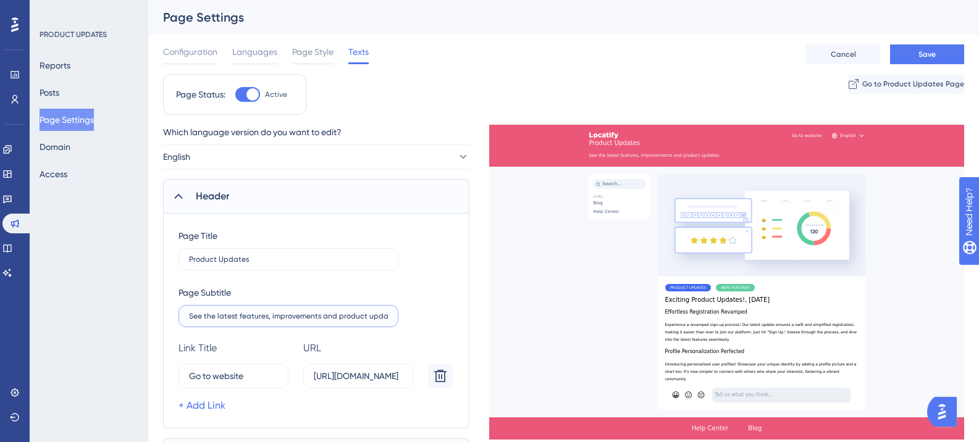
drag, startPoint x: 266, startPoint y: 316, endPoint x: 282, endPoint y: 317, distance: 16.1
click at [282, 317] on input "See the latest features, improvements and product updates." at bounding box center [288, 316] width 199 height 9
drag, startPoint x: 286, startPoint y: 318, endPoint x: 297, endPoint y: 317, distance: 11.1
click at [287, 318] on input "See the latest features, improvements and product updates." at bounding box center [288, 316] width 199 height 9
drag, startPoint x: 319, startPoint y: 316, endPoint x: 287, endPoint y: 315, distance: 32.8
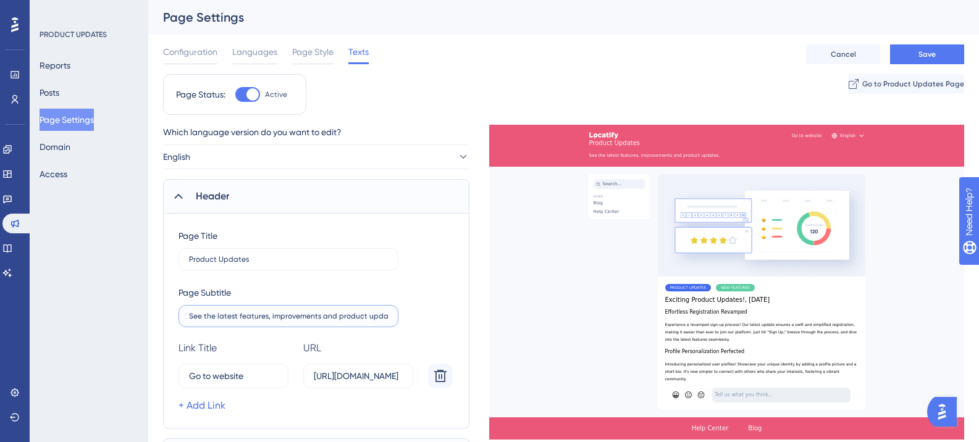
click at [267, 314] on input "See the latest features, improvements and product updates." at bounding box center [288, 316] width 199 height 9
click at [271, 316] on input "See the latest featuresand product updates." at bounding box center [288, 316] width 199 height 9
drag, startPoint x: 345, startPoint y: 318, endPoint x: 178, endPoint y: 312, distance: 167.5
click at [178, 312] on div "Page Title Product Updates Page Subtitle See the latest featuresand product upd…" at bounding box center [316, 321] width 306 height 215
type input "See the latest featuresand product updates."
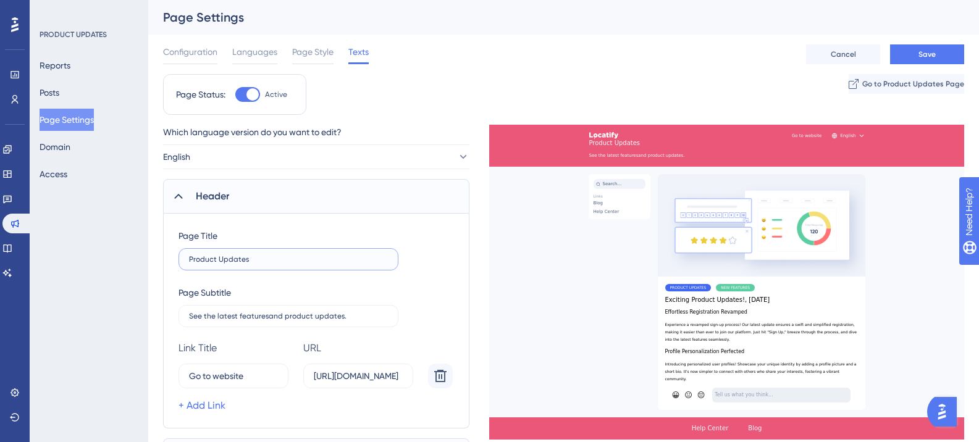
drag, startPoint x: 263, startPoint y: 256, endPoint x: 186, endPoint y: 253, distance: 77.3
click at [186, 253] on label "Product Updates" at bounding box center [289, 259] width 220 height 22
click at [935, 53] on span "Save" at bounding box center [927, 54] width 17 height 10
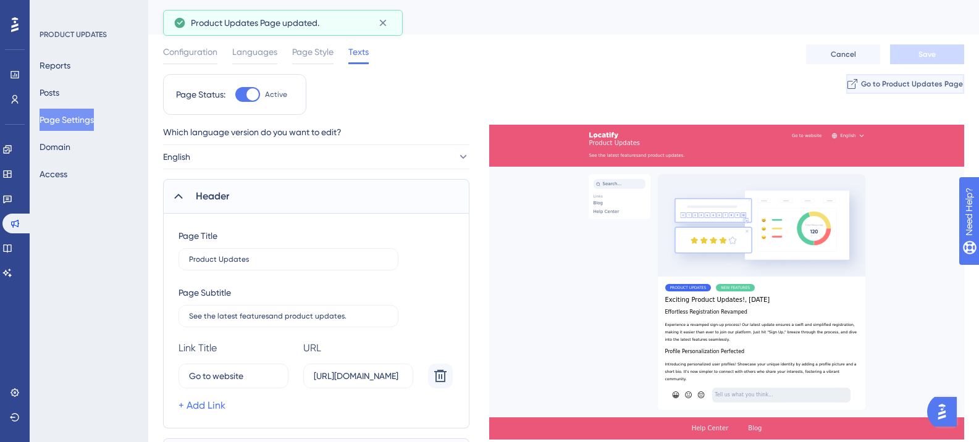
click at [897, 91] on button "Go to Product Updates Page" at bounding box center [905, 84] width 118 height 20
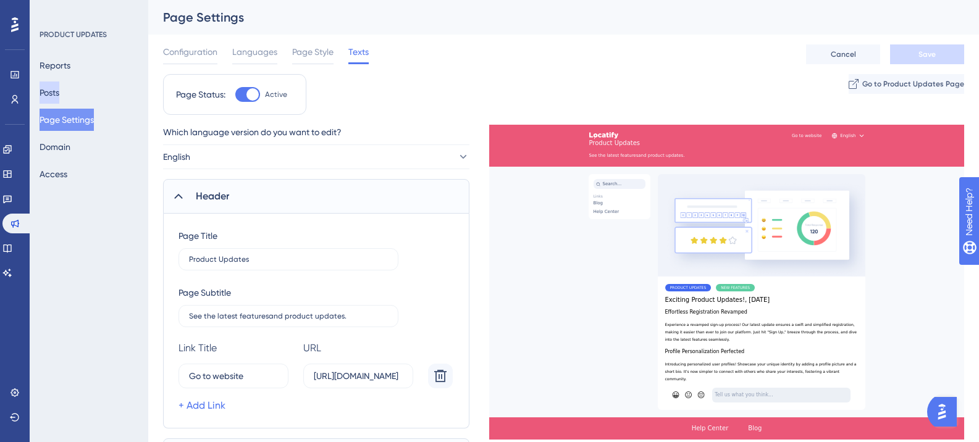
click at [59, 101] on button "Posts" at bounding box center [50, 93] width 20 height 22
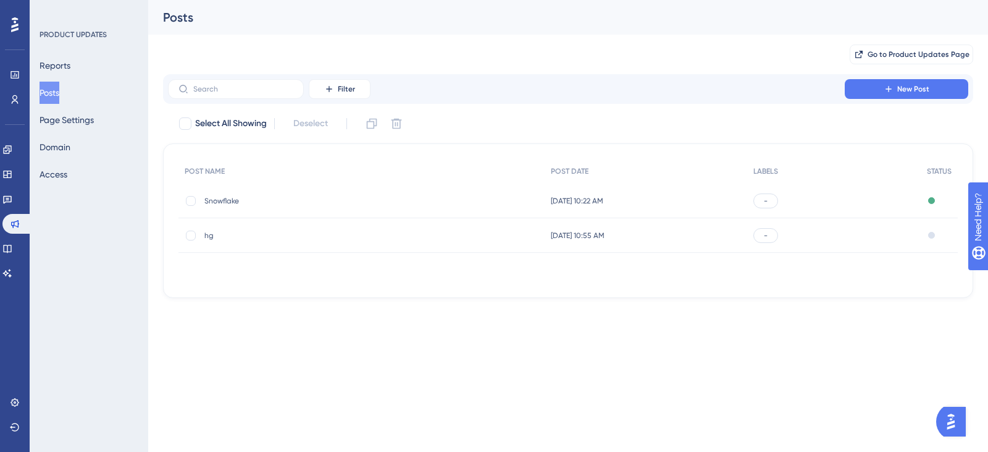
click at [775, 197] on div "-" at bounding box center [766, 200] width 25 height 15
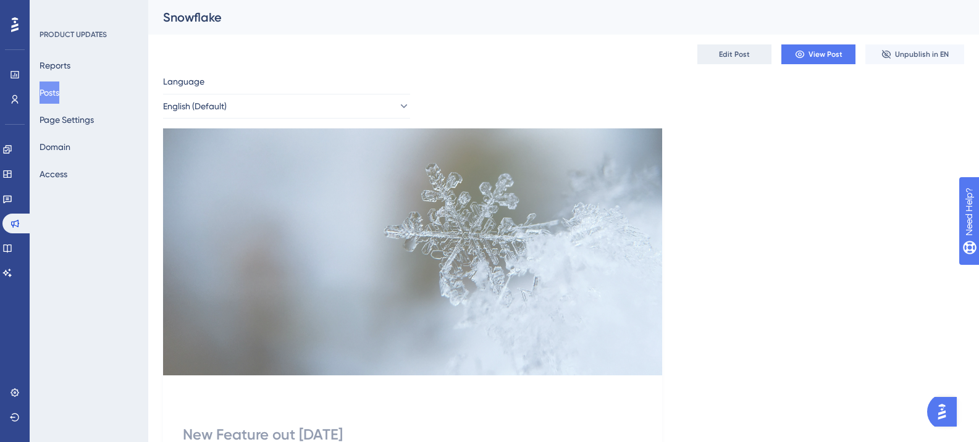
click at [736, 51] on span "Edit Post" at bounding box center [734, 54] width 31 height 10
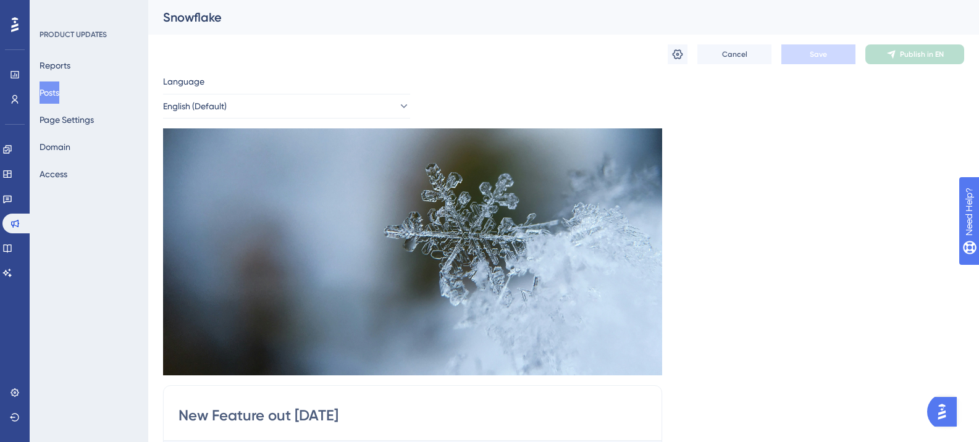
click at [679, 57] on icon at bounding box center [678, 54] width 12 height 12
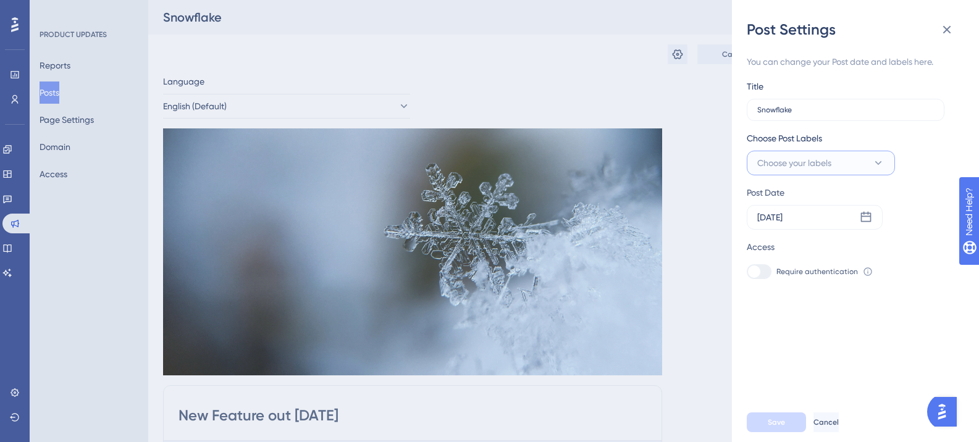
click at [841, 159] on button "Choose your labels" at bounding box center [821, 163] width 148 height 25
click at [868, 166] on button "Choose your labels" at bounding box center [821, 163] width 148 height 25
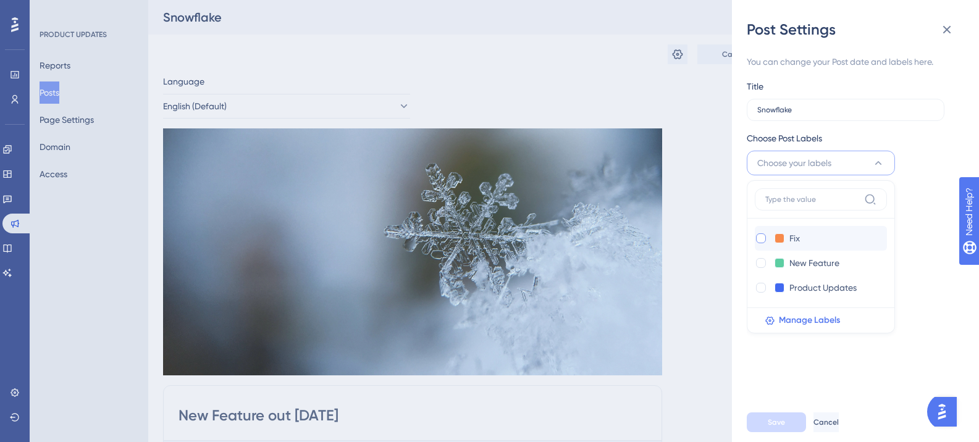
click at [760, 235] on div at bounding box center [761, 239] width 10 height 10
click at [764, 238] on div at bounding box center [761, 239] width 10 height 10
checkbox input "false"
click at [806, 323] on span "Manage Labels" at bounding box center [809, 320] width 61 height 15
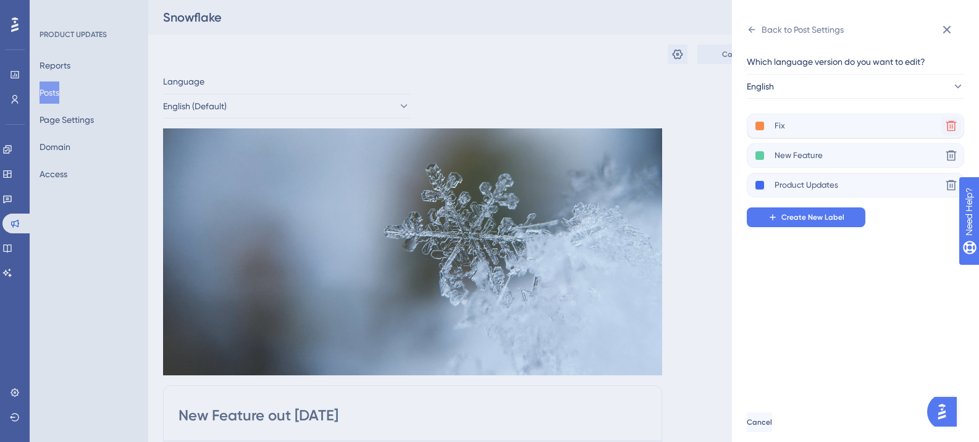
click at [953, 127] on icon at bounding box center [951, 126] width 11 height 11
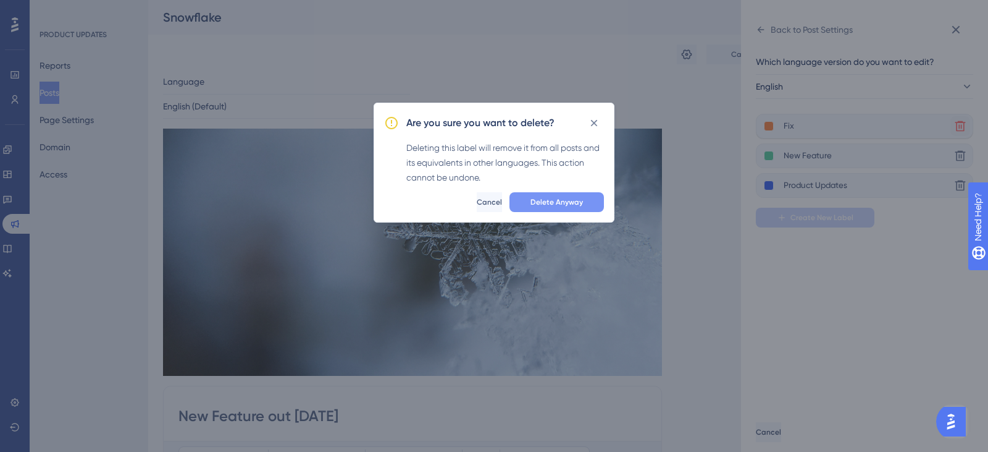
click at [552, 204] on span "Delete Anyway" at bounding box center [557, 202] width 53 height 10
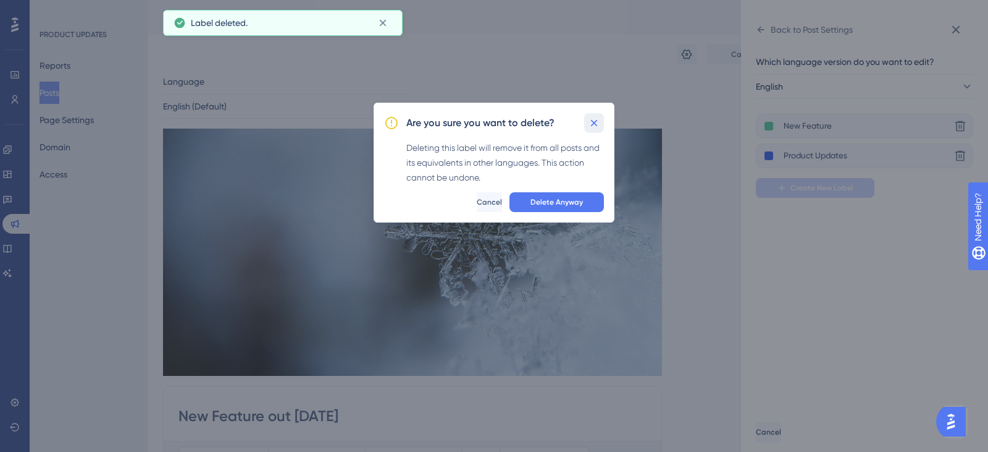
drag, startPoint x: 597, startPoint y: 124, endPoint x: 682, endPoint y: 261, distance: 161.5
click at [597, 124] on icon at bounding box center [594, 123] width 12 height 12
click at [596, 123] on div "Back to Post Settings Which language version do you want to edit? English New F…" at bounding box center [494, 226] width 988 height 452
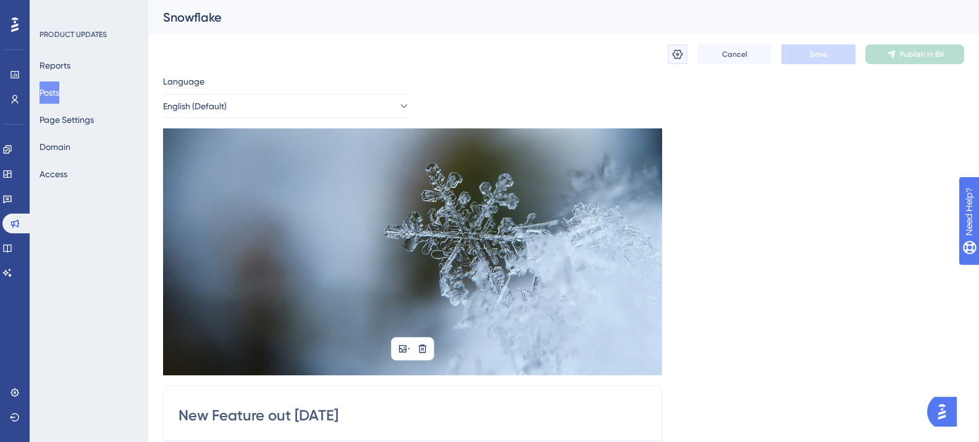
click at [675, 57] on icon at bounding box center [678, 54] width 11 height 10
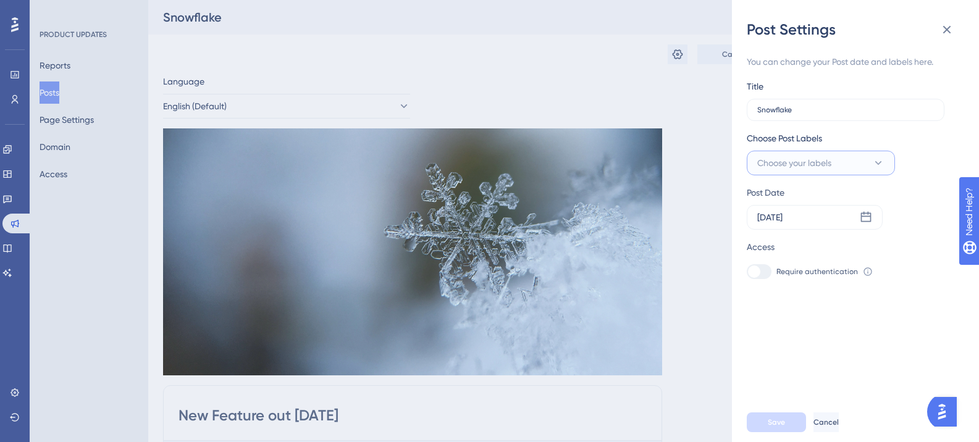
click at [807, 159] on span "Choose your labels" at bounding box center [794, 163] width 74 height 15
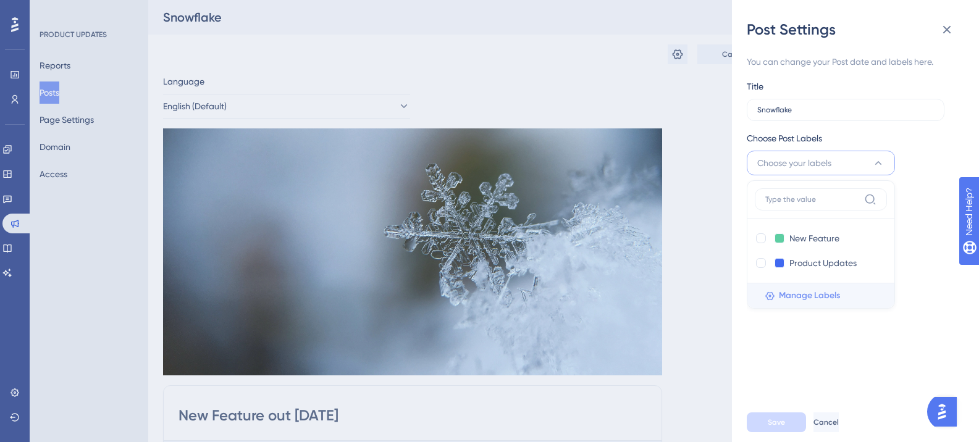
click at [798, 296] on span "Manage Labels" at bounding box center [809, 295] width 61 height 15
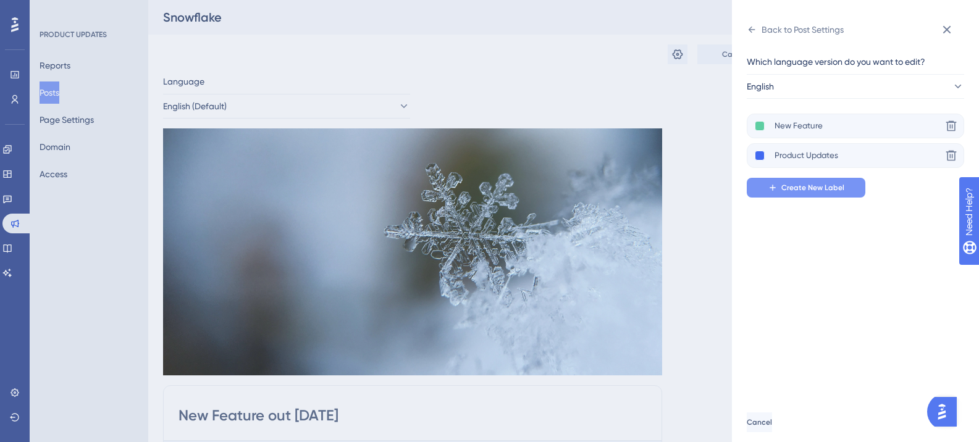
click at [799, 190] on span "Create New Label" at bounding box center [812, 188] width 63 height 10
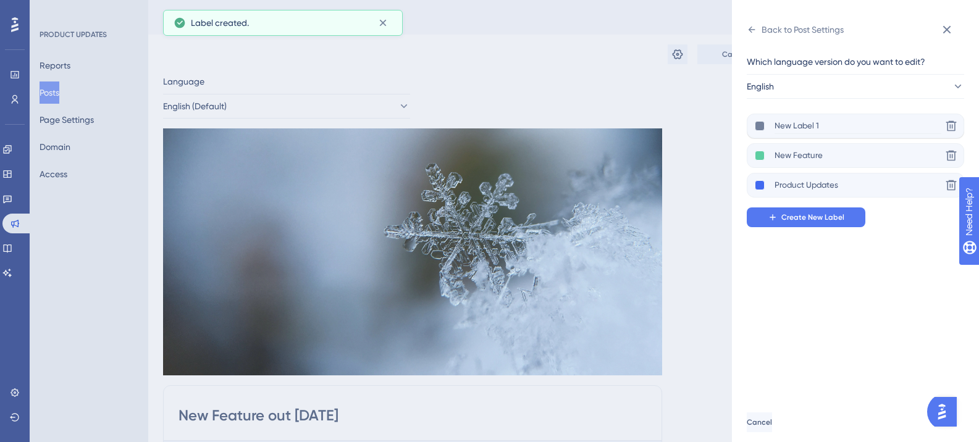
click at [811, 113] on div "Which language version do you want to edit? English New Label 1 Delete New Feat…" at bounding box center [851, 140] width 208 height 173
click at [817, 125] on input "New Label 1" at bounding box center [858, 126] width 167 height 15
drag, startPoint x: 820, startPoint y: 127, endPoint x: 848, endPoint y: 132, distance: 28.2
click at [734, 127] on div "Back to Post Settings Which language version do you want to edit? English New L…" at bounding box center [855, 221] width 247 height 442
type input "Blog"
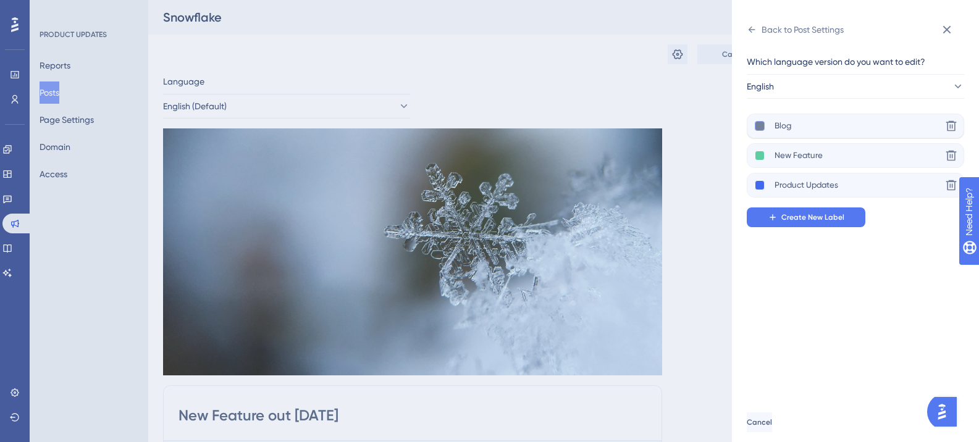
click at [762, 129] on button at bounding box center [760, 126] width 10 height 10
click at [793, 150] on div at bounding box center [795, 151] width 10 height 10
click at [760, 130] on button at bounding box center [760, 126] width 10 height 10
click at [759, 130] on button at bounding box center [760, 126] width 10 height 10
click at [819, 151] on div at bounding box center [819, 151] width 10 height 10
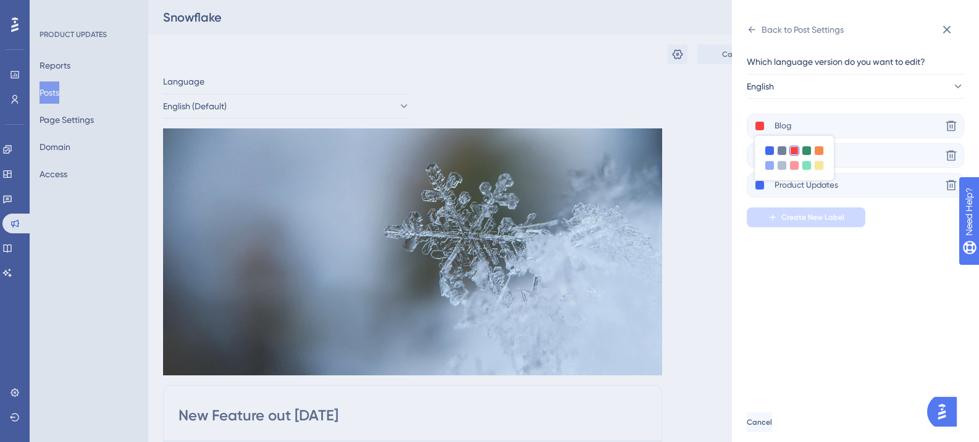
click at [792, 289] on div "Which language version do you want to edit? English Blog Delete New Feature Del…" at bounding box center [860, 221] width 227 height 363
click at [747, 28] on icon at bounding box center [752, 30] width 10 height 10
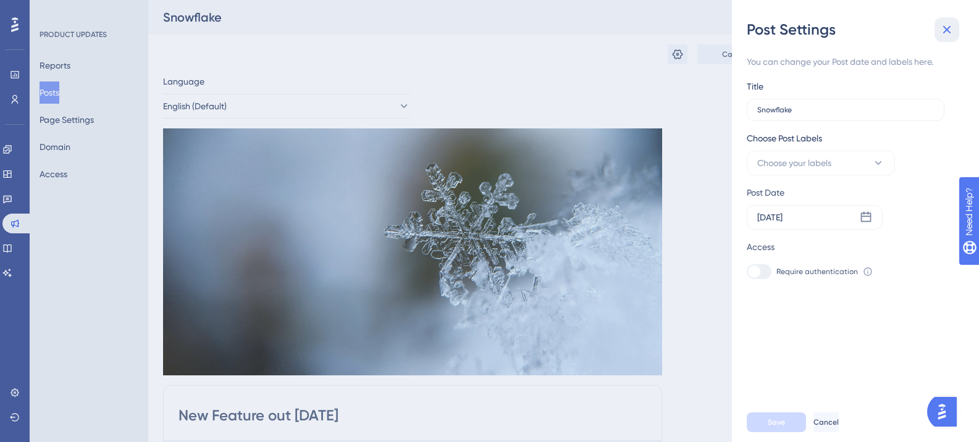
click at [943, 22] on icon at bounding box center [947, 29] width 15 height 15
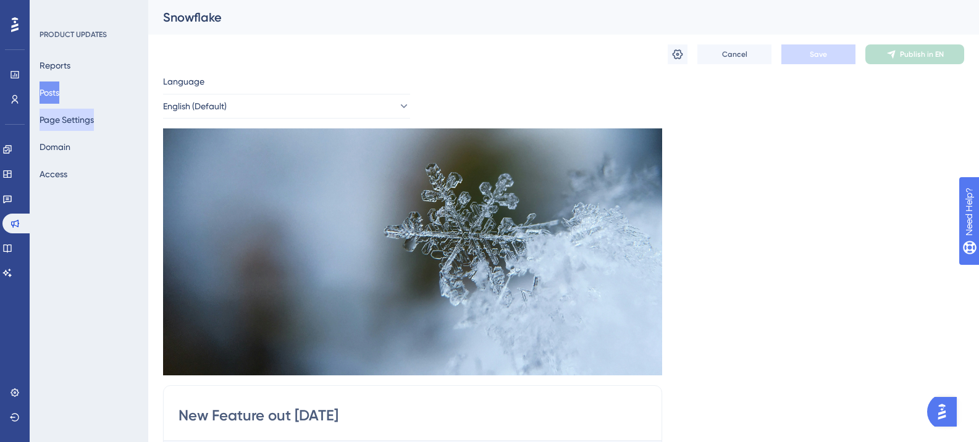
click at [61, 121] on button "Page Settings" at bounding box center [67, 120] width 54 height 22
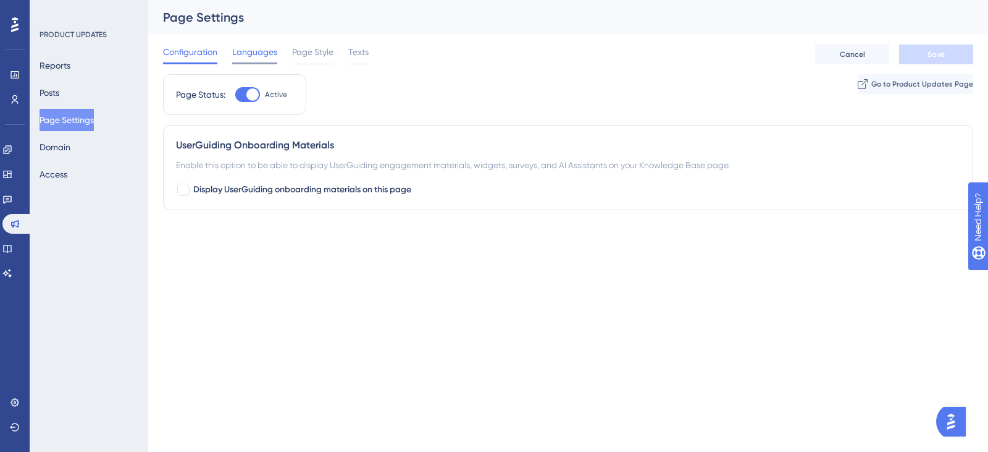
click at [261, 52] on span "Languages" at bounding box center [254, 51] width 45 height 15
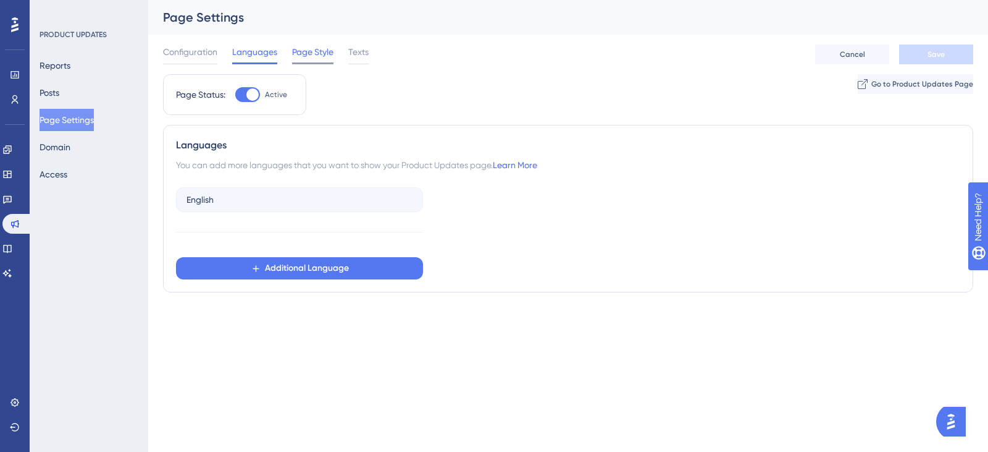
click at [294, 57] on span "Page Style" at bounding box center [312, 51] width 41 height 15
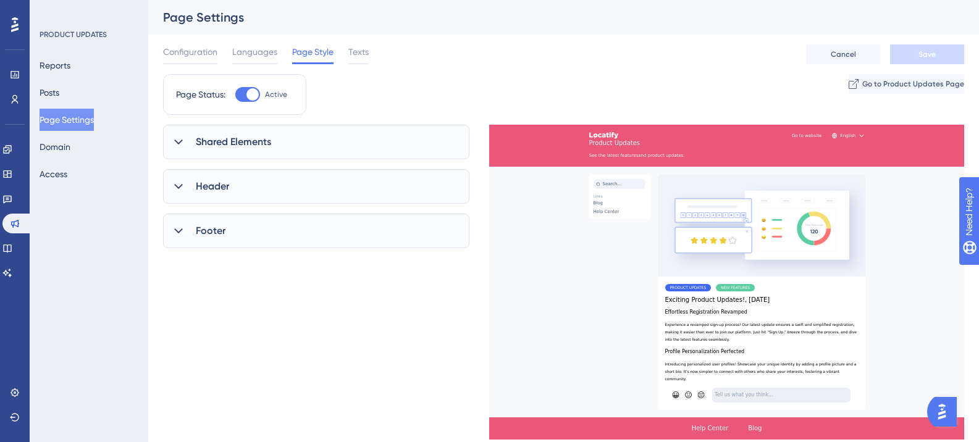
click at [277, 135] on div "Shared Elements" at bounding box center [316, 142] width 306 height 35
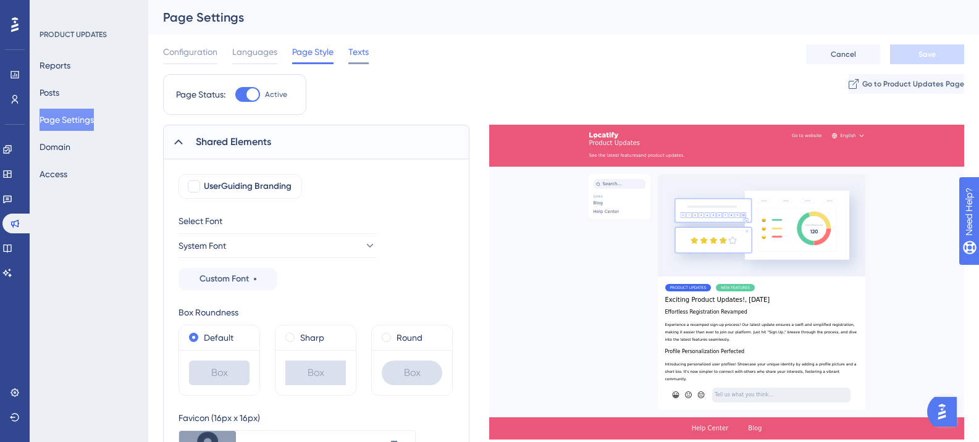
click at [359, 57] on span "Texts" at bounding box center [358, 51] width 20 height 15
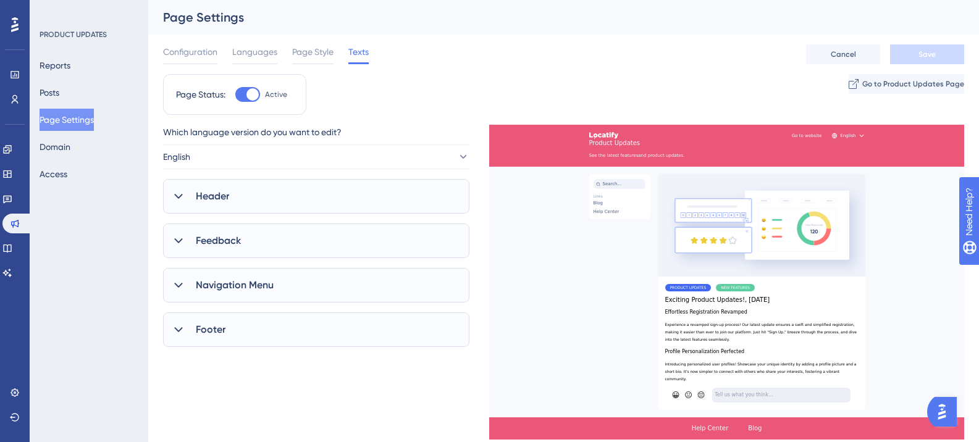
click at [248, 192] on div "Header" at bounding box center [316, 196] width 306 height 35
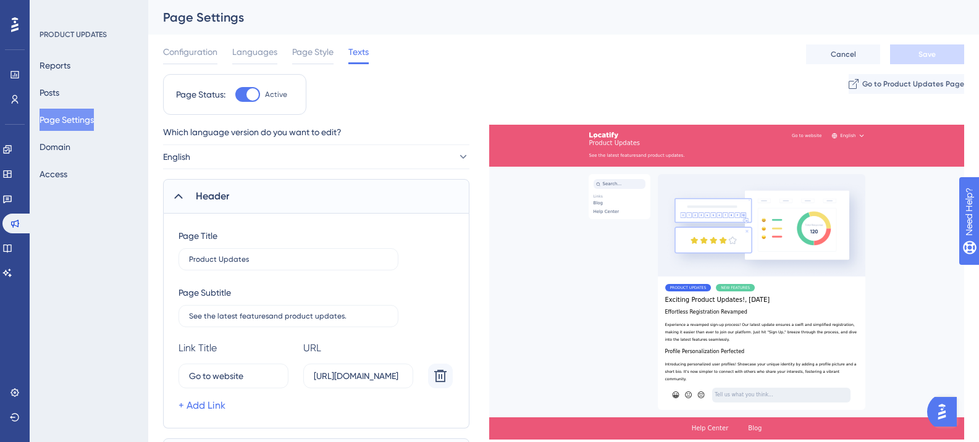
scroll to position [185, 0]
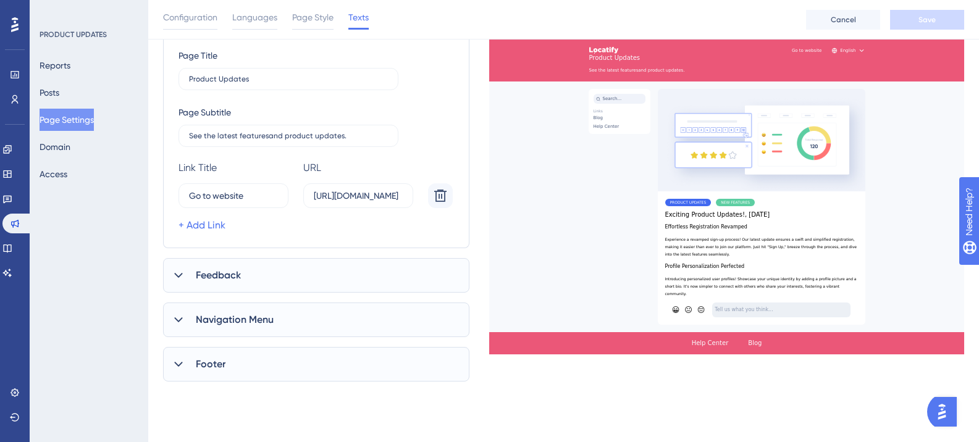
click at [258, 266] on div "Feedback" at bounding box center [316, 275] width 306 height 35
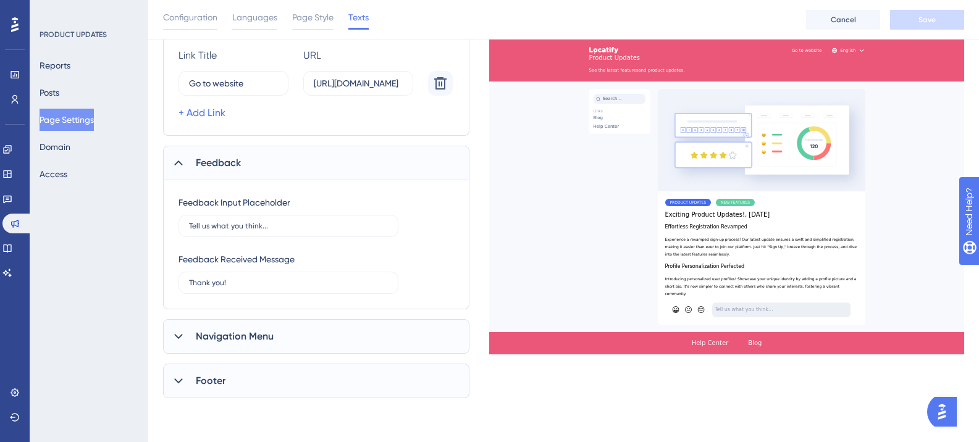
click at [279, 335] on div "Navigation Menu" at bounding box center [316, 336] width 306 height 35
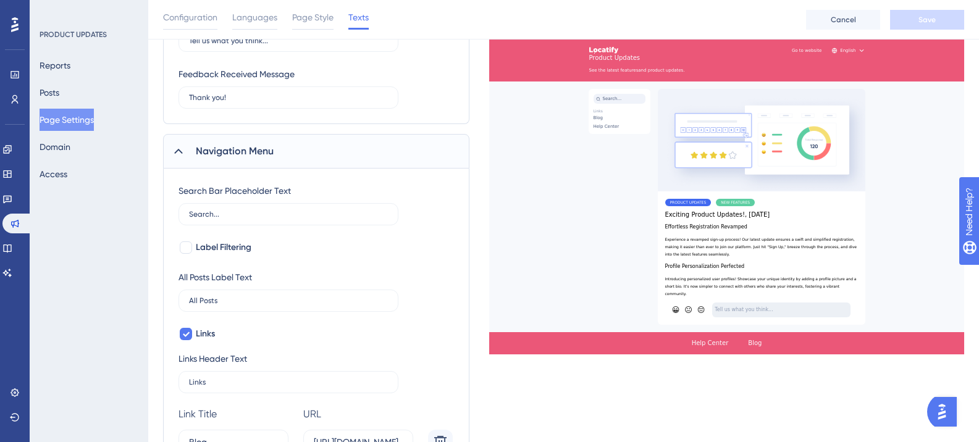
click at [190, 248] on div at bounding box center [186, 248] width 12 height 12
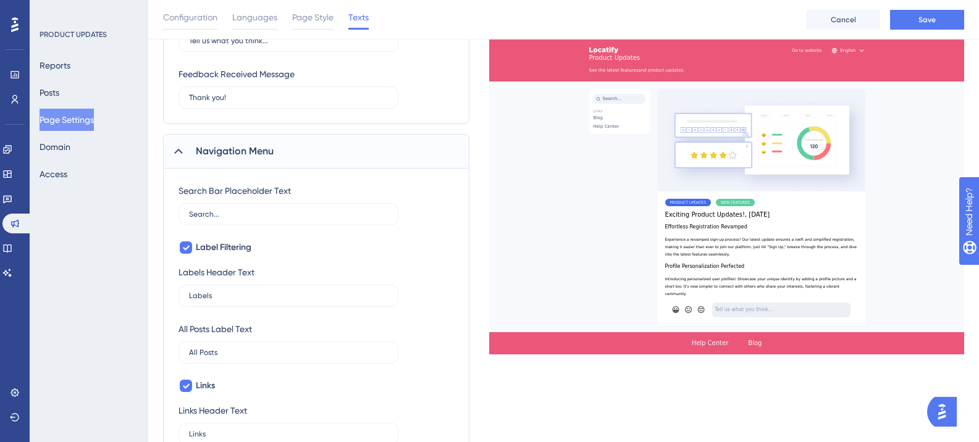
checkbox input "true"
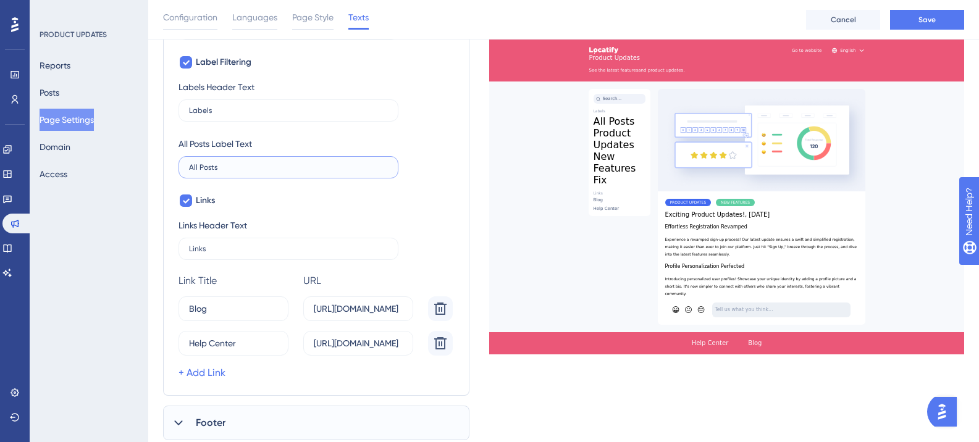
click at [248, 171] on input "All Posts" at bounding box center [288, 167] width 199 height 9
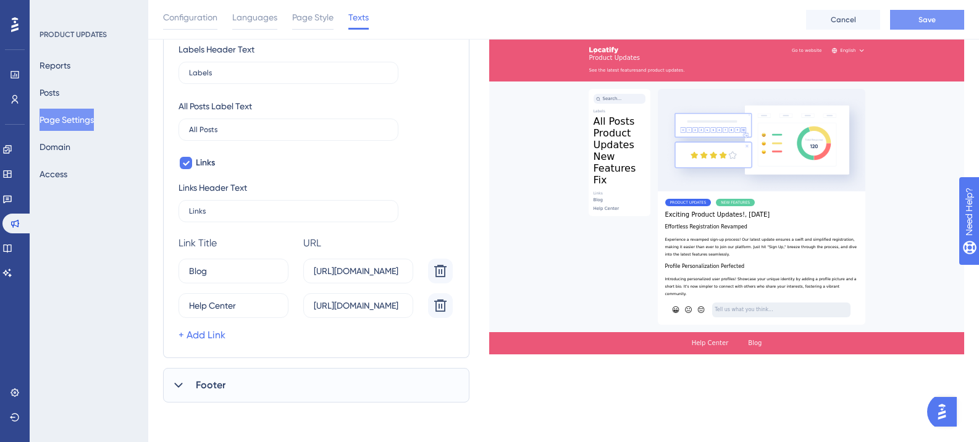
click at [930, 23] on span "Save" at bounding box center [927, 20] width 17 height 10
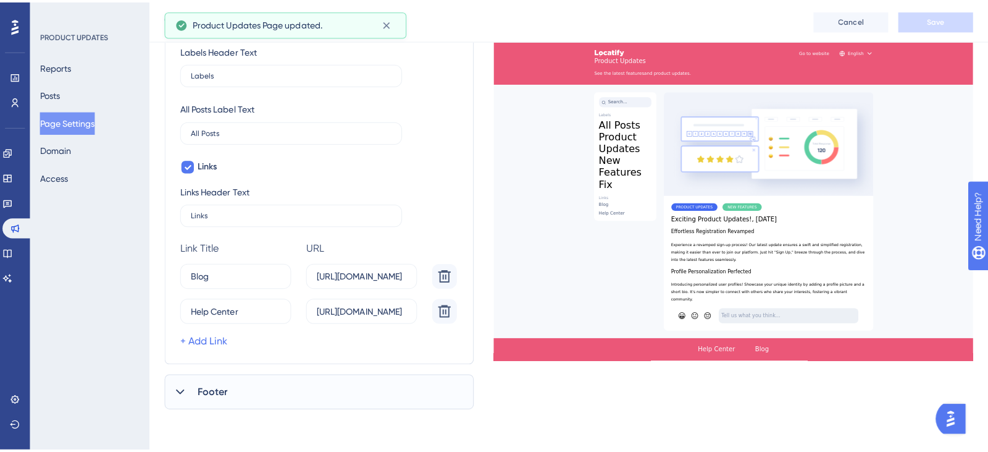
scroll to position [0, 0]
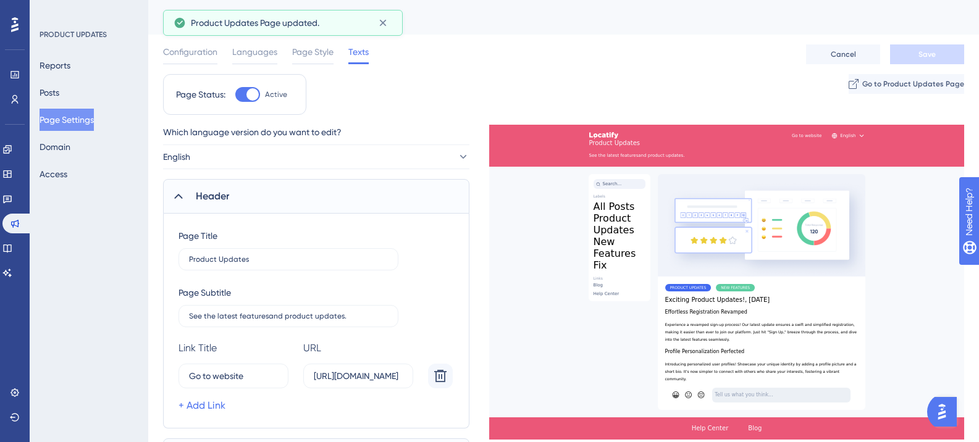
click at [179, 202] on icon at bounding box center [178, 196] width 12 height 12
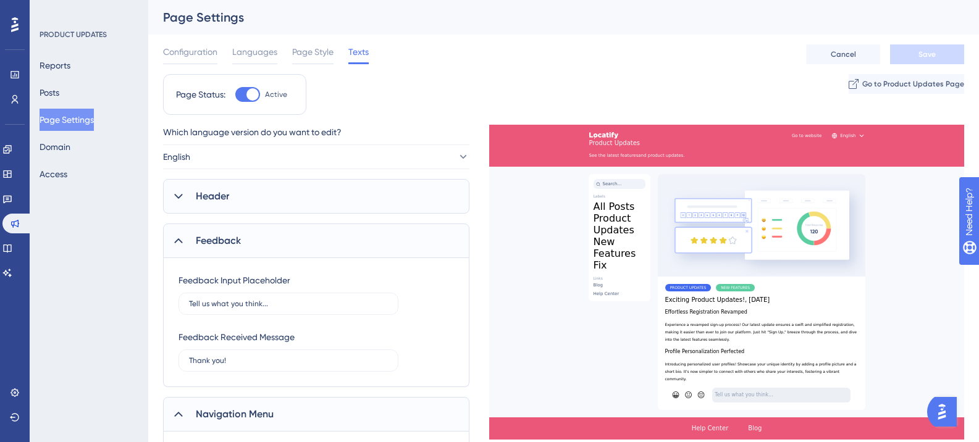
click at [200, 42] on div "Configuration Languages Page Style Texts Cancel Save" at bounding box center [563, 55] width 801 height 40
click at [206, 54] on span "Configuration" at bounding box center [190, 51] width 54 height 15
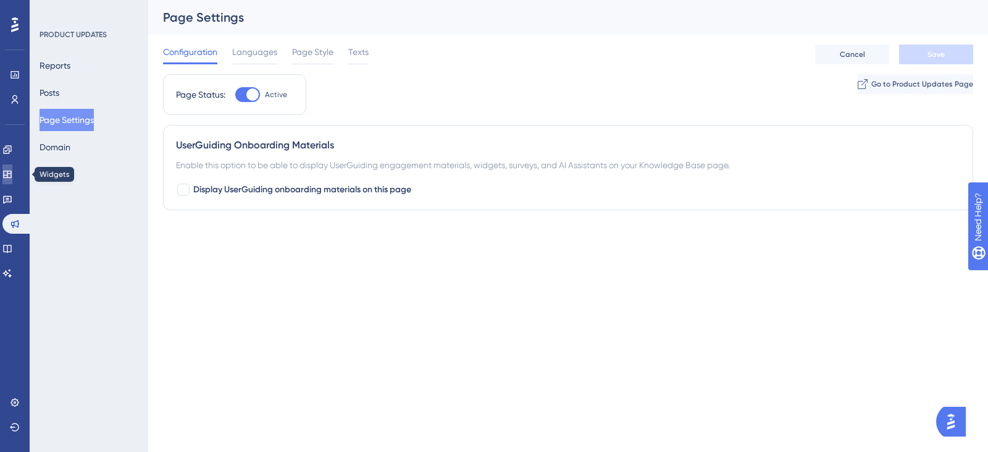
click at [11, 171] on icon at bounding box center [7, 174] width 8 height 7
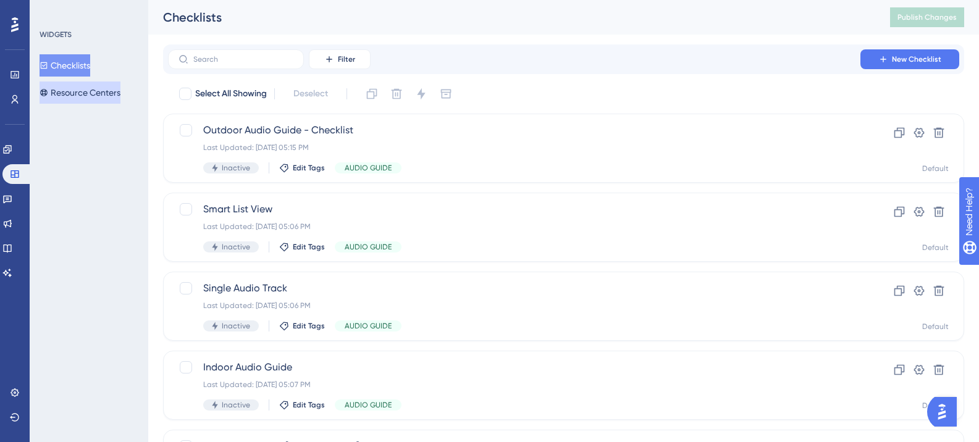
click at [88, 88] on button "Resource Centers" at bounding box center [80, 93] width 81 height 22
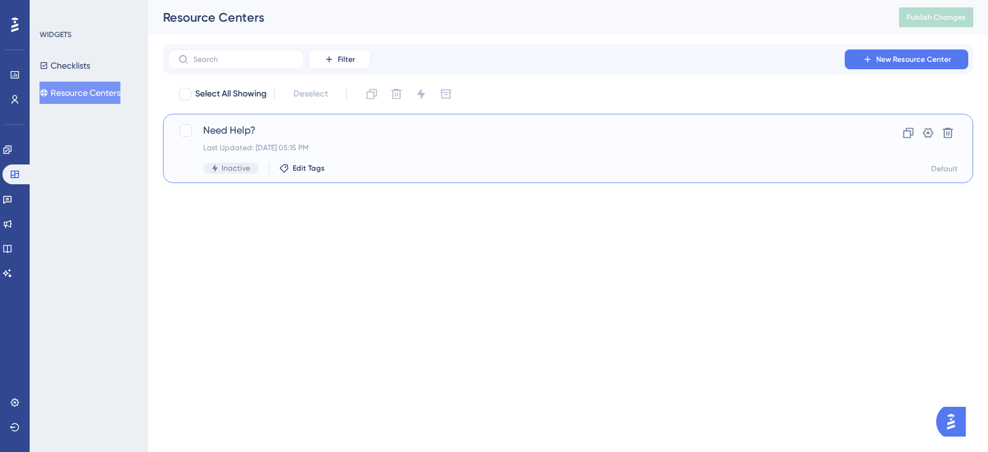
click at [277, 143] on div "Last Updated: [DATE] 05:15 PM" at bounding box center [518, 148] width 631 height 10
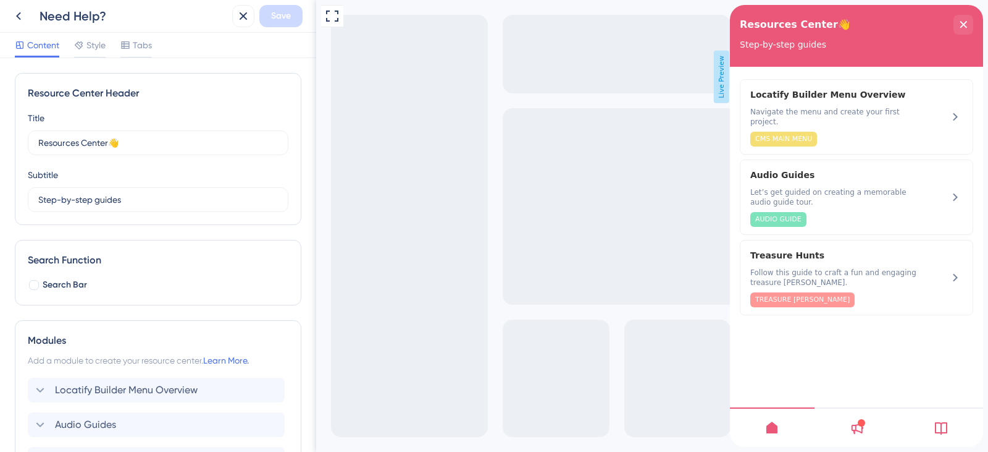
click at [862, 434] on icon at bounding box center [856, 427] width 15 height 15
click at [939, 431] on icon at bounding box center [941, 427] width 15 height 15
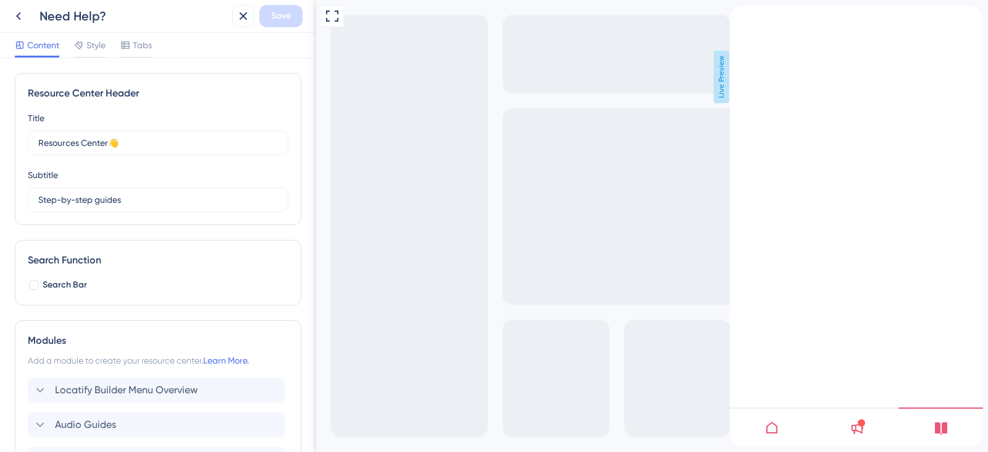
click at [854, 431] on icon at bounding box center [858, 428] width 12 height 12
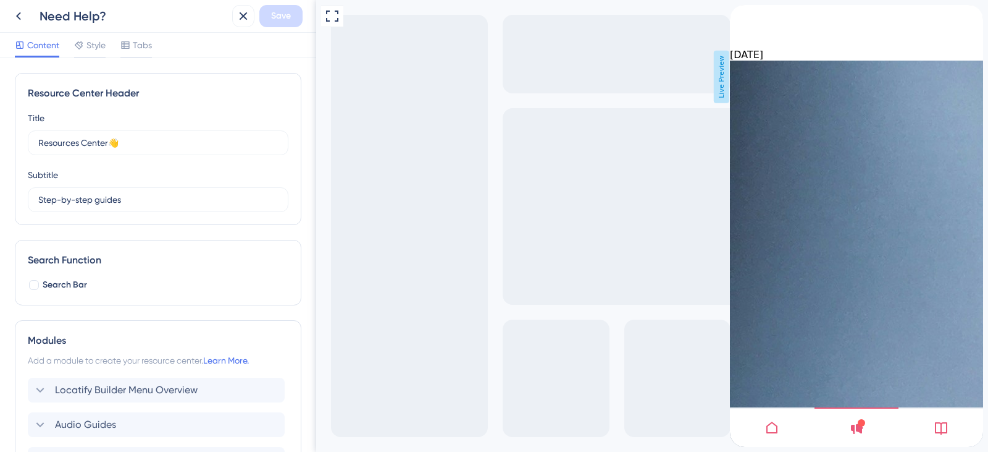
click at [778, 431] on icon at bounding box center [772, 427] width 11 height 12
click at [883, 429] on div at bounding box center [856, 427] width 253 height 40
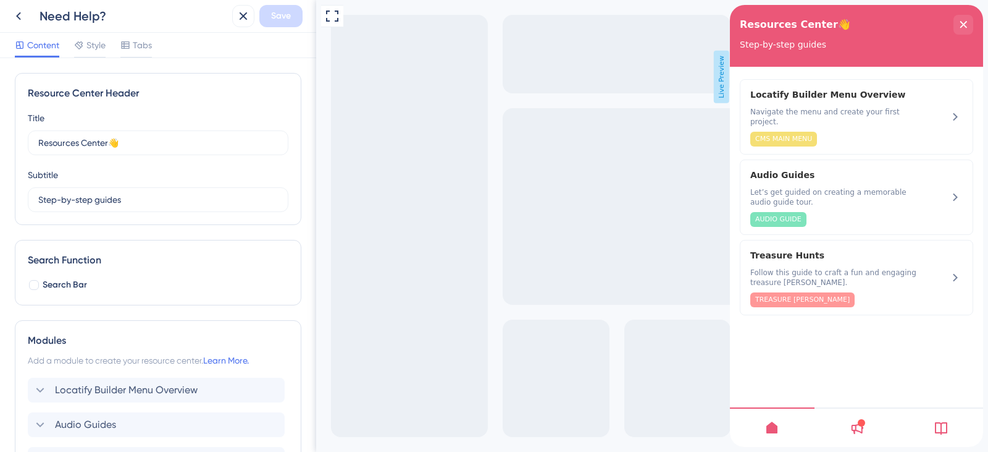
drag, startPoint x: 883, startPoint y: 429, endPoint x: 976, endPoint y: 11, distance: 428.5
click at [778, 430] on icon at bounding box center [772, 427] width 11 height 12
click at [125, 39] on div at bounding box center [125, 45] width 10 height 15
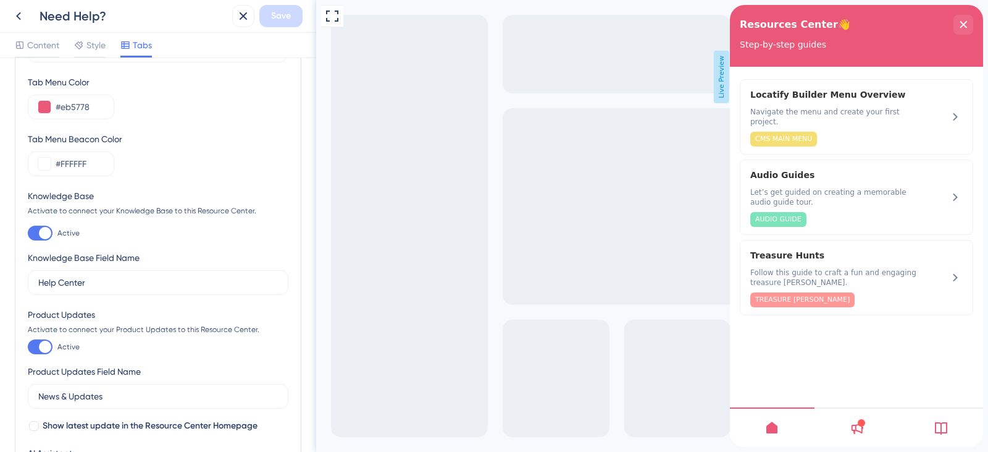
scroll to position [185, 0]
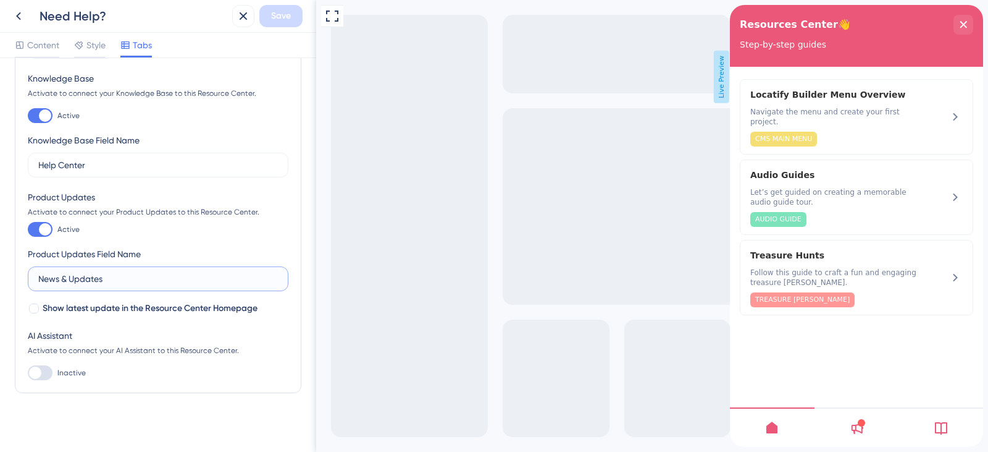
drag, startPoint x: 127, startPoint y: 281, endPoint x: 35, endPoint y: 281, distance: 91.4
click at [35, 281] on label "News & Updates" at bounding box center [158, 278] width 261 height 25
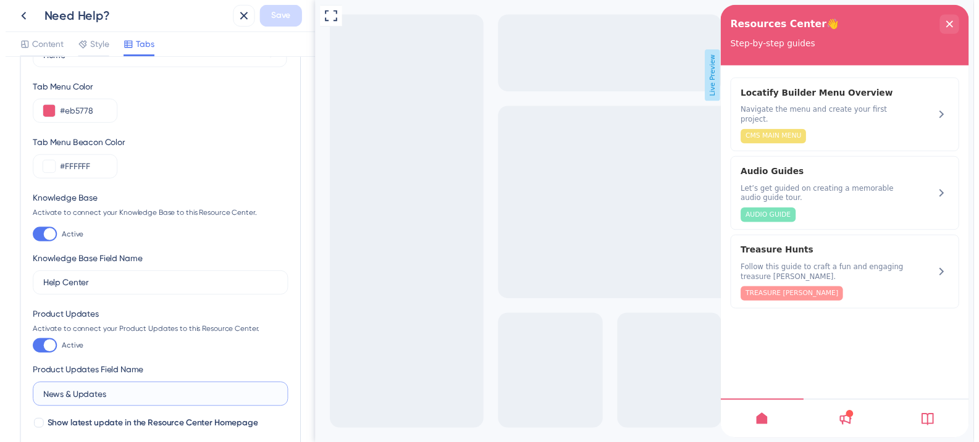
scroll to position [0, 0]
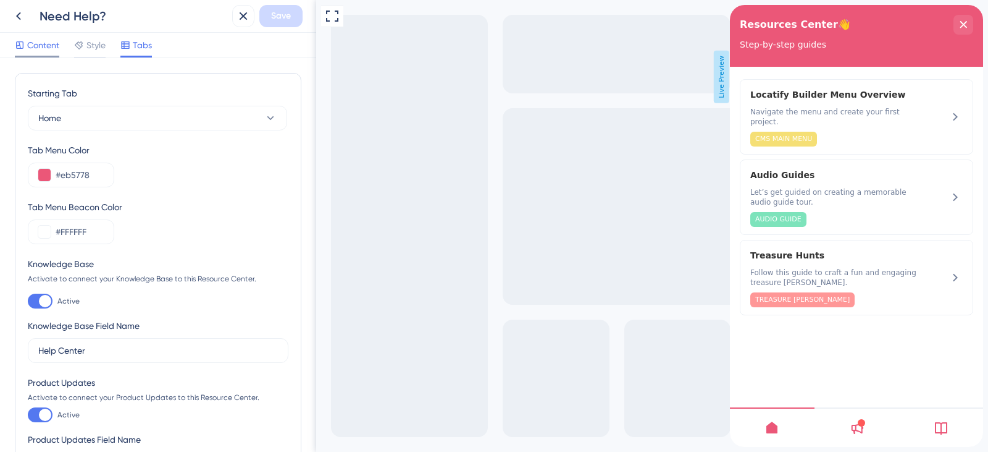
click at [40, 51] on span "Content" at bounding box center [43, 45] width 32 height 15
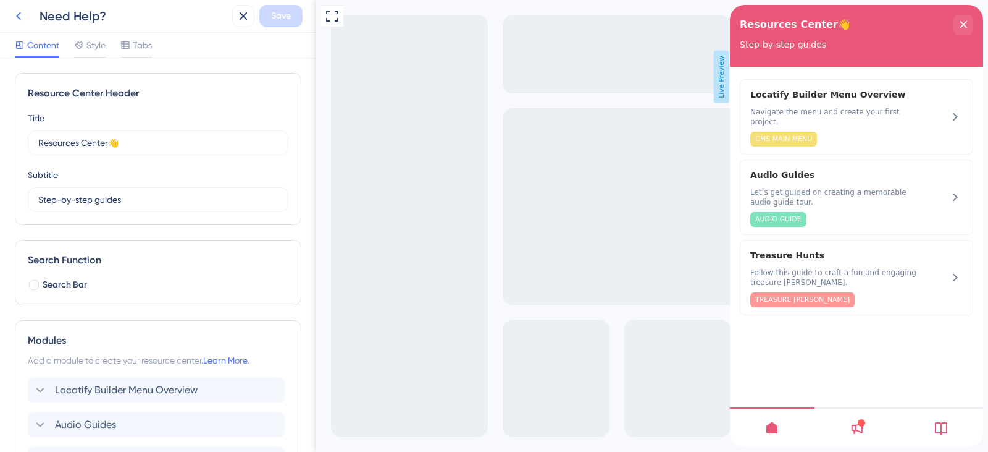
click at [23, 20] on icon at bounding box center [18, 16] width 15 height 15
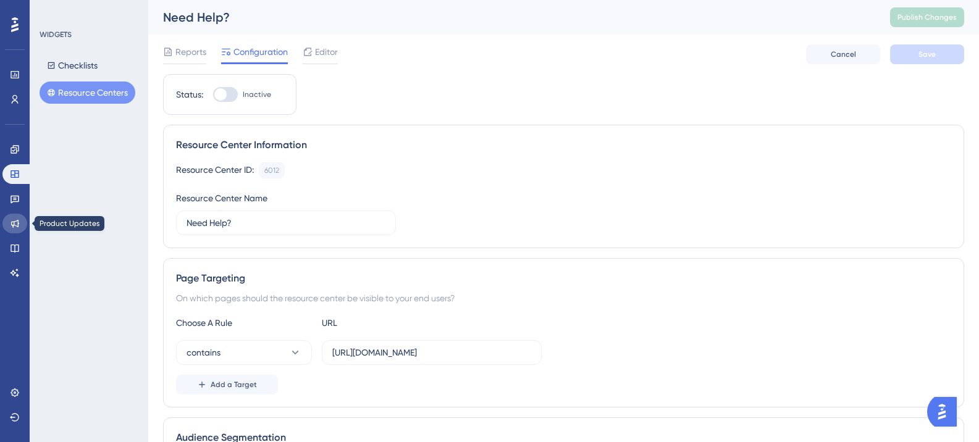
click at [20, 227] on link at bounding box center [14, 224] width 25 height 20
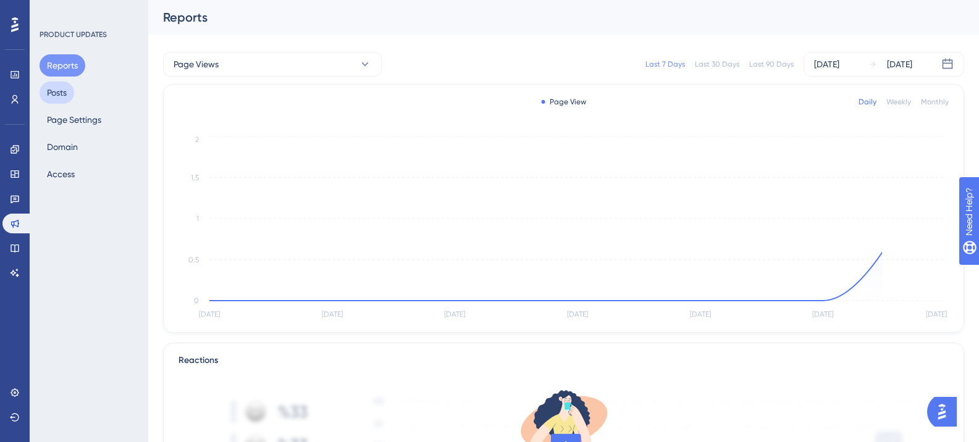
click at [64, 93] on button "Posts" at bounding box center [57, 93] width 35 height 22
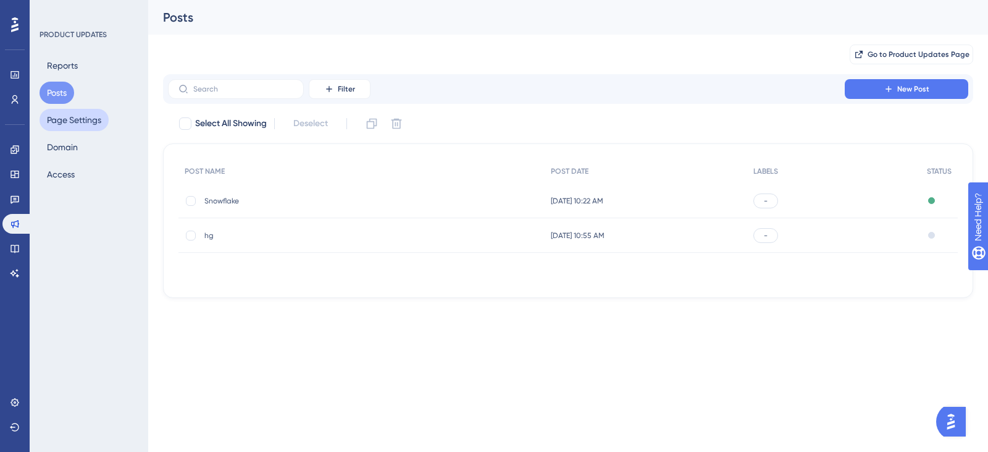
click at [66, 117] on button "Page Settings" at bounding box center [74, 120] width 69 height 22
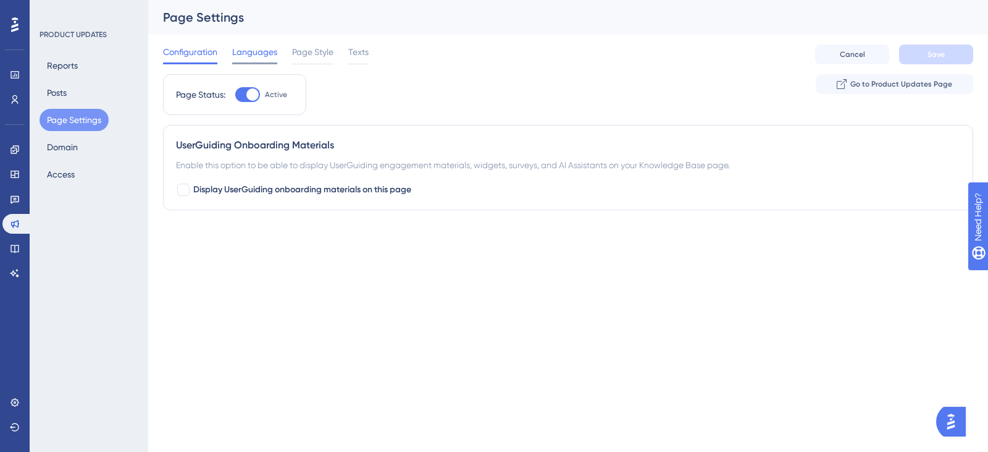
click at [250, 53] on span "Languages" at bounding box center [254, 51] width 45 height 15
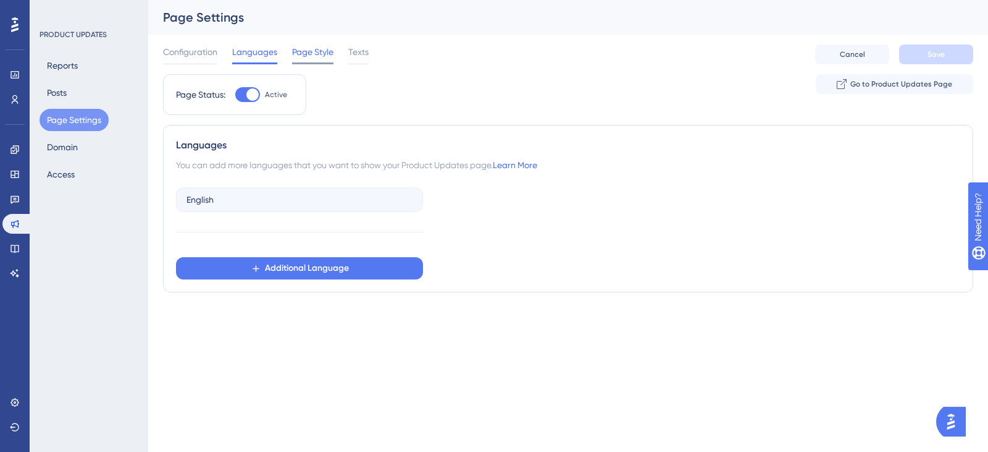
click at [313, 57] on span "Page Style" at bounding box center [312, 51] width 41 height 15
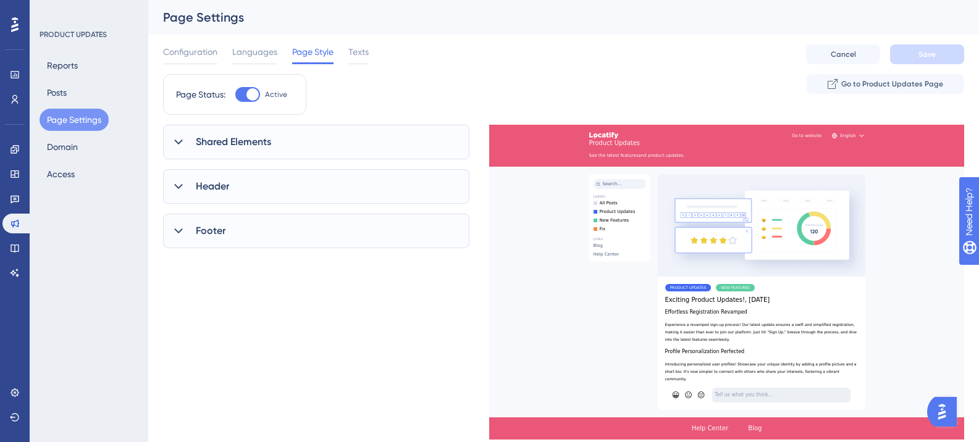
click at [276, 141] on div "Shared Elements" at bounding box center [316, 142] width 306 height 35
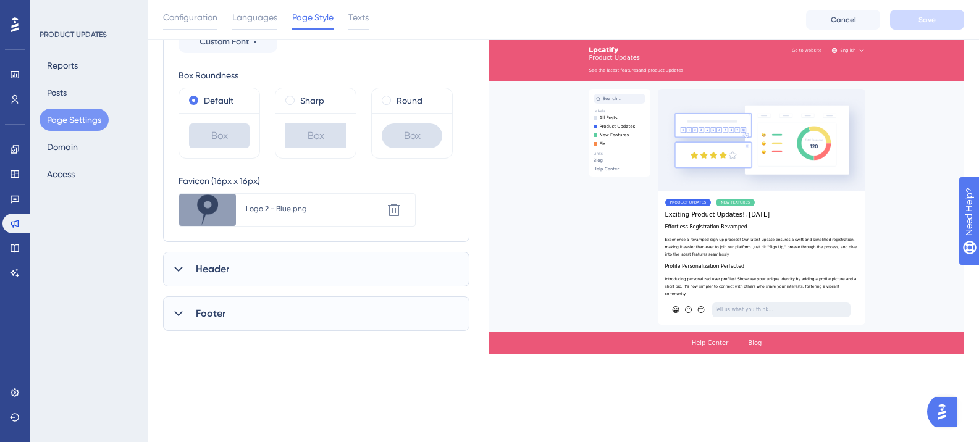
scroll to position [247, 0]
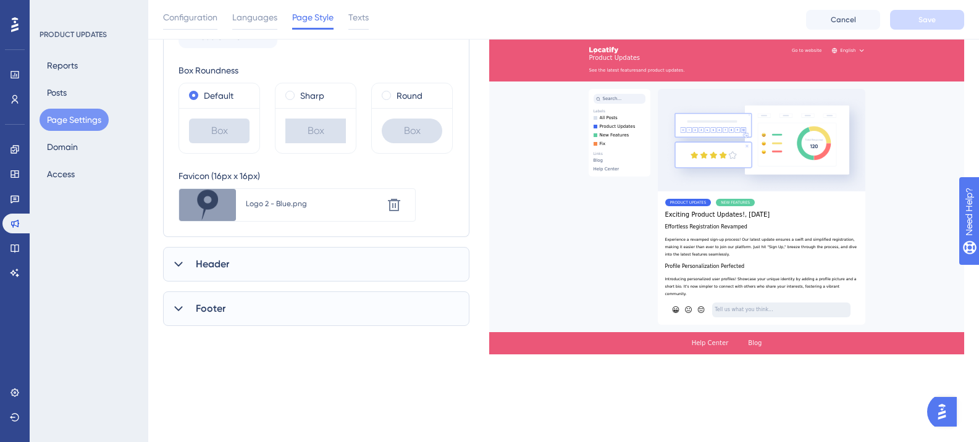
click at [285, 271] on div "Header" at bounding box center [316, 264] width 306 height 35
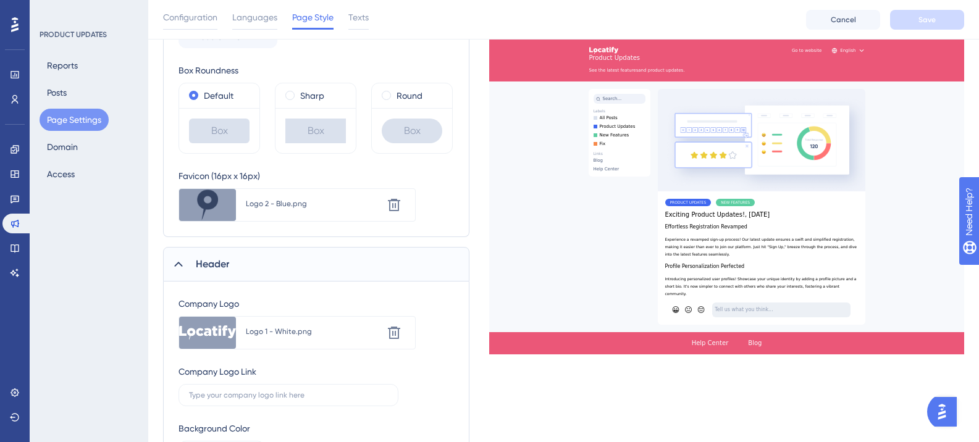
scroll to position [429, 0]
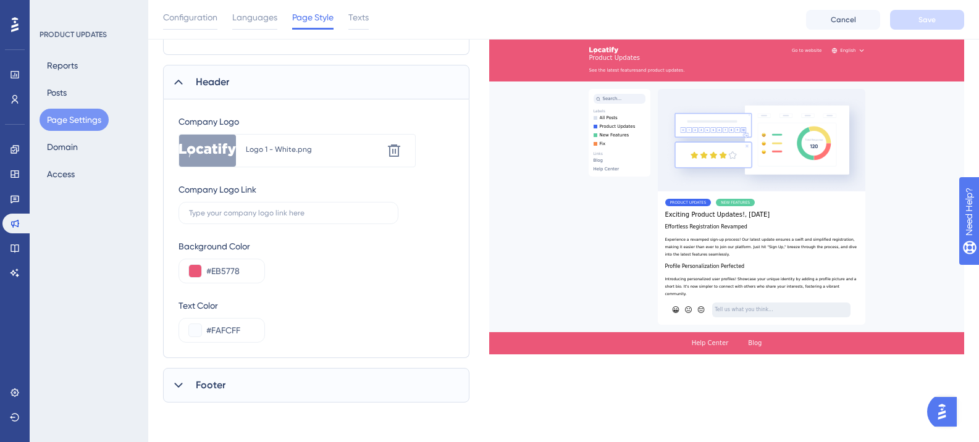
click at [261, 384] on div "Footer" at bounding box center [316, 385] width 306 height 35
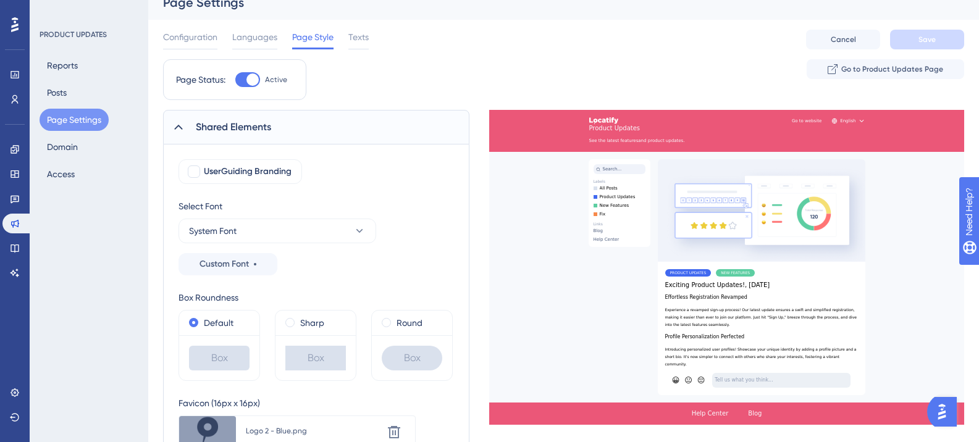
scroll to position [0, 0]
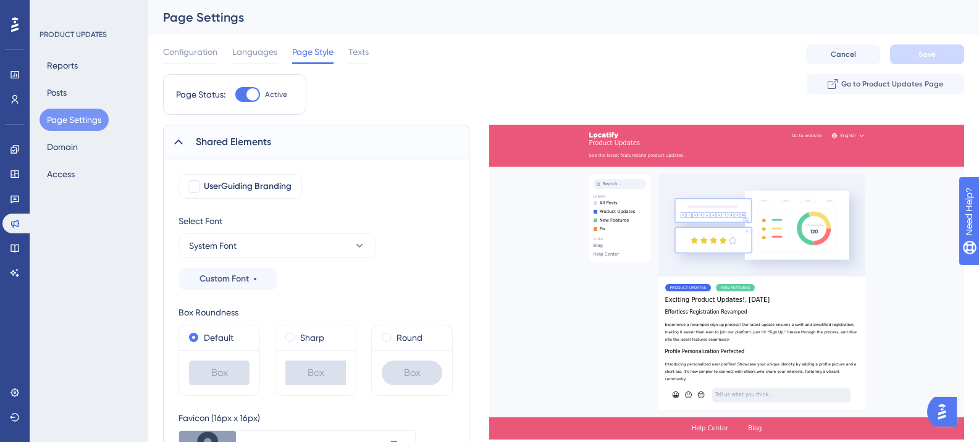
click at [208, 136] on span "Shared Elements" at bounding box center [233, 142] width 75 height 15
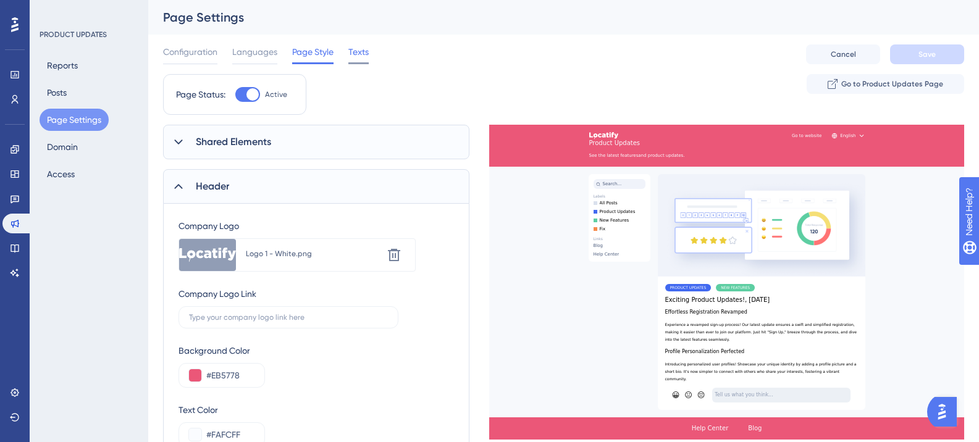
click at [352, 56] on span "Texts" at bounding box center [358, 51] width 20 height 15
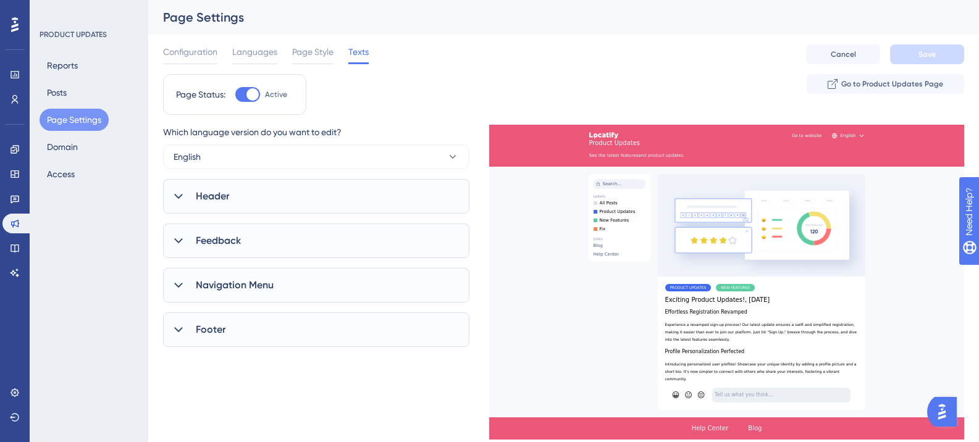
click at [224, 213] on div "Header" at bounding box center [316, 196] width 306 height 35
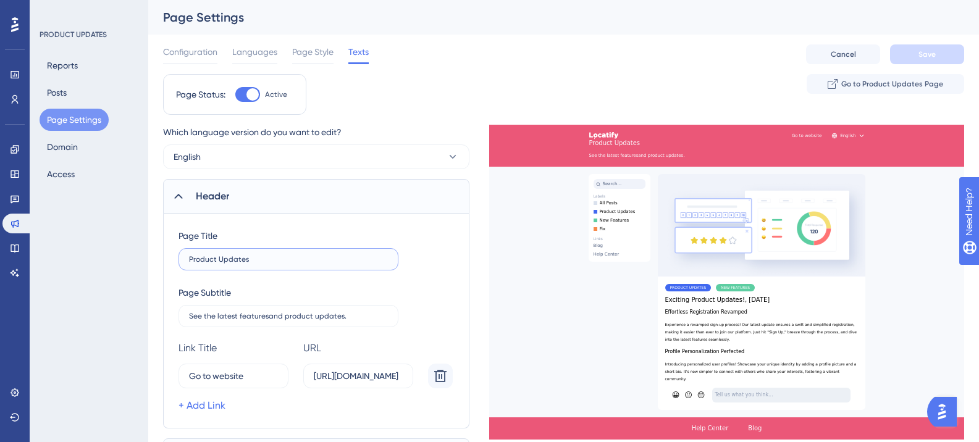
drag, startPoint x: 264, startPoint y: 260, endPoint x: 175, endPoint y: 262, distance: 89.6
click at [175, 262] on div "Page Title Product Updates Page Subtitle See the latest featuresand product upd…" at bounding box center [316, 321] width 306 height 215
paste input "News &"
type input "News & Updates"
click at [914, 55] on button "Save" at bounding box center [927, 54] width 74 height 20
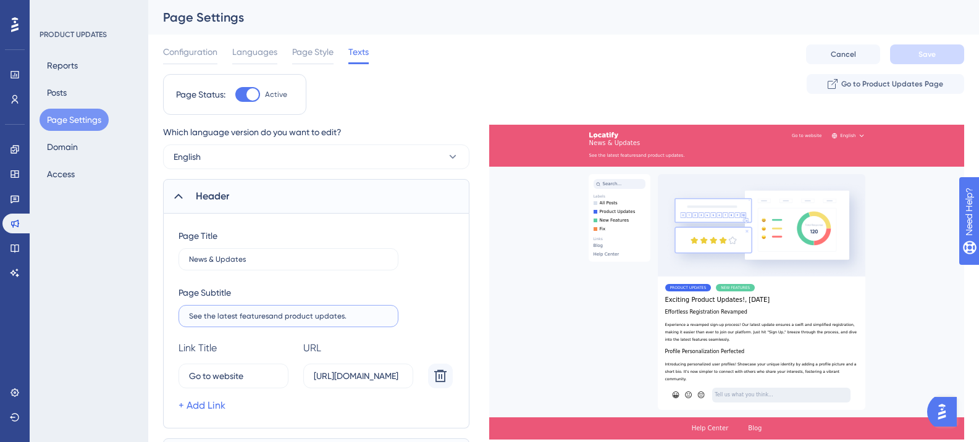
click at [277, 316] on input "See the latest featuresand product updates." at bounding box center [288, 316] width 199 height 9
drag, startPoint x: 188, startPoint y: 314, endPoint x: 253, endPoint y: 324, distance: 64.9
click at [248, 325] on label "See the latest featuresand product updates." at bounding box center [289, 316] width 220 height 22
click at [248, 321] on input "See the latest featuresand product updates." at bounding box center [288, 316] width 199 height 9
drag, startPoint x: 340, startPoint y: 319, endPoint x: 181, endPoint y: 318, distance: 159.4
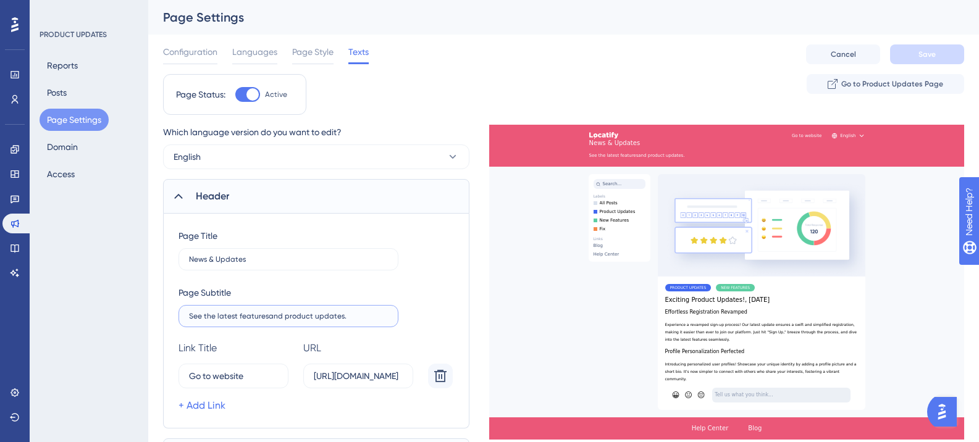
click at [181, 318] on label "See the latest featuresand product updates." at bounding box center [289, 316] width 220 height 22
click at [179, 323] on label "See the latest featuresand product updates." at bounding box center [289, 316] width 220 height 22
click at [189, 321] on input "See the latest featuresand product updates." at bounding box center [288, 316] width 199 height 9
click at [356, 316] on input "See the latest featuresand product updates." at bounding box center [288, 316] width 199 height 9
type input "S"
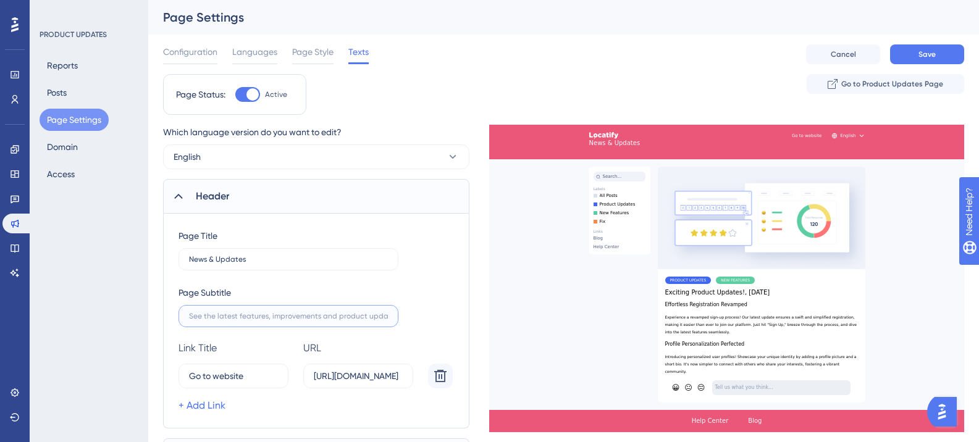
paste input "Stay up to date with our latest features, product updates, and monthly blogs"
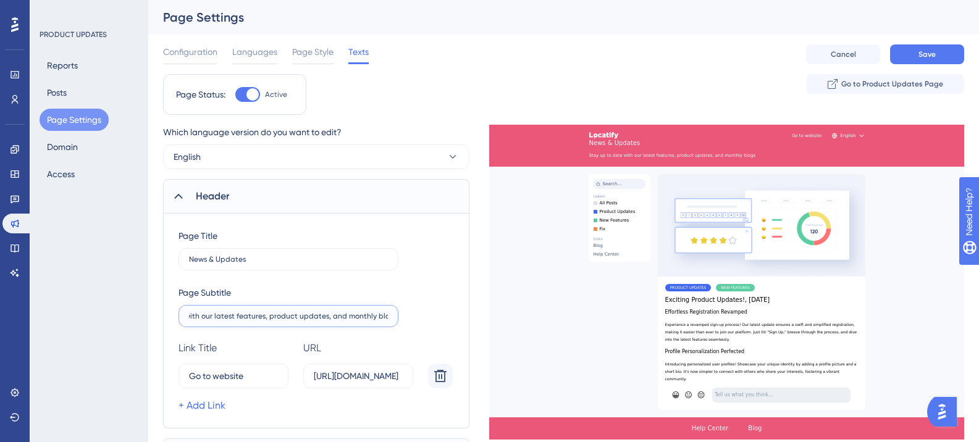
scroll to position [0, 64]
type input "Stay up to date with our latest features, product updates, and monthly blogs."
click at [924, 58] on span "Save" at bounding box center [927, 54] width 17 height 10
click at [200, 54] on span "Configuration" at bounding box center [190, 51] width 54 height 15
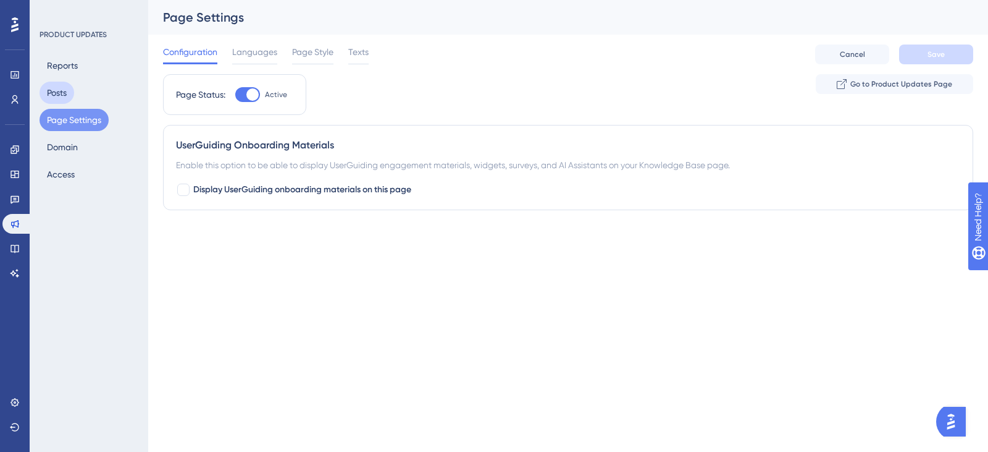
click at [69, 90] on button "Posts" at bounding box center [57, 93] width 35 height 22
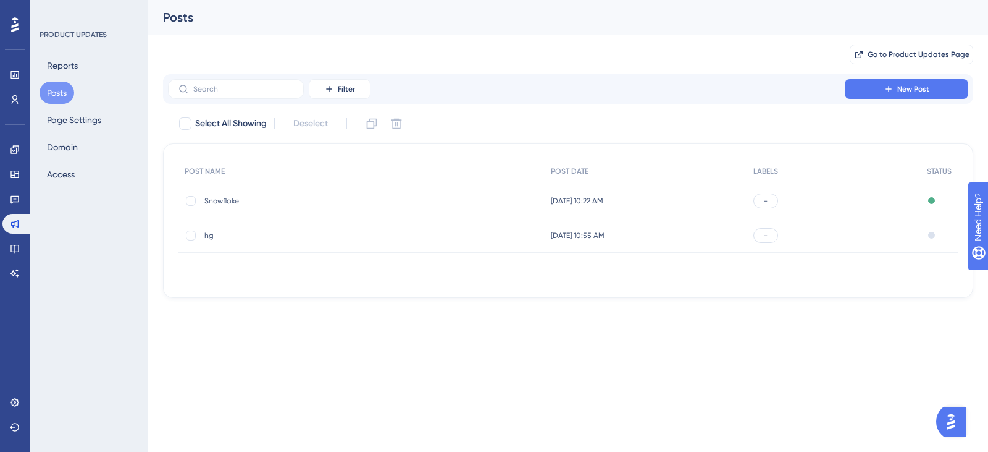
click at [768, 202] on div "-" at bounding box center [766, 200] width 25 height 15
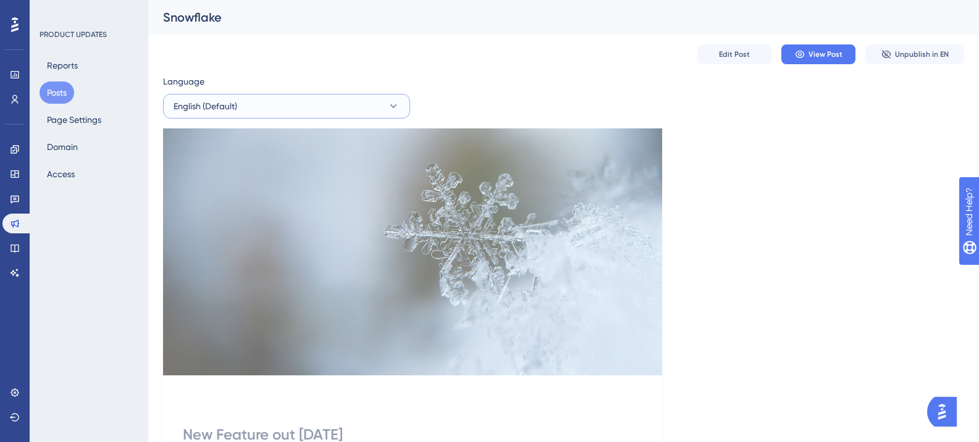
click at [300, 117] on button "English (Default)" at bounding box center [286, 106] width 247 height 25
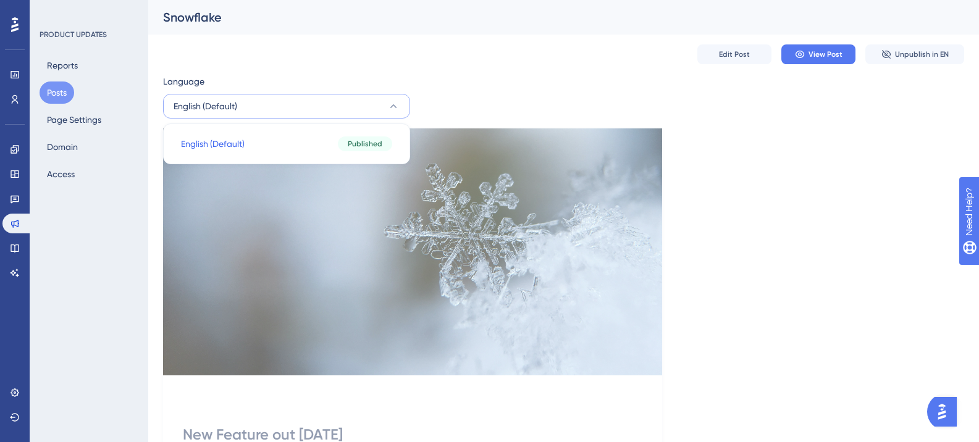
click at [300, 117] on button "English (Default)" at bounding box center [286, 106] width 247 height 25
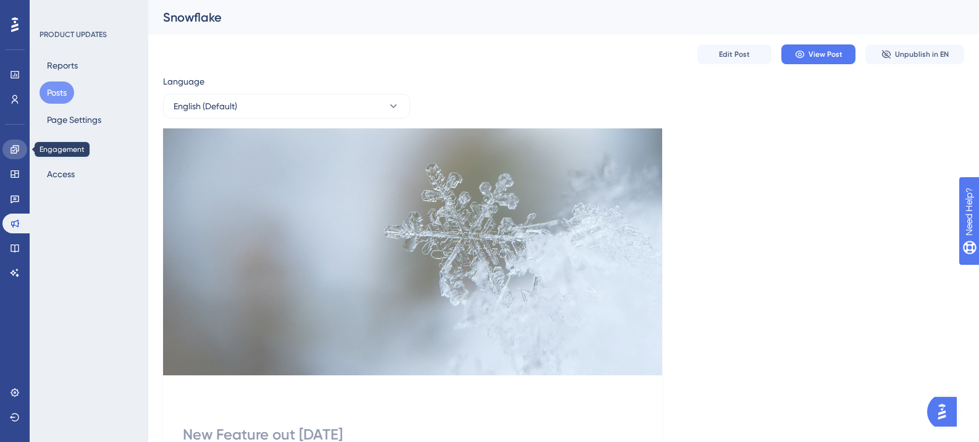
click at [25, 149] on link at bounding box center [14, 150] width 25 height 20
